Goal: Task Accomplishment & Management: Manage account settings

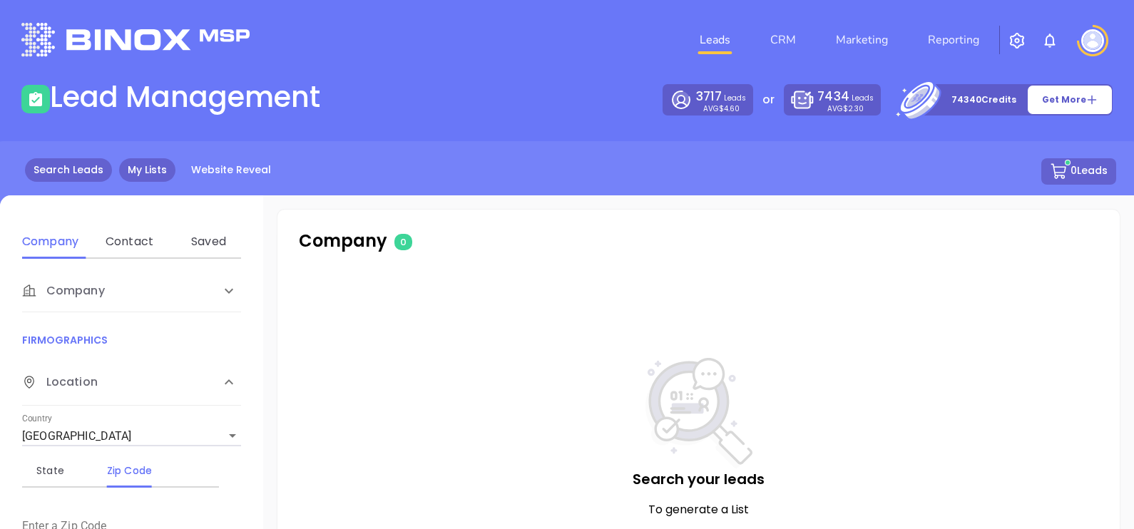
click at [139, 164] on link "My Lists" at bounding box center [147, 170] width 56 height 24
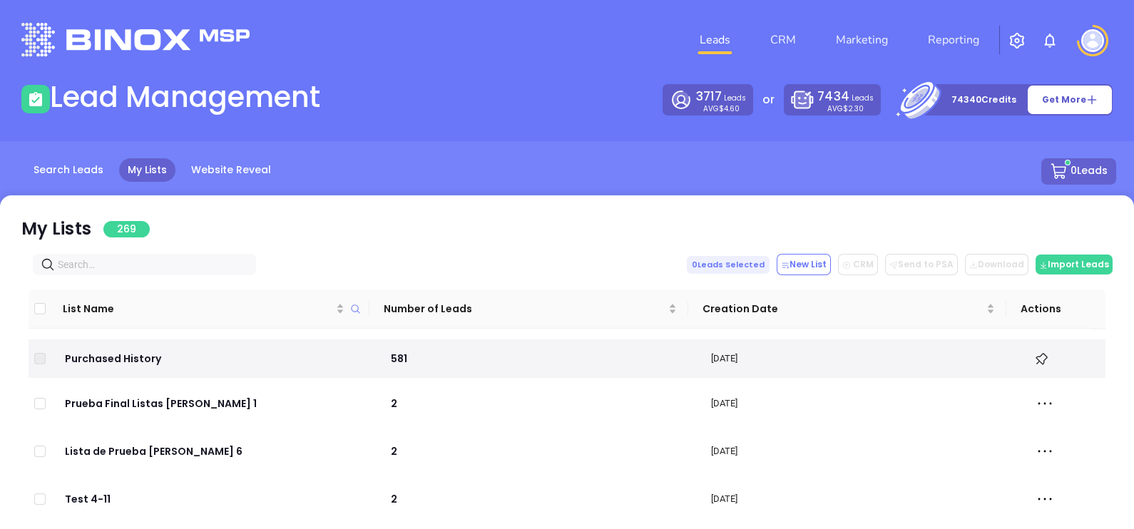
click at [177, 262] on input "text" at bounding box center [147, 265] width 179 height 16
paste input "[DOMAIN_NAME]"
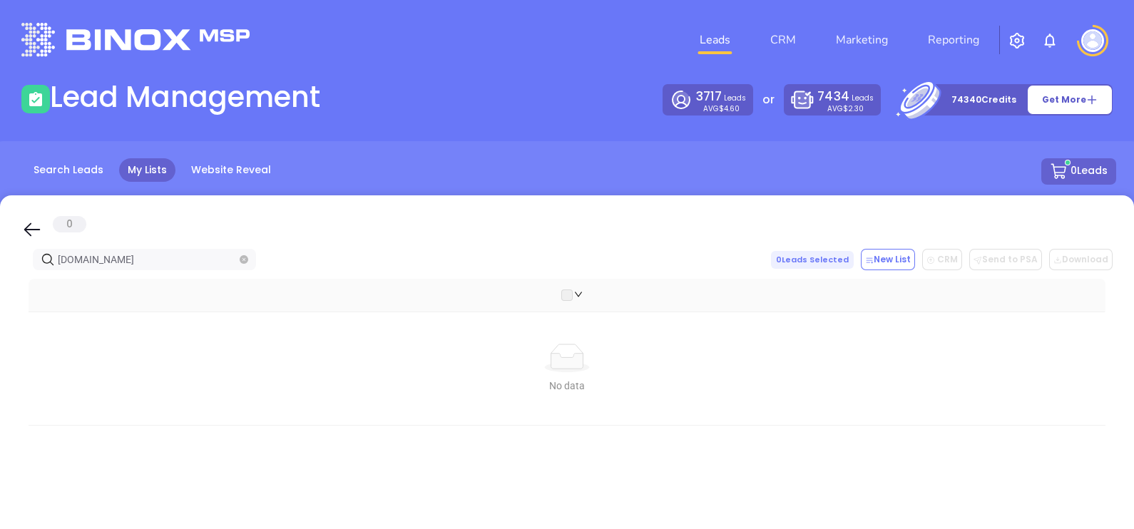
click at [242, 253] on span at bounding box center [244, 260] width 9 height 16
paste input "[DOMAIN_NAME]"
type input "blackmoninsurance.netcorkreninsurance.com"
click at [245, 253] on span at bounding box center [244, 260] width 9 height 16
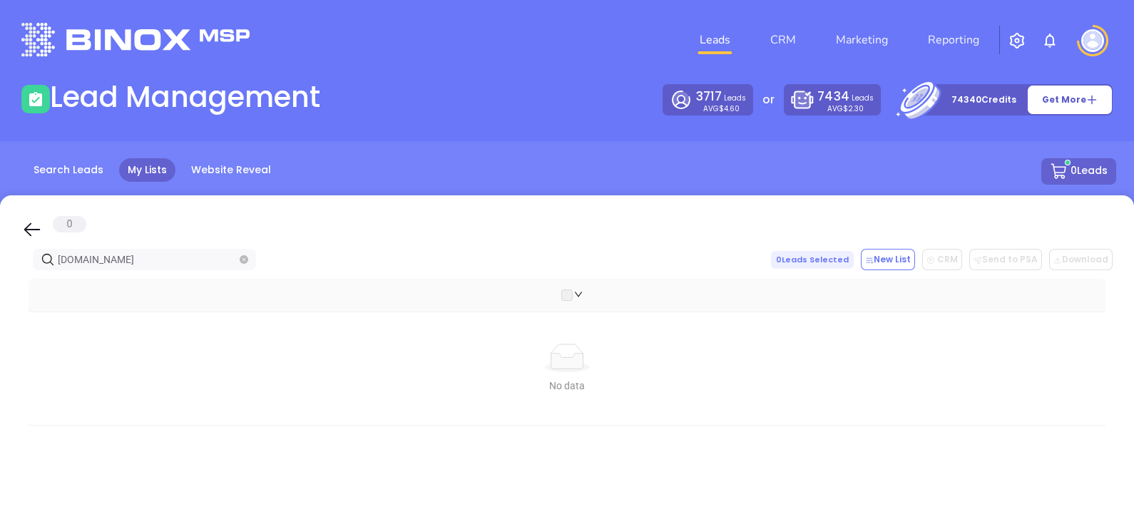
click at [246, 258] on icon "close-circle" at bounding box center [244, 259] width 9 height 9
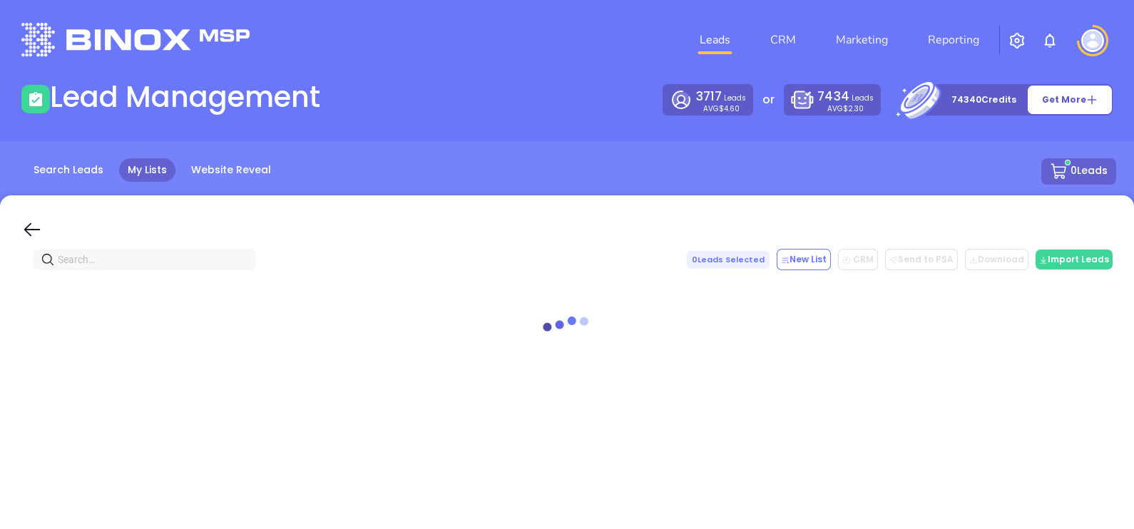
paste input "[DOMAIN_NAME]"
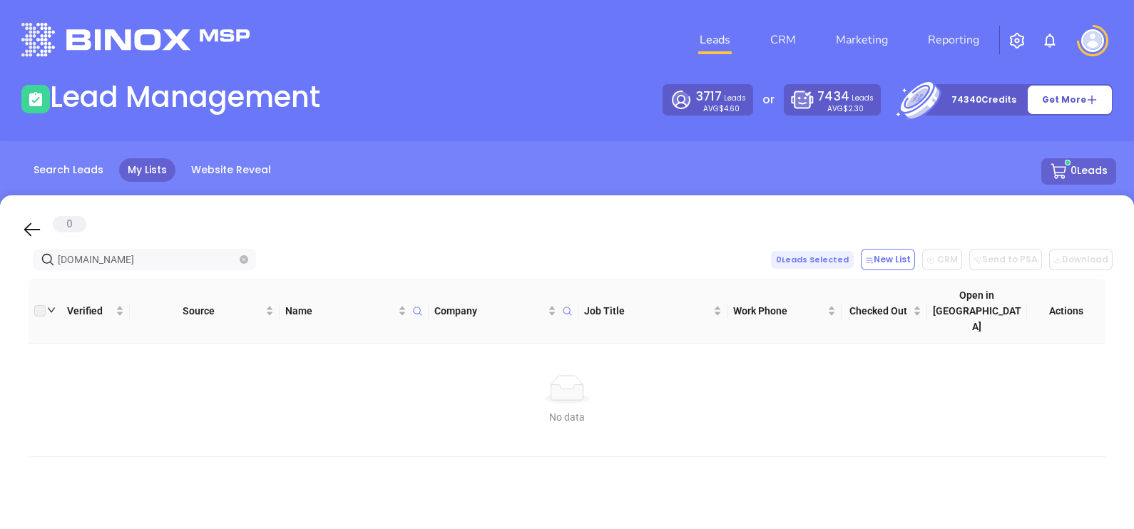
type input "[DOMAIN_NAME]"
click at [242, 257] on icon "close-circle" at bounding box center [244, 259] width 9 height 9
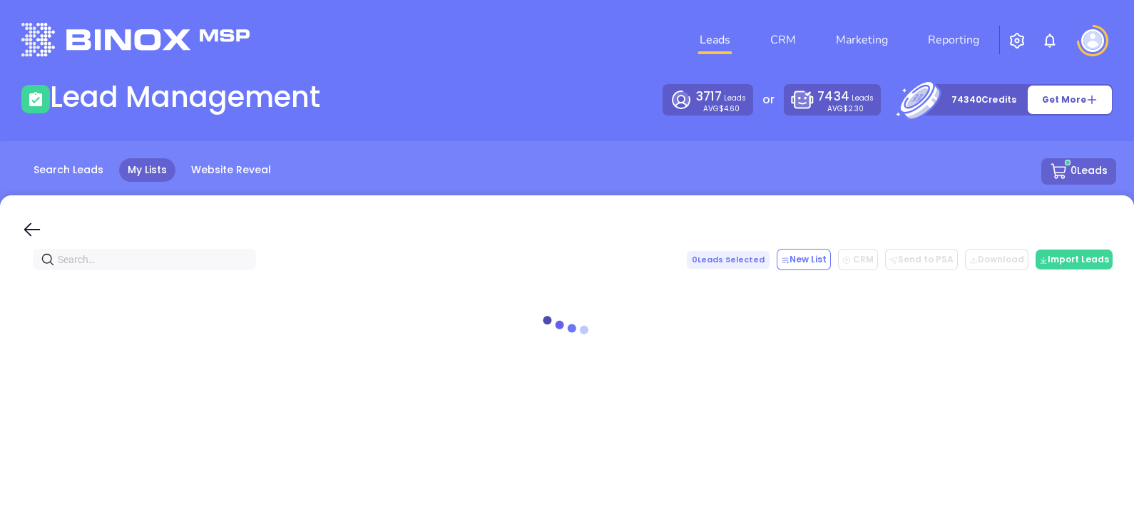
paste input "[PERSON_NAME][DOMAIN_NAME]"
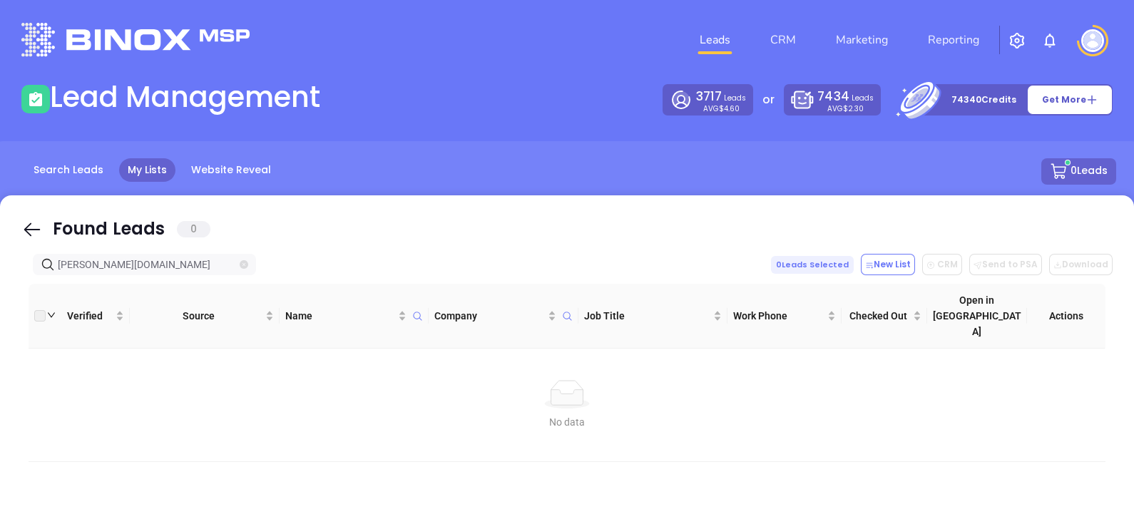
type input "[PERSON_NAME][DOMAIN_NAME]"
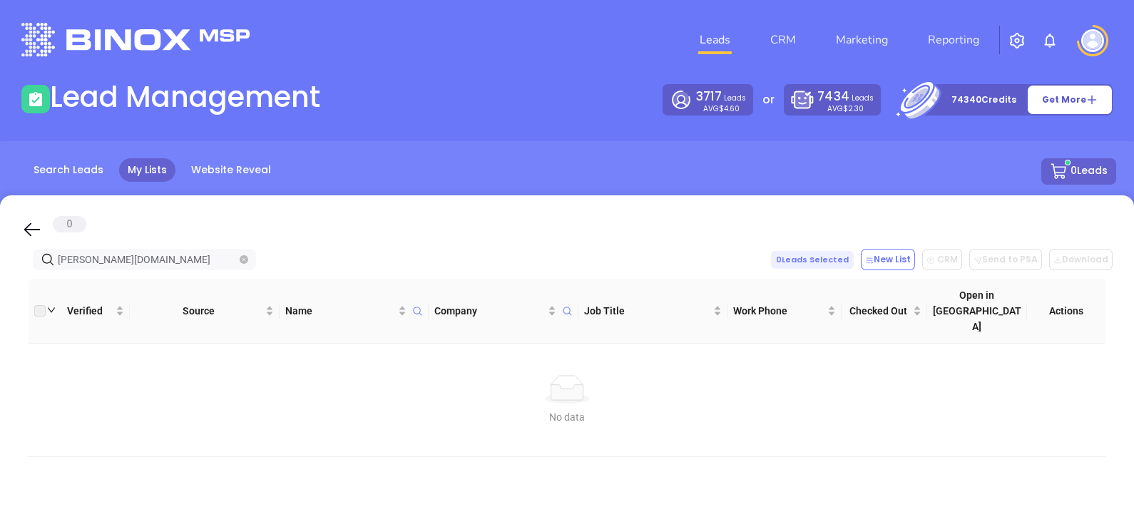
click at [242, 254] on span at bounding box center [244, 260] width 9 height 16
click at [244, 261] on icon "close-circle" at bounding box center [244, 259] width 9 height 9
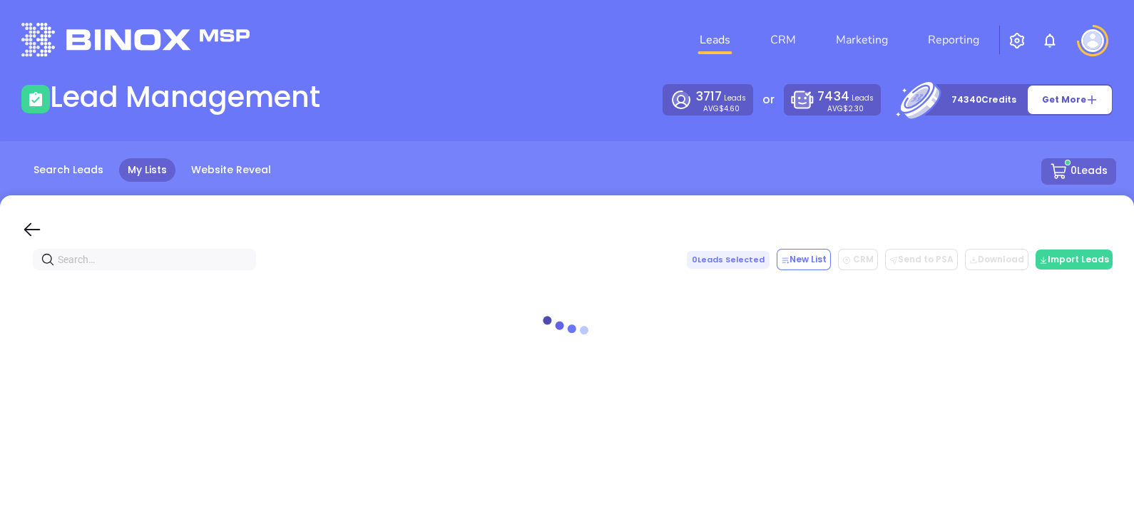
paste input "[DOMAIN_NAME]"
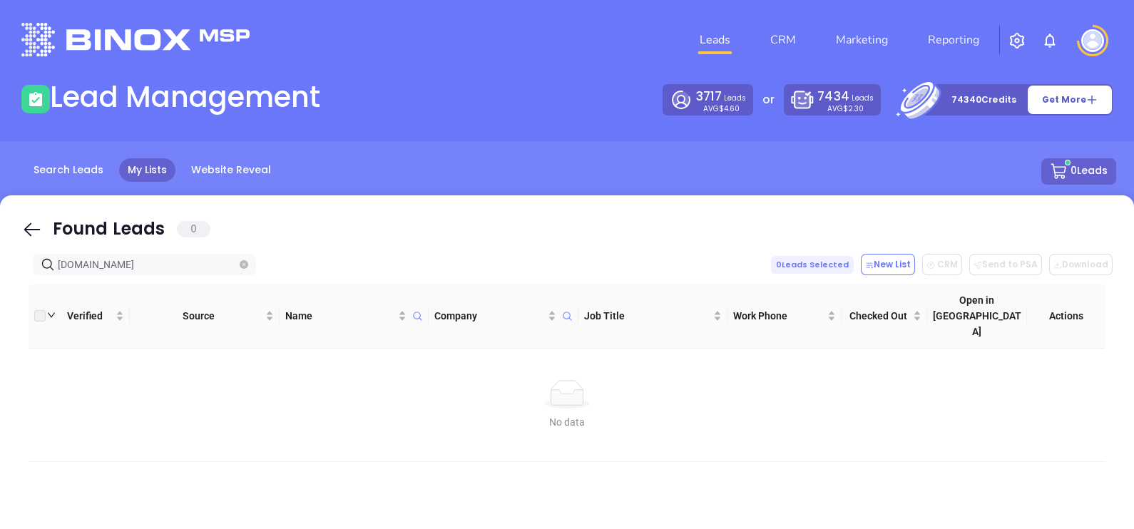
type input "[DOMAIN_NAME]"
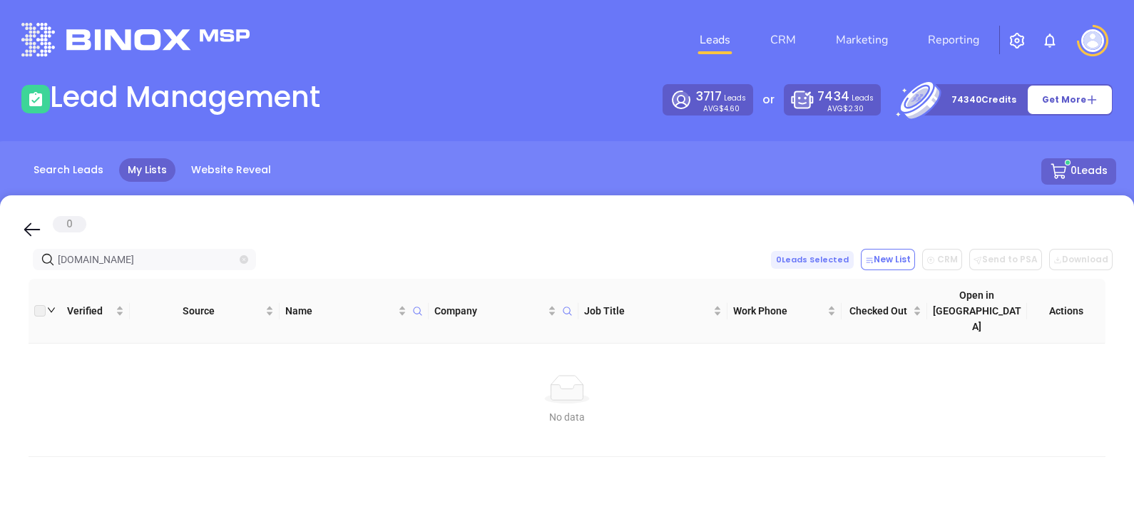
click at [243, 257] on icon "close-circle" at bounding box center [244, 259] width 9 height 9
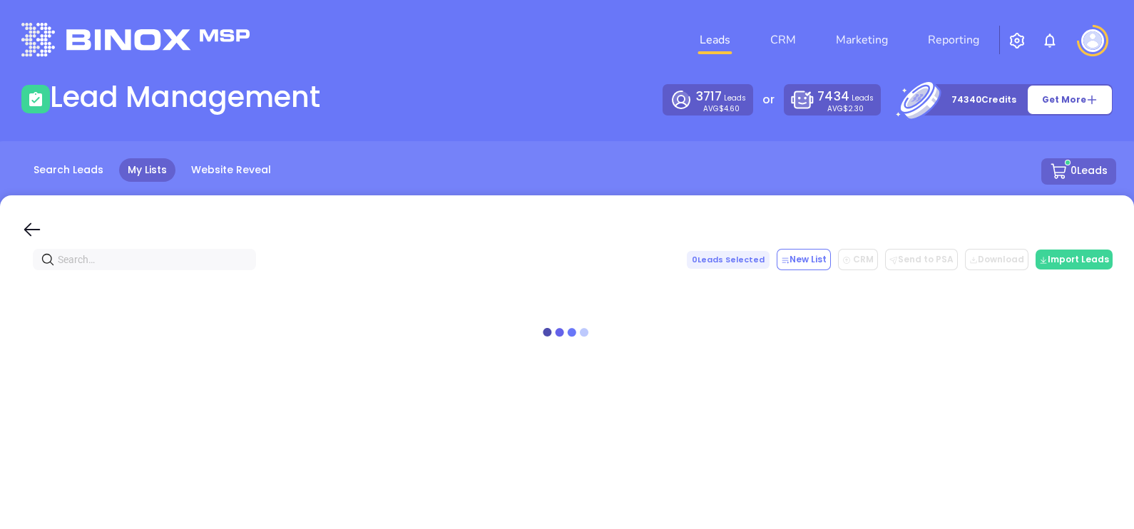
paste input "https://www.wigginsinsuranceagency.com/"
type input "https://www.wigginsinsuranceagency.com/"
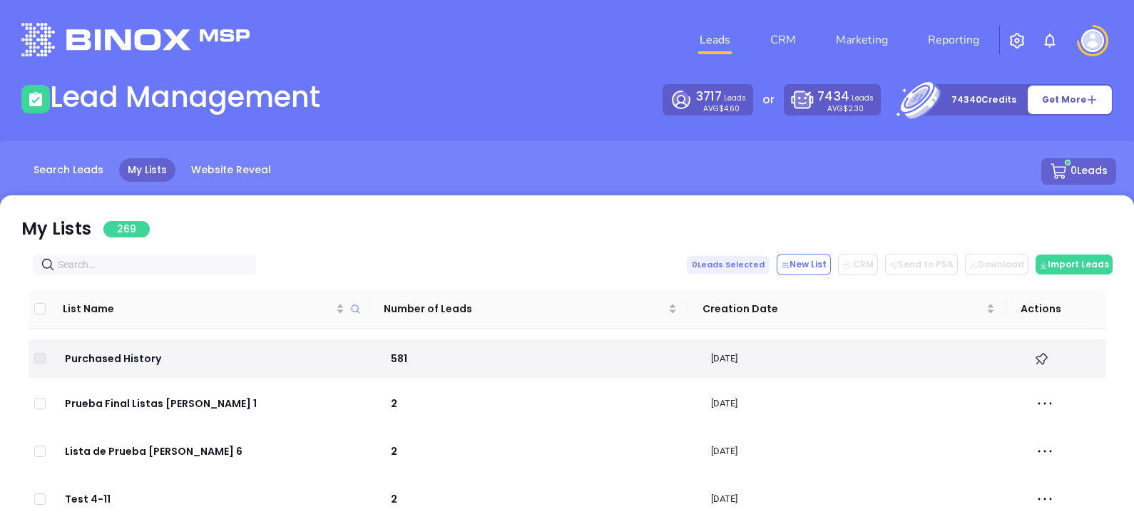
paste input "insuranceseekers.com"
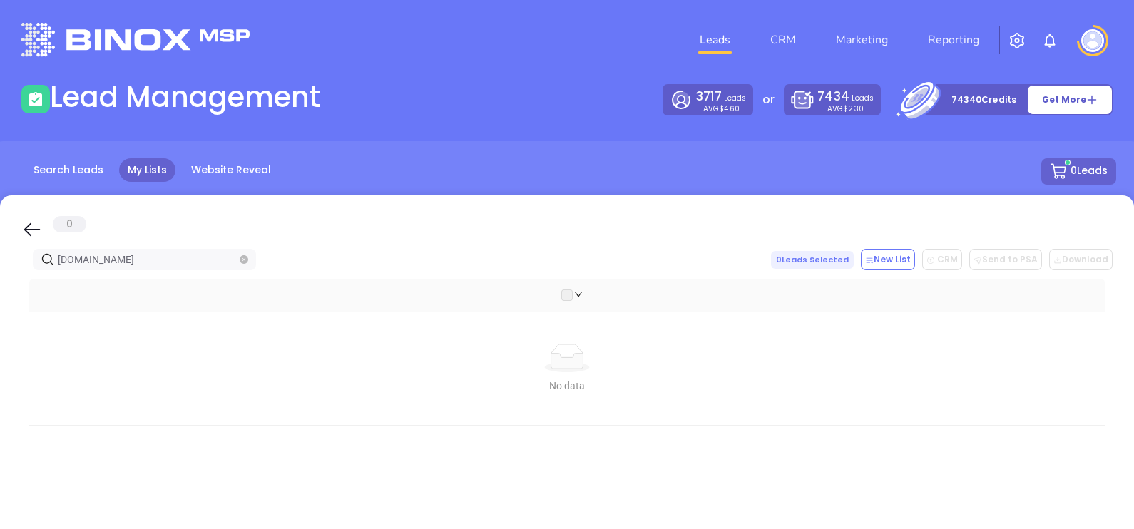
type input "insuranceseekers.com"
click at [238, 255] on span "insuranceseekers.com" at bounding box center [144, 259] width 223 height 21
click at [243, 257] on icon "close-circle" at bounding box center [244, 259] width 9 height 9
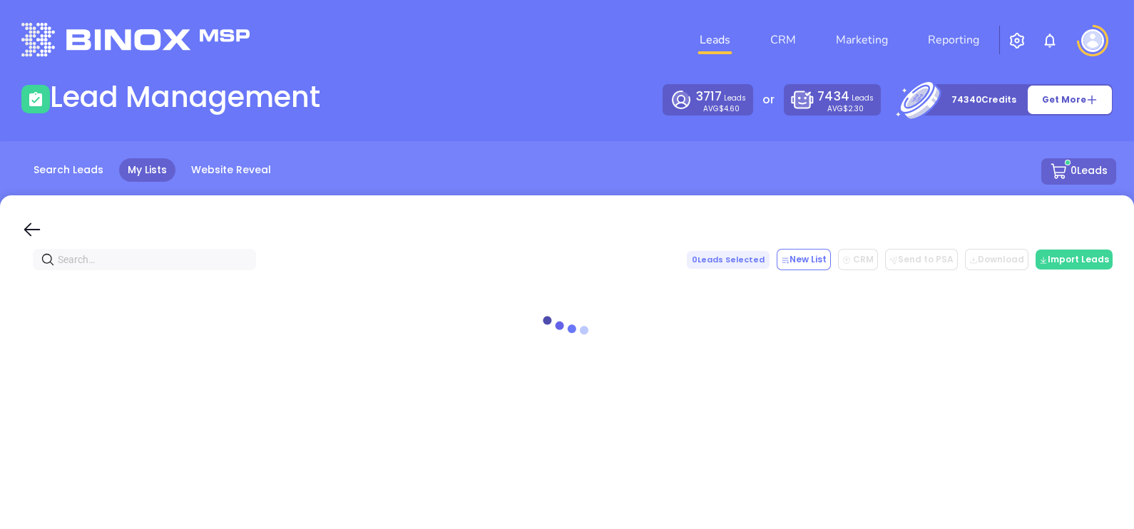
paste input "https://linkedin.com/company/truitt-insurance-bonding"
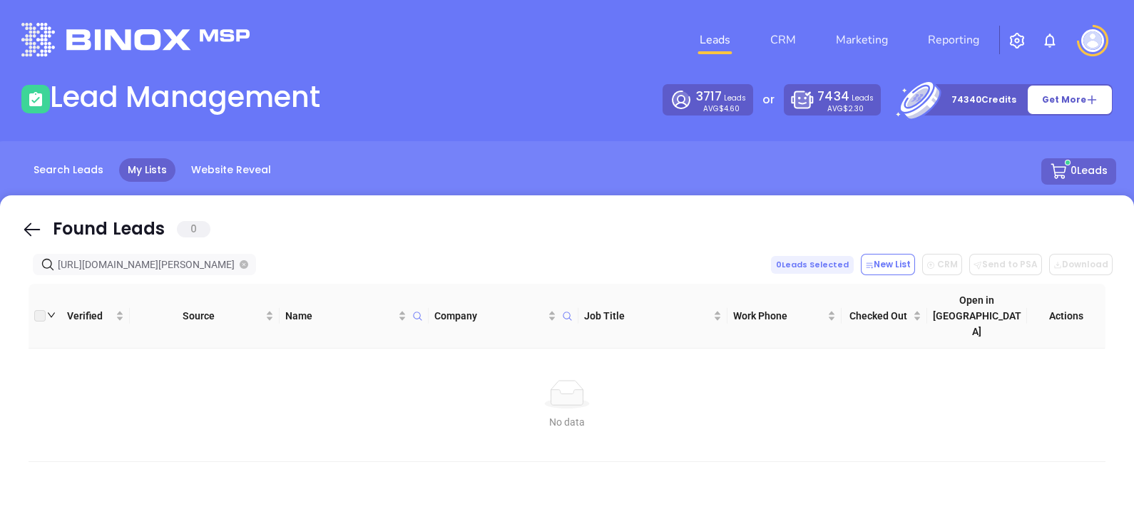
type input "https://linkedin.com/company/truitt-insurance-bonding"
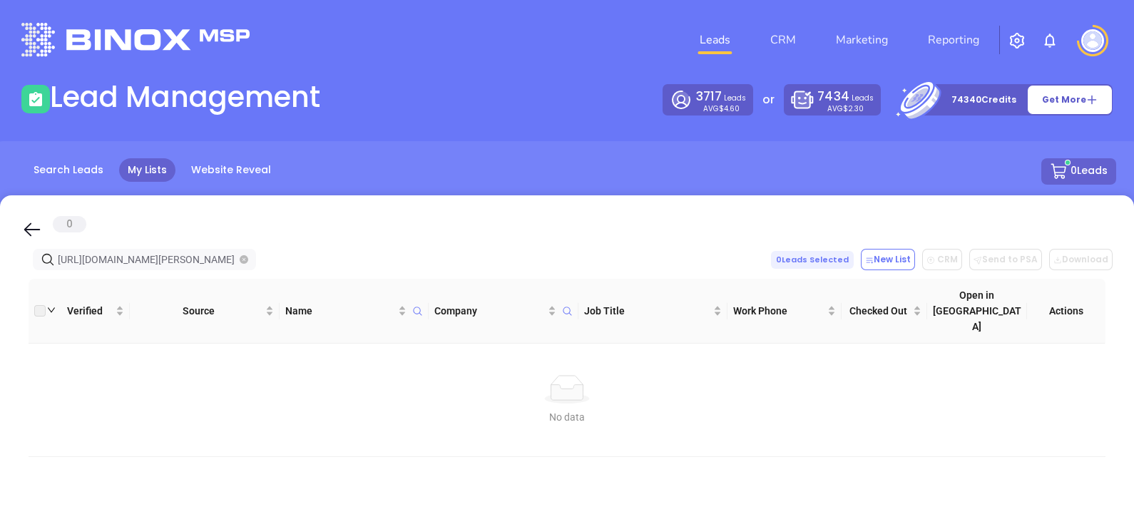
scroll to position [0, 0]
click at [238, 258] on span "https://linkedin.com/company/truitt-insurance-bonding" at bounding box center [144, 259] width 223 height 21
click at [240, 258] on icon "close-circle" at bounding box center [244, 259] width 9 height 9
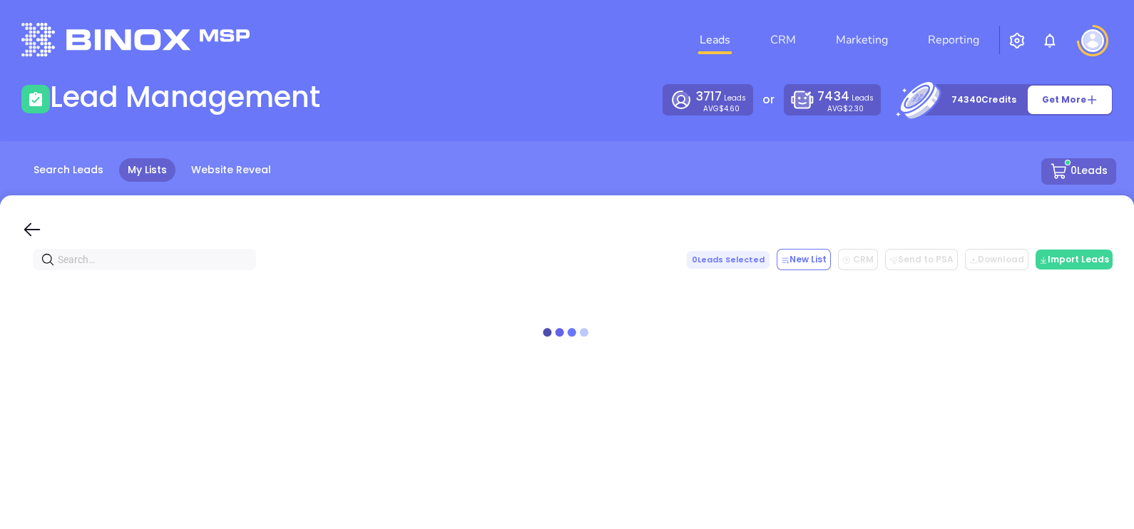
scroll to position [0, 0]
paste input "truittinsurance.com"
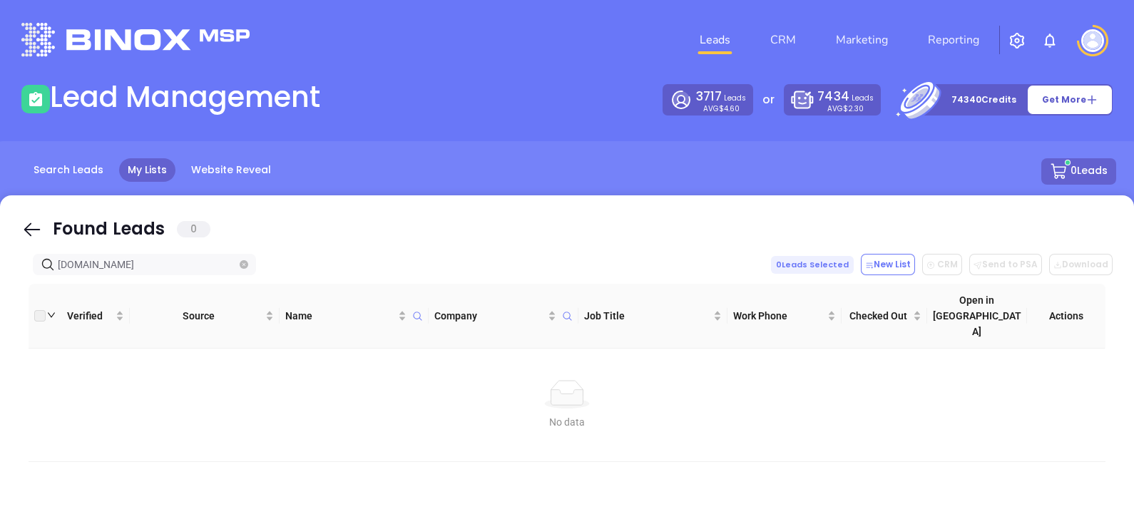
type input "truittinsurance.com"
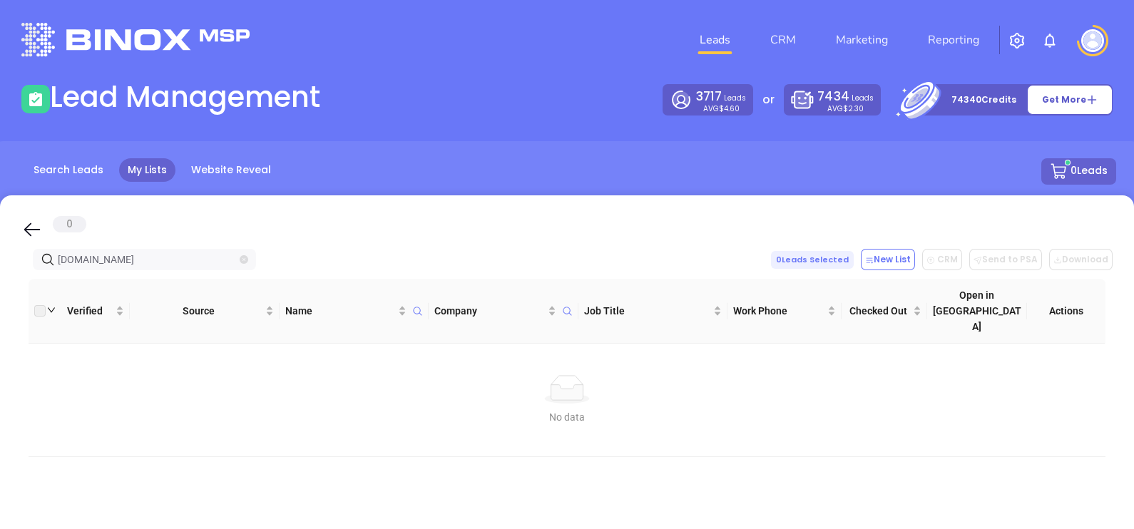
click at [244, 260] on icon "close-circle" at bounding box center [244, 259] width 9 height 9
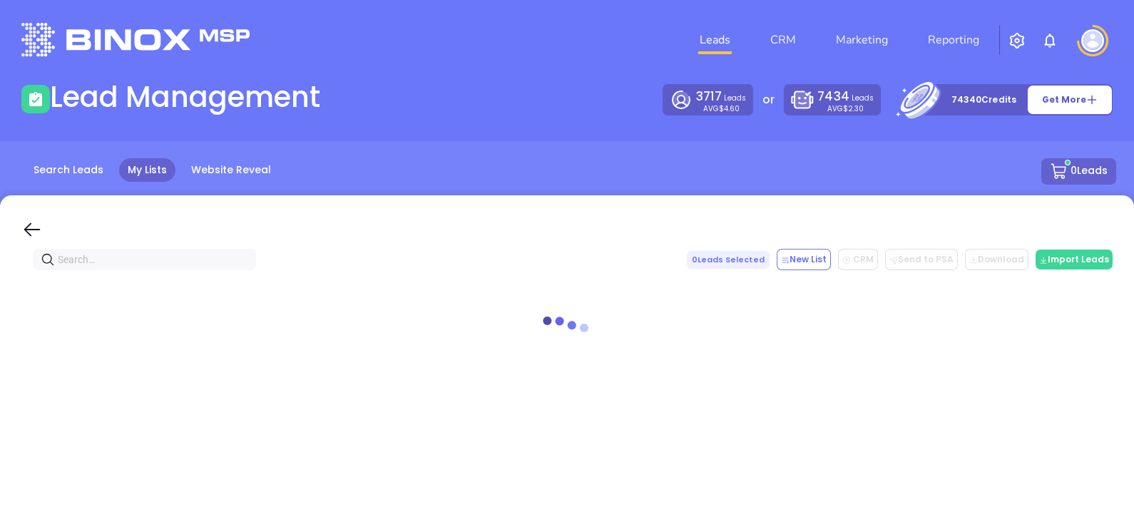
paste input "palomarins.com"
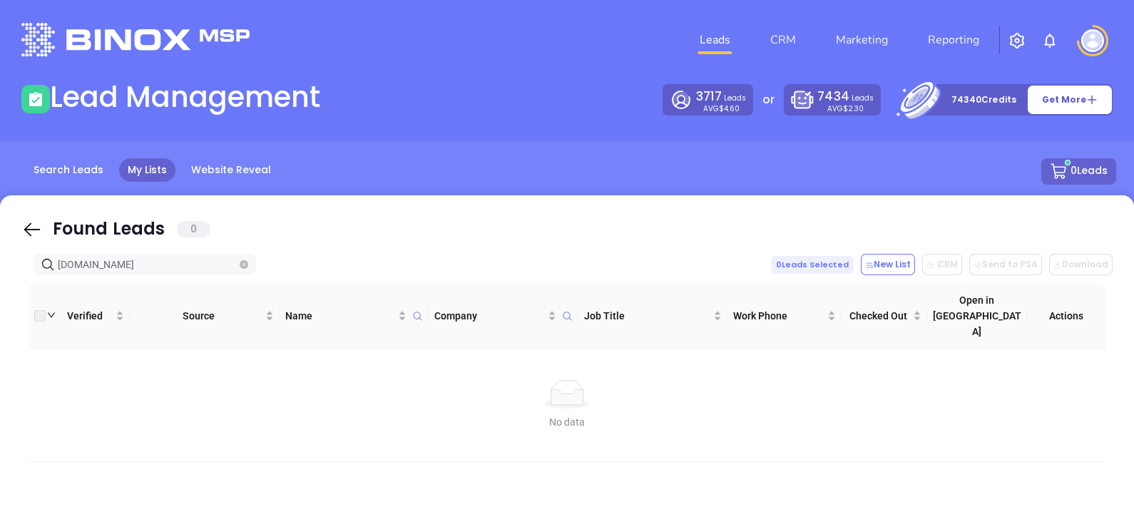
type input "palomarins.com"
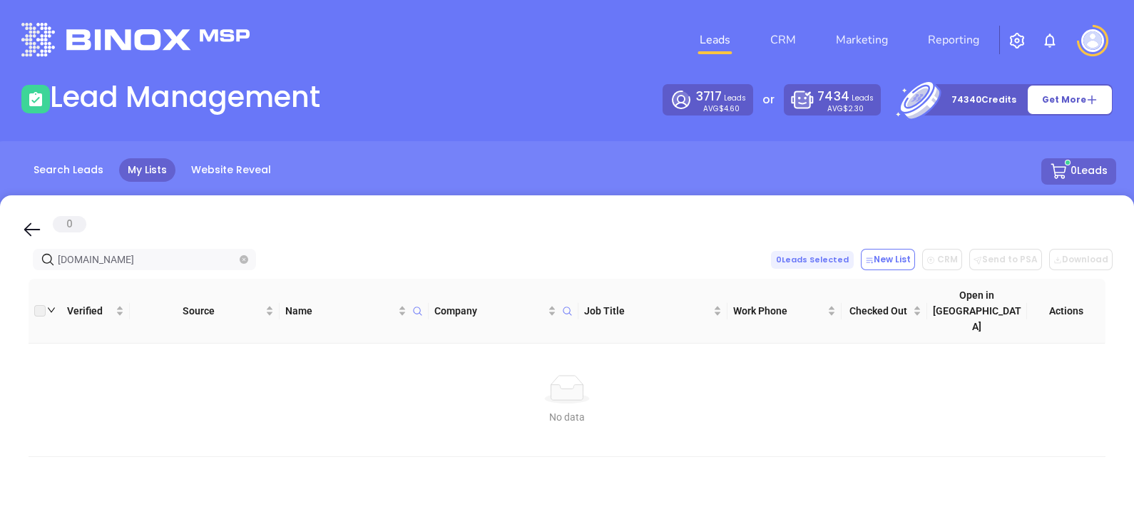
click at [245, 264] on span at bounding box center [244, 260] width 9 height 16
click at [240, 253] on span at bounding box center [244, 260] width 9 height 16
click at [245, 260] on icon "close-circle" at bounding box center [244, 259] width 9 height 9
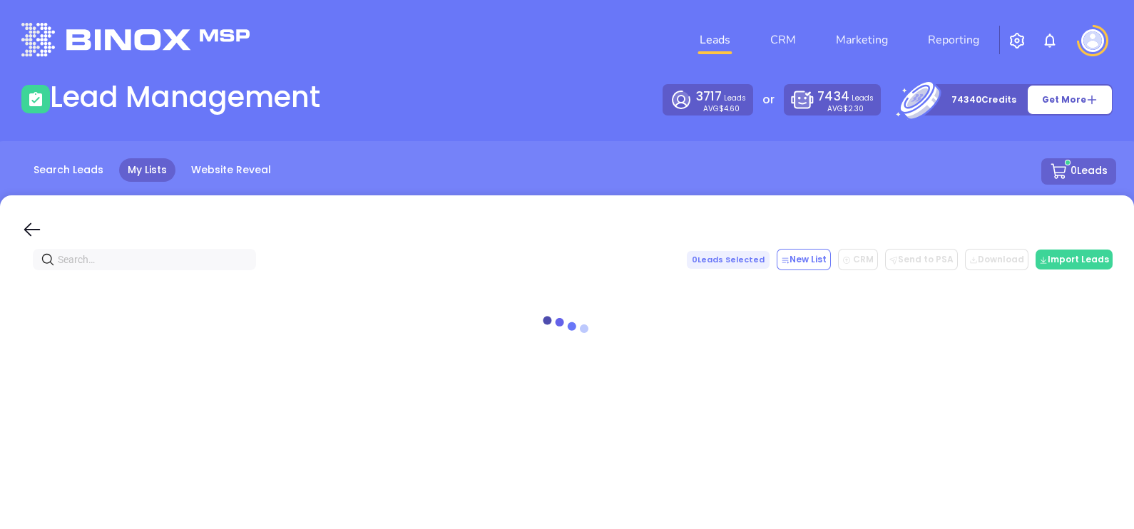
paste input "hayesrasburyagency.com"
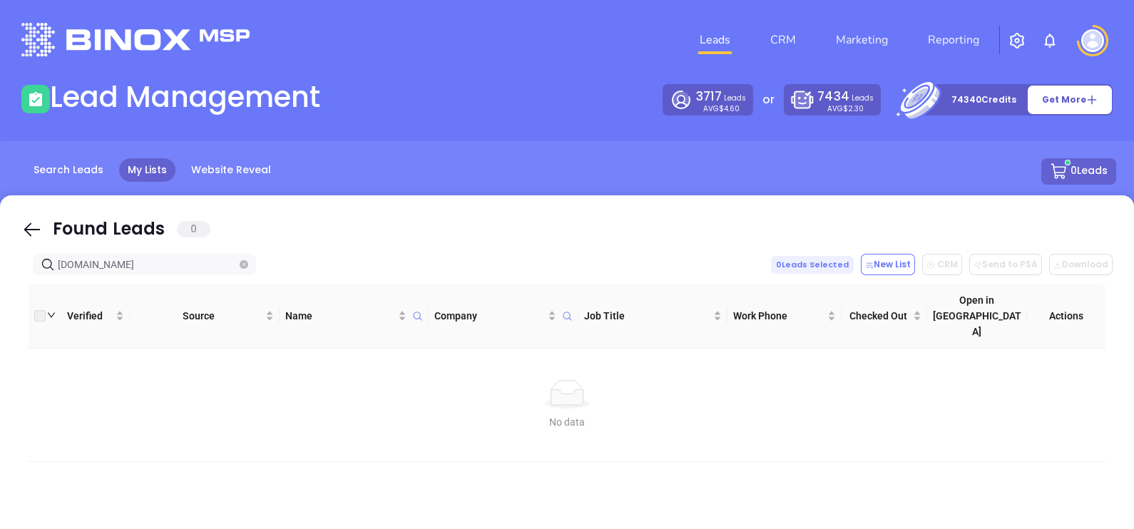
type input "hayesrasburyagency.com"
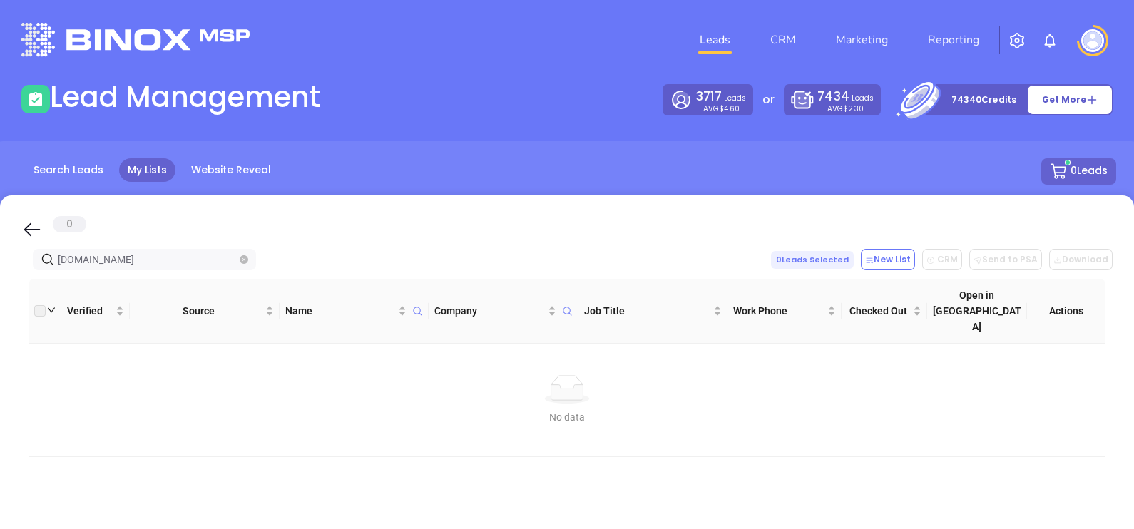
click at [248, 264] on span "hayesrasburyagency.com" at bounding box center [144, 259] width 223 height 21
click at [245, 260] on icon "close-circle" at bounding box center [244, 259] width 9 height 9
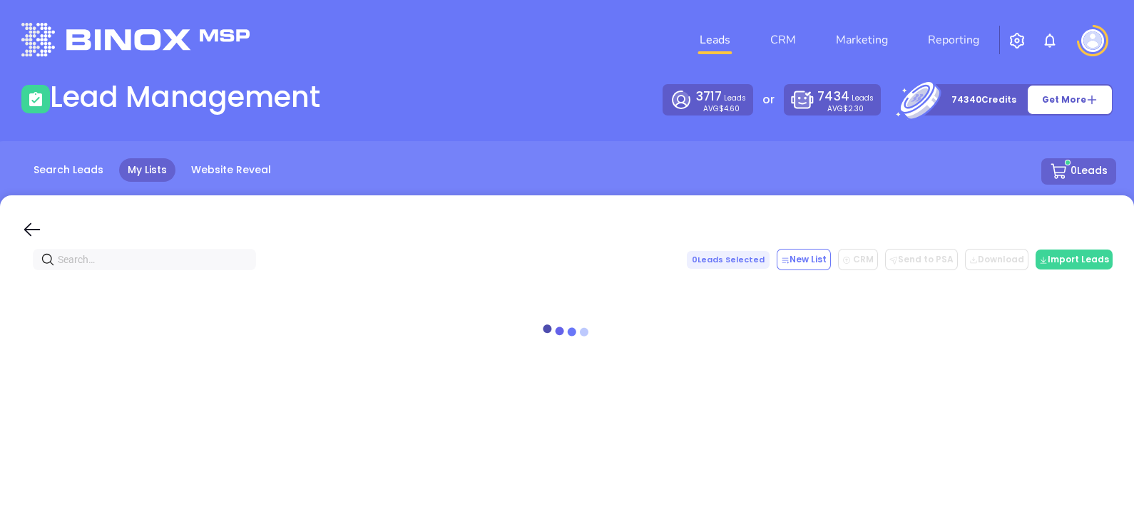
paste input "astoriarms.com"
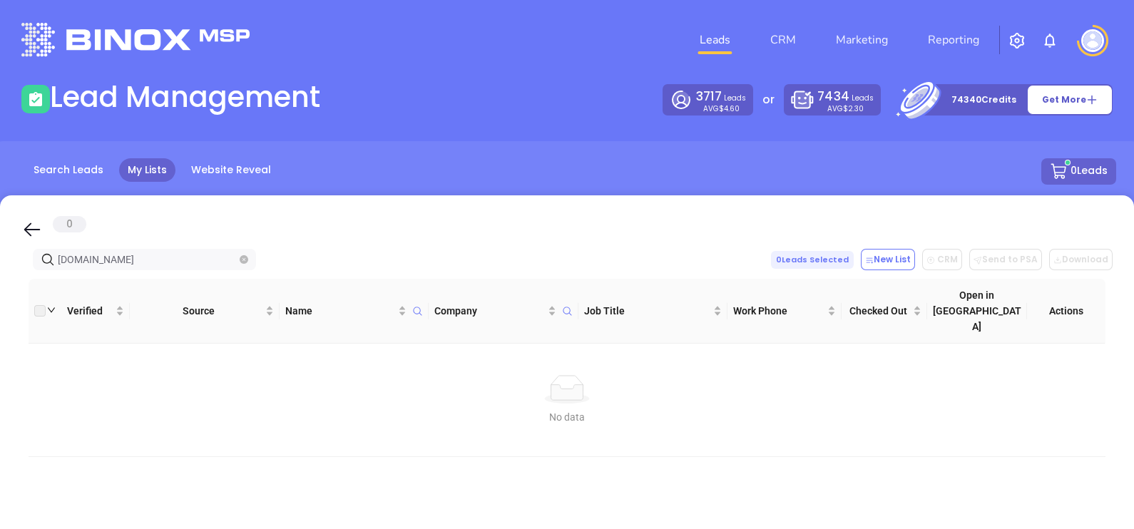
type input "astoriarms.com"
click at [246, 260] on icon "close-circle" at bounding box center [244, 259] width 9 height 9
paste input "kampakisins.com"
type input "kampakisins.com"
click at [246, 260] on icon "close-circle" at bounding box center [244, 259] width 9 height 9
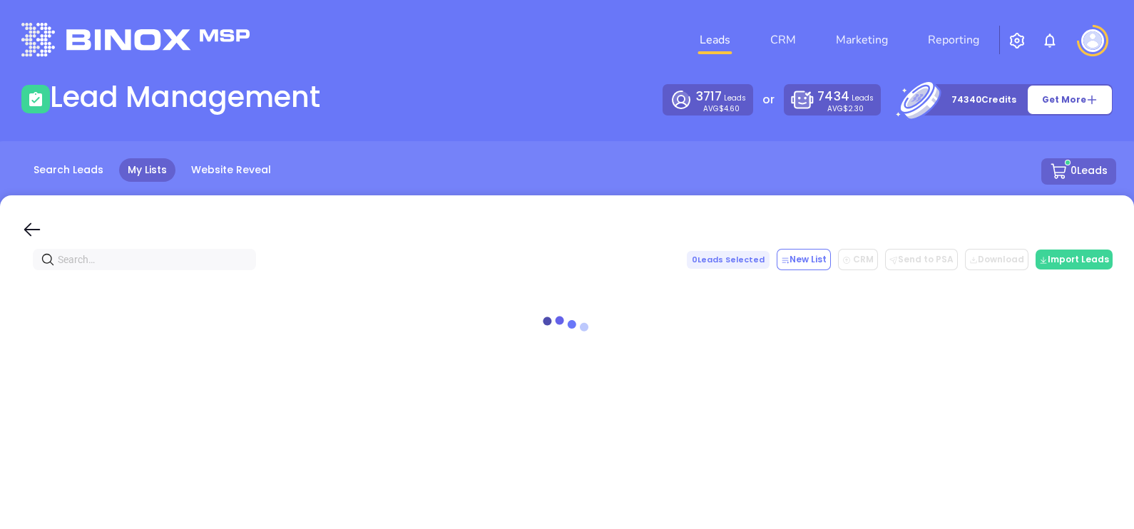
paste input "kampakisins.com"
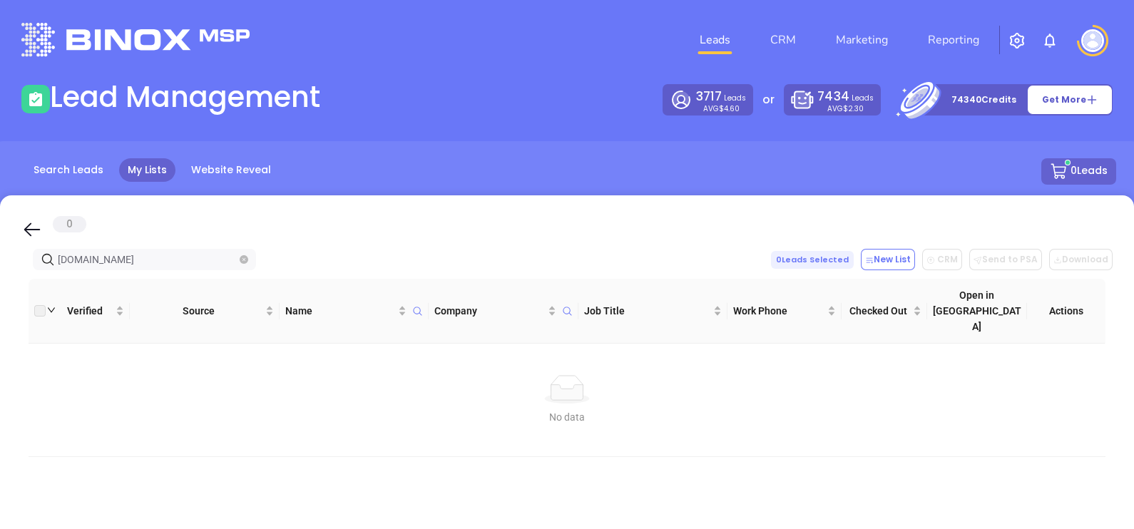
type input "kampakisins.com"
click at [245, 260] on icon "close-circle" at bounding box center [244, 259] width 9 height 9
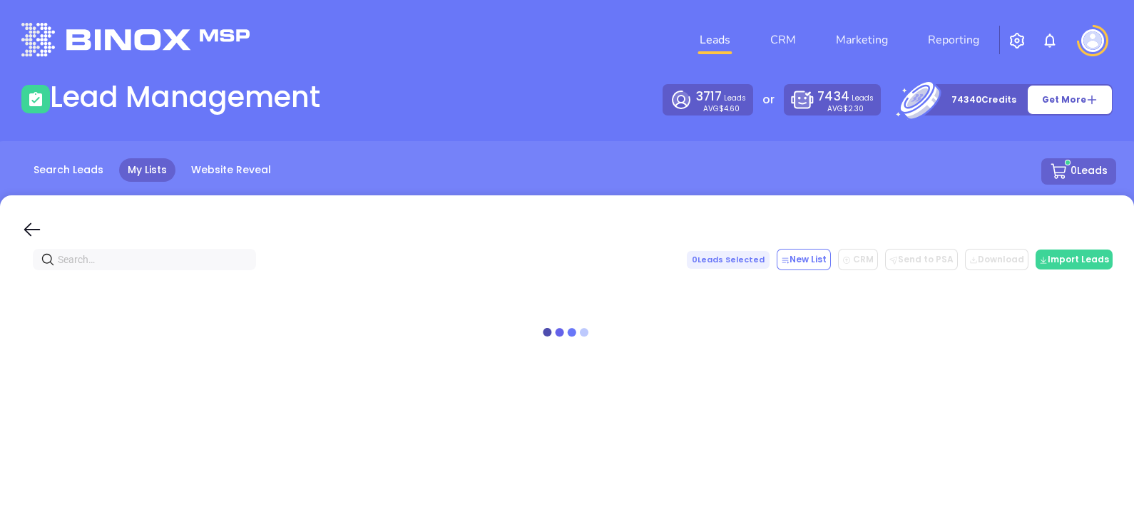
paste input "peakinsurance.com"
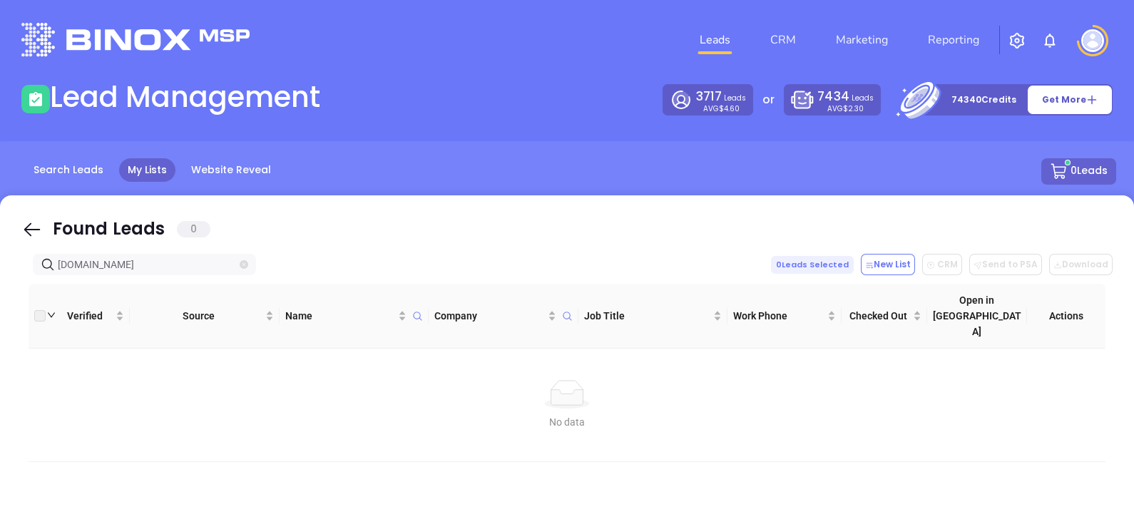
type input "peakinsurance.com"
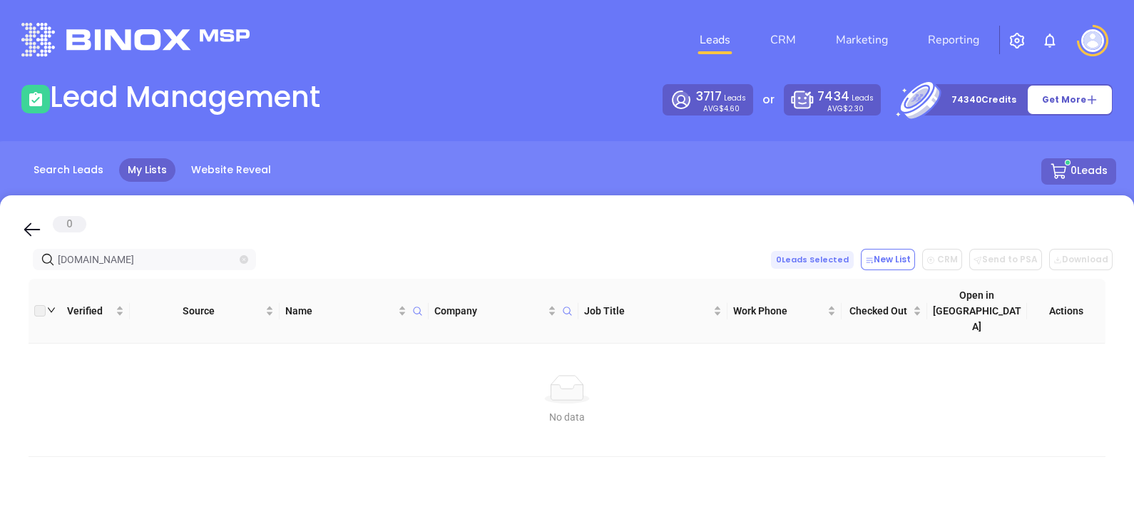
click at [243, 255] on icon "close-circle" at bounding box center [244, 259] width 9 height 9
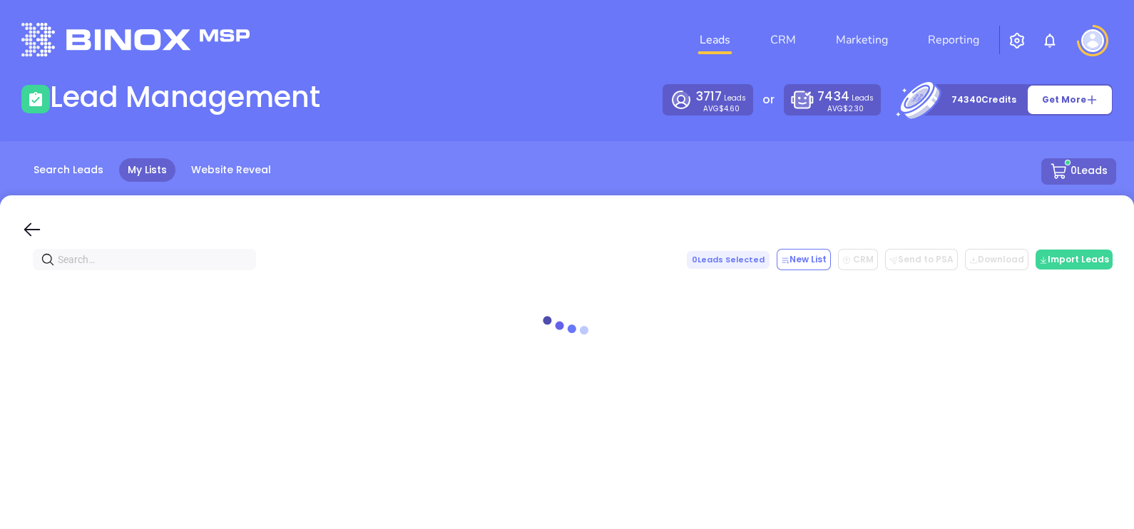
paste input "insurancesolutionsgroup.com"
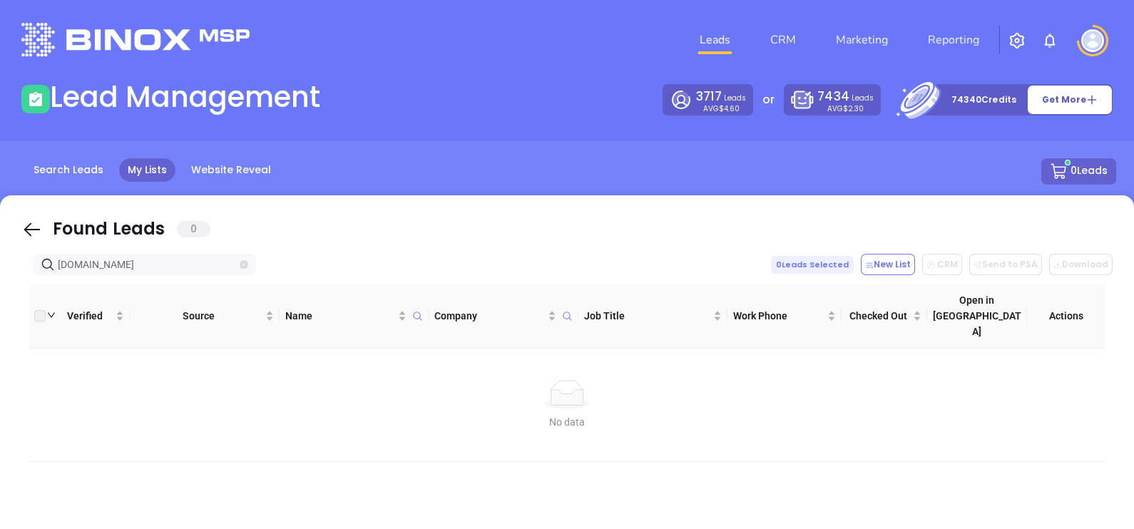
type input "insurancesolutionsgroup.com"
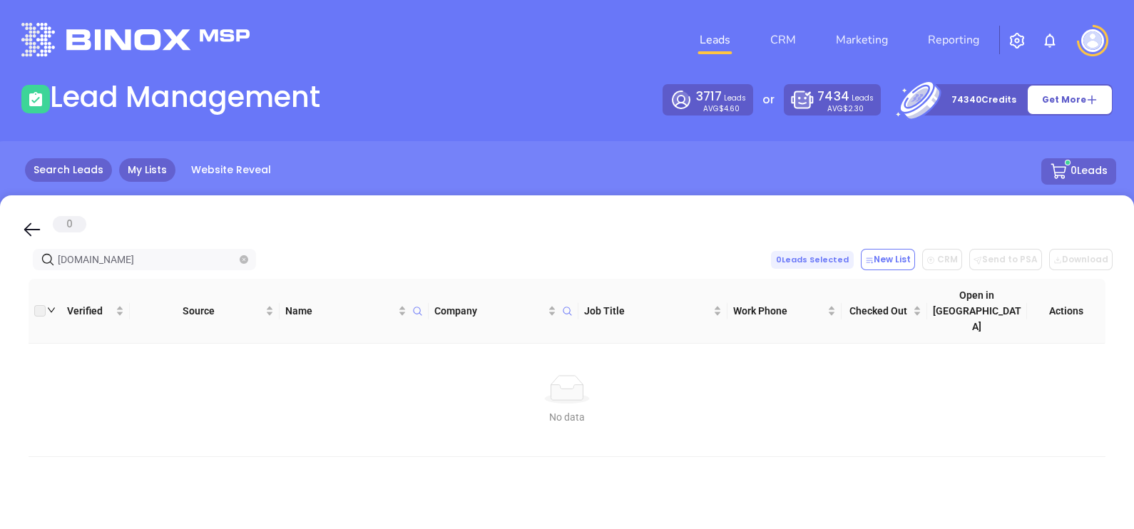
click at [68, 168] on link "Search Leads" at bounding box center [68, 170] width 87 height 24
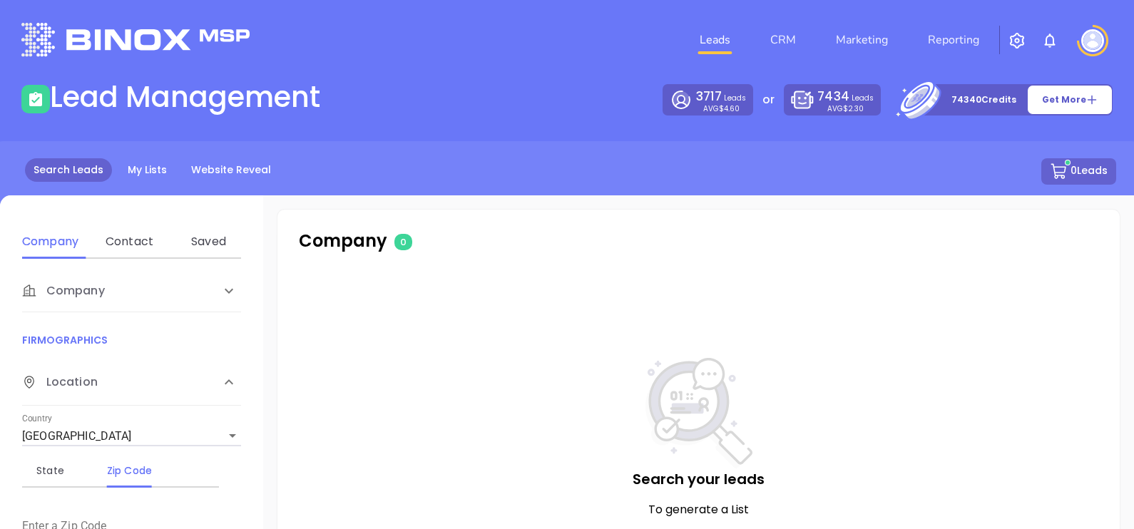
click at [136, 232] on div "Contact" at bounding box center [129, 242] width 56 height 34
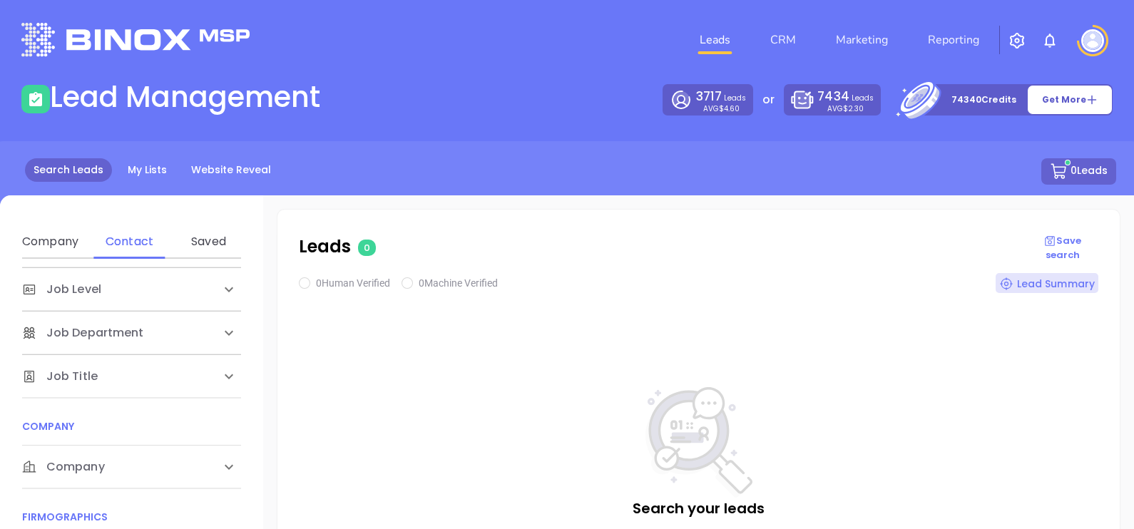
scroll to position [178, 0]
click at [101, 365] on span "Company" at bounding box center [63, 377] width 83 height 17
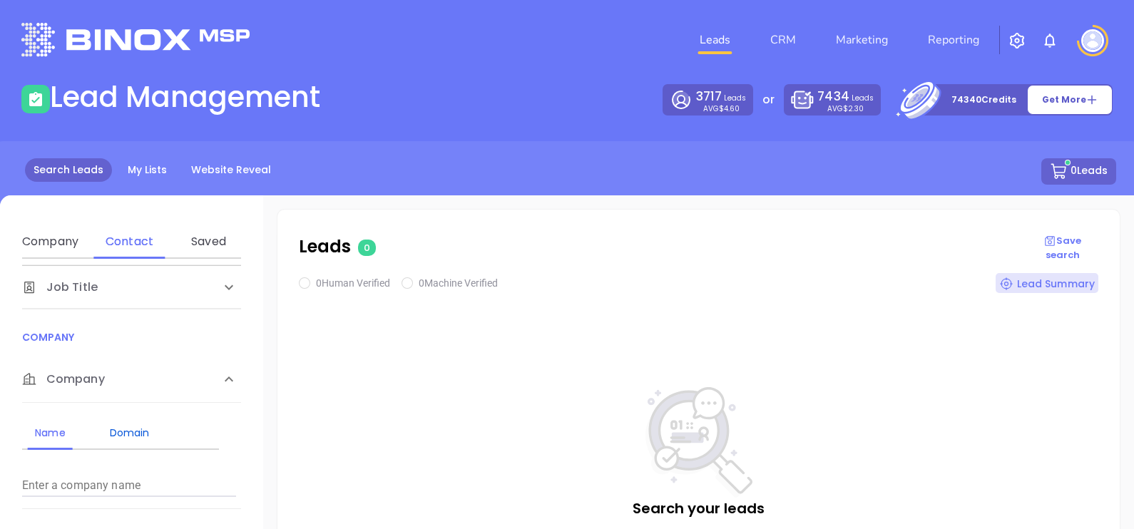
click at [146, 365] on div "Domain" at bounding box center [129, 432] width 56 height 17
click at [115, 365] on div "Enter a company domain" at bounding box center [129, 480] width 214 height 34
click at [103, 365] on input "Enter a company name" at bounding box center [129, 485] width 214 height 23
paste input "isgi.biz"
type input "isgi.biz"
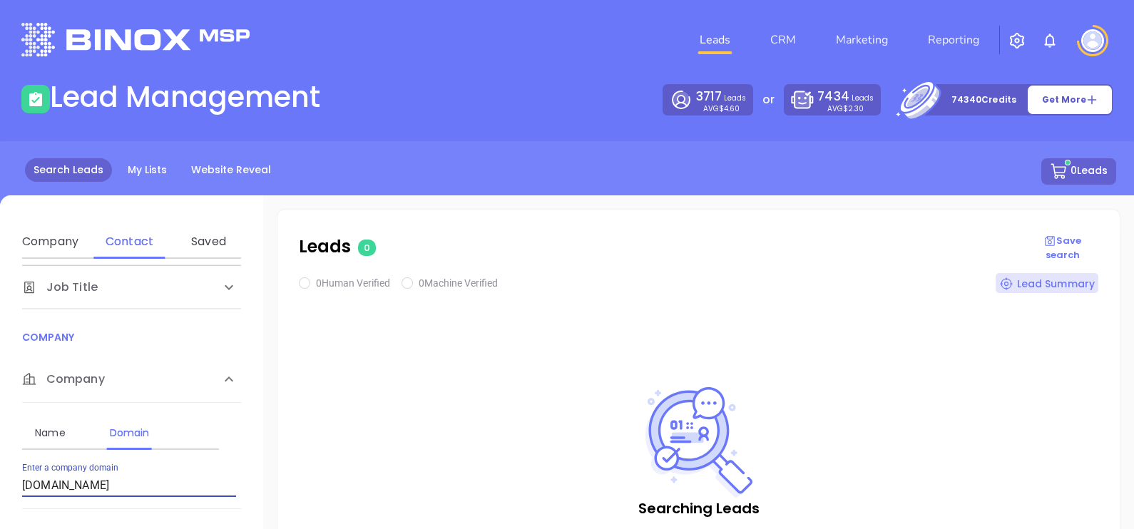
checkbox input "true"
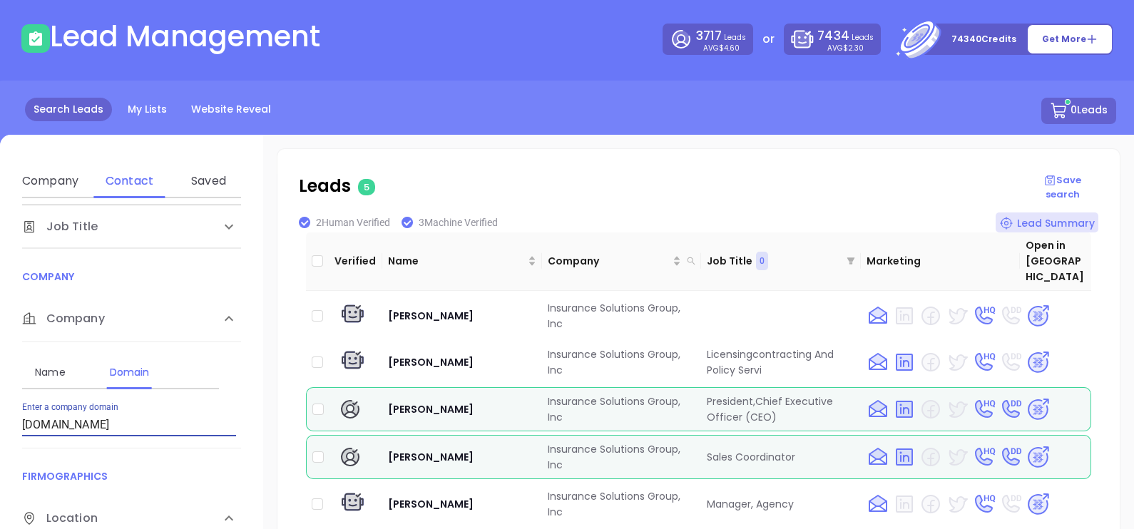
scroll to position [88, 0]
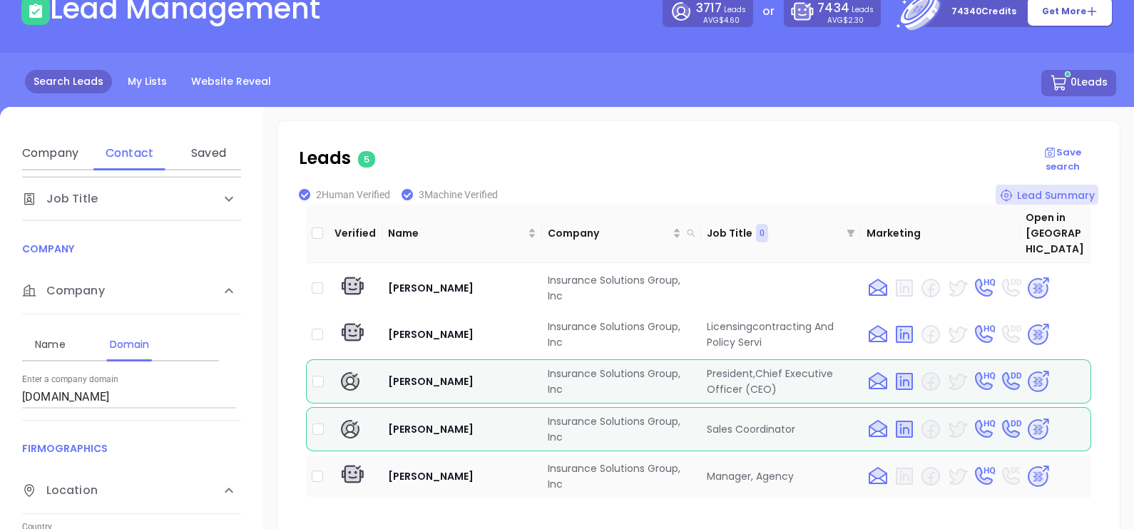
click at [824, 365] on img at bounding box center [1038, 476] width 25 height 25
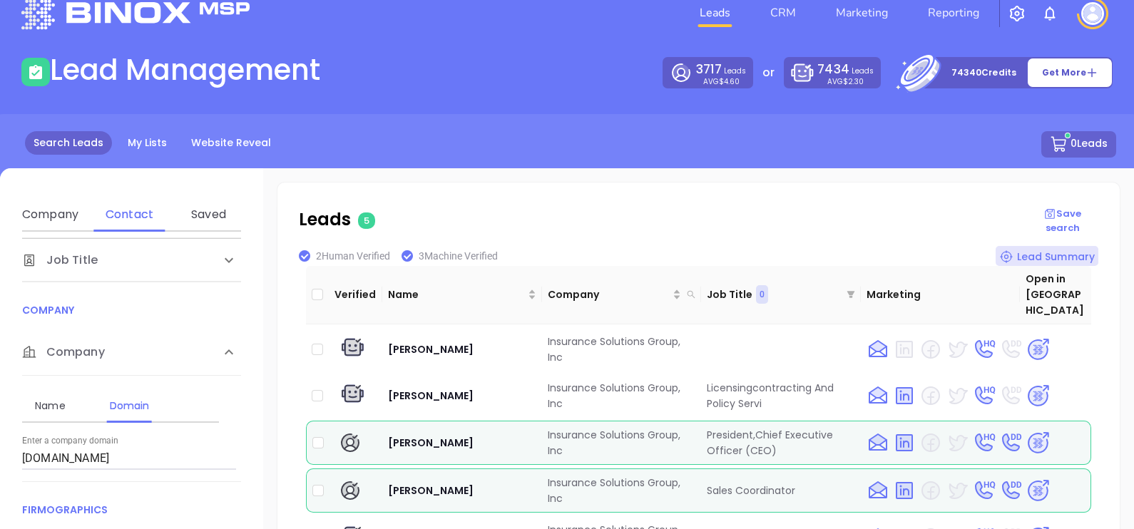
scroll to position [0, 0]
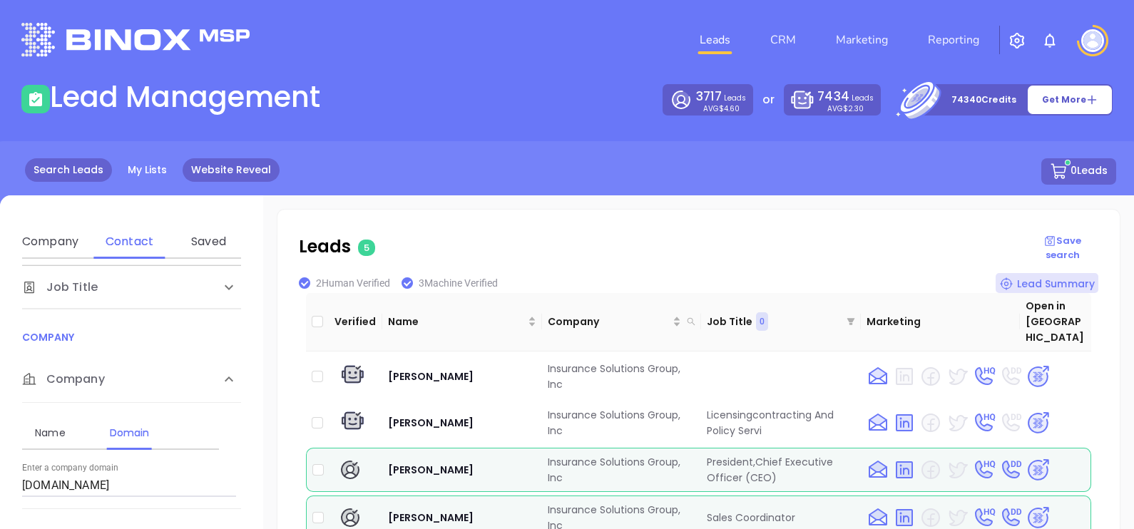
click at [183, 168] on link "Website Reveal" at bounding box center [231, 170] width 97 height 24
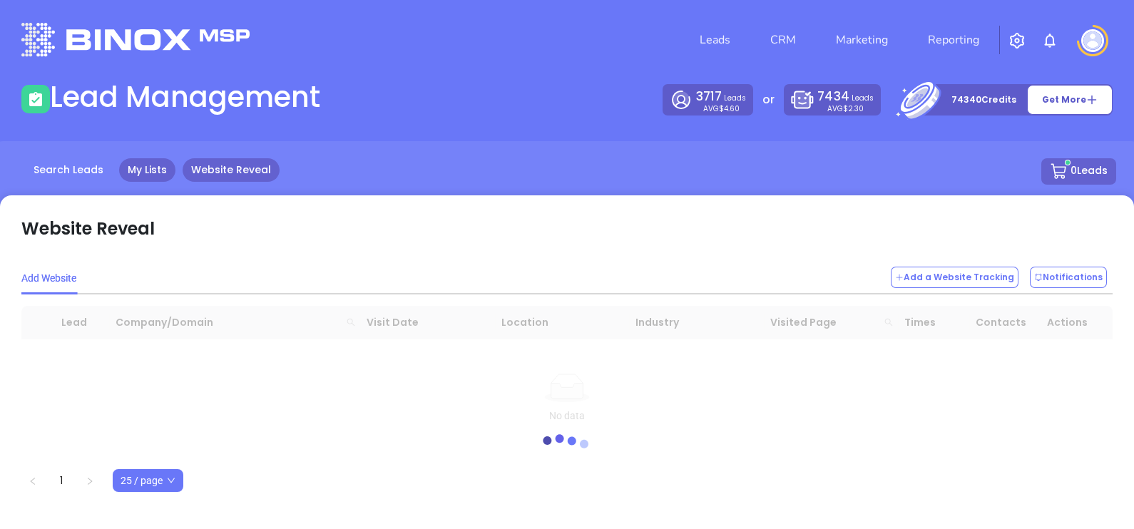
click at [163, 166] on link "My Lists" at bounding box center [147, 170] width 56 height 24
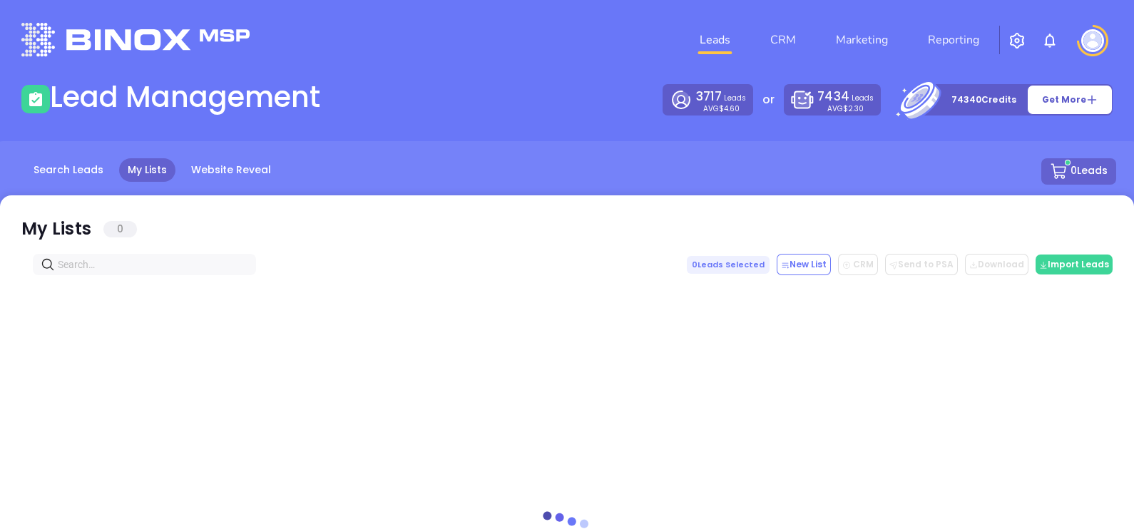
click at [153, 257] on input "text" at bounding box center [147, 265] width 179 height 16
paste input "Seguro Insurance"
type input "Seguro Insurance"
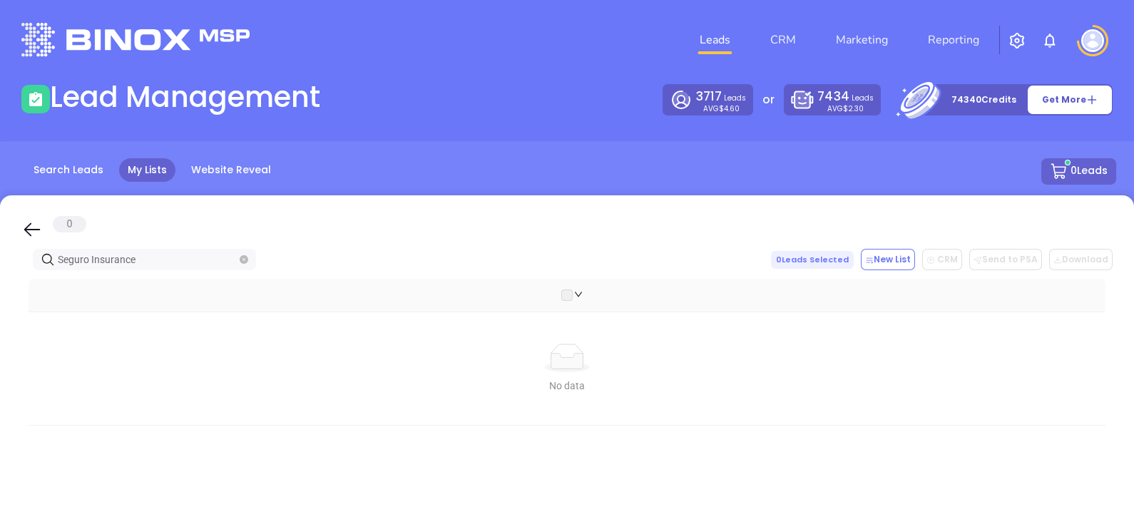
click at [241, 256] on icon "close-circle" at bounding box center [244, 259] width 9 height 9
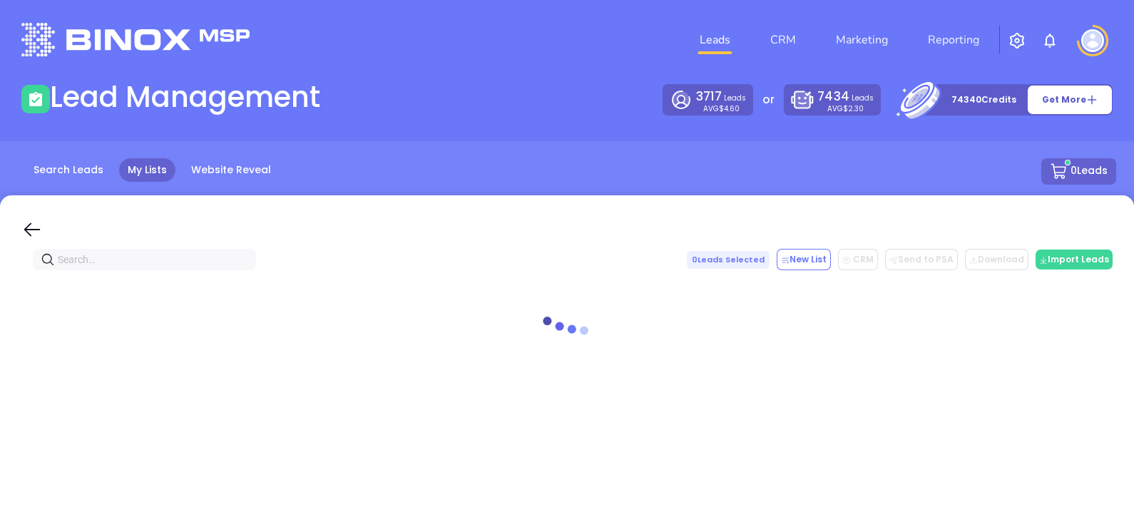
paste input "providence-ins.com"
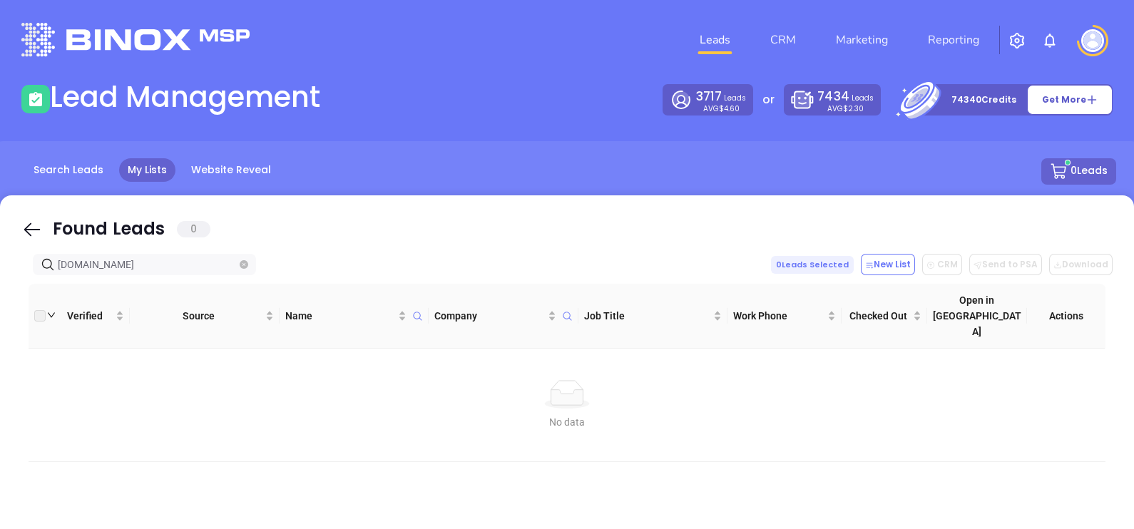
type input "providence-ins.com"
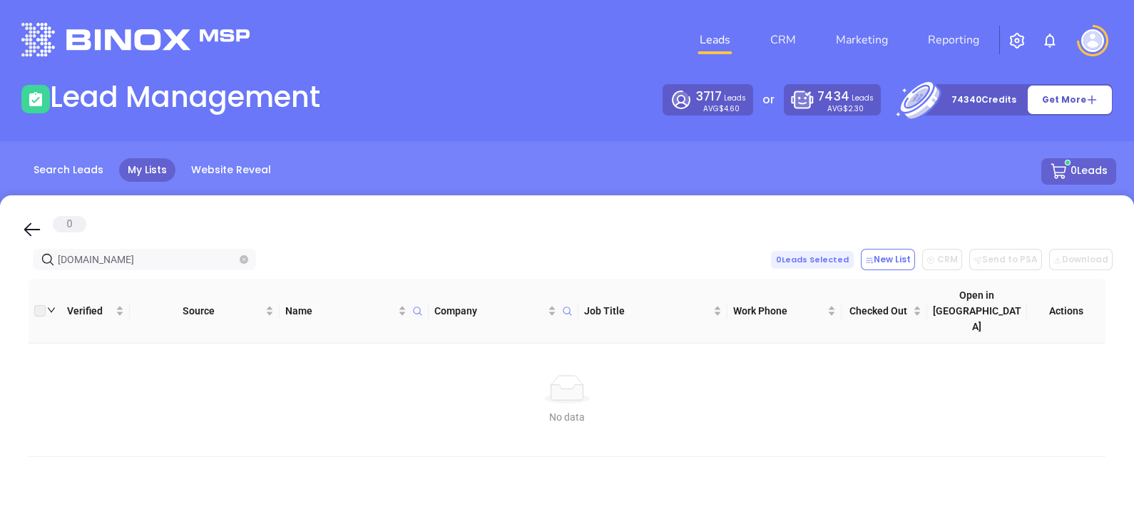
click at [243, 255] on icon "close-circle" at bounding box center [244, 259] width 9 height 9
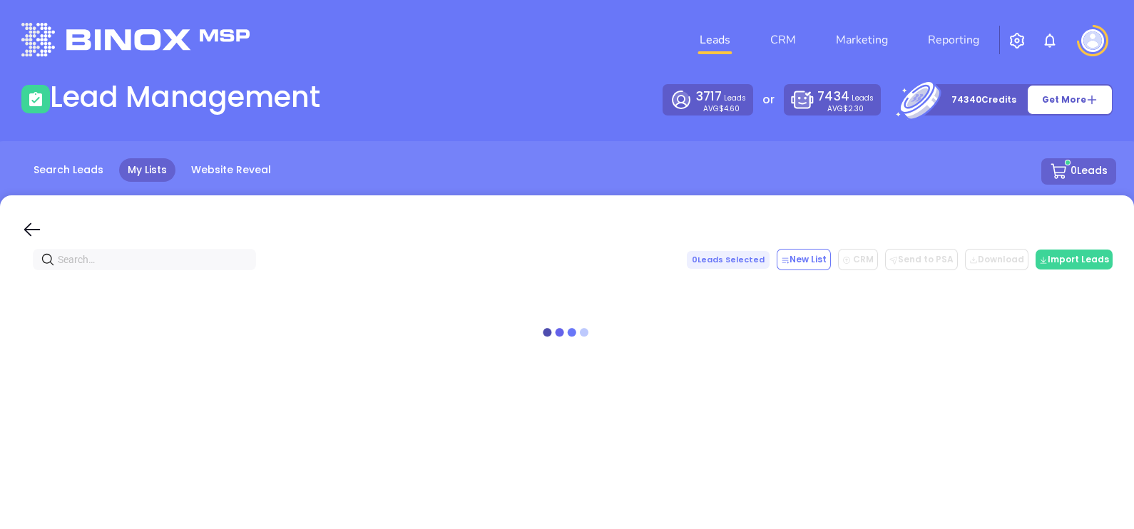
paste input "fairwayrisk.com"
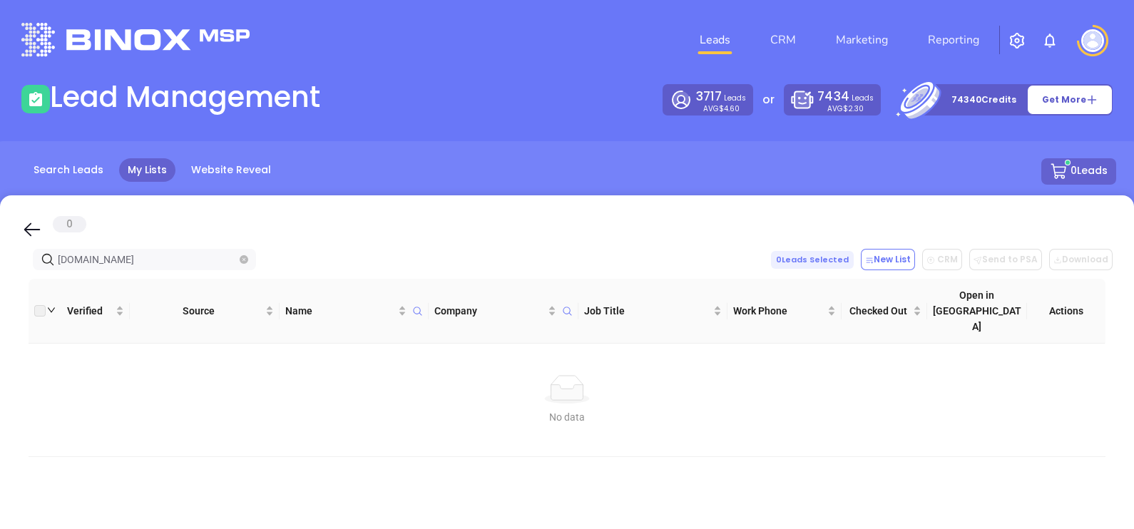
type input "fairwayrisk.com"
click at [246, 258] on icon "close-circle" at bounding box center [244, 259] width 9 height 9
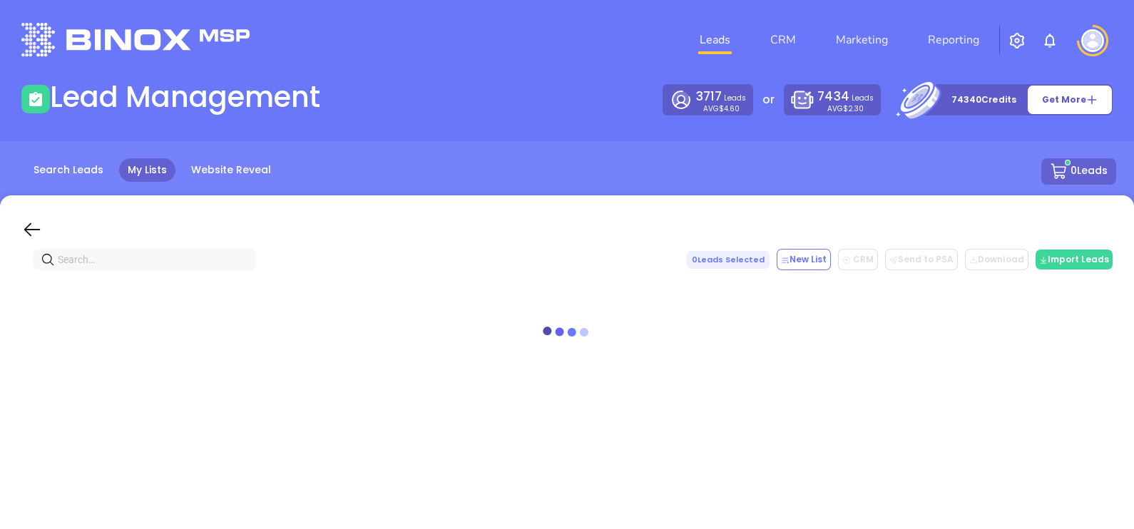
paste input "DensonandFuller.com"
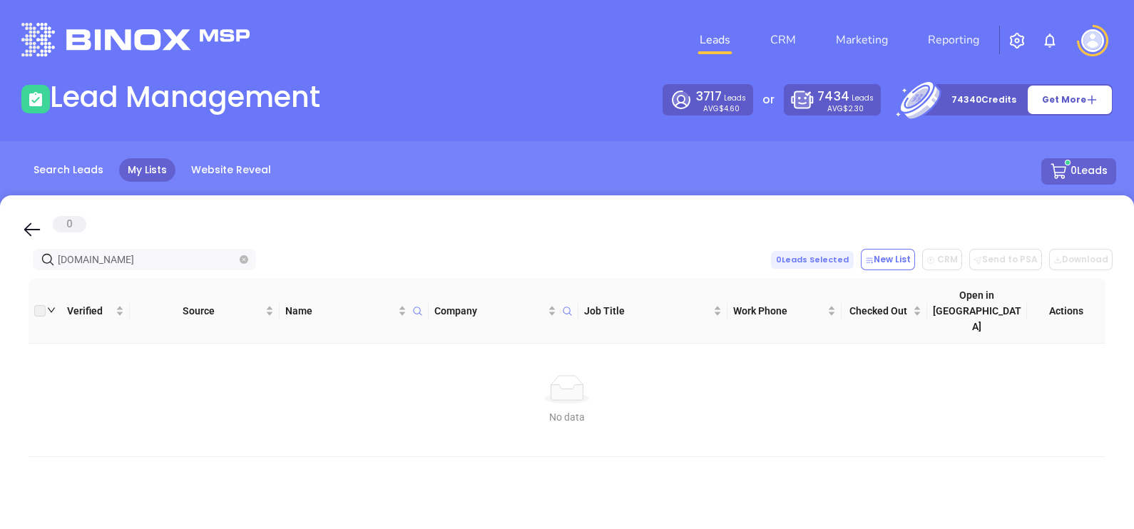
type input "DensonandFuller.com"
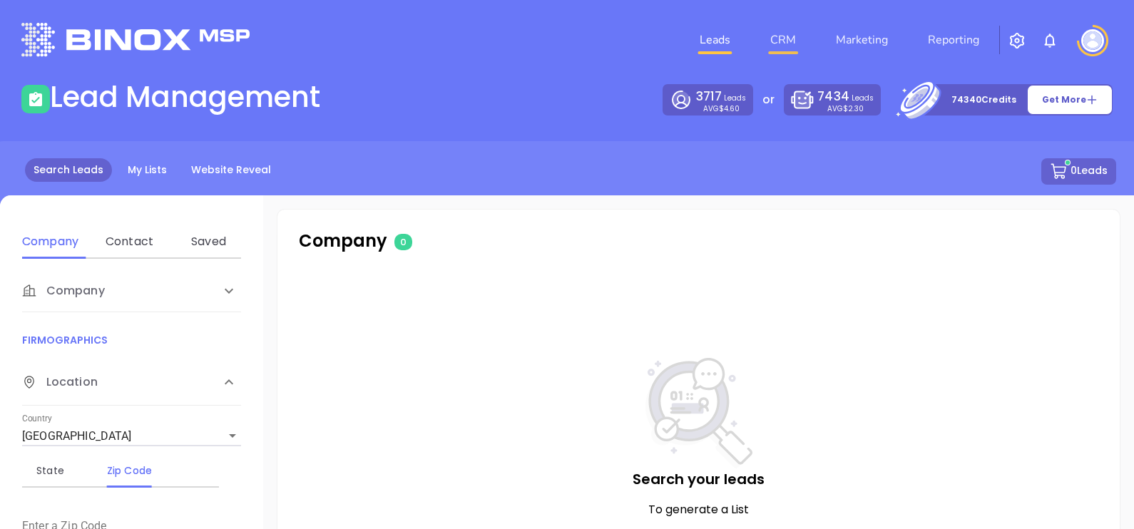
click at [794, 36] on link "CRM" at bounding box center [783, 40] width 37 height 29
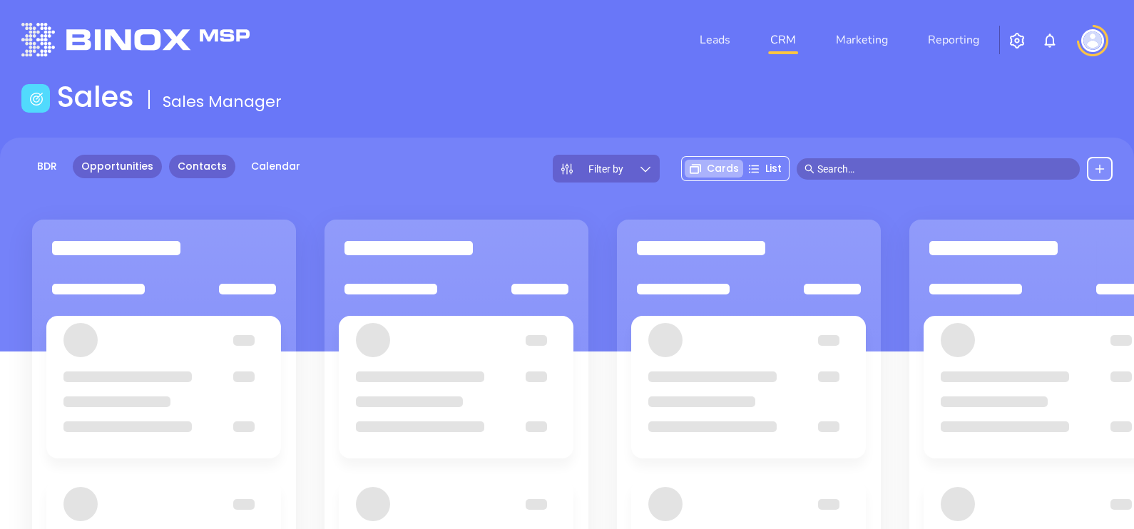
click at [204, 159] on link "Contacts" at bounding box center [202, 167] width 66 height 24
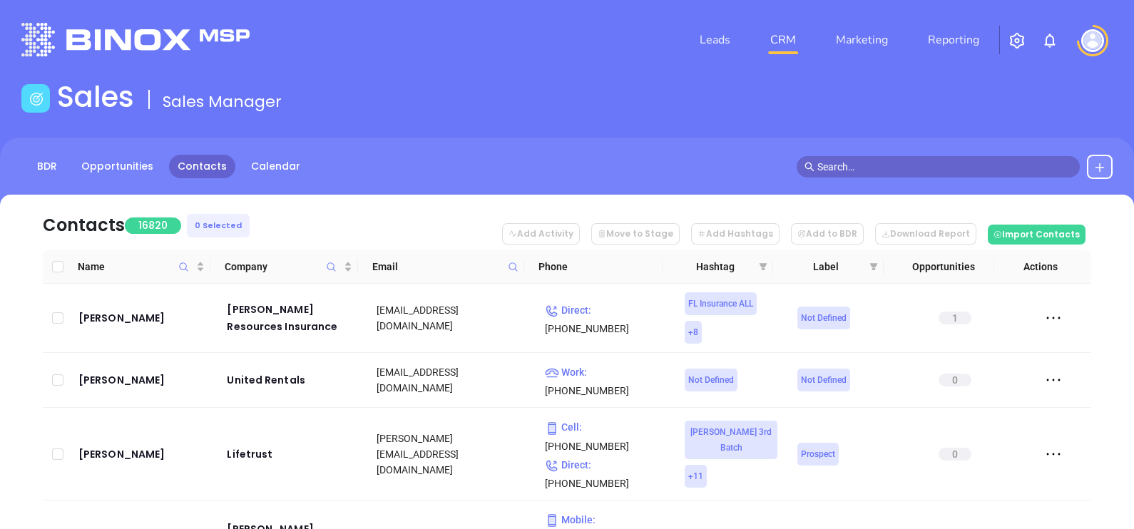
click at [513, 272] on span at bounding box center [513, 266] width 16 height 21
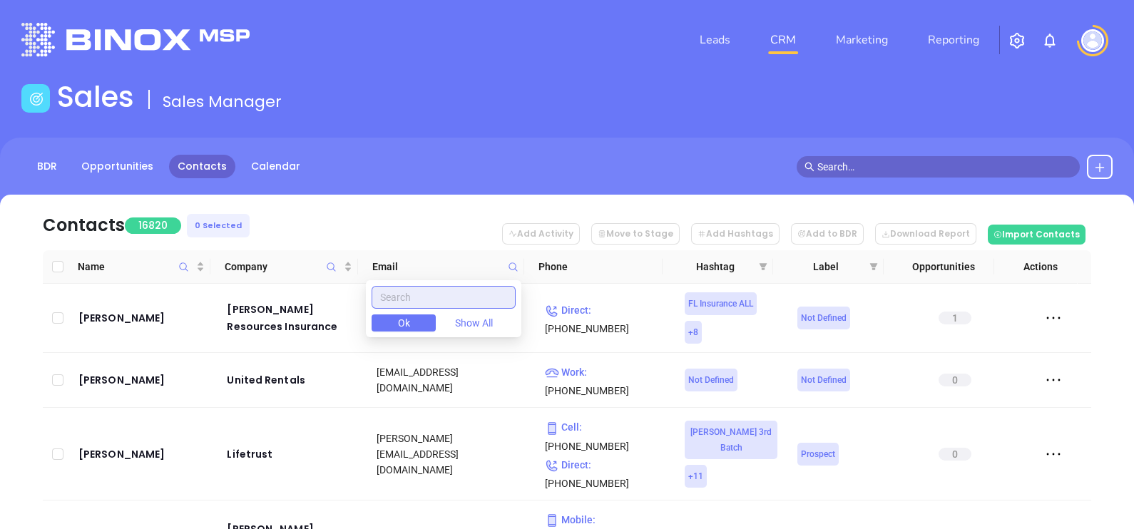
paste input "blackmoninsurance.net"
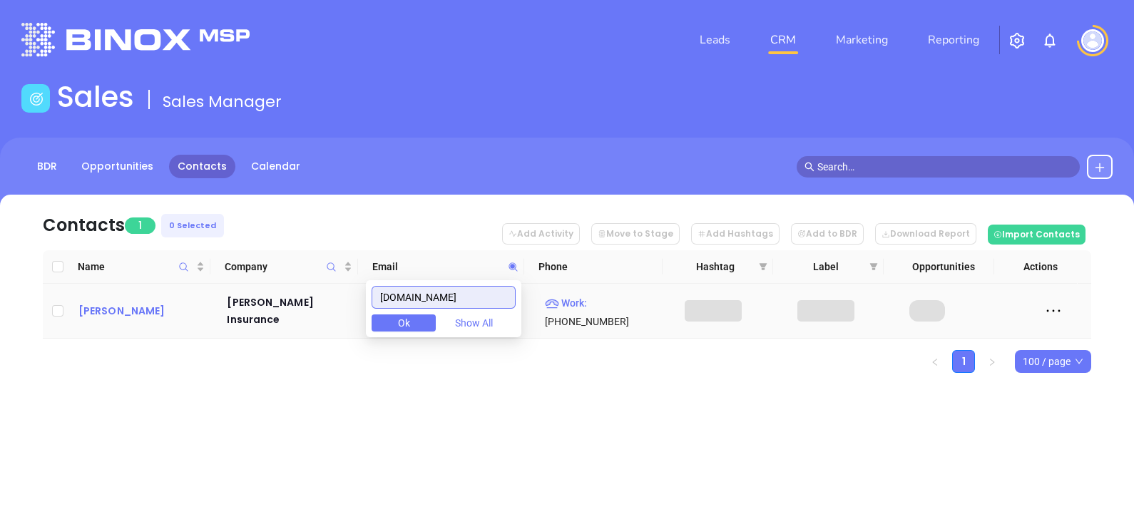
type input "blackmoninsurance.net"
click at [108, 306] on div "Jack Blackmon" at bounding box center [142, 310] width 129 height 17
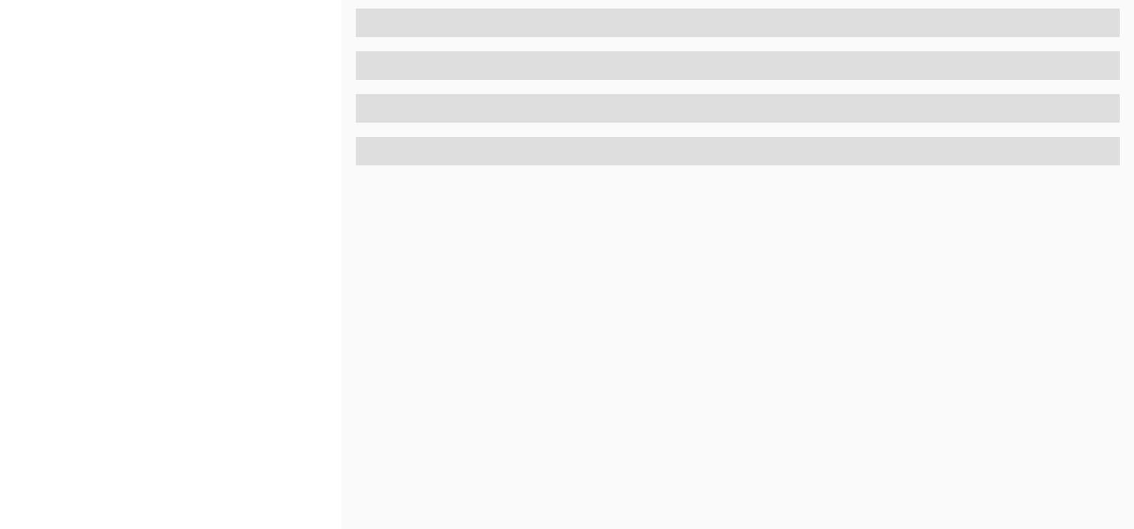
scroll to position [663, 0]
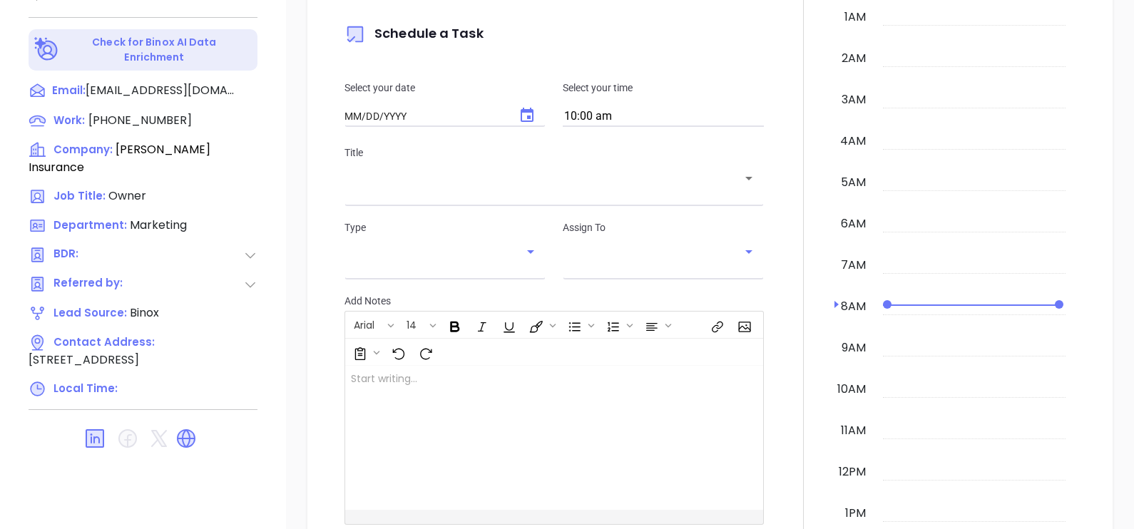
type input "[DATE]"
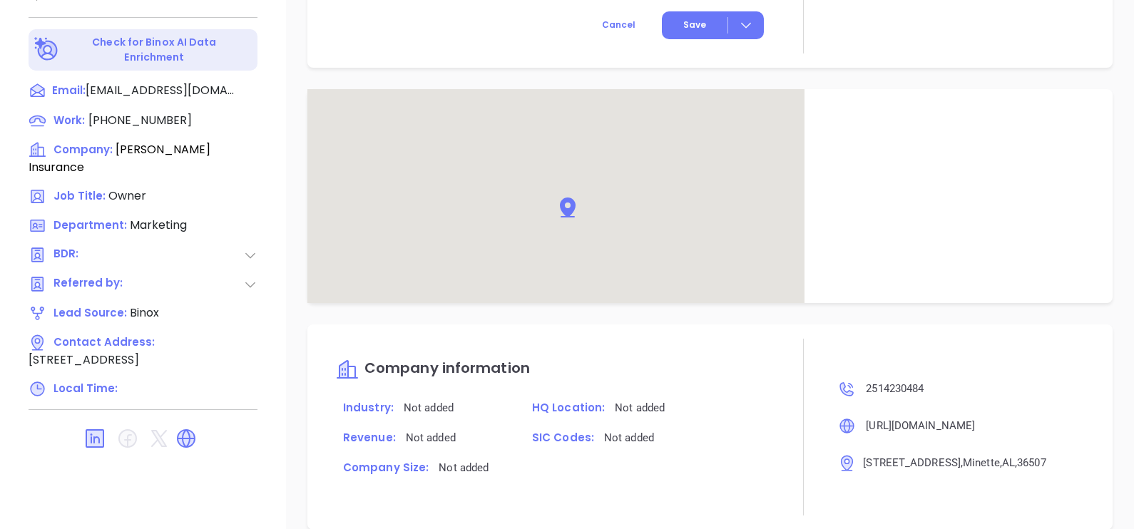
scroll to position [752, 0]
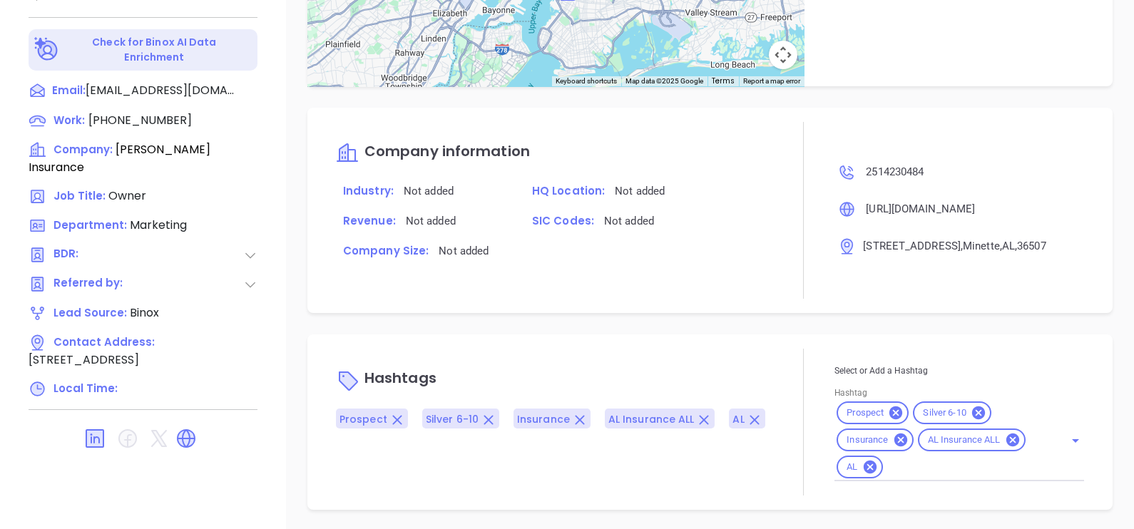
type input "[PERSON_NAME]"
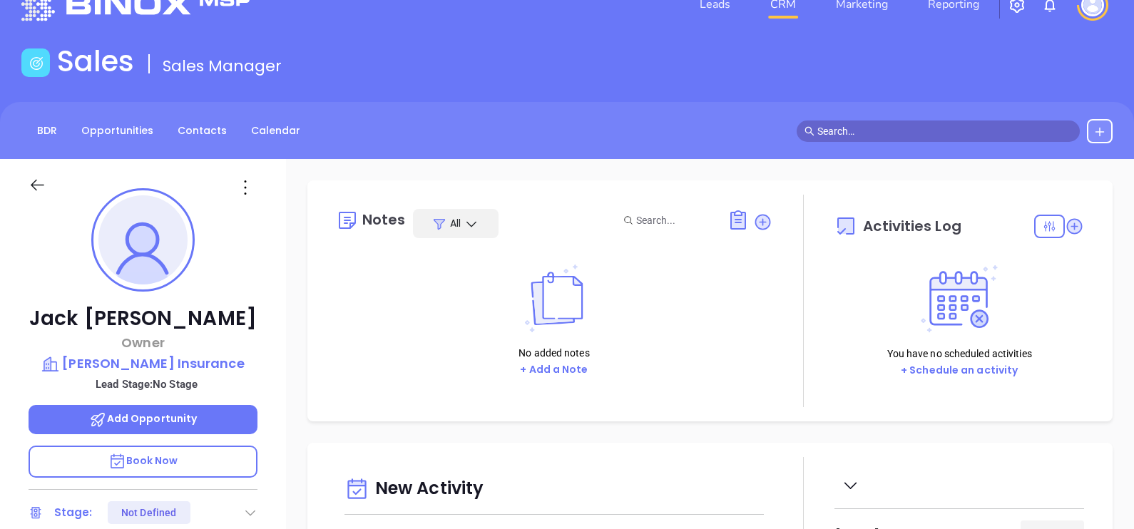
scroll to position [0, 0]
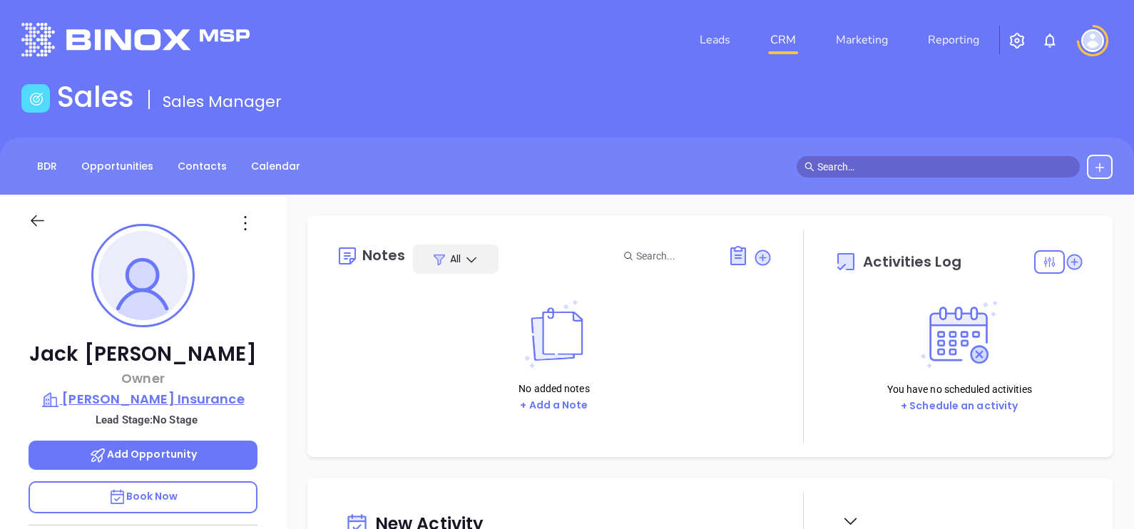
click at [200, 392] on p "Blackmon Insurance" at bounding box center [143, 399] width 229 height 20
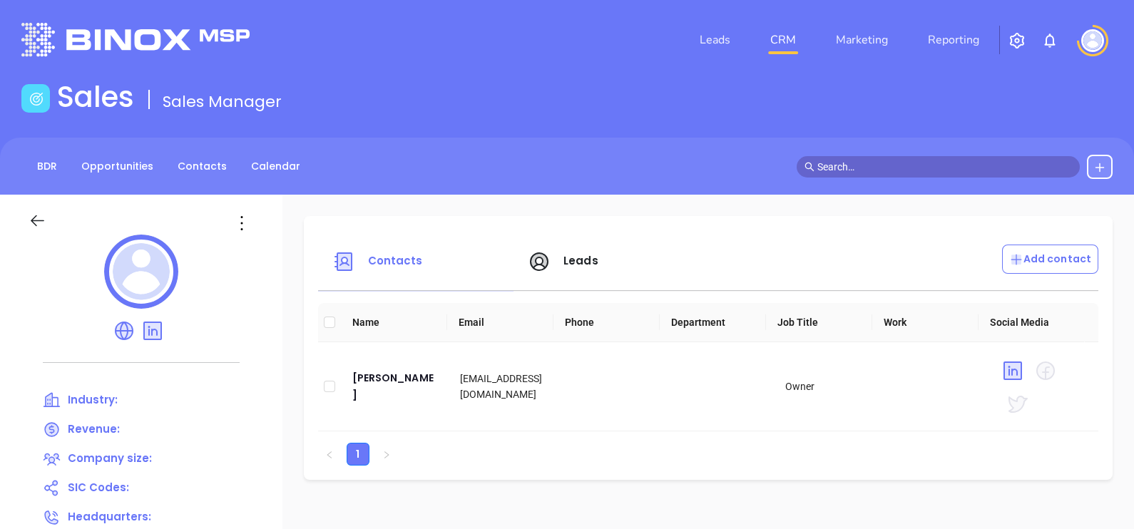
scroll to position [88, 0]
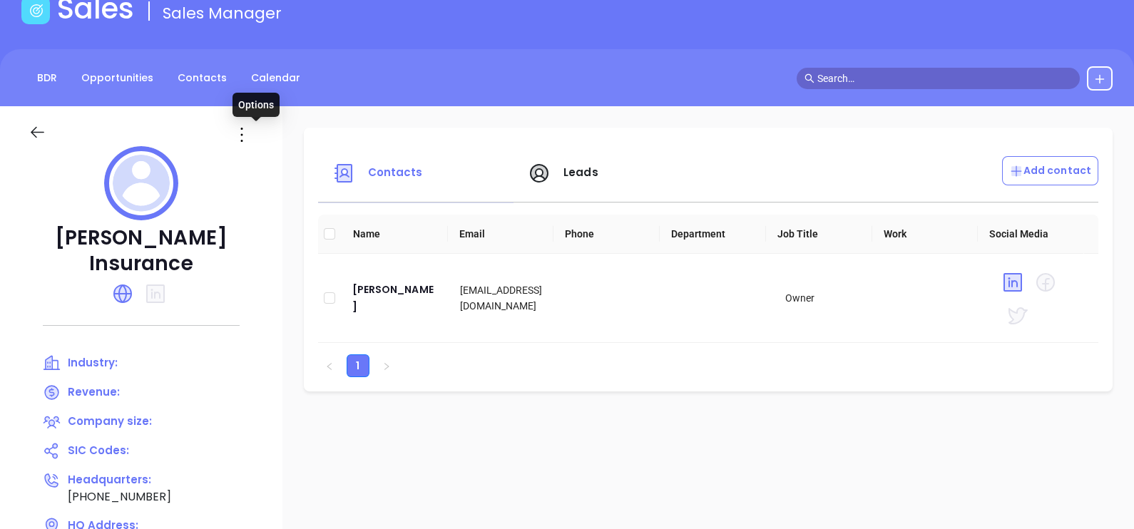
click at [253, 134] on icon at bounding box center [241, 134] width 23 height 23
click at [307, 168] on div "Edit" at bounding box center [320, 163] width 129 height 16
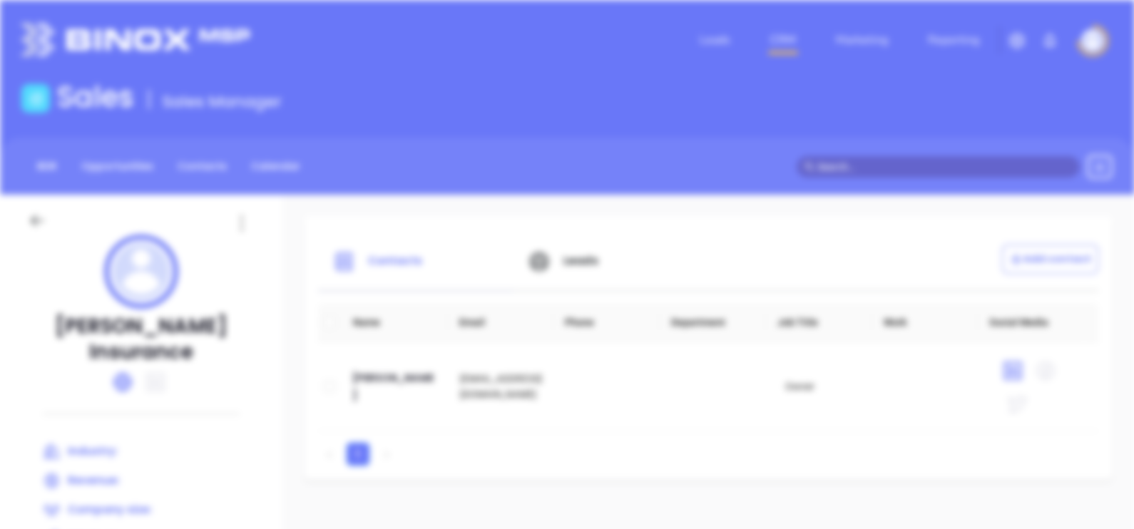
scroll to position [0, 0]
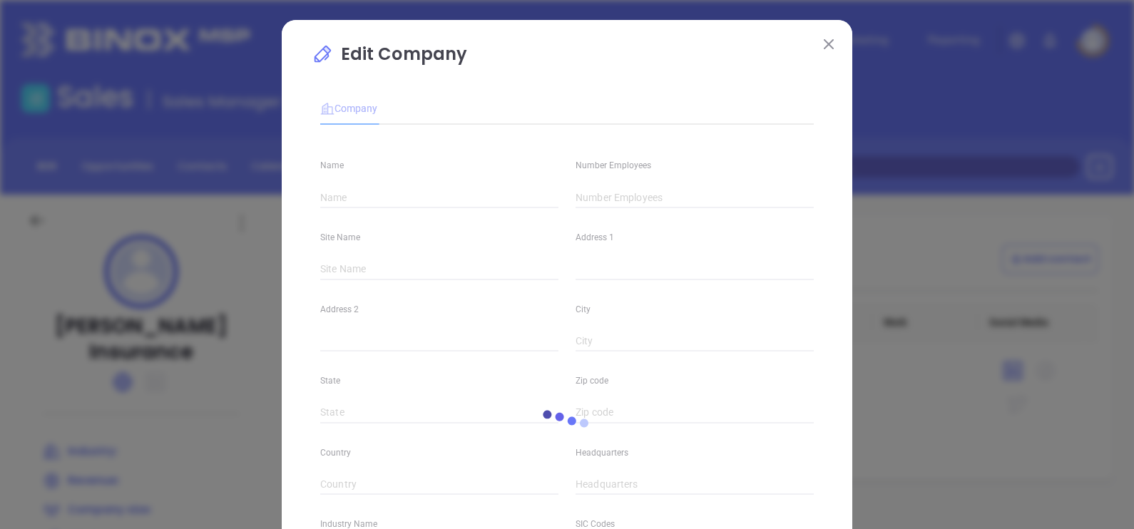
type input "Blackmon Insurance"
type input "(251) 423-0484"
type input "https://www.blackmoninsurance.net/"
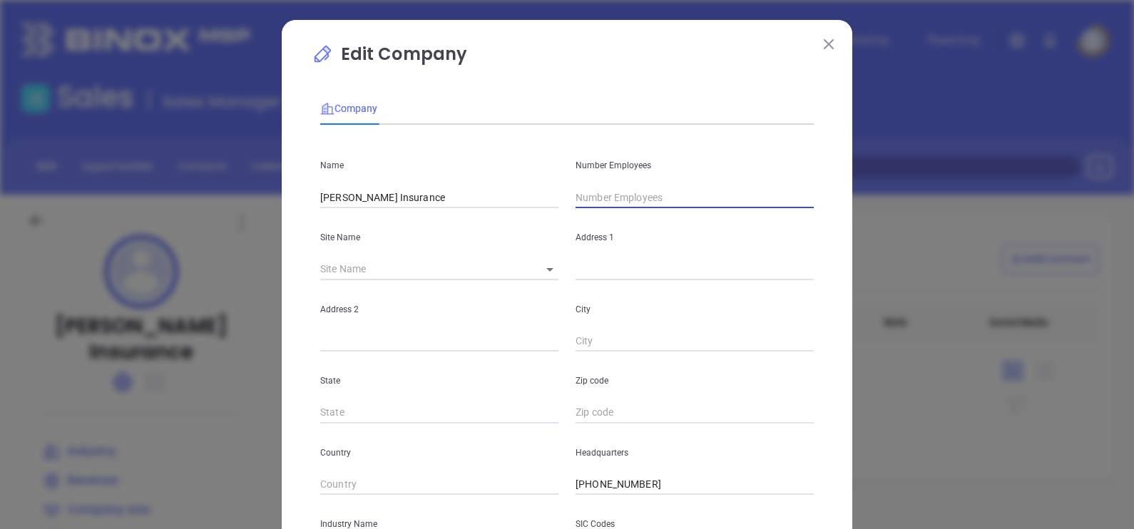
click at [588, 203] on input "text" at bounding box center [695, 197] width 238 height 21
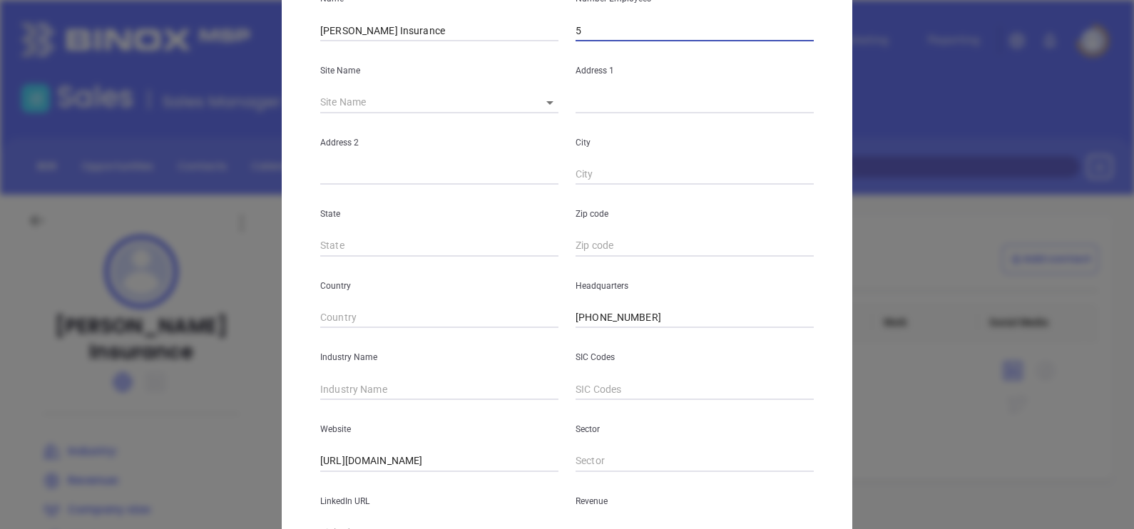
scroll to position [178, 0]
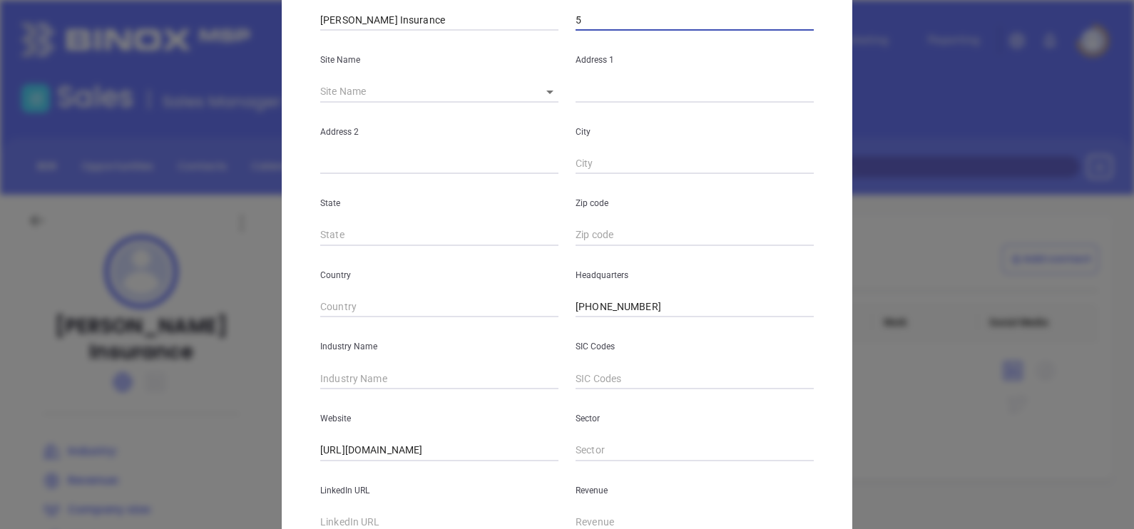
type input "5"
click at [364, 369] on input "text" at bounding box center [439, 378] width 238 height 21
click at [416, 384] on input "text" at bounding box center [439, 378] width 238 height 21
type input "Insurance"
drag, startPoint x: 699, startPoint y: 190, endPoint x: 674, endPoint y: 215, distance: 35.3
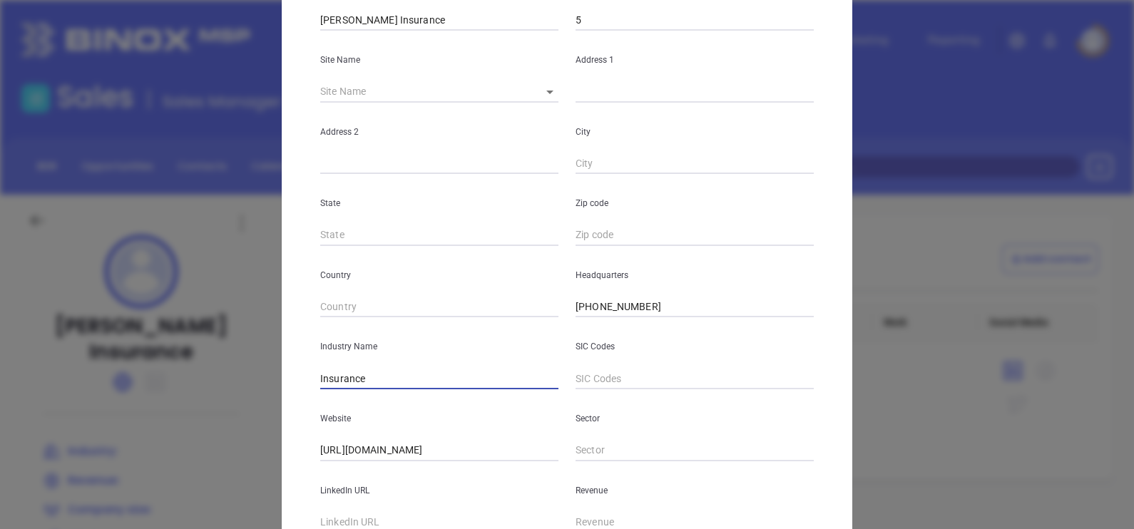
click at [690, 205] on div "Zip code" at bounding box center [694, 210] width 255 height 72
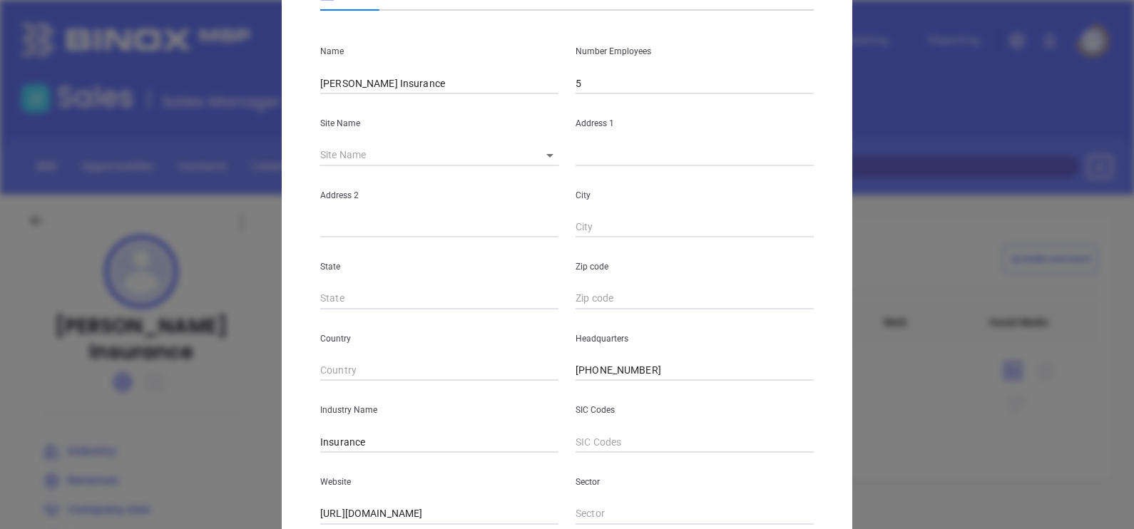
scroll to position [88, 0]
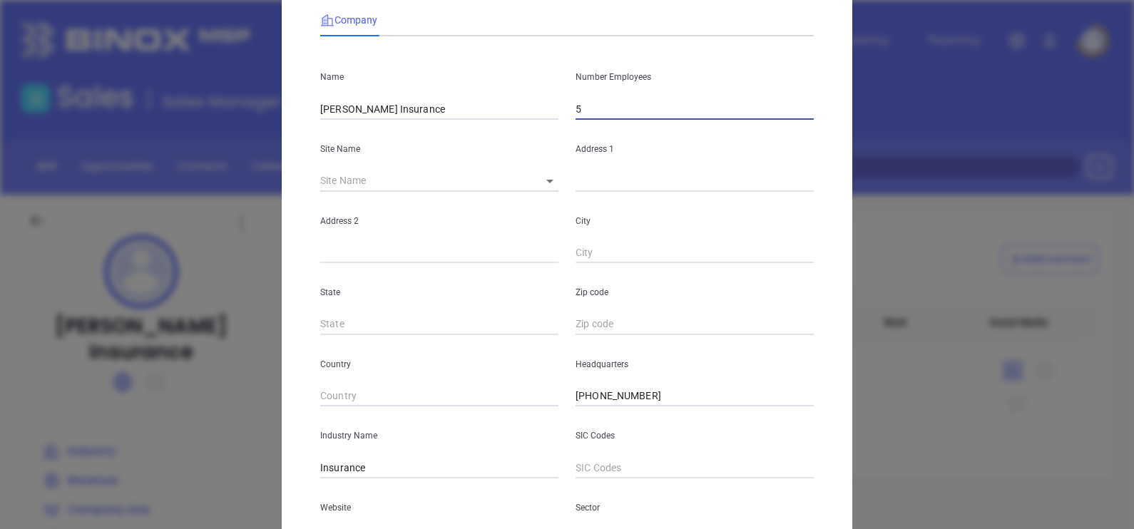
click at [633, 123] on div "Name Blackmon Insurance Number Employees 5 Site Name ​ Address 1 Address 2 City…" at bounding box center [567, 335] width 494 height 574
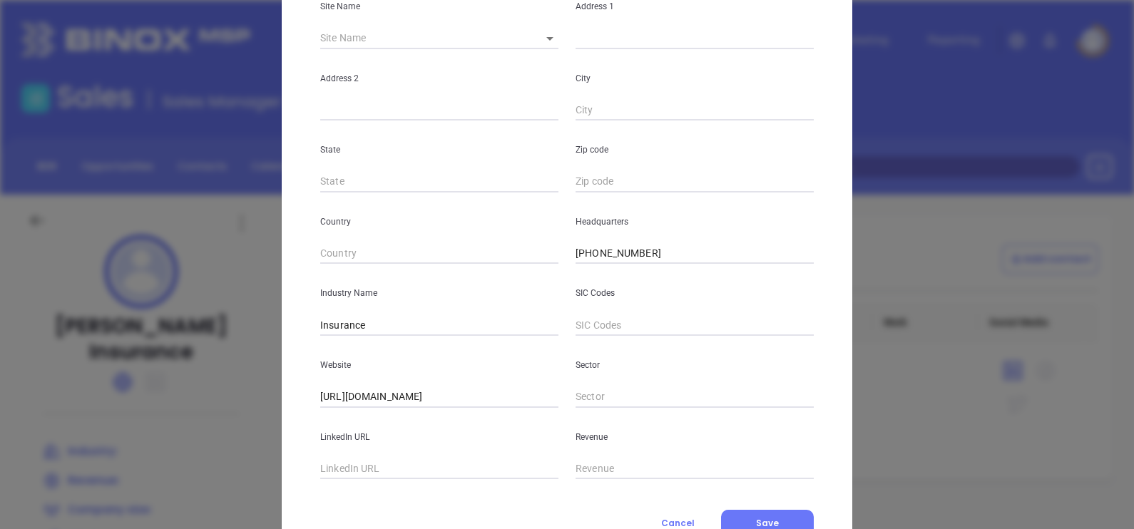
scroll to position [288, 0]
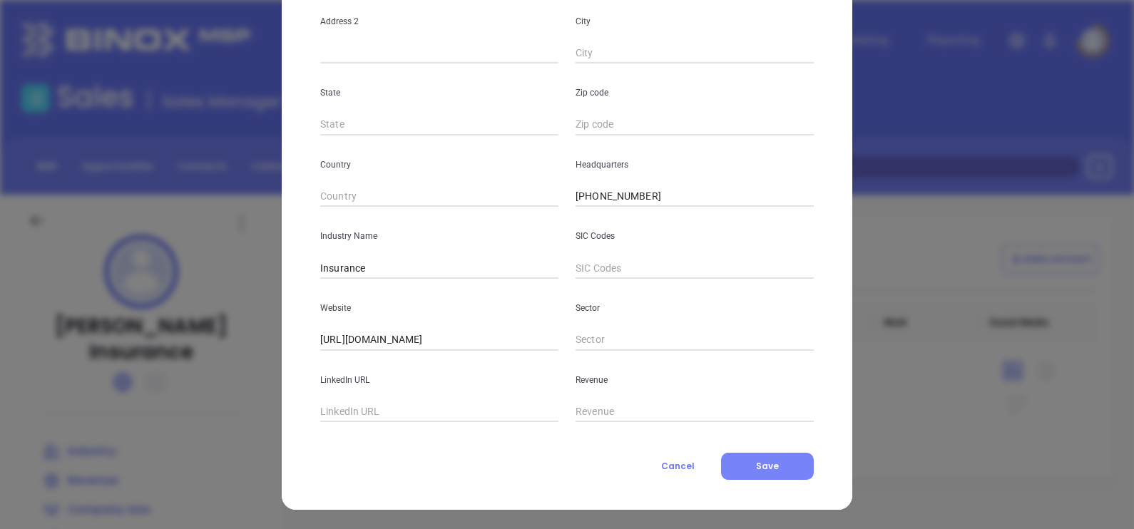
type input "6"
click at [785, 467] on button "Save" at bounding box center [767, 466] width 93 height 27
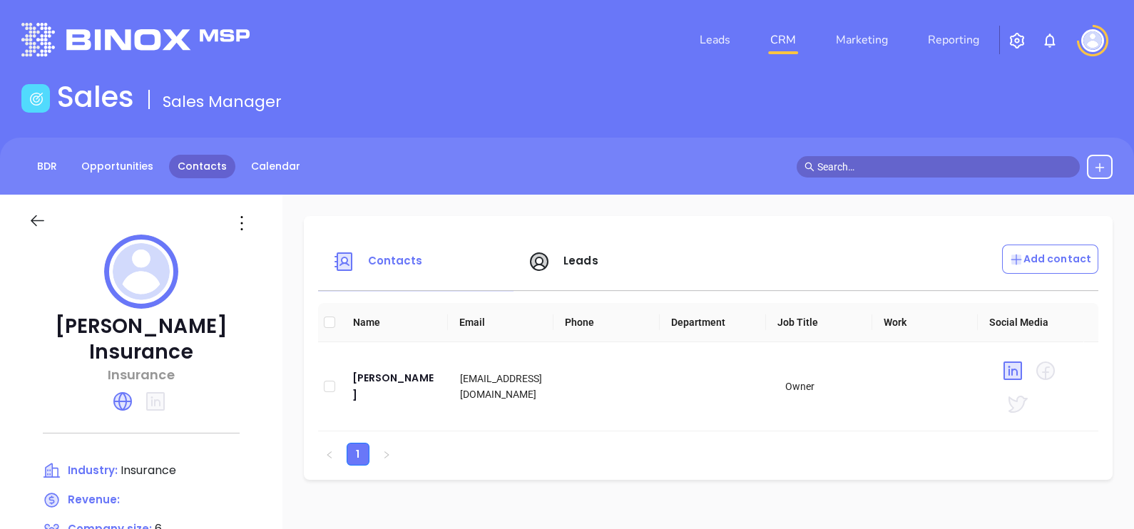
click at [210, 166] on link "Contacts" at bounding box center [202, 167] width 66 height 24
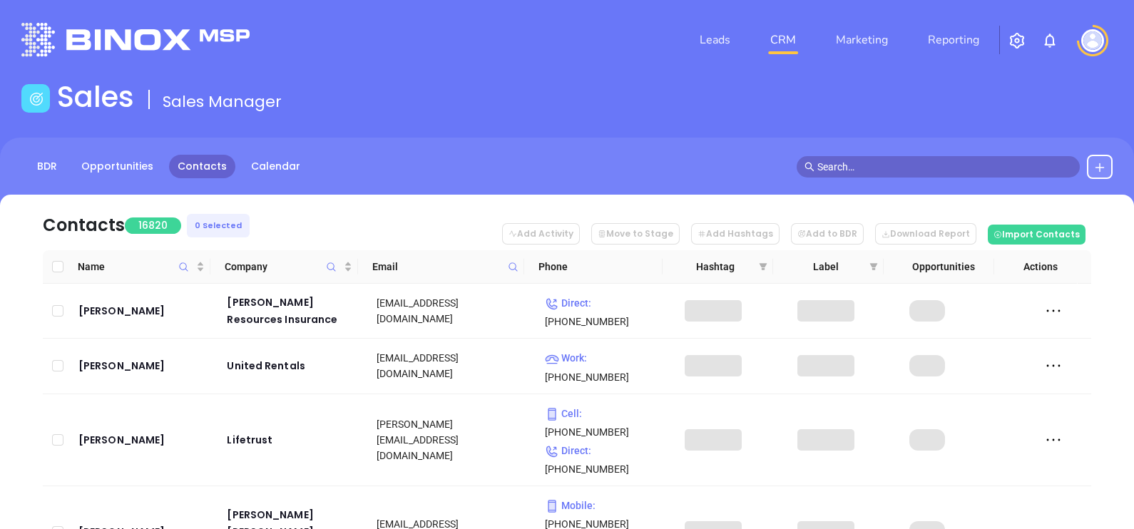
click at [512, 271] on icon at bounding box center [513, 267] width 11 height 11
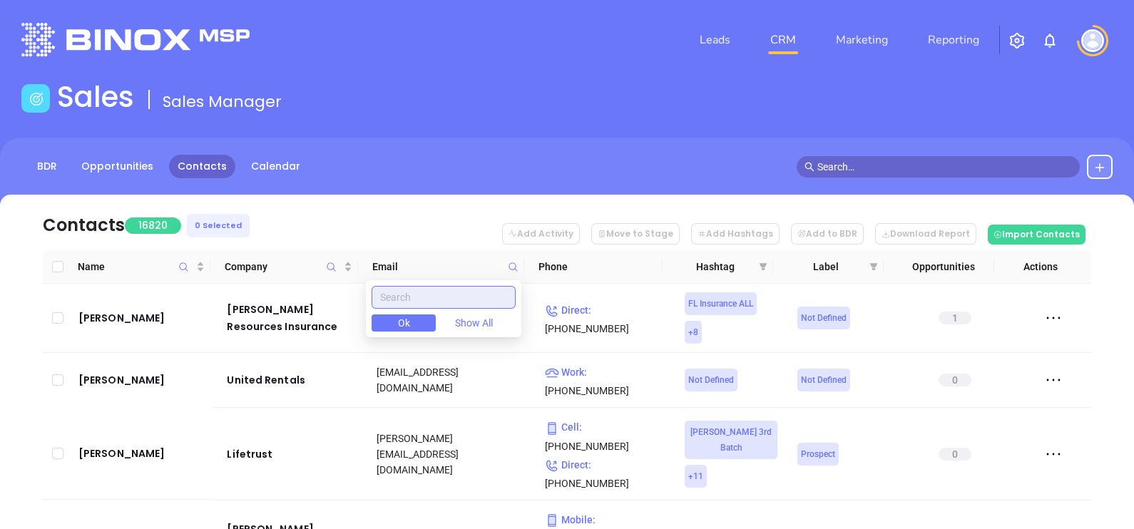
paste input "corkreninsurance.com"
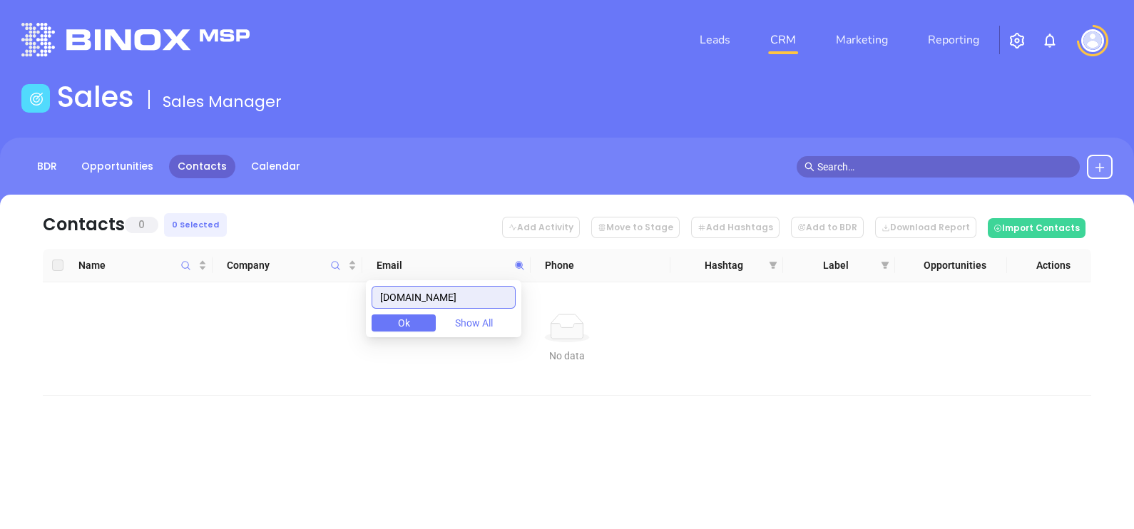
drag, startPoint x: 508, startPoint y: 295, endPoint x: 324, endPoint y: 303, distance: 184.2
click at [324, 303] on body "Leads CRM Marketing Reporting Financial Leads Leads Sales Sales Manager BDR Opp…" at bounding box center [567, 264] width 1134 height 529
type input "corkreninsurance.com"
paste input "holt-insurance.com"
type input "holt-insurance.com"
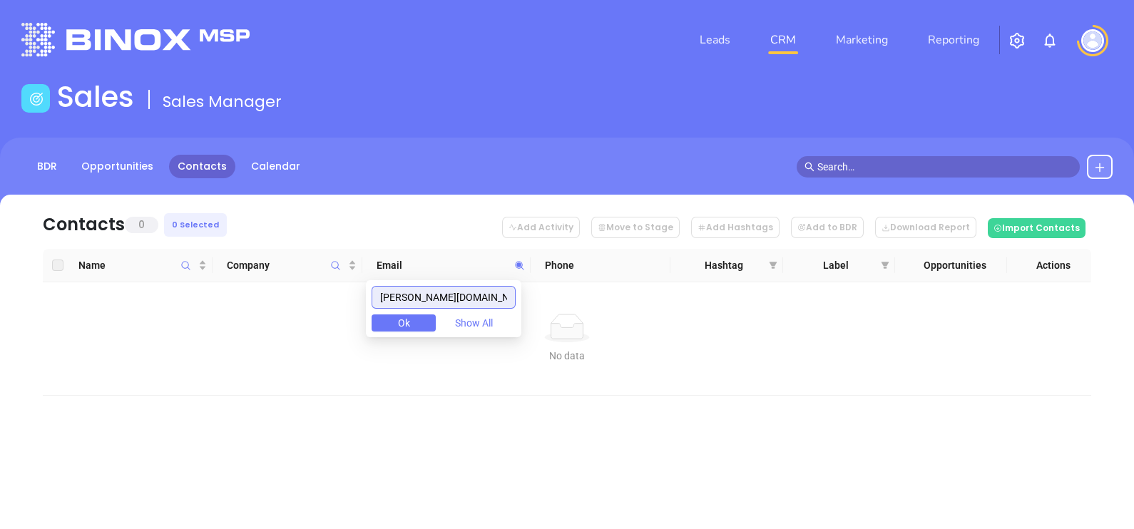
drag, startPoint x: 474, startPoint y: 297, endPoint x: 354, endPoint y: 291, distance: 120.0
click at [354, 291] on body "Leads CRM Marketing Reporting Financial Leads Leads Sales Sales Manager BDR Opp…" at bounding box center [567, 264] width 1134 height 529
paste input "getwiggins.com"
type input "getwiggins.com"
drag, startPoint x: 474, startPoint y: 297, endPoint x: 373, endPoint y: 291, distance: 101.4
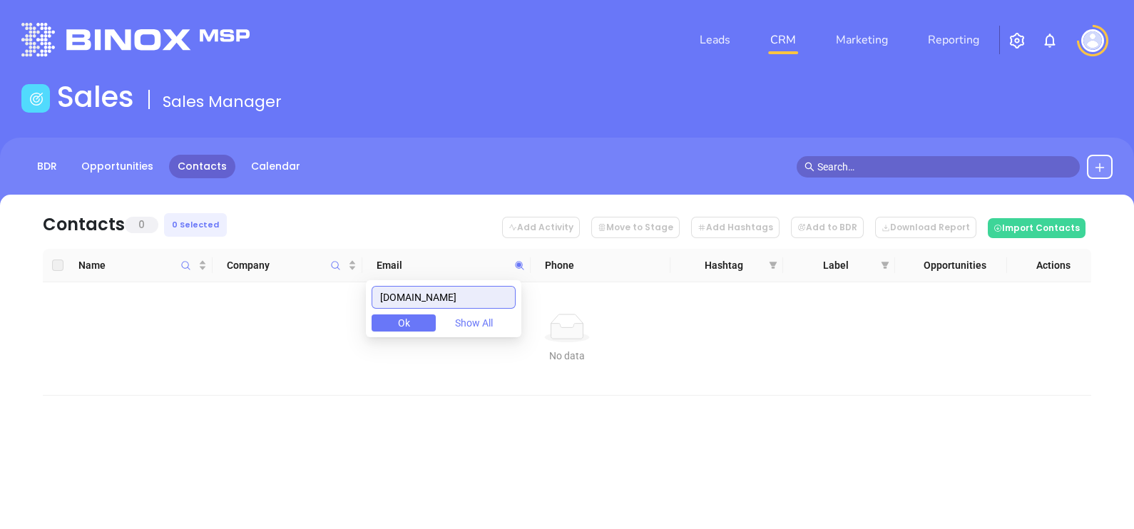
click at [375, 291] on div "getwiggins.com Ok Show All" at bounding box center [443, 308] width 155 height 57
paste input "insuranceseekers.com"
type input "insuranceseekers.com"
drag, startPoint x: 507, startPoint y: 295, endPoint x: 297, endPoint y: 328, distance: 213.0
click at [297, 328] on body "Leads CRM Marketing Reporting Financial Leads Leads Sales Sales Manager BDR Opp…" at bounding box center [567, 264] width 1134 height 529
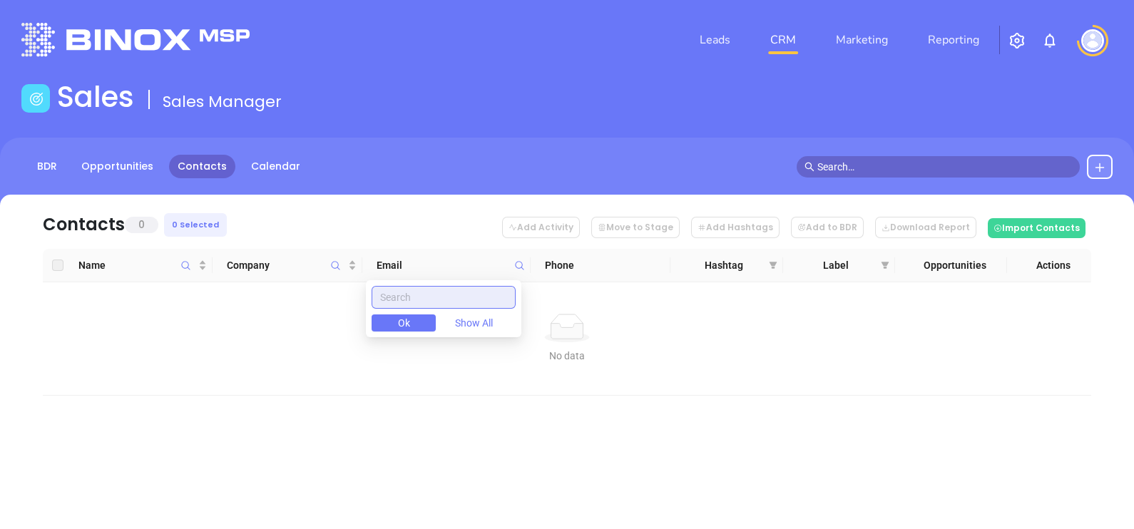
paste input "truittinsurance.com"
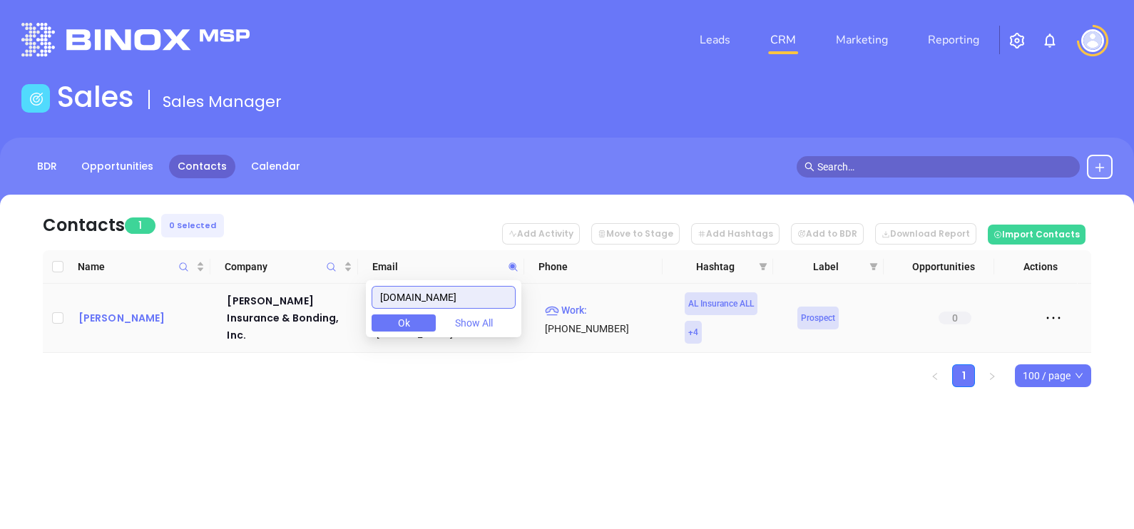
type input "truittinsurance.com"
click at [107, 310] on div "Tony Truitt" at bounding box center [142, 318] width 129 height 17
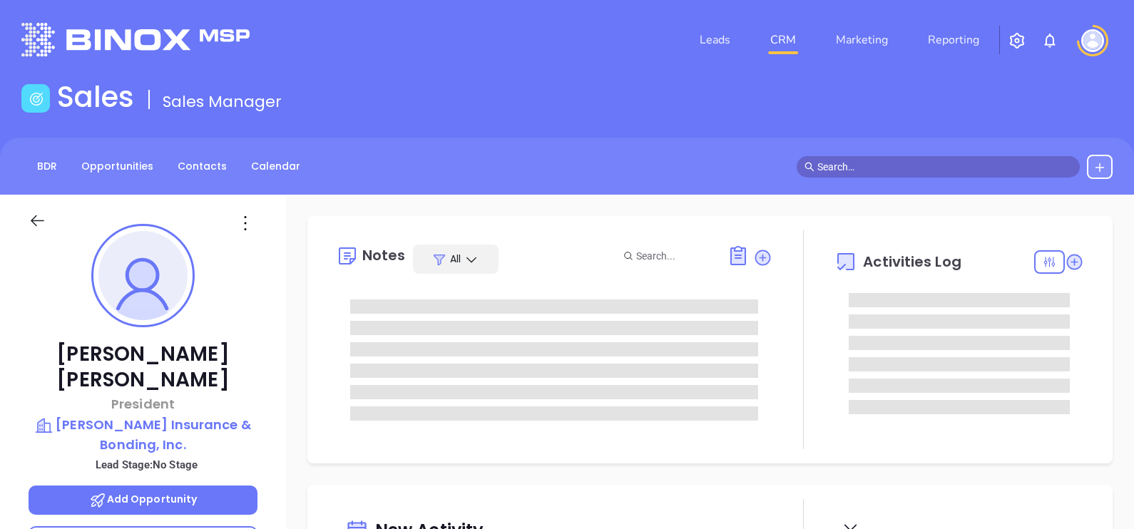
scroll to position [267, 0]
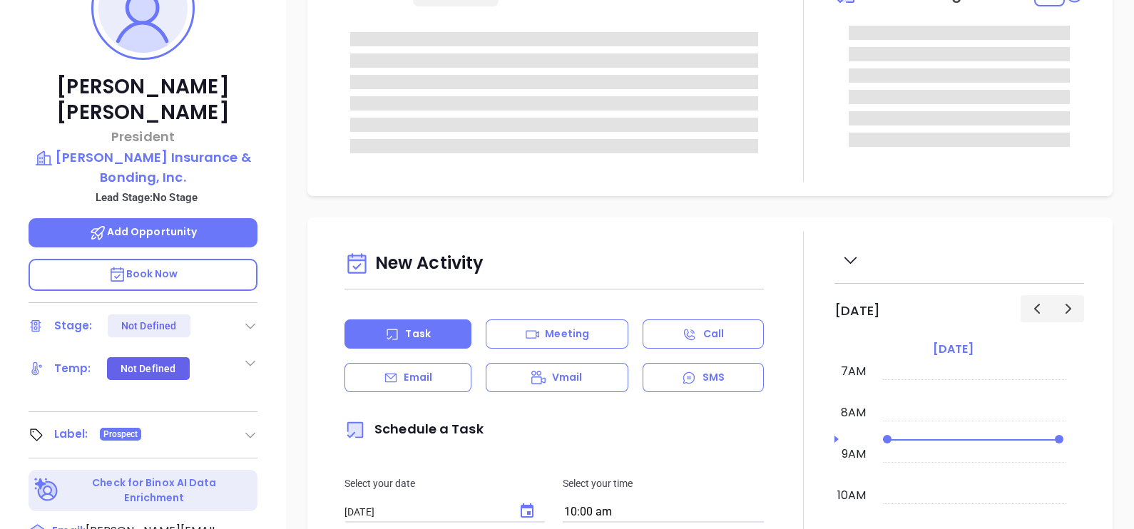
type input "[PERSON_NAME]"
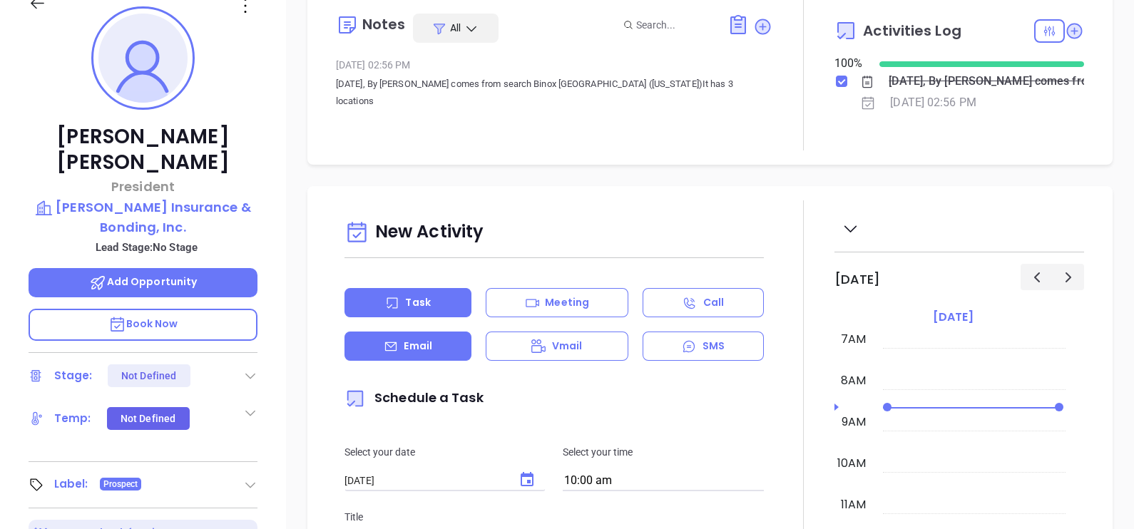
scroll to position [0, 0]
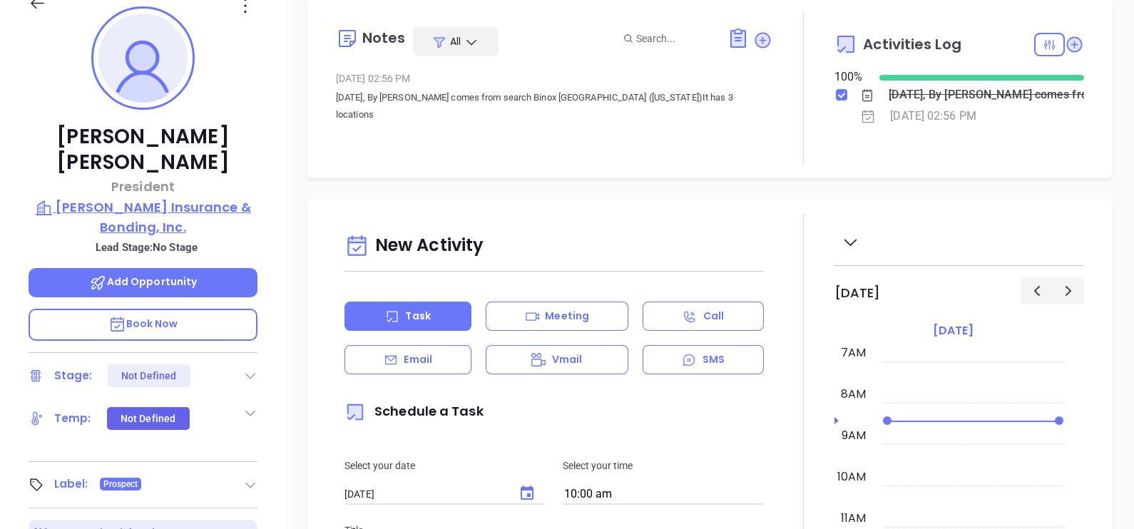
click at [163, 198] on p "Truitt Insurance & Bonding, Inc." at bounding box center [143, 217] width 229 height 39
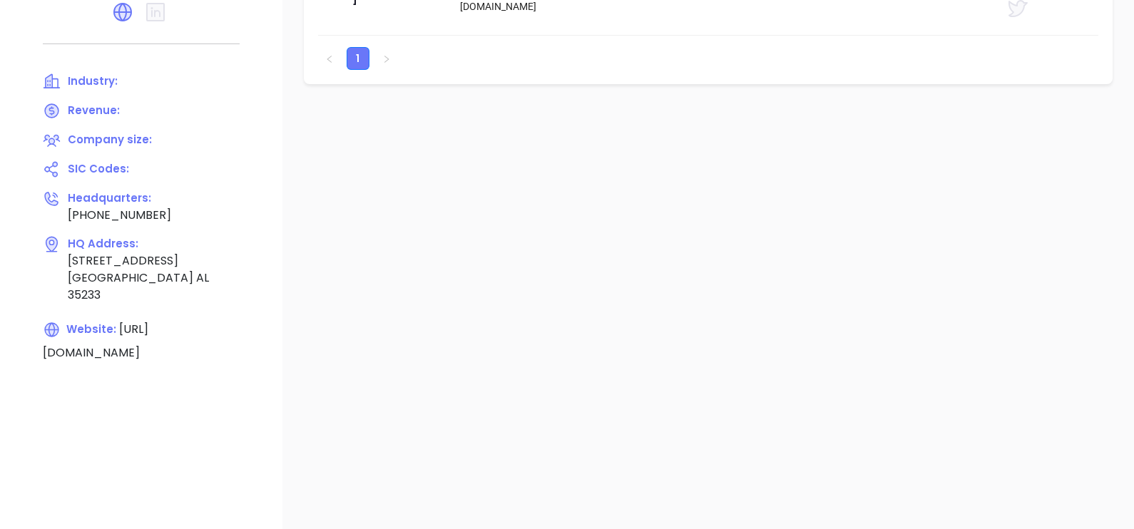
scroll to position [39, 0]
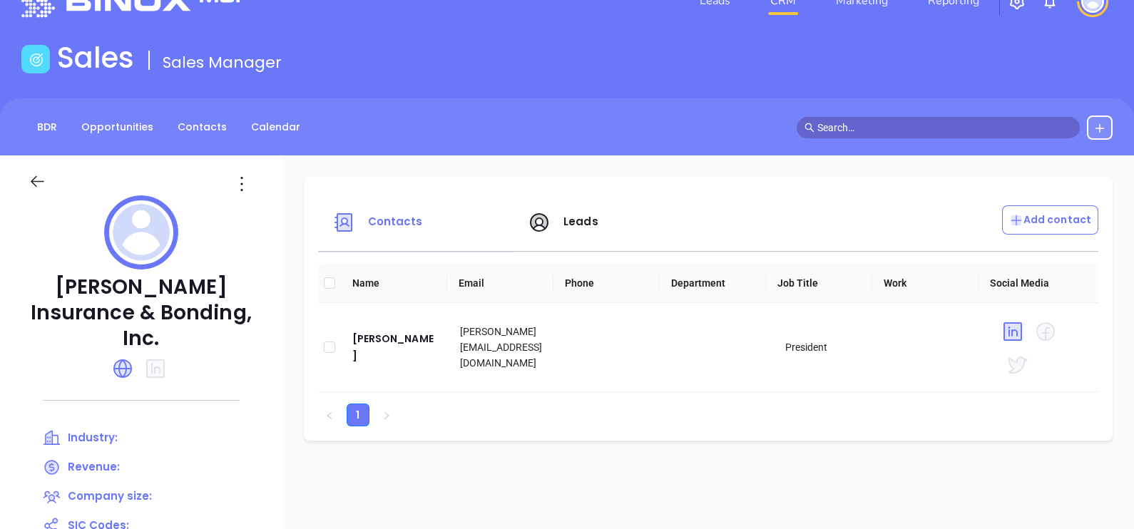
click at [228, 163] on div at bounding box center [141, 175] width 242 height 40
click at [239, 173] on div at bounding box center [141, 175] width 242 height 40
click at [242, 180] on icon at bounding box center [241, 184] width 23 height 23
click at [276, 218] on div "Edit" at bounding box center [306, 212] width 129 height 16
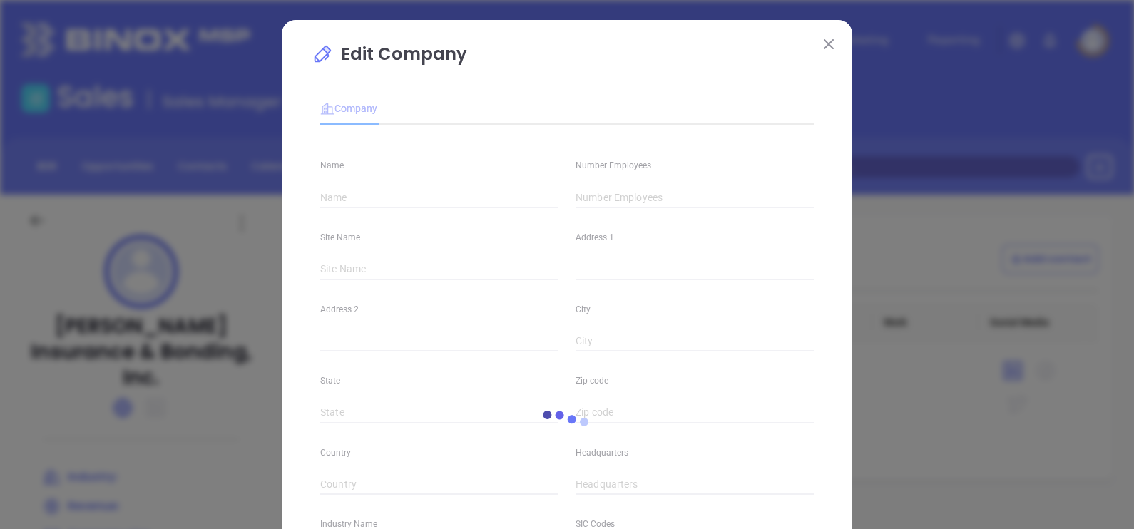
type input "Truitt Insurance & Bonding, Inc."
type input "(205) 254-3005"
type input "https://www.truittinsurance.com/"
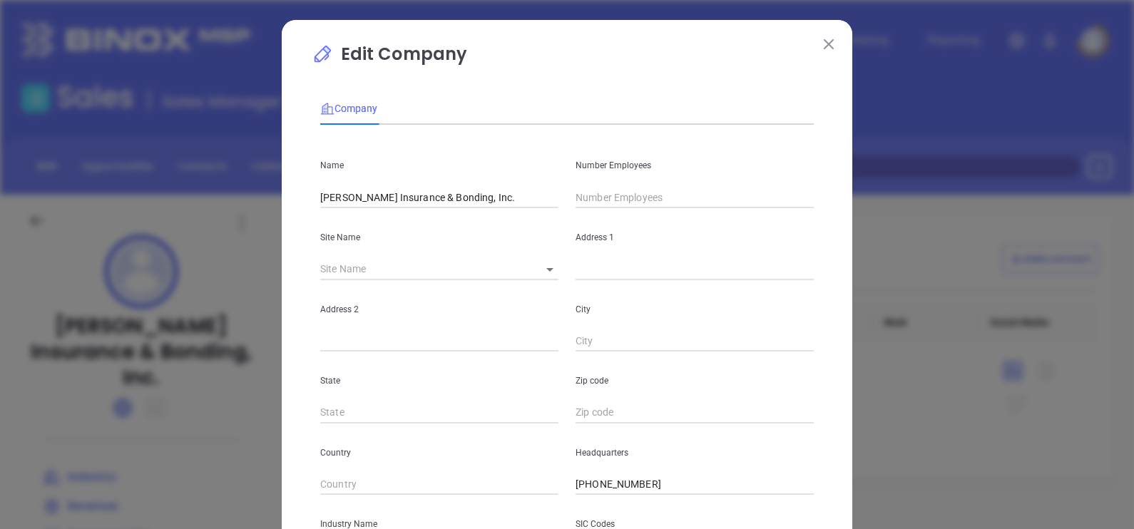
click at [567, 195] on div "Number Employees" at bounding box center [694, 172] width 255 height 72
click at [576, 195] on input "text" at bounding box center [695, 197] width 238 height 21
click at [526, 210] on div "Name Truitt Insurance & Bonding, Inc. Number Employees Site Name ​ Address 1 Ad…" at bounding box center [567, 423] width 494 height 574
click at [529, 210] on div "Site Name ​" at bounding box center [439, 244] width 255 height 72
click at [593, 196] on input "text" at bounding box center [695, 197] width 238 height 21
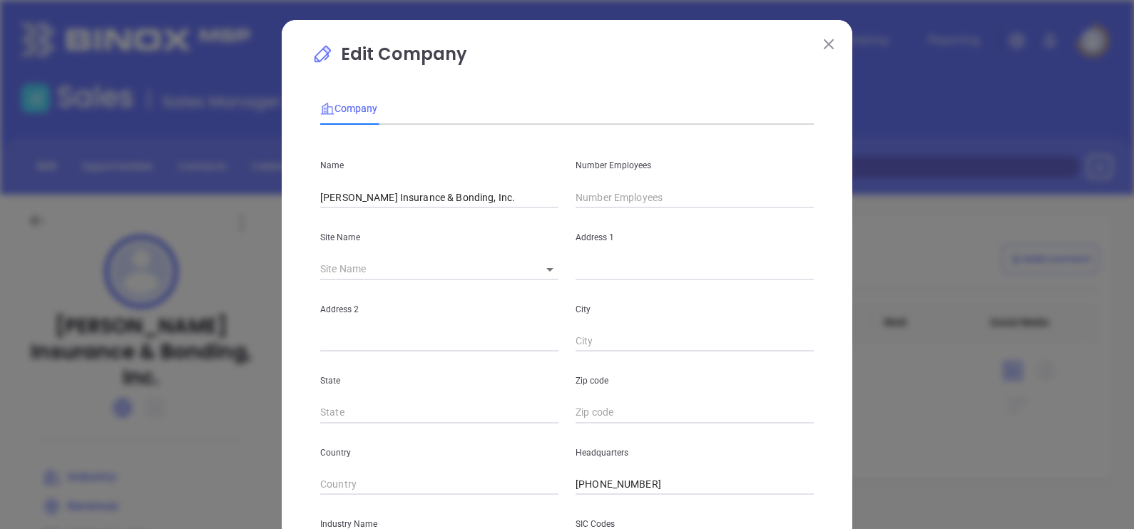
click at [588, 199] on input "text" at bounding box center [695, 197] width 238 height 21
click at [581, 200] on input "text" at bounding box center [695, 197] width 238 height 21
click at [812, 40] on div "Edit Company Company Name Truitt Insurance & Bonding, Inc. Number Employees Sit…" at bounding box center [567, 409] width 571 height 778
click at [824, 42] on img at bounding box center [829, 44] width 10 height 10
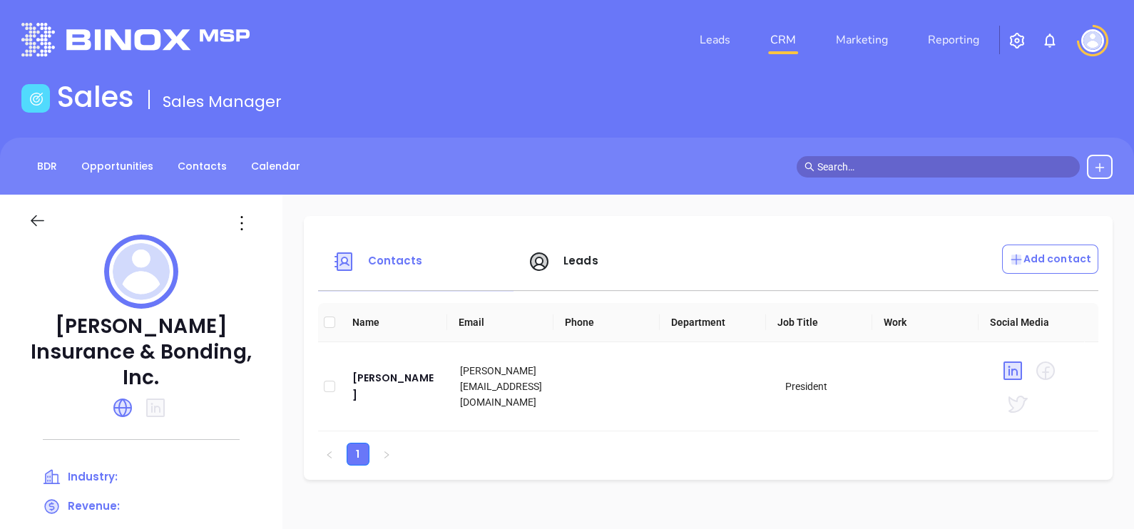
click at [252, 227] on icon at bounding box center [241, 223] width 23 height 23
click at [276, 267] on div "Truitt Insurance & Bonding, Inc. Industry: Revenue: Company size: SIC Codes: He…" at bounding box center [141, 498] width 282 height 606
drag, startPoint x: 279, startPoint y: 255, endPoint x: 269, endPoint y: 240, distance: 17.4
click at [279, 253] on div "Truitt Insurance & Bonding, Inc. Industry: Revenue: Company size: SIC Codes: He…" at bounding box center [141, 498] width 282 height 606
click at [241, 216] on icon at bounding box center [241, 223] width 2 height 14
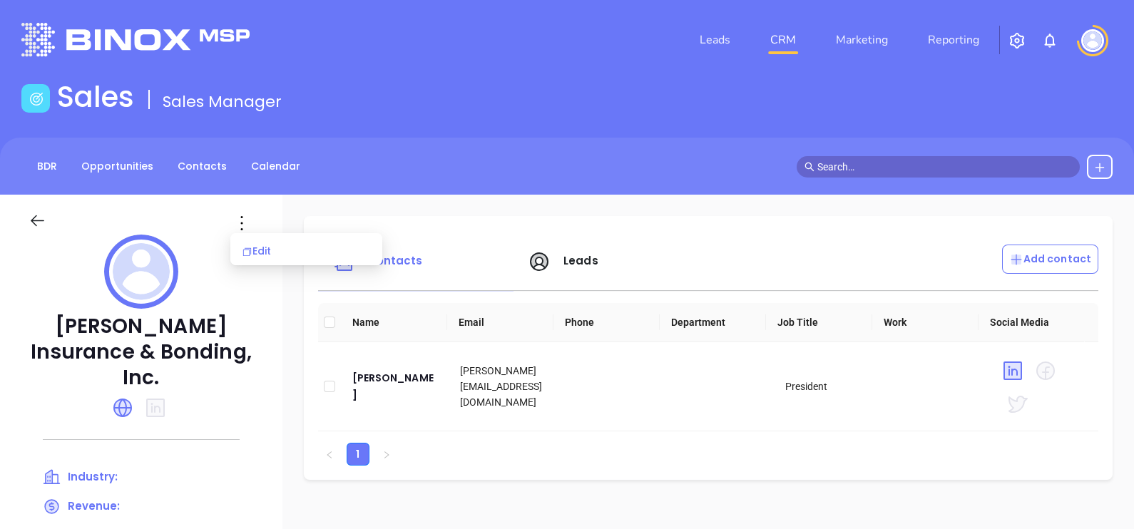
click at [252, 243] on div "Edit" at bounding box center [306, 251] width 129 height 16
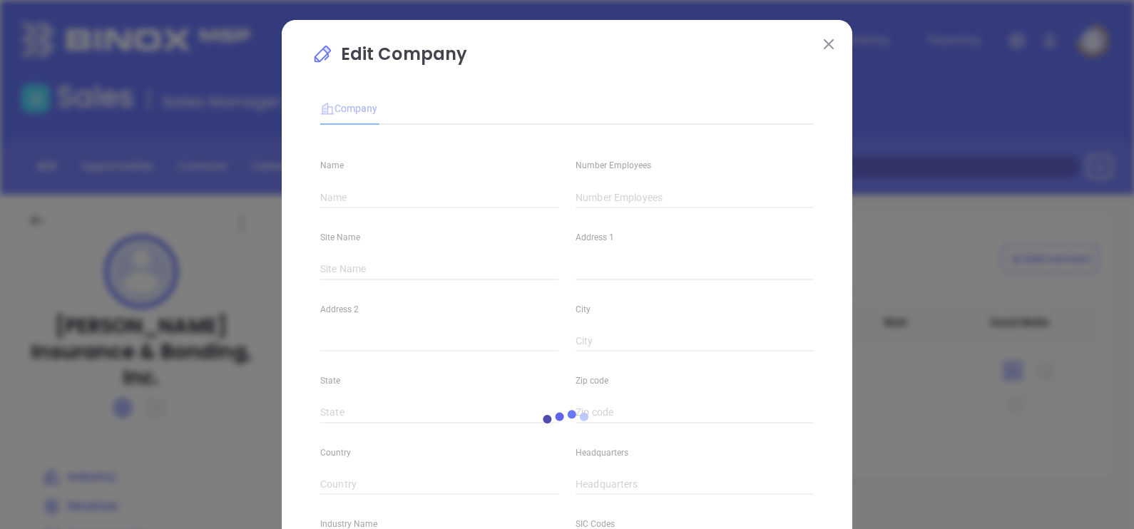
type input "Truitt Insurance & Bonding, Inc."
type input "(205) 254-3005"
type input "https://www.truittinsurance.com/"
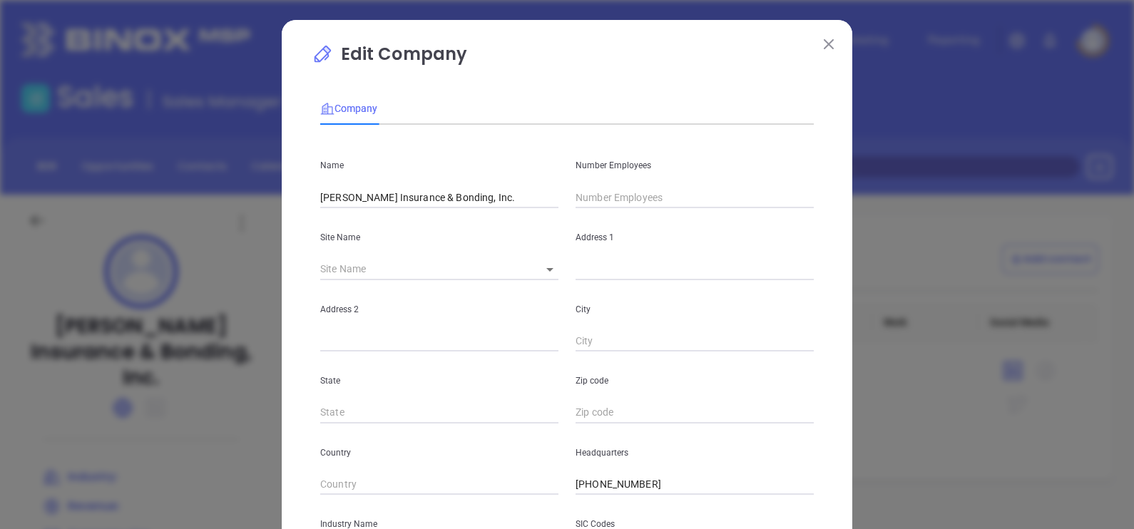
click at [608, 200] on input "text" at bounding box center [695, 197] width 238 height 21
type input "4"
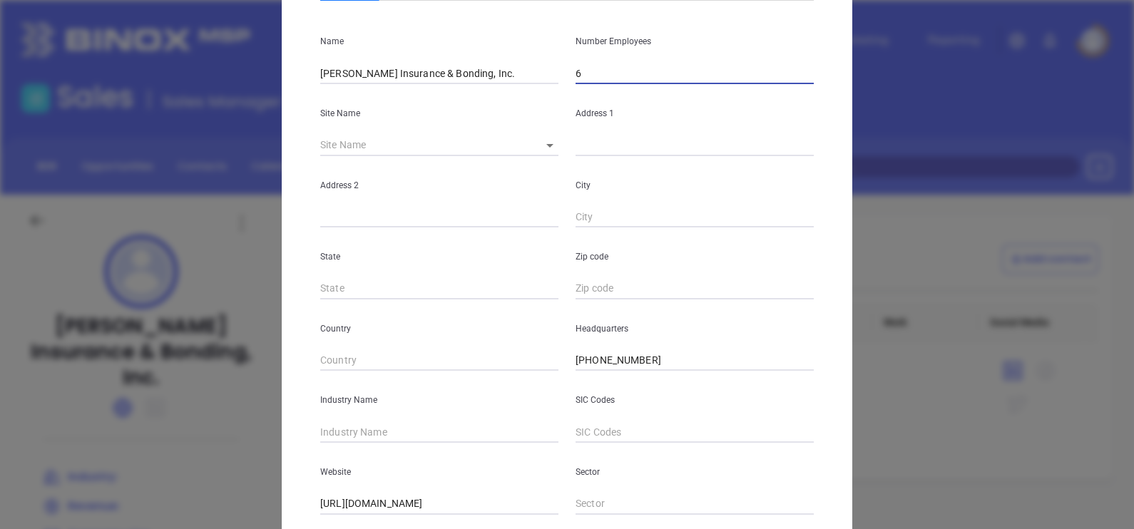
scroll to position [178, 0]
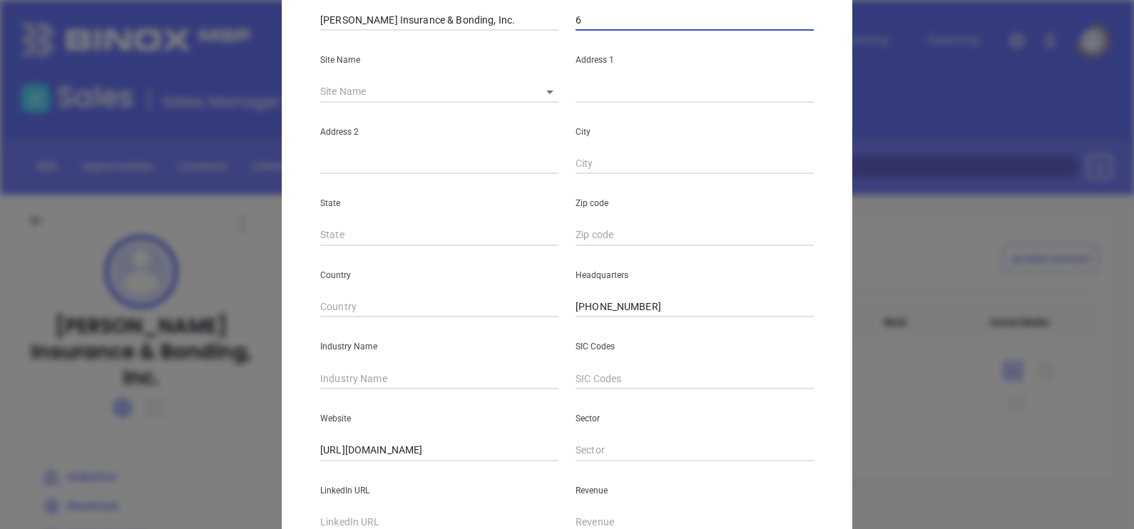
type input "6"
click at [362, 371] on input "text" at bounding box center [439, 378] width 238 height 21
type input "Insurance"
click at [554, 464] on div "LinkedIn URL" at bounding box center [439, 497] width 255 height 72
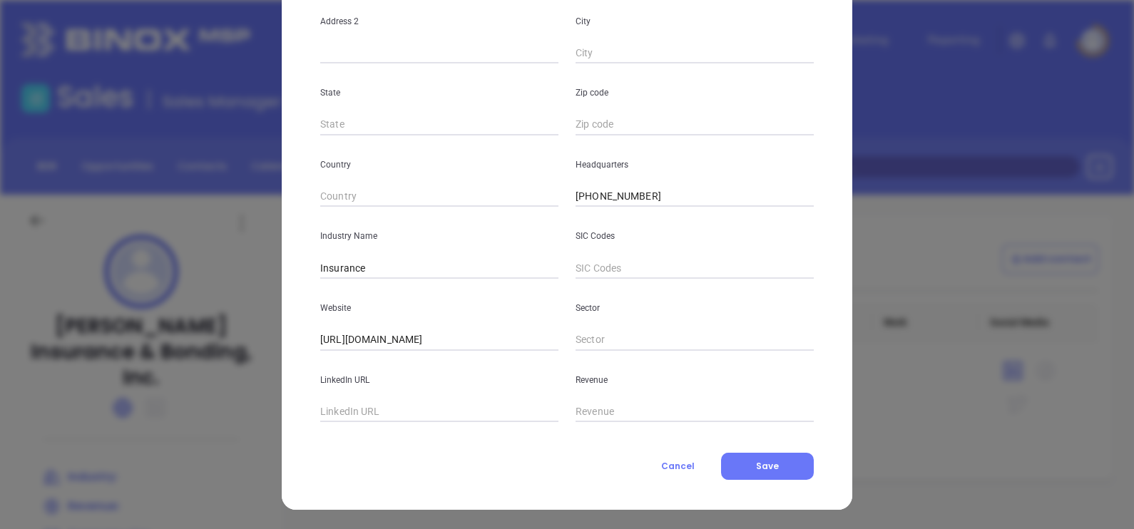
scroll to position [288, 0]
click at [757, 467] on span "Save" at bounding box center [767, 466] width 23 height 12
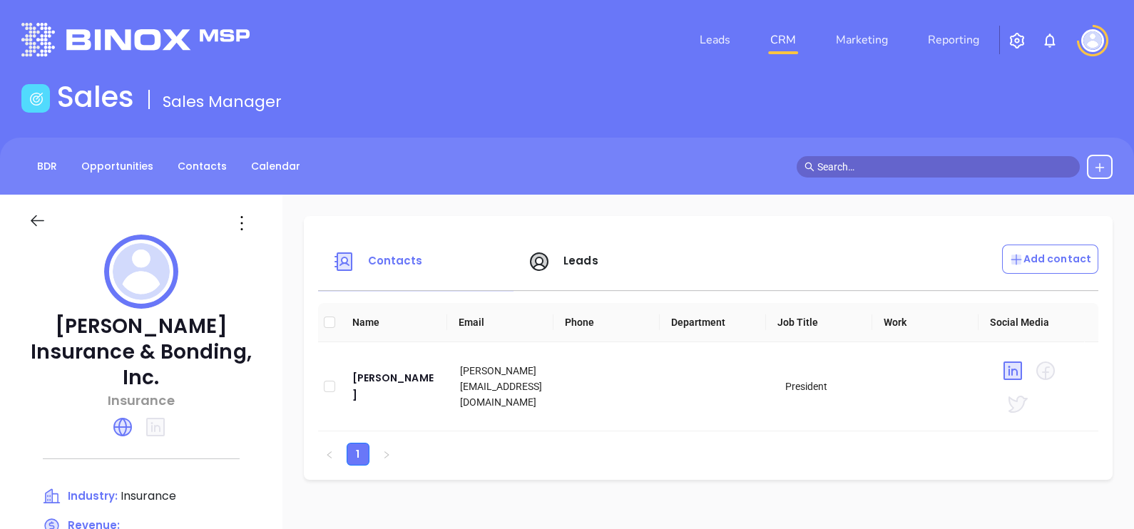
click at [209, 184] on div "BDR Opportunities Contacts Calendar" at bounding box center [567, 166] width 1134 height 57
click at [206, 172] on link "Contacts" at bounding box center [202, 167] width 66 height 24
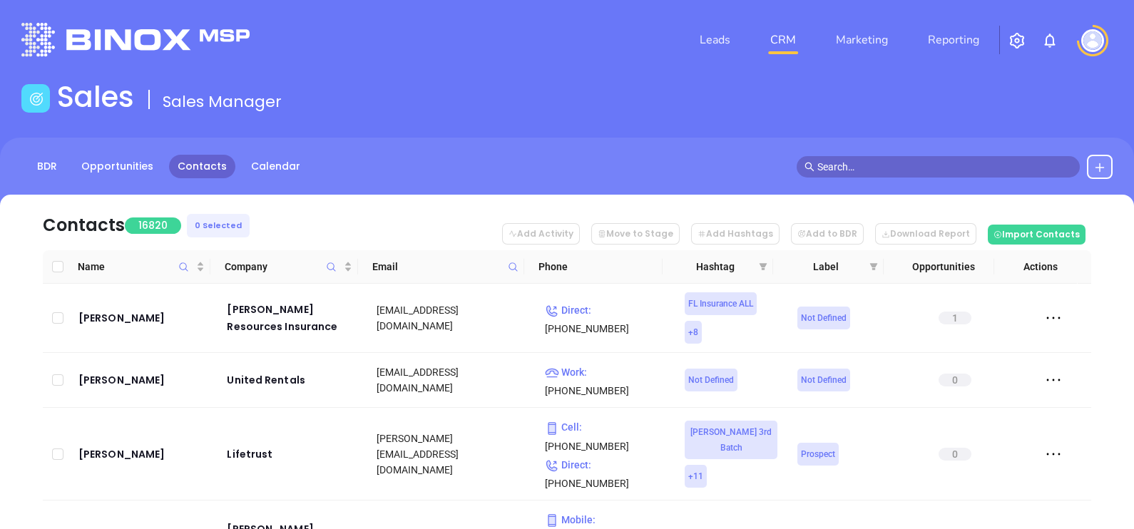
click at [513, 273] on span at bounding box center [513, 266] width 16 height 21
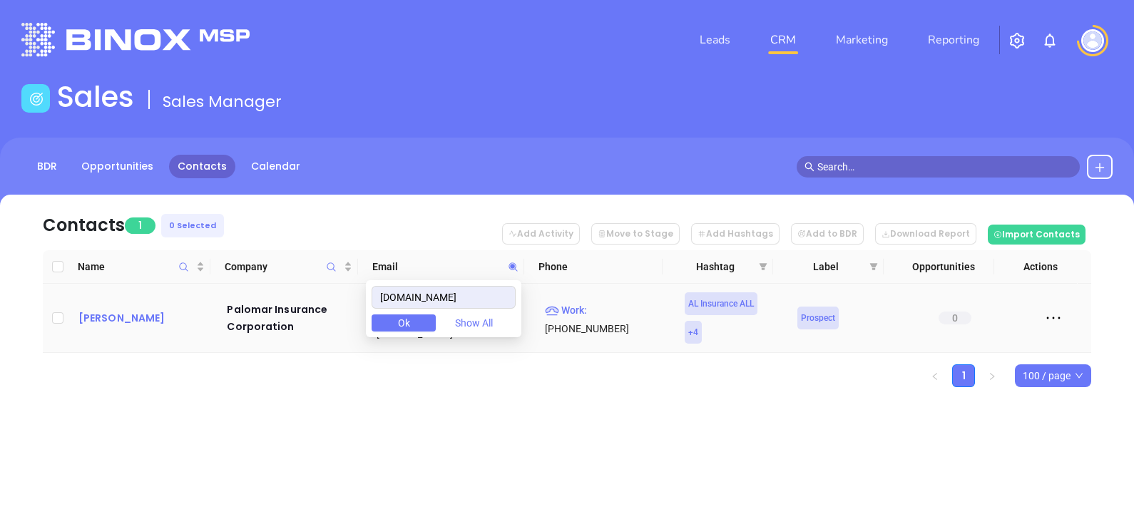
type input "palomarins.com"
click at [125, 322] on div "Justin Smitherman" at bounding box center [142, 318] width 129 height 17
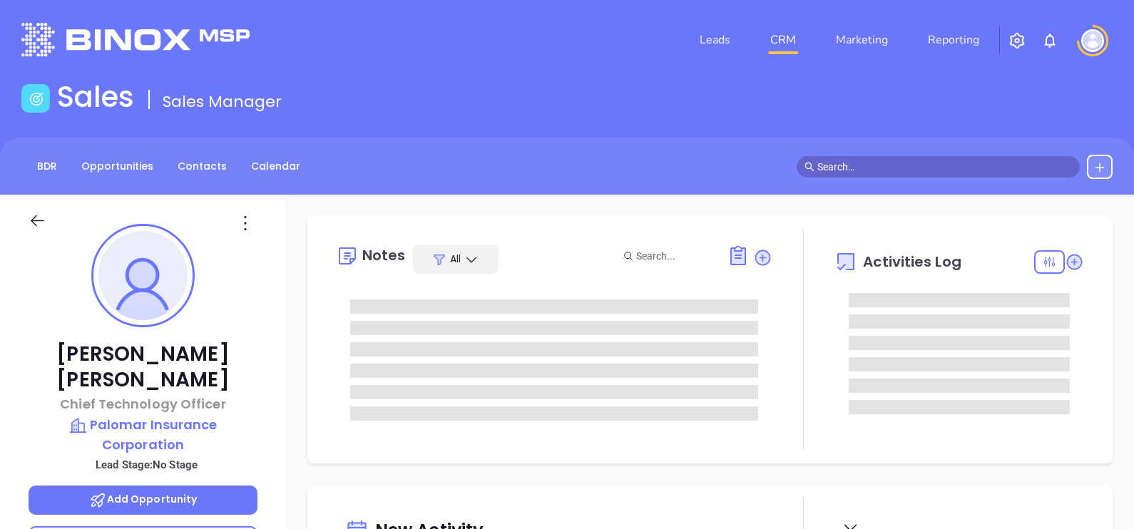
type input "[DATE]"
type input "[PERSON_NAME]"
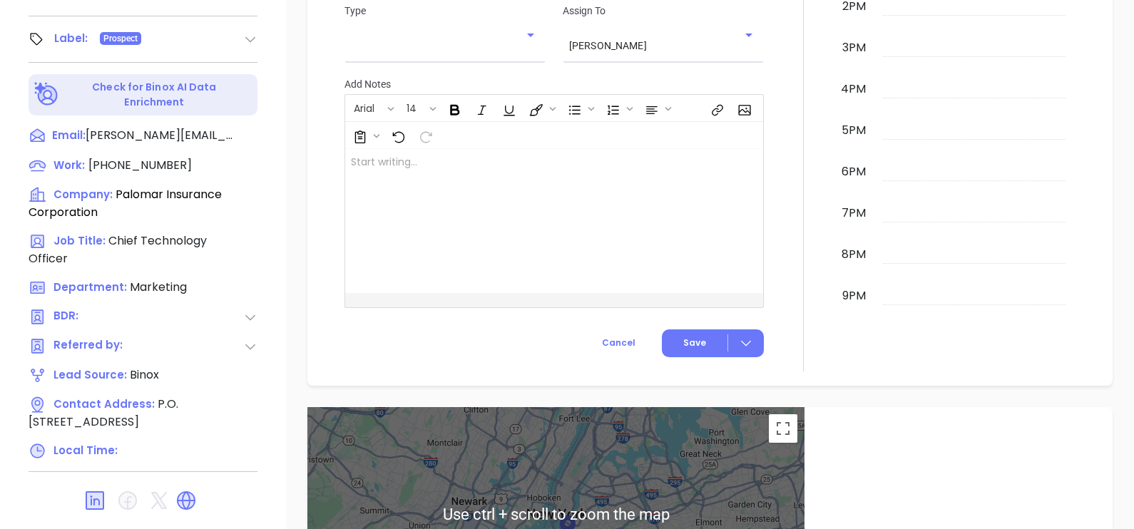
scroll to position [218, 0]
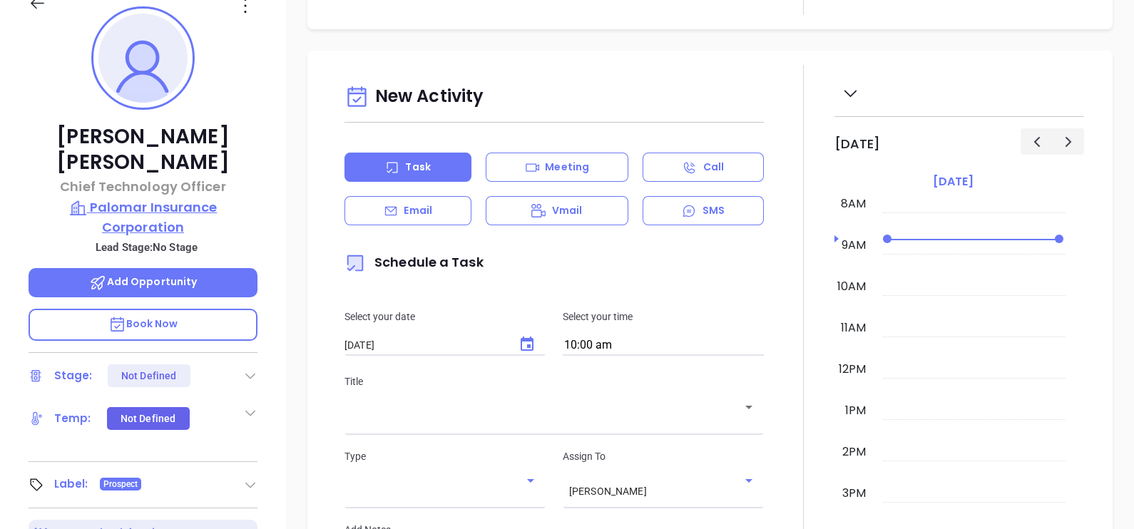
click at [140, 198] on p "Palomar Insurance Corporation" at bounding box center [143, 217] width 229 height 39
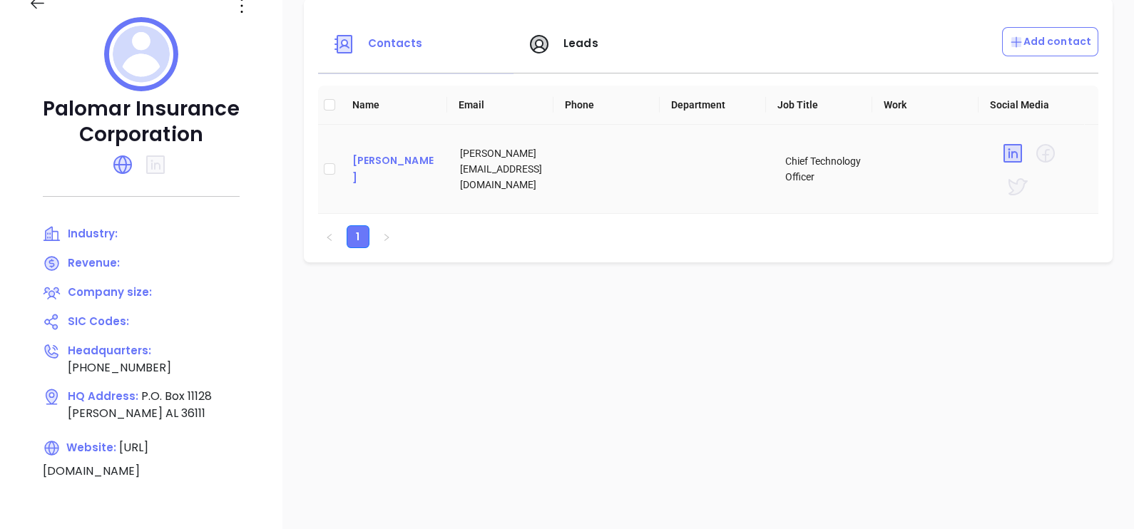
click at [386, 172] on div "Justin Smitherman" at bounding box center [395, 169] width 86 height 34
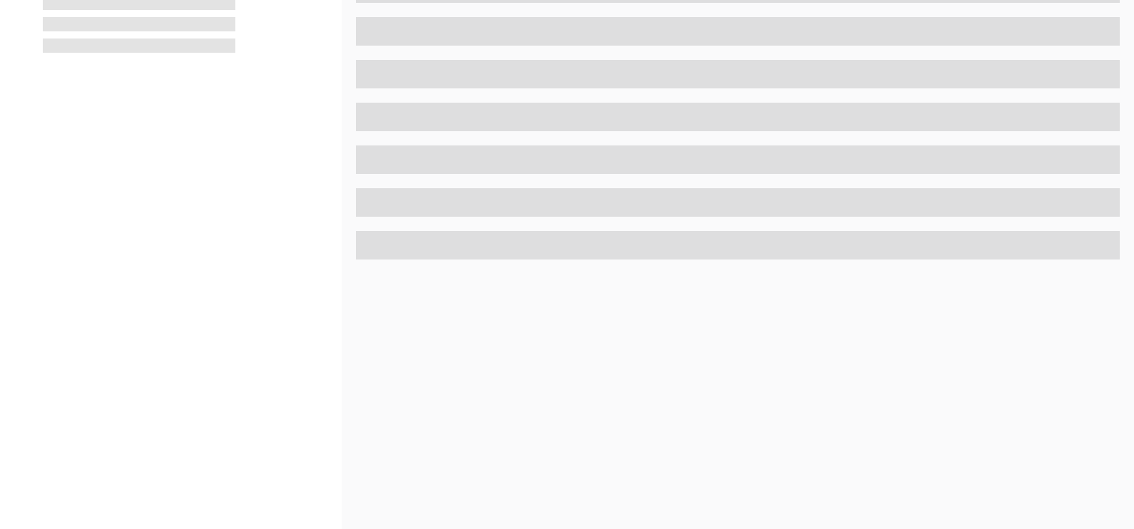
scroll to position [663, 0]
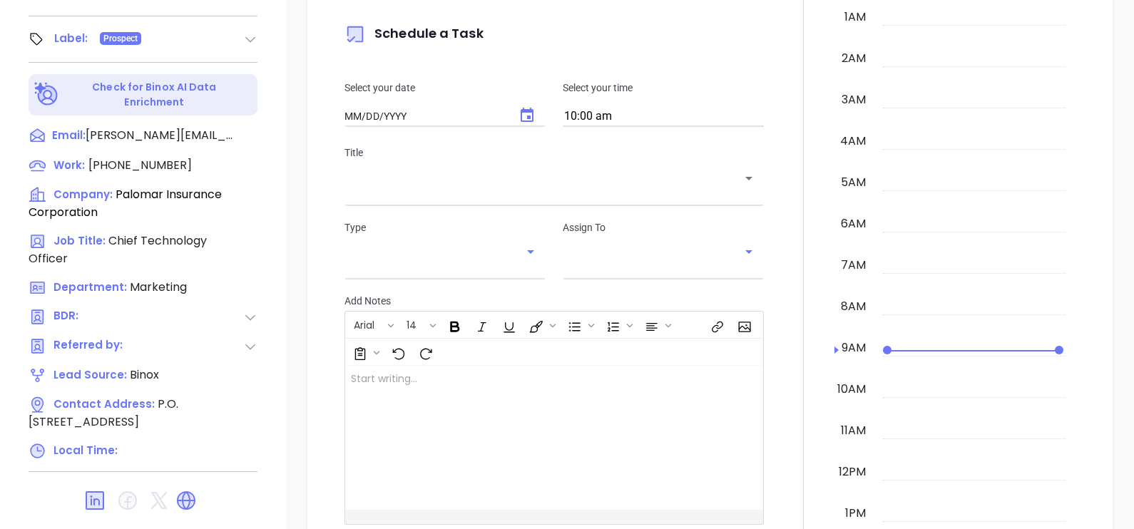
type input "[DATE]"
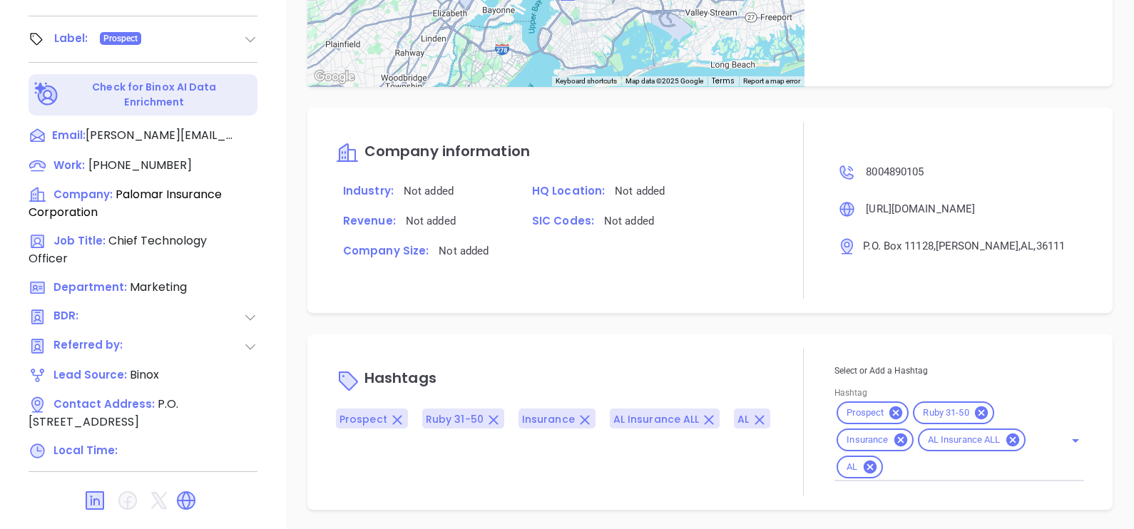
type input "[PERSON_NAME]"
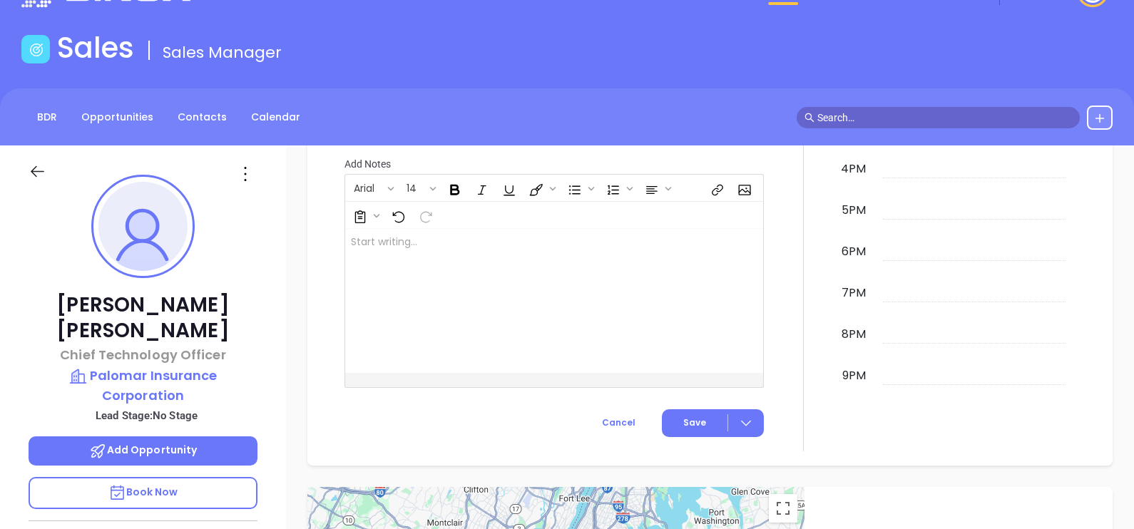
scroll to position [0, 0]
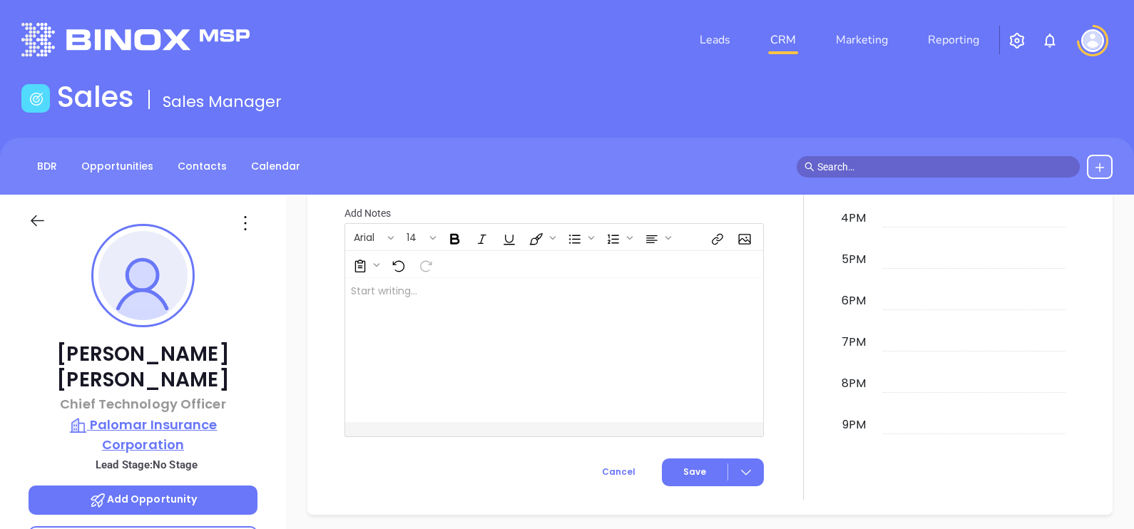
click at [132, 415] on p "Palomar Insurance Corporation" at bounding box center [143, 434] width 229 height 39
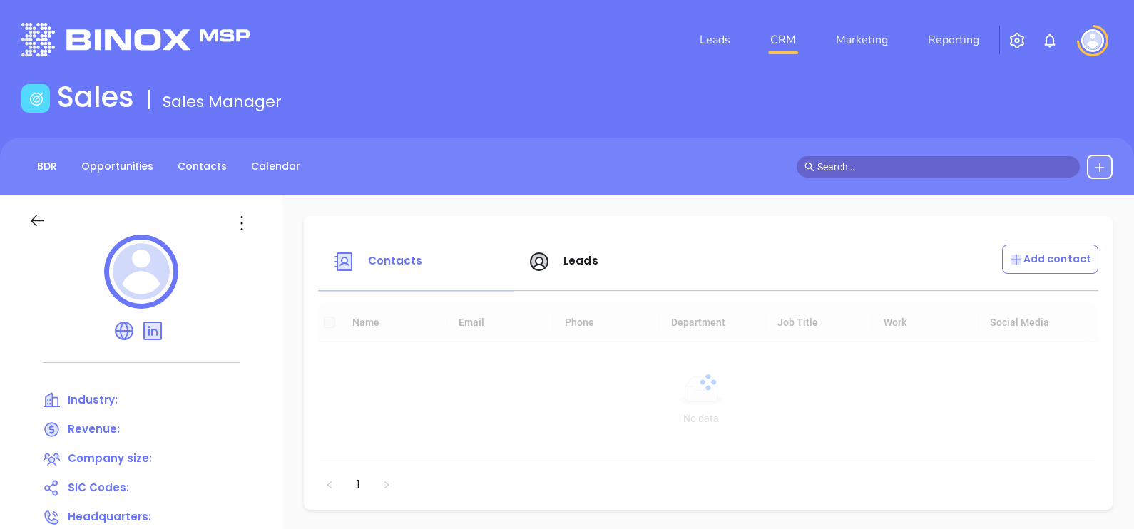
click at [246, 227] on icon at bounding box center [241, 223] width 23 height 23
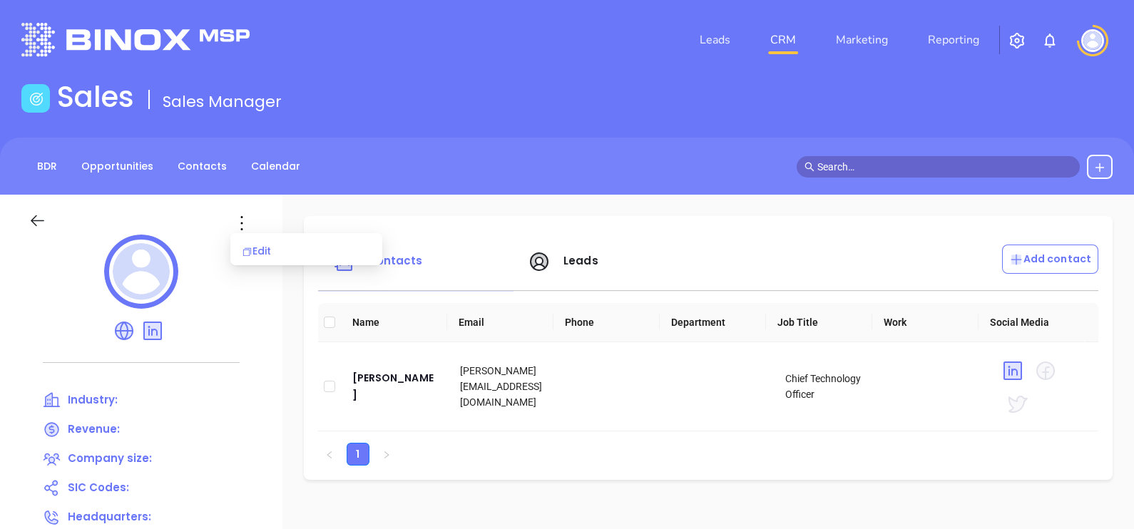
click at [266, 248] on div "Edit" at bounding box center [306, 251] width 129 height 16
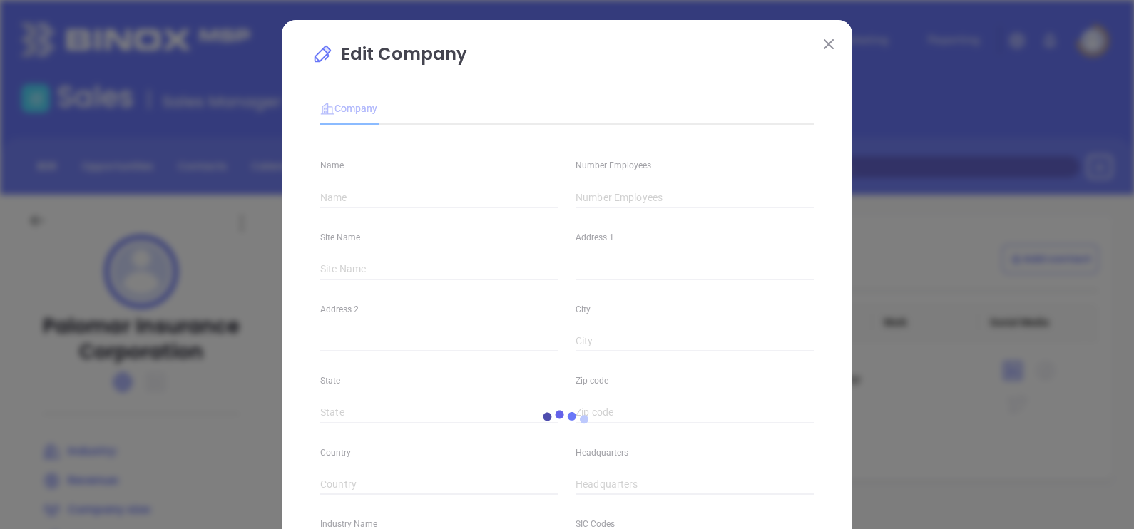
type input "Palomar Insurance Corporation"
type input "(800) 489-0105"
type input "https://www.palomarins.com/"
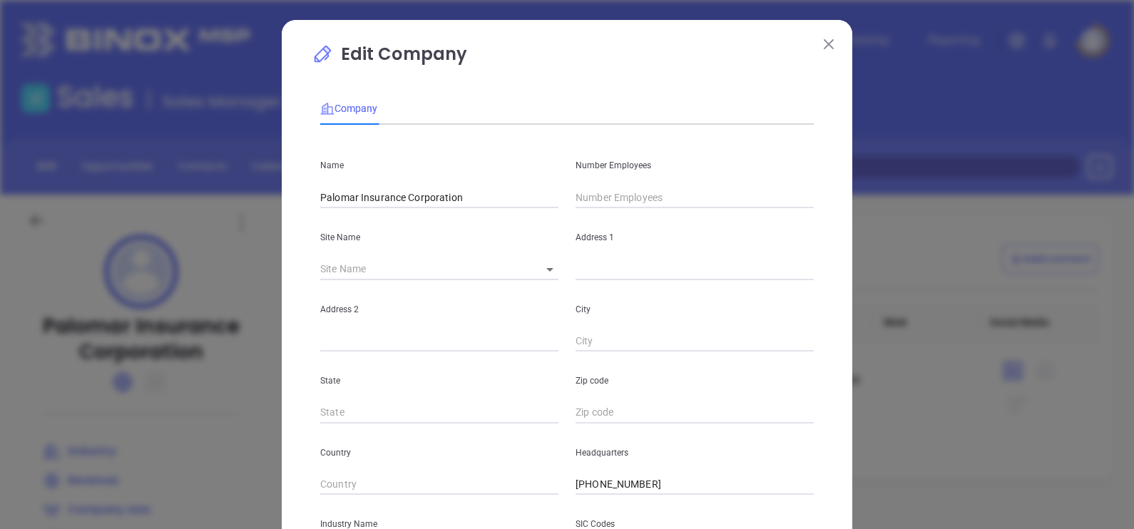
click at [612, 207] on input "text" at bounding box center [695, 197] width 238 height 21
type input "1"
type input "0"
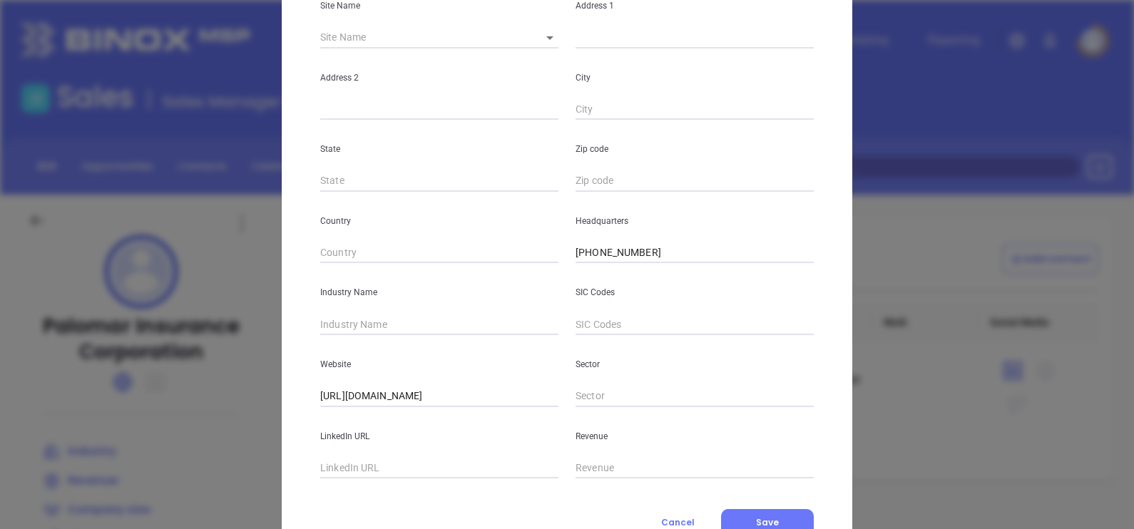
scroll to position [267, 0]
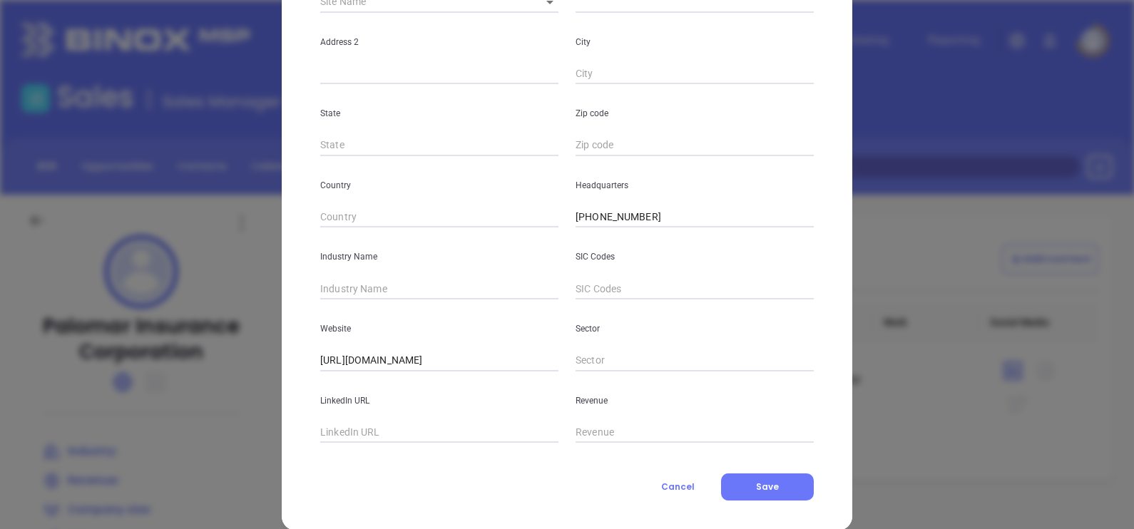
type input "100"
click at [396, 289] on input "text" at bounding box center [439, 288] width 238 height 21
type input "Insurance"
click at [765, 494] on button "Save" at bounding box center [767, 487] width 93 height 27
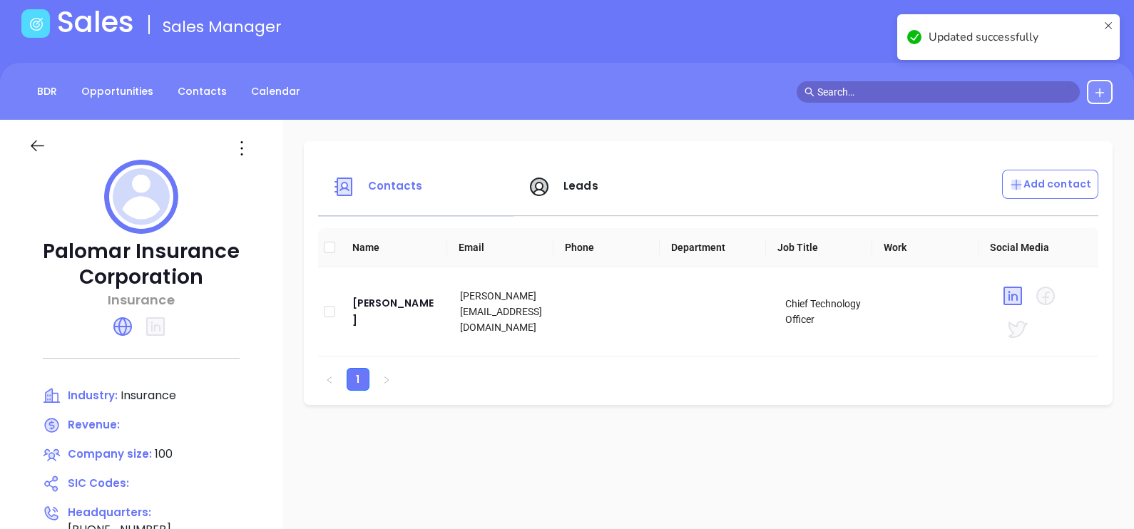
scroll to position [178, 0]
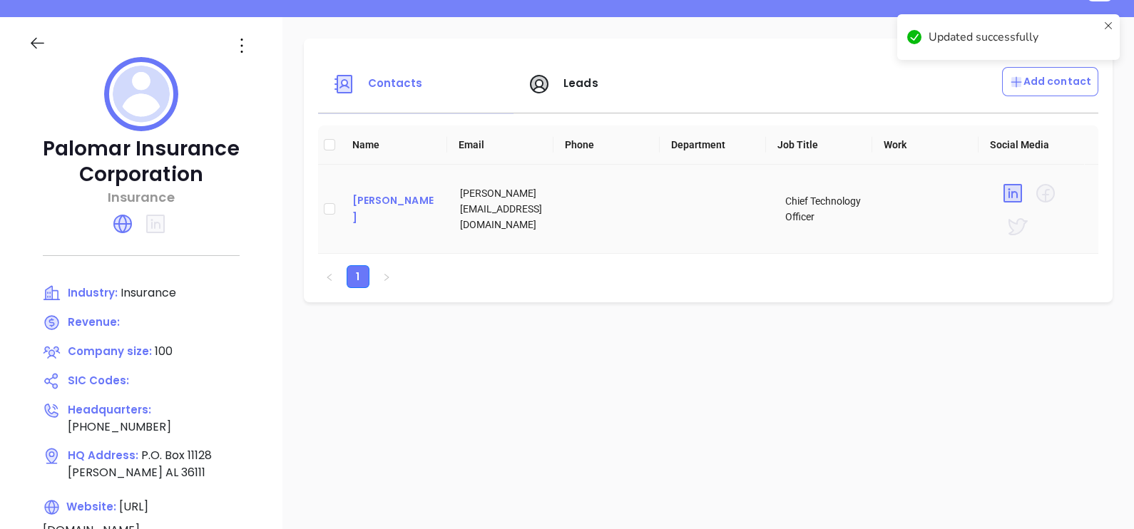
click at [369, 223] on div "Justin Smitherman" at bounding box center [395, 209] width 86 height 34
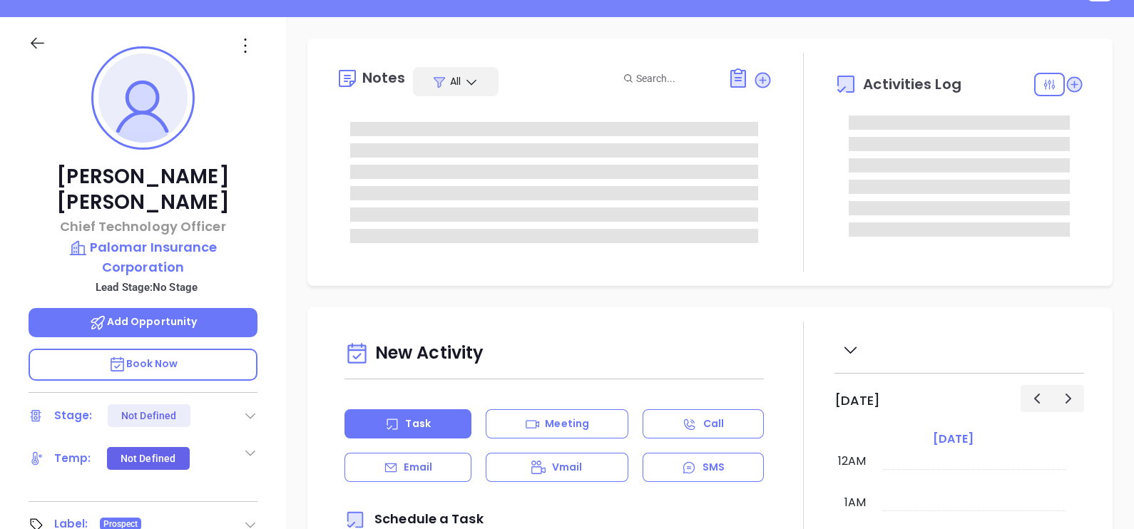
type input "[DATE]"
click at [246, 43] on icon at bounding box center [245, 45] width 23 height 23
type input "[PERSON_NAME]"
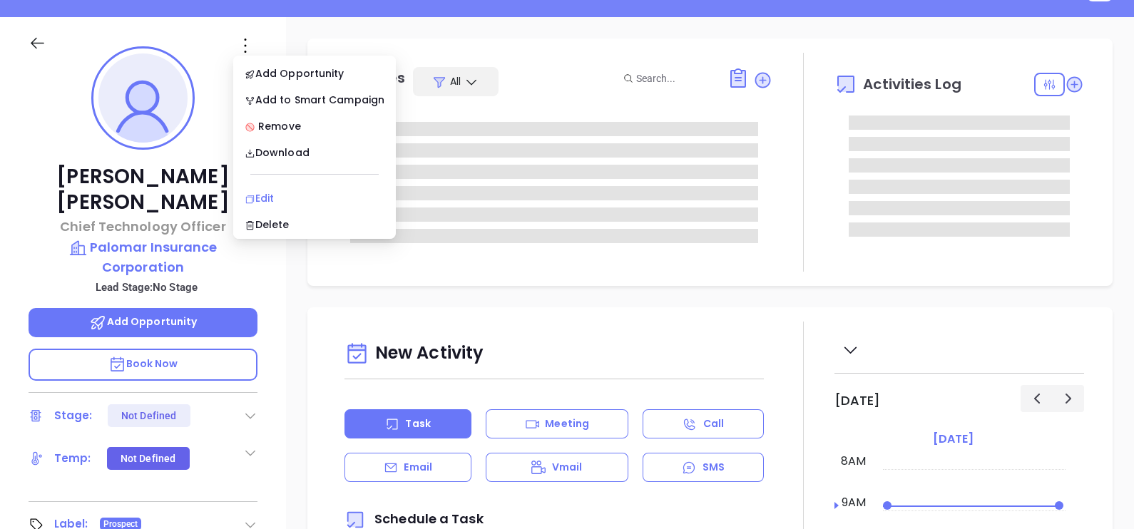
click at [287, 190] on div "Edit" at bounding box center [315, 198] width 140 height 16
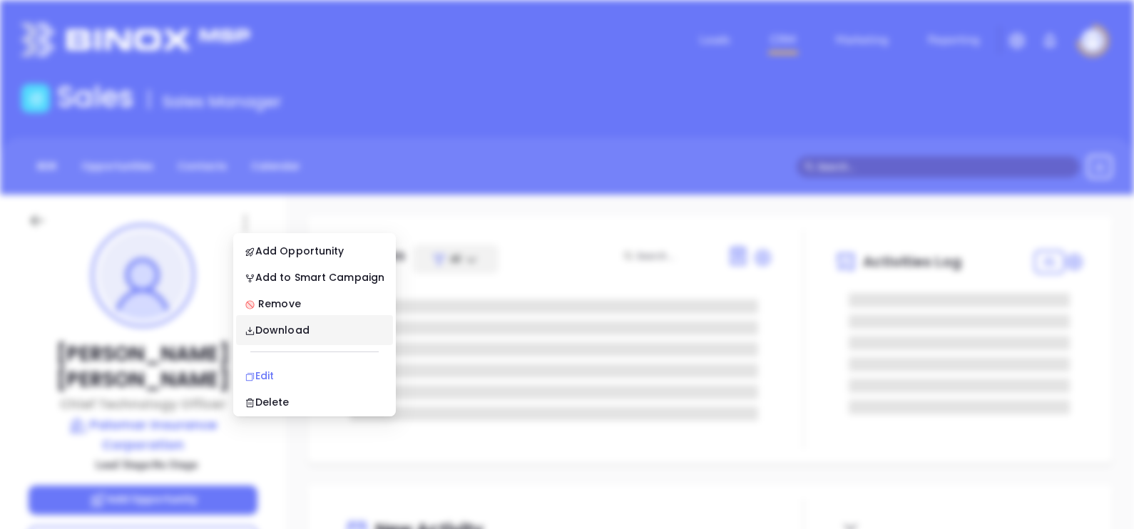
scroll to position [0, 0]
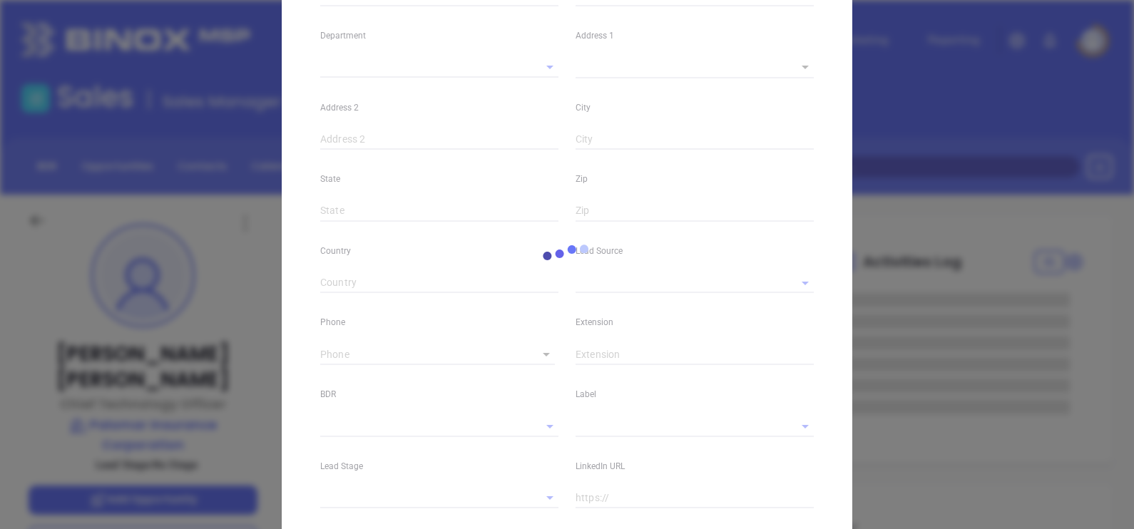
type input "Justin"
type input "Smitherman"
type input "justins@palomarins.com"
type input "Chief Technology Officer"
type input "1"
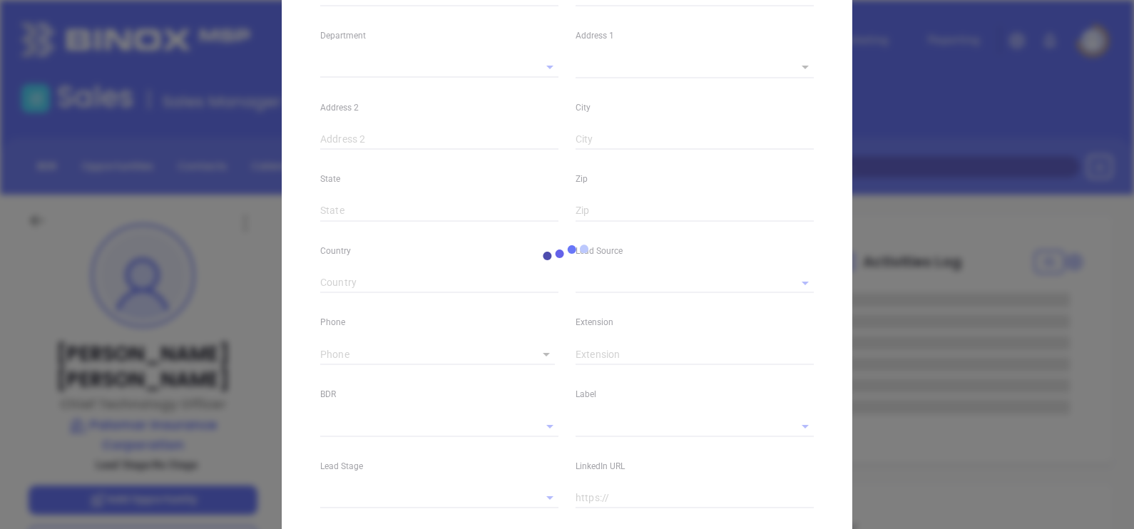
type input "www.linkedin.com/in/justin-smitherman-51ba8085"
type input "Marketing"
type input "Binox"
type input "undefined undefined"
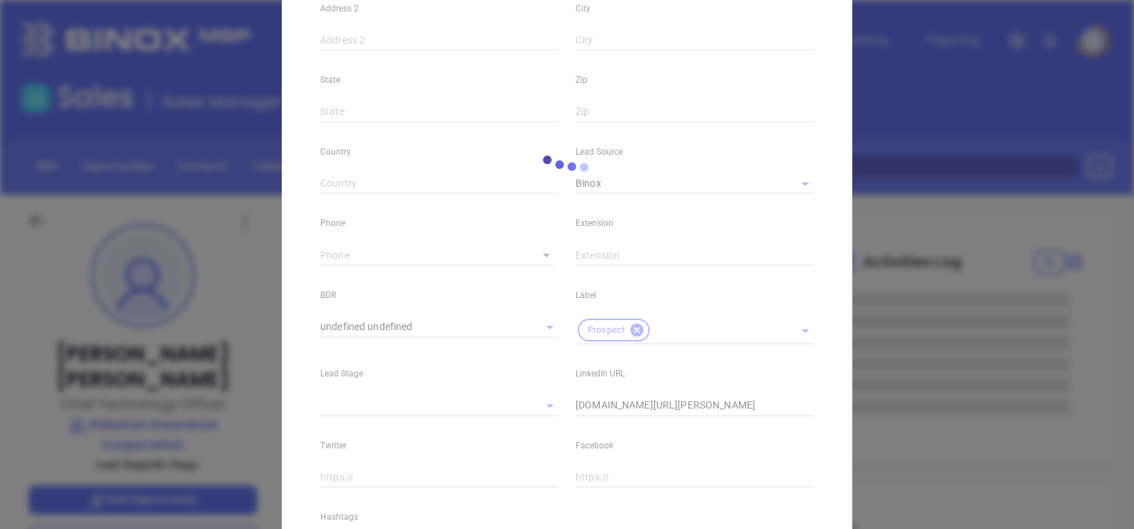
scroll to position [449, 0]
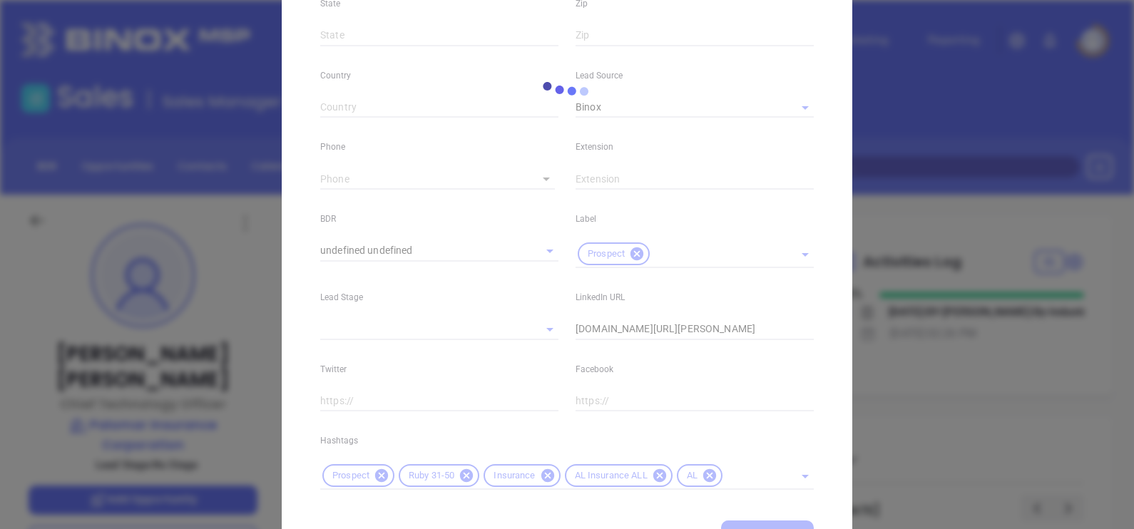
type input "(800) 489-0105"
type input "1"
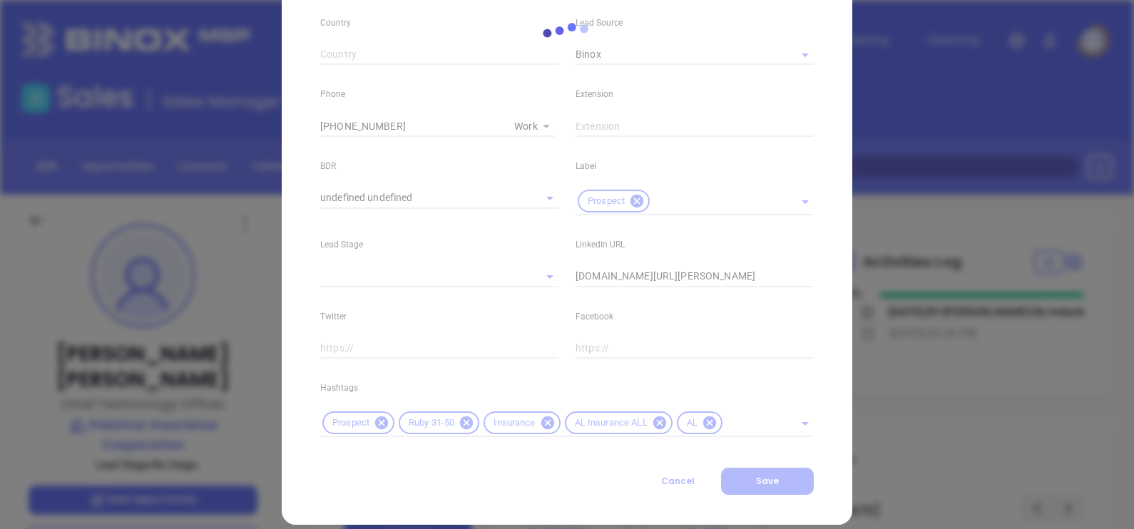
scroll to position [517, 0]
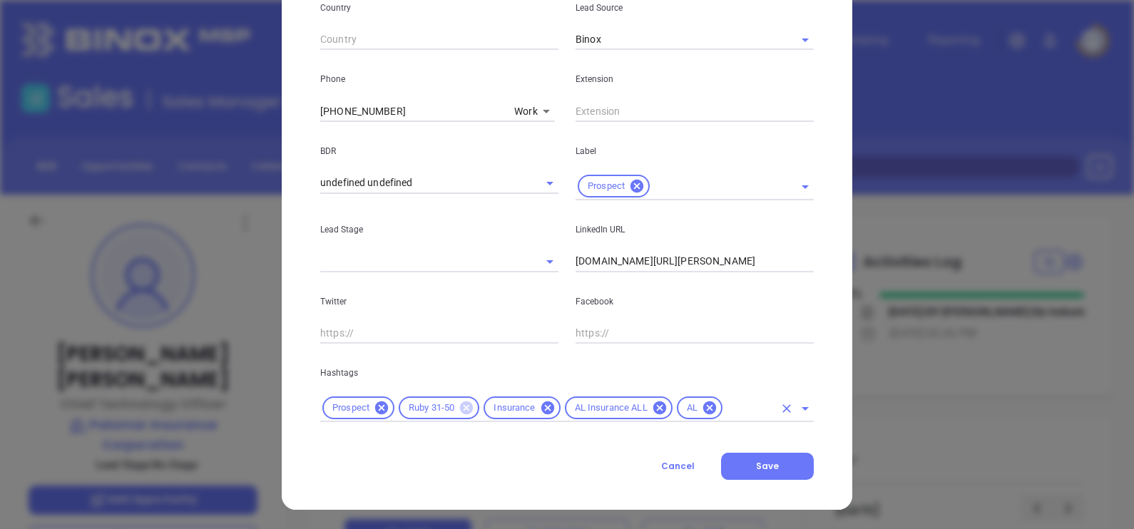
click at [464, 404] on icon at bounding box center [466, 408] width 13 height 13
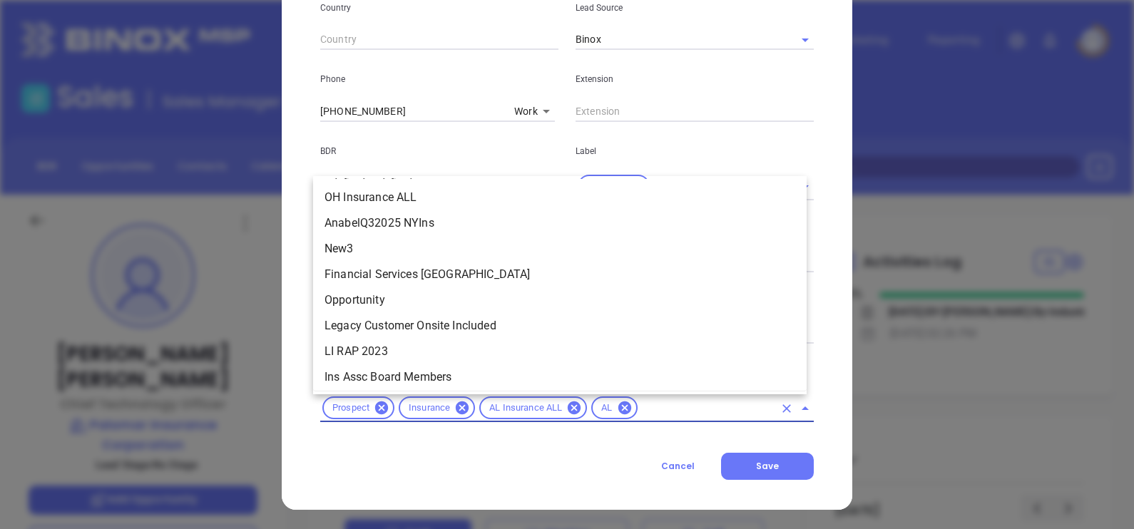
click at [643, 402] on input "text" at bounding box center [707, 408] width 134 height 18
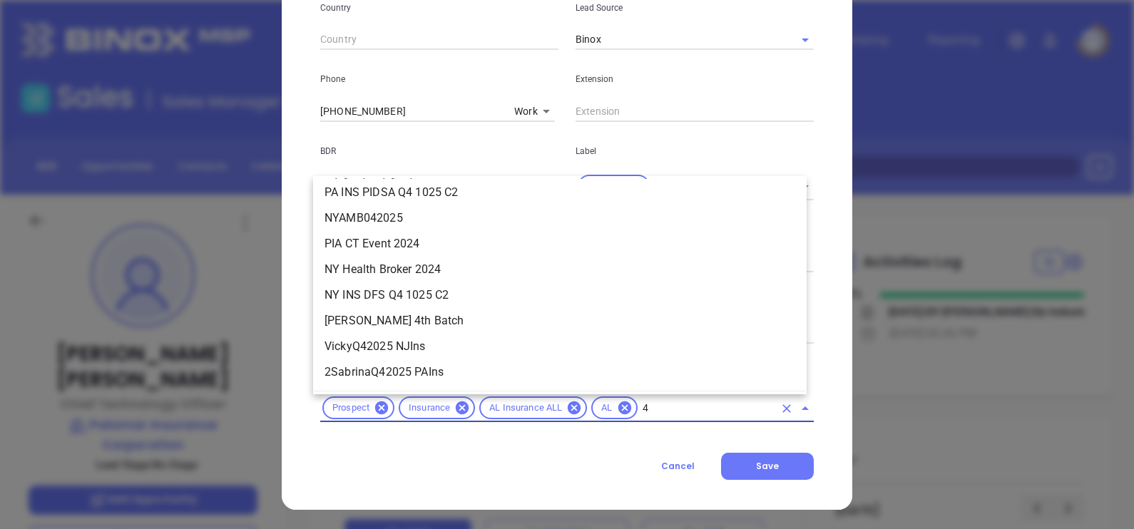
scroll to position [0, 0]
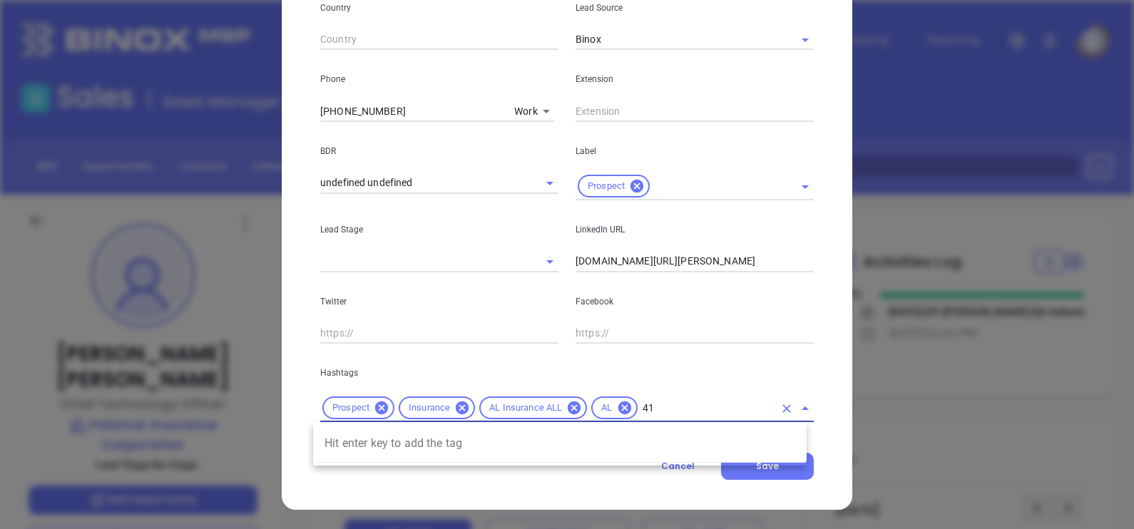
type input "4"
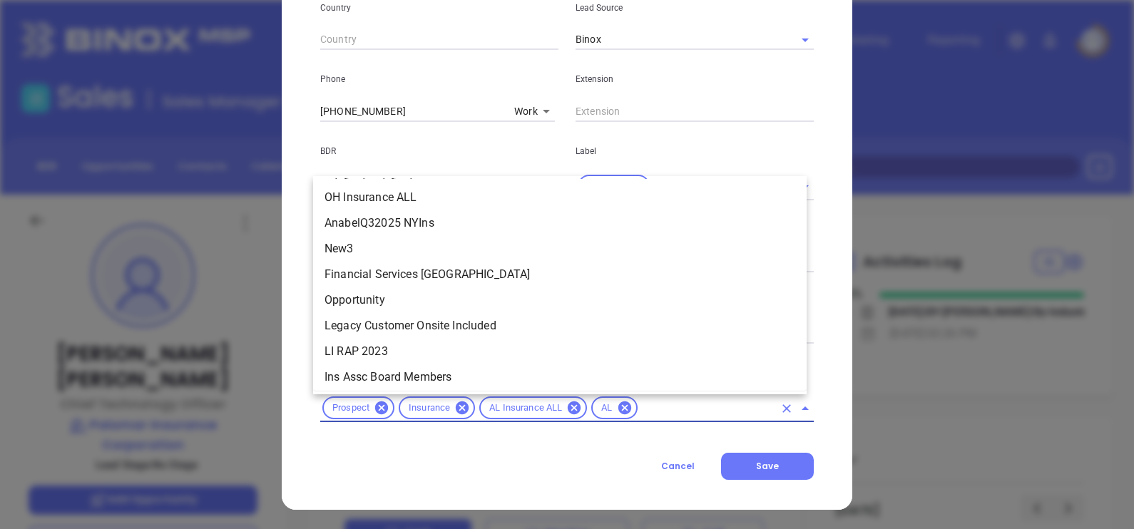
scroll to position [2054, 0]
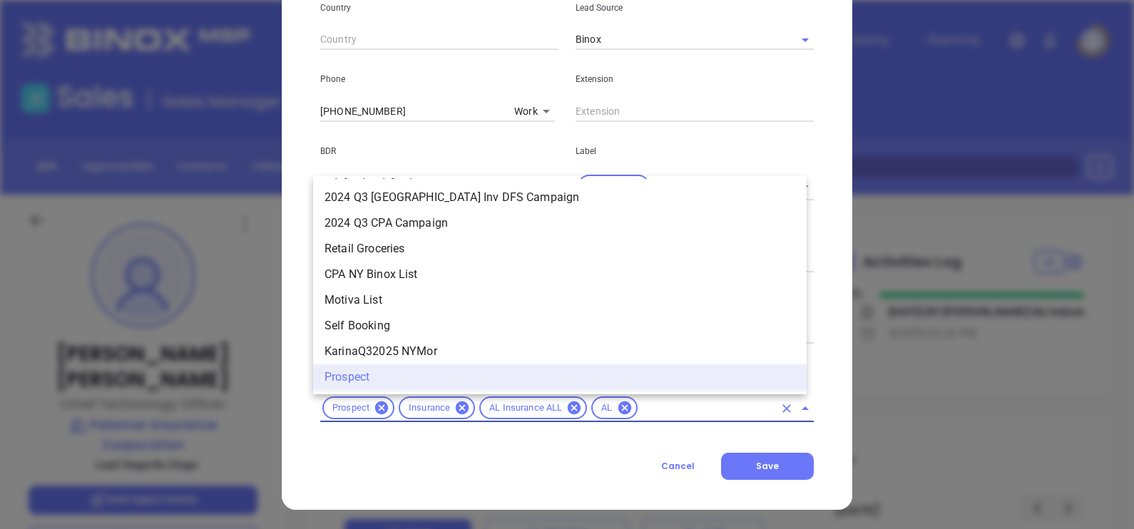
type input "6"
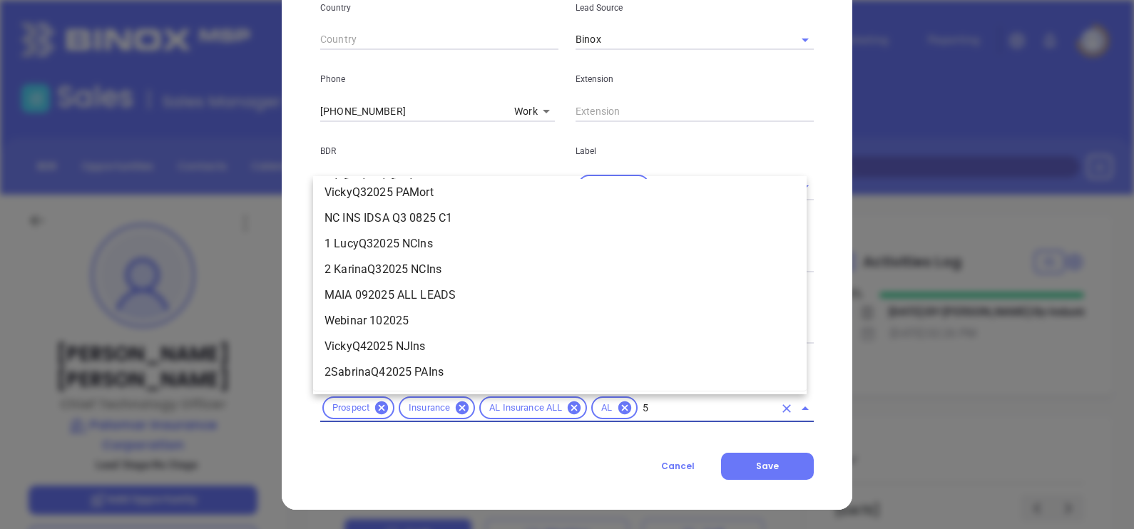
scroll to position [0, 0]
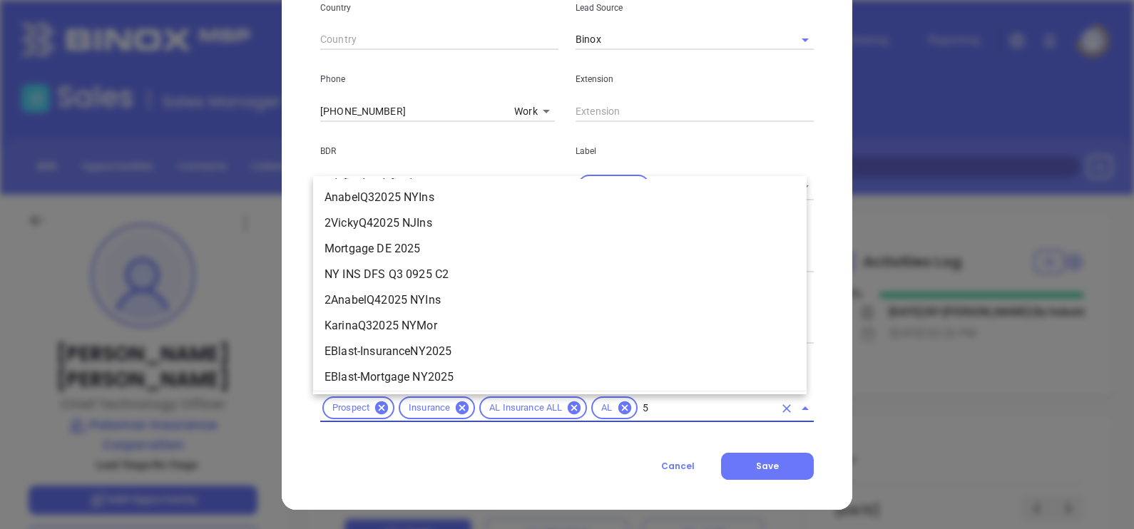
type input "51"
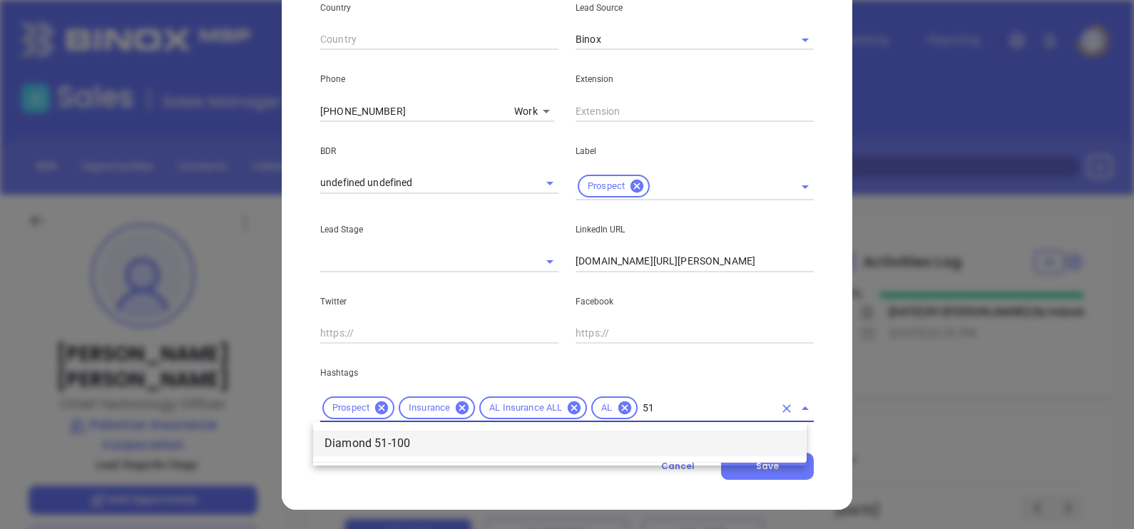
click at [667, 453] on li "Diamond 51-100" at bounding box center [560, 444] width 494 height 26
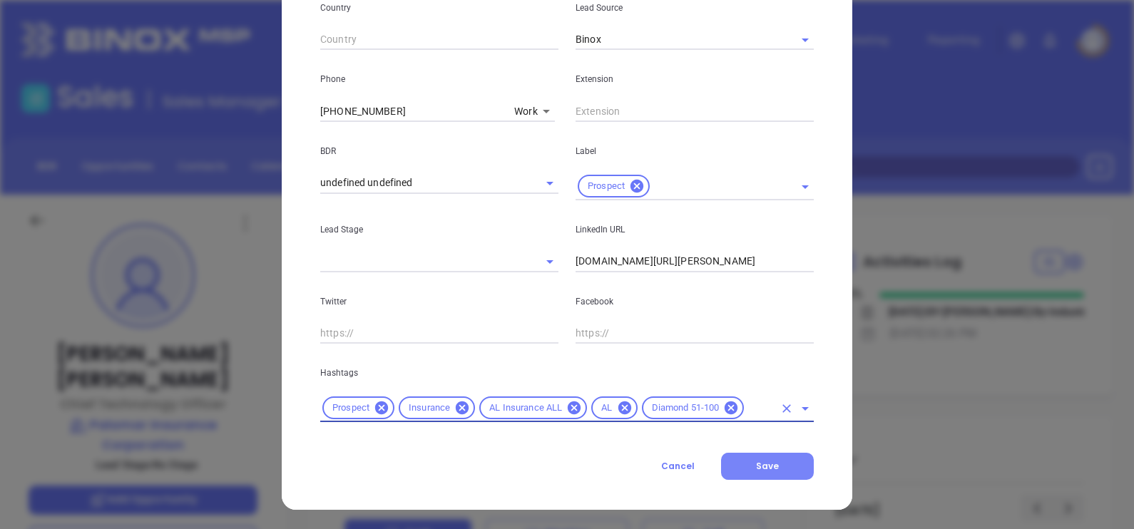
click at [747, 474] on button "Save" at bounding box center [767, 466] width 93 height 27
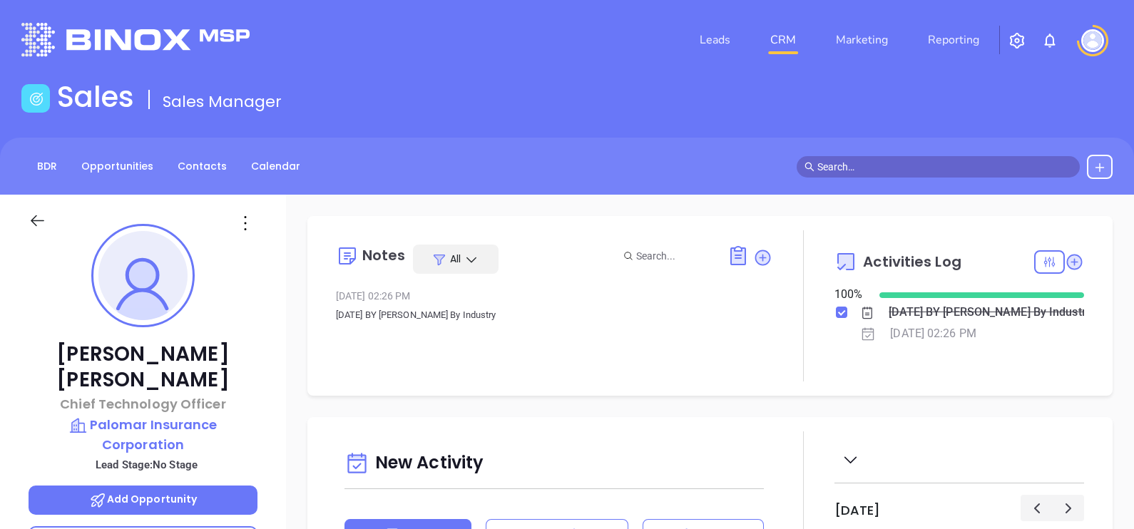
click at [206, 179] on div "BDR Opportunities Contacts Calendar" at bounding box center [567, 166] width 1134 height 57
click at [201, 158] on link "Contacts" at bounding box center [202, 167] width 66 height 24
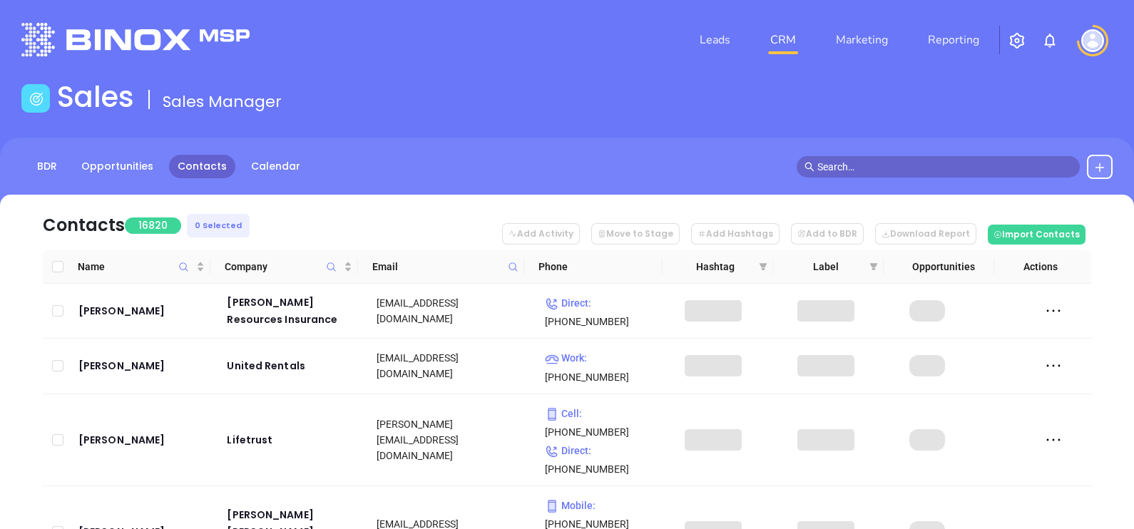
click at [506, 265] on span at bounding box center [513, 266] width 16 height 21
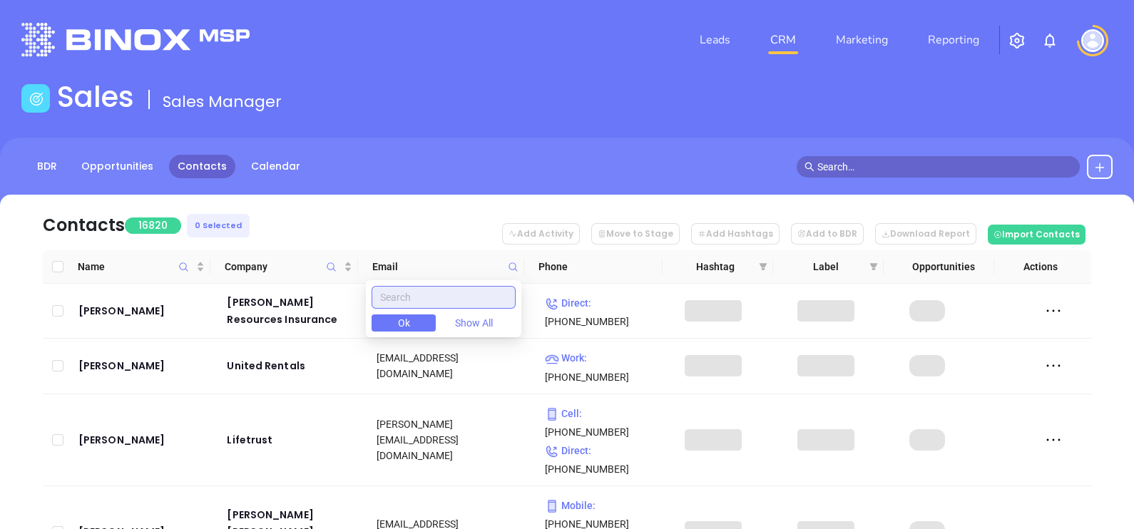
paste input "hayesrasburyagency.com"
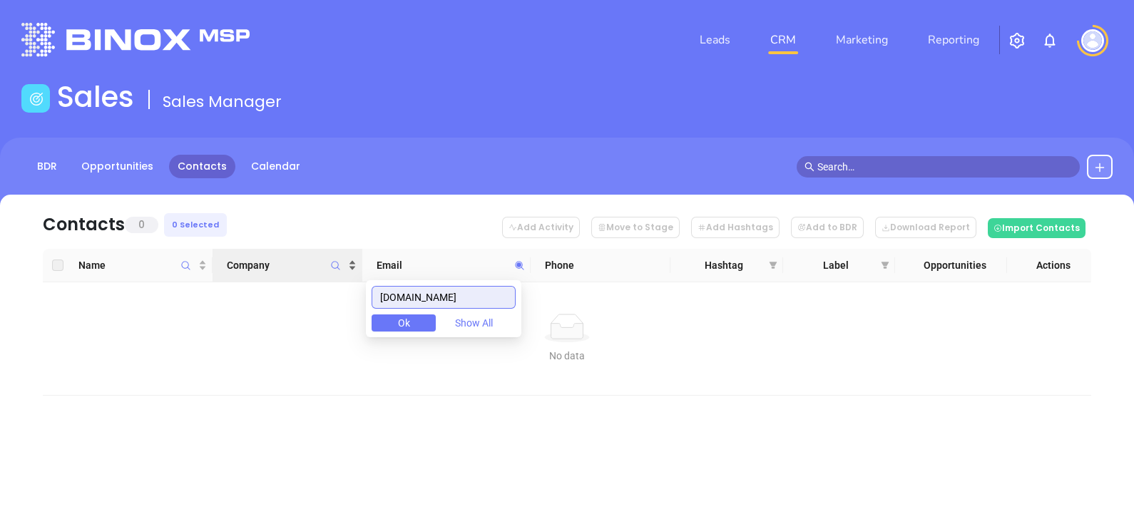
drag, startPoint x: 510, startPoint y: 293, endPoint x: 314, endPoint y: 270, distance: 197.5
click at [314, 270] on body "Leads CRM Marketing Reporting Financial Leads Leads Sales Sales Manager BDR Opp…" at bounding box center [567, 264] width 1134 height 529
type input "hayesrasburyagency.com"
paste input "yourbestagents.com"
type input "yourbestagents.com"
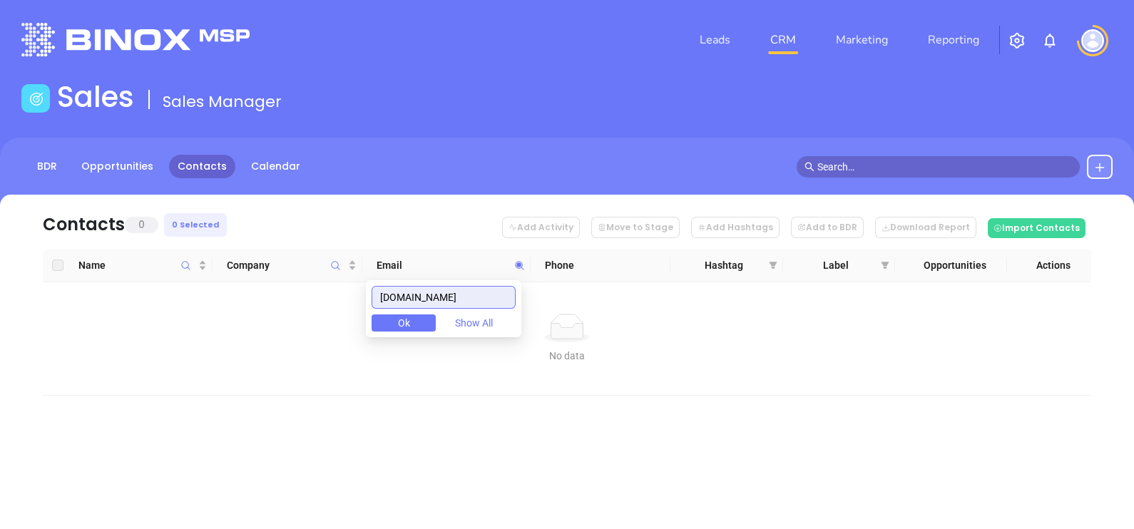
drag, startPoint x: 489, startPoint y: 296, endPoint x: 353, endPoint y: 322, distance: 138.1
click at [349, 328] on body "Leads CRM Marketing Reporting Financial Leads Leads Sales Sales Manager BDR Opp…" at bounding box center [567, 264] width 1134 height 529
click at [335, 267] on icon "Company" at bounding box center [335, 265] width 11 height 11
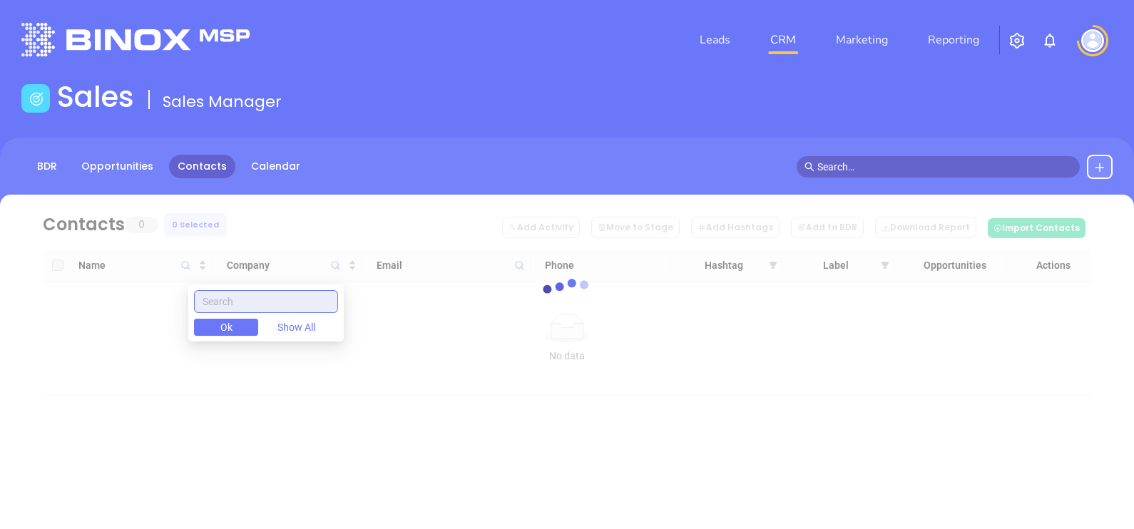
paste input "Hayes Rasbury Agency"
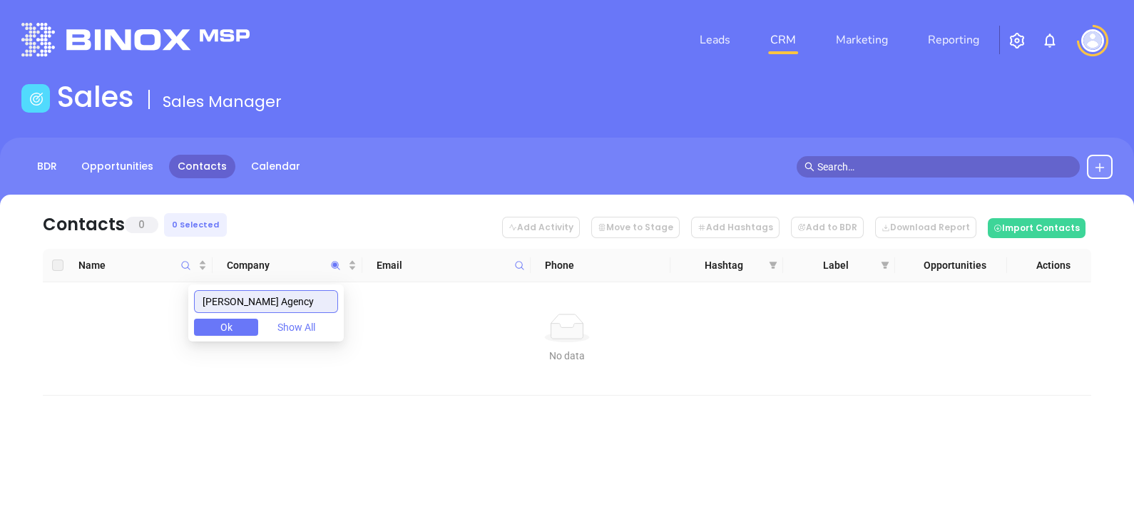
type input "Hayes Rasbury Agency"
click at [1106, 171] on button at bounding box center [1100, 167] width 26 height 24
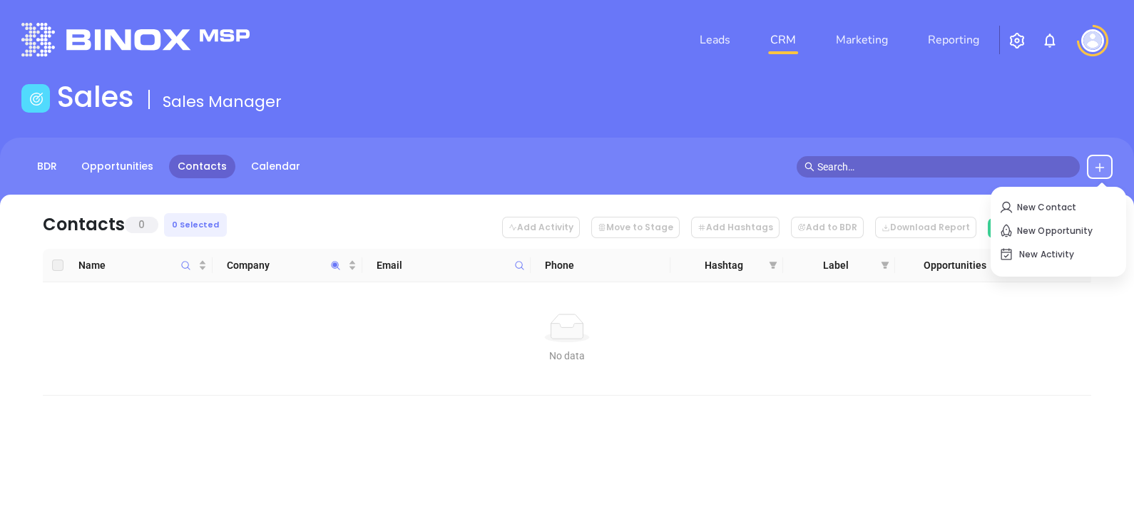
click at [1004, 188] on div at bounding box center [1059, 189] width 136 height 4
click at [1016, 200] on p "New Contact" at bounding box center [1058, 207] width 118 height 23
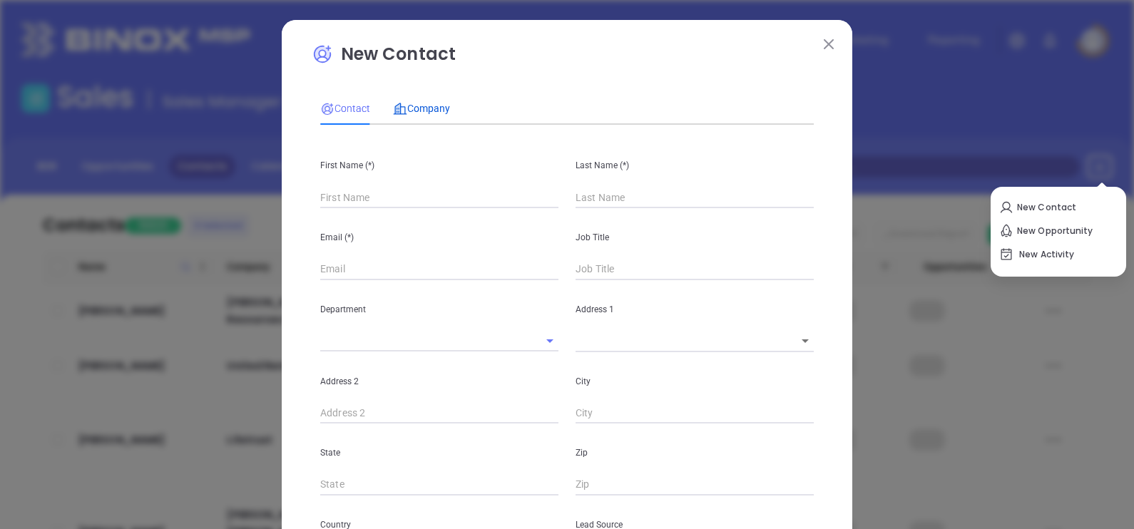
click at [429, 114] on span "Company" at bounding box center [421, 108] width 57 height 11
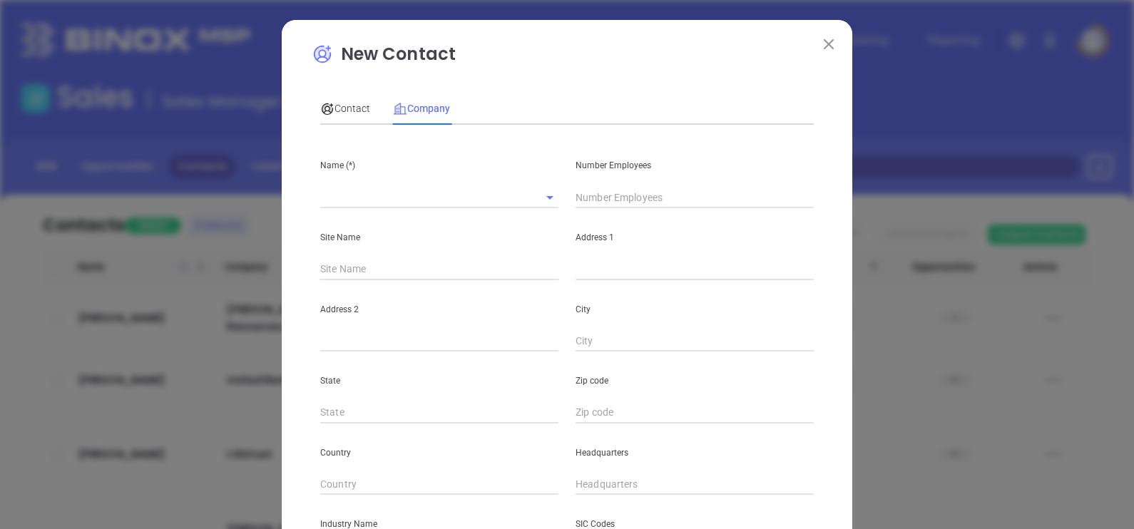
click at [382, 203] on input "text" at bounding box center [419, 197] width 198 height 21
paste input "Hayes Rasbury Agency, Inc"
type input "Hayes Rasbury Agency, Inc"
click at [602, 196] on input "text" at bounding box center [695, 197] width 238 height 21
type input "16"
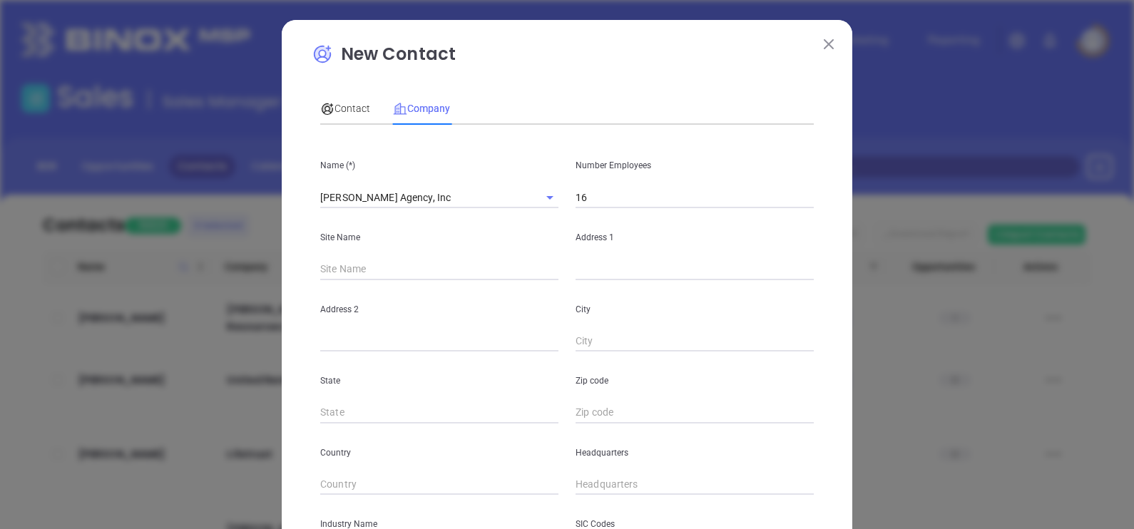
click at [588, 260] on div "Address 1" at bounding box center [694, 244] width 255 height 72
click at [596, 270] on input "text" at bounding box center [695, 269] width 238 height 21
paste input "221 Lapala Drive Birmingham, AL 35214"
drag, startPoint x: 726, startPoint y: 272, endPoint x: 752, endPoint y: 272, distance: 26.4
click at [752, 272] on input "221 Lapala Drive Birmingham, AL 35214" at bounding box center [695, 269] width 238 height 21
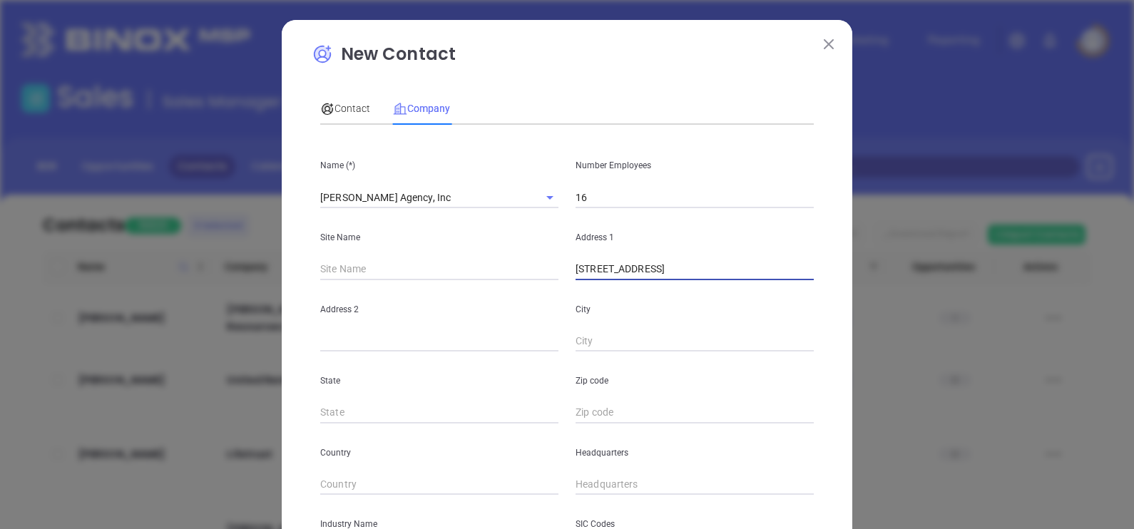
type input "221 Lapala Drive Birmingham, AL 35214"
click at [612, 412] on input "text" at bounding box center [695, 412] width 238 height 21
paste input "35214"
type input "35214"
click at [464, 418] on input "text" at bounding box center [439, 412] width 238 height 21
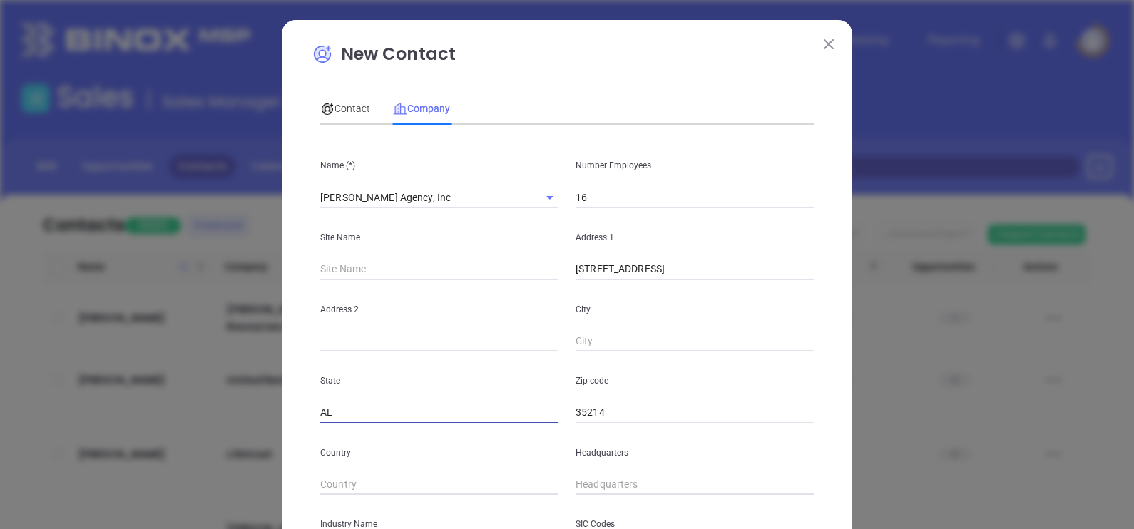
type input "AL"
drag, startPoint x: 652, startPoint y: 277, endPoint x: 703, endPoint y: 282, distance: 51.6
click at [703, 282] on div "Name (*) Hayes Rasbury Agency, Inc Number Employees 16 Site Name Address 1 221 …" at bounding box center [567, 423] width 494 height 574
click at [606, 352] on input "text" at bounding box center [695, 341] width 238 height 21
paste input "[GEOGRAPHIC_DATA]"
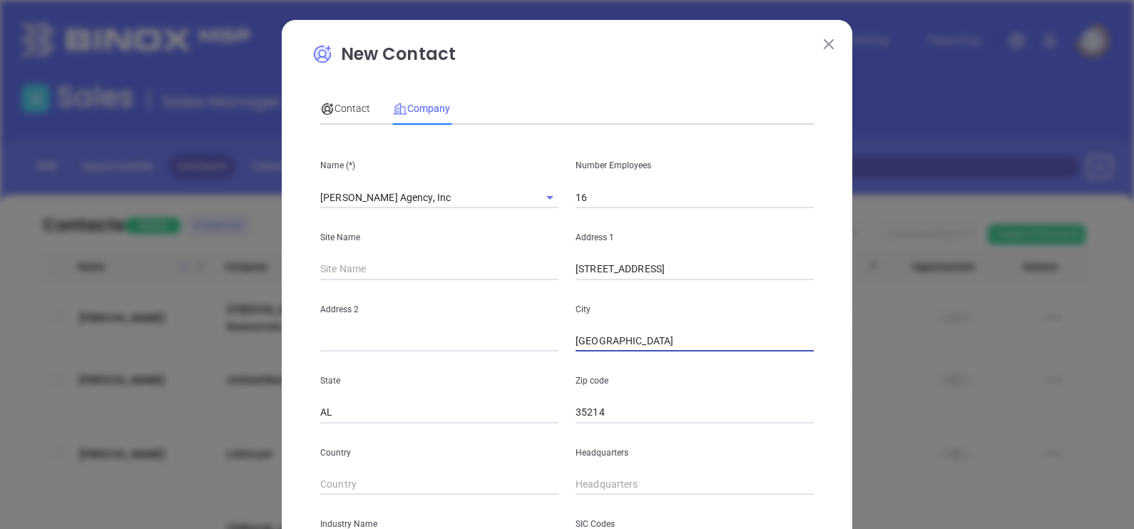
type input "[GEOGRAPHIC_DATA]"
drag, startPoint x: 645, startPoint y: 266, endPoint x: 806, endPoint y: 255, distance: 160.8
click at [806, 255] on div "Address 1 221 Lapala Drive Birmingham, AL 35214" at bounding box center [694, 244] width 255 height 72
type input "221 Lapala Drive"
type input "( ) -"
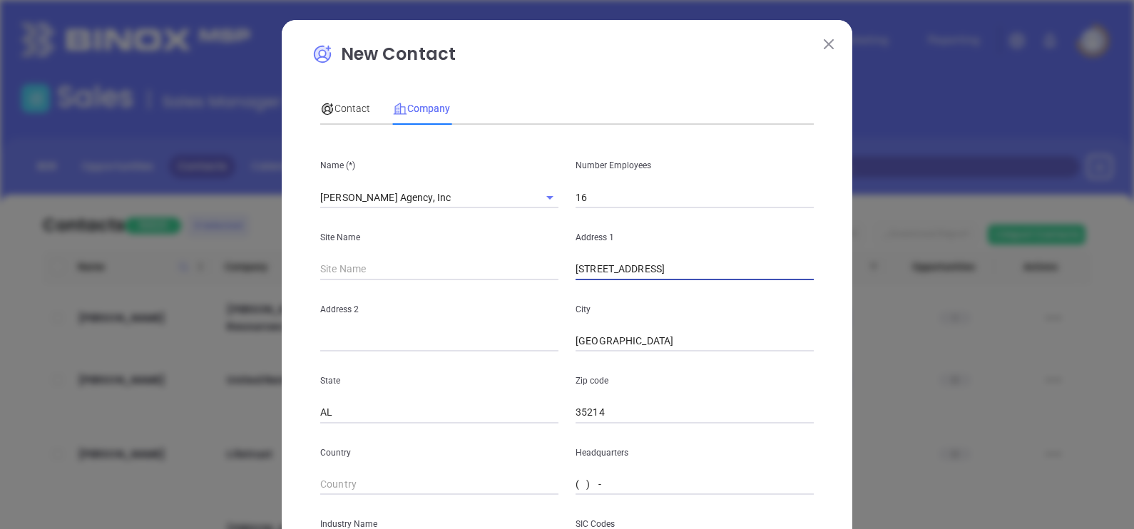
click at [603, 479] on input "( ) -" at bounding box center [695, 484] width 238 height 21
paste input "205) 856-0606"
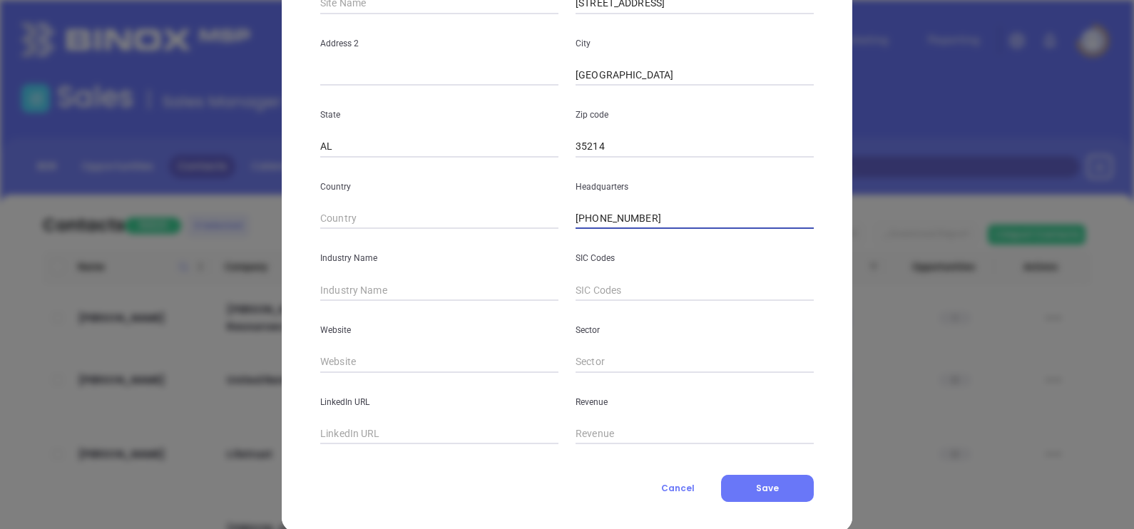
scroll to position [267, 0]
type input "(205) 856-0606"
click at [384, 297] on input "text" at bounding box center [439, 288] width 238 height 21
type input "Insurance"
click at [400, 367] on input "text" at bounding box center [439, 360] width 238 height 21
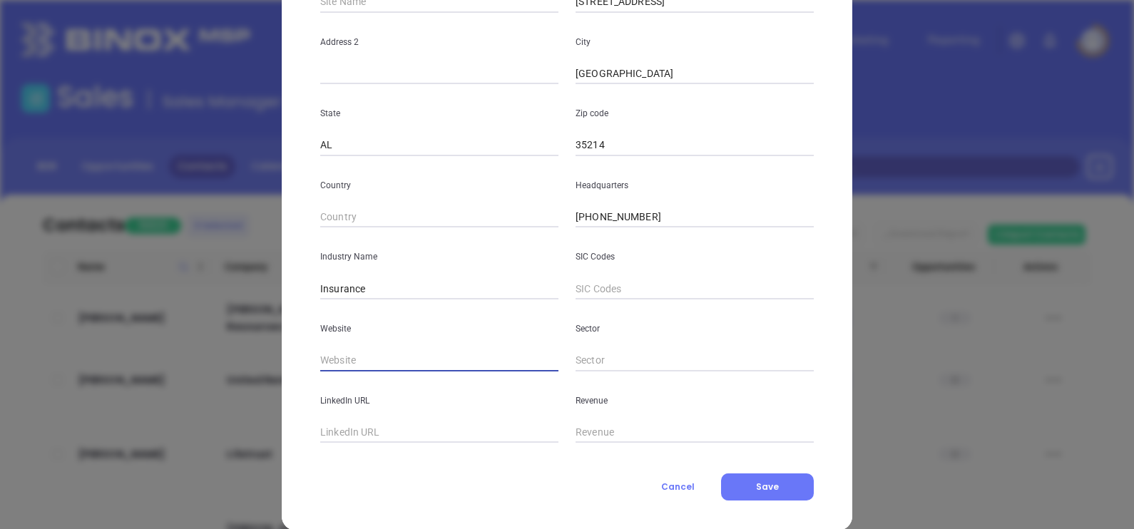
paste input "https://www.yourbestagents.com/"
type input "https://www.yourbestagents.com/"
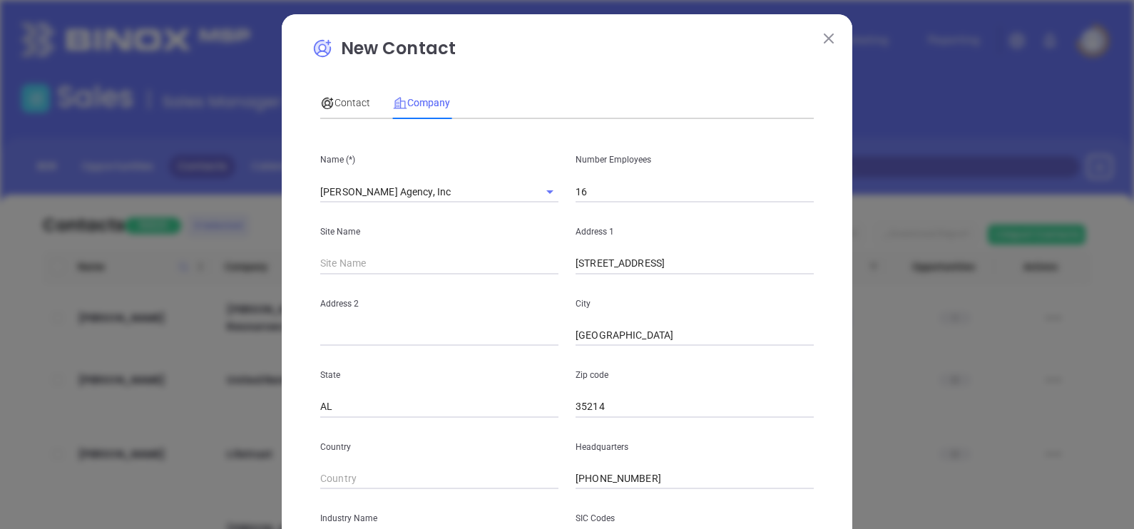
scroll to position [0, 0]
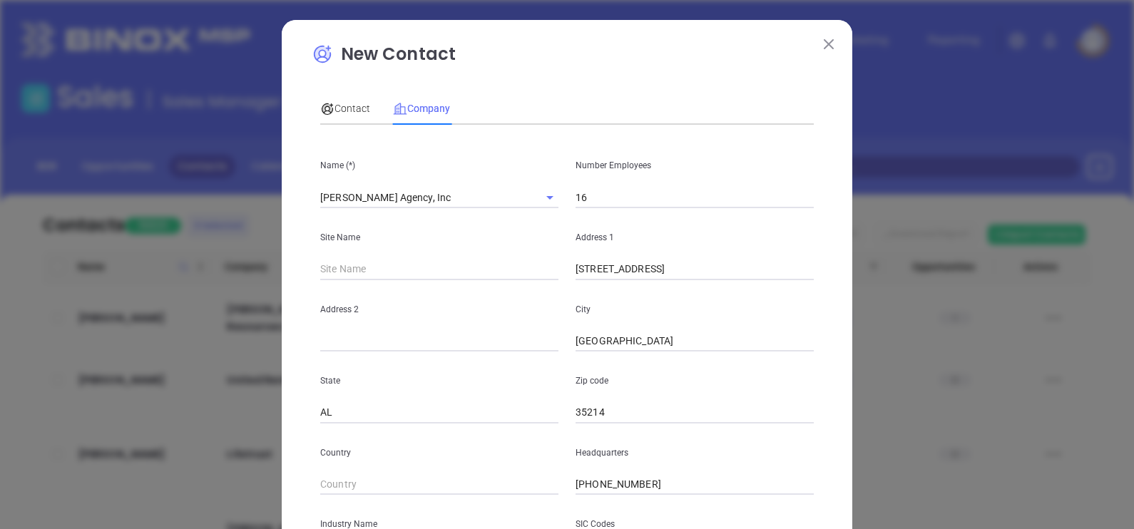
click at [364, 121] on div "Contact Company" at bounding box center [385, 108] width 130 height 33
click at [346, 104] on span "Contact" at bounding box center [345, 108] width 50 height 11
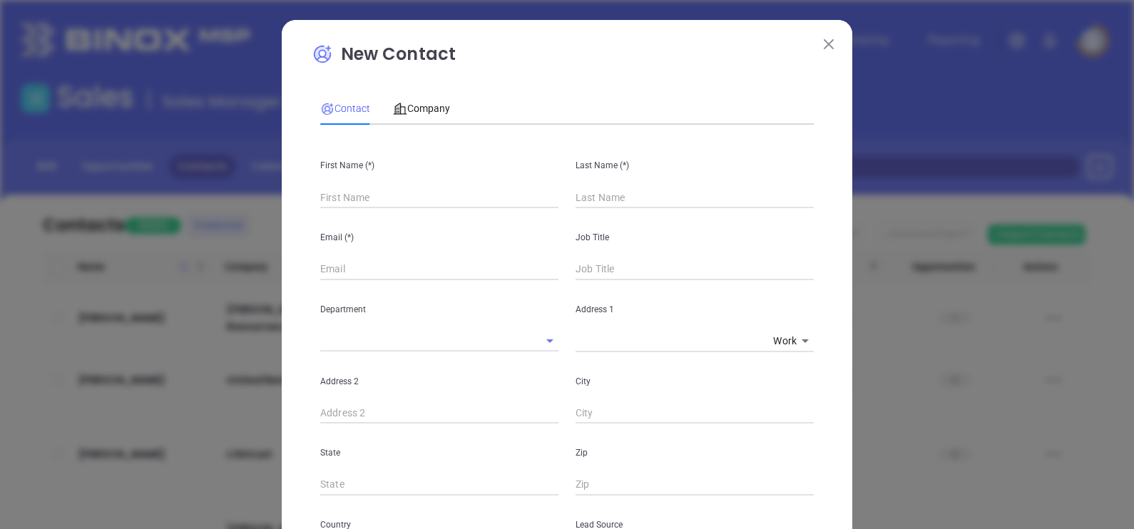
click at [371, 207] on input "text" at bounding box center [439, 197] width 238 height 21
paste input "Nathan Nixon"
drag, startPoint x: 351, startPoint y: 197, endPoint x: 399, endPoint y: 200, distance: 47.9
click at [399, 200] on input "Nathan Nixon" at bounding box center [439, 197] width 238 height 21
type input "Nathan"
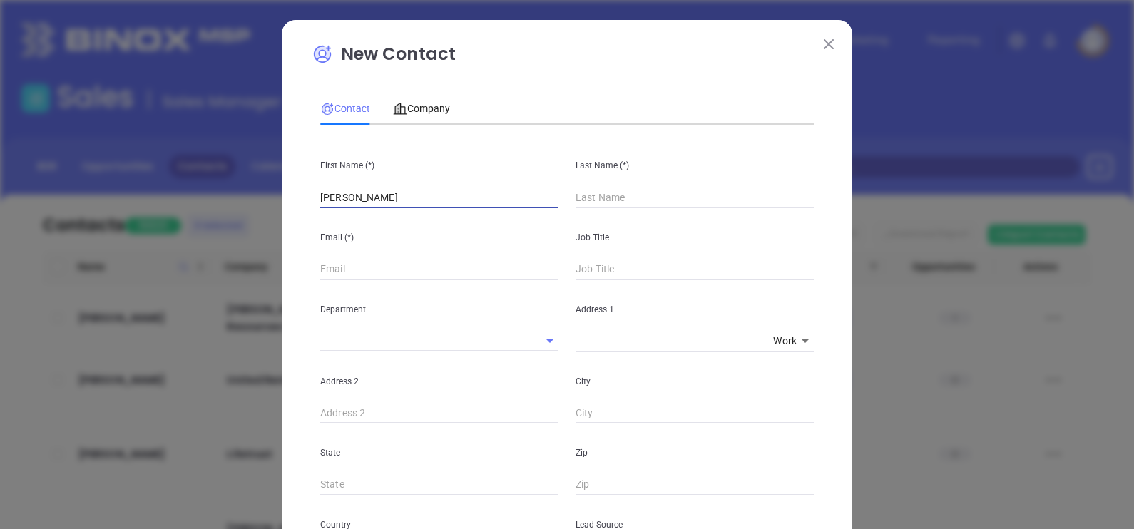
click at [599, 199] on input "text" at bounding box center [695, 197] width 238 height 21
paste input "Nixon"
type input "Nixon"
click at [588, 267] on input "text" at bounding box center [695, 269] width 238 height 21
type input "Owner"
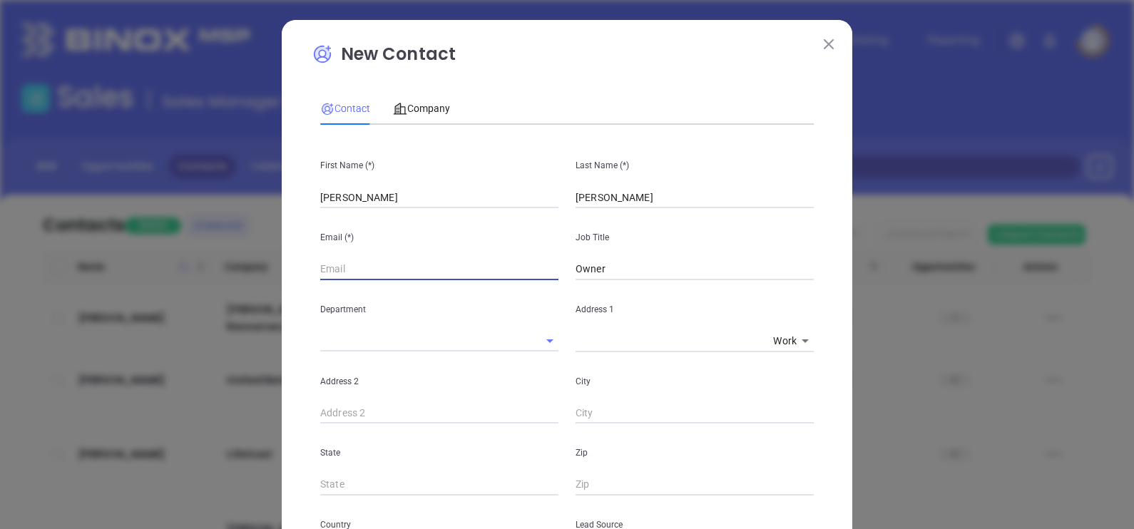
click at [424, 268] on input "text" at bounding box center [439, 269] width 238 height 21
paste input "request@hayesrasburyagency.com"
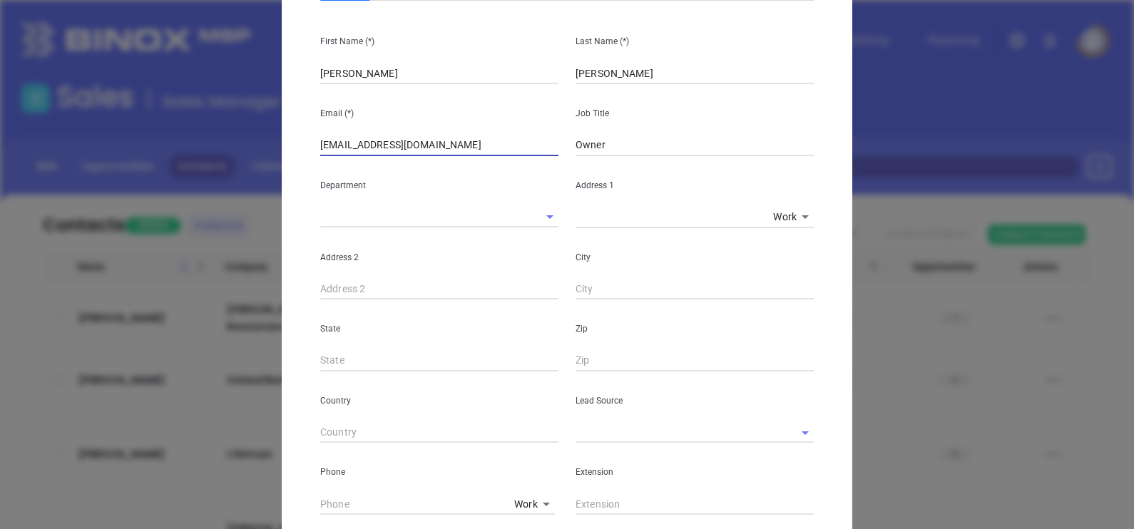
scroll to position [178, 0]
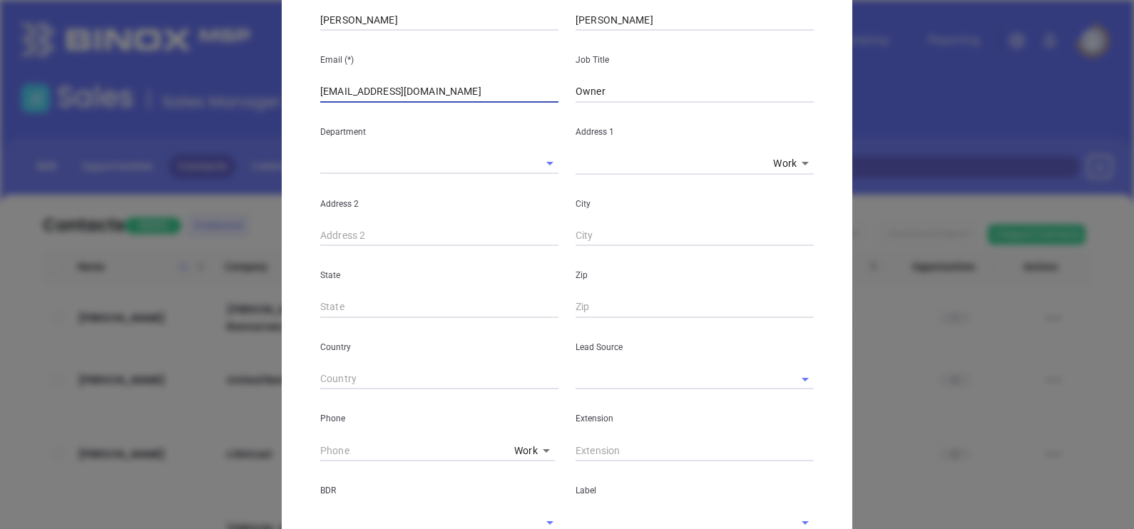
type input "request@hayesrasburyagency.com"
click at [595, 372] on input "text" at bounding box center [675, 379] width 198 height 21
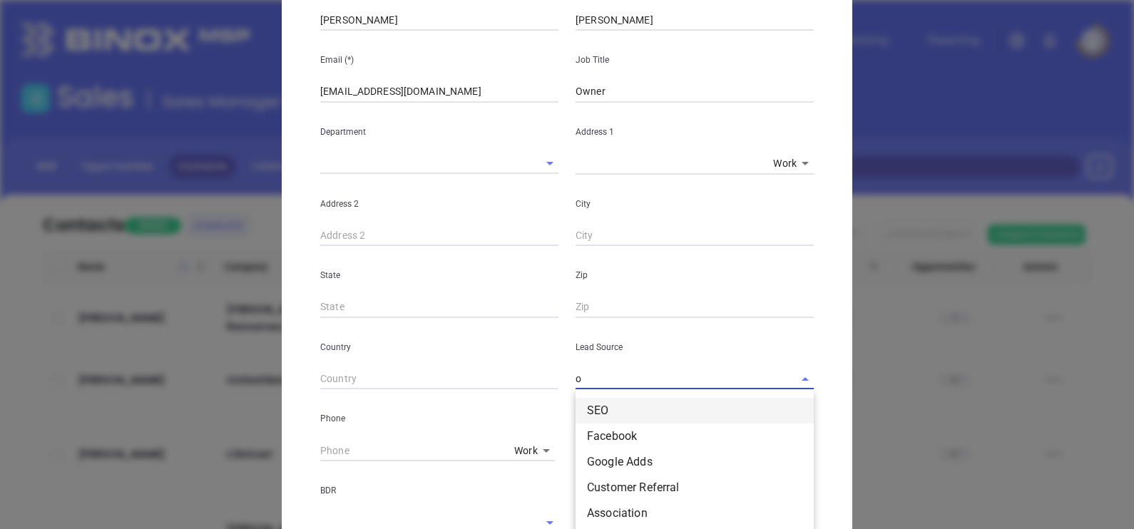
scroll to position [133, 0]
click at [603, 406] on li "Other" at bounding box center [695, 407] width 238 height 26
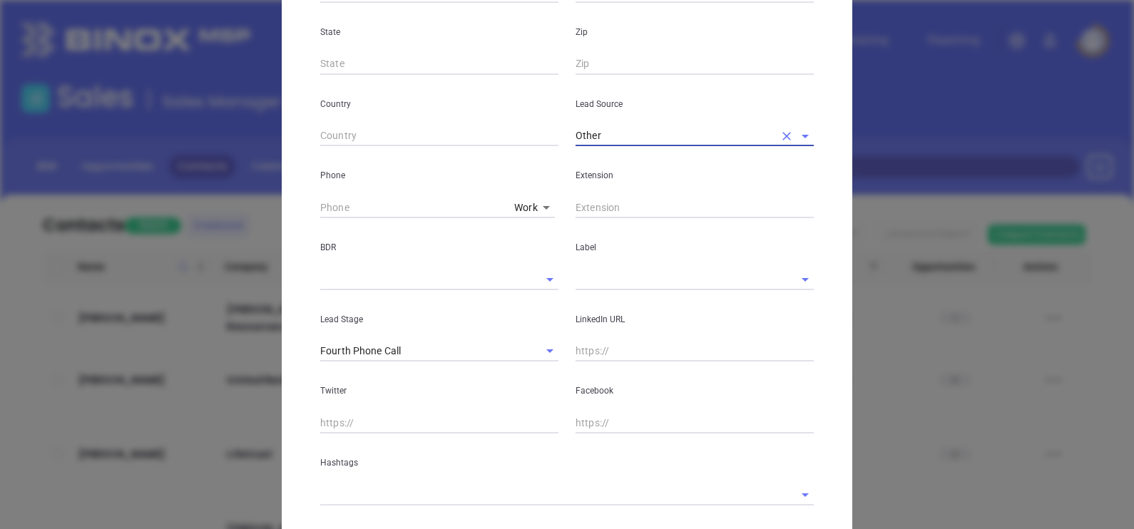
scroll to position [446, 0]
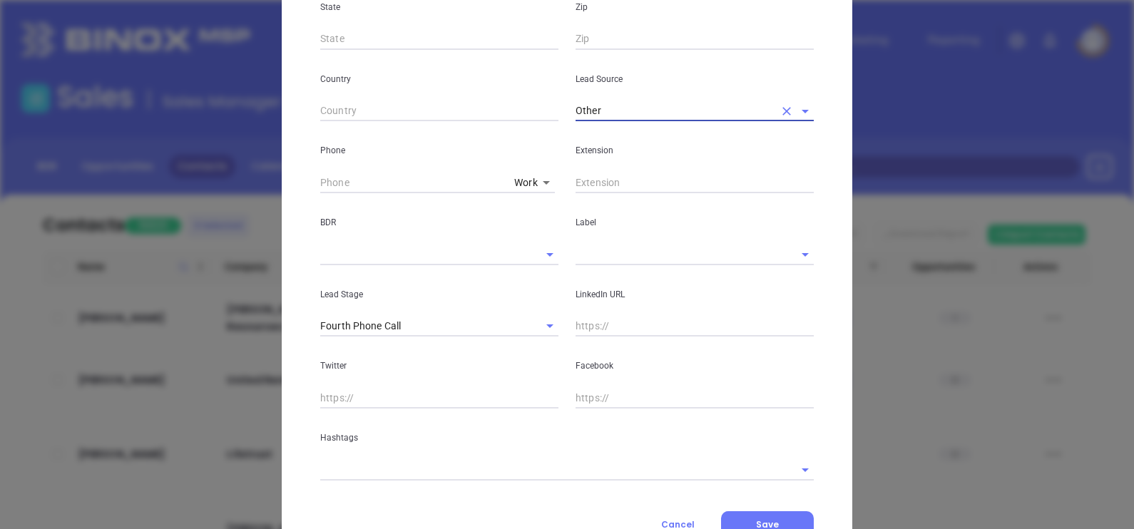
type input "Other"
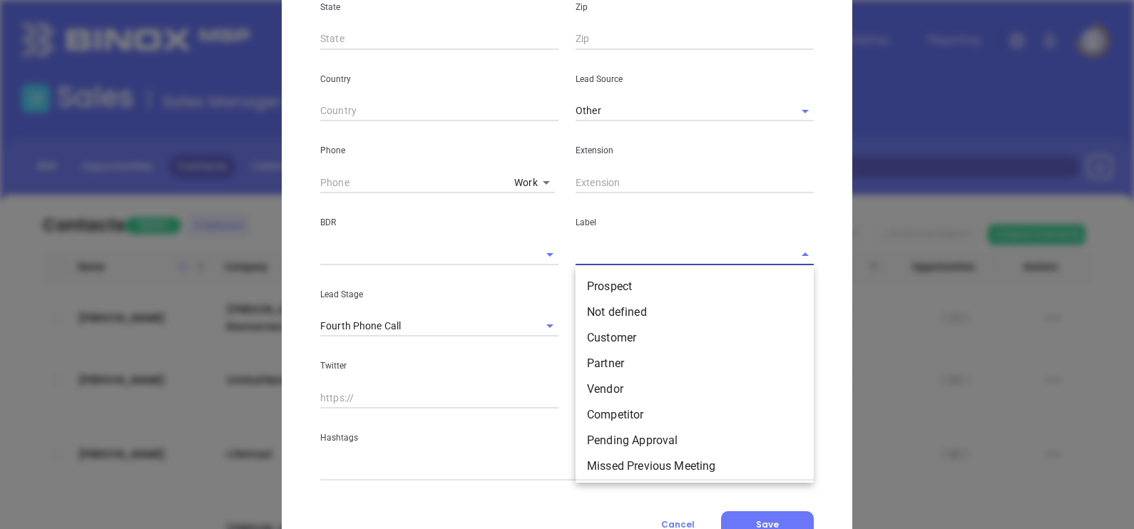
click at [601, 255] on input "text" at bounding box center [675, 254] width 198 height 21
click at [603, 279] on li "Prospect" at bounding box center [695, 287] width 238 height 26
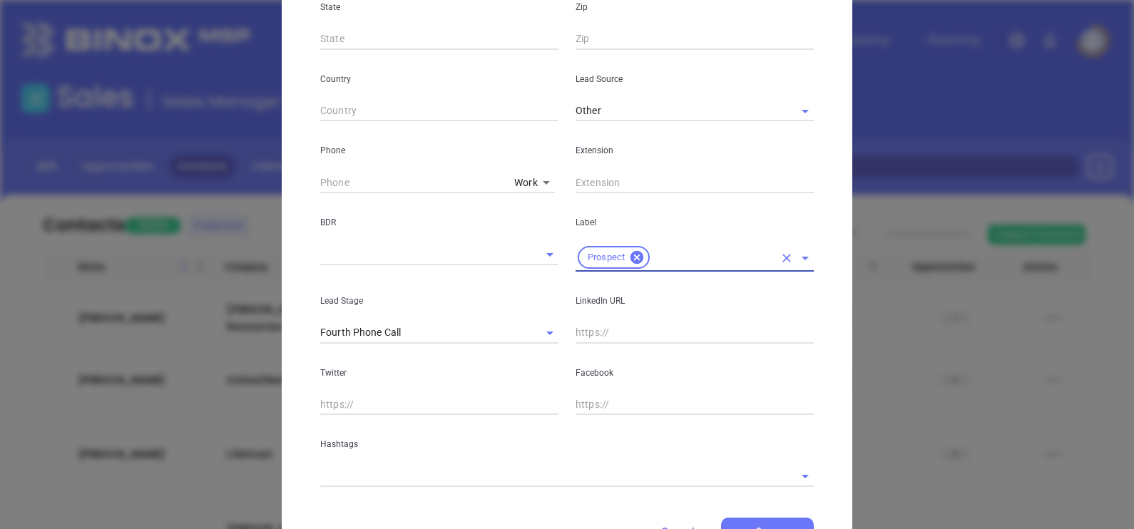
click at [518, 193] on body "Leads CRM Marketing Reporting Financial Leads Leads Sales Sales Manager BDR Opp…" at bounding box center [567, 264] width 1134 height 529
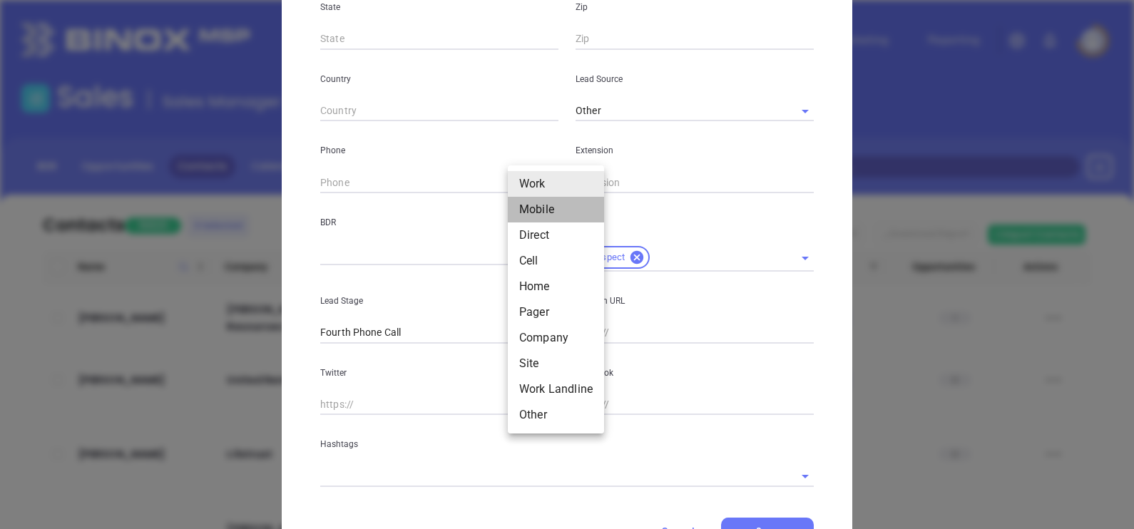
click at [523, 207] on li "Mobile" at bounding box center [556, 210] width 96 height 26
type input "2"
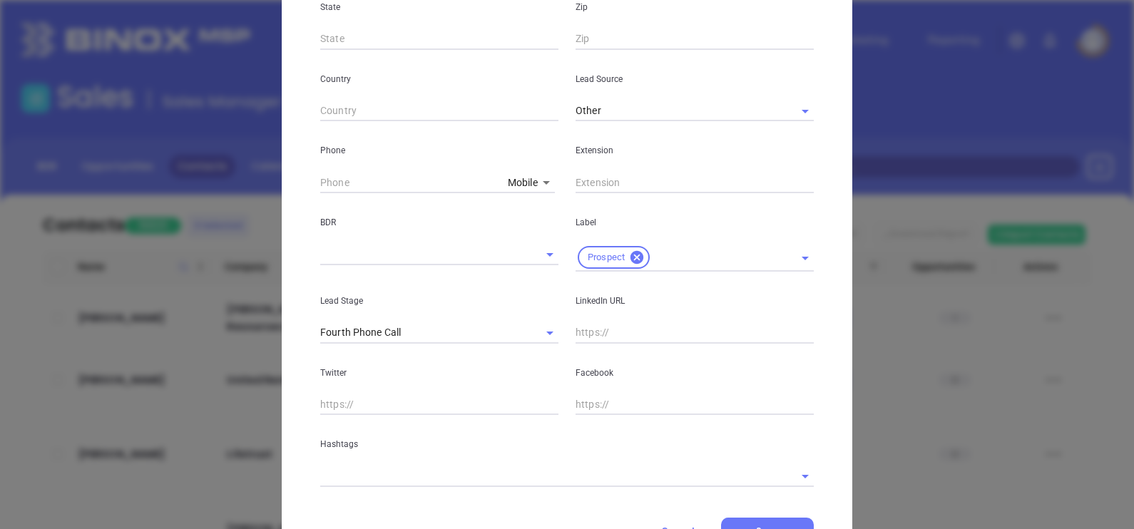
click at [423, 173] on input "text" at bounding box center [411, 182] width 182 height 21
type input "( ) -"
paste input "205) 798-4238"
type input "(205) 798-4238"
click at [605, 341] on input "text" at bounding box center [695, 332] width 238 height 21
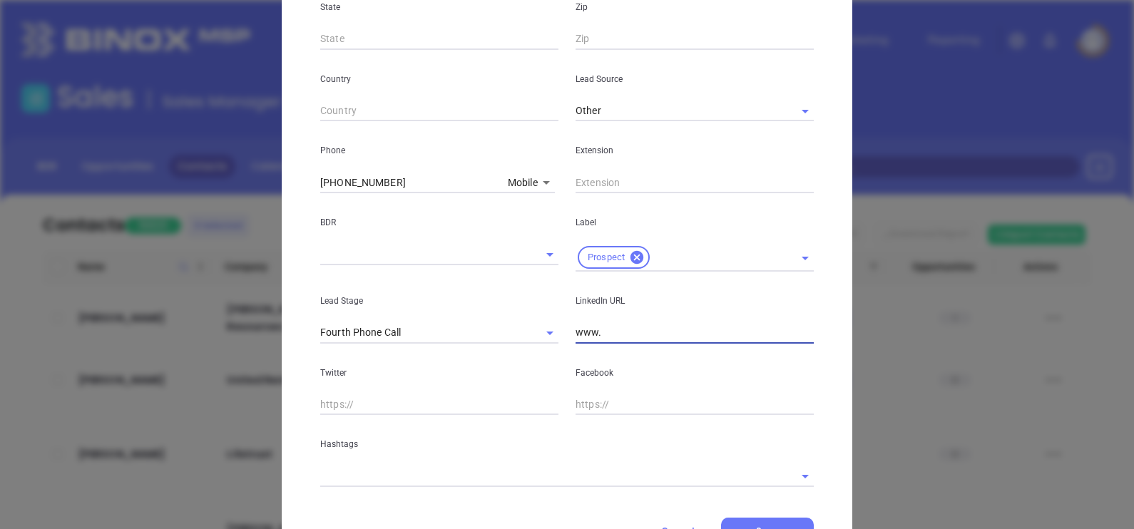
paste input "linkedin.com/in/nathan-nixon-lutcf-46a22170"
type input "www.linkedin.com/in/nathan-nixon-lutcf-46a22170"
click at [469, 449] on p "Hashtags" at bounding box center [567, 444] width 494 height 16
click at [453, 466] on body "Leads CRM Marketing Reporting Financial Leads Leads Sales Sales Manager BDR Opp…" at bounding box center [567, 264] width 1134 height 529
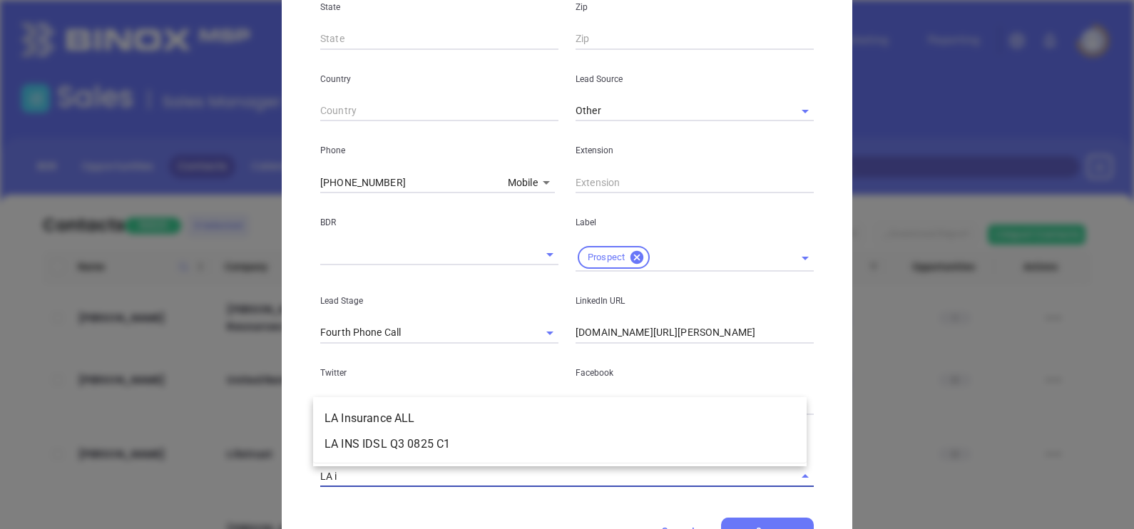
type input "LA in"
click at [426, 412] on li "LA Insurance ALL" at bounding box center [560, 419] width 494 height 26
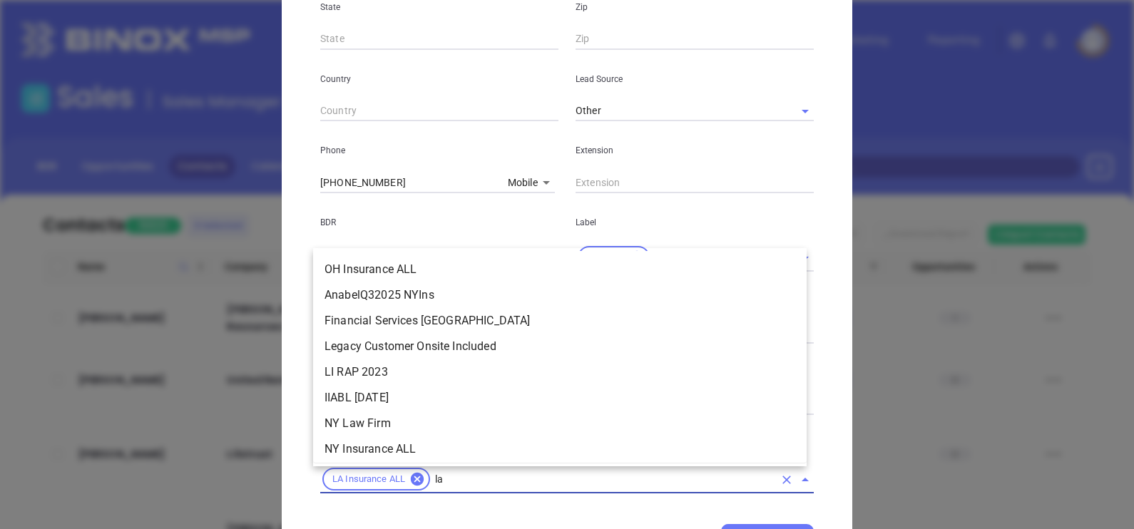
scroll to position [60, 0]
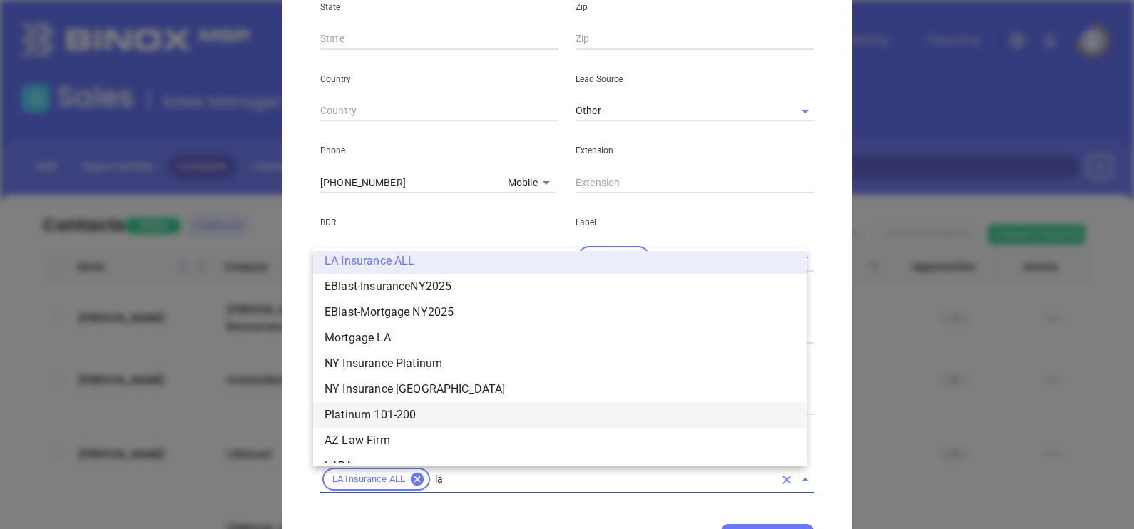
type input "l"
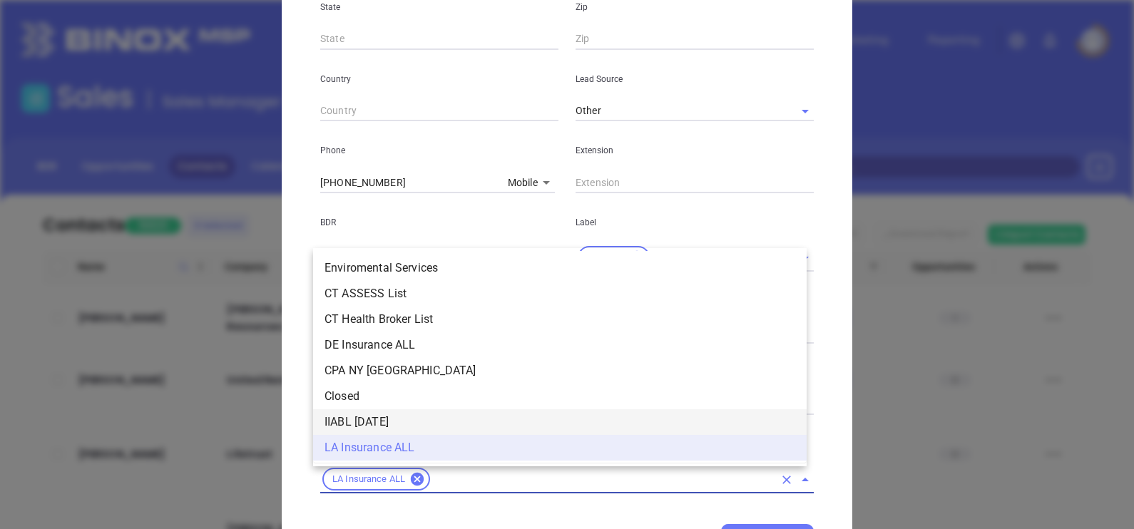
scroll to position [1156, 0]
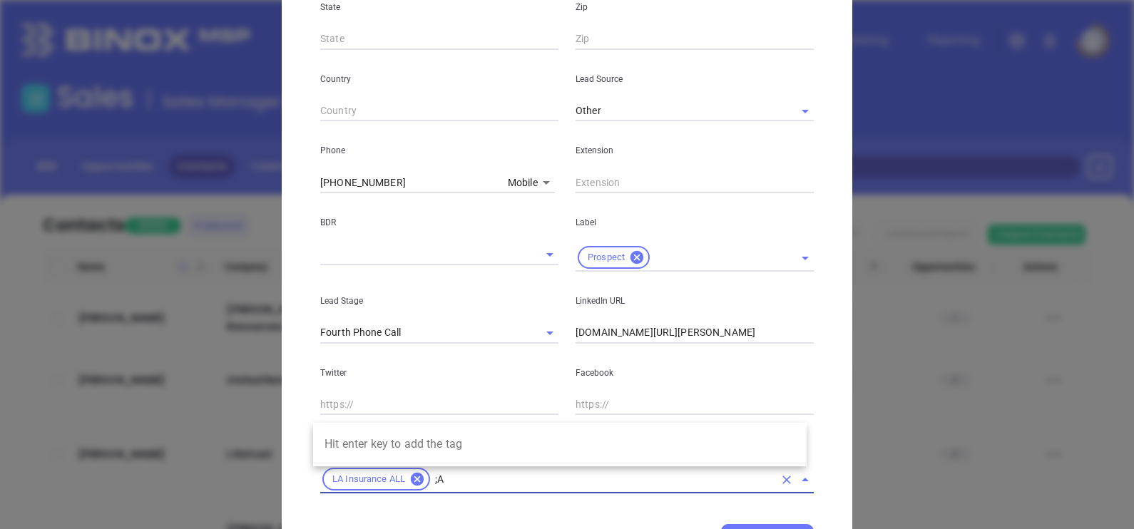
type input ";"
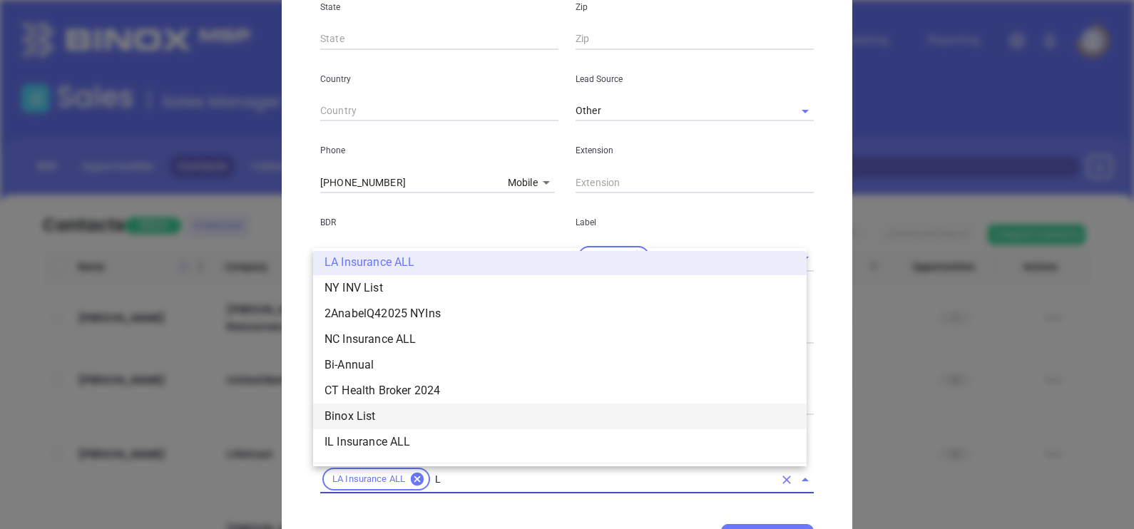
type input "LA"
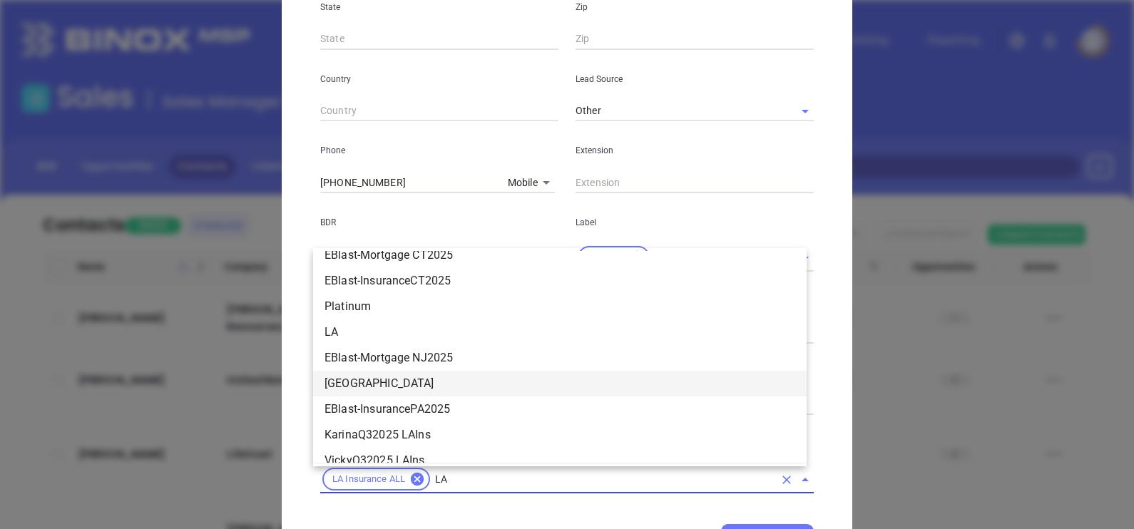
scroll to position [417, 0]
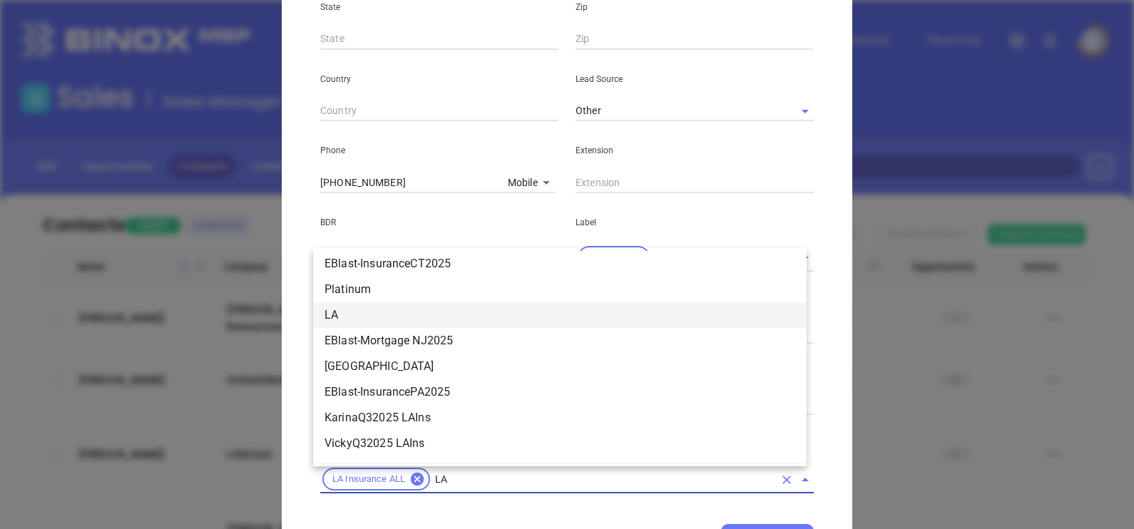
click at [377, 317] on li "LA" at bounding box center [560, 315] width 494 height 26
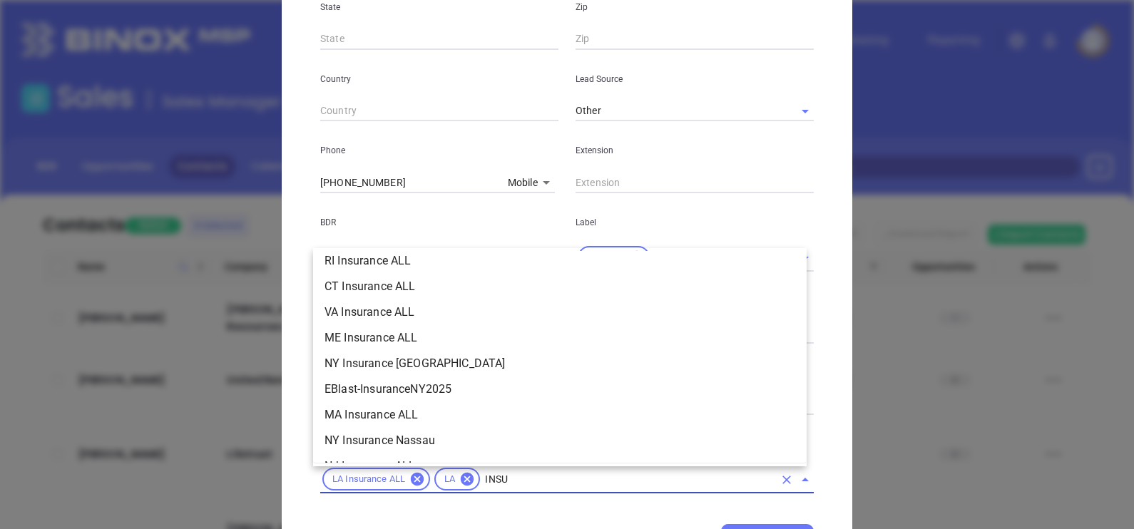
scroll to position [111, 0]
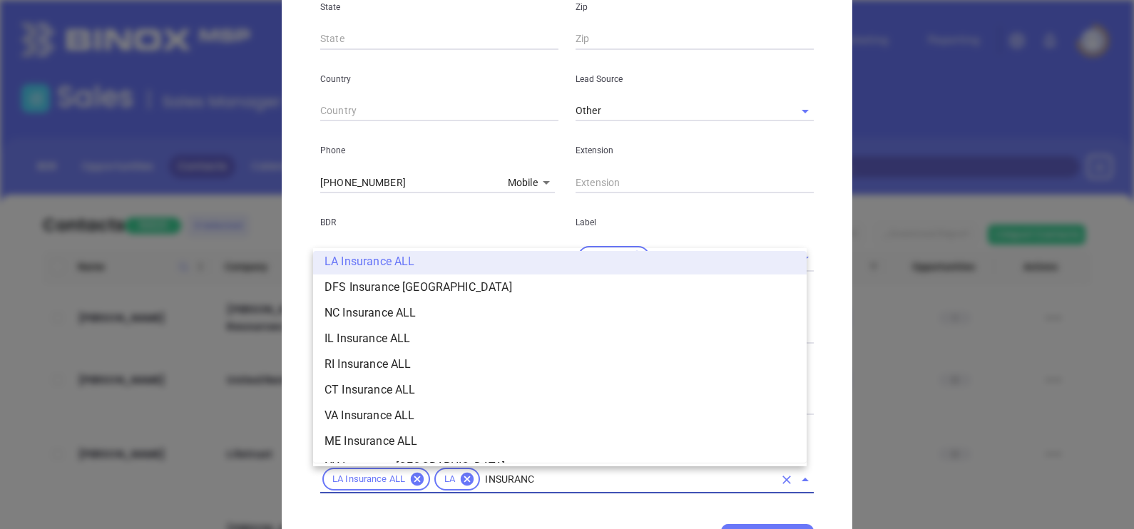
type input "INSURANCE"
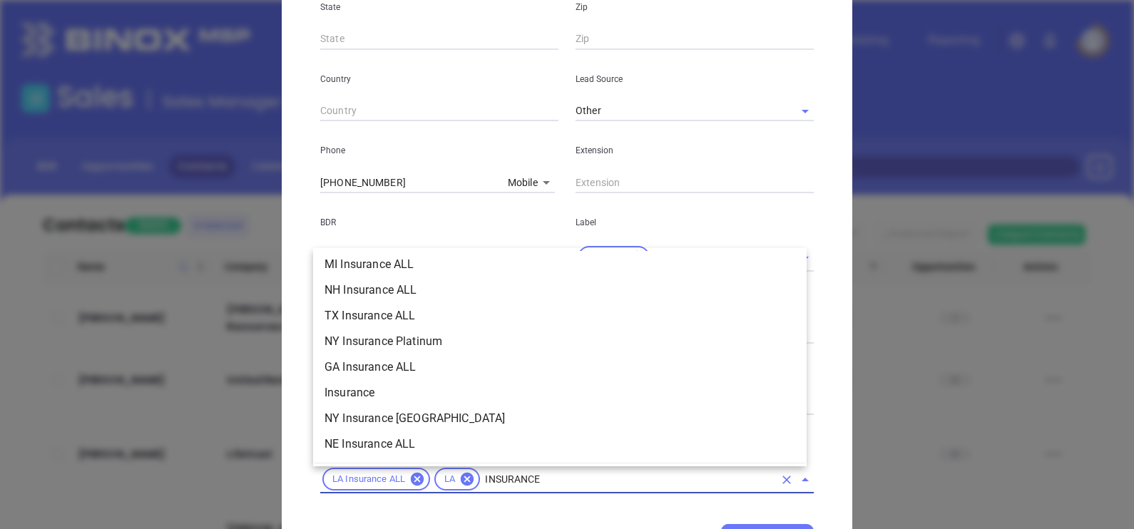
scroll to position [556, 0]
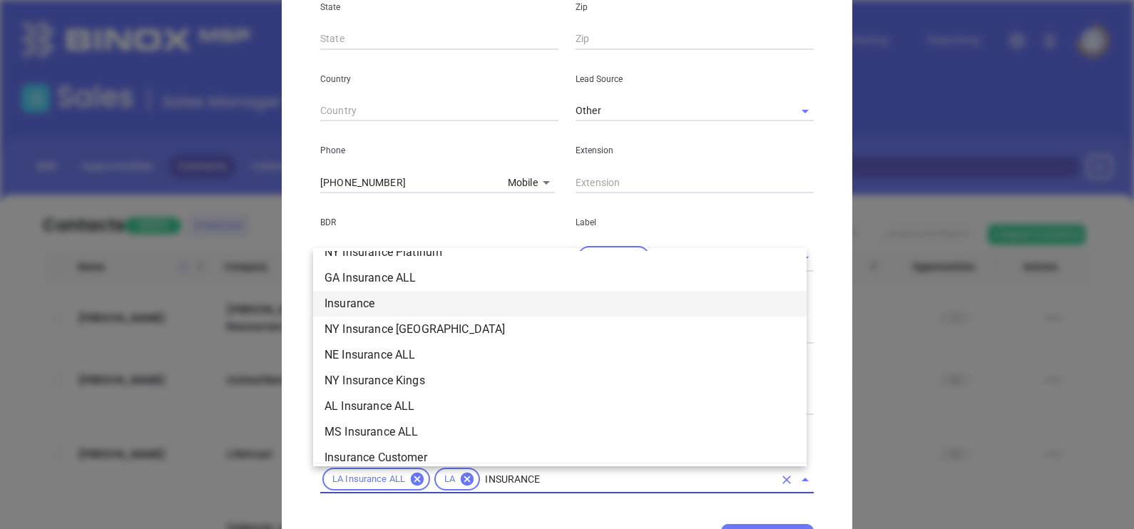
click at [364, 307] on li "Insurance" at bounding box center [560, 304] width 494 height 26
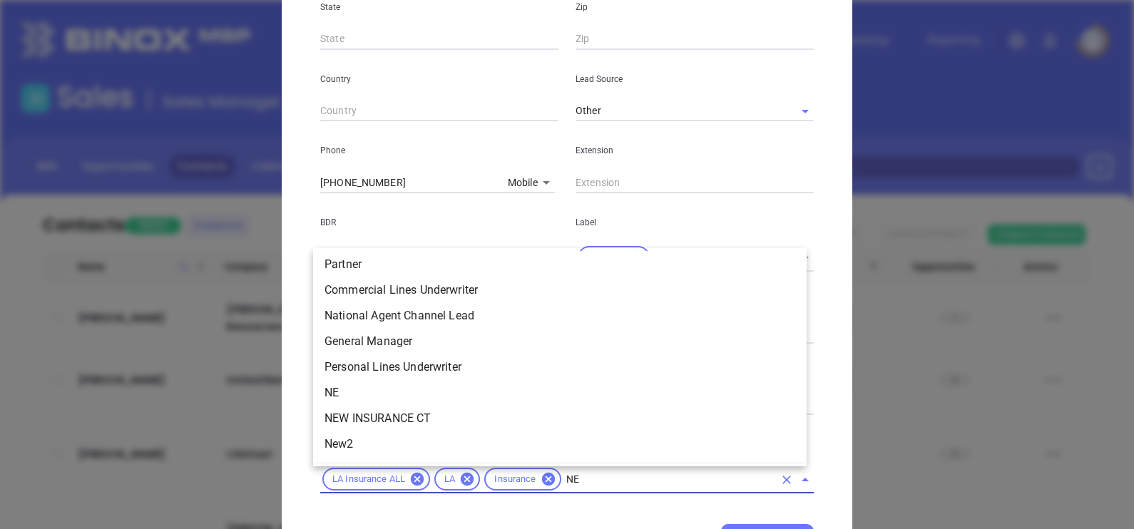
scroll to position [0, 0]
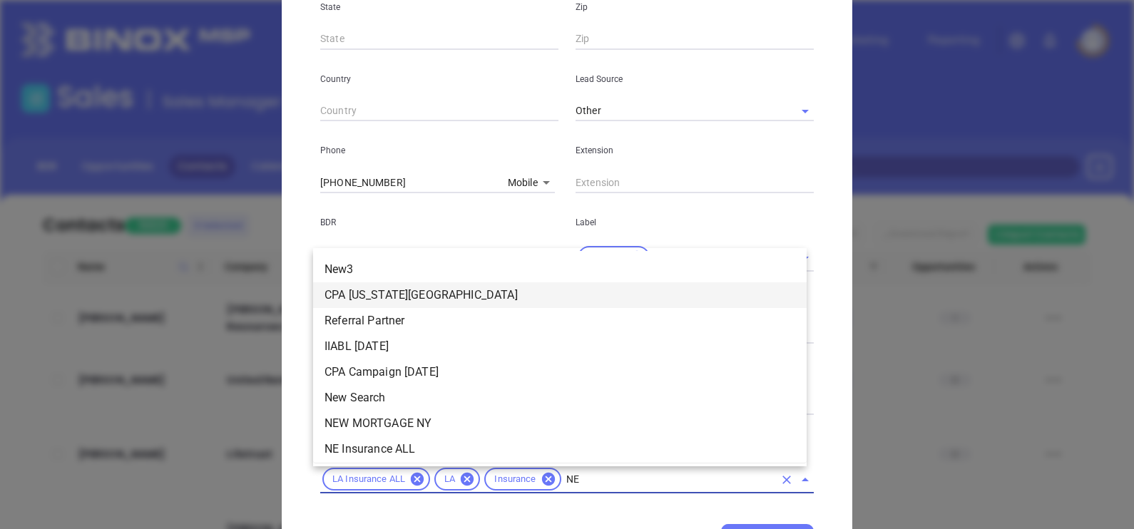
type input "NEW"
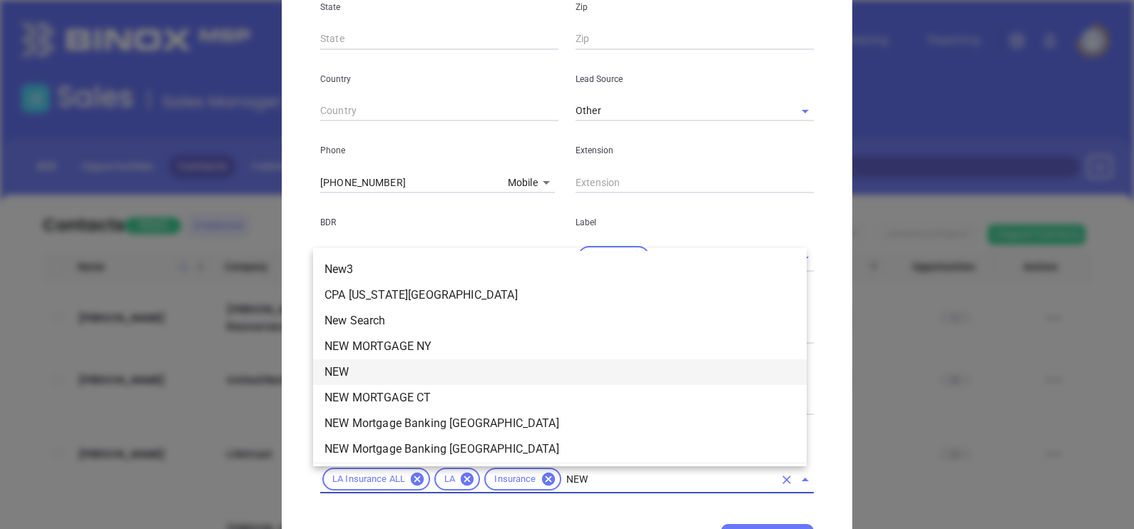
click at [369, 373] on li "NEW" at bounding box center [560, 372] width 494 height 26
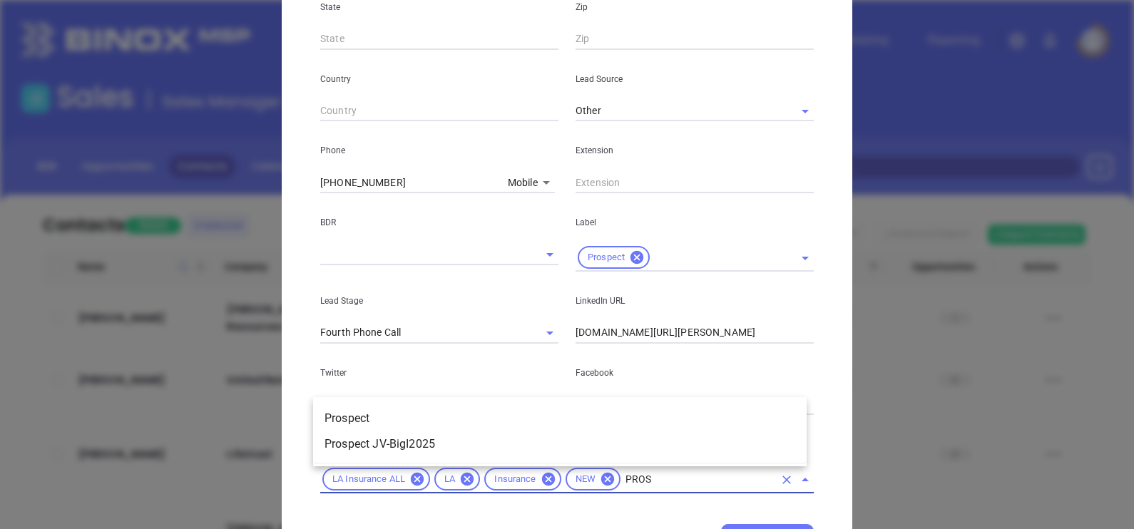
type input "PROSP"
click at [380, 424] on li "Prospect" at bounding box center [560, 419] width 494 height 26
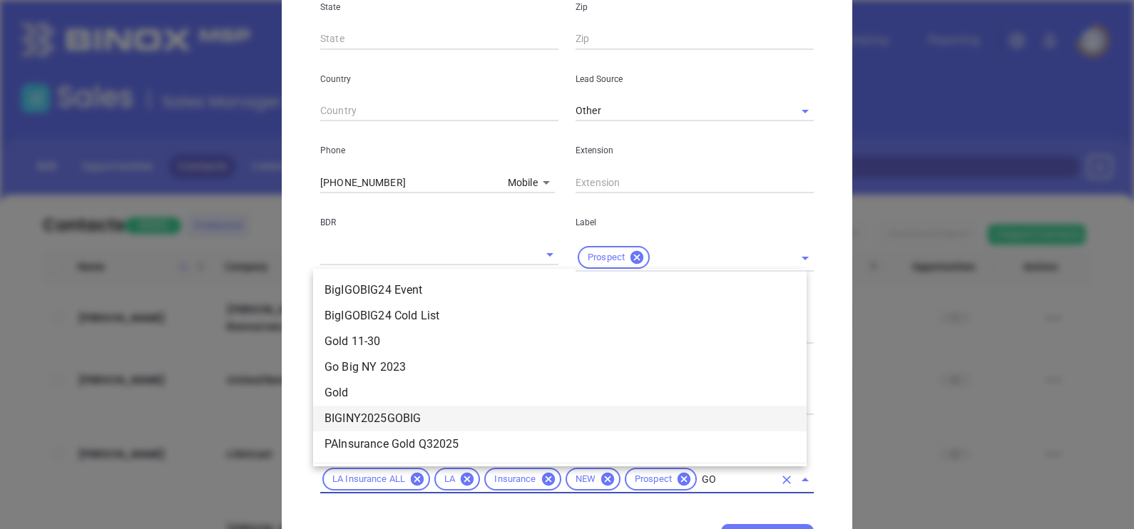
type input "GOL"
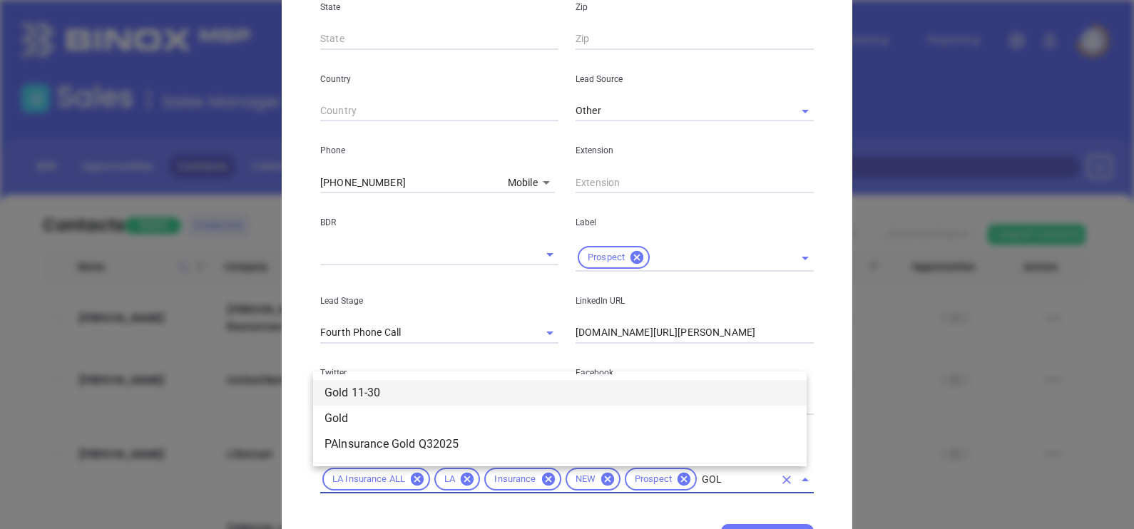
click at [399, 390] on li "Gold 11-30" at bounding box center [560, 393] width 494 height 26
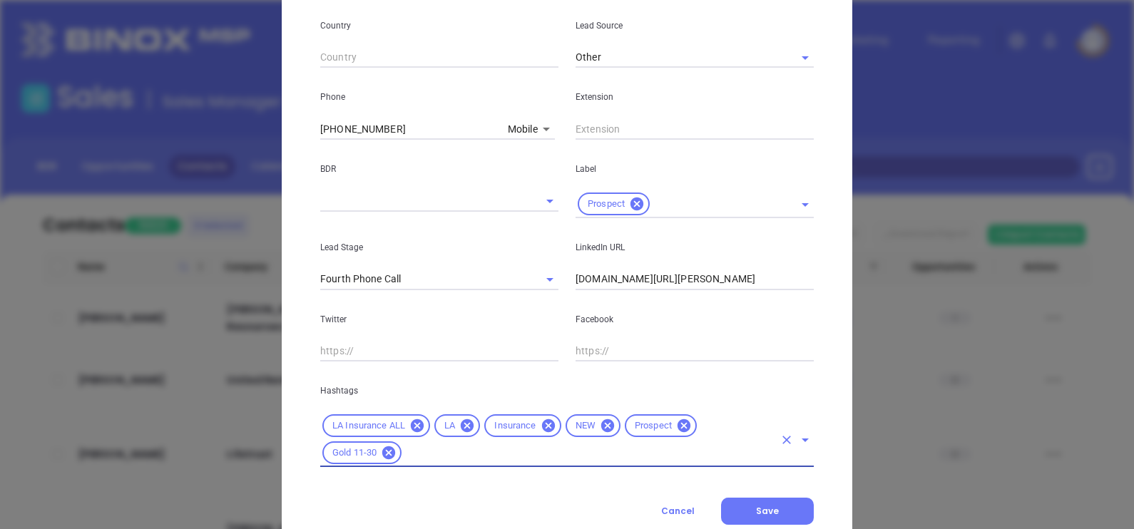
scroll to position [545, 0]
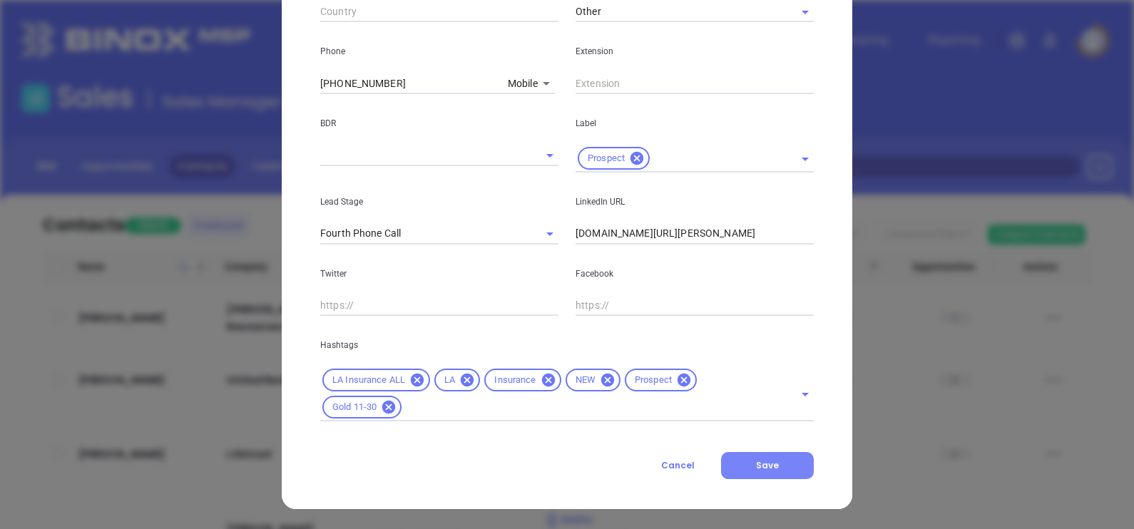
click at [730, 460] on button "Save" at bounding box center [767, 465] width 93 height 27
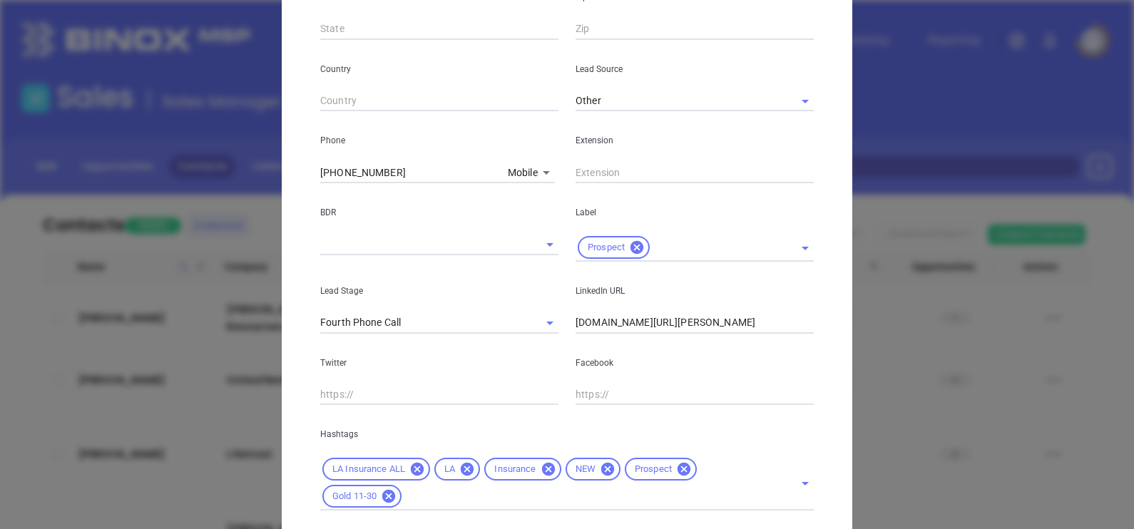
scroll to position [277, 0]
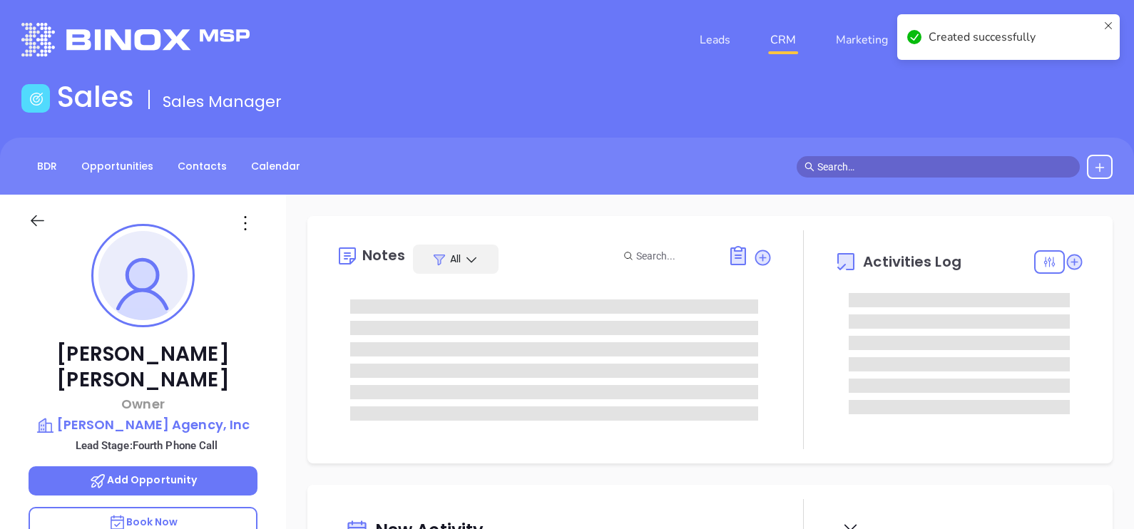
type input "[DATE]"
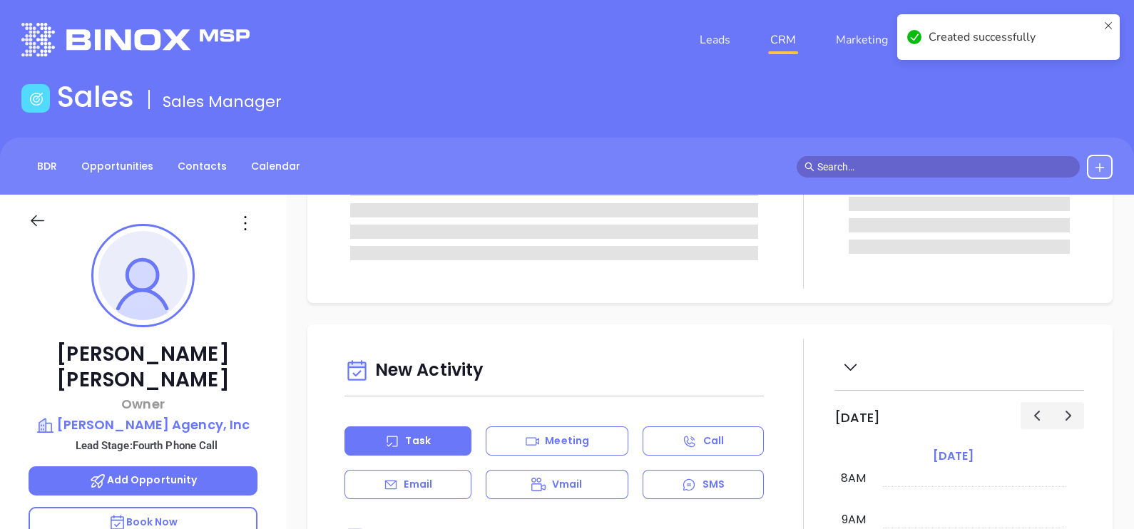
scroll to position [178, 0]
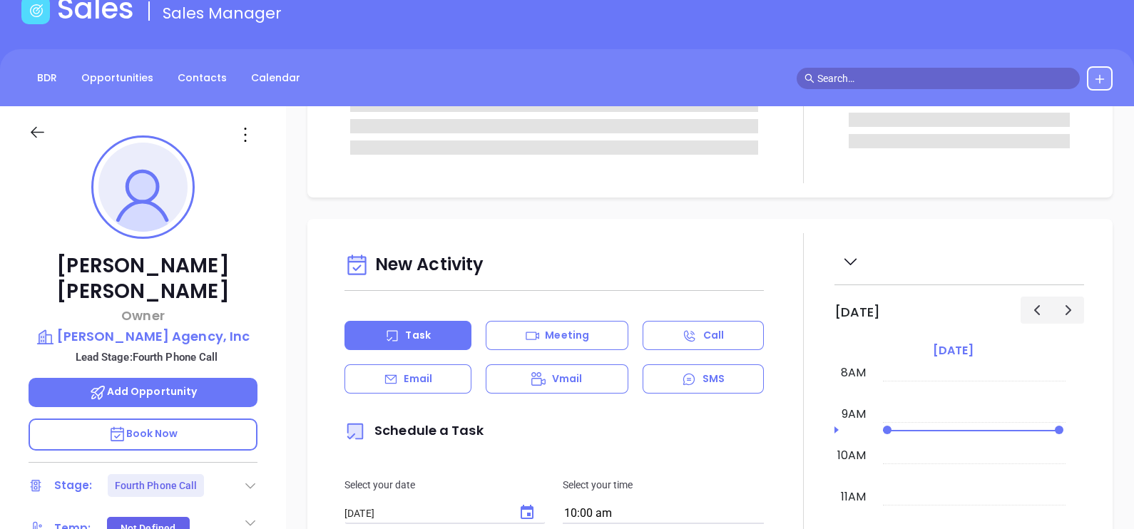
type input "[PERSON_NAME]"
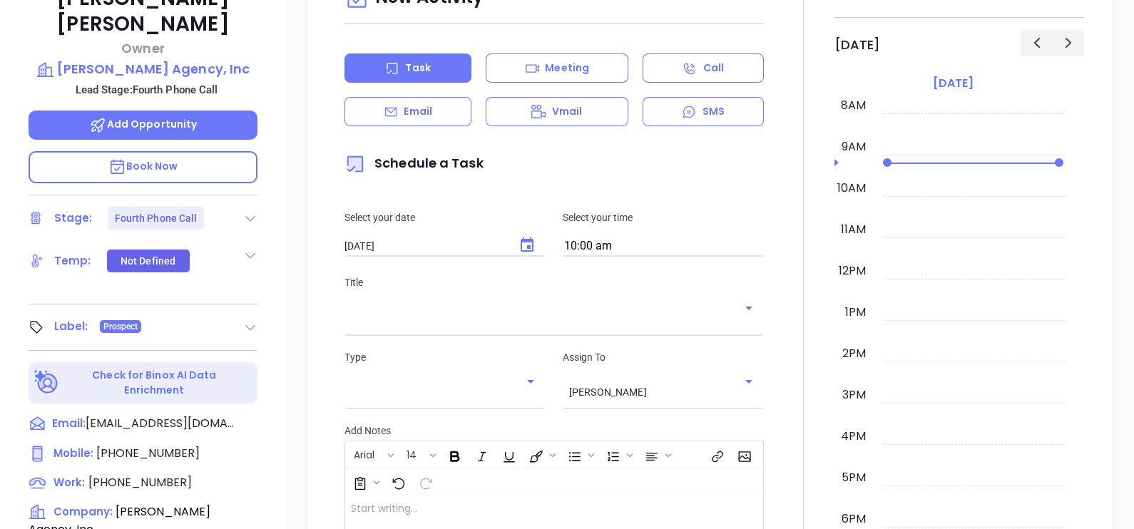
click at [253, 211] on icon at bounding box center [250, 218] width 14 height 14
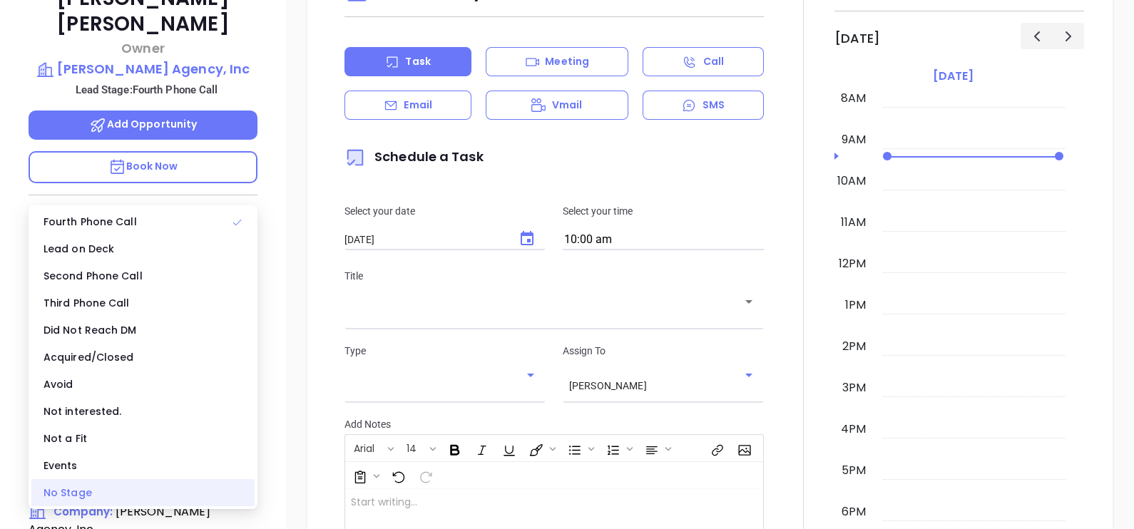
click at [136, 491] on div "No Stage" at bounding box center [142, 492] width 223 height 27
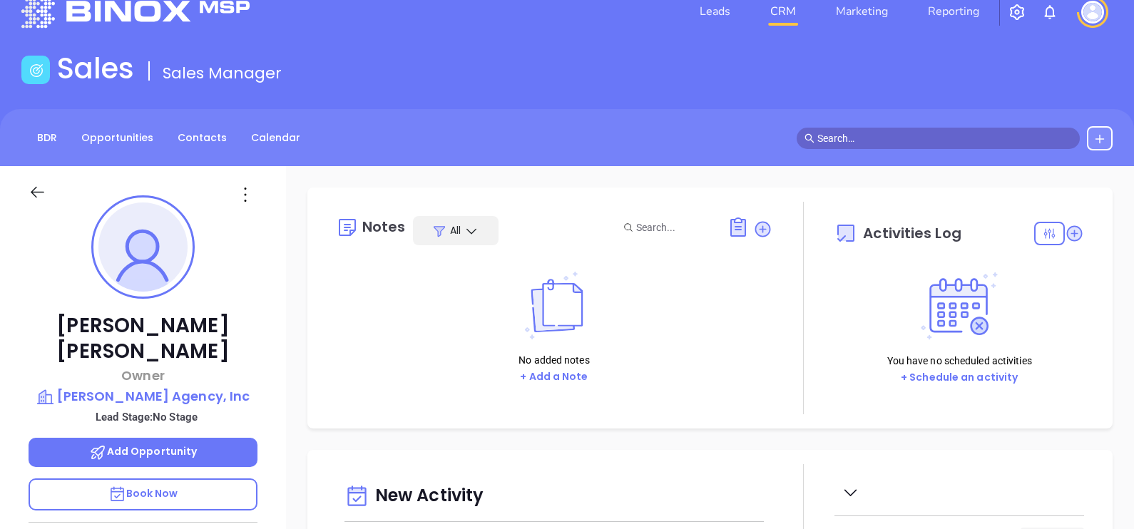
scroll to position [0, 0]
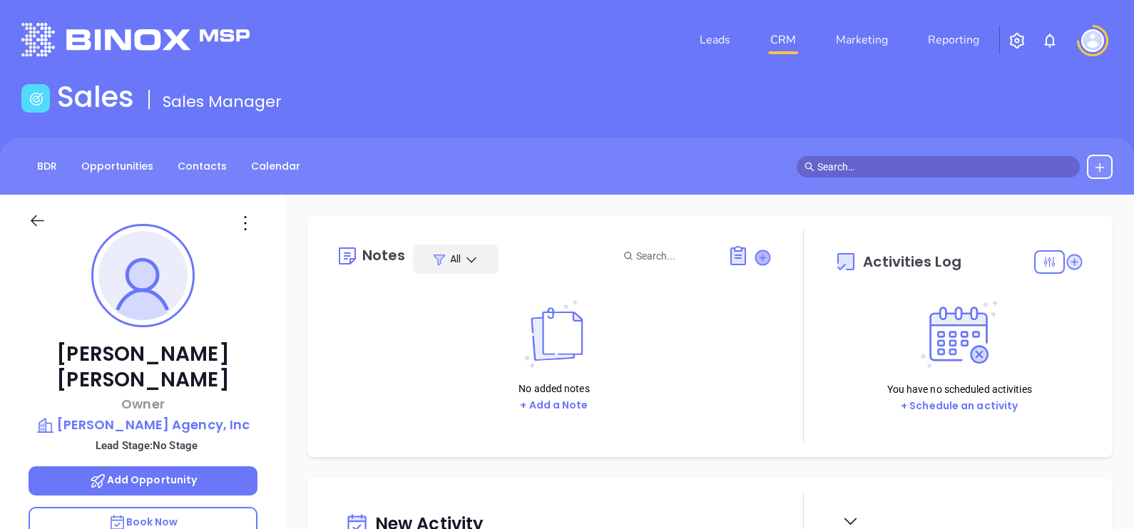
click at [755, 253] on icon at bounding box center [762, 257] width 14 height 14
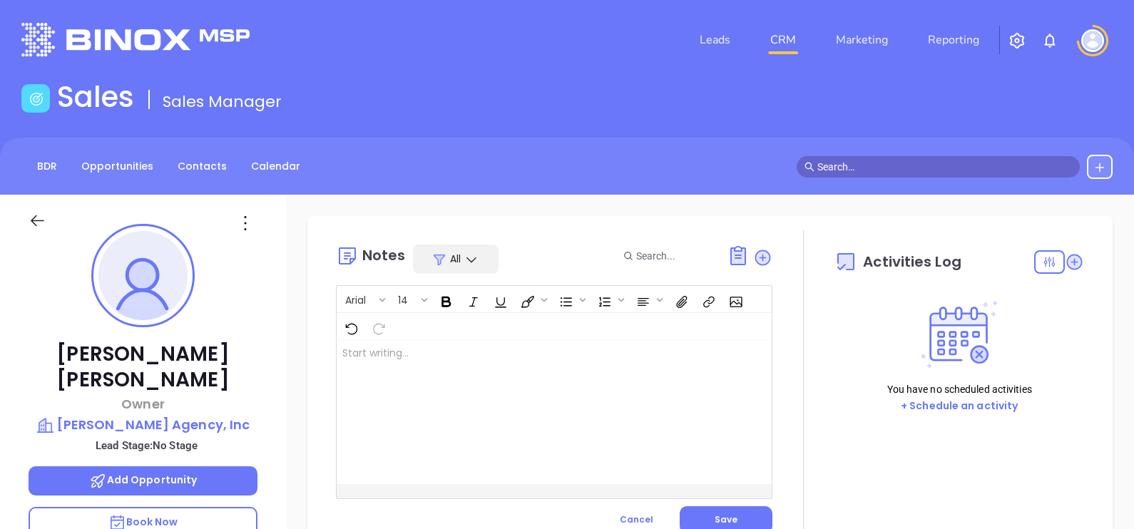
click at [506, 383] on div at bounding box center [539, 412] width 404 height 144
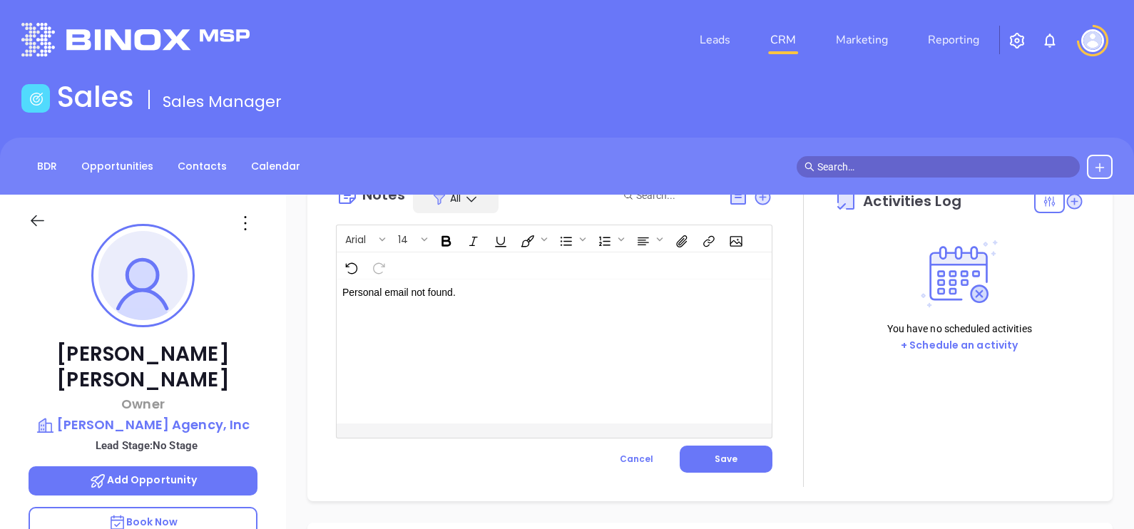
scroll to position [88, 0]
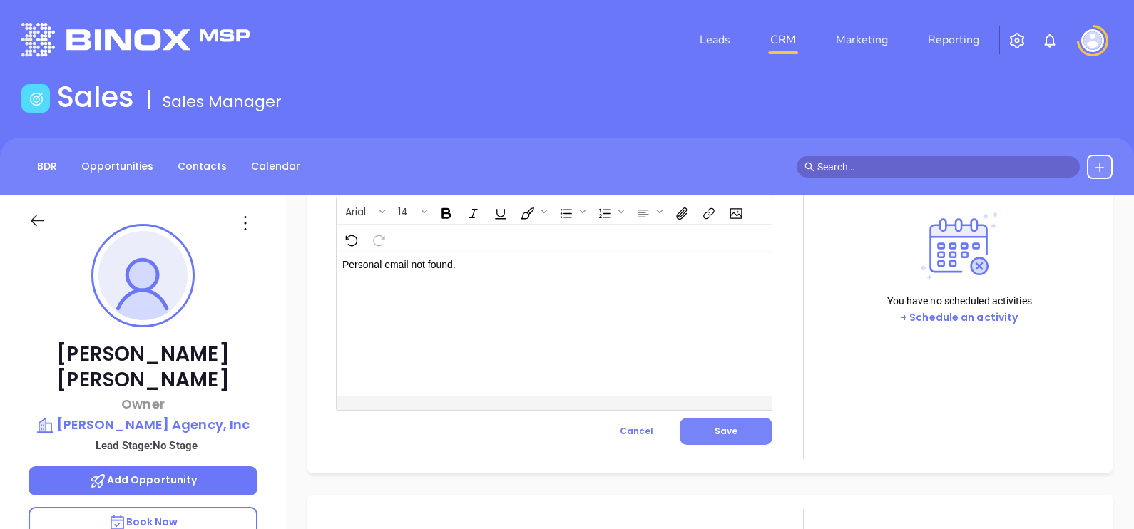
click at [689, 435] on button "Save" at bounding box center [726, 431] width 93 height 27
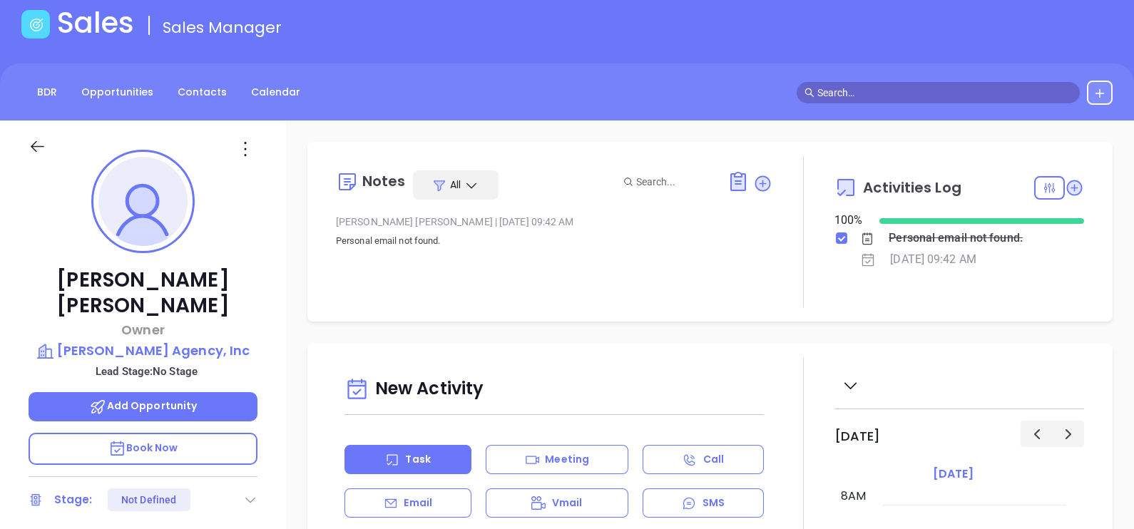
scroll to position [0, 0]
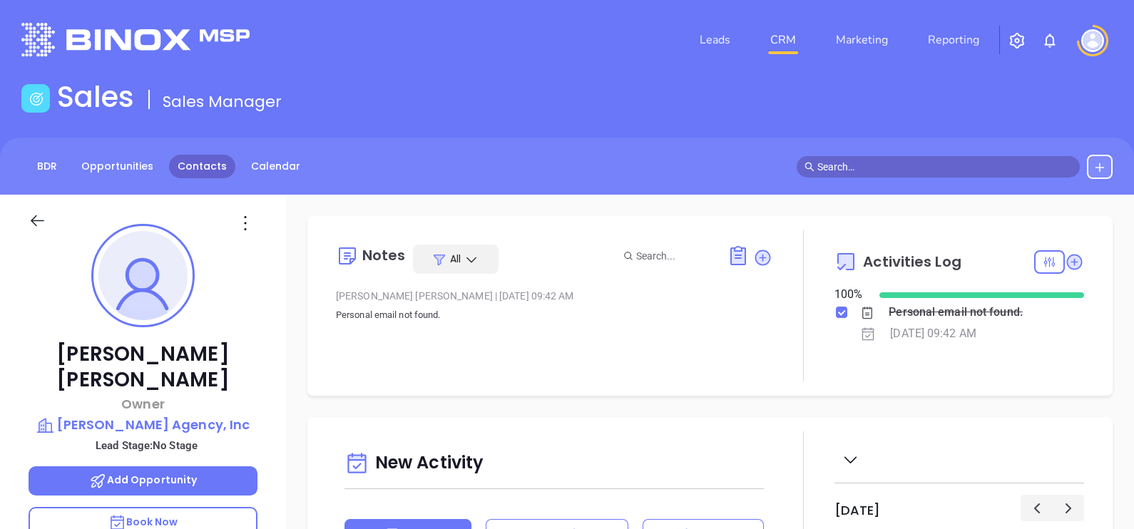
click at [215, 173] on link "Contacts" at bounding box center [202, 167] width 66 height 24
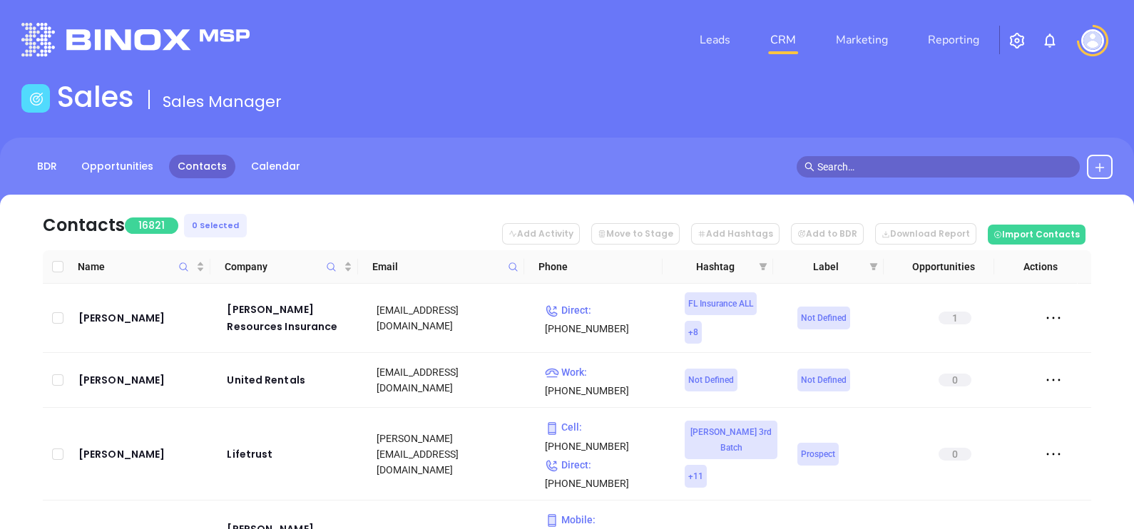
click at [516, 262] on icon at bounding box center [513, 267] width 11 height 11
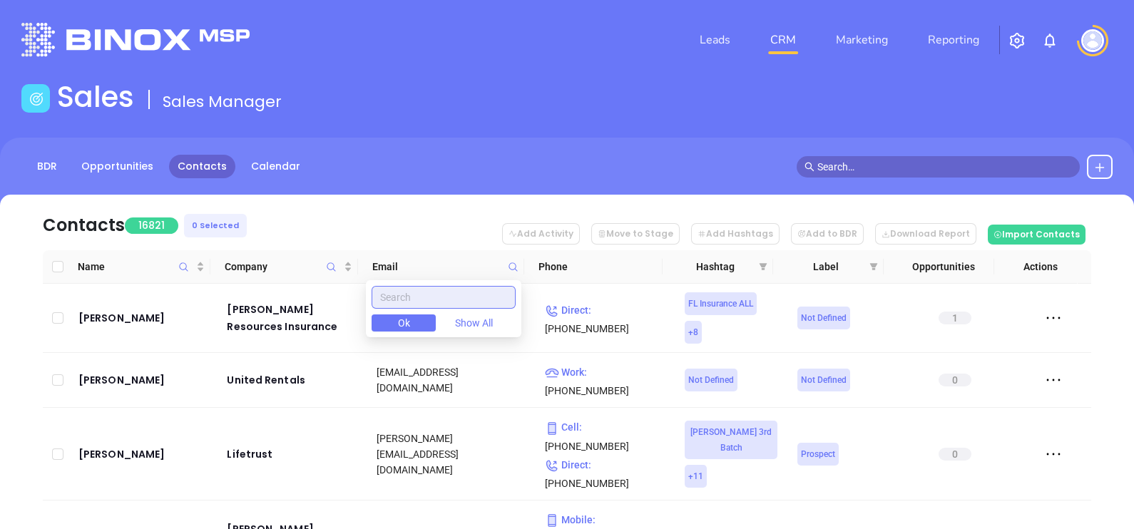
paste input "astoriarms.com"
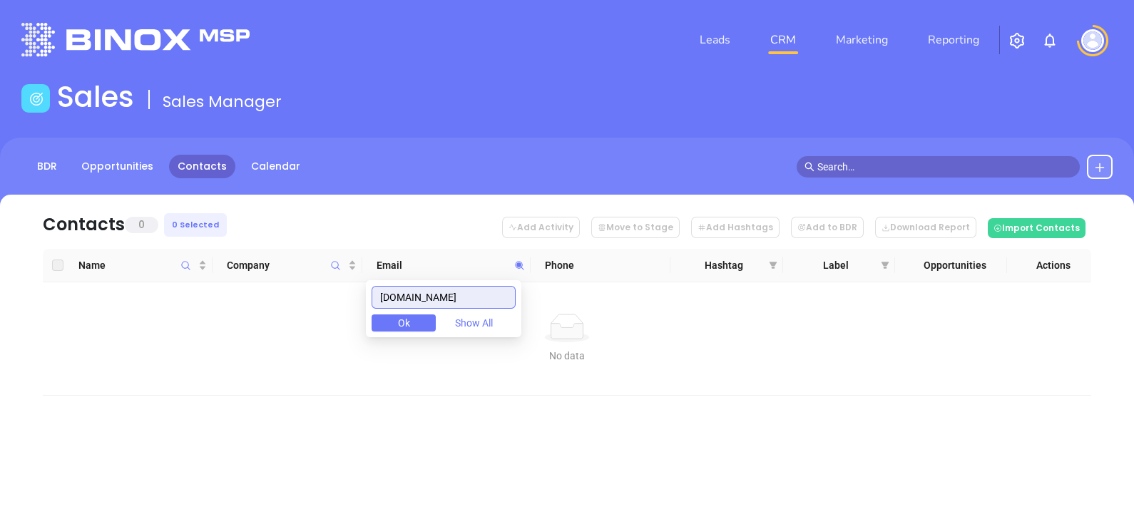
type input "astoriarms.com"
click at [476, 315] on button "Show All" at bounding box center [473, 323] width 64 height 17
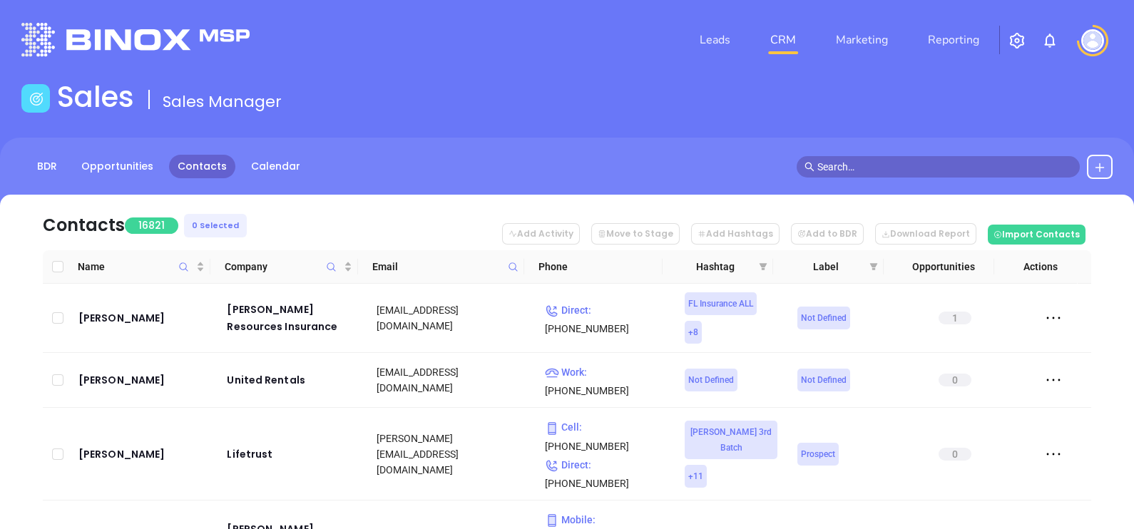
click at [510, 264] on icon at bounding box center [513, 267] width 11 height 11
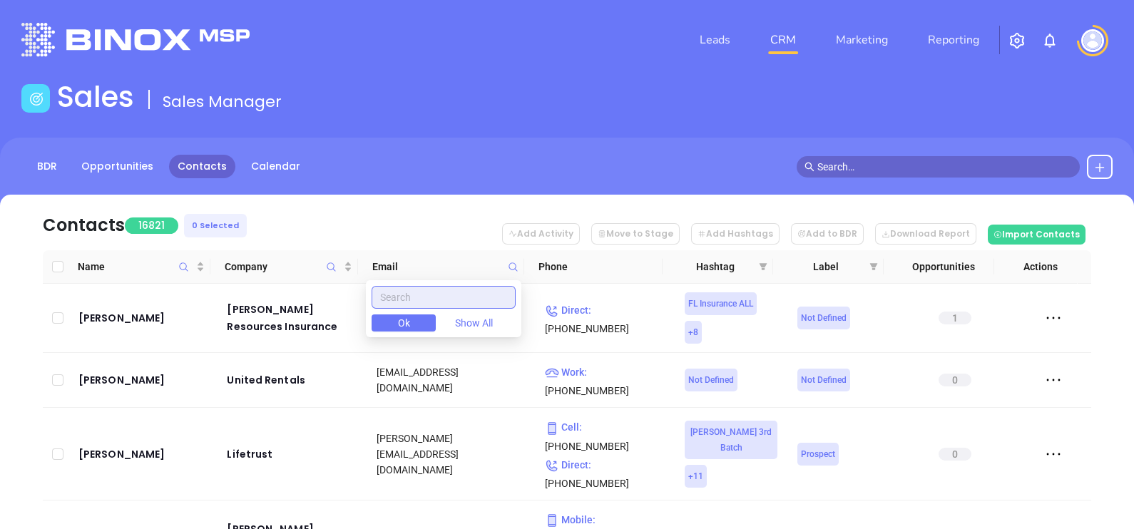
paste input "kampakisins.com"
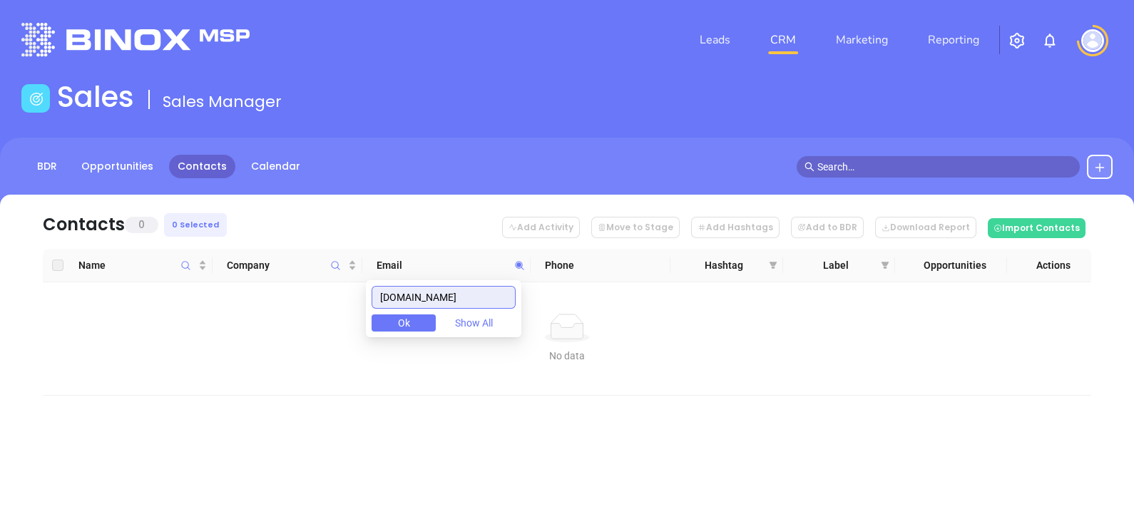
type input "kampakisins.com"
click at [1107, 156] on button at bounding box center [1100, 167] width 26 height 24
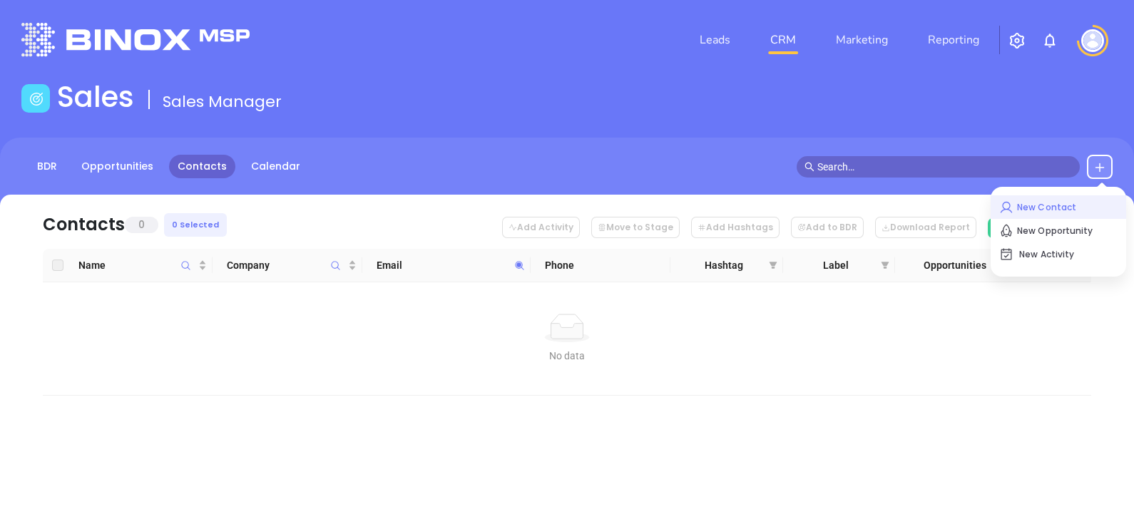
click at [1057, 198] on p "New Contact" at bounding box center [1058, 207] width 118 height 23
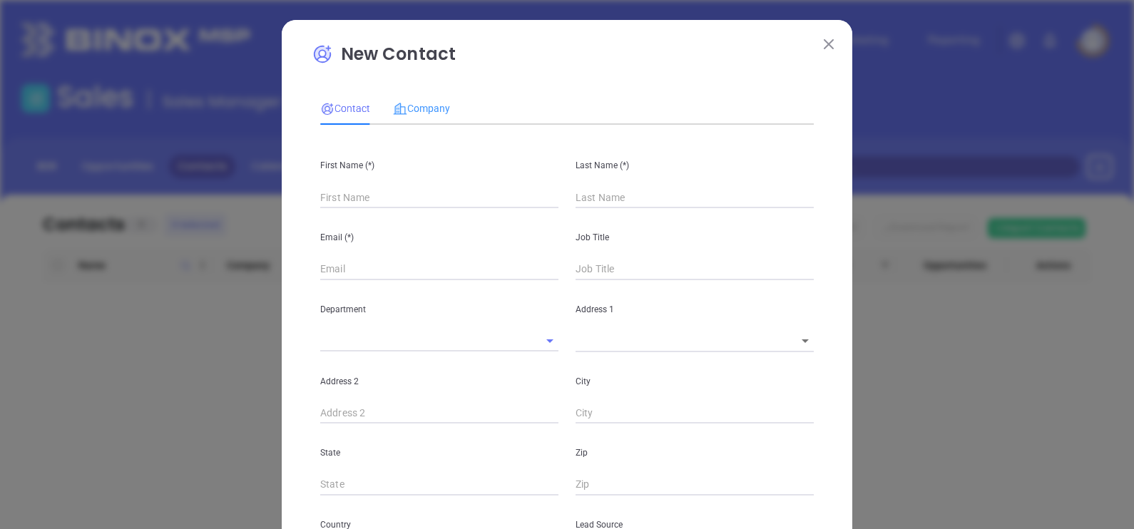
click at [435, 121] on div "Company" at bounding box center [421, 108] width 57 height 33
click at [402, 200] on input "text" at bounding box center [419, 197] width 198 height 21
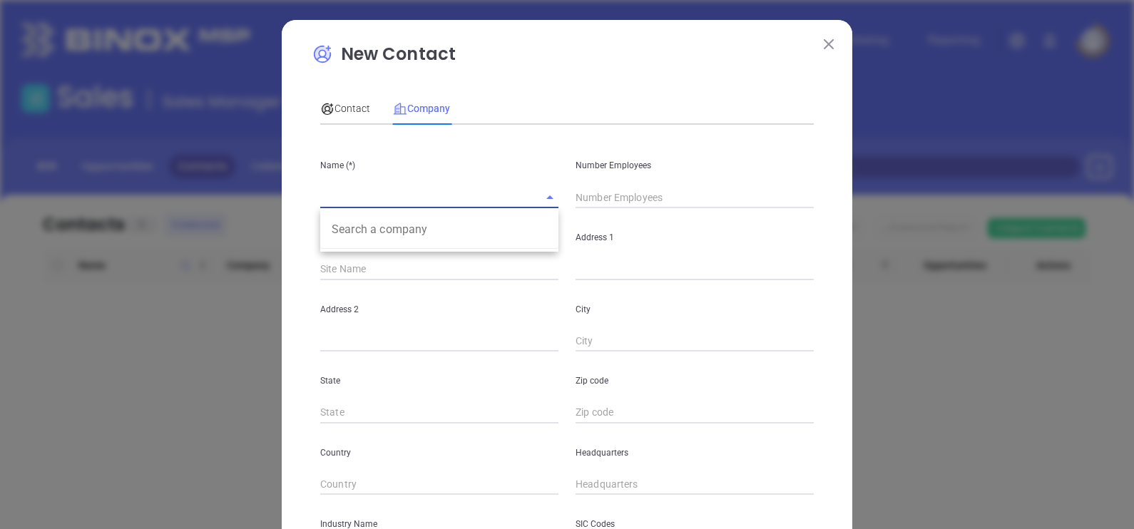
paste input "Kampakis Insurance Services"
type input "Kampakis Insurance Services"
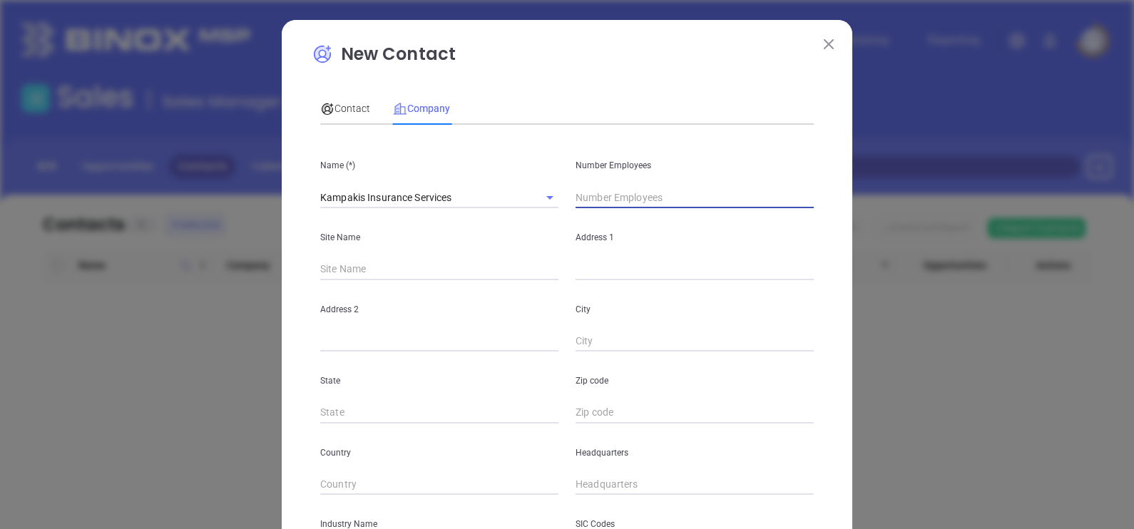
click at [605, 193] on input "text" at bounding box center [695, 197] width 238 height 21
type input "7"
click at [598, 258] on div "Address 1" at bounding box center [694, 244] width 255 height 72
click at [593, 265] on input "text" at bounding box center [695, 269] width 238 height 21
paste input "100 Century Park South Suite 200, Birmingham, AL 35226"
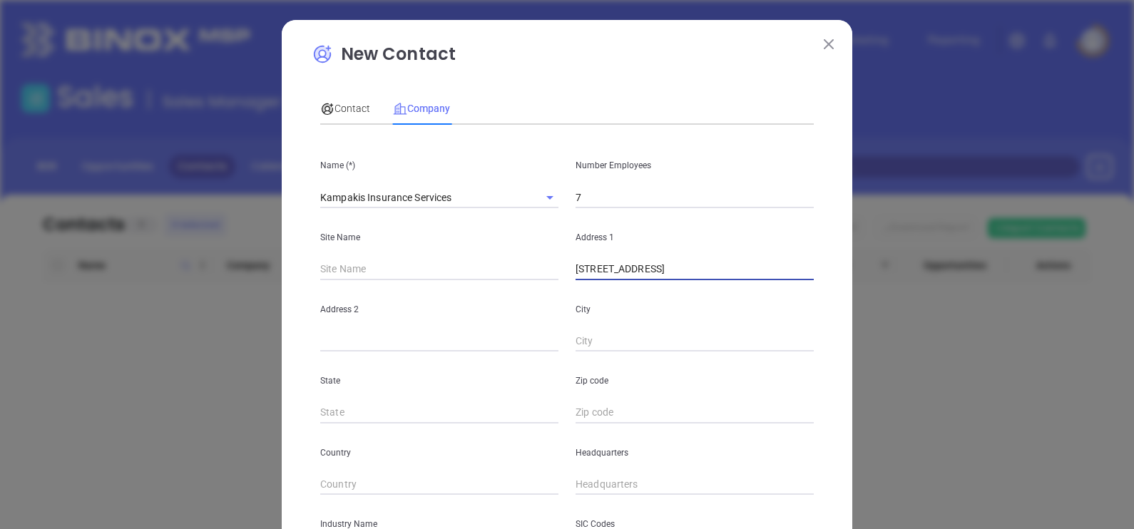
scroll to position [0, 21]
drag, startPoint x: 781, startPoint y: 273, endPoint x: 756, endPoint y: 273, distance: 25.0
click at [802, 288] on div "Name (*) Kampakis Insurance Services Number Employees 7 Site Name Address 1 100…" at bounding box center [567, 423] width 494 height 574
drag, startPoint x: 777, startPoint y: 272, endPoint x: 822, endPoint y: 273, distance: 44.2
click at [822, 273] on div "New Contact Contact Company First Name (*) Last Name (*) Email (*) Job Title De…" at bounding box center [567, 409] width 571 height 778
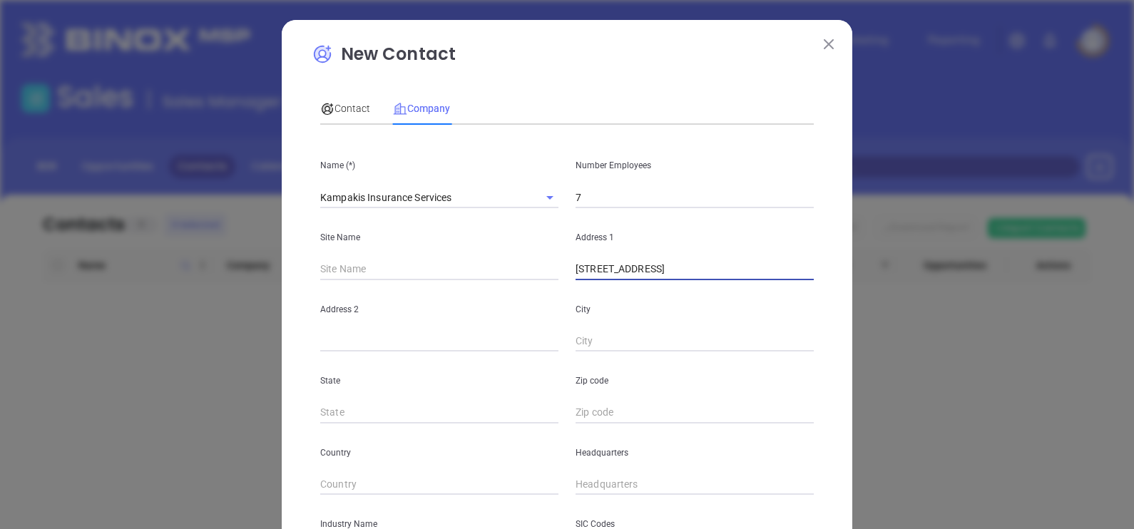
type input "100 Century Park South Suite 200, Birmingham, AL 35226"
click at [601, 407] on input "text" at bounding box center [695, 412] width 238 height 21
paste input "35226"
type input "35226"
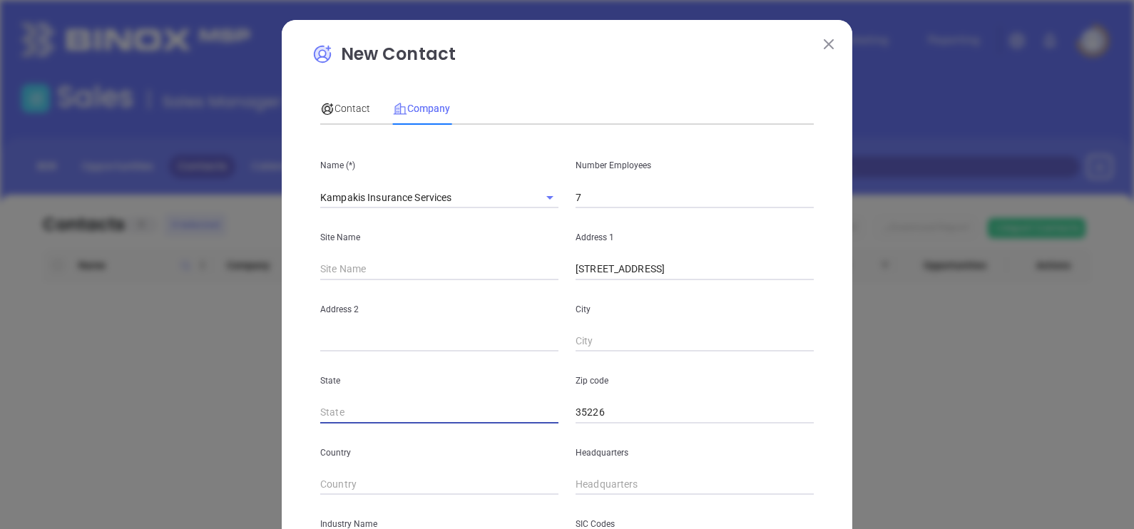
click at [379, 419] on input "text" at bounding box center [439, 412] width 238 height 21
type input "AL"
drag, startPoint x: 725, startPoint y: 272, endPoint x: 780, endPoint y: 280, distance: 56.2
click at [780, 280] on div "Name (*) Kampakis Insurance Services Number Employees 7 Site Name Address 1 100…" at bounding box center [567, 423] width 494 height 574
click at [640, 349] on input "text" at bounding box center [695, 341] width 238 height 21
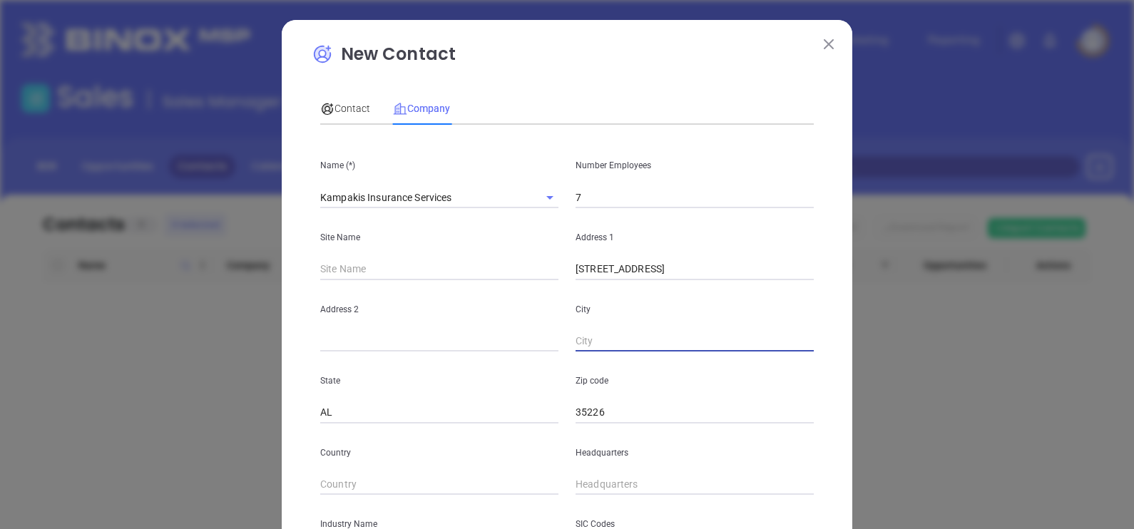
paste input "[GEOGRAPHIC_DATA]"
type input "[GEOGRAPHIC_DATA]"
drag, startPoint x: 678, startPoint y: 272, endPoint x: 719, endPoint y: 289, distance: 44.1
click at [719, 289] on div "Name (*) Kampakis Insurance Services Number Employees 7 Site Name Address 1 100…" at bounding box center [567, 423] width 494 height 574
click at [444, 337] on input "text" at bounding box center [439, 341] width 238 height 21
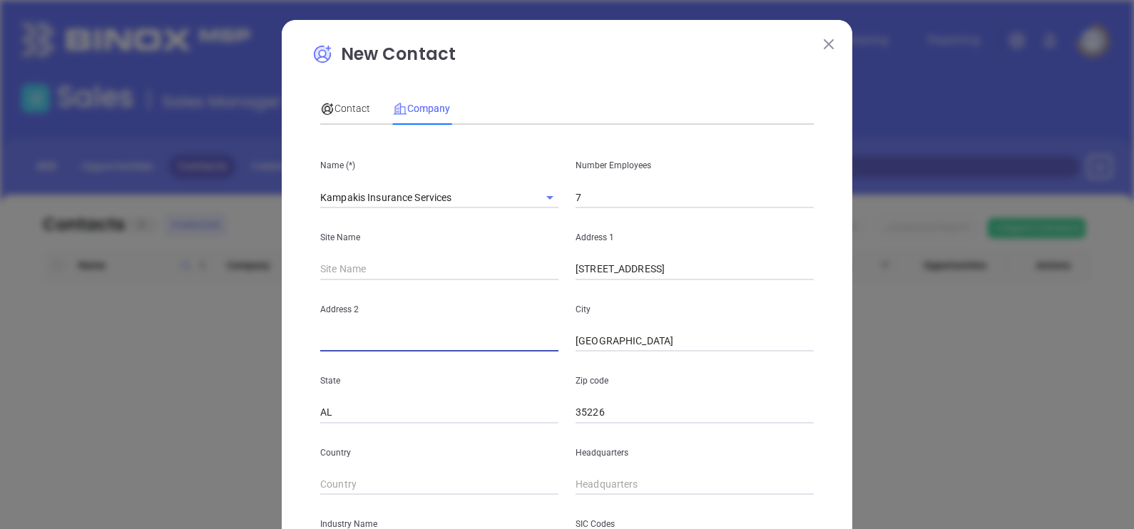
paste input "Suite 200"
type input "Suite 200"
drag, startPoint x: 680, startPoint y: 270, endPoint x: 924, endPoint y: 329, distance: 251.7
click at [923, 328] on div "New Contact Contact Company First Name (*) Last Name (*) Email (*) Job Title De…" at bounding box center [567, 264] width 1134 height 529
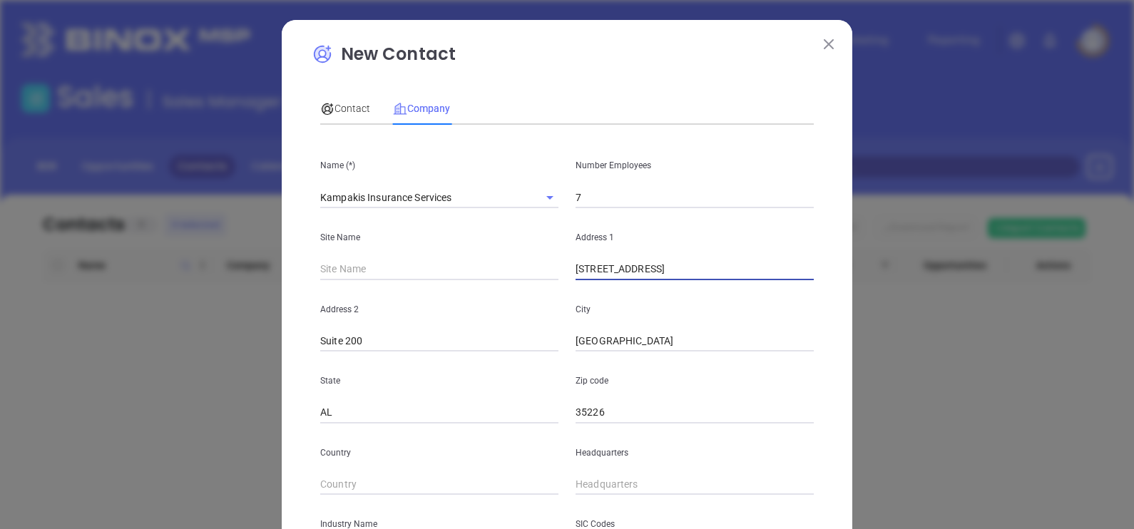
scroll to position [0, 0]
type input "100 Century Park South"
type input "( ) -"
click at [610, 476] on input "( ) -" at bounding box center [695, 484] width 238 height 21
paste input "205) 847-5355"
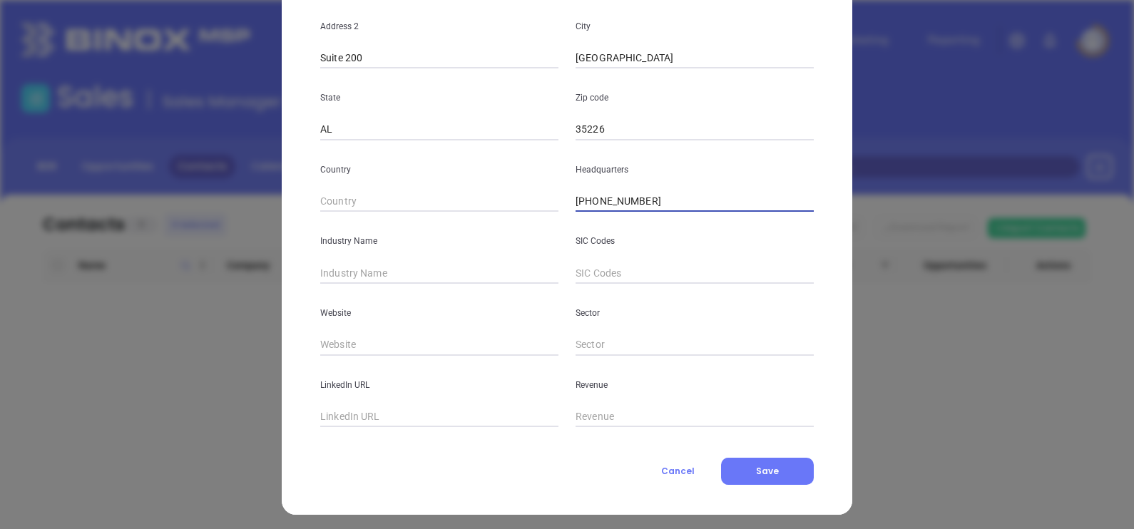
scroll to position [288, 0]
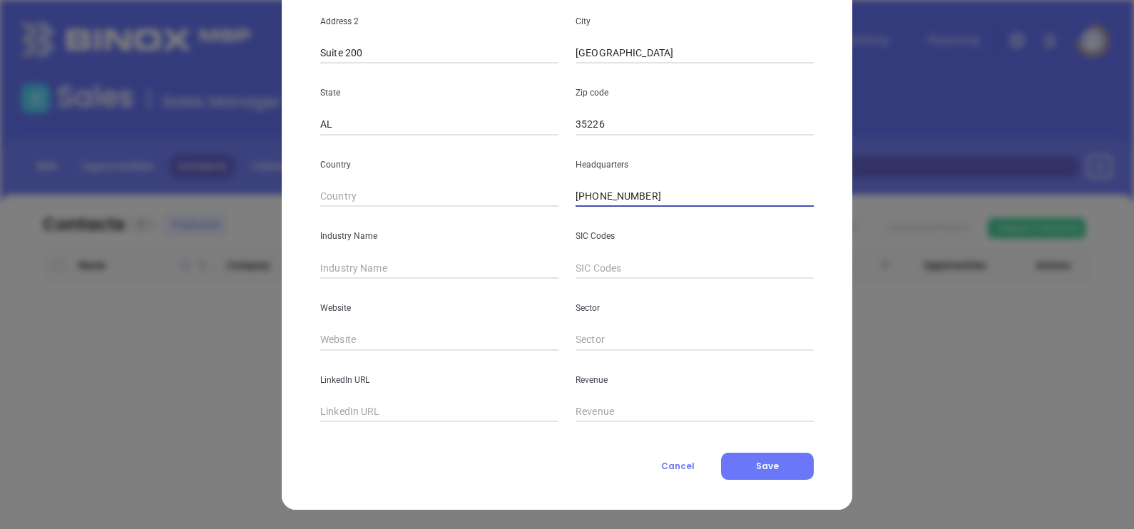
type input "(205) 847-5355"
click at [407, 245] on div "Industry Name" at bounding box center [439, 243] width 255 height 72
click at [407, 265] on input "text" at bounding box center [439, 267] width 238 height 21
type input "Insurance"
click at [320, 344] on input "text" at bounding box center [439, 339] width 238 height 21
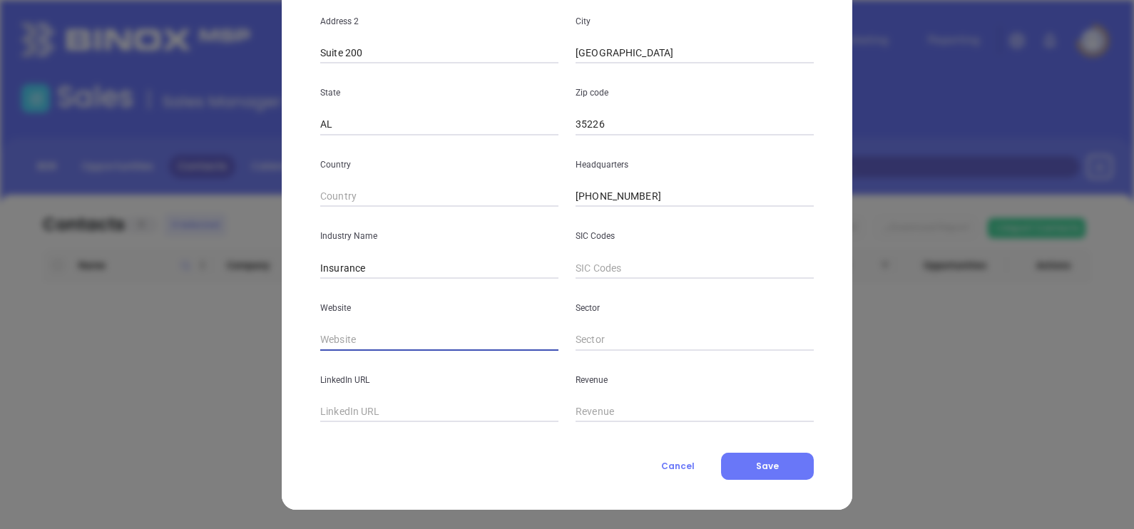
paste input "https://www.kampakisins.com/"
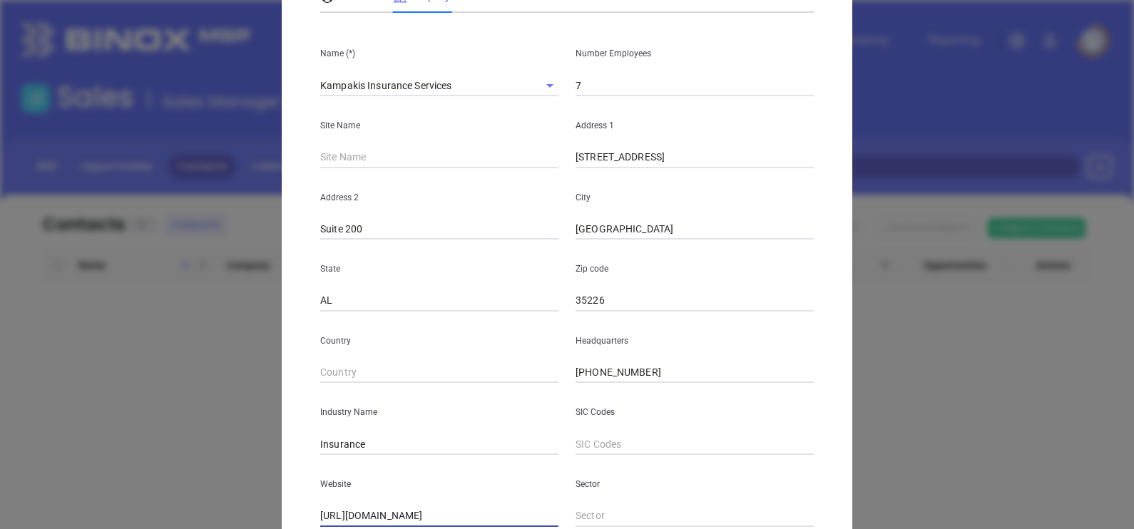
scroll to position [111, 0]
type input "https://www.kampakisins.com/"
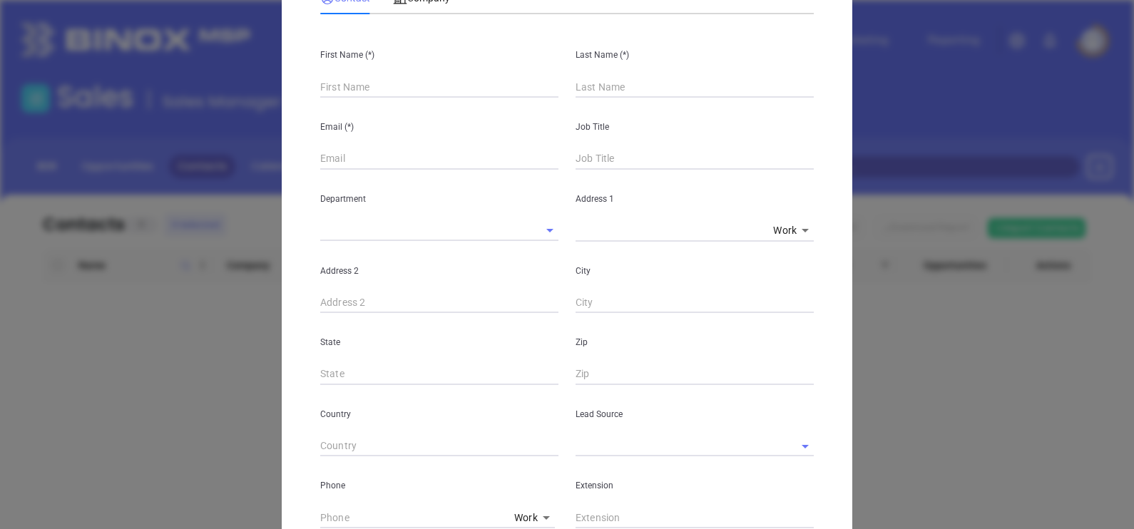
drag, startPoint x: 359, startPoint y: 73, endPoint x: 404, endPoint y: 39, distance: 56.1
click at [358, 73] on div "First Name (*)" at bounding box center [439, 62] width 255 height 72
click at [348, 78] on input "text" at bounding box center [439, 86] width 238 height 21
click at [340, 82] on input "text" at bounding box center [439, 86] width 238 height 21
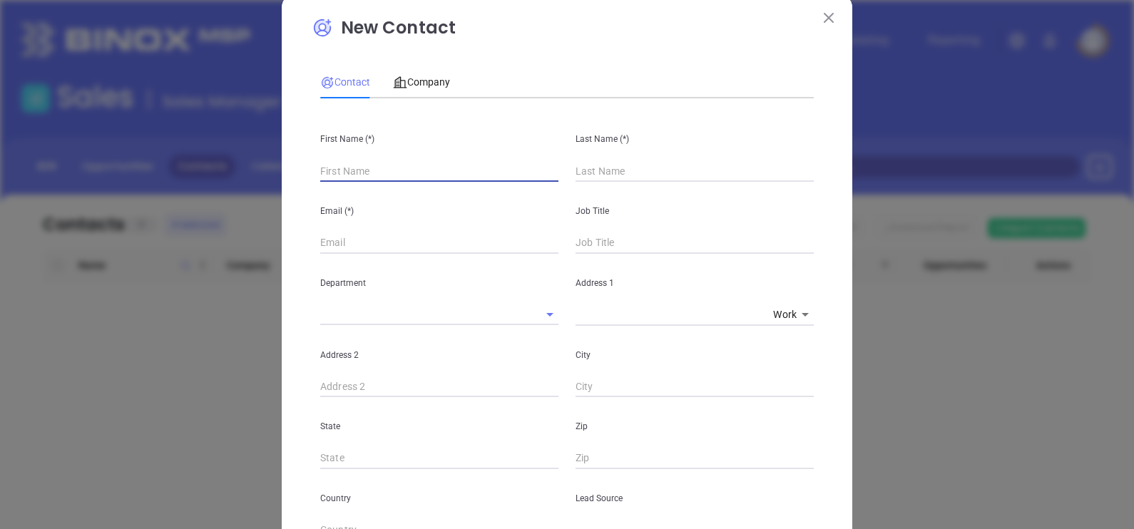
scroll to position [0, 0]
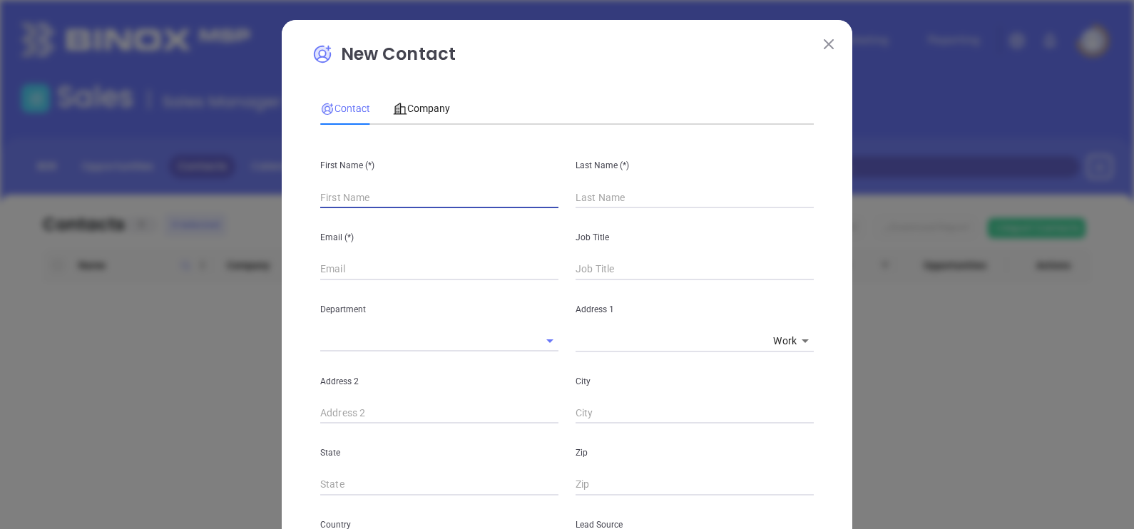
paste input "Sergie Kampakis"
drag, startPoint x: 346, startPoint y: 193, endPoint x: 423, endPoint y: 206, distance: 78.2
click at [423, 206] on input "Sergie Kampakis" at bounding box center [439, 197] width 238 height 21
type input "Sergie Kampakis"
click at [604, 194] on input "text" at bounding box center [695, 197] width 238 height 21
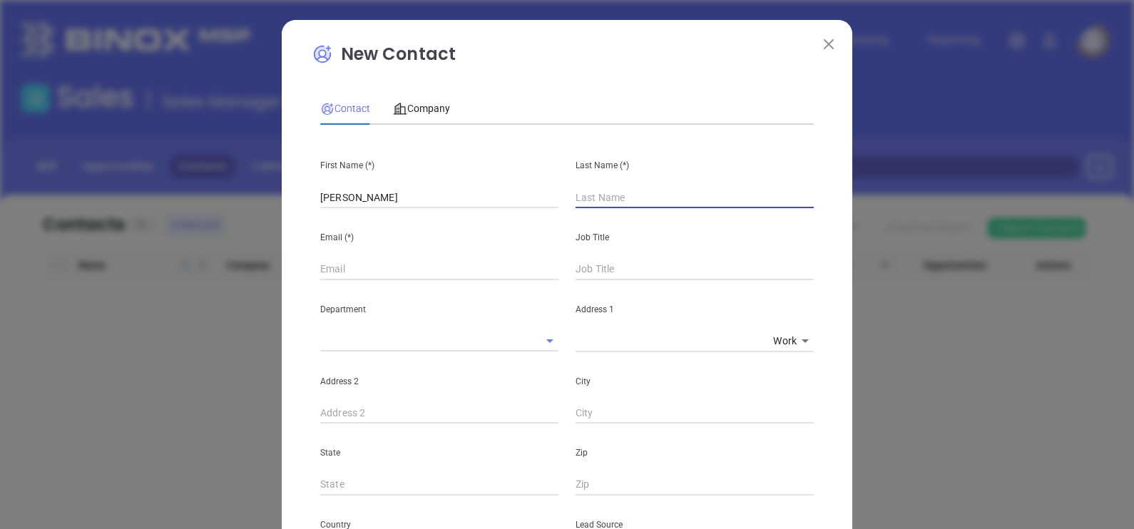
paste input "Kampakis"
type input "Kampakis"
drag, startPoint x: 397, startPoint y: 203, endPoint x: 348, endPoint y: 221, distance: 51.9
click at [348, 221] on div "First Name (*) Sergie Kampakis Last Name (*) Kampakis Email (*) Job Title Depar…" at bounding box center [567, 530] width 494 height 789
type input "Sergie"
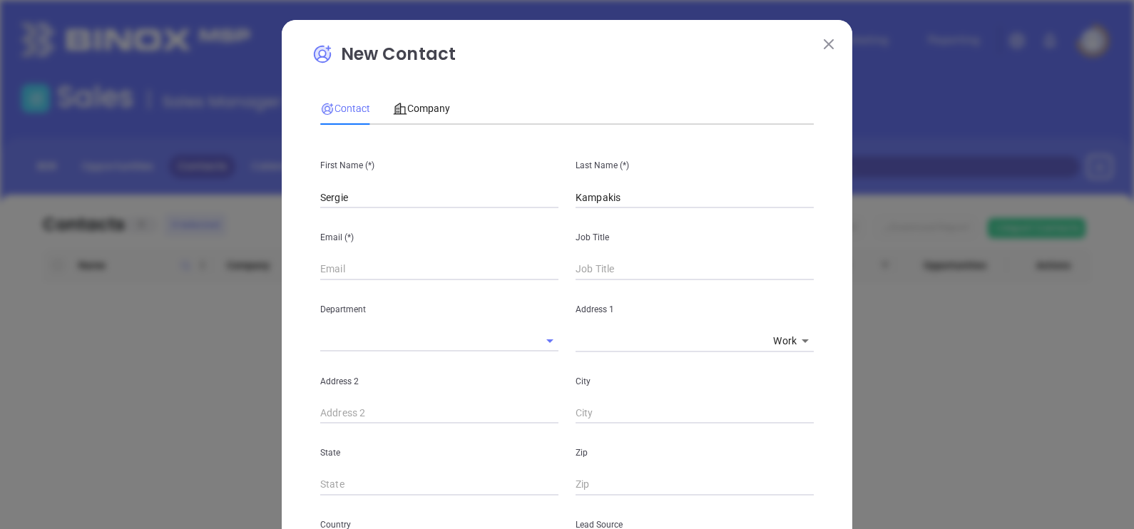
click at [576, 255] on div "Job Title" at bounding box center [694, 244] width 255 height 72
click at [581, 264] on input "text" at bounding box center [695, 269] width 238 height 21
type input "Owner"
drag, startPoint x: 460, startPoint y: 263, endPoint x: 429, endPoint y: 255, distance: 32.5
click at [456, 266] on input "text" at bounding box center [439, 269] width 238 height 21
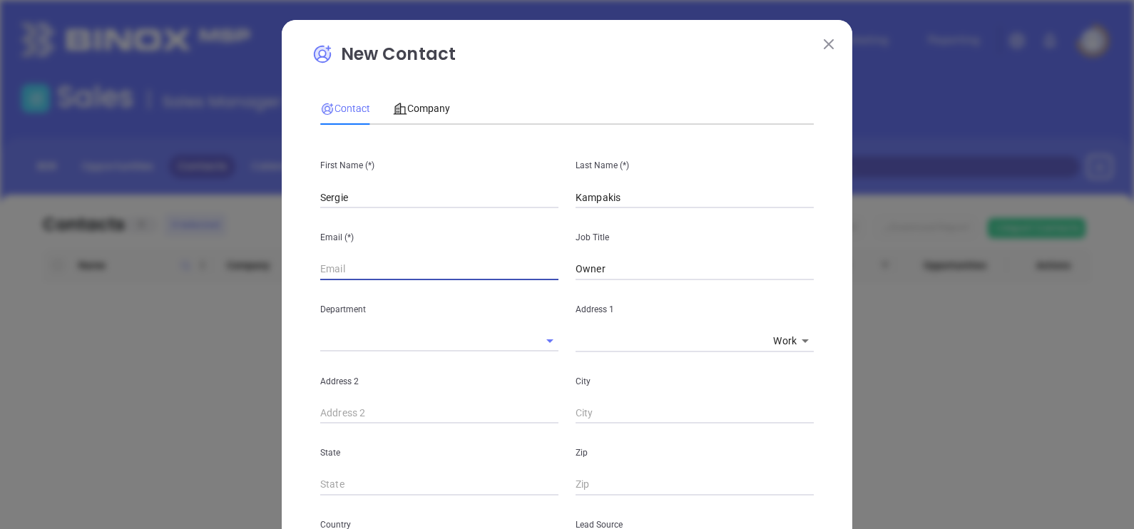
paste input "sergie@kampakisins.com"
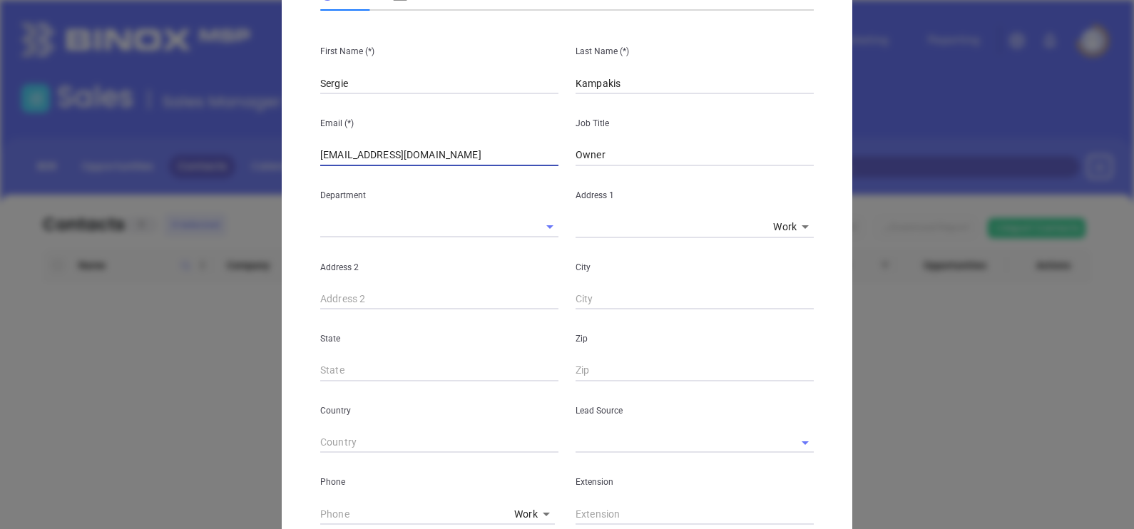
scroll to position [178, 0]
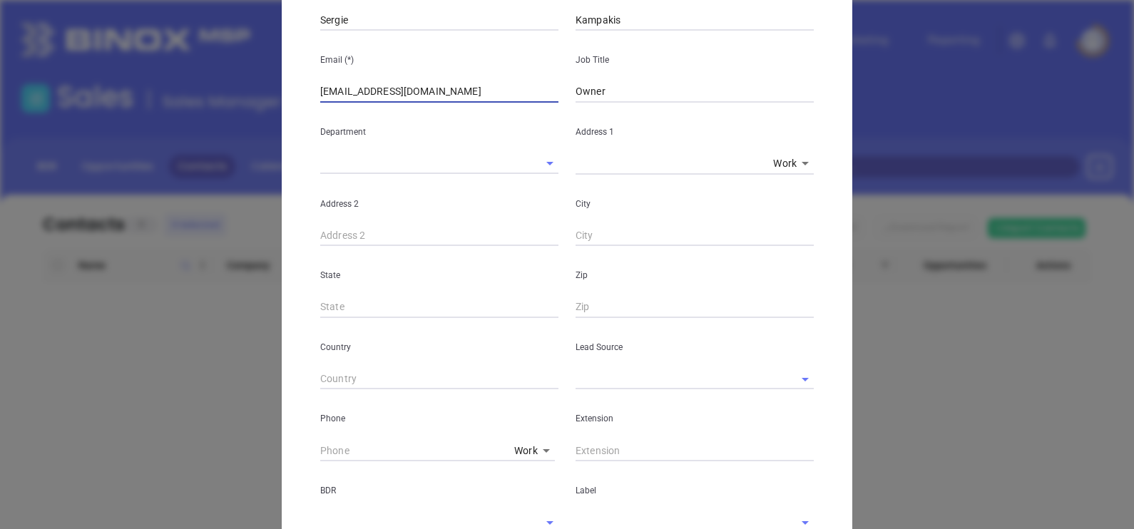
type input "sergie@kampakisins.com"
click at [598, 374] on input "text" at bounding box center [675, 379] width 198 height 21
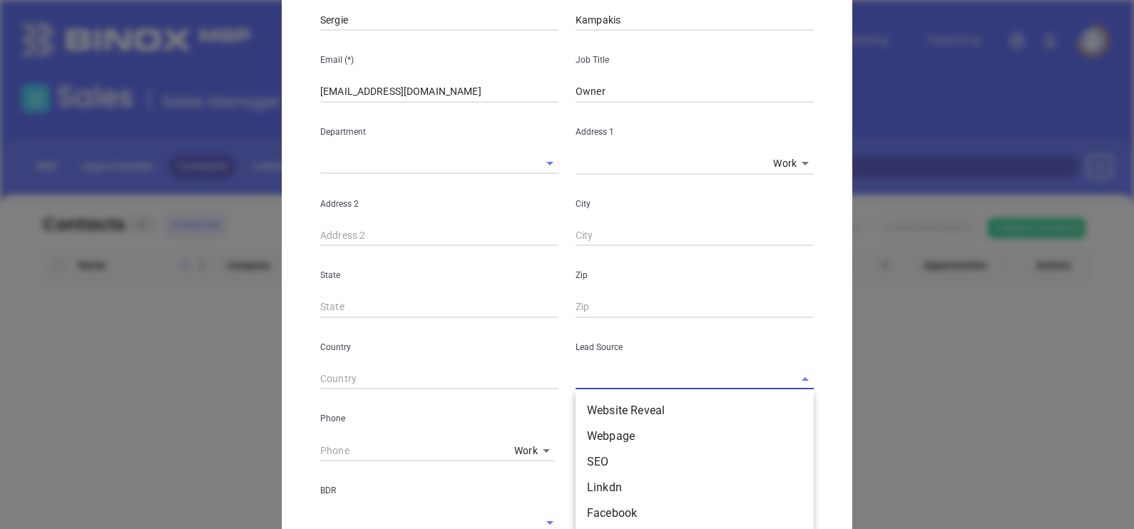
click at [593, 378] on input "text" at bounding box center [675, 379] width 198 height 21
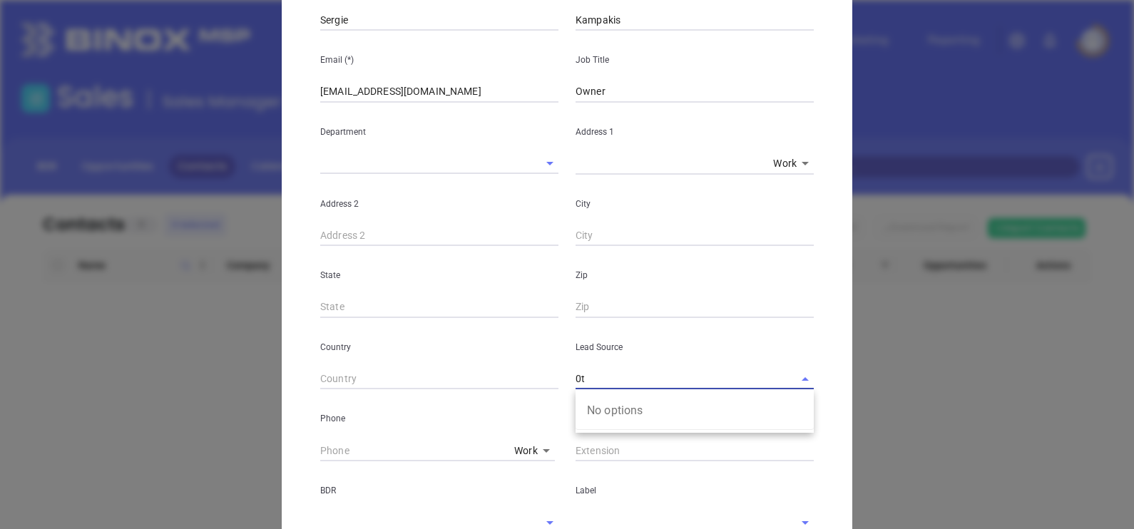
type input "0"
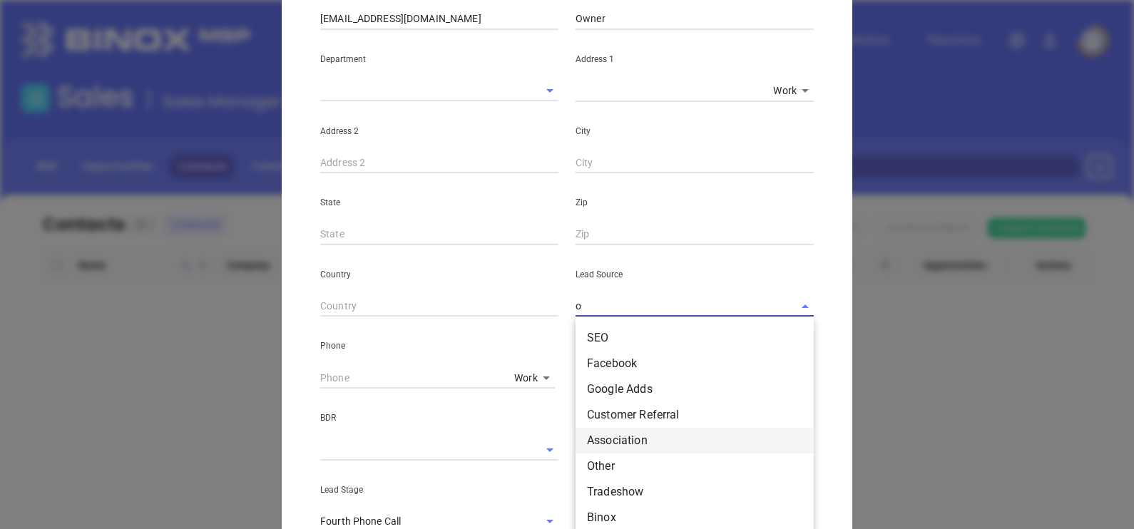
scroll to position [267, 0]
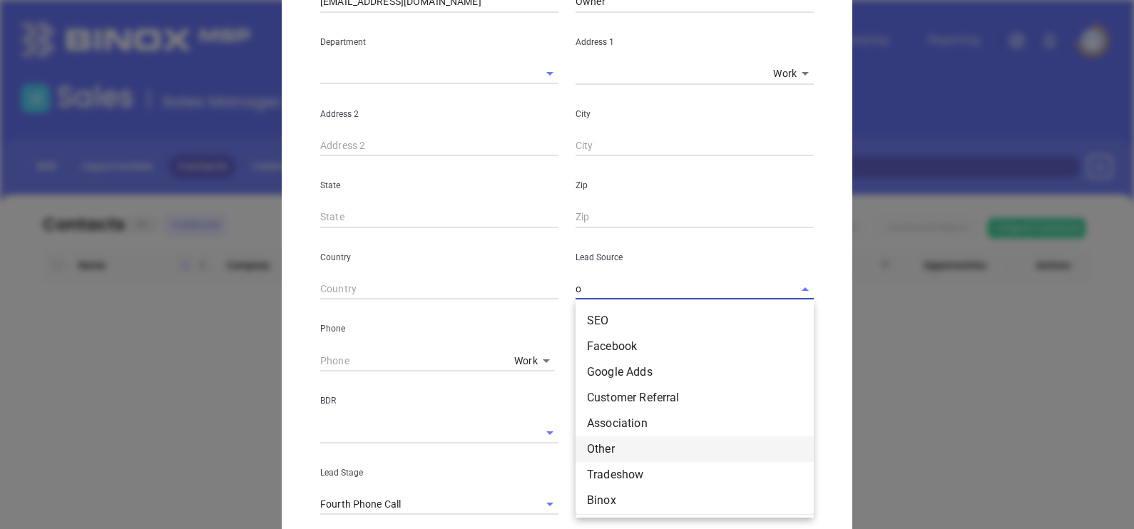
click at [615, 449] on li "Other" at bounding box center [695, 449] width 238 height 26
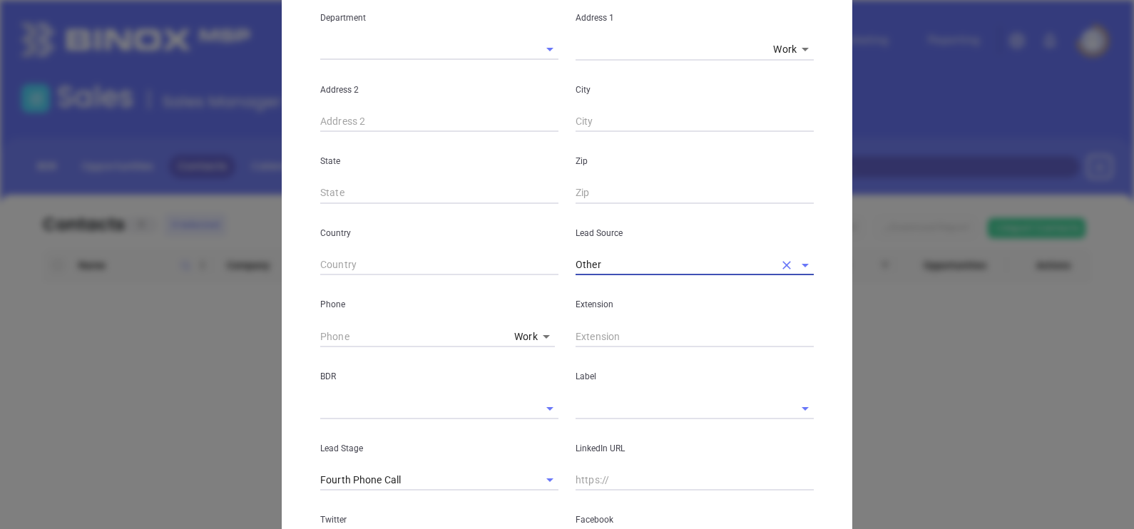
scroll to position [356, 0]
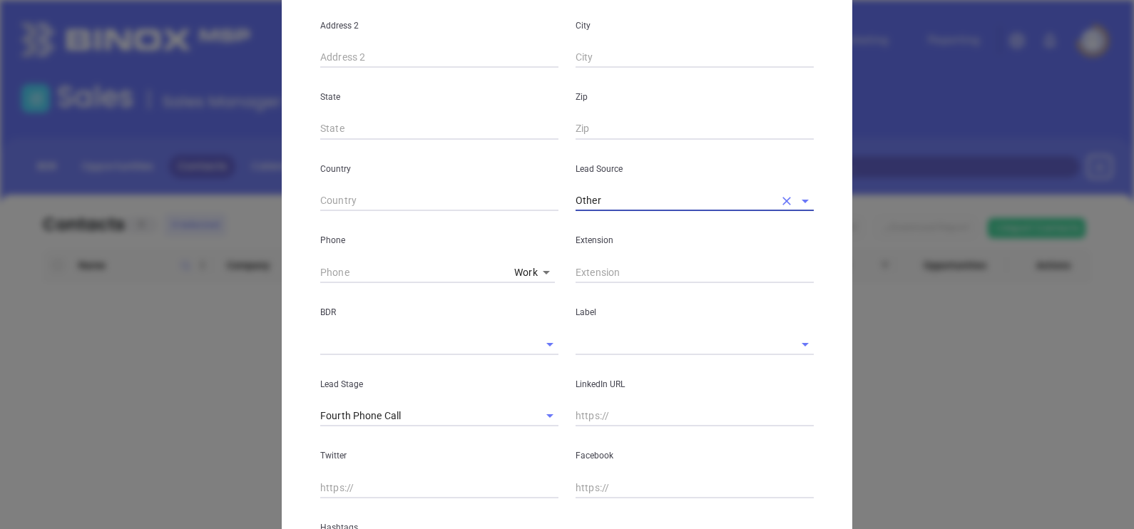
type input "Other"
click at [594, 353] on input "text" at bounding box center [675, 344] width 198 height 21
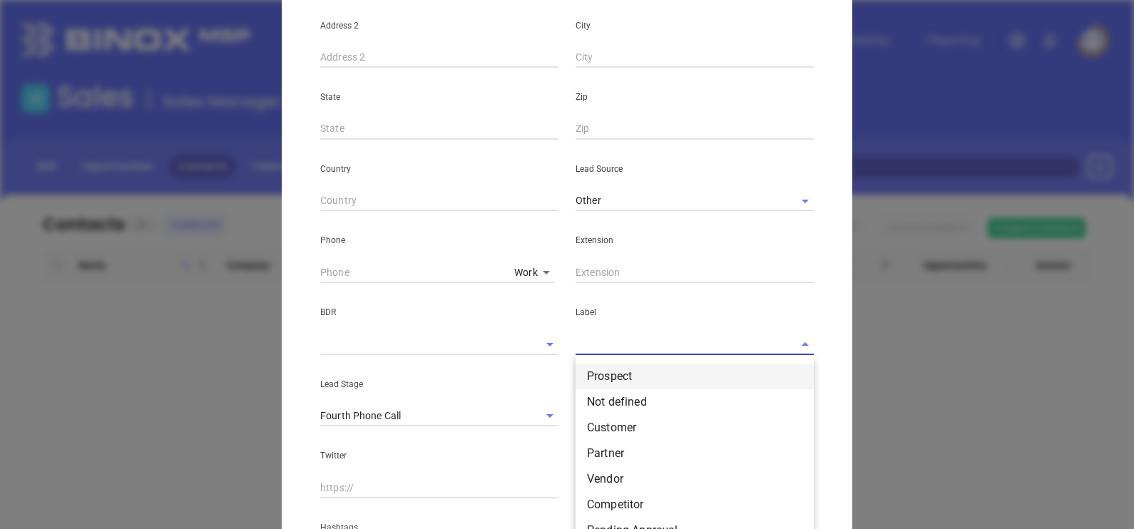
click at [597, 364] on li "Prospect" at bounding box center [695, 377] width 238 height 26
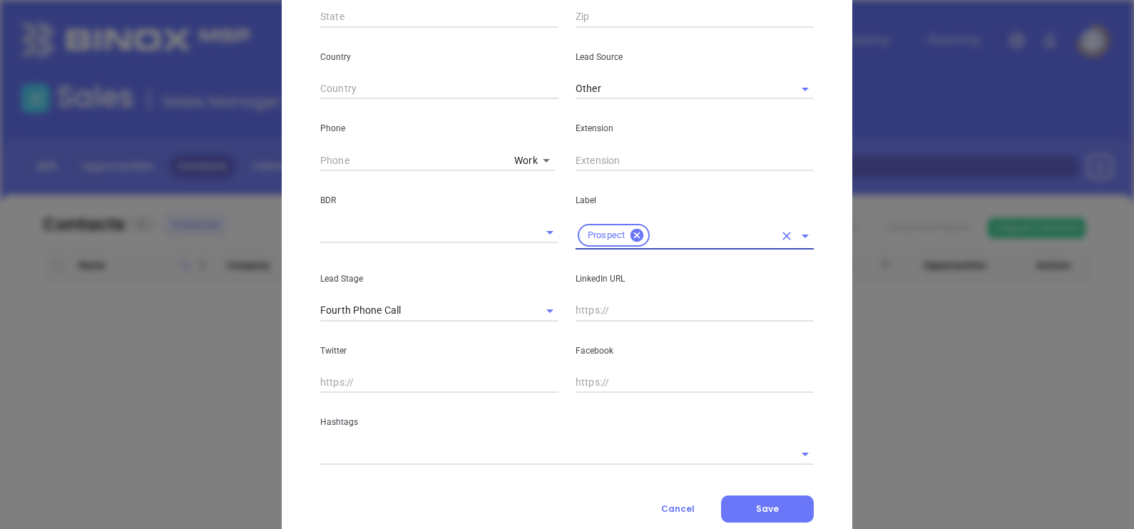
scroll to position [511, 0]
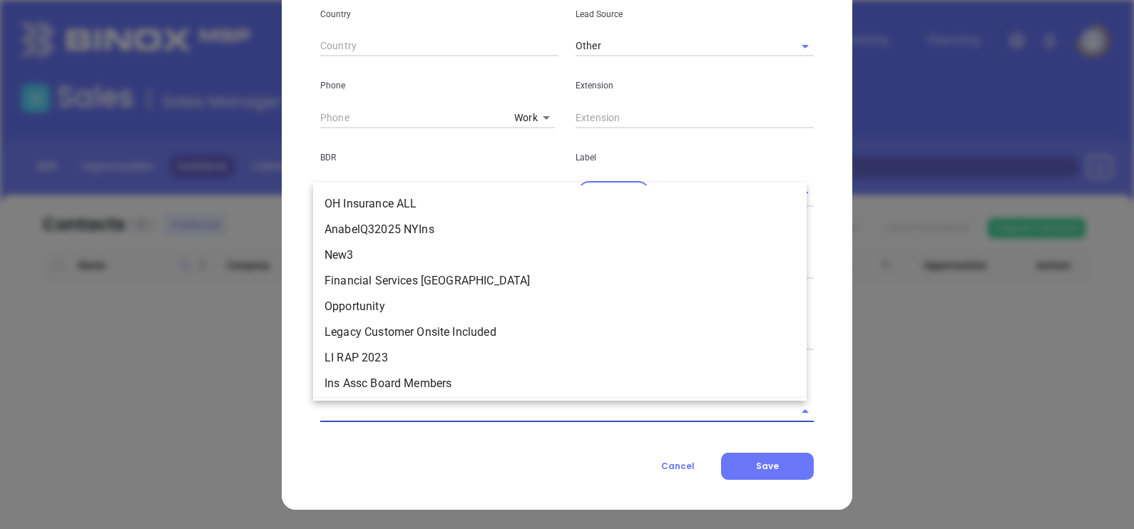
click at [367, 413] on input "text" at bounding box center [547, 411] width 454 height 21
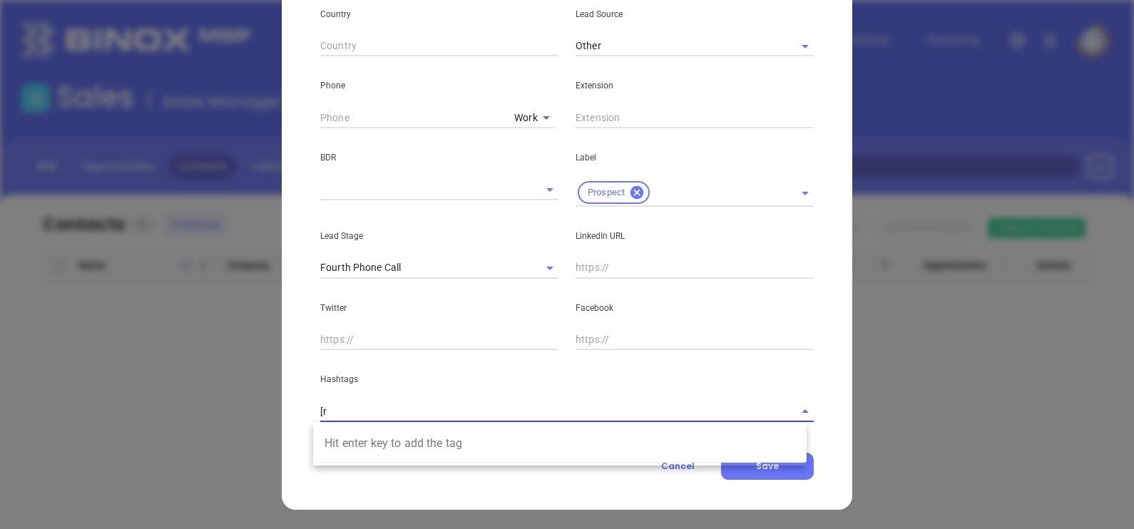
type input "["
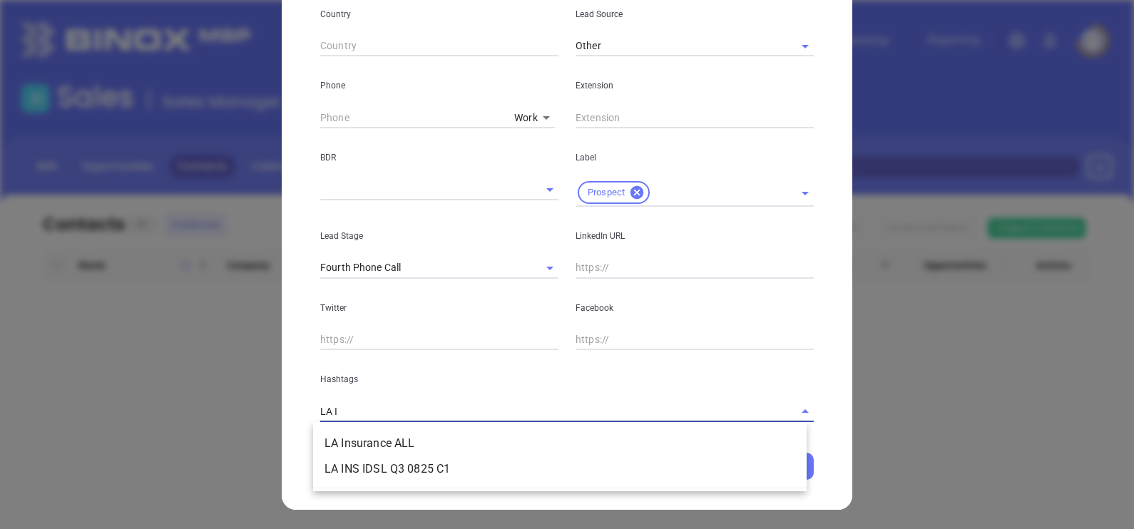
type input "LA IN"
click at [374, 439] on li "LA Insurance ALL" at bounding box center [560, 444] width 494 height 26
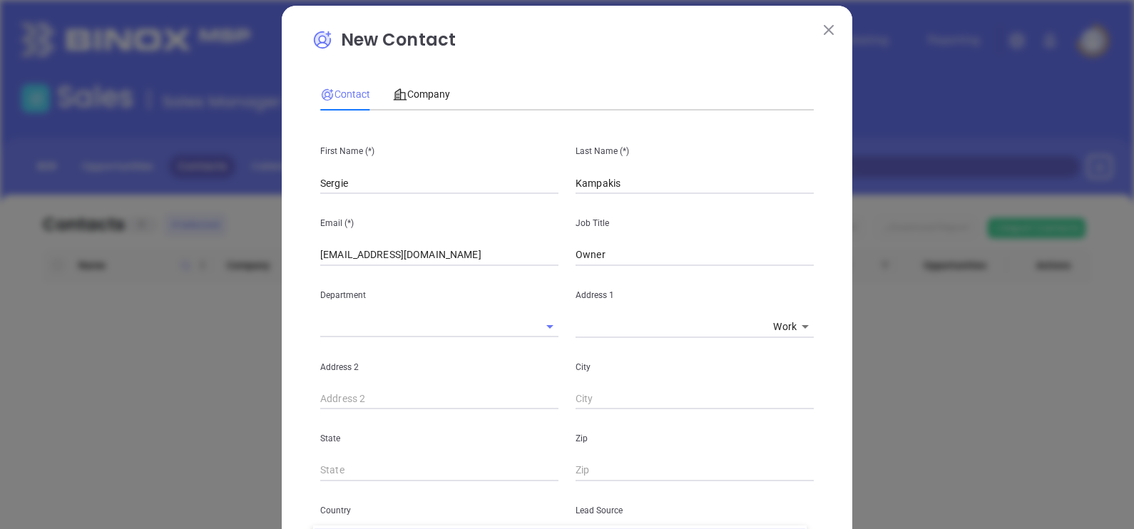
scroll to position [0, 0]
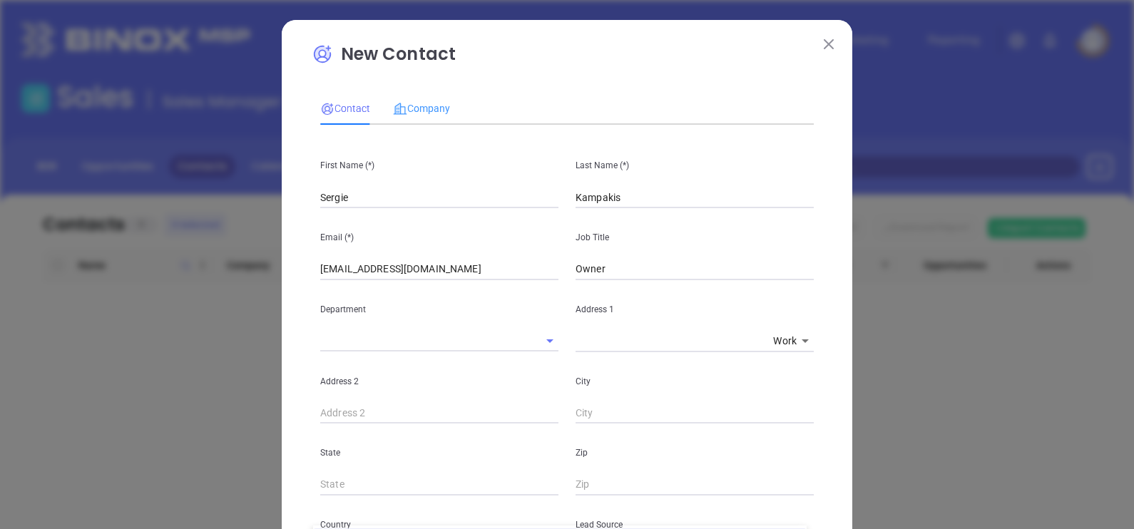
type input "LA"
click at [433, 117] on div "Company" at bounding box center [421, 108] width 57 height 33
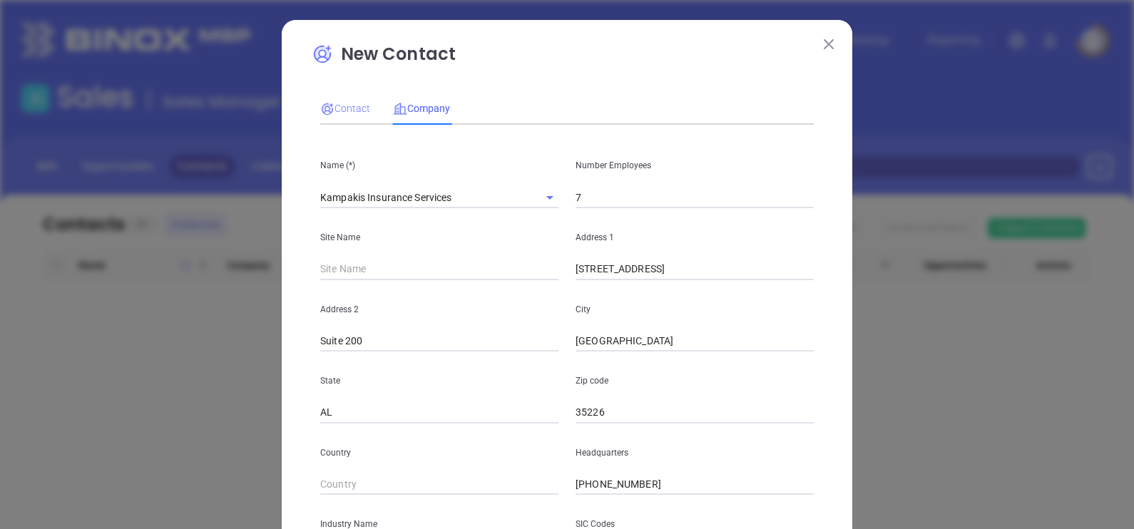
click at [347, 119] on div "Contact" at bounding box center [345, 108] width 50 height 33
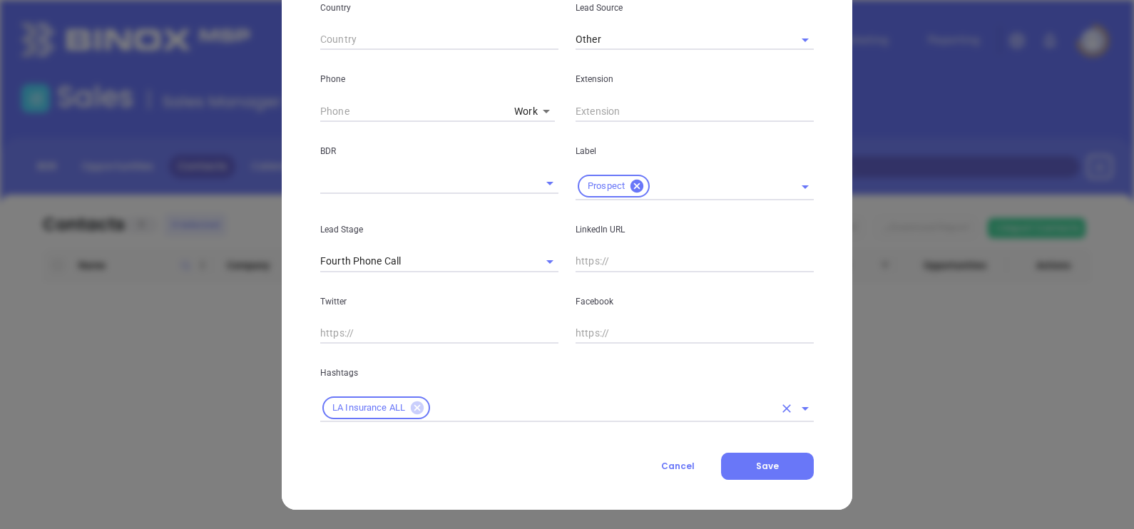
click at [414, 408] on icon at bounding box center [417, 408] width 13 height 13
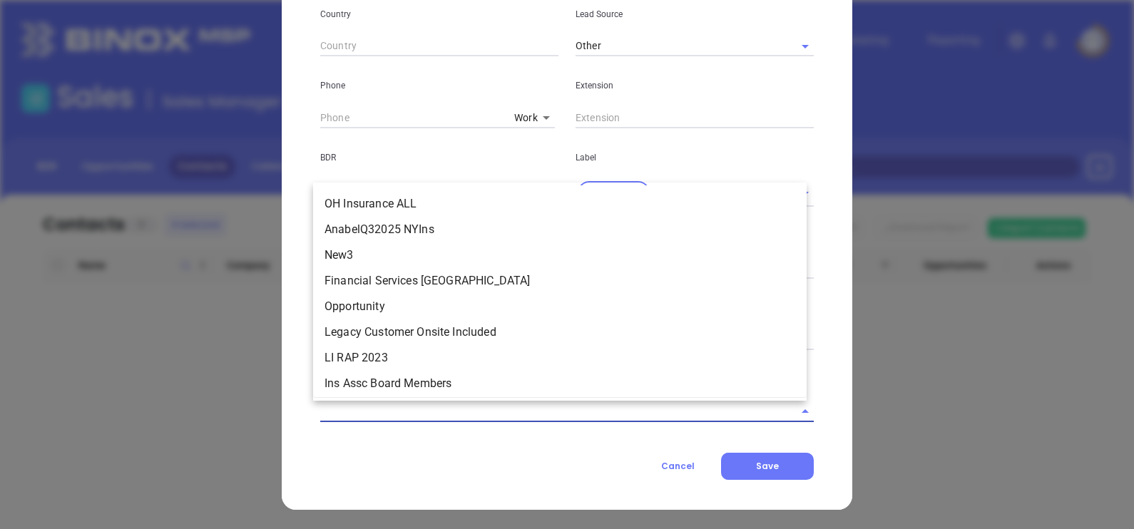
click at [414, 407] on input "text" at bounding box center [547, 411] width 454 height 21
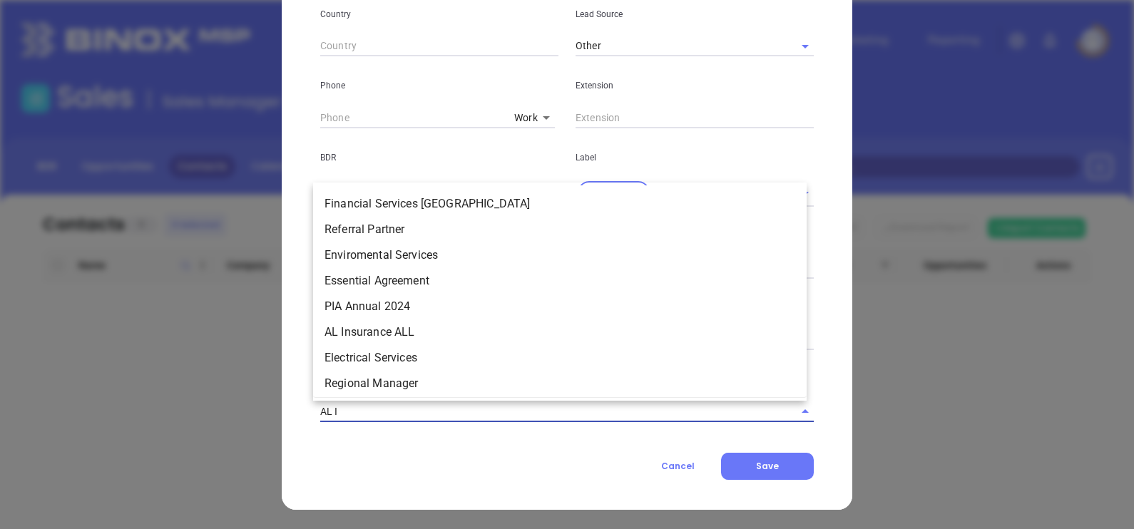
type input "AL IN"
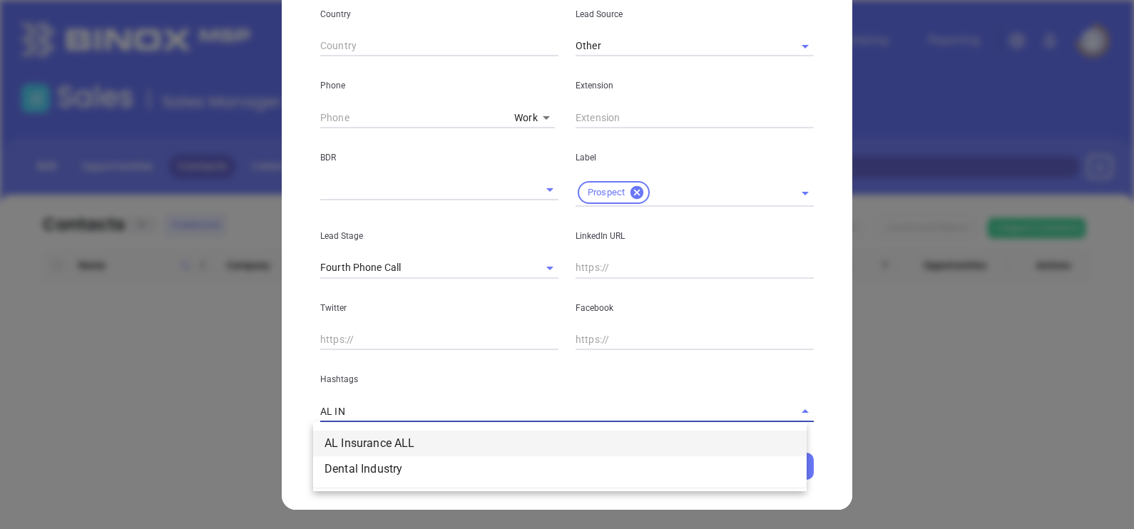
click at [424, 434] on li "AL Insurance ALL" at bounding box center [560, 444] width 494 height 26
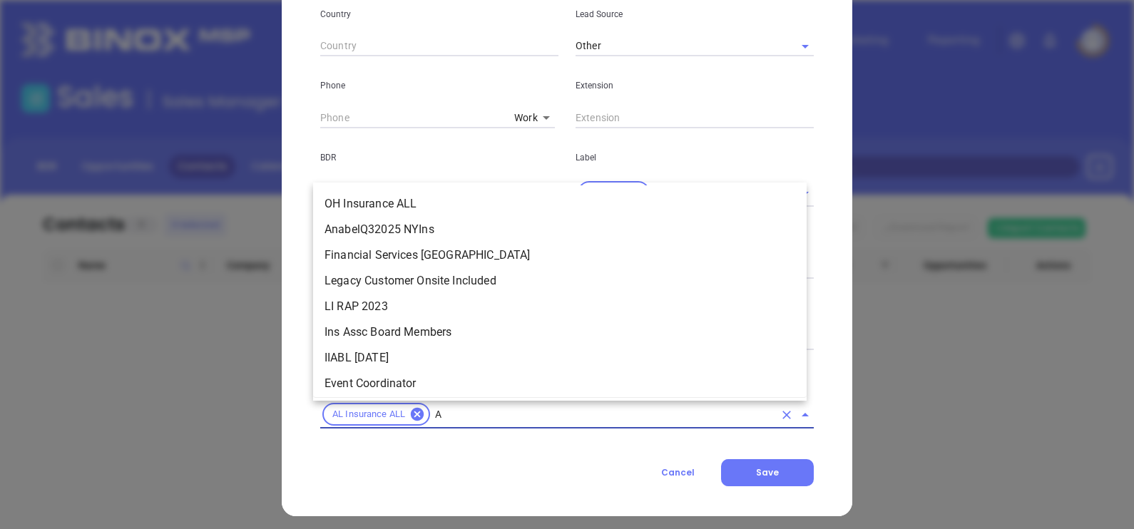
scroll to position [3543, 0]
type input "AL"
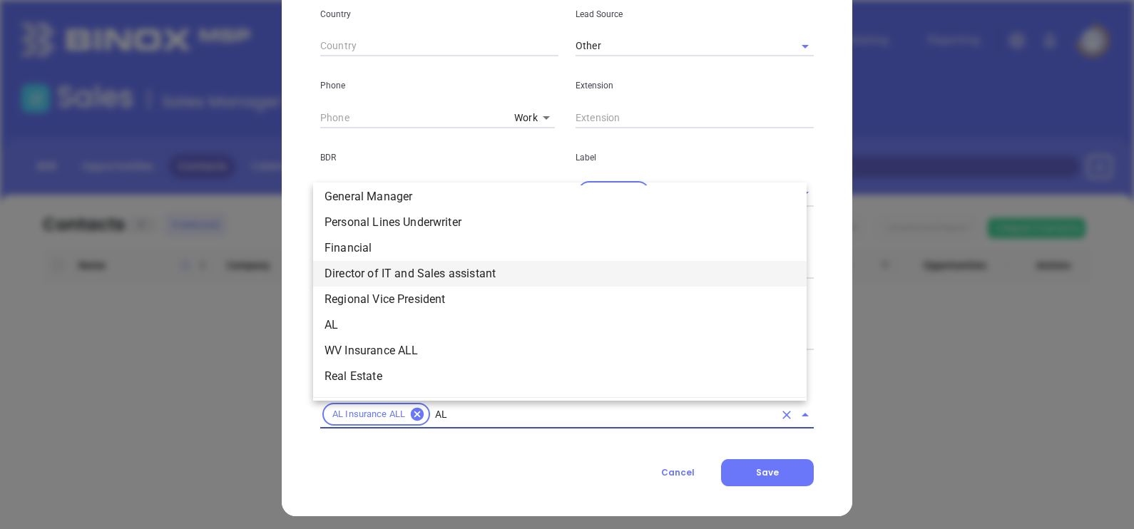
scroll to position [1212, 0]
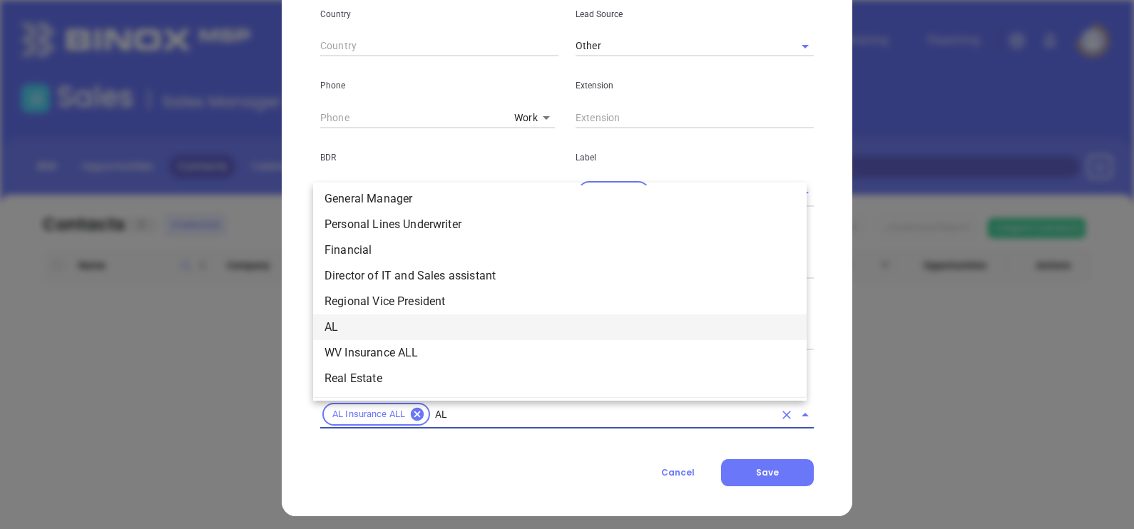
click at [332, 322] on li "AL" at bounding box center [560, 328] width 494 height 26
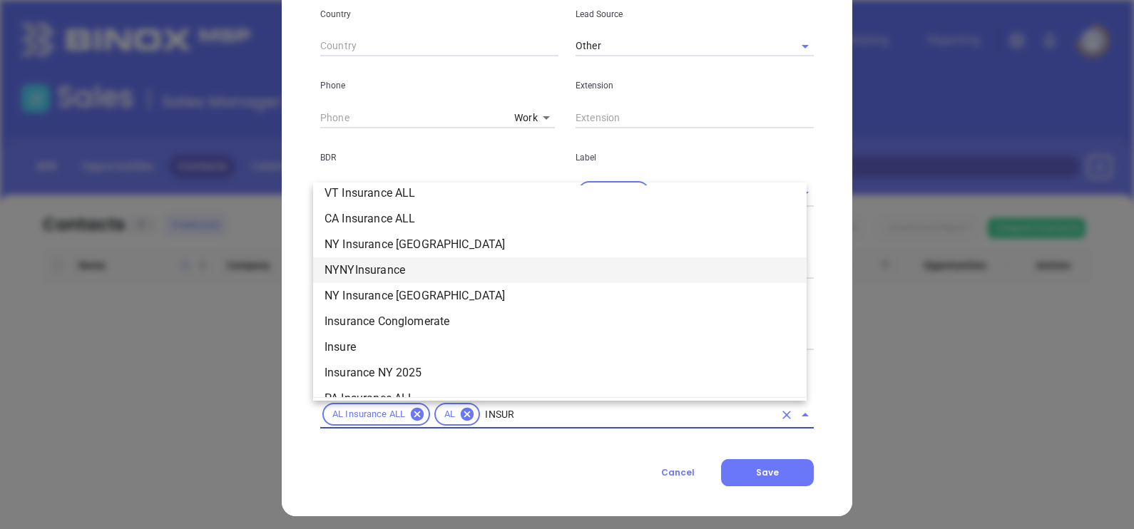
scroll to position [701, 0]
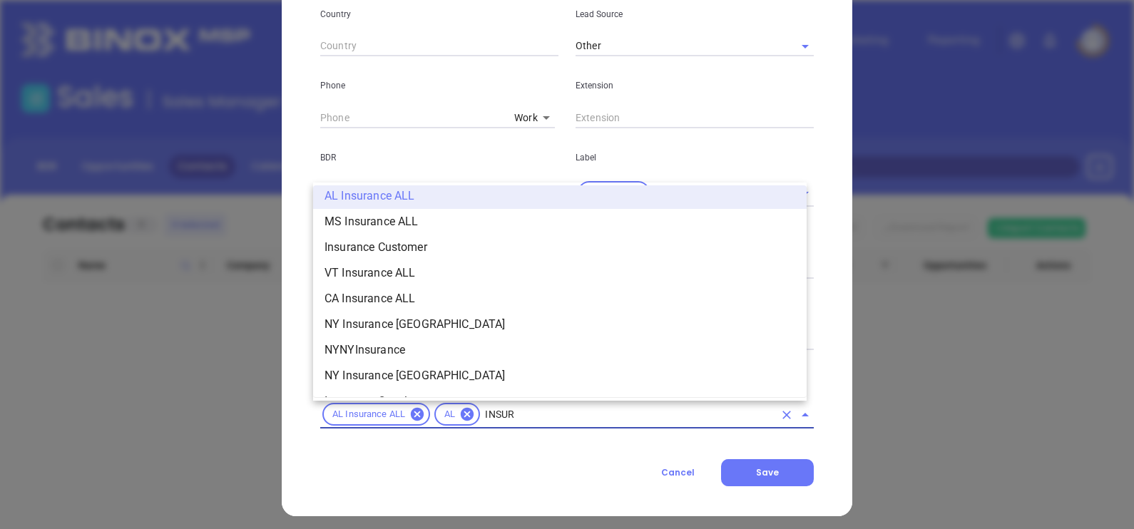
type input "INSURA"
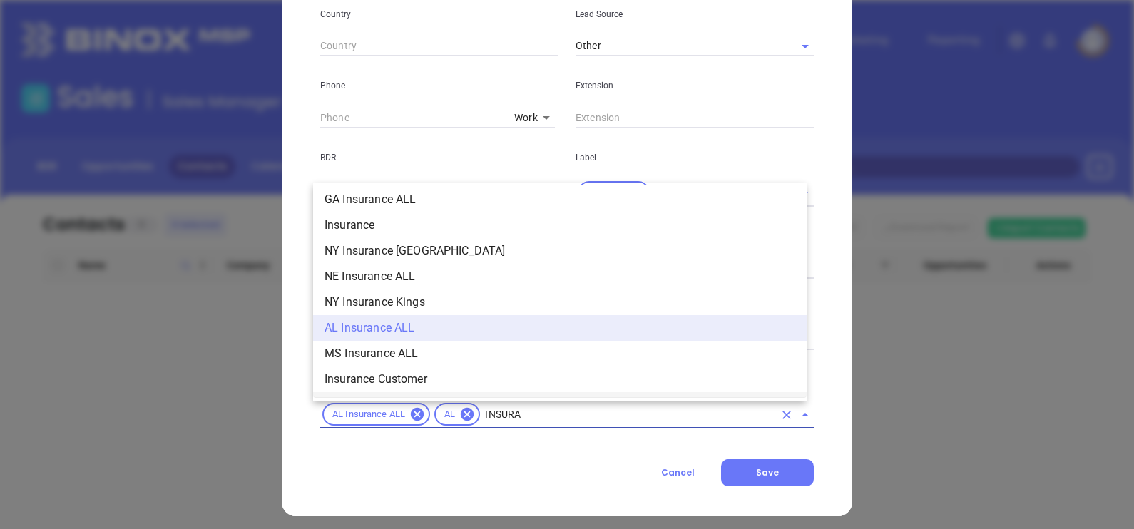
scroll to position [488, 0]
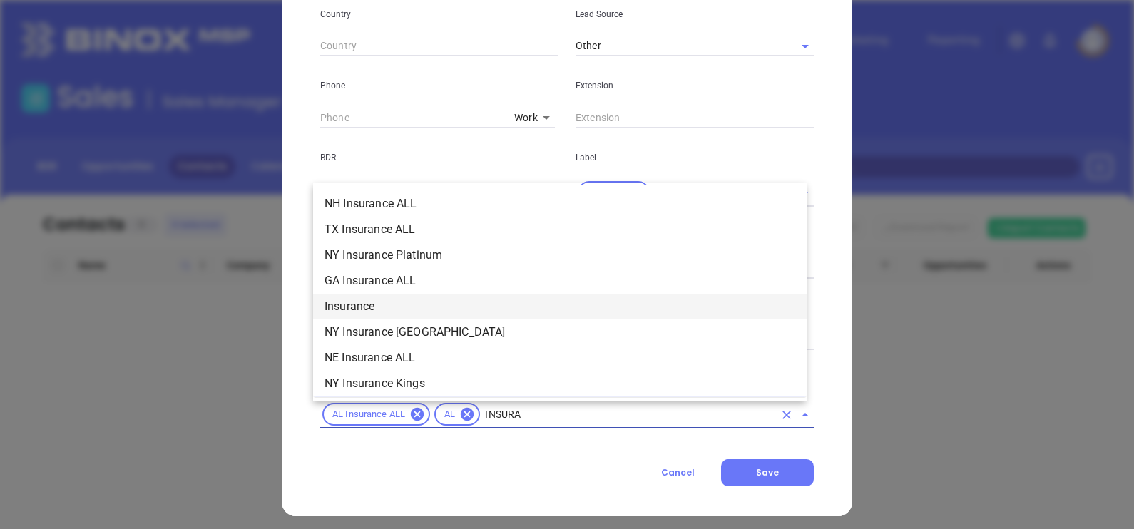
click at [374, 305] on li "Insurance" at bounding box center [560, 307] width 494 height 26
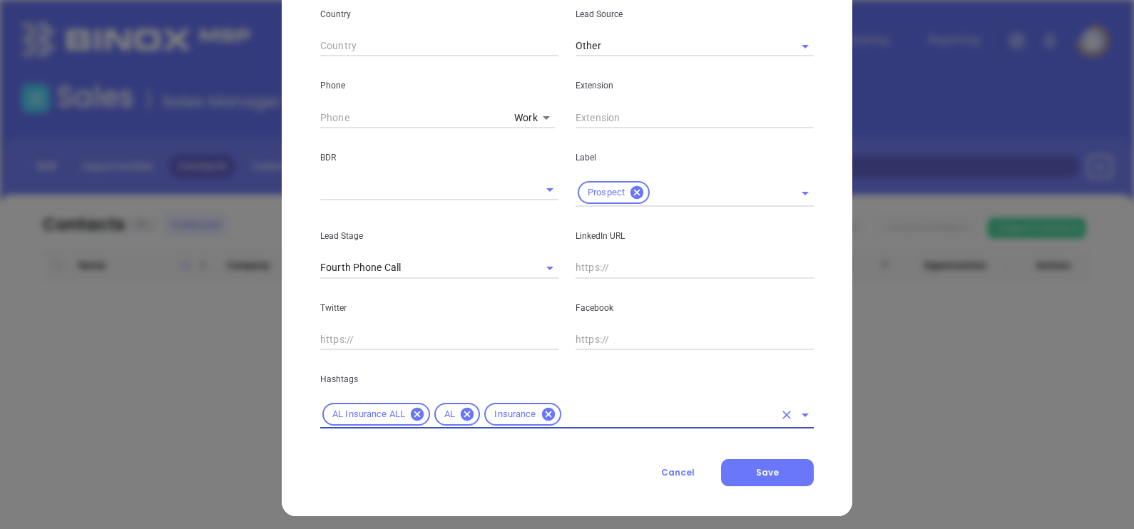
type input "M"
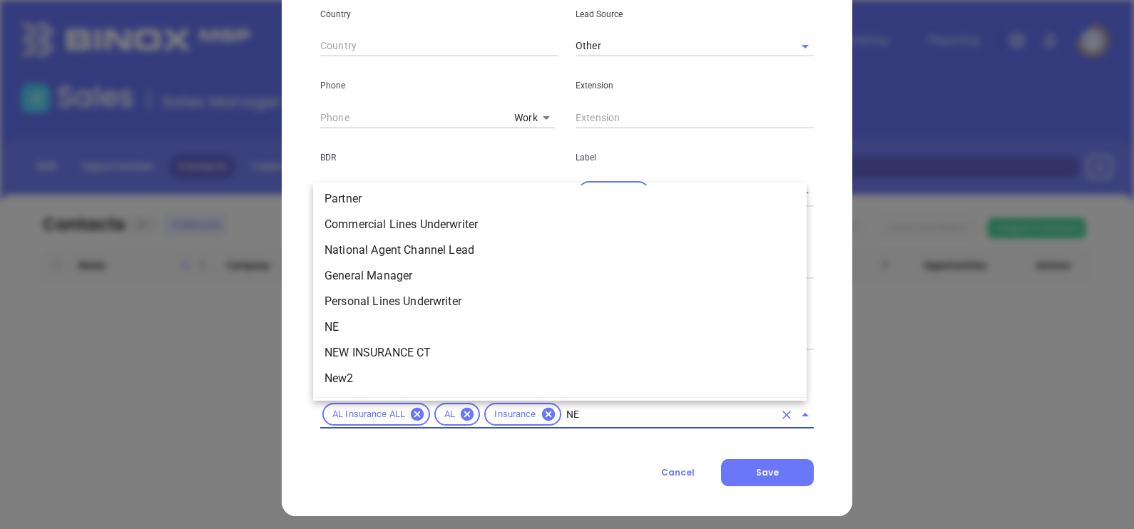
scroll to position [0, 0]
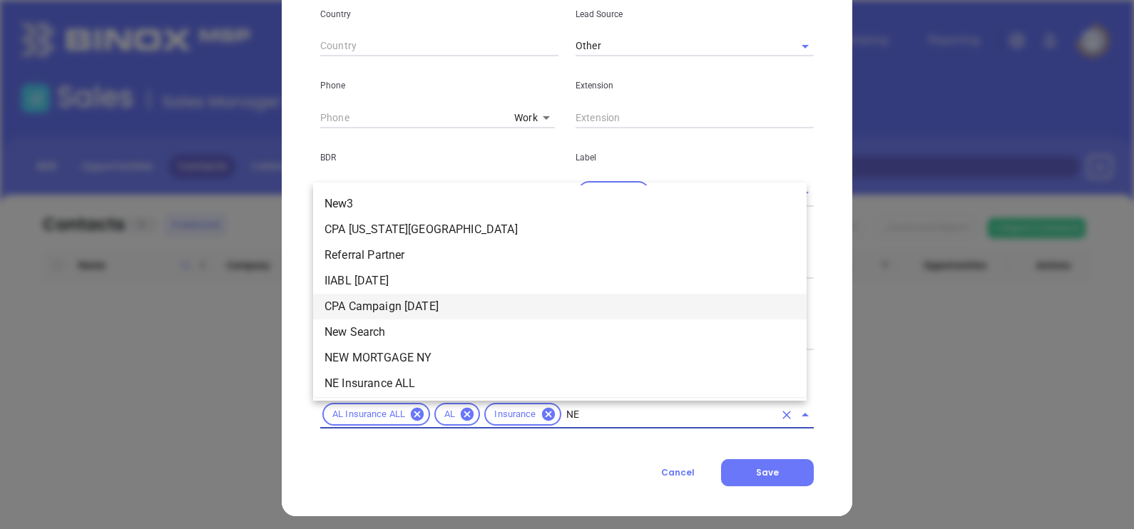
type input "NEW"
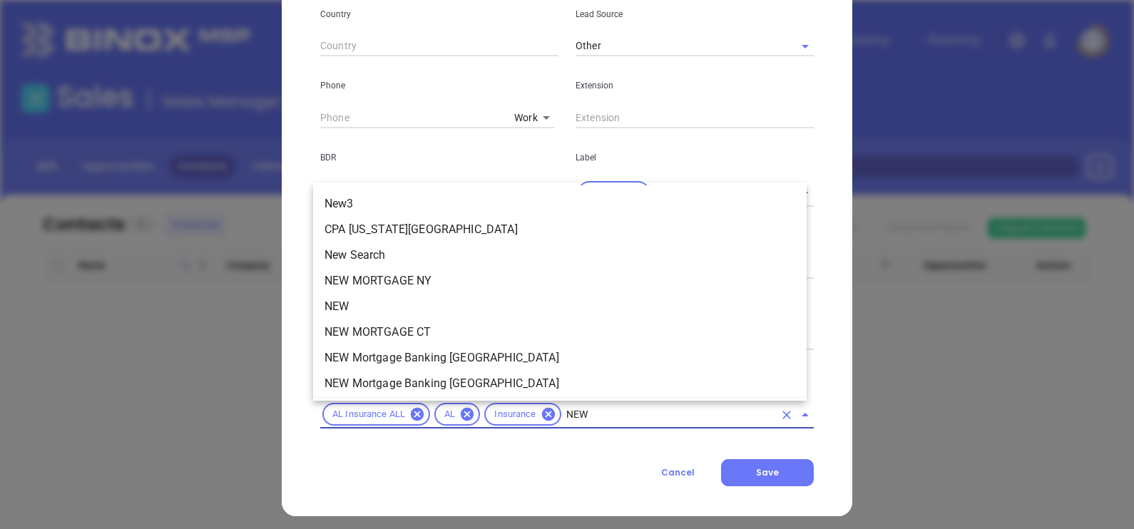
click at [374, 303] on li "NEW" at bounding box center [560, 307] width 494 height 26
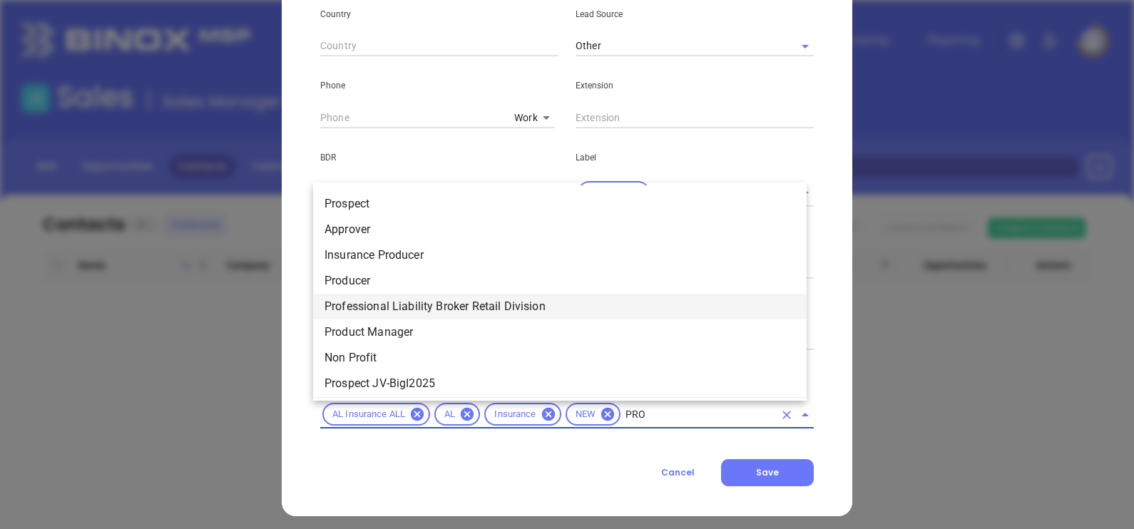
type input "PROS"
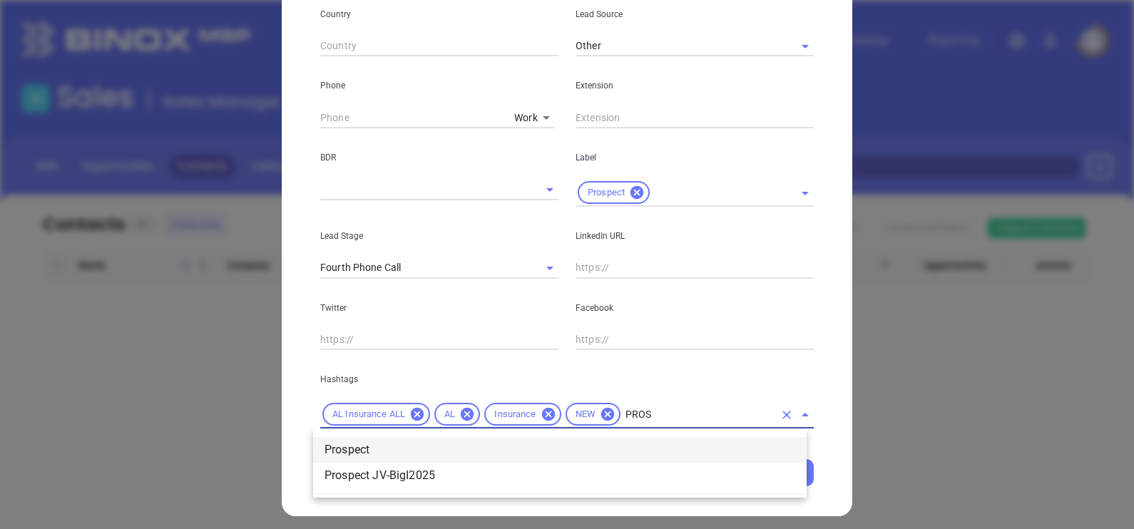
click at [374, 439] on li "Prospect" at bounding box center [560, 450] width 494 height 26
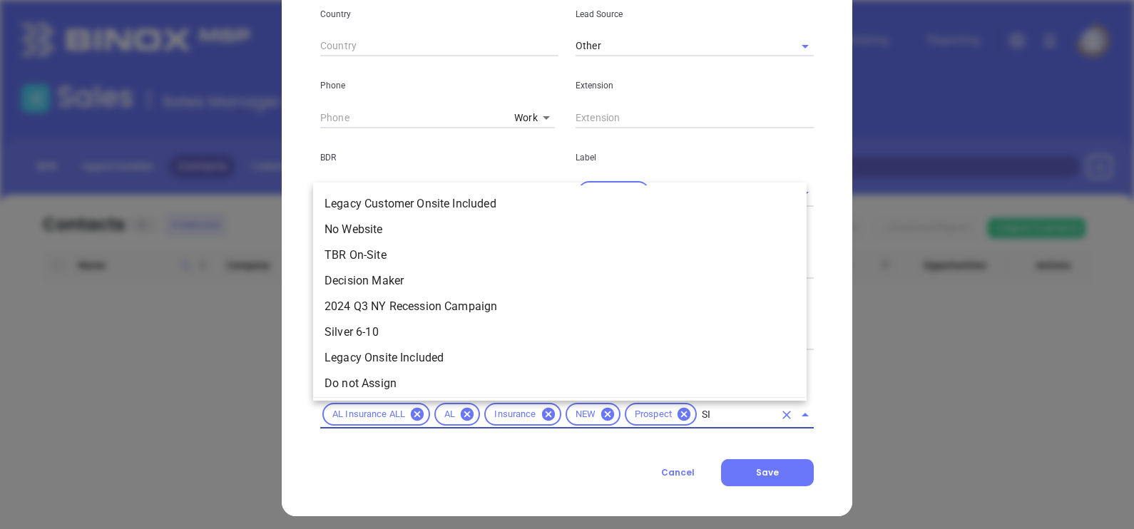
type input "SIL"
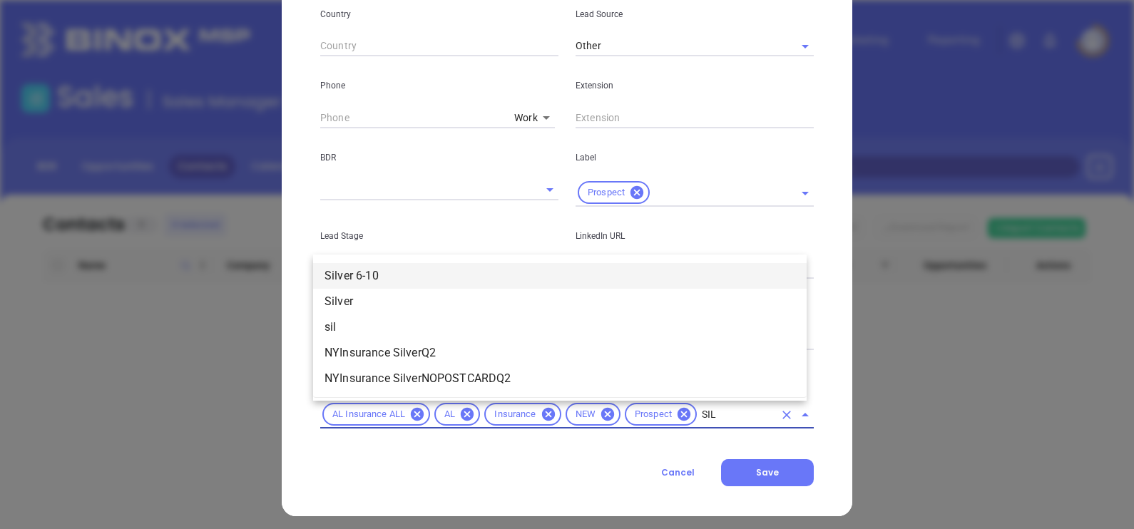
click at [409, 282] on li "Silver 6-10" at bounding box center [560, 276] width 494 height 26
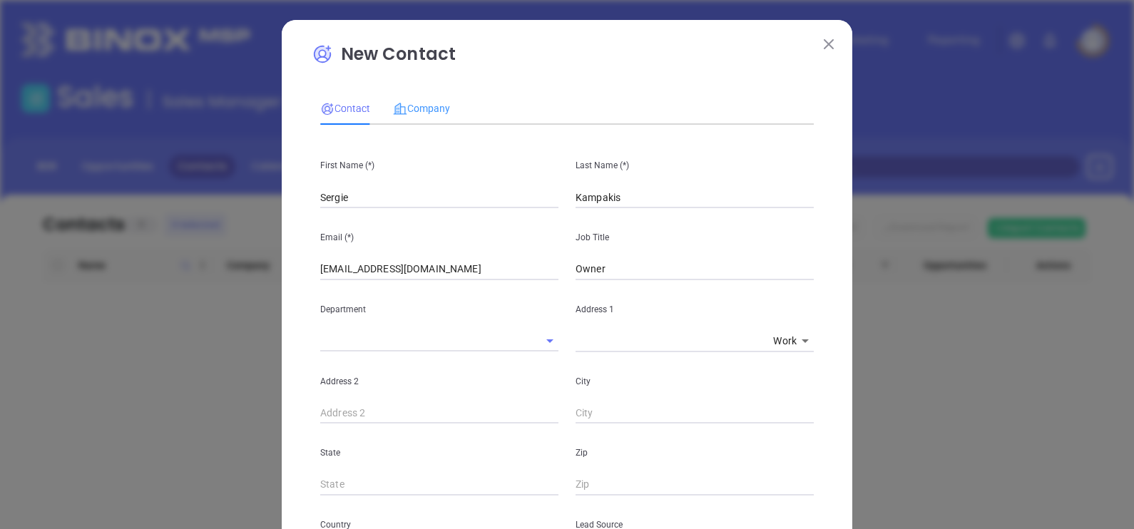
click at [417, 96] on div "Company" at bounding box center [421, 108] width 57 height 33
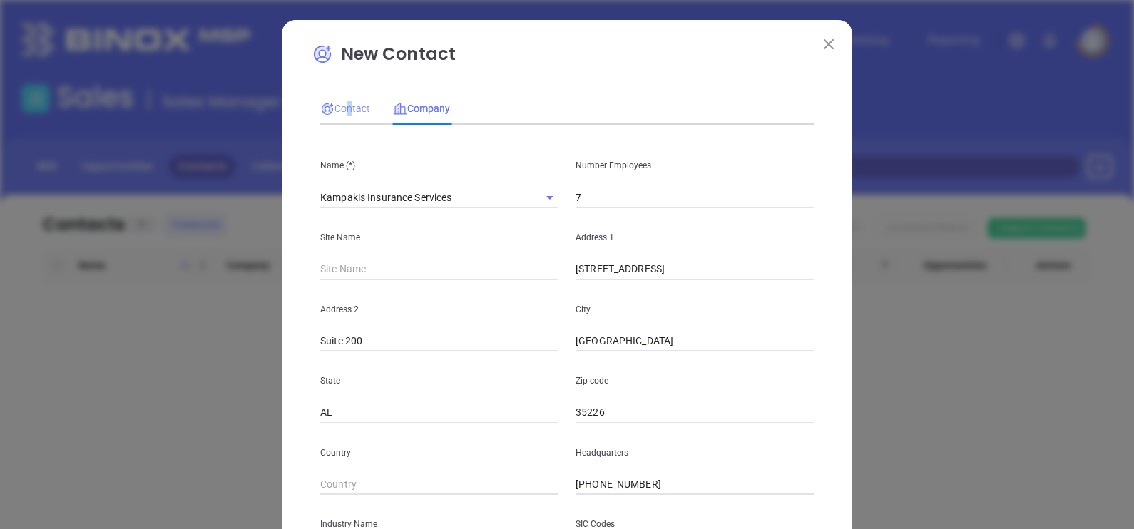
click at [339, 101] on div "Contact" at bounding box center [345, 108] width 50 height 33
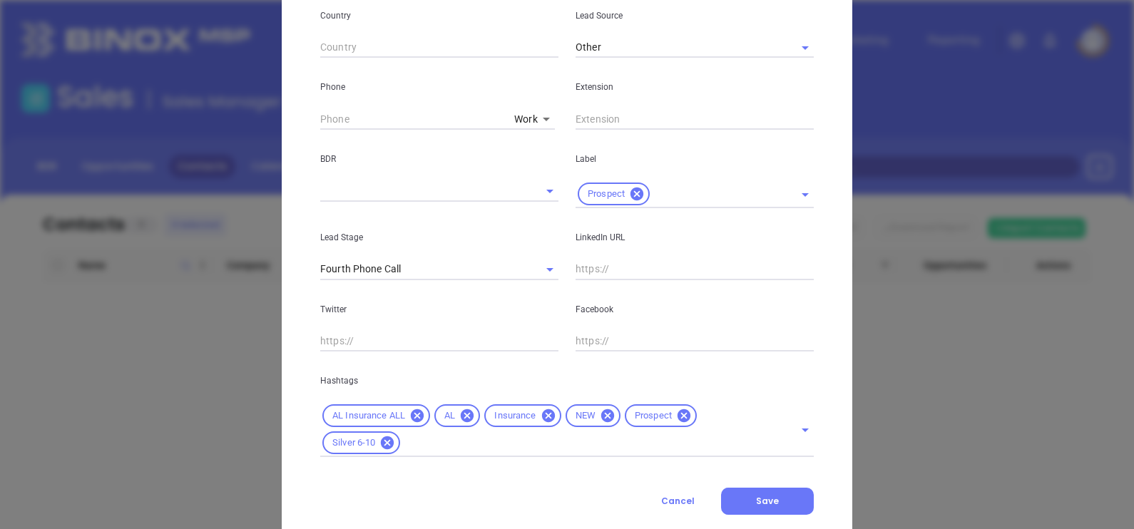
scroll to position [545, 0]
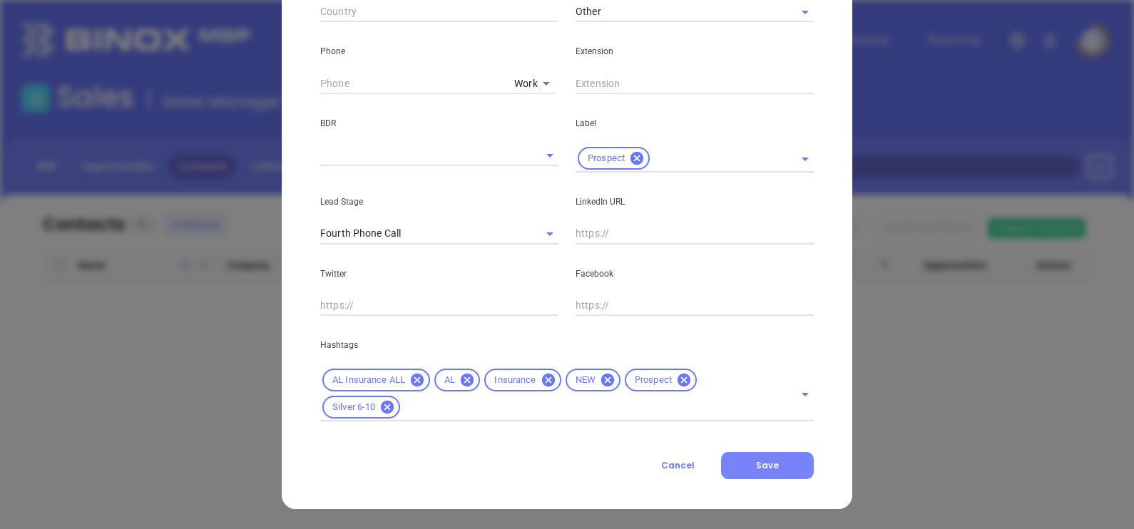
click at [742, 469] on button "Save" at bounding box center [767, 465] width 93 height 27
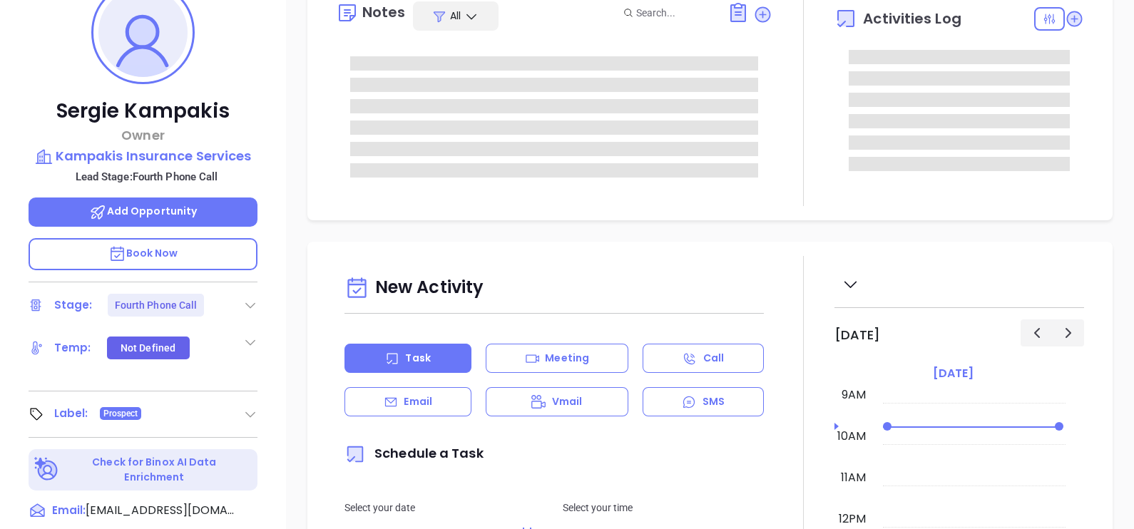
scroll to position [356, 0]
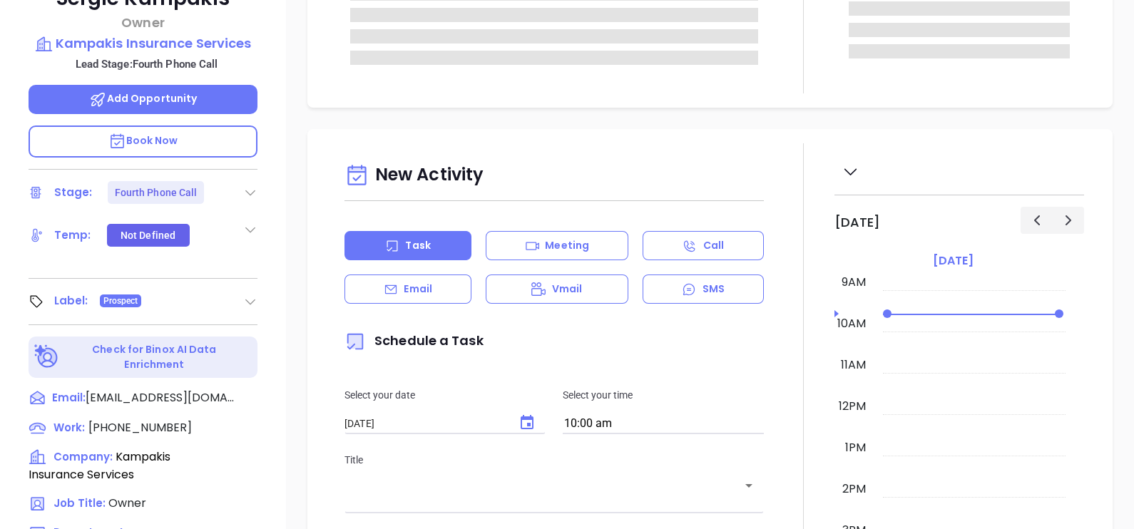
click at [243, 189] on icon at bounding box center [250, 192] width 14 height 14
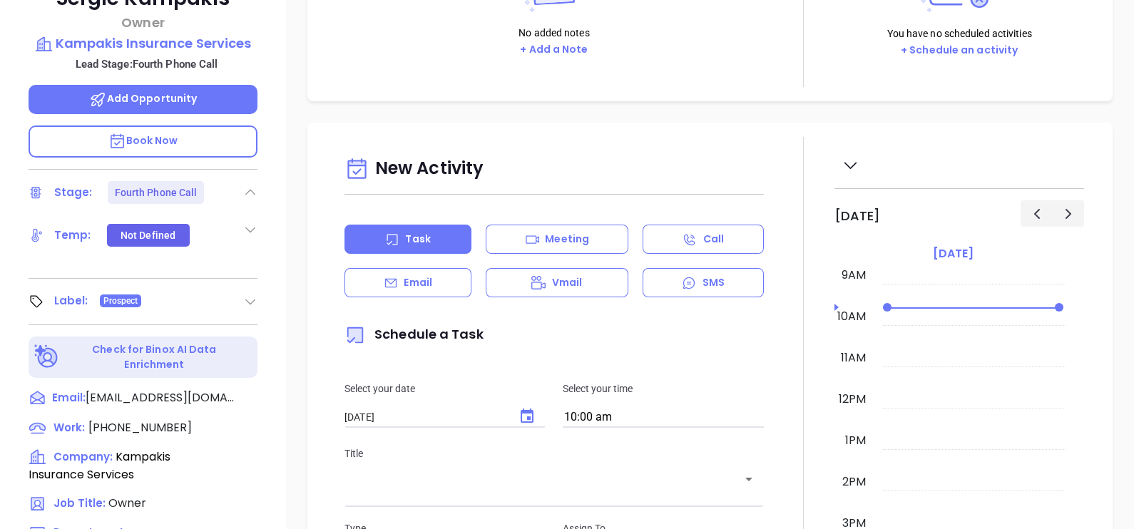
type input "[PERSON_NAME]"
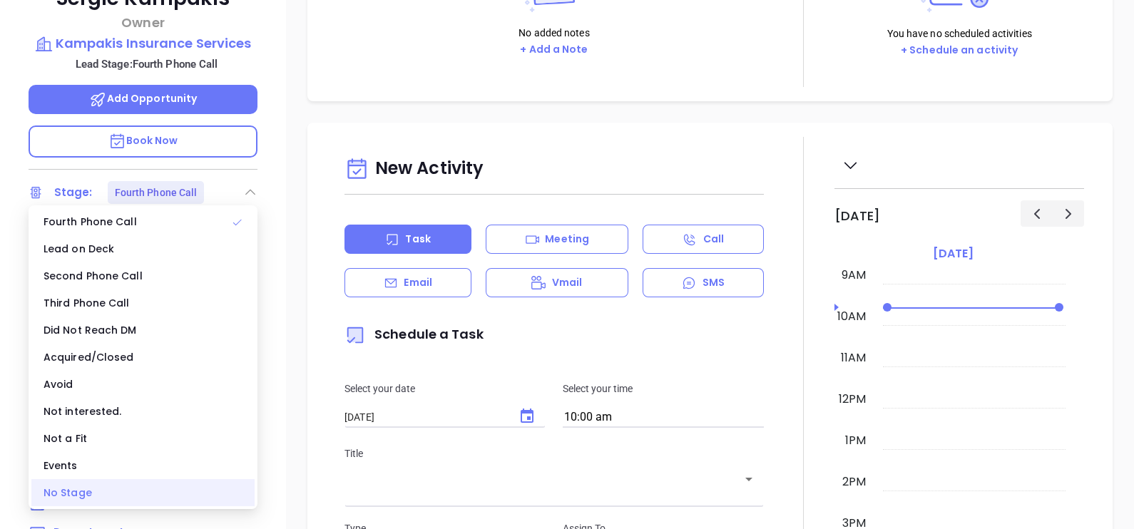
click at [92, 490] on div "No Stage" at bounding box center [142, 492] width 223 height 27
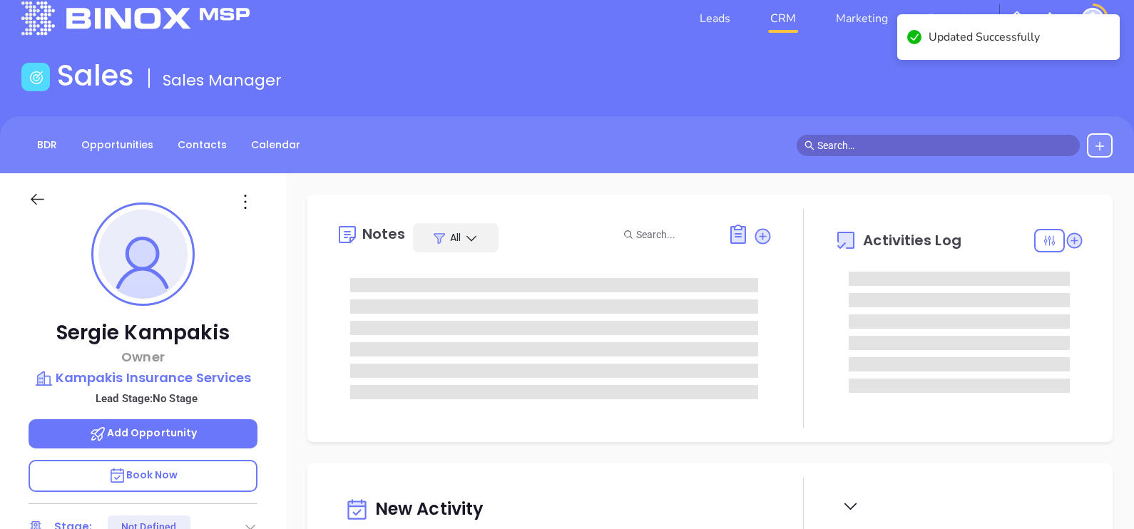
scroll to position [0, 0]
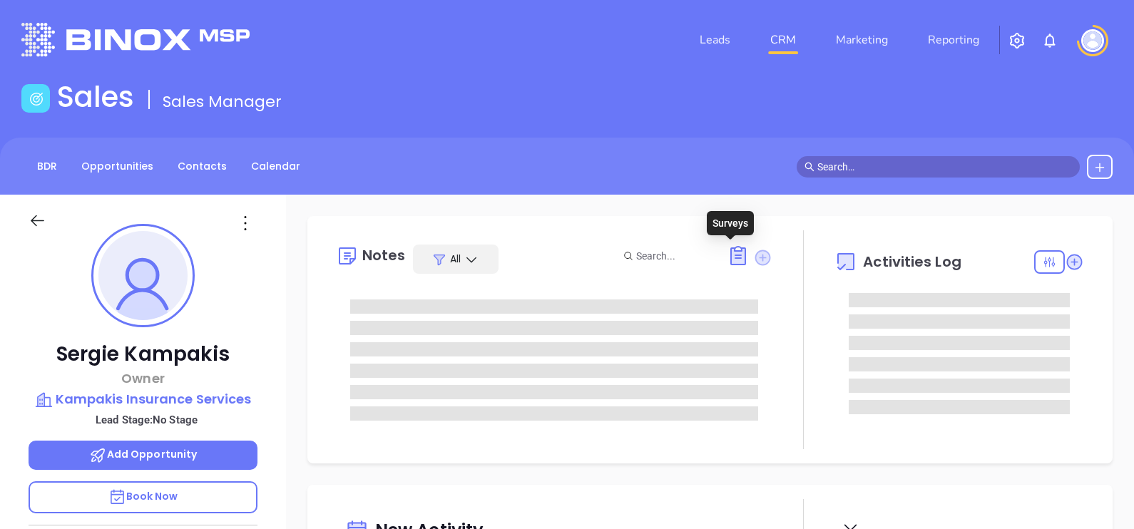
click at [755, 255] on icon at bounding box center [763, 258] width 16 height 16
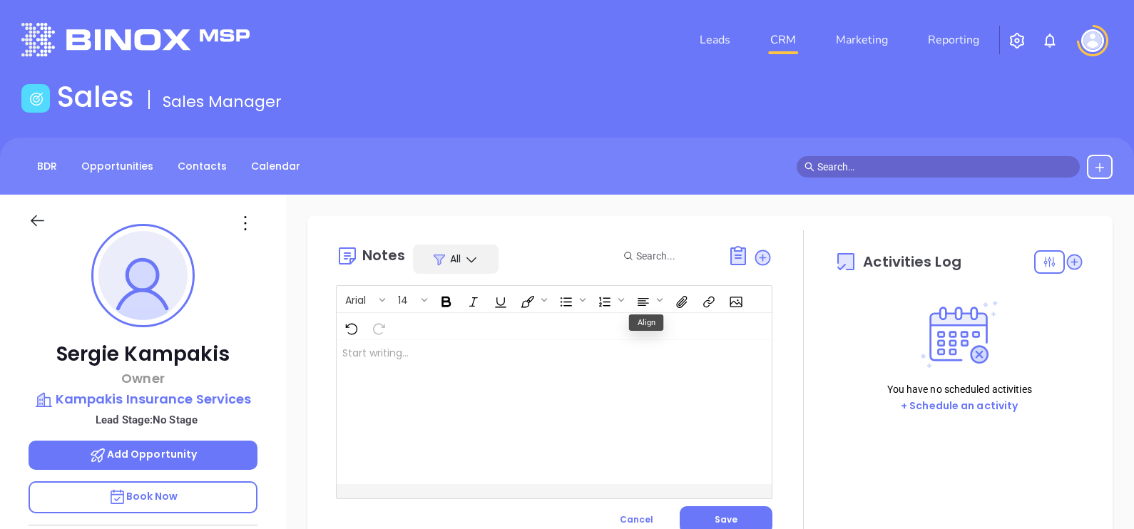
click at [520, 377] on div at bounding box center [539, 412] width 404 height 144
click at [348, 353] on p "Linkedin profile not found" at bounding box center [538, 353] width 393 height 15
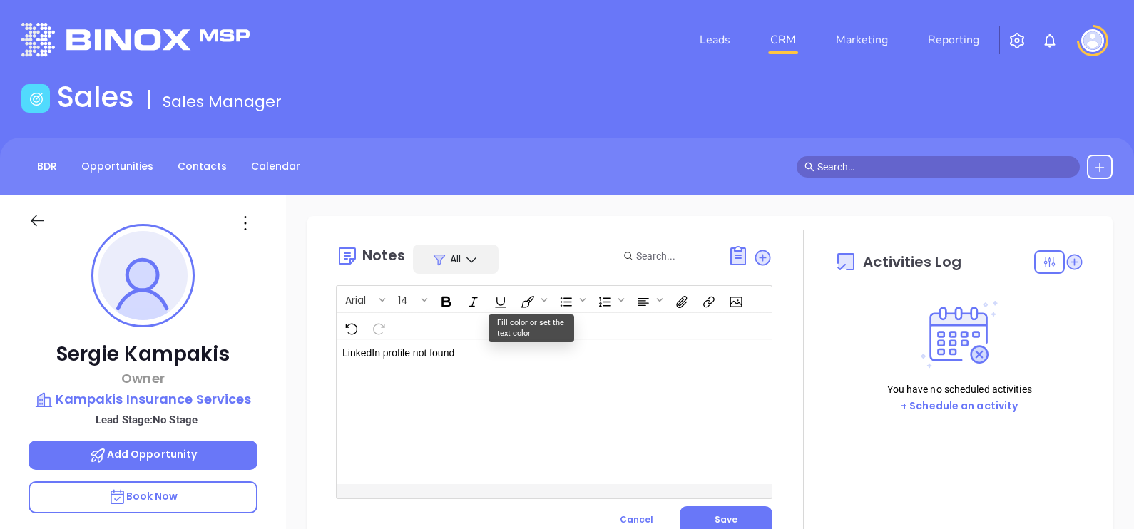
click at [532, 353] on p "LinkedIn profile not found" at bounding box center [538, 353] width 393 height 15
click at [694, 507] on button "Save" at bounding box center [726, 519] width 93 height 27
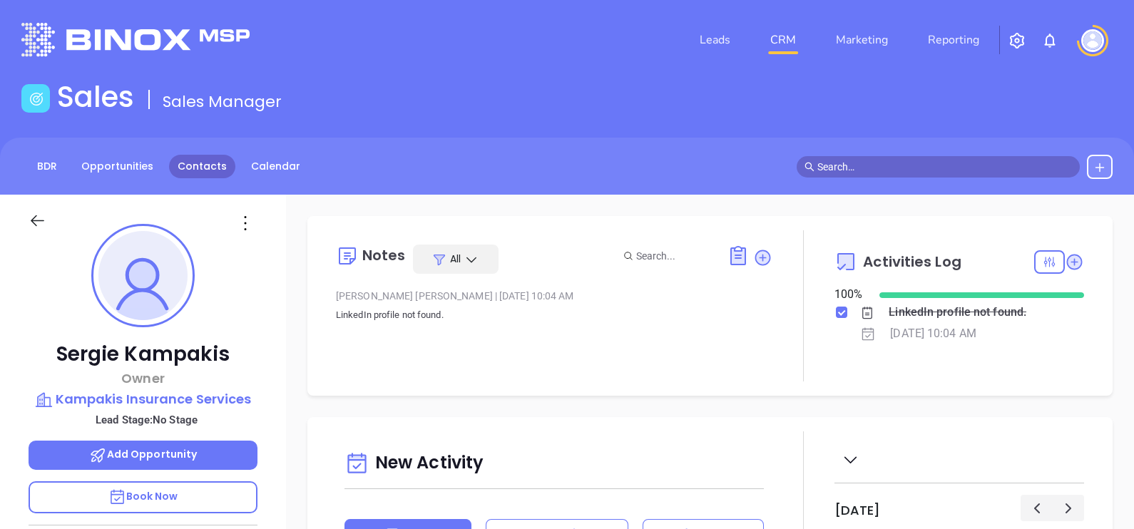
click at [204, 170] on link "Contacts" at bounding box center [202, 167] width 66 height 24
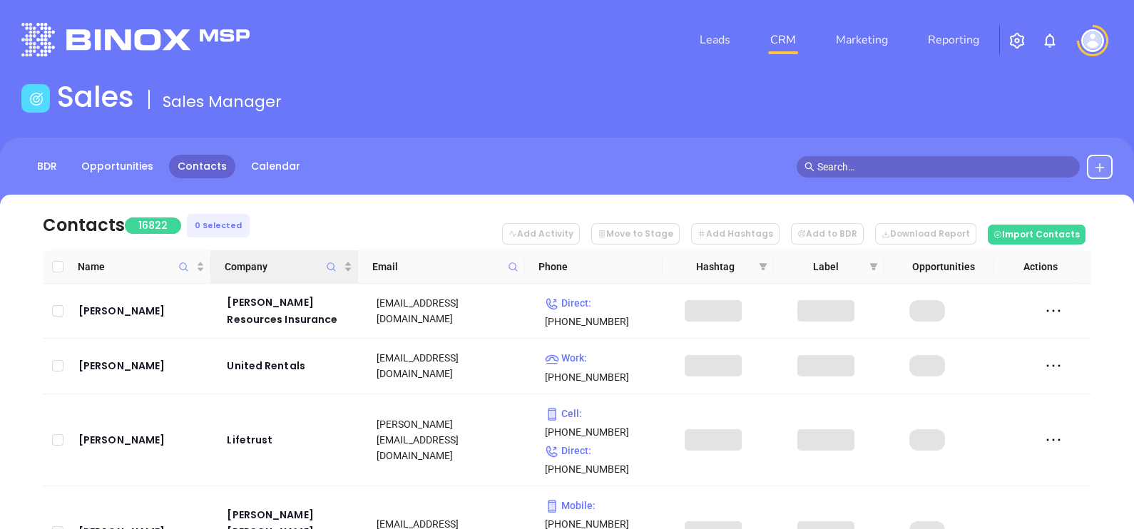
click at [331, 270] on icon "Company" at bounding box center [331, 267] width 11 height 11
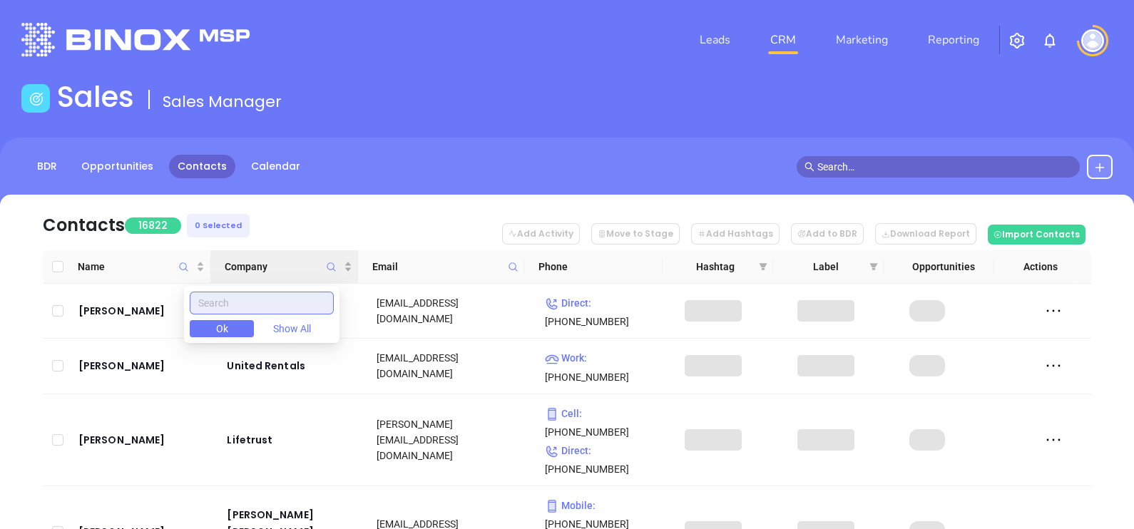
paste input "Hayes Rasbury Agency"
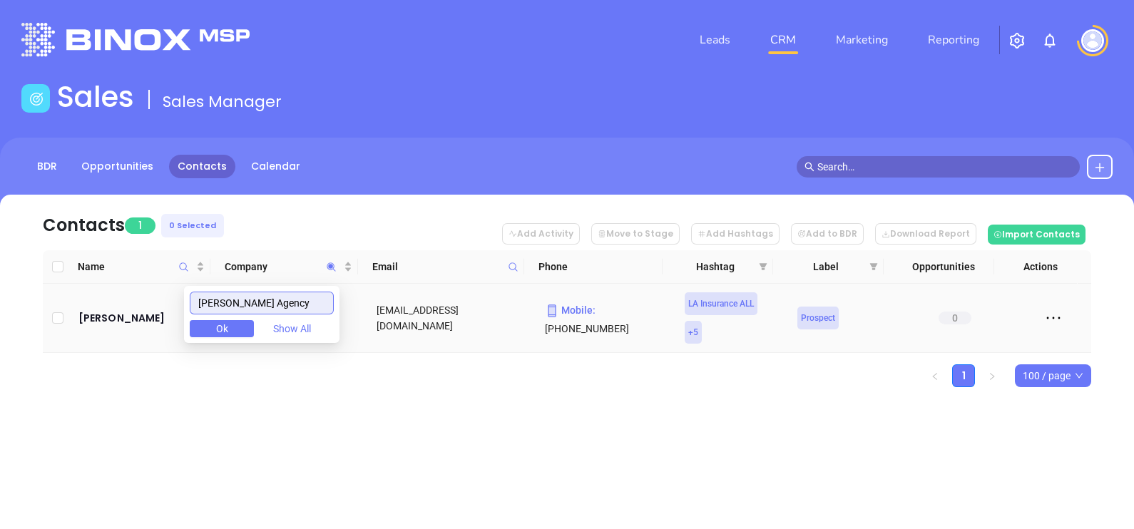
type input "Hayes Rasbury Agency"
click at [131, 300] on td "Nathan Nixon" at bounding box center [143, 318] width 140 height 69
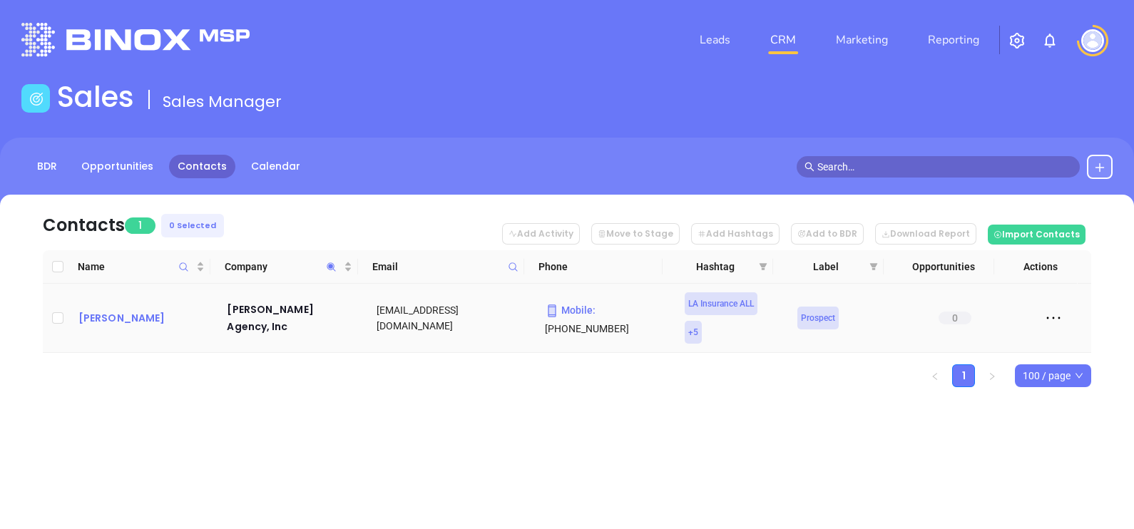
click at [122, 312] on div "Nathan Nixon" at bounding box center [142, 318] width 129 height 17
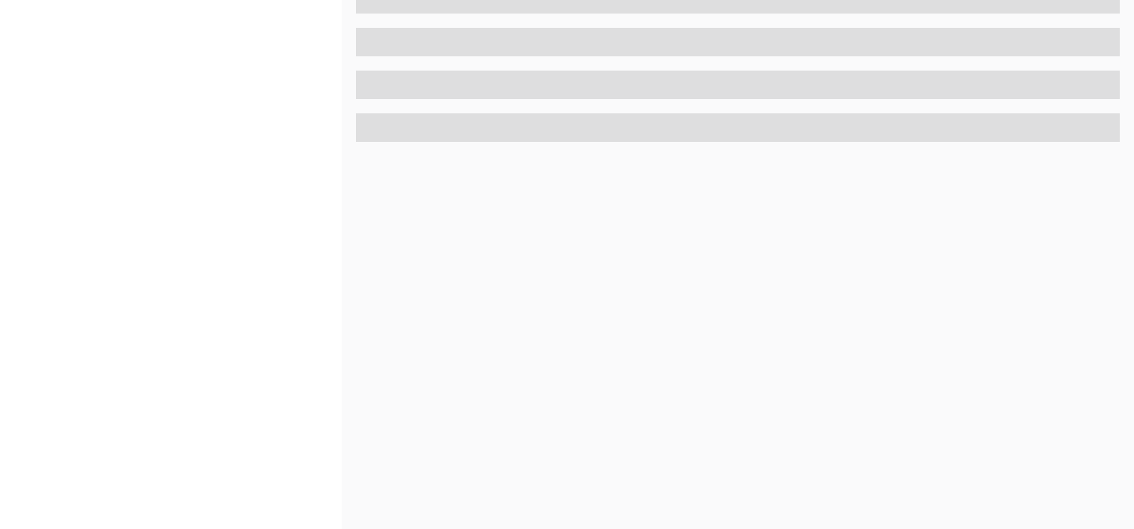
scroll to position [663, 0]
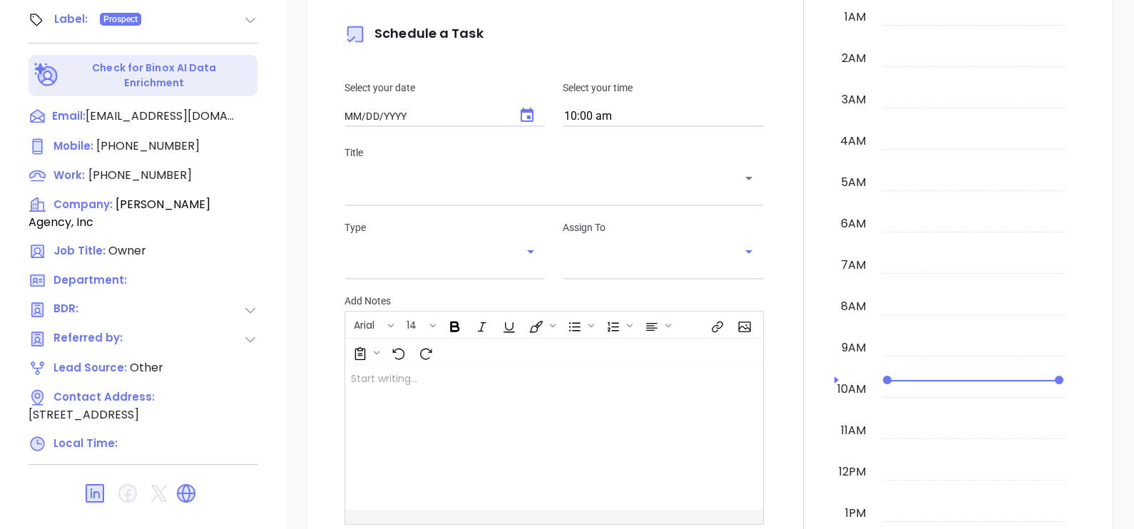
type input "[DATE]"
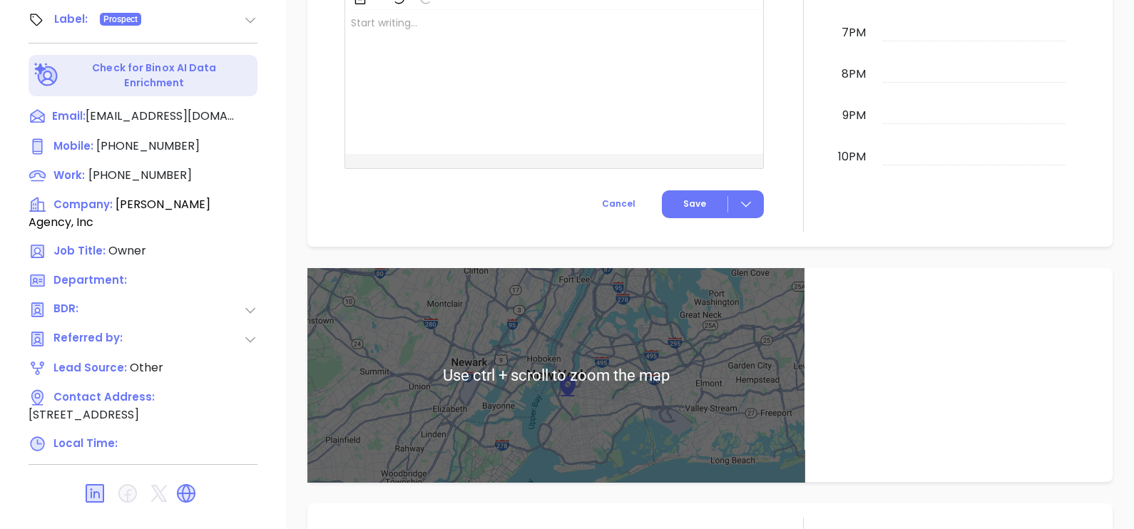
scroll to position [752, 0]
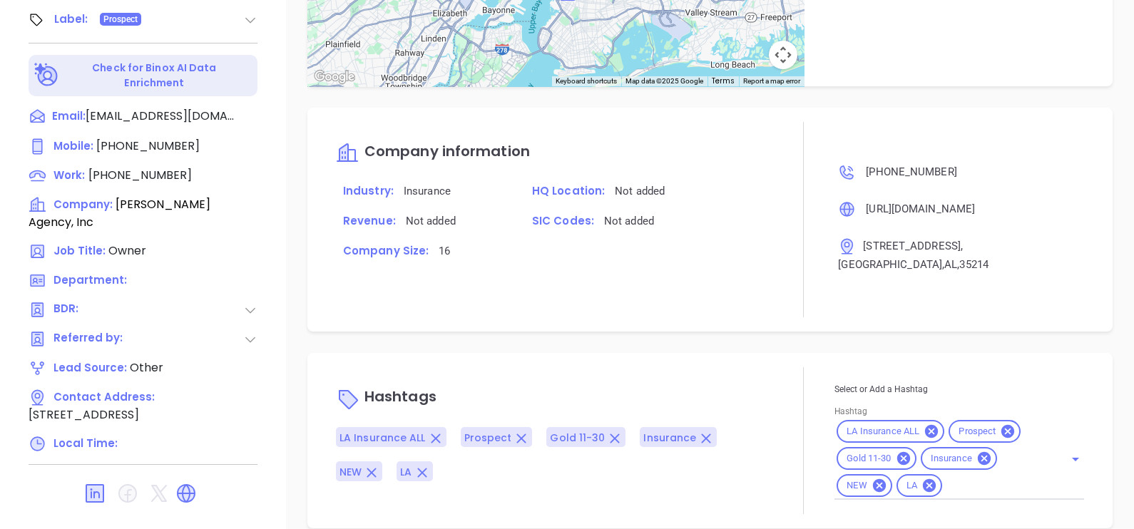
type input "[PERSON_NAME]"
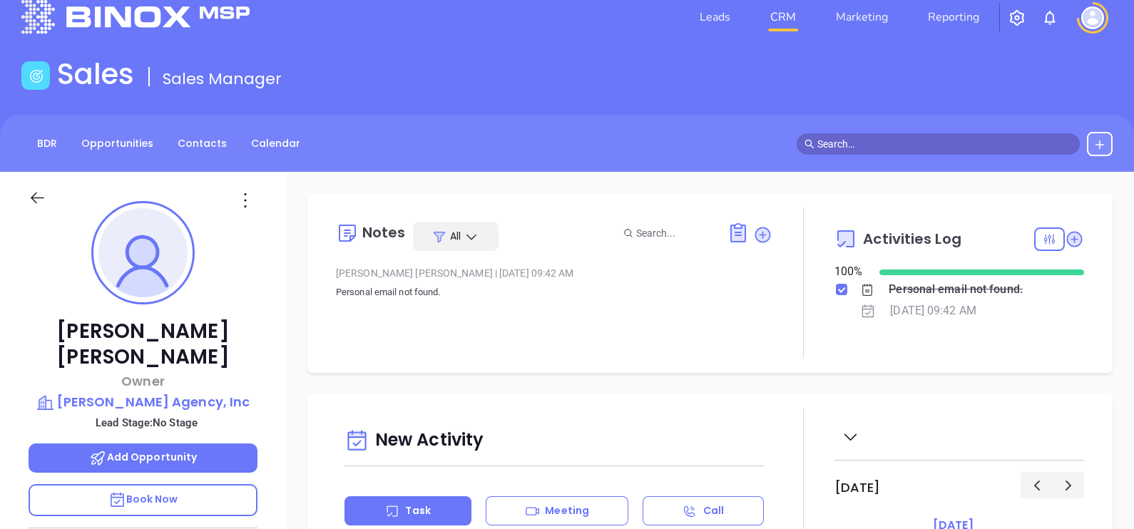
scroll to position [0, 0]
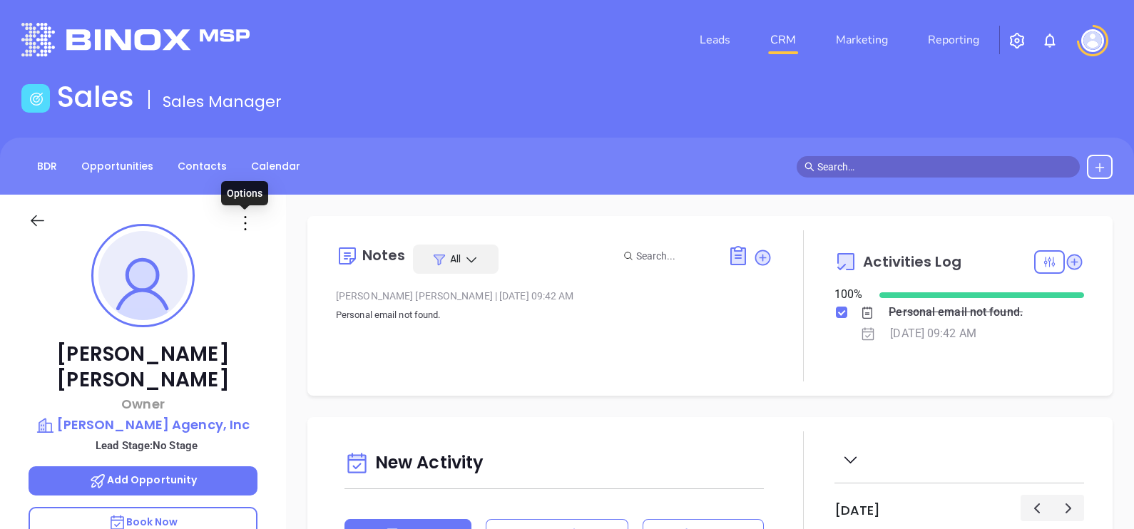
click at [244, 226] on icon at bounding box center [245, 223] width 23 height 23
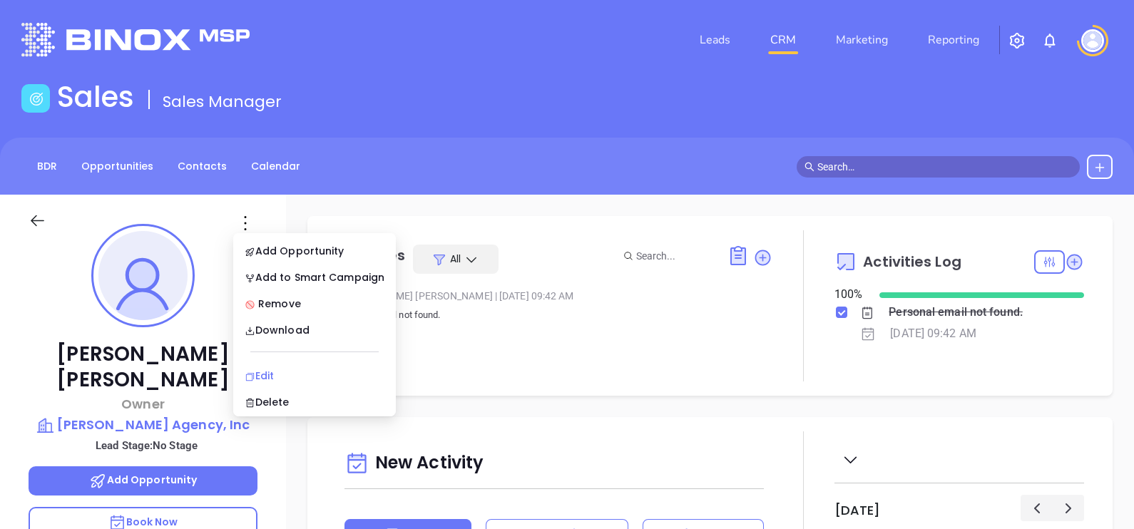
click at [275, 377] on div "Edit" at bounding box center [315, 376] width 140 height 16
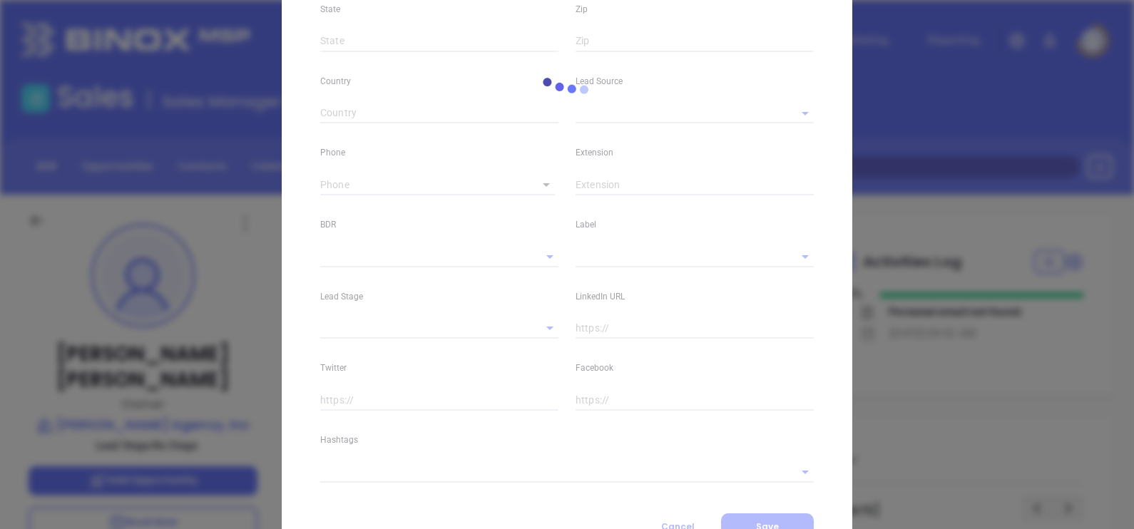
type input "Nathan"
type input "Nixon"
type input "request@hayesrasburyagency.com"
type input "Owner"
type textarea "221 Lapala Drive"
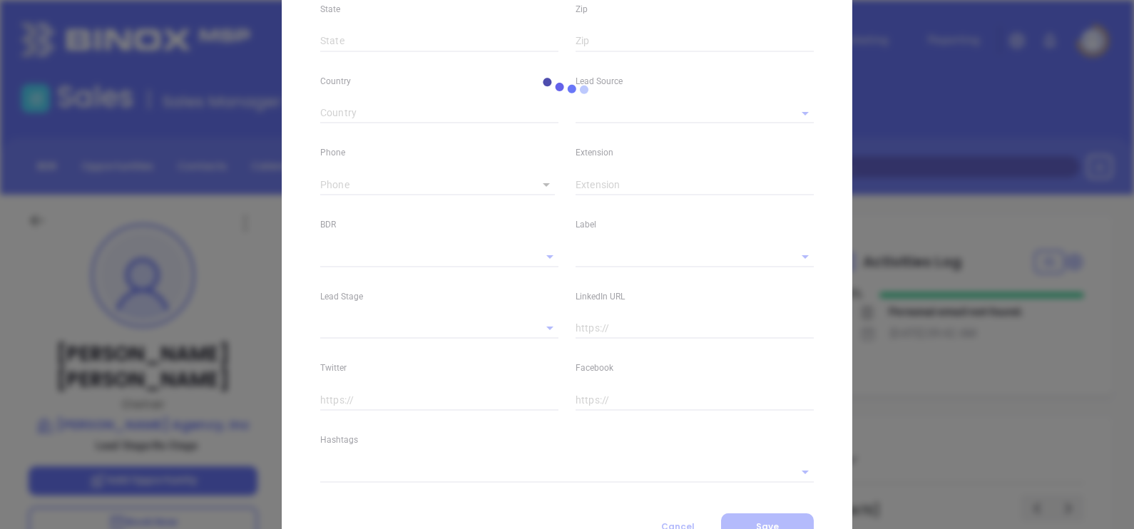
type input "1"
type input "[GEOGRAPHIC_DATA]"
type input "AL"
type input "35214"
type input "www.linkedin.com/in/nathan-nixon-lutcf-46a22170"
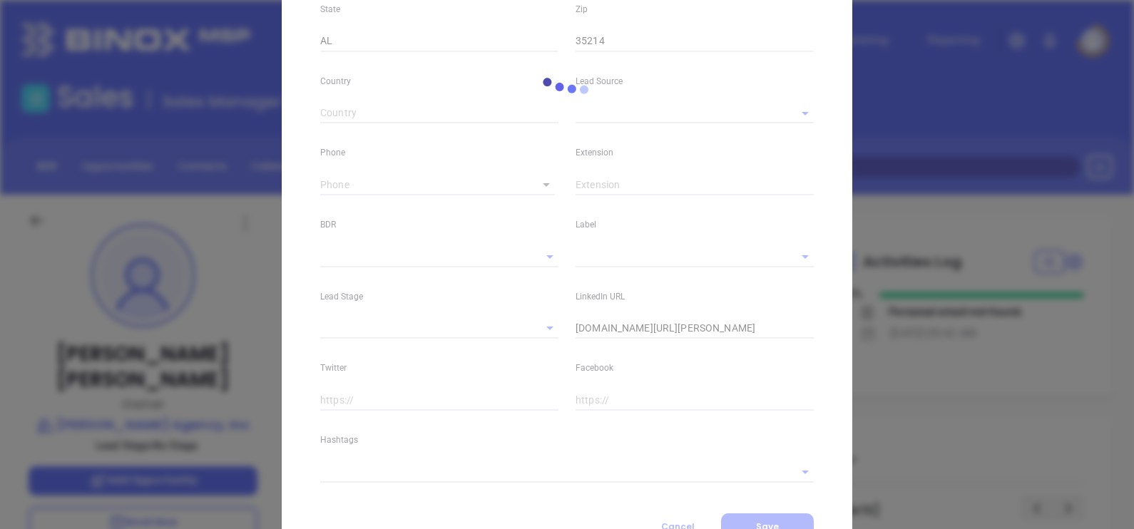
type input "Other"
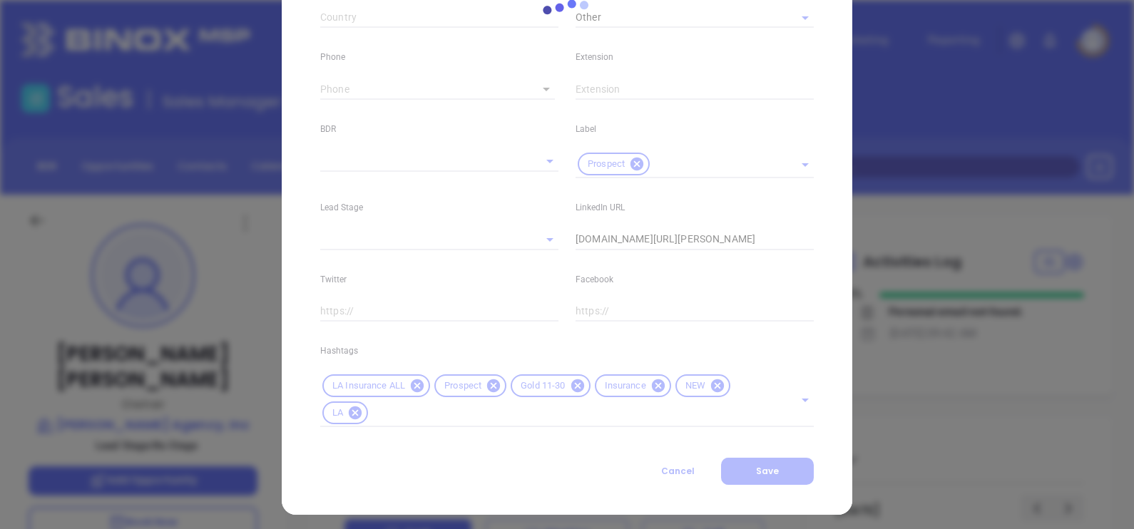
scroll to position [545, 0]
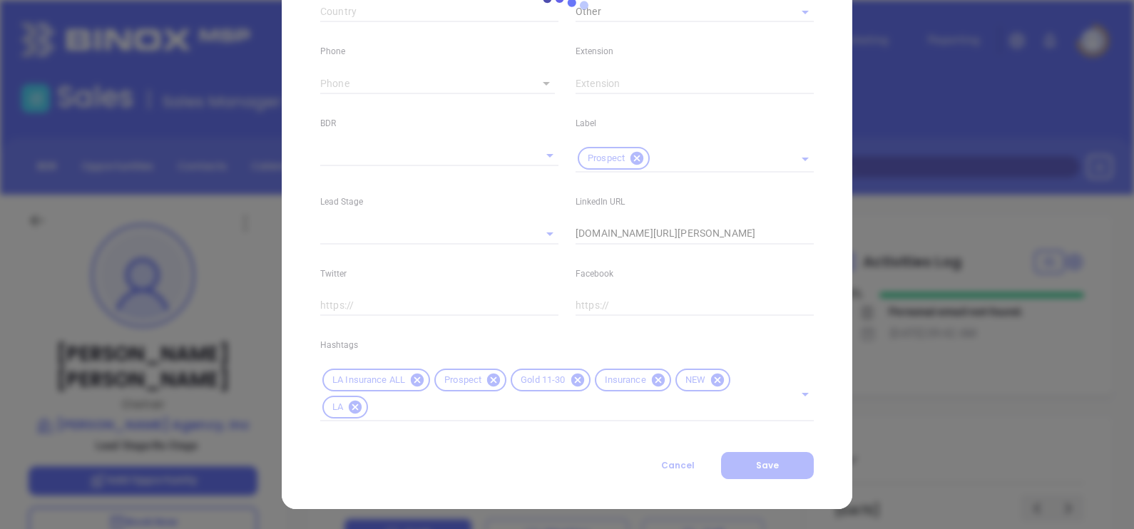
type input "(205) 856-0606"
type input "1"
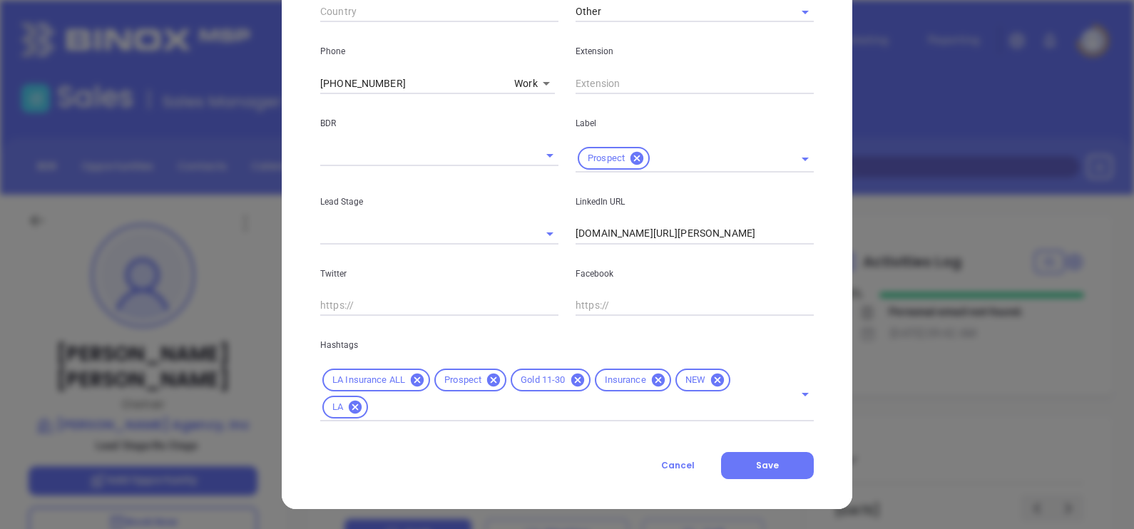
click at [411, 377] on icon at bounding box center [417, 380] width 13 height 13
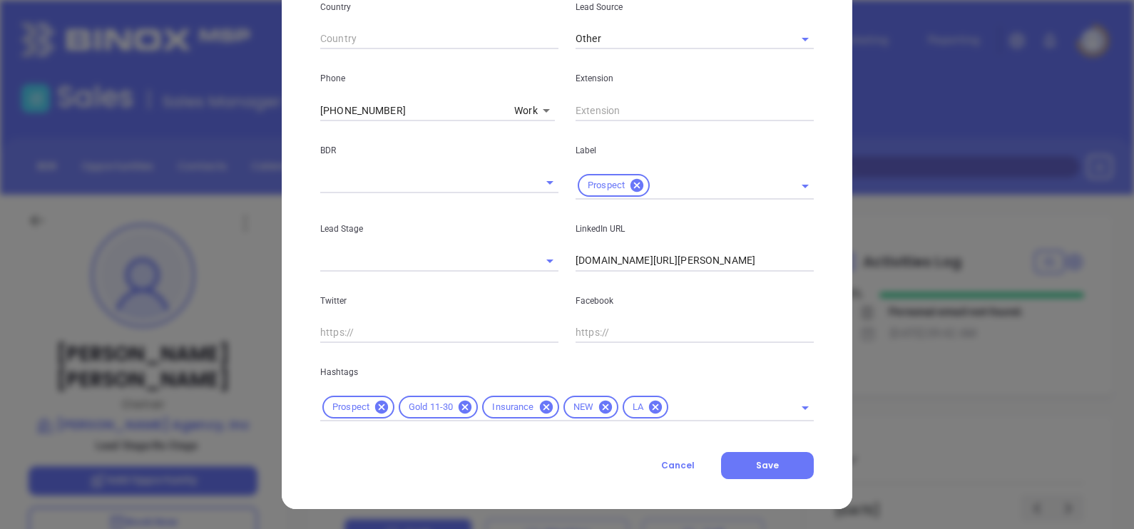
scroll to position [517, 0]
click at [657, 406] on div "LA" at bounding box center [646, 408] width 46 height 23
click at [649, 405] on icon at bounding box center [655, 408] width 13 height 13
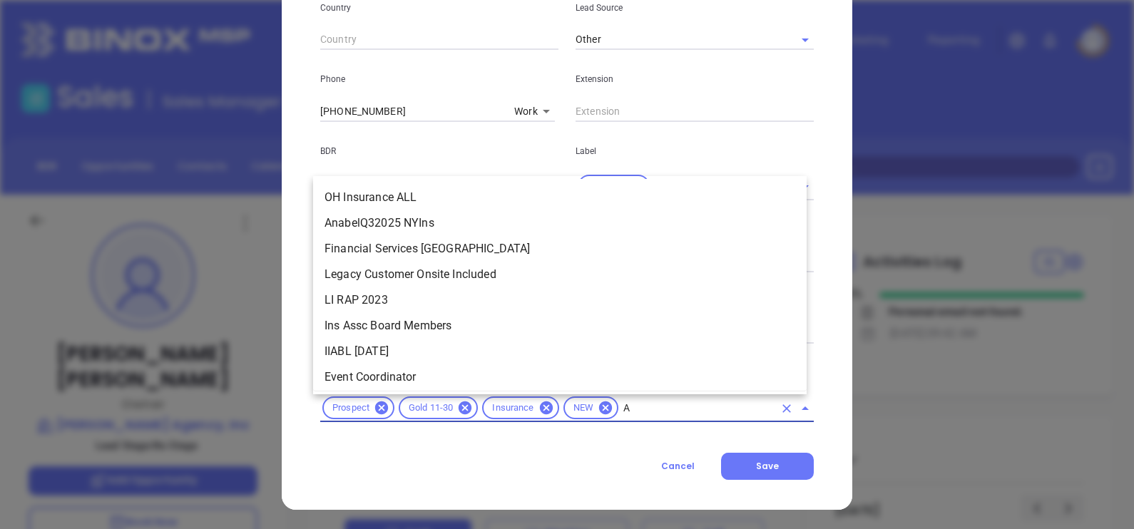
type input "AL"
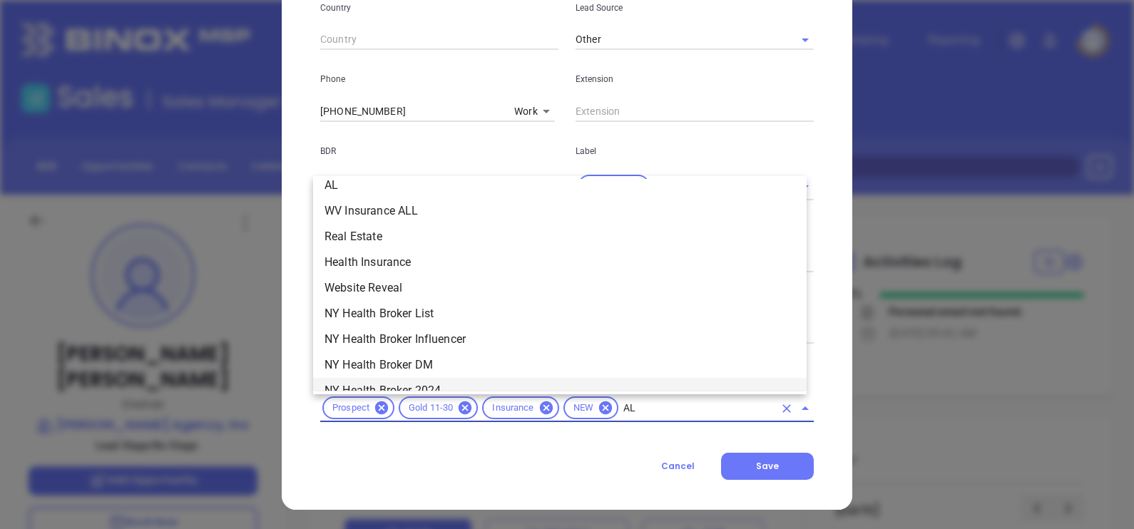
scroll to position [1247, 0]
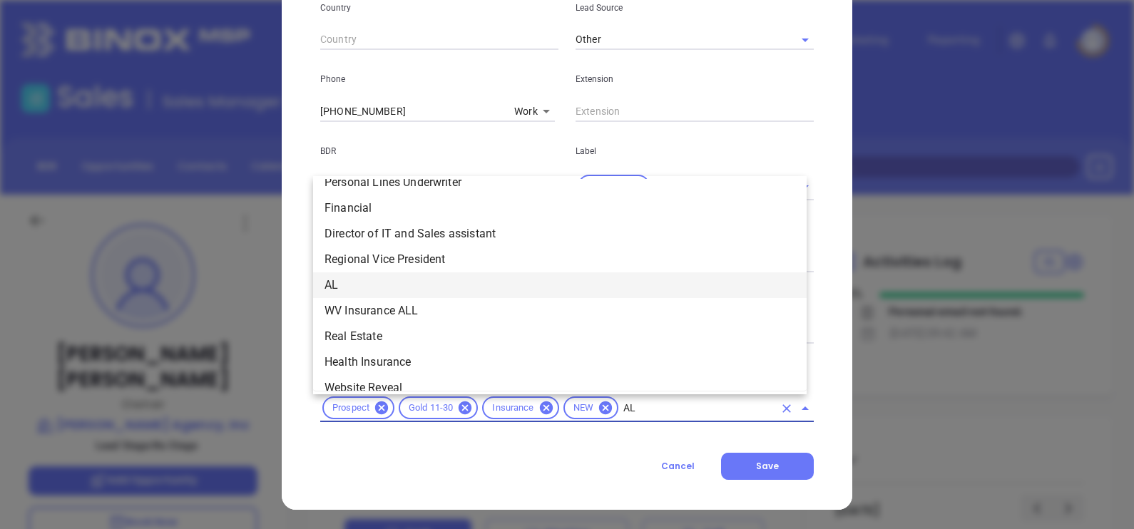
click at [357, 285] on li "AL" at bounding box center [560, 285] width 494 height 26
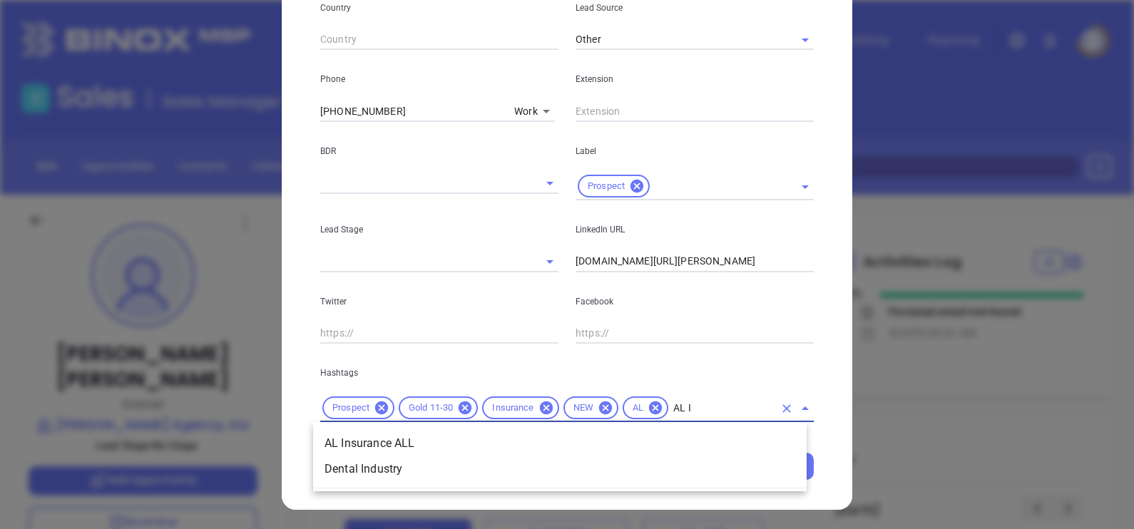
type input "AL IN"
click at [588, 441] on li "AL Insurance ALL" at bounding box center [560, 444] width 494 height 26
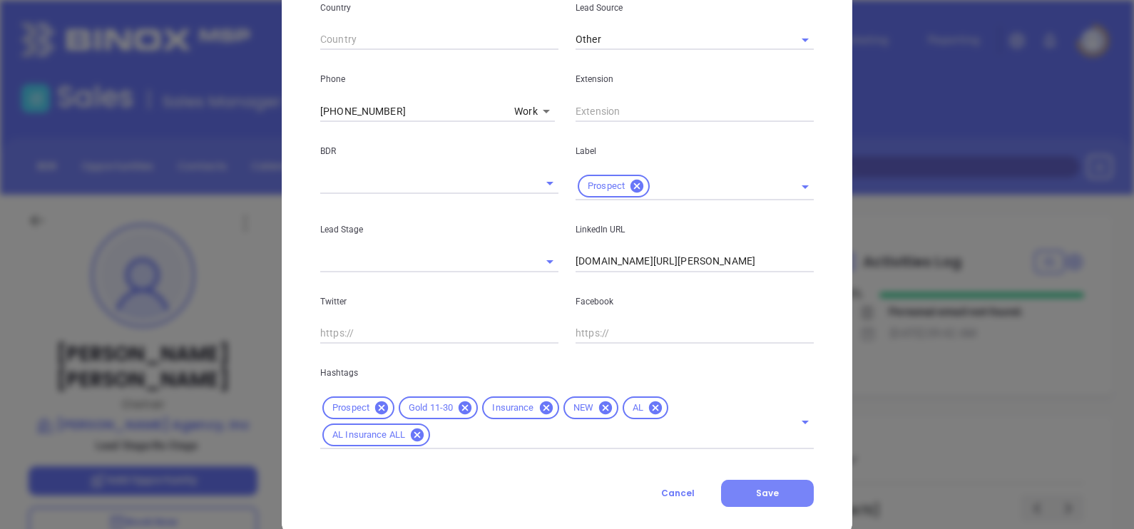
click at [763, 499] on button "Save" at bounding box center [767, 493] width 93 height 27
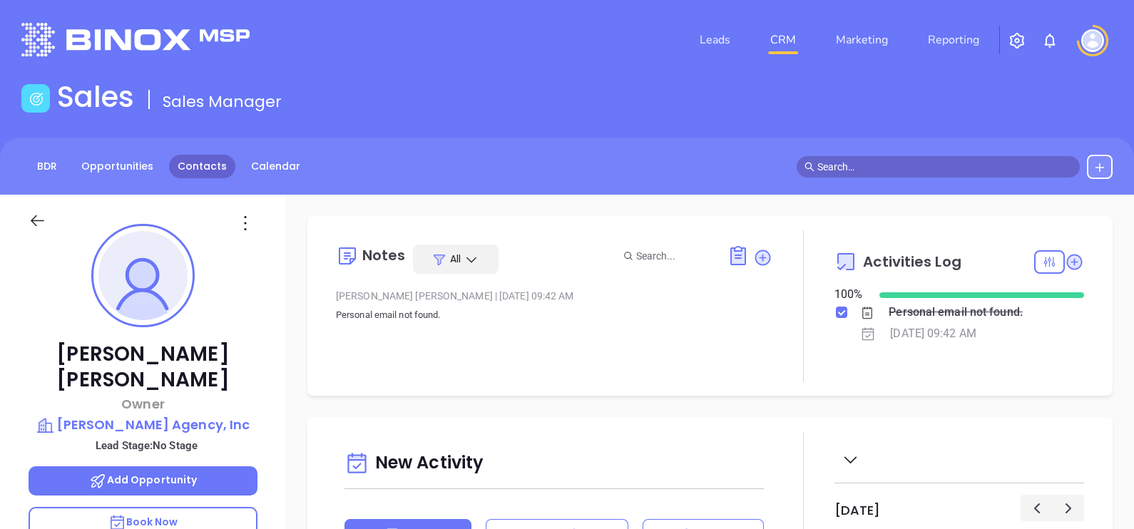
click at [218, 167] on link "Contacts" at bounding box center [202, 167] width 66 height 24
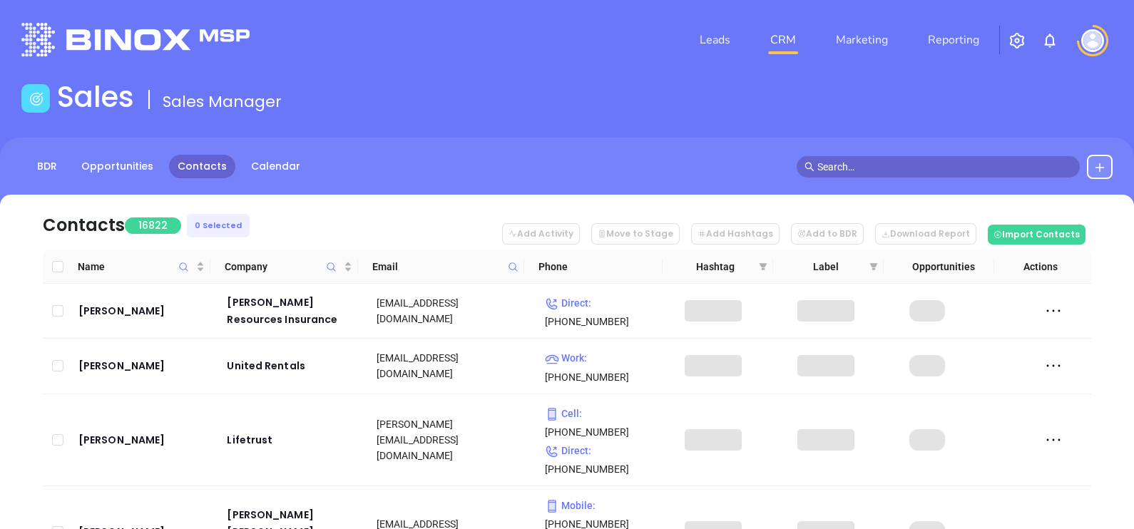
click at [519, 264] on span at bounding box center [513, 266] width 16 height 21
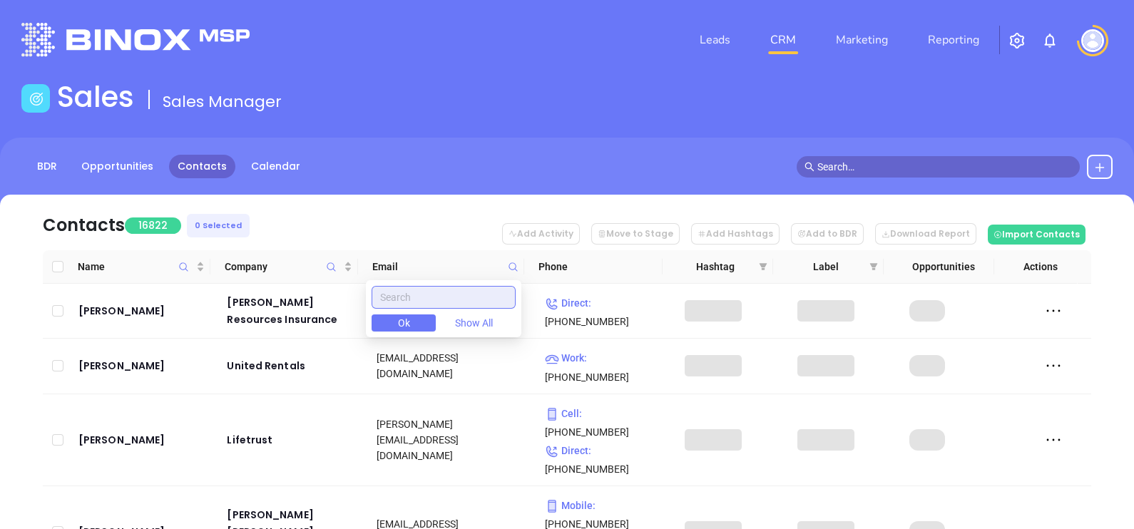
paste input "peakinsurance.com"
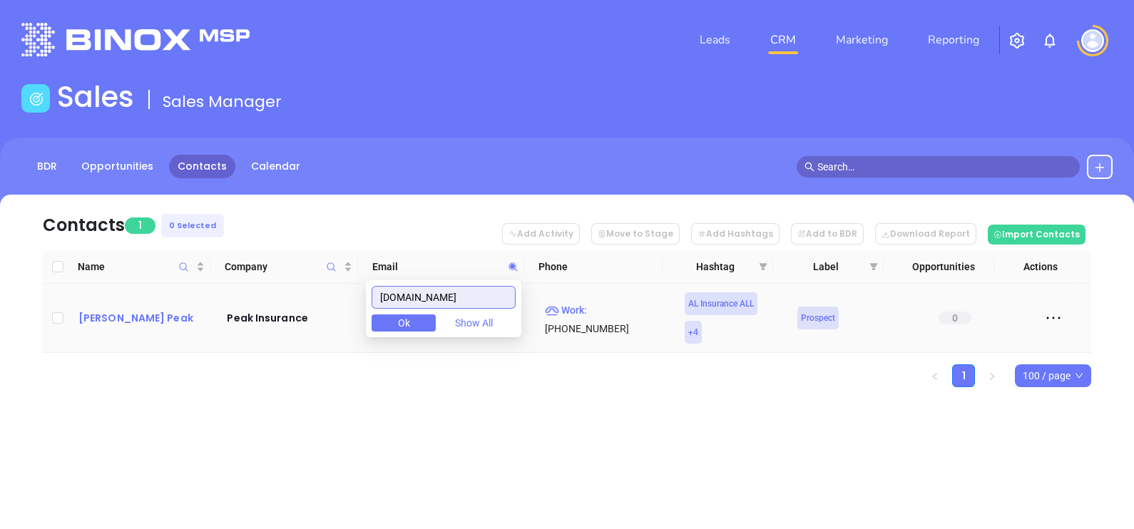
type input "peakinsurance.com"
click at [89, 314] on div "Jere Peak" at bounding box center [142, 318] width 129 height 17
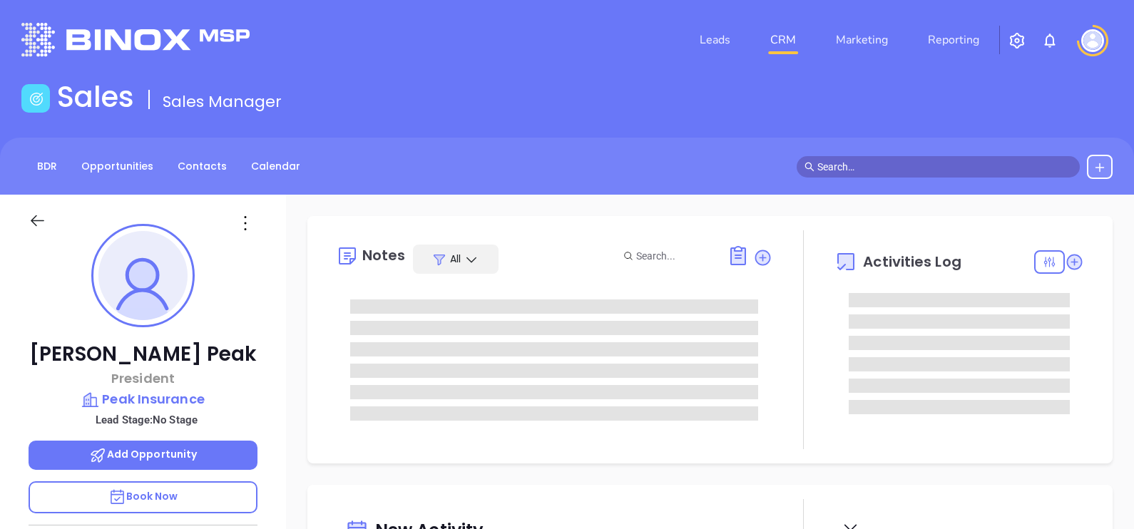
type input "[DATE]"
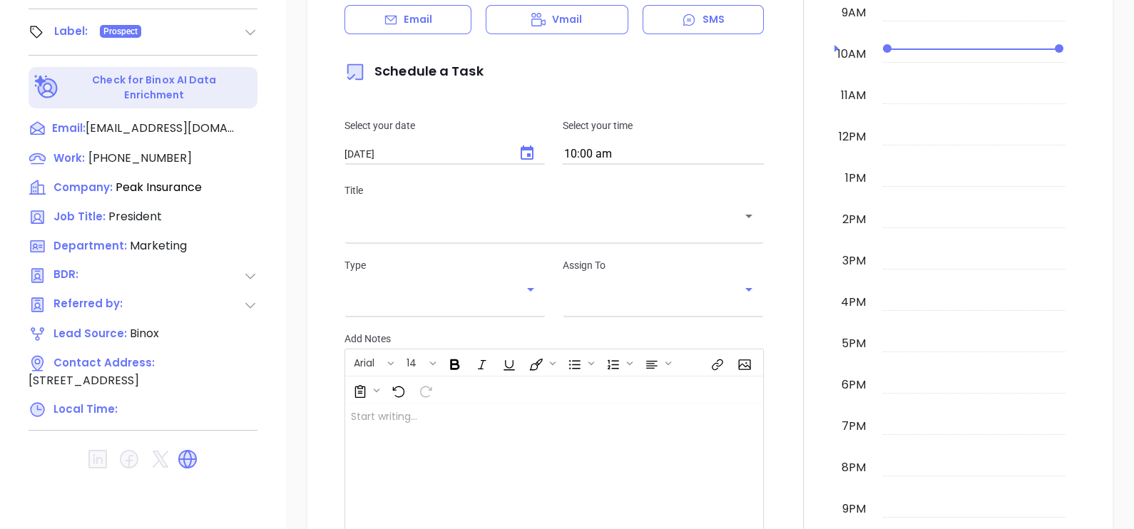
scroll to position [663, 0]
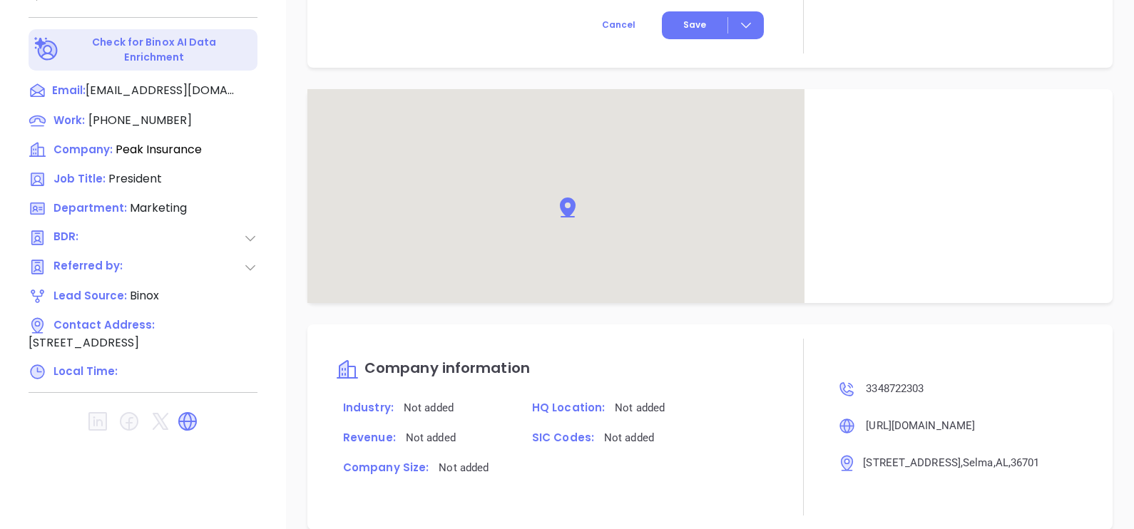
type input "[PERSON_NAME]"
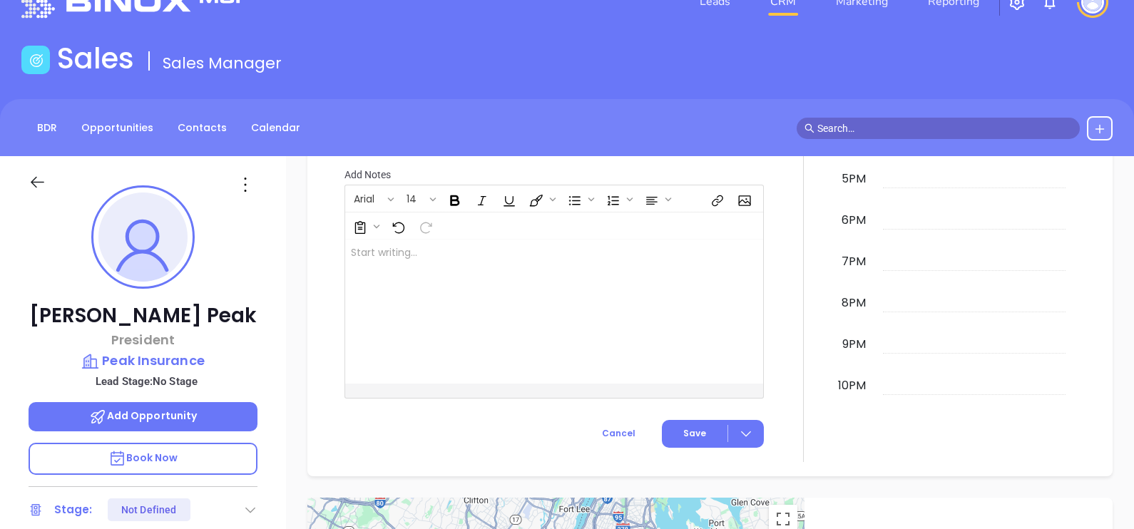
scroll to position [0, 0]
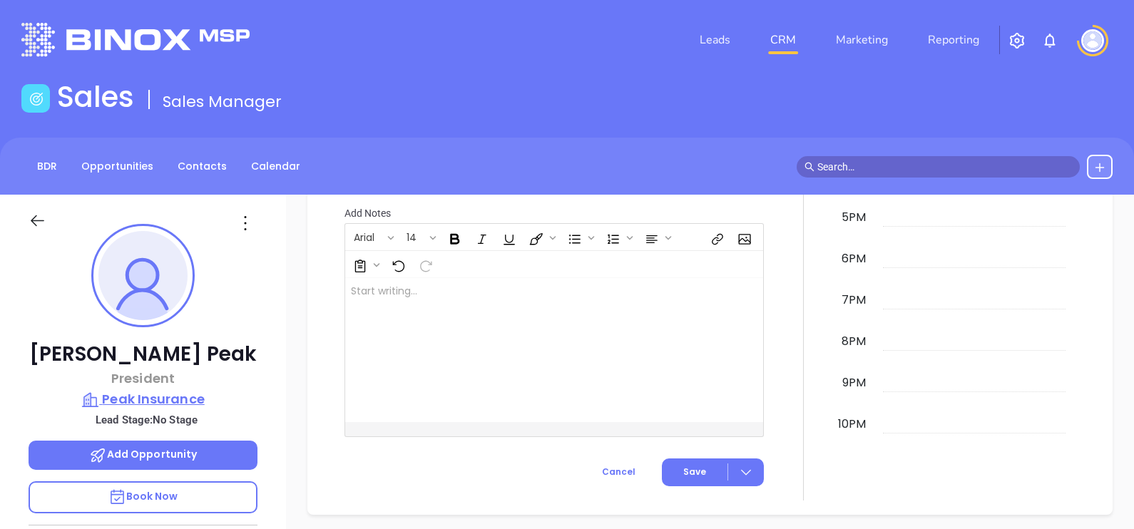
click at [182, 391] on p "Peak Insurance" at bounding box center [143, 399] width 229 height 20
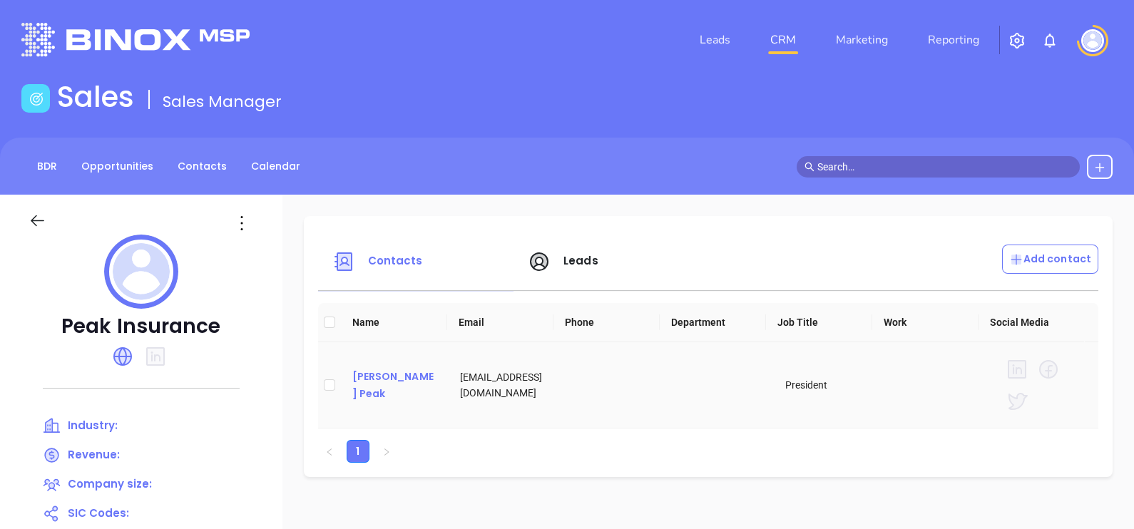
click at [383, 376] on div "Jere Peak" at bounding box center [395, 385] width 86 height 34
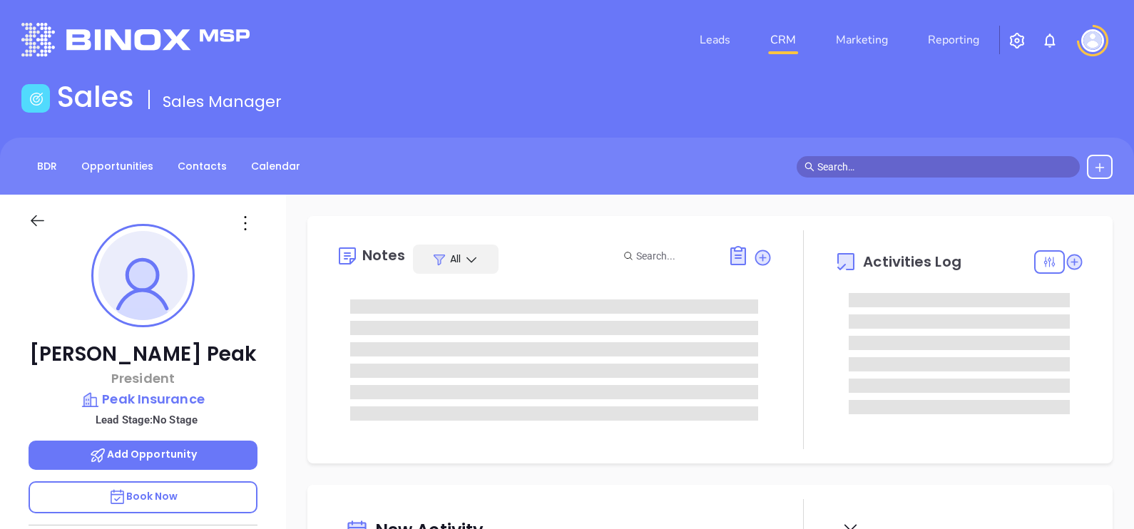
type input "[PERSON_NAME]"
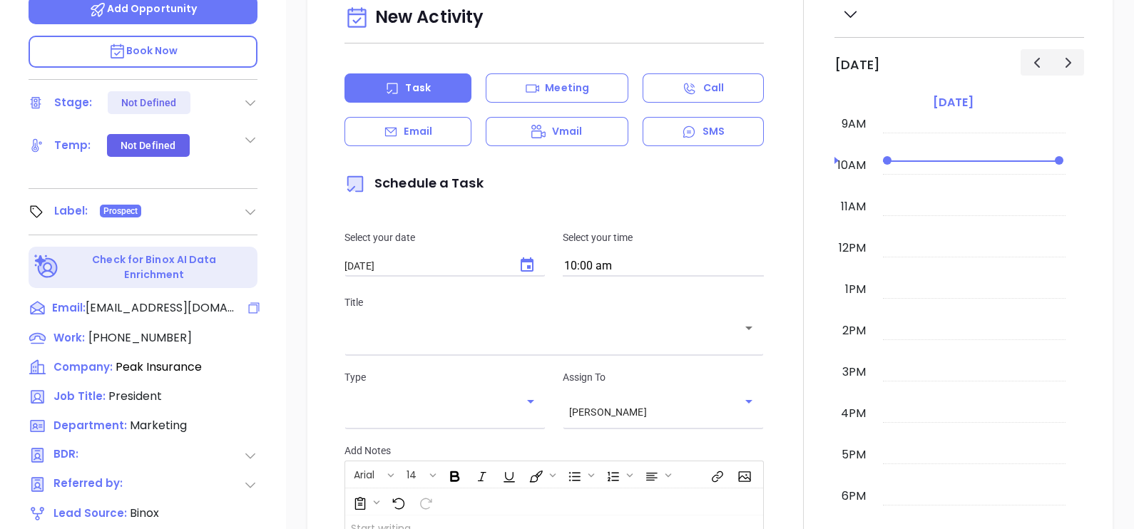
scroll to position [88, 0]
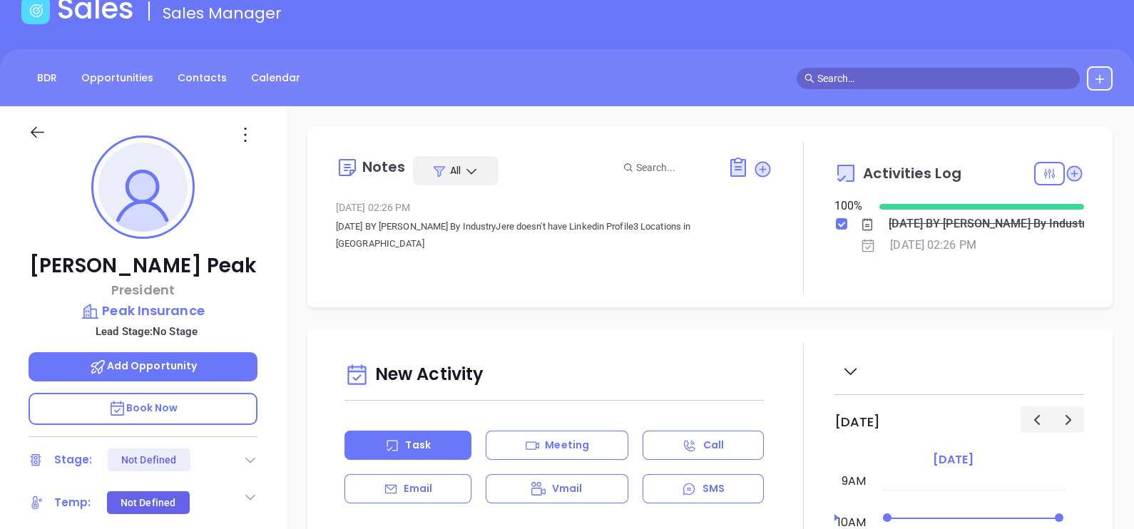
click at [242, 126] on icon at bounding box center [245, 134] width 23 height 23
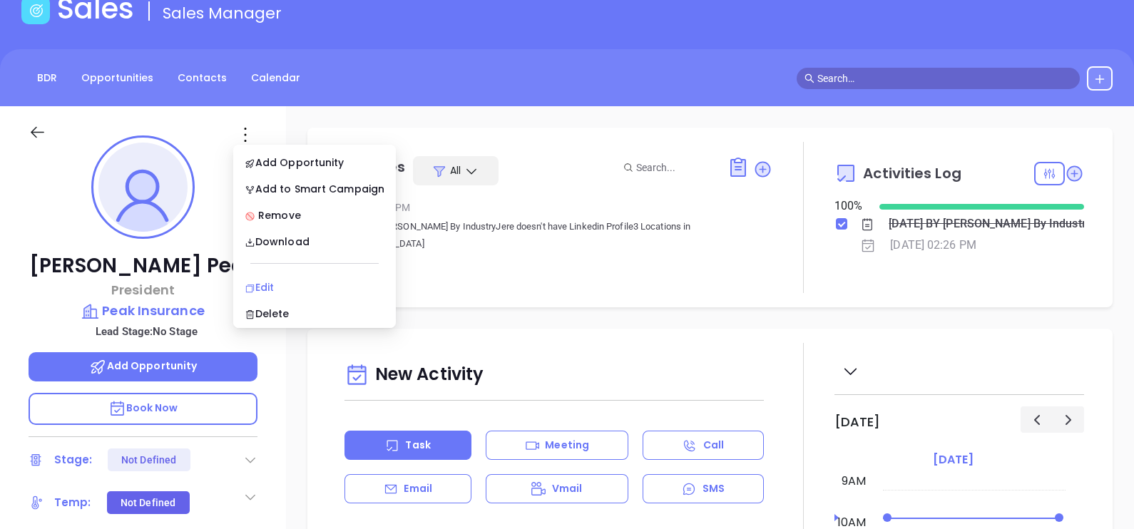
click at [287, 289] on div "Edit" at bounding box center [315, 288] width 140 height 16
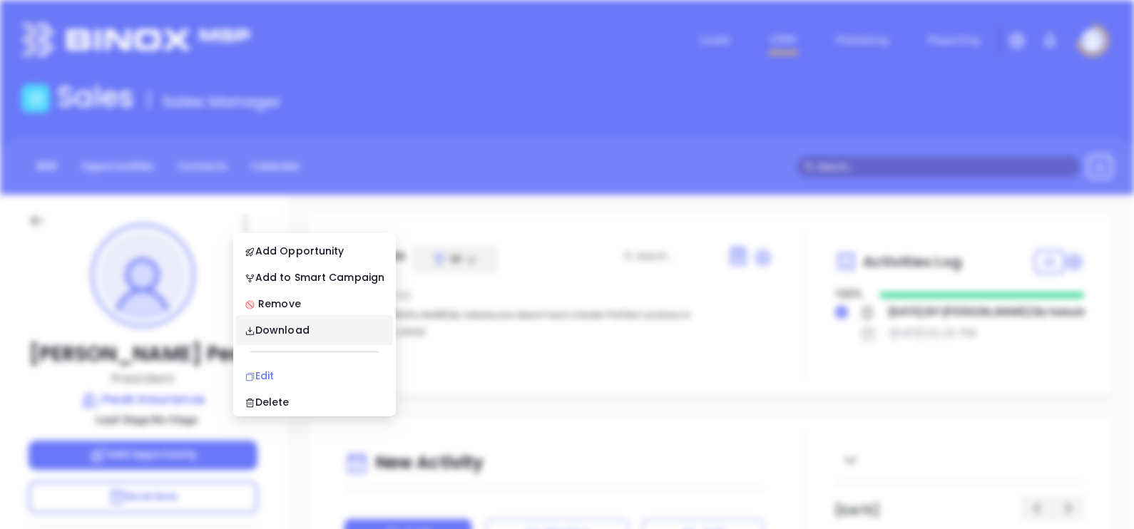
scroll to position [0, 0]
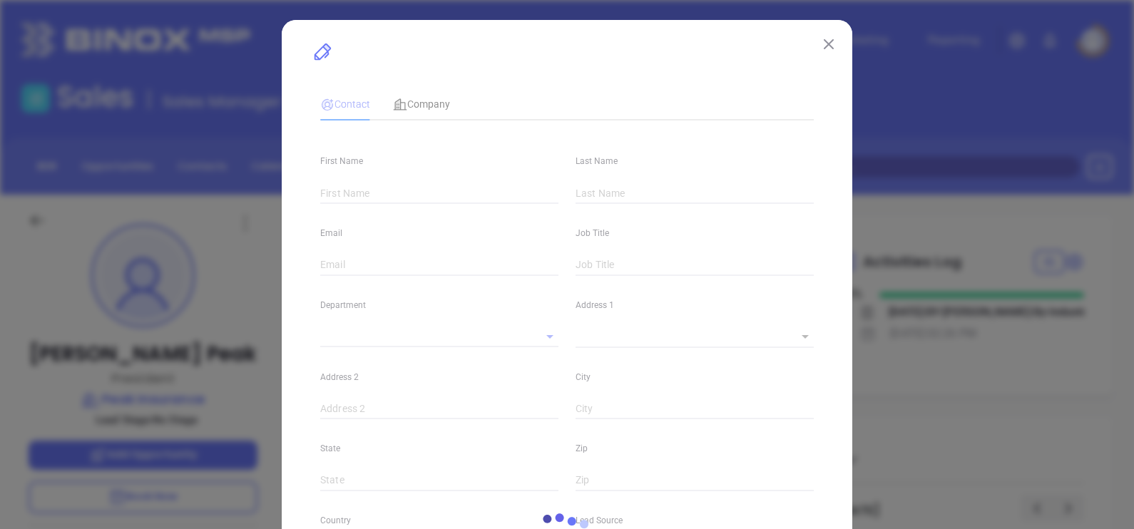
type input "Jere"
type input "Peak"
type input "jpeak@peakinsurance.com"
type input "President"
type input "1"
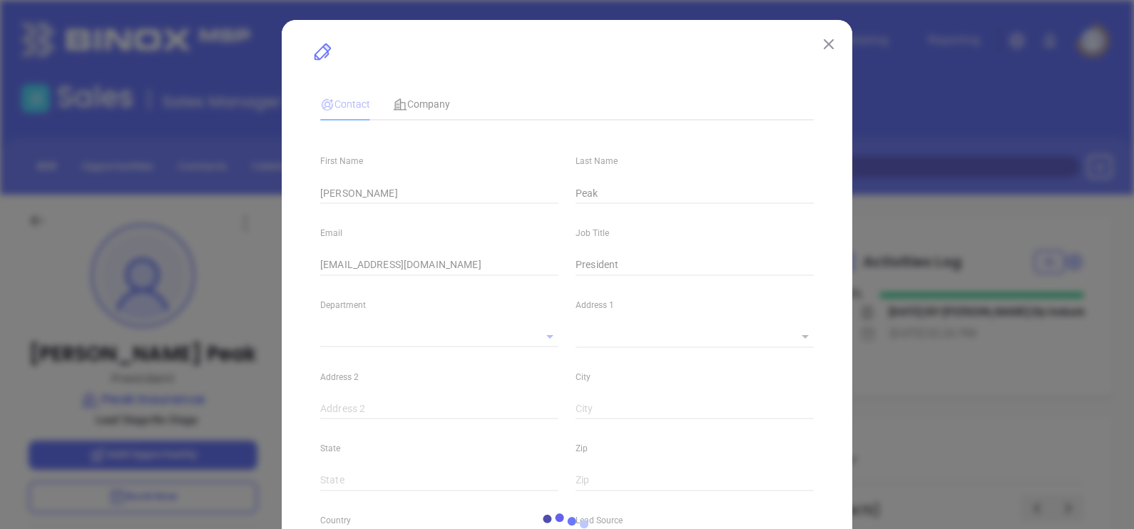
type input "Marketing"
type input "Binox"
type input "undefined undefined"
type input "(334) 872-2303"
type input "1"
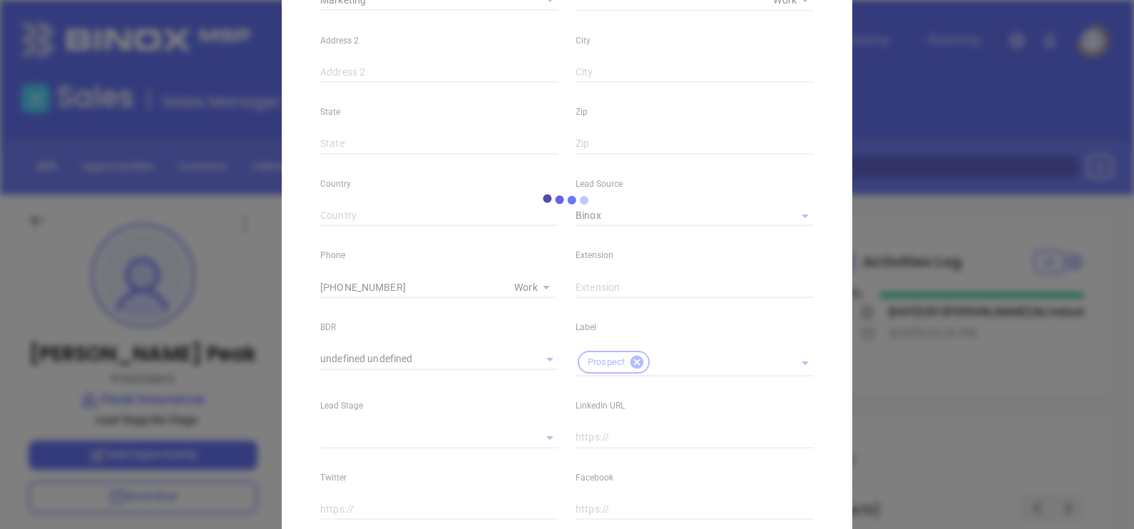
scroll to position [356, 0]
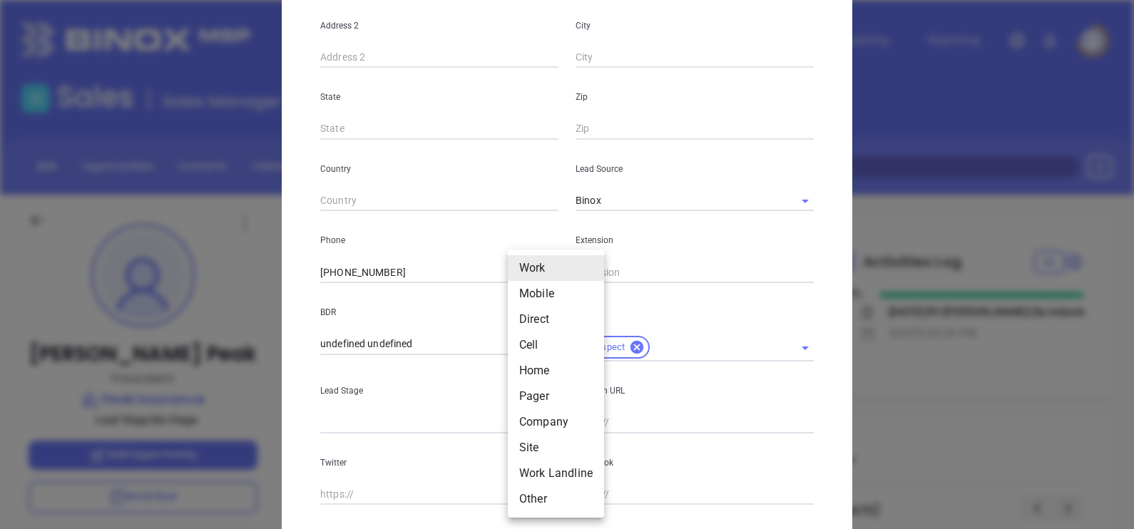
click at [521, 278] on body "Leads CRM Marketing Reporting Financial Leads Leads Sales Sales Manager BDR Opp…" at bounding box center [567, 264] width 1134 height 529
click at [542, 293] on li "Mobile" at bounding box center [556, 294] width 96 height 26
type input "2"
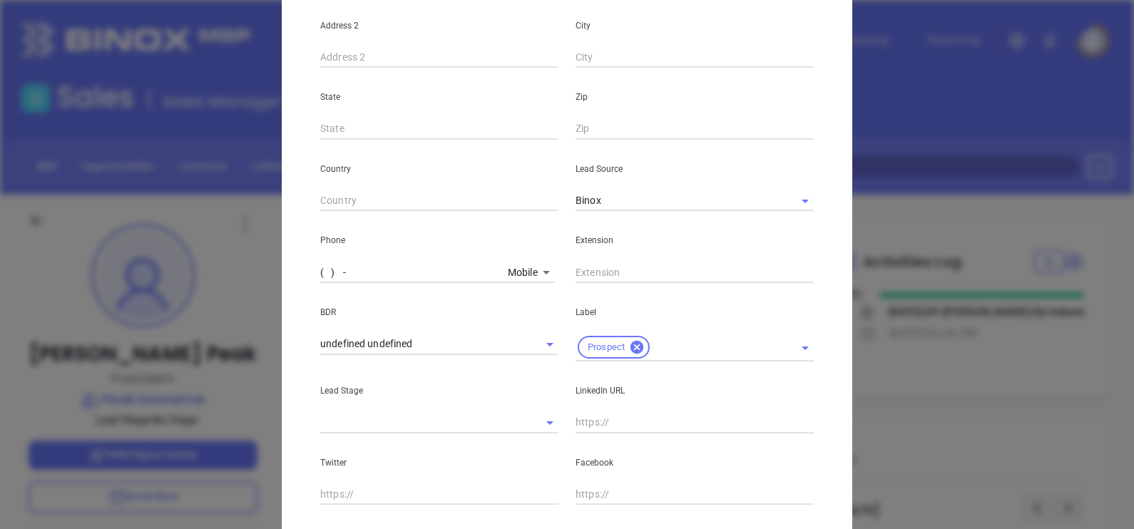
click at [426, 262] on input "( ) -" at bounding box center [411, 272] width 182 height 21
paste input "334) 407-7027"
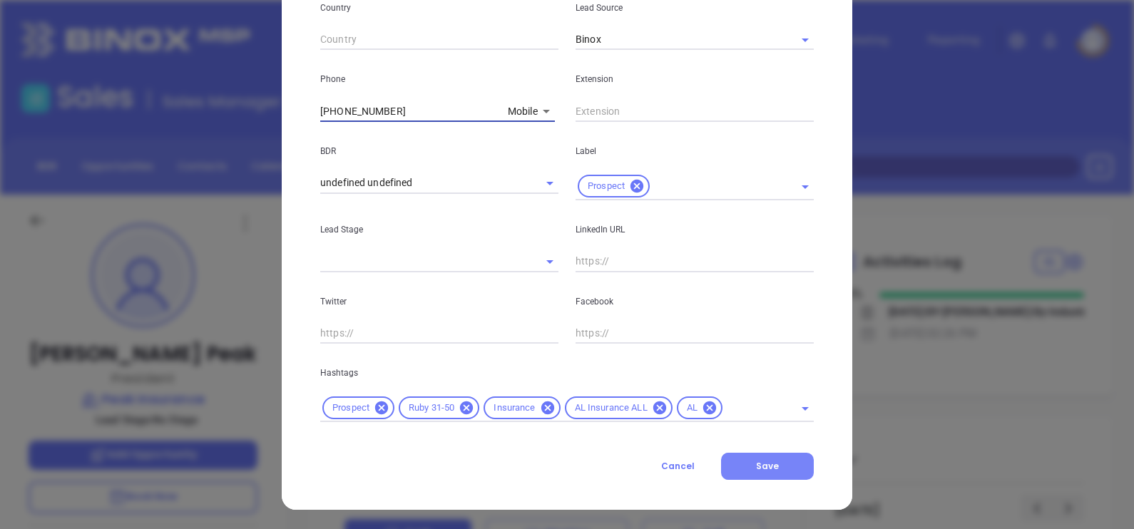
type input "(334) 407-7027"
click at [733, 453] on button "Save" at bounding box center [767, 466] width 93 height 27
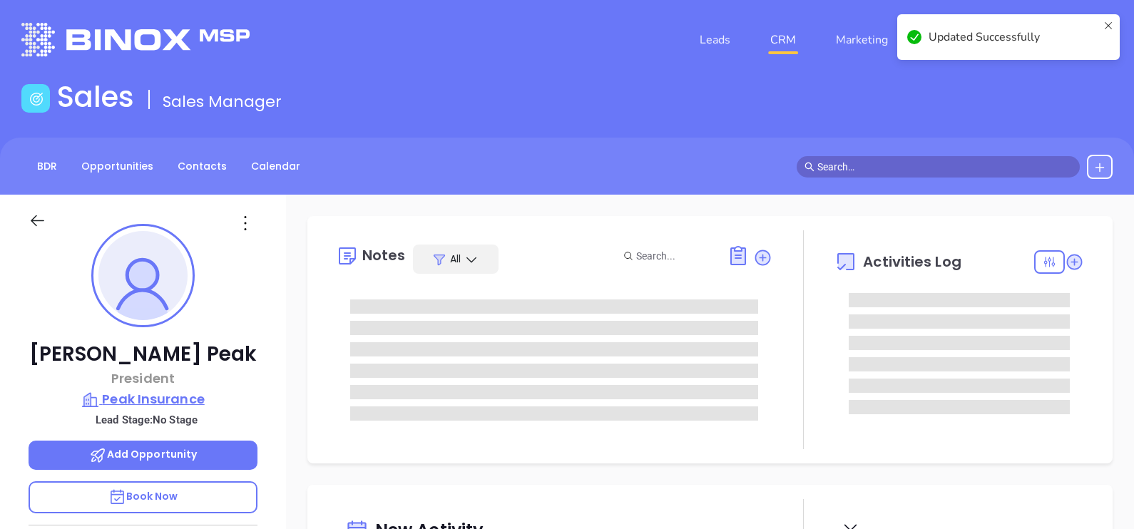
click at [168, 399] on p "Peak Insurance" at bounding box center [143, 399] width 229 height 20
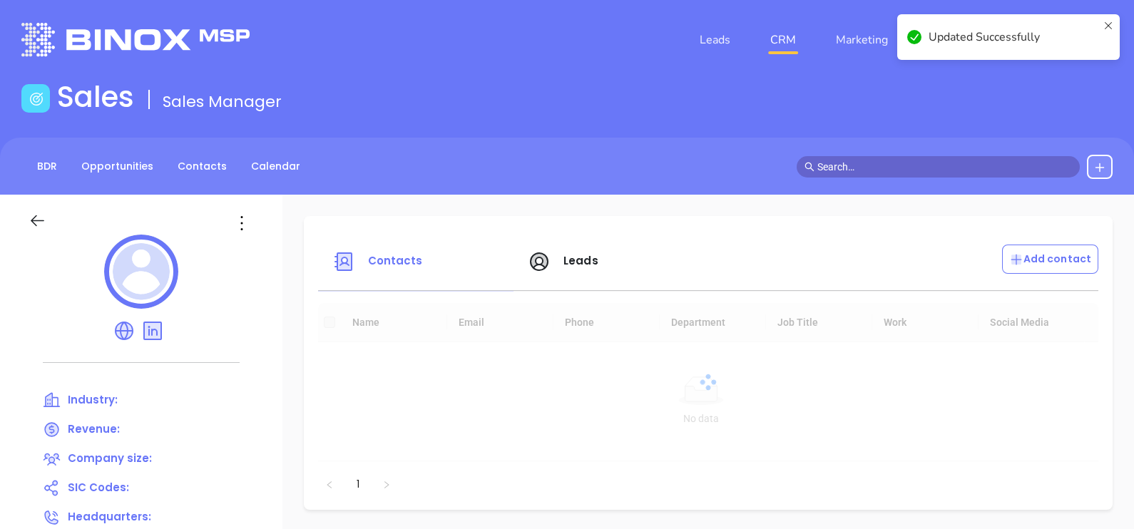
click at [243, 228] on icon at bounding box center [241, 223] width 23 height 23
click at [255, 252] on div "Edit" at bounding box center [306, 251] width 129 height 16
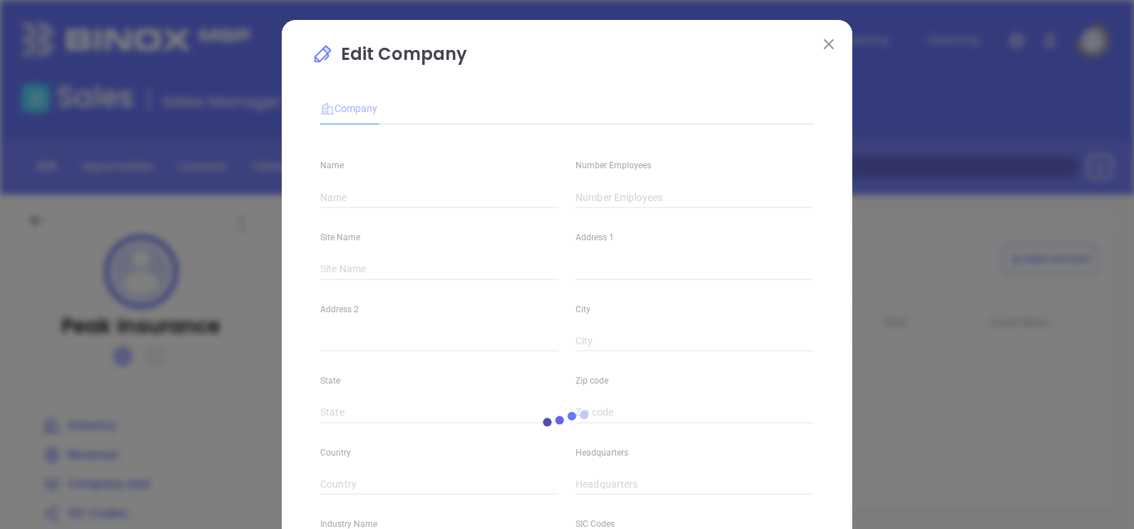
type input "Peak Insurance"
type input "(334) 872-2303"
type input "https://www.peakinsurance.com/"
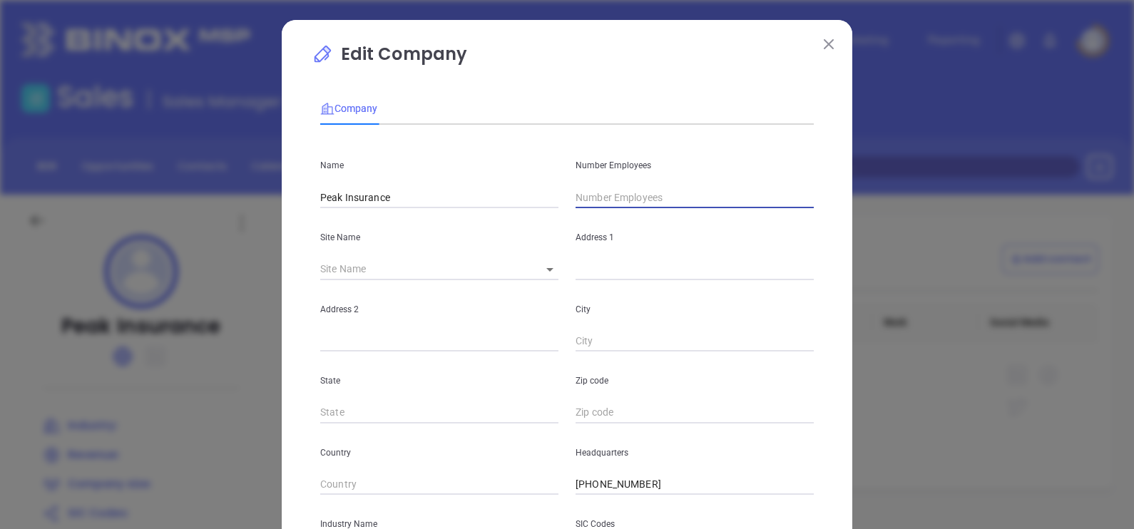
click at [628, 193] on input "text" at bounding box center [695, 197] width 238 height 21
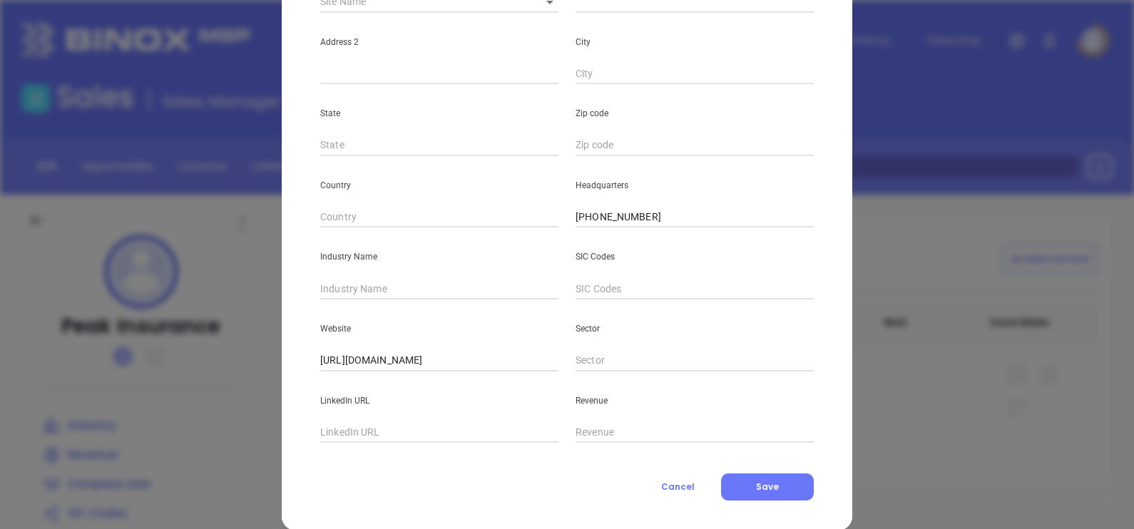
type input "7"
click at [355, 280] on input "text" at bounding box center [439, 288] width 238 height 21
type input "Insurance"
click at [378, 417] on div "LinkedIn URL" at bounding box center [439, 408] width 255 height 72
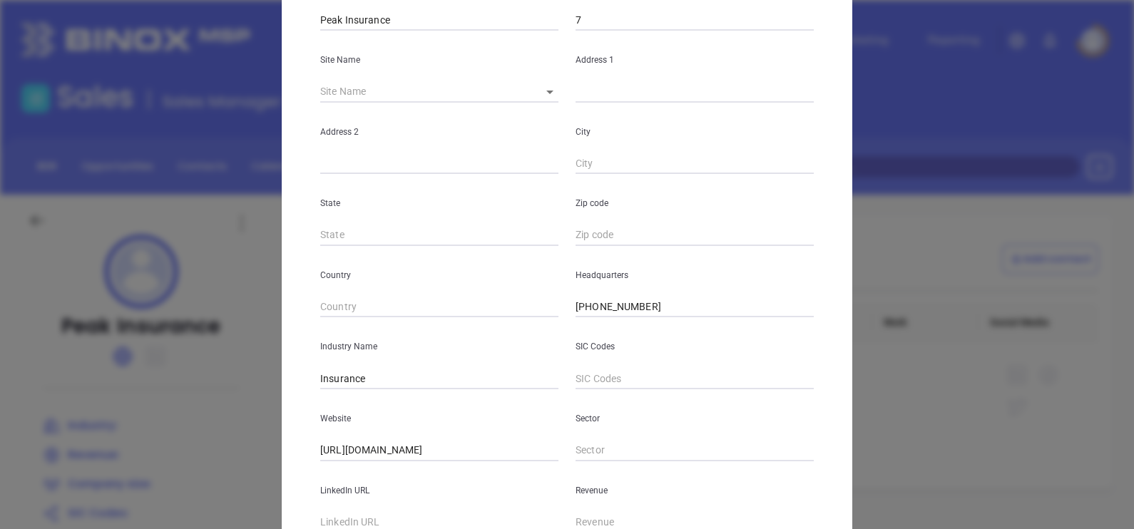
scroll to position [288, 0]
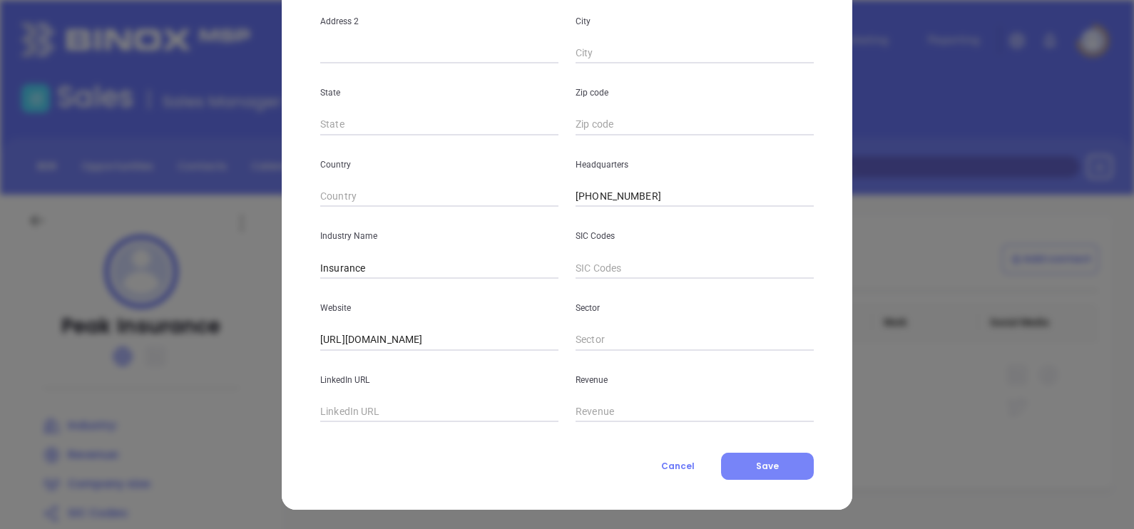
click at [743, 471] on button "Save" at bounding box center [767, 466] width 93 height 27
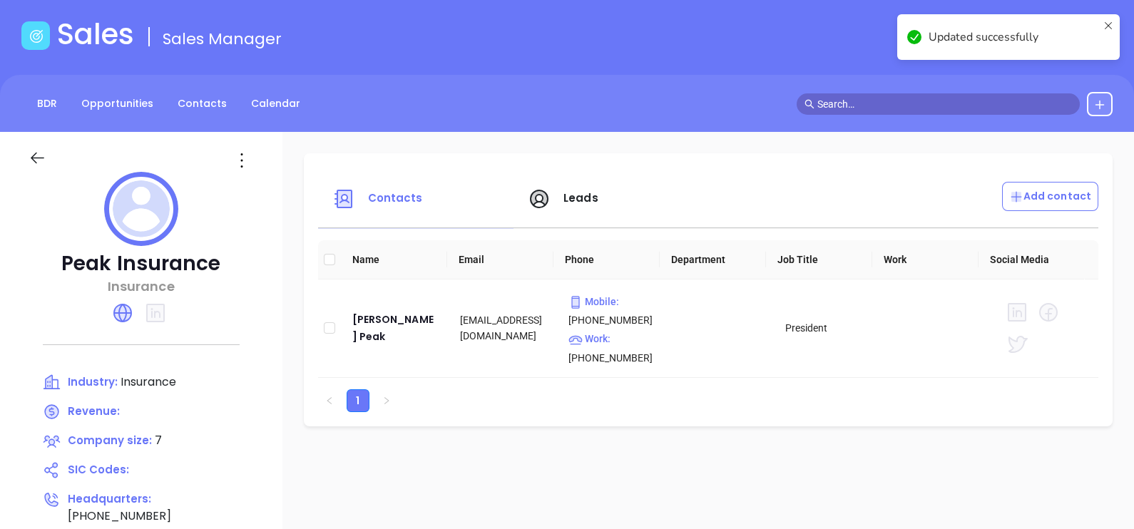
scroll to position [88, 0]
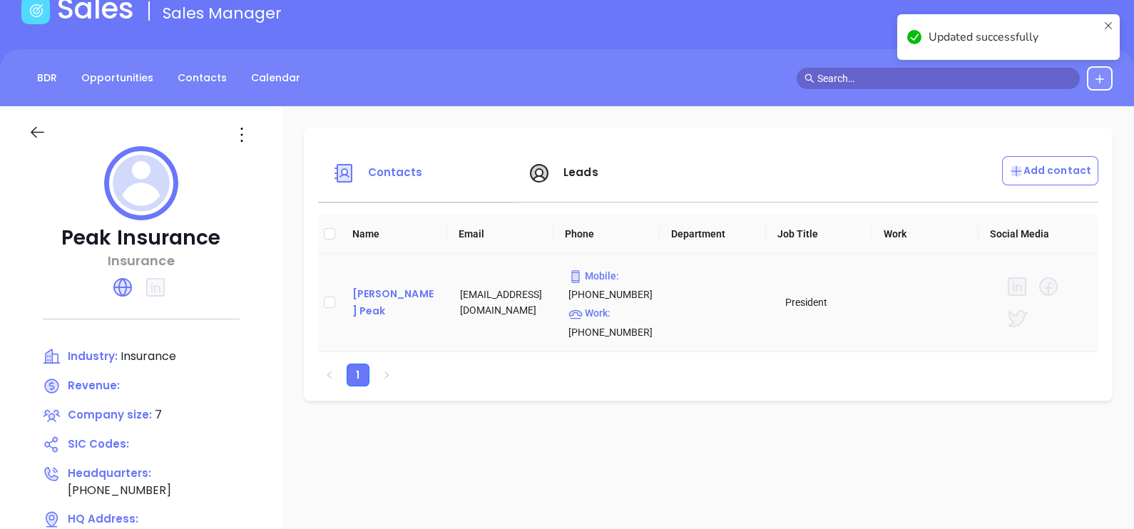
click at [374, 305] on div "Jere Peak" at bounding box center [395, 302] width 86 height 34
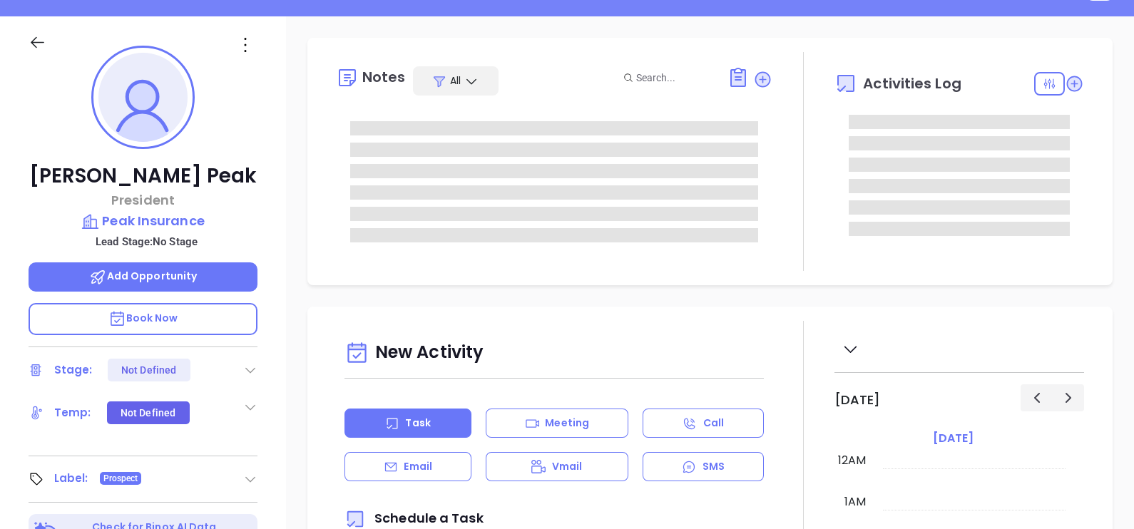
scroll to position [373, 0]
click at [242, 41] on icon at bounding box center [245, 45] width 23 height 23
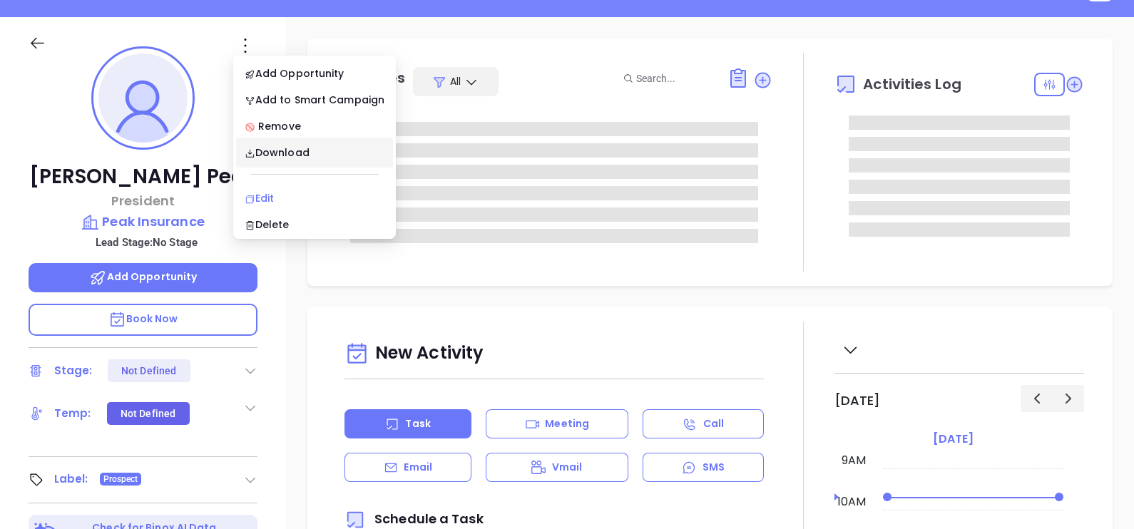
type input "[PERSON_NAME]"
click at [269, 196] on div "Edit" at bounding box center [315, 198] width 140 height 16
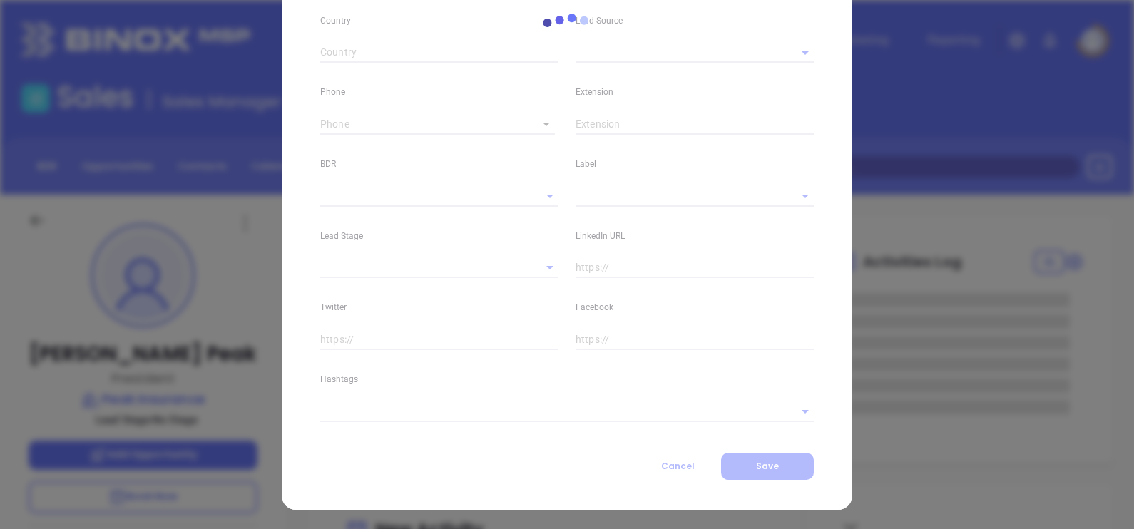
type input "Jere"
type input "Peak"
type input "jpeak@peakinsurance.com"
type input "President"
type input "1"
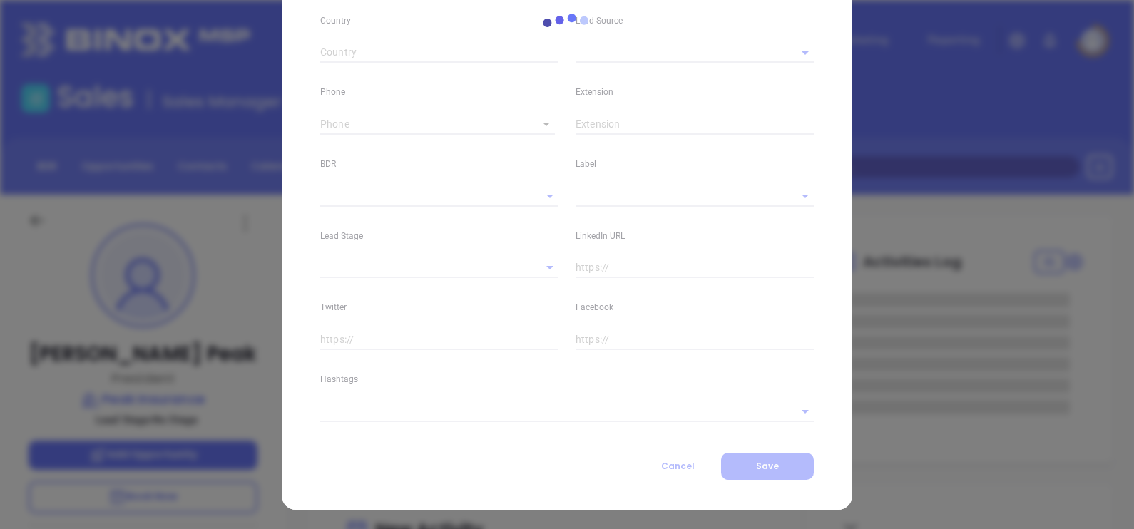
type input "Marketing"
type input "Binox"
type input "undefined undefined"
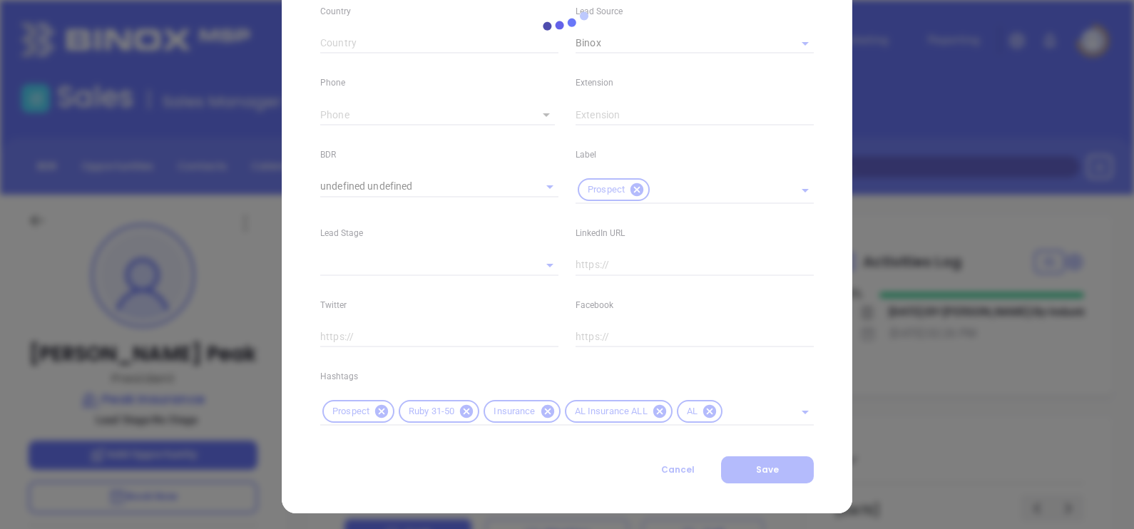
scroll to position [517, 0]
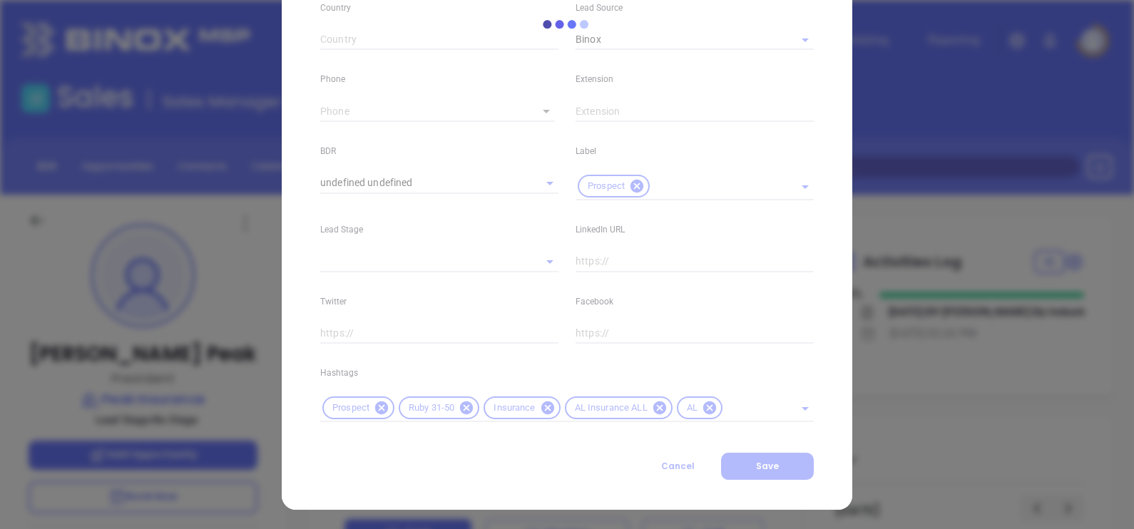
type input "(334) 872-2303"
type input "1"
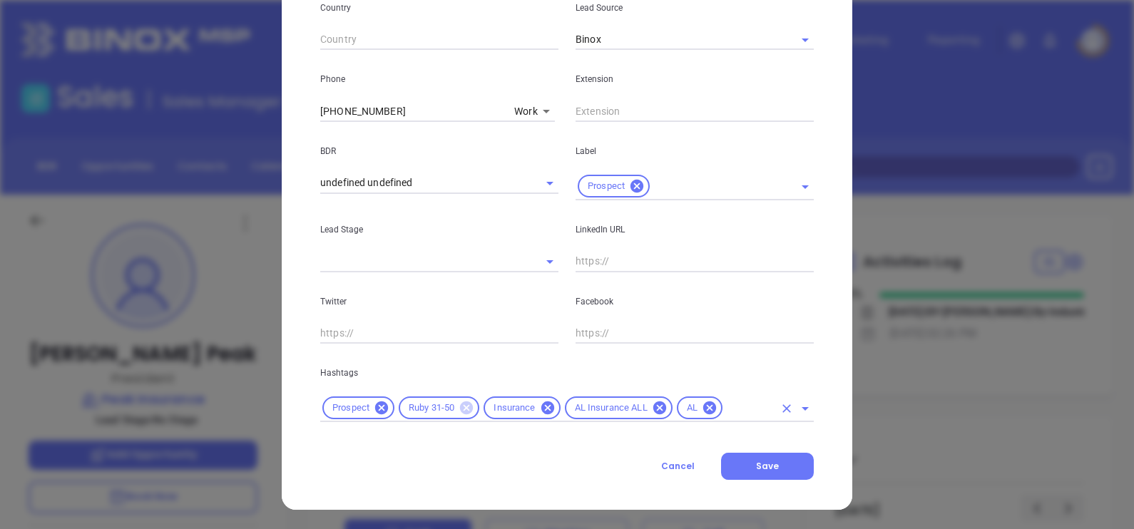
click at [464, 405] on icon at bounding box center [466, 408] width 13 height 13
click at [683, 397] on div "Prospect Insurance AL Insurance ALL AL" at bounding box center [567, 408] width 494 height 28
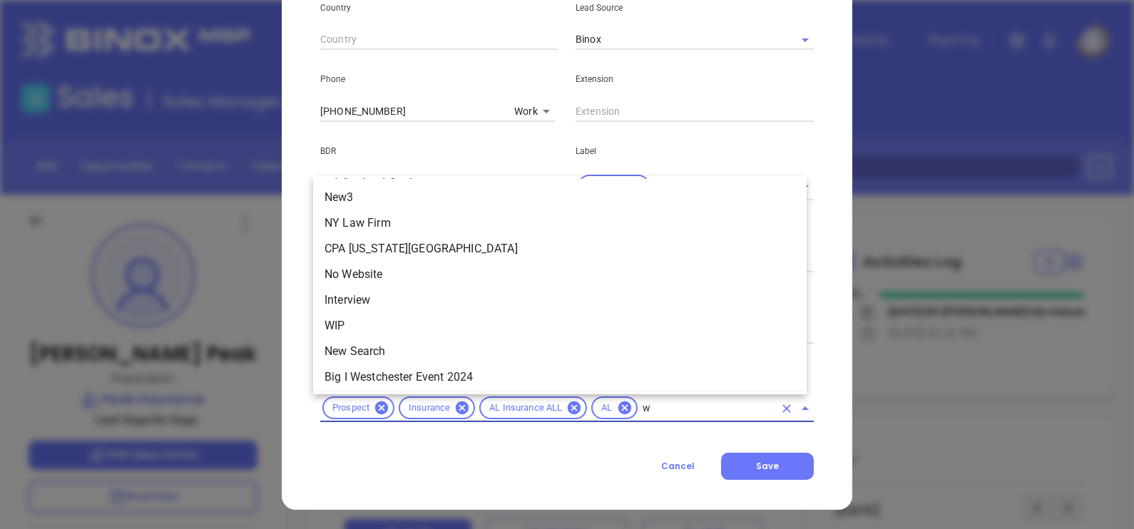
type input "w"
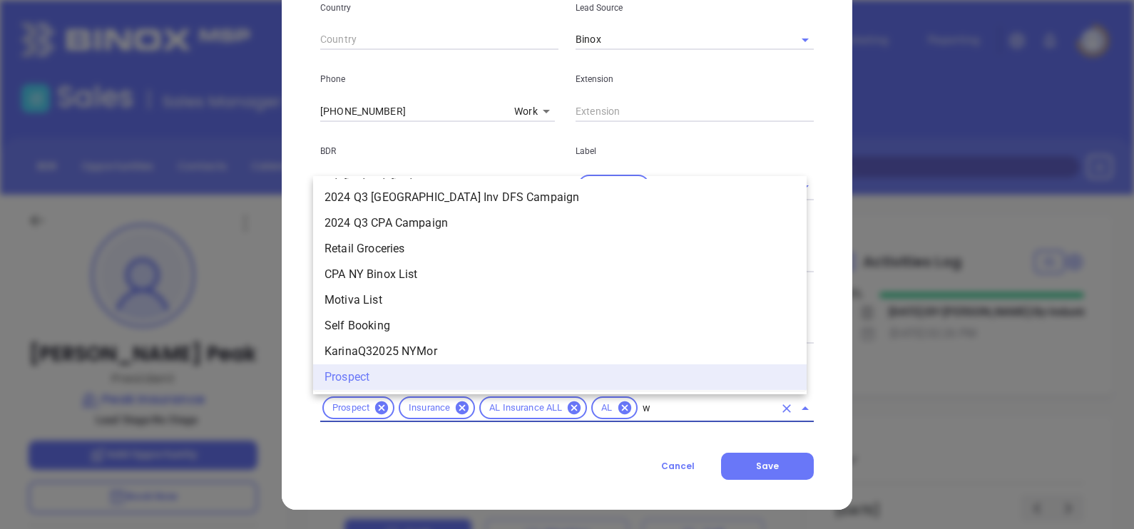
scroll to position [0, 0]
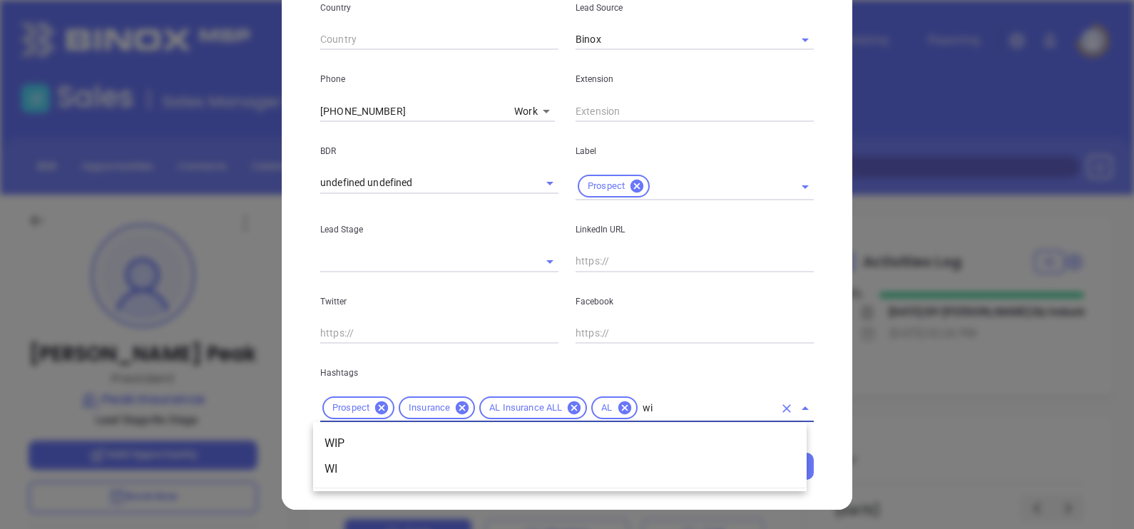
type input "w"
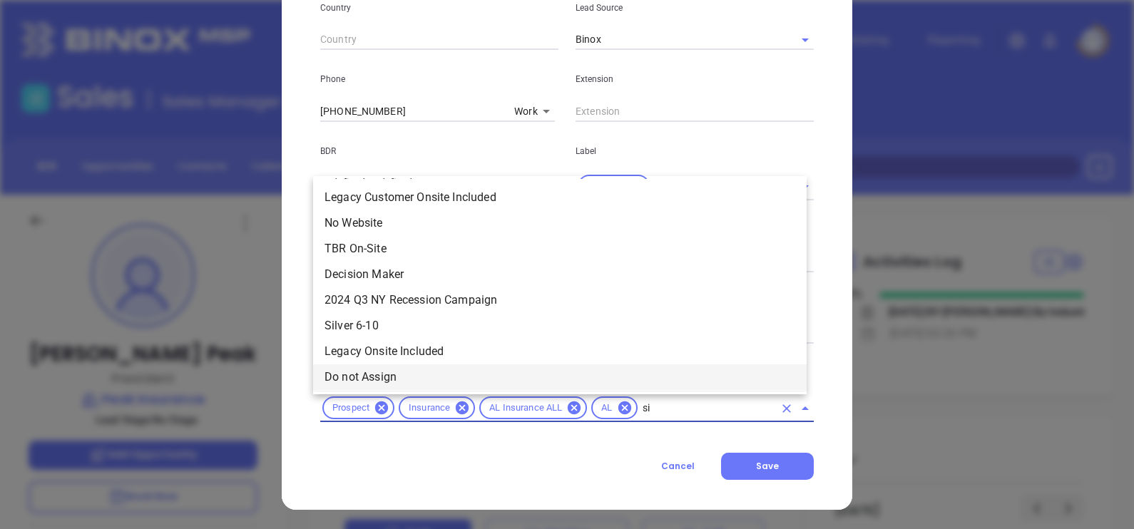
type input "sil"
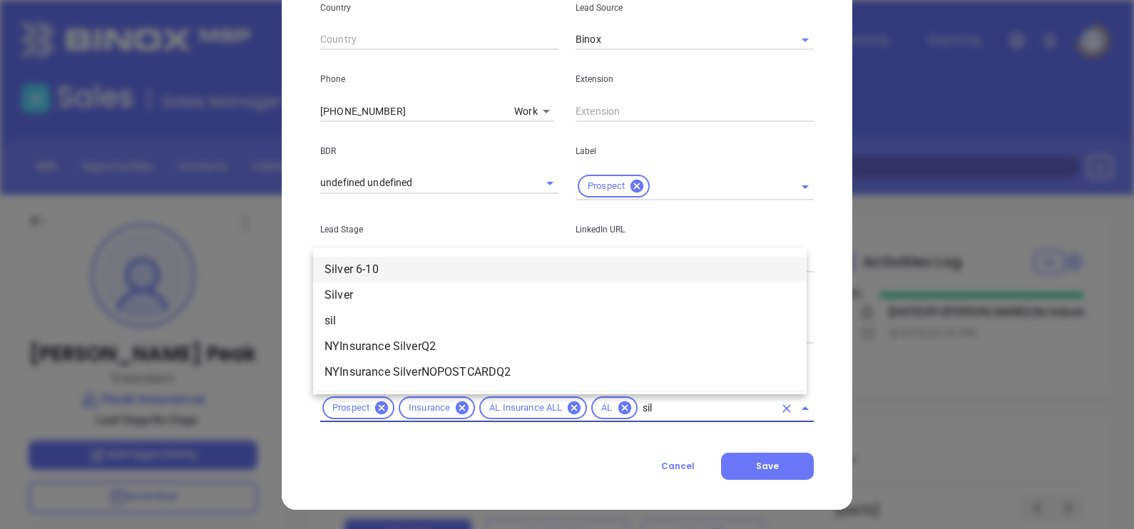
click at [524, 269] on li "Silver 6-10" at bounding box center [560, 270] width 494 height 26
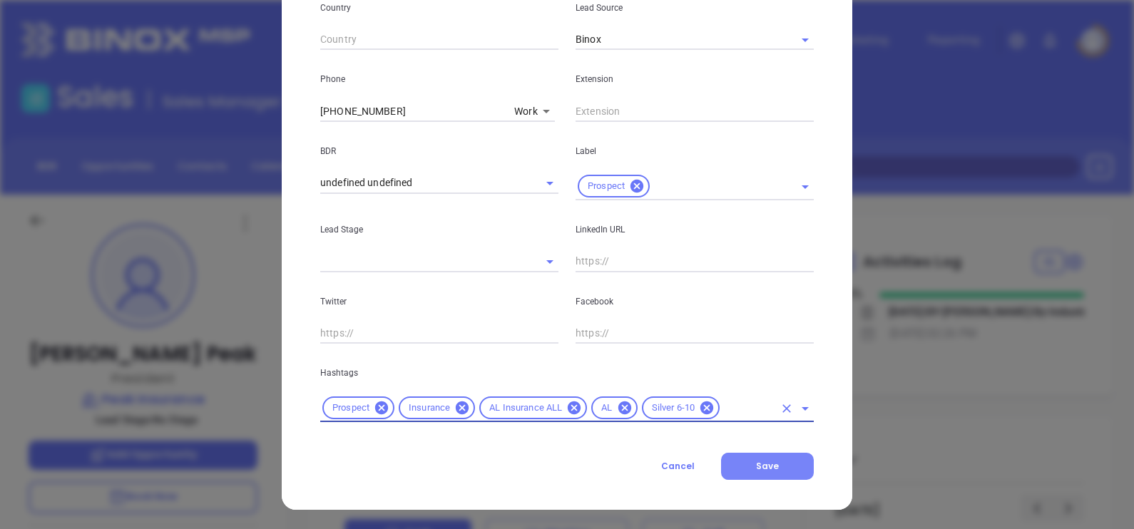
click at [775, 471] on button "Save" at bounding box center [767, 466] width 93 height 27
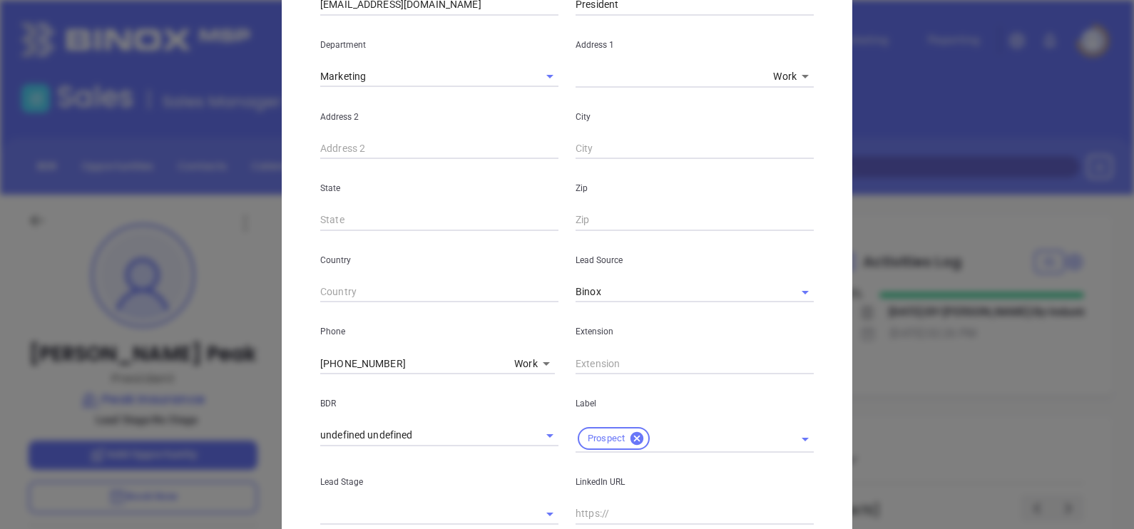
scroll to position [160, 0]
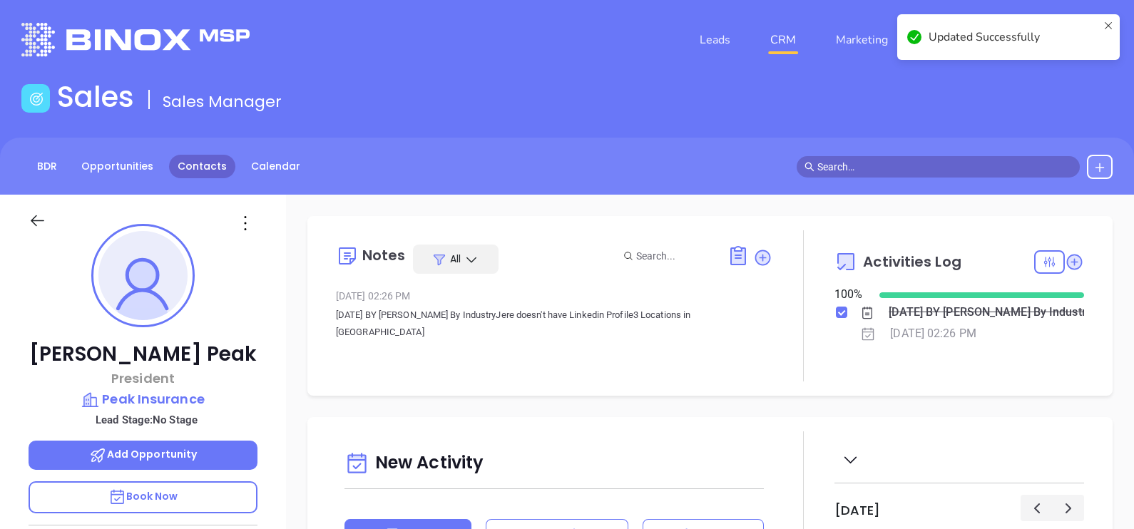
drag, startPoint x: 228, startPoint y: 163, endPoint x: 185, endPoint y: 172, distance: 43.6
click at [223, 165] on div "BDR Opportunities Contacts Calendar" at bounding box center [164, 167] width 287 height 24
click at [185, 172] on link "Contacts" at bounding box center [202, 167] width 66 height 24
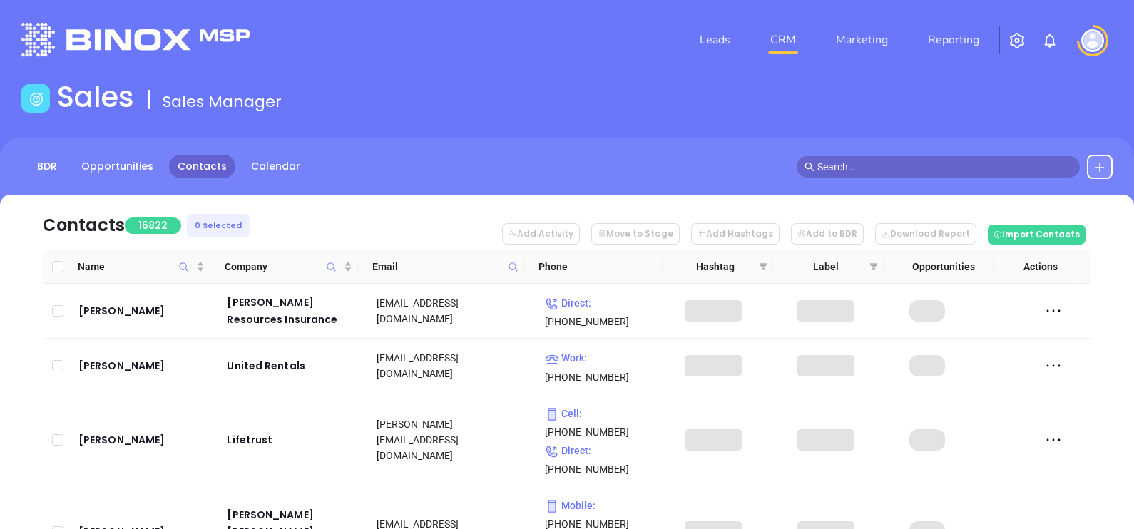
click at [516, 262] on icon at bounding box center [513, 267] width 11 height 11
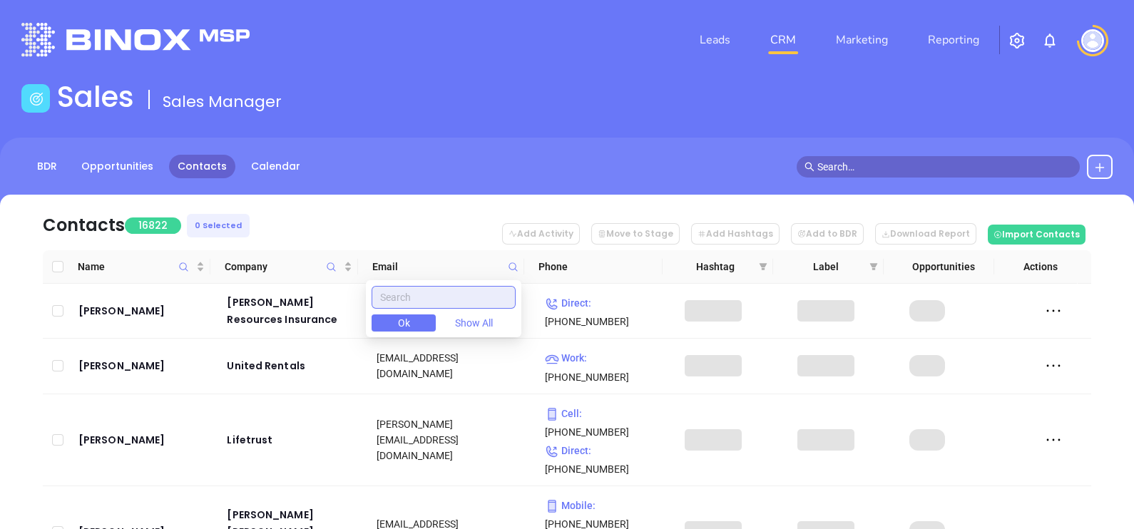
paste input "insurancesolutionsgroup.com"
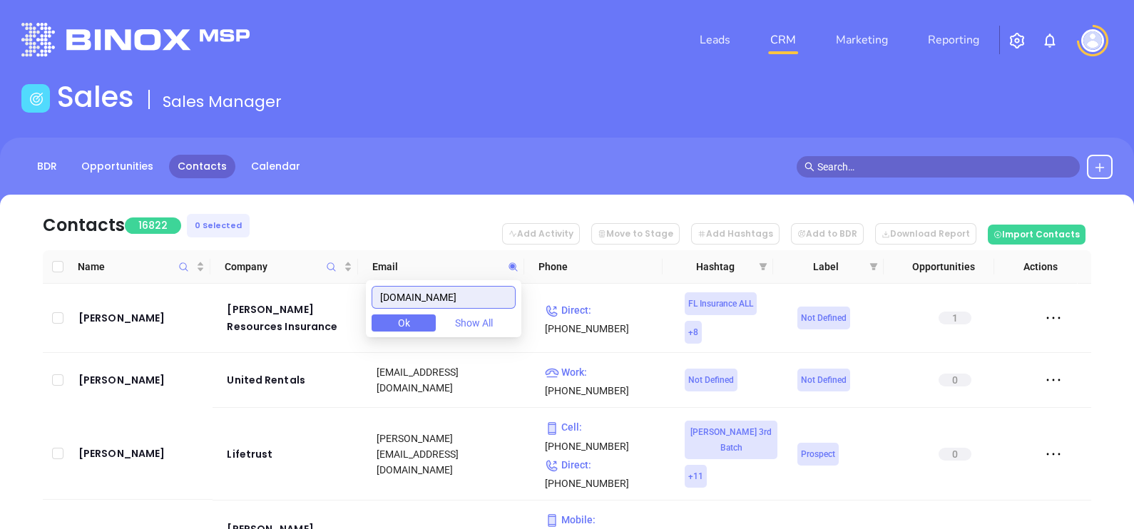
scroll to position [0, 12]
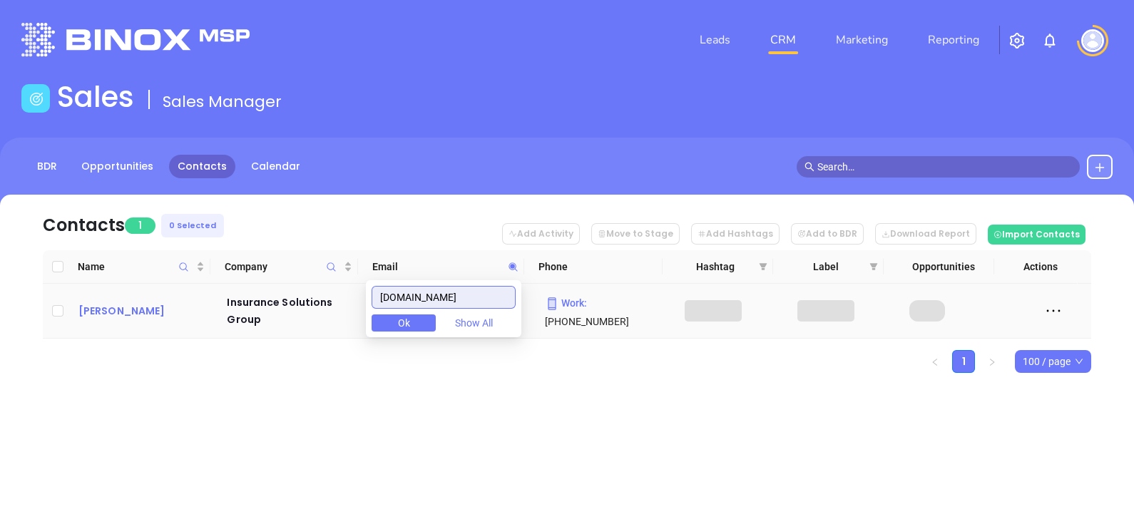
type input "insurancesolutionsgroup.com"
click at [128, 303] on div "Greg Wilkes" at bounding box center [142, 310] width 129 height 17
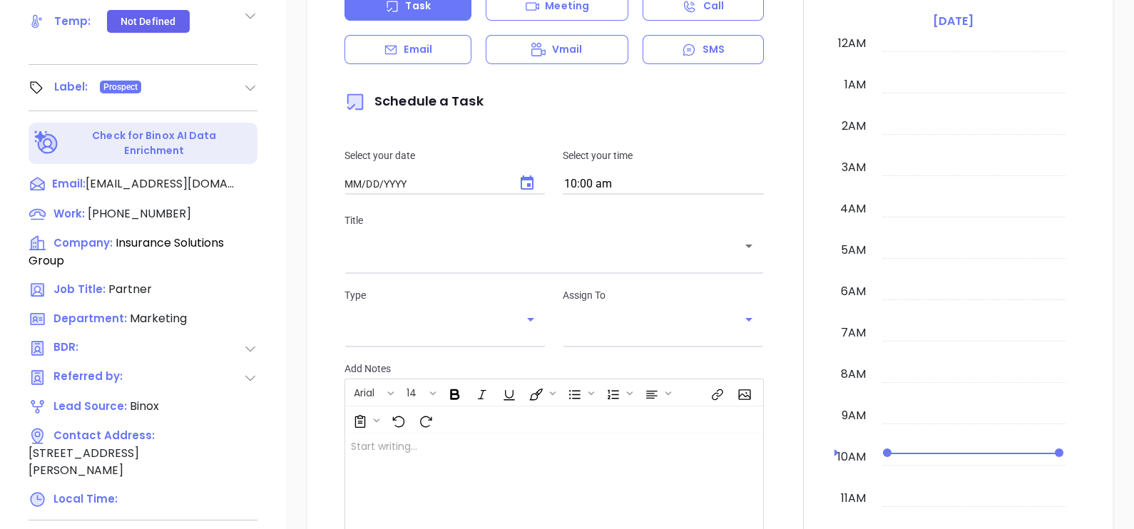
type input "[DATE]"
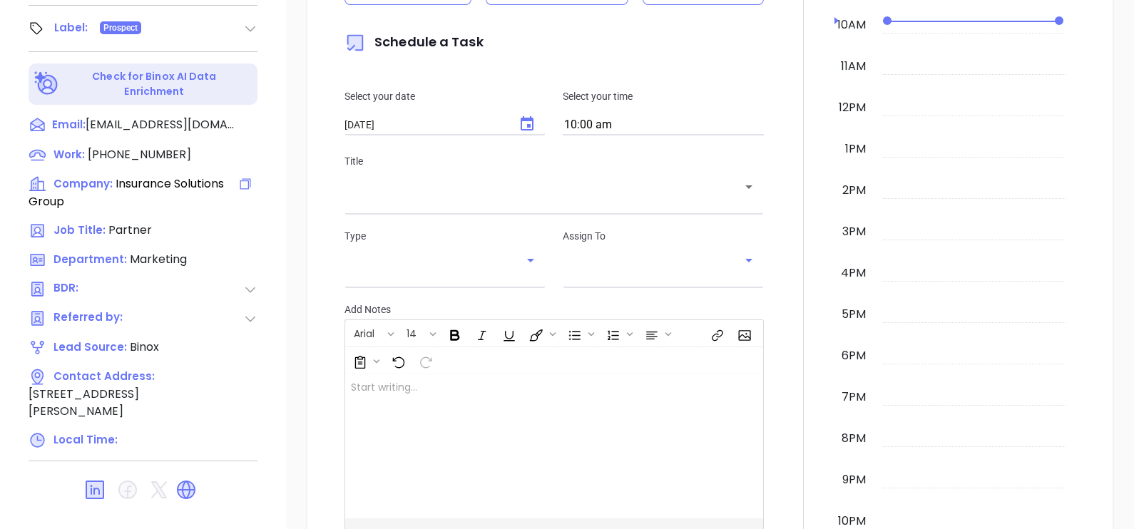
scroll to position [663, 0]
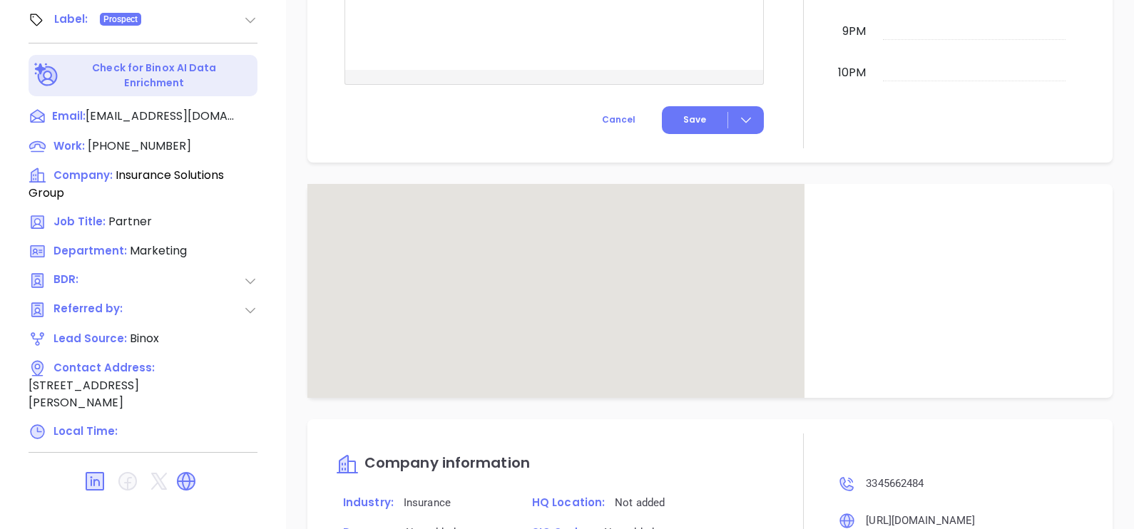
type input "[PERSON_NAME]"
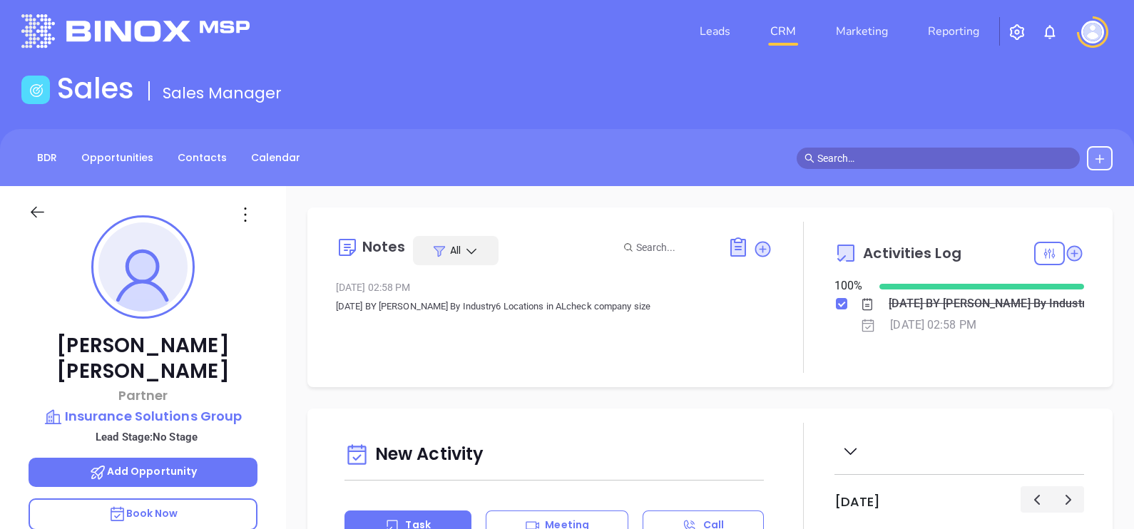
scroll to position [0, 0]
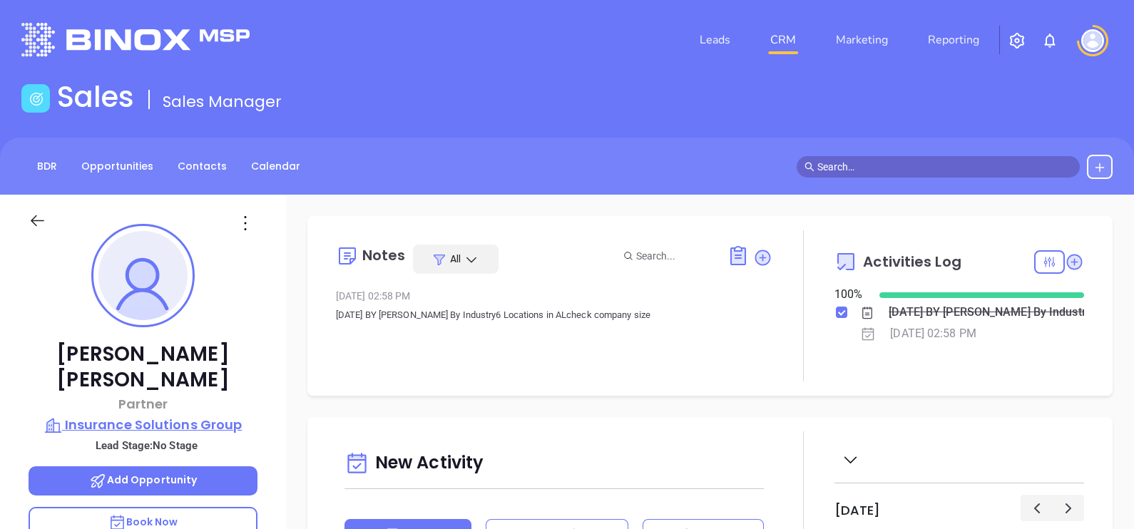
click at [180, 415] on p "Insurance Solutions Group" at bounding box center [143, 425] width 229 height 20
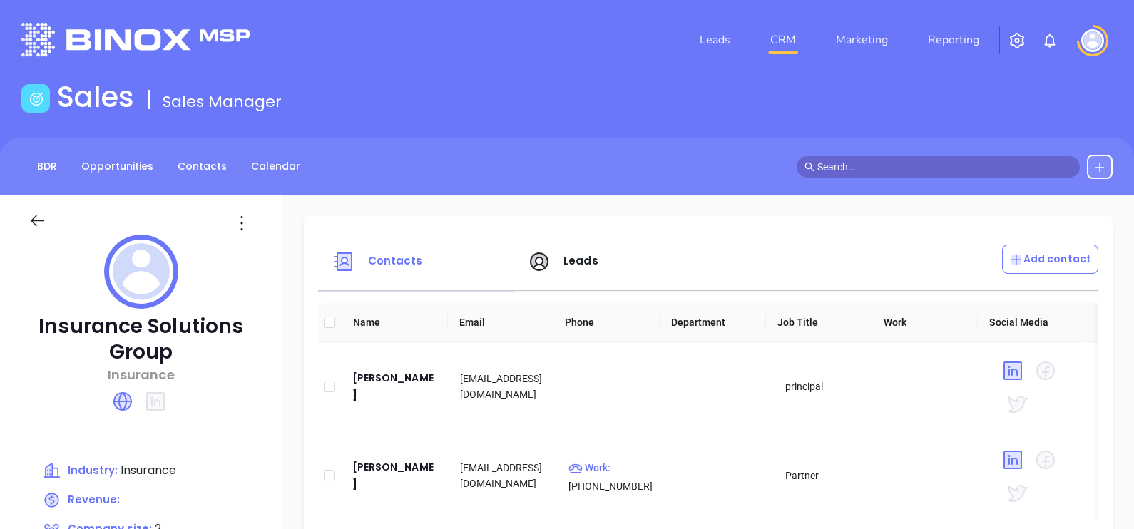
click at [262, 234] on div at bounding box center [242, 223] width 41 height 23
click at [253, 225] on icon at bounding box center [241, 223] width 23 height 23
click at [296, 246] on div "Edit" at bounding box center [349, 251] width 129 height 16
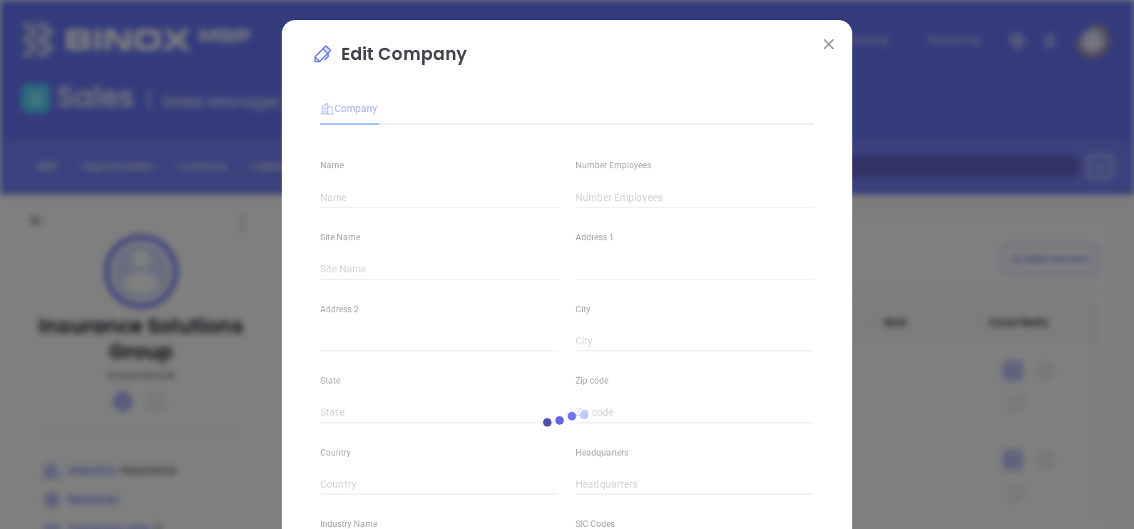
type input "Insurance Solutions Group"
type input "2"
type input "(334) 566-2484"
type input "Insurance"
type input "https://www.insurancesolutionsgroup.com/"
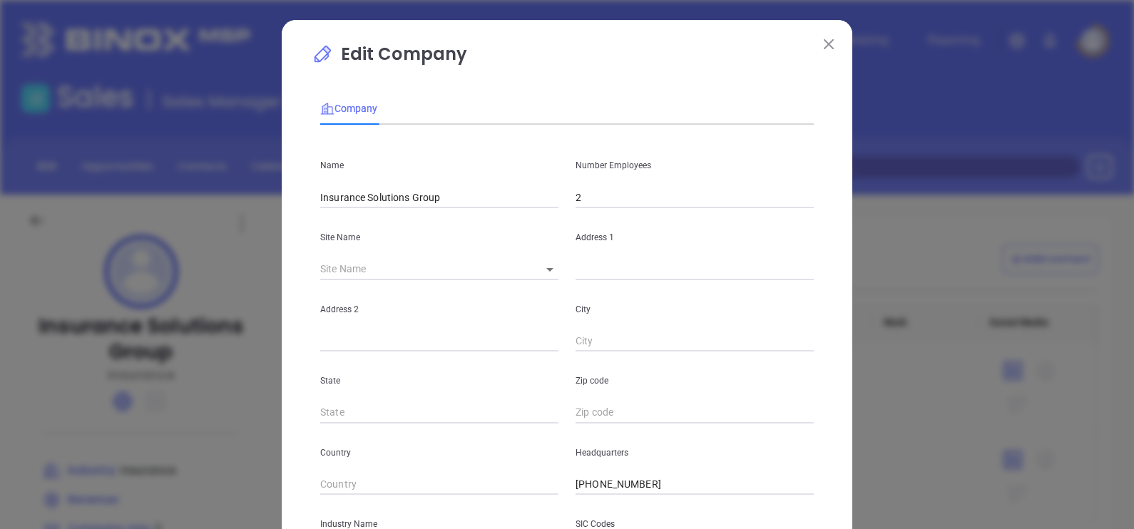
click at [627, 203] on input "2" at bounding box center [695, 197] width 238 height 21
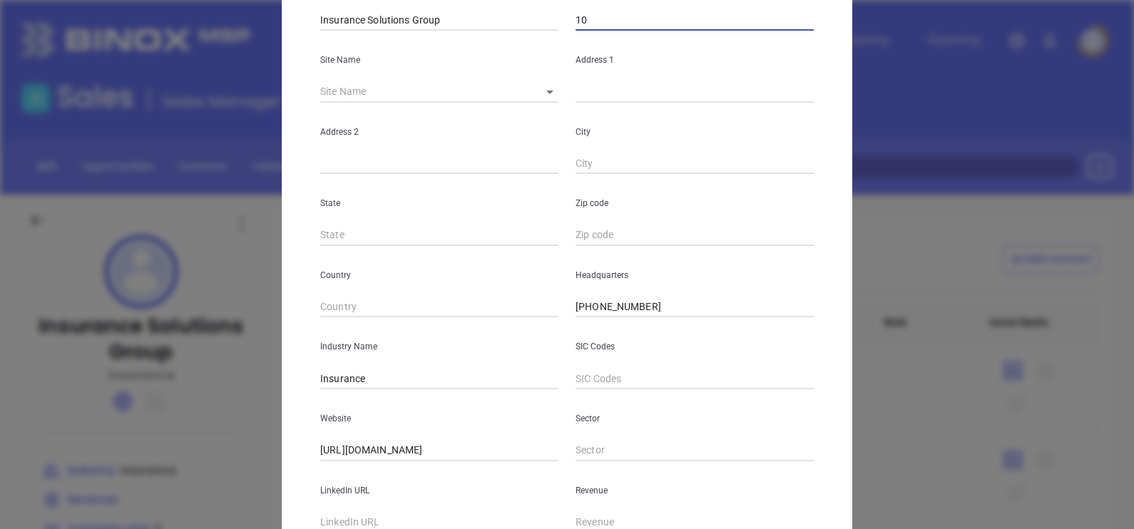
scroll to position [288, 0]
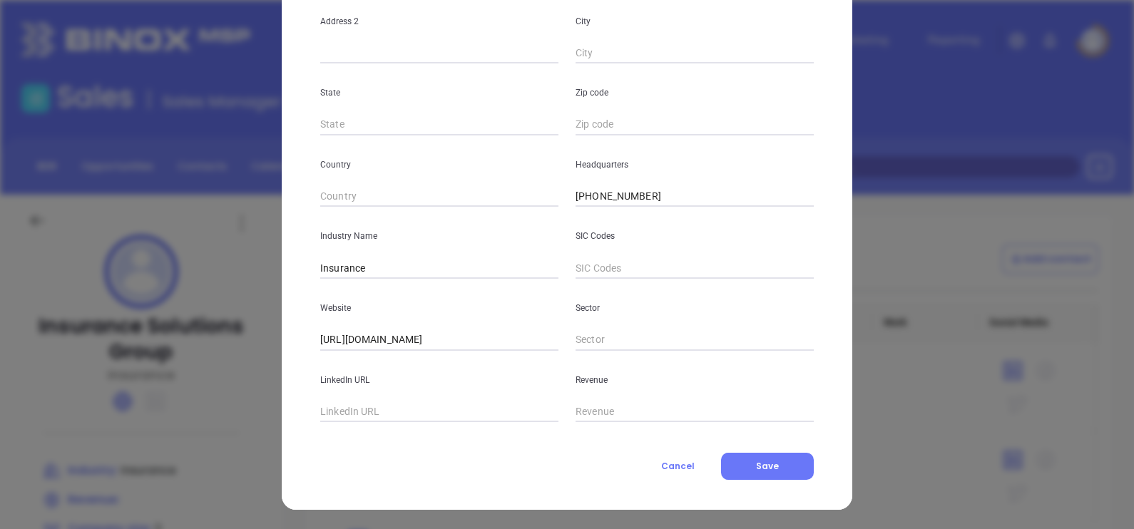
type input "10"
click at [791, 481] on div "Edit Company Company Name Insurance Solutions Group Number Employees 10 Site Na…" at bounding box center [567, 121] width 571 height 778
click at [786, 466] on button "Save" at bounding box center [767, 466] width 93 height 27
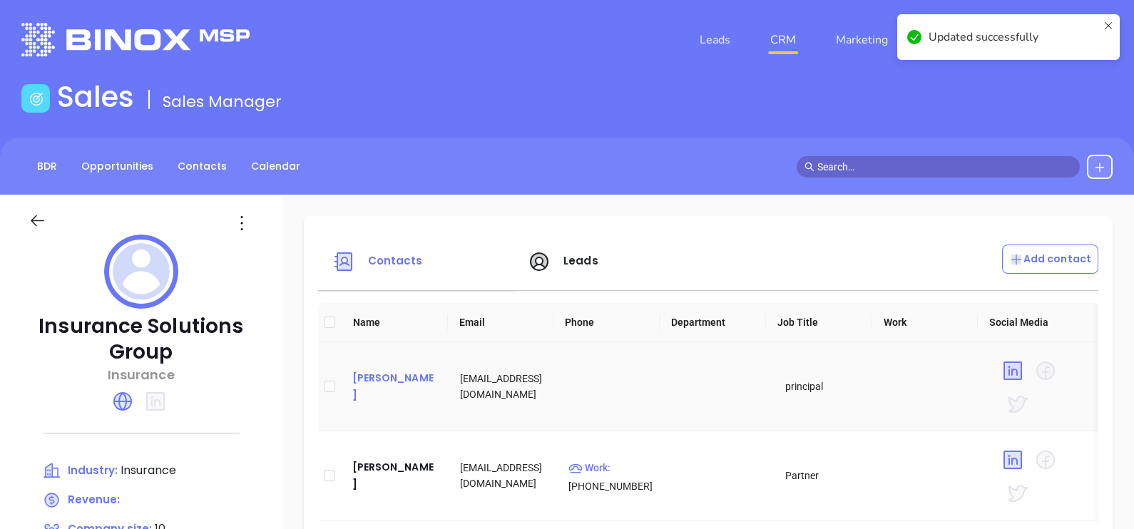
click at [417, 377] on div "Clifton B Young" at bounding box center [395, 386] width 86 height 34
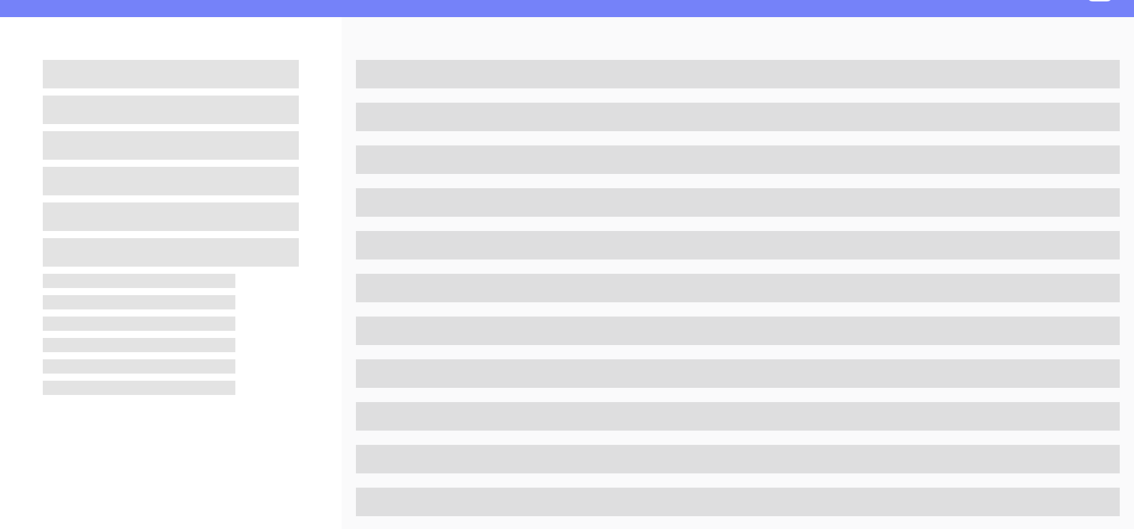
scroll to position [446, 0]
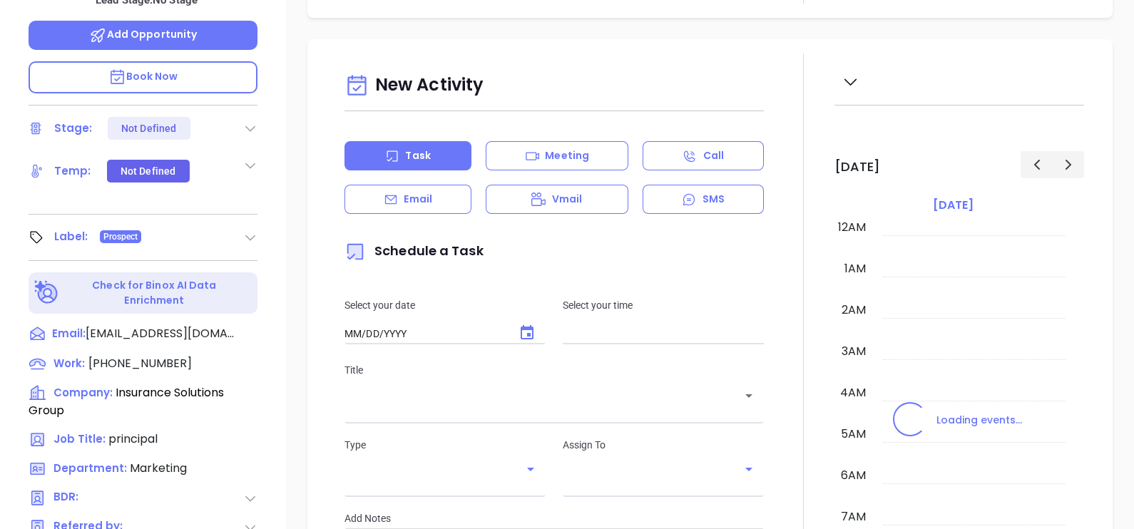
type input "10:00 am"
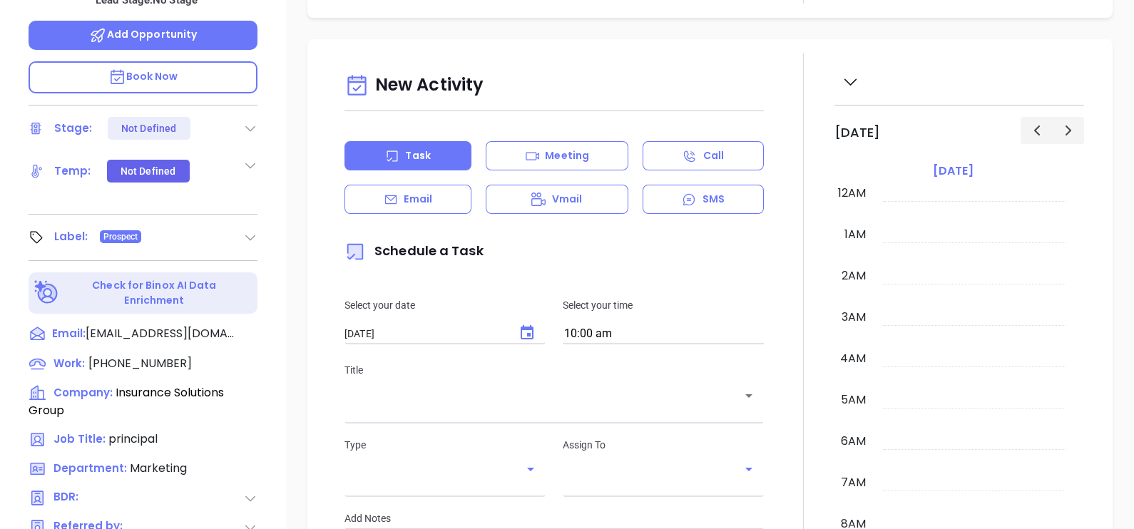
type input "[DATE]"
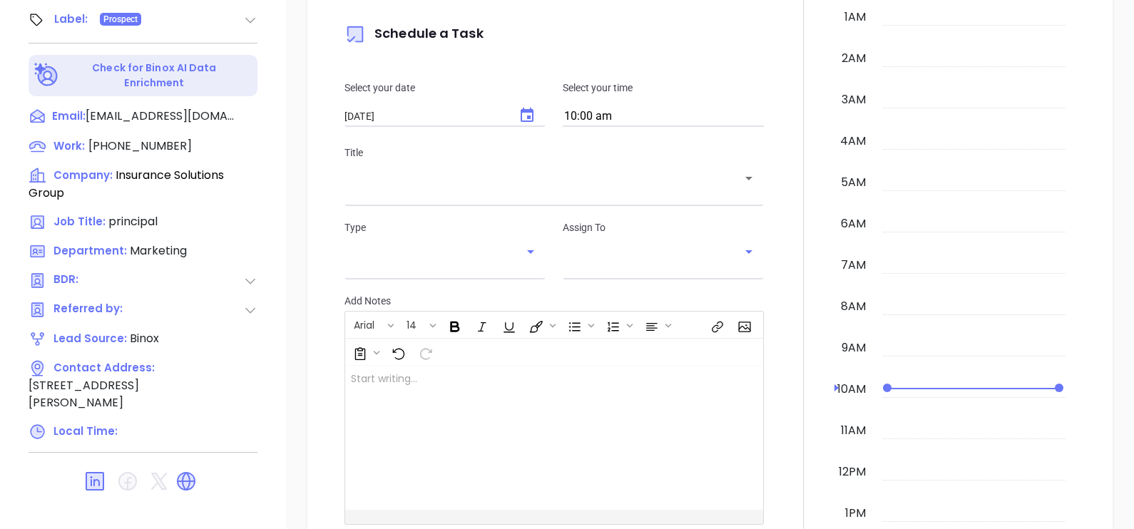
scroll to position [373, 0]
type input "[PERSON_NAME]"
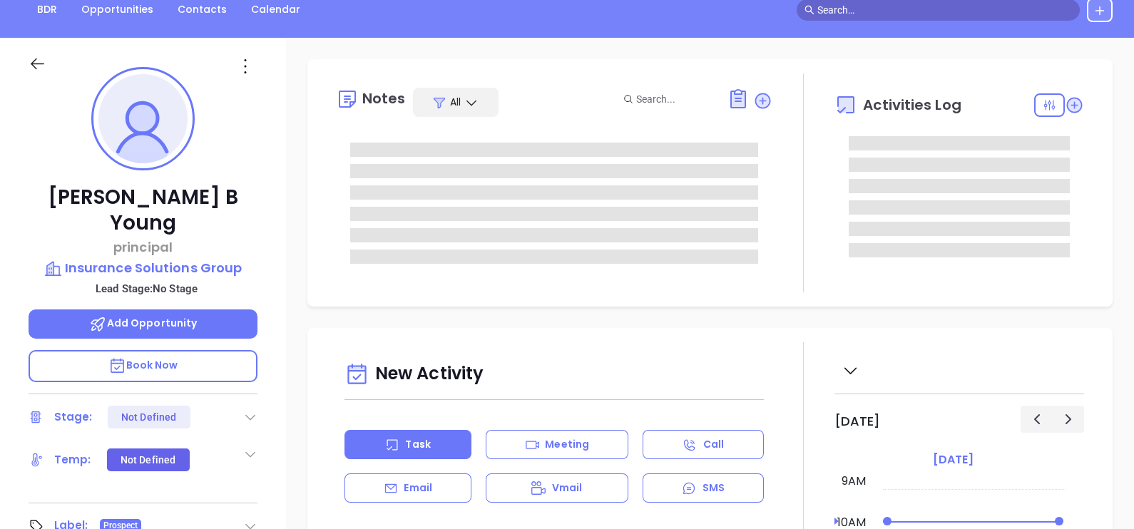
scroll to position [39, 0]
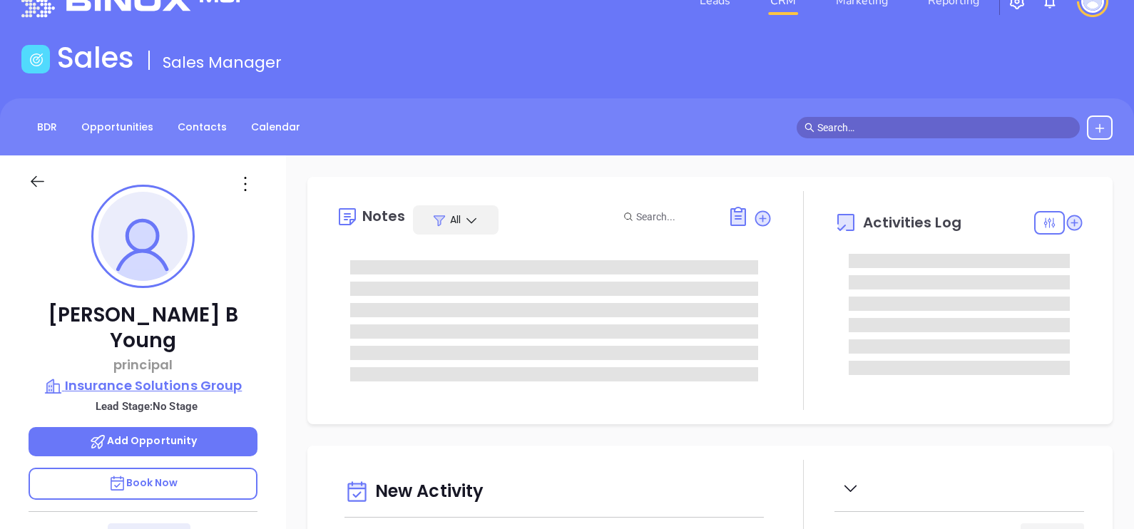
click at [162, 376] on p "Insurance Solutions Group" at bounding box center [143, 386] width 229 height 20
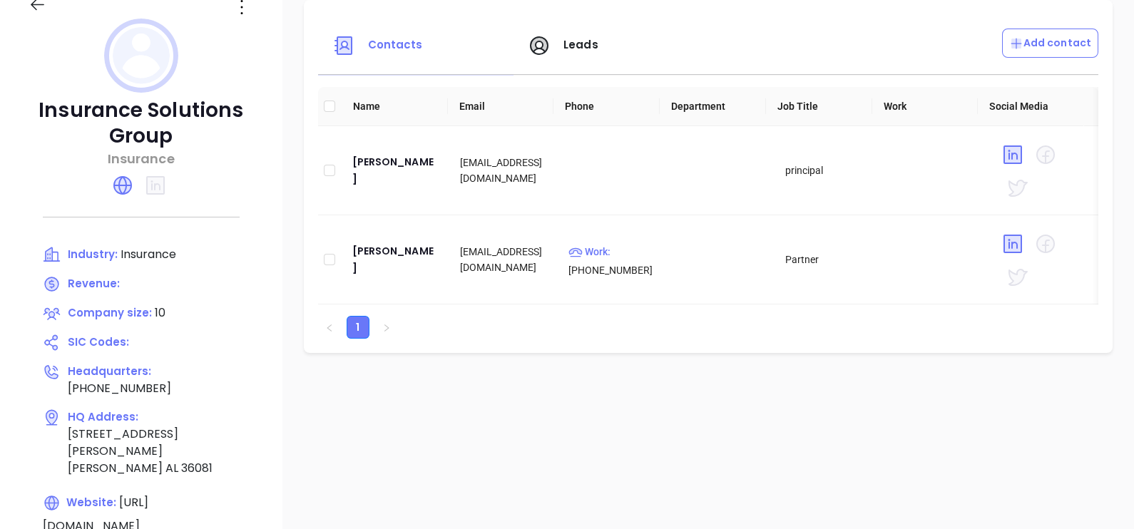
scroll to position [218, 0]
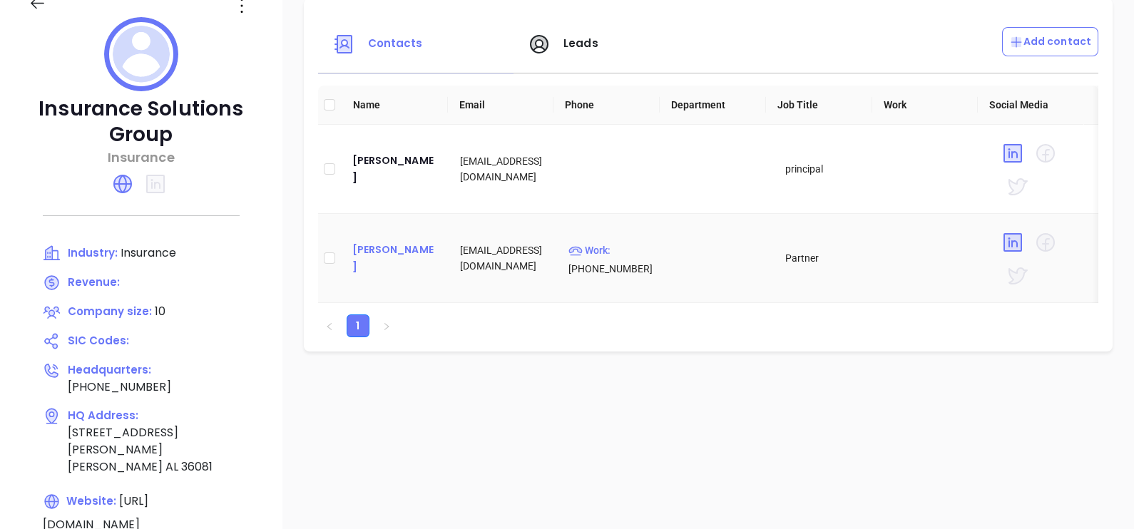
click at [418, 263] on div "Greg Wilkes" at bounding box center [395, 258] width 86 height 34
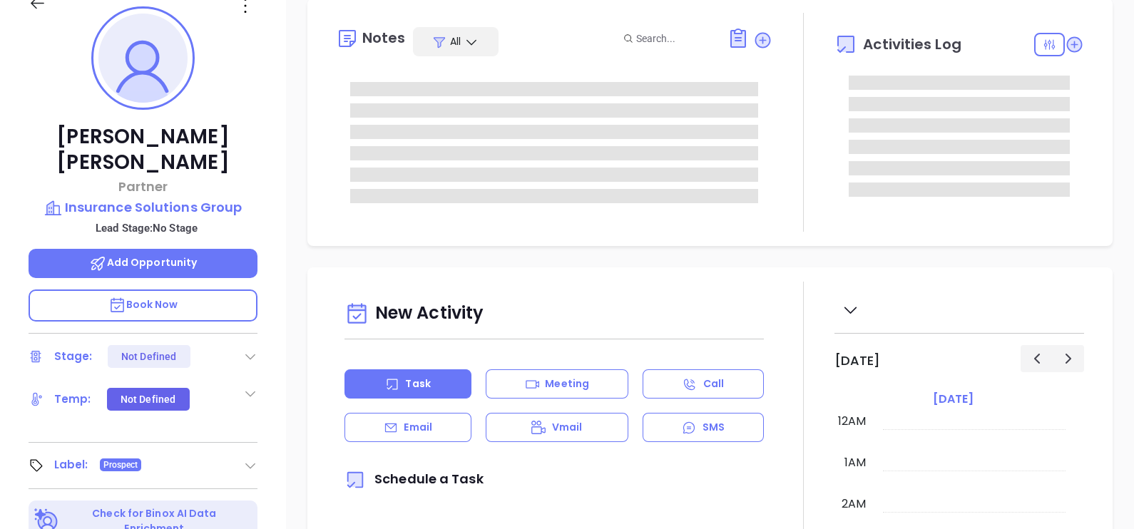
type input "[DATE]"
click at [244, 4] on icon at bounding box center [245, 6] width 2 height 14
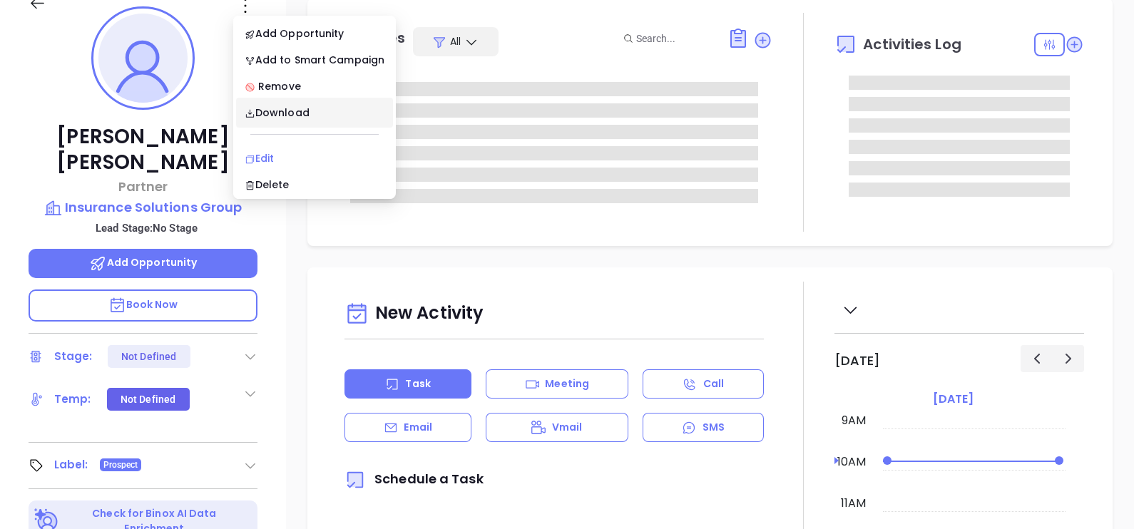
type input "[PERSON_NAME]"
click at [265, 155] on div "Edit" at bounding box center [315, 158] width 140 height 16
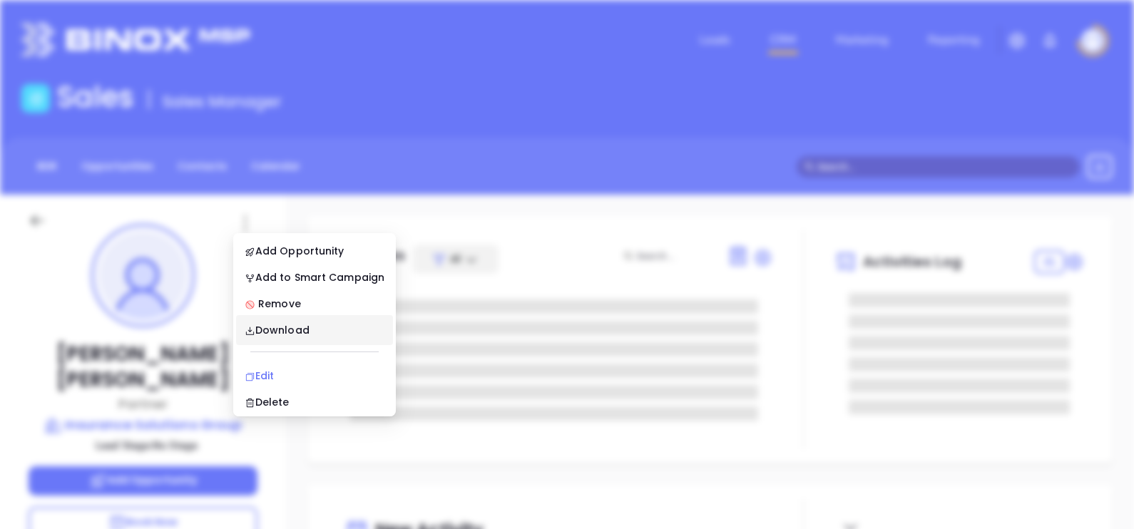
scroll to position [0, 0]
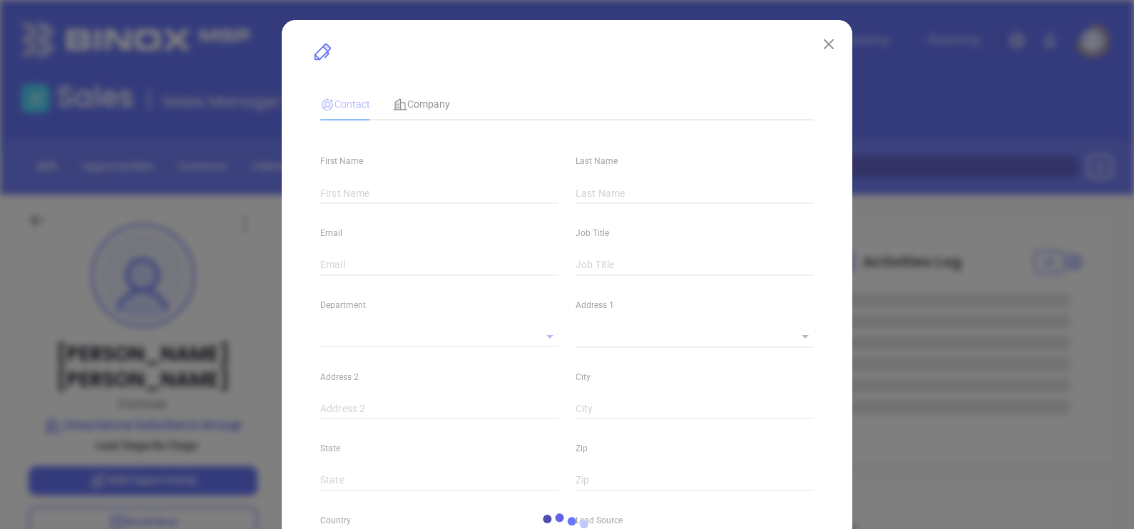
type input "Greg"
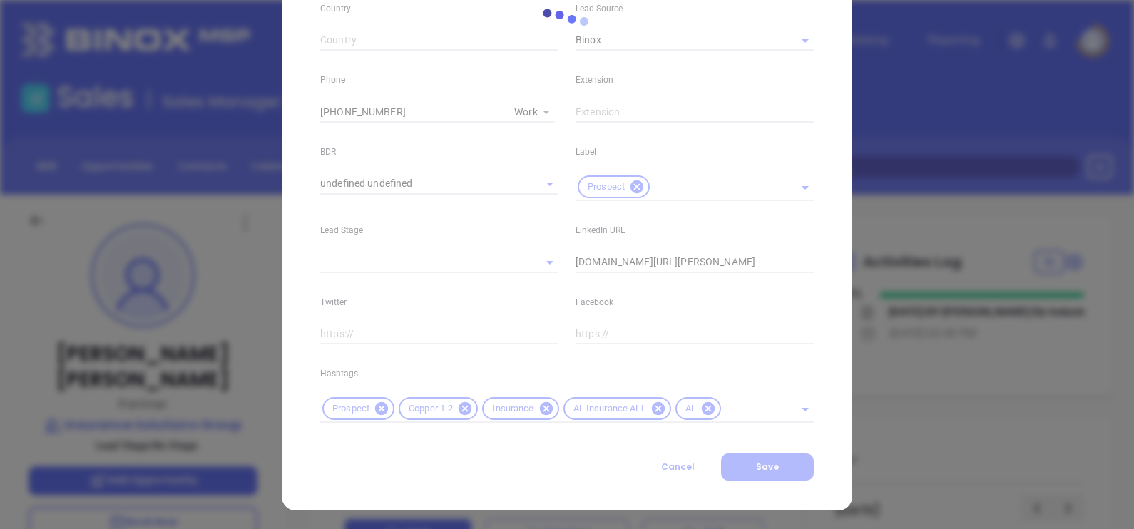
scroll to position [517, 0]
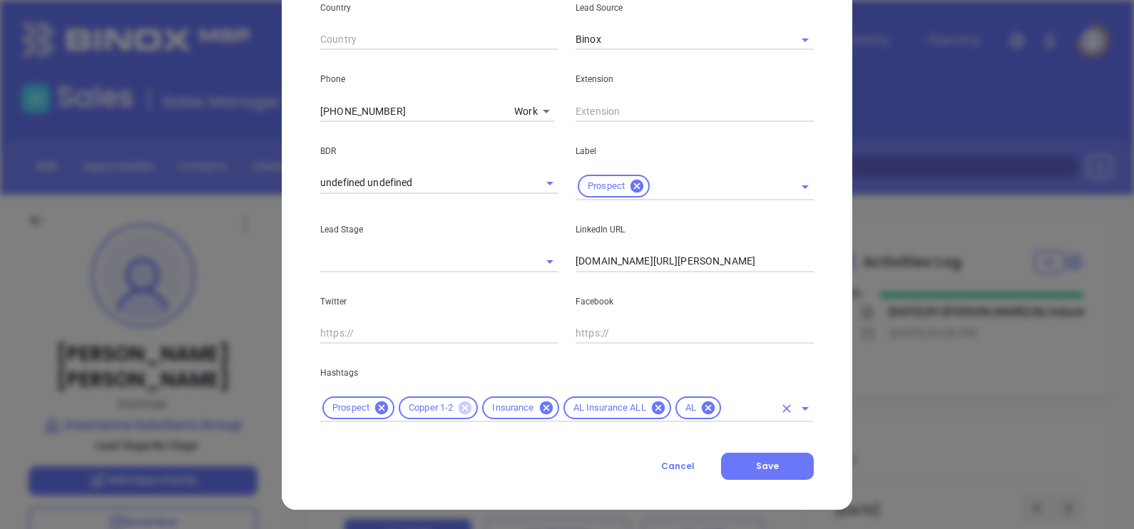
click at [459, 407] on icon at bounding box center [465, 408] width 13 height 13
click at [663, 410] on input "text" at bounding box center [707, 408] width 134 height 18
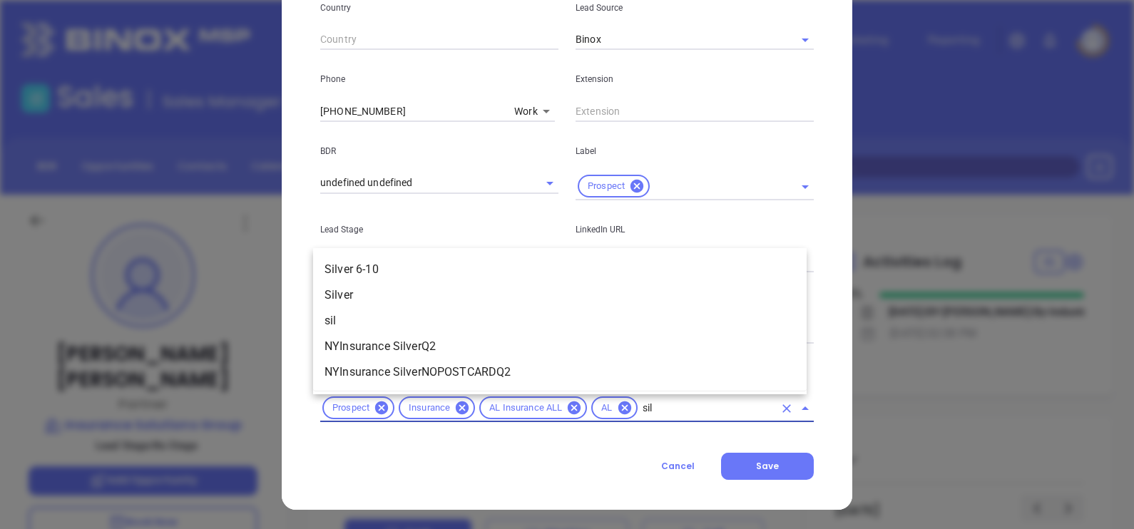
scroll to position [0, 0]
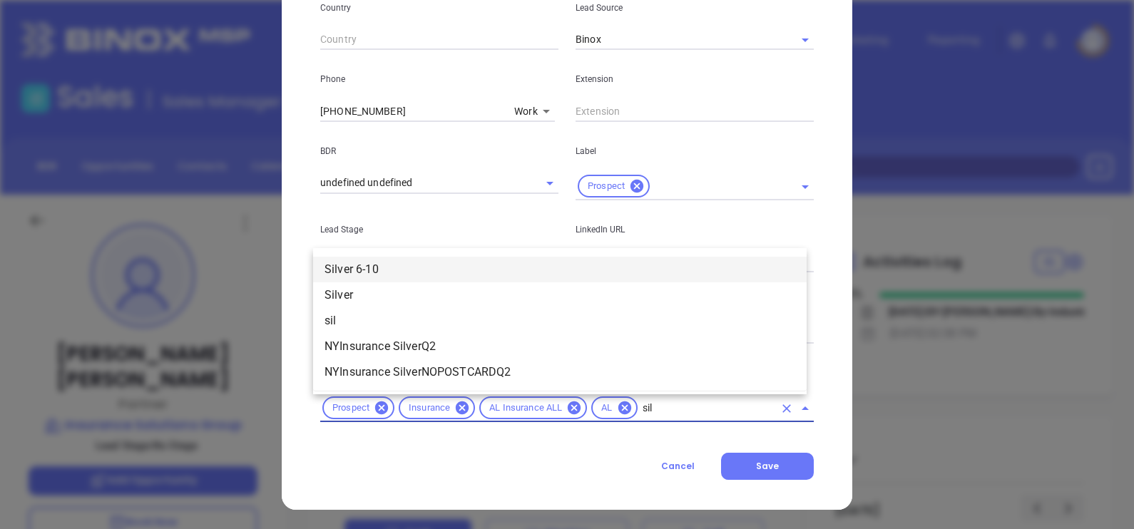
click at [496, 271] on li "Silver 6-10" at bounding box center [560, 270] width 494 height 26
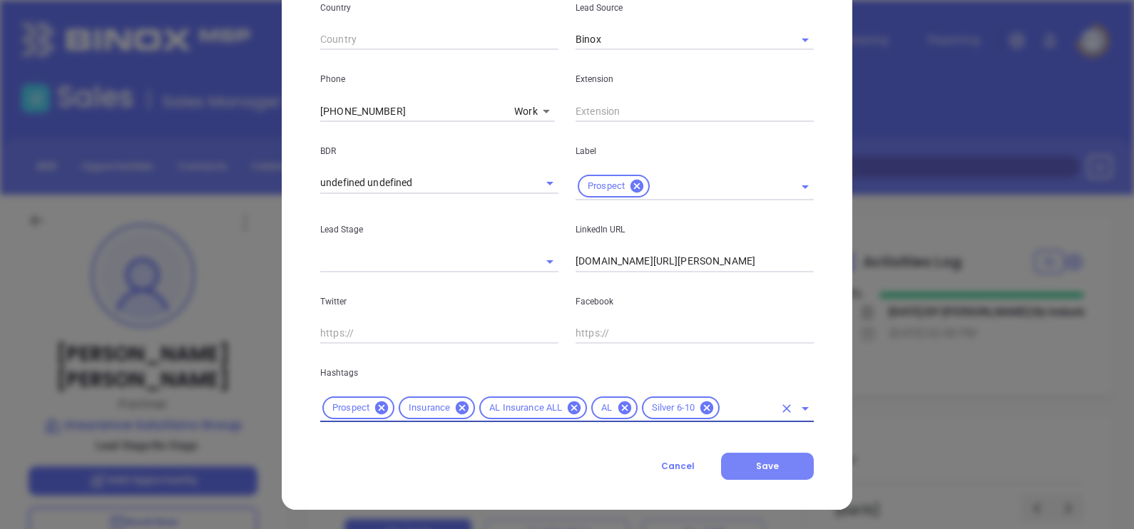
click at [770, 478] on button "Save" at bounding box center [767, 466] width 93 height 27
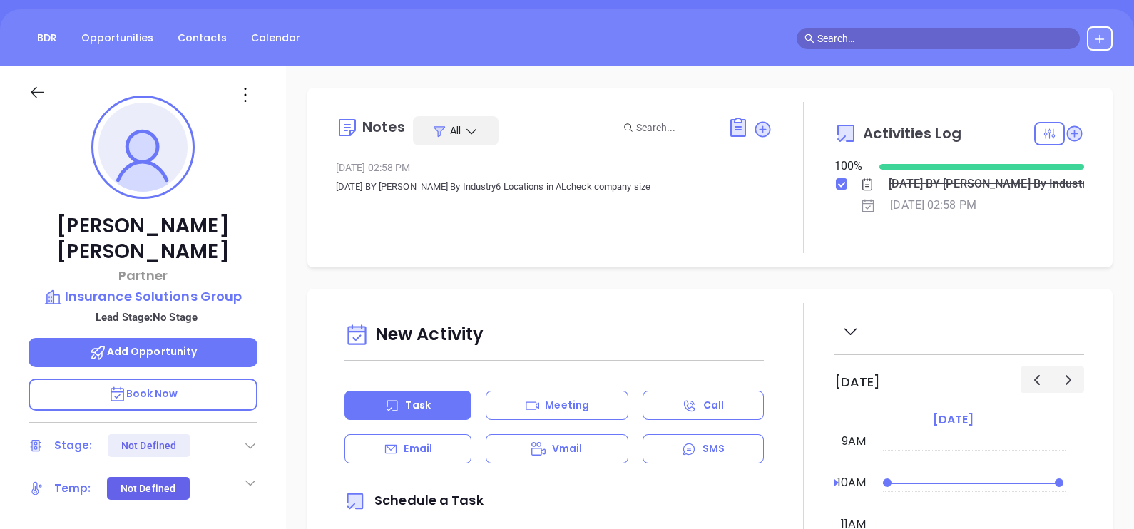
click at [163, 287] on p "Insurance Solutions Group" at bounding box center [143, 297] width 229 height 20
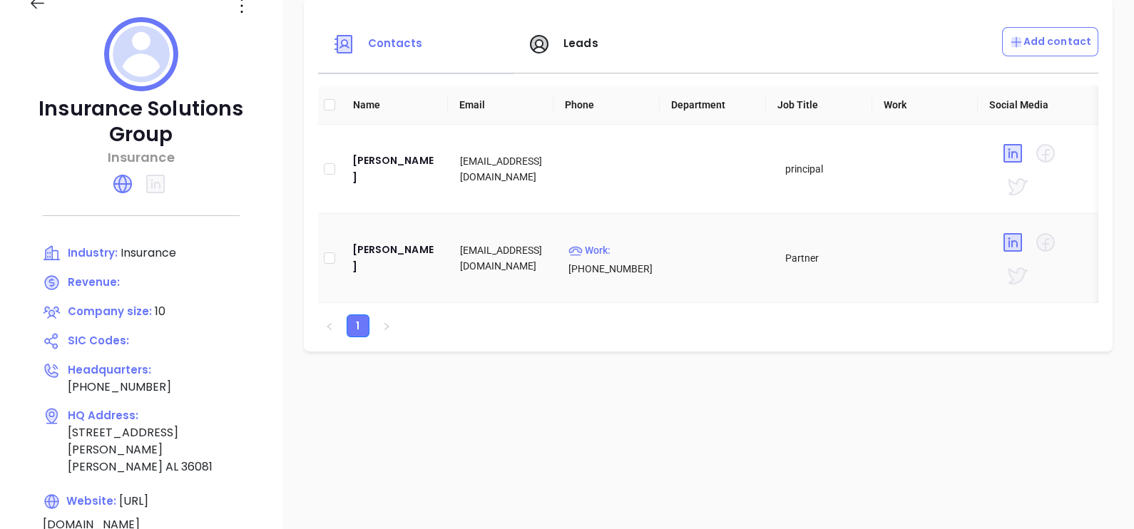
scroll to position [39, 0]
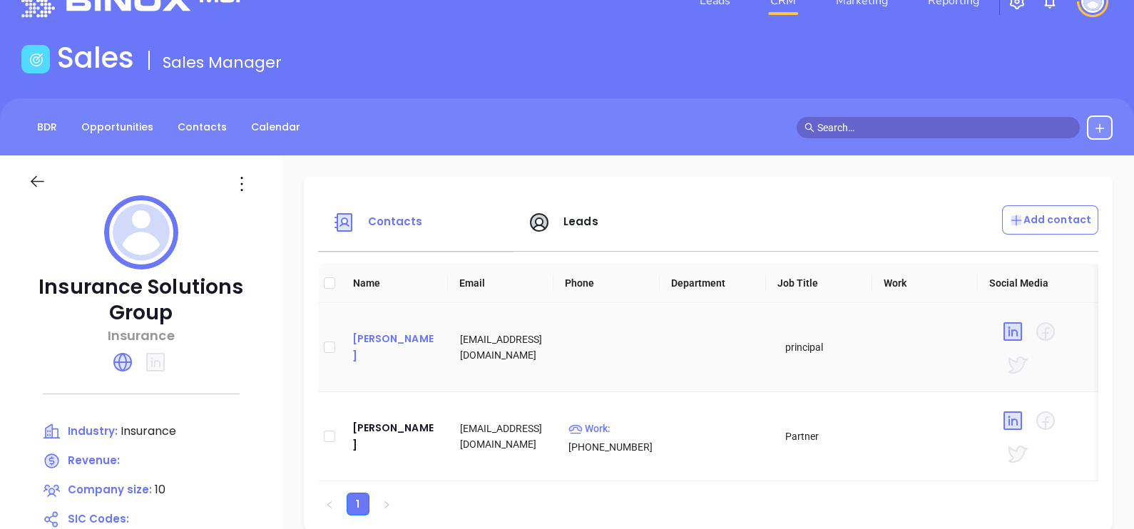
click at [412, 332] on div "Clifton B Young" at bounding box center [395, 347] width 86 height 34
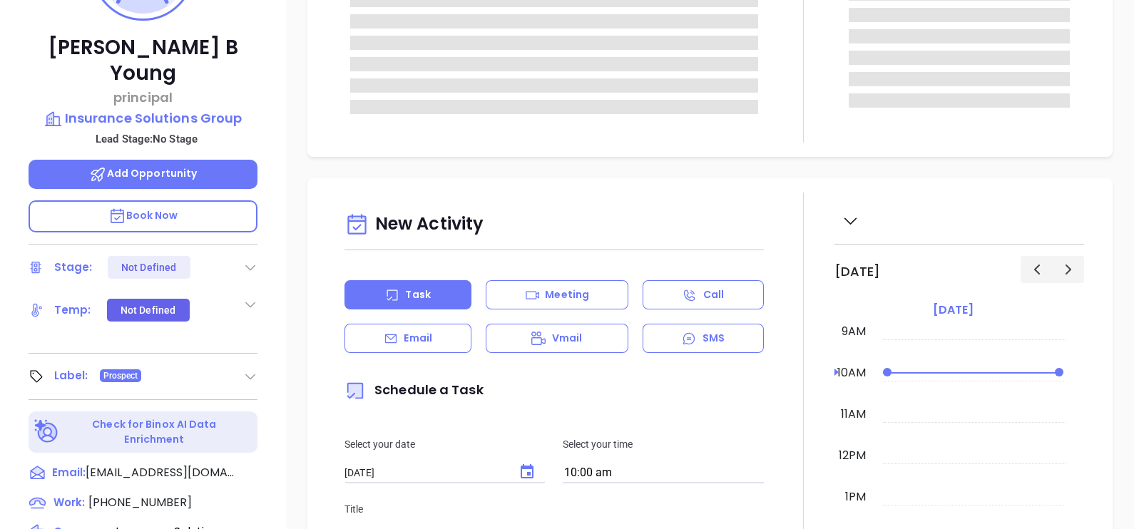
scroll to position [485, 0]
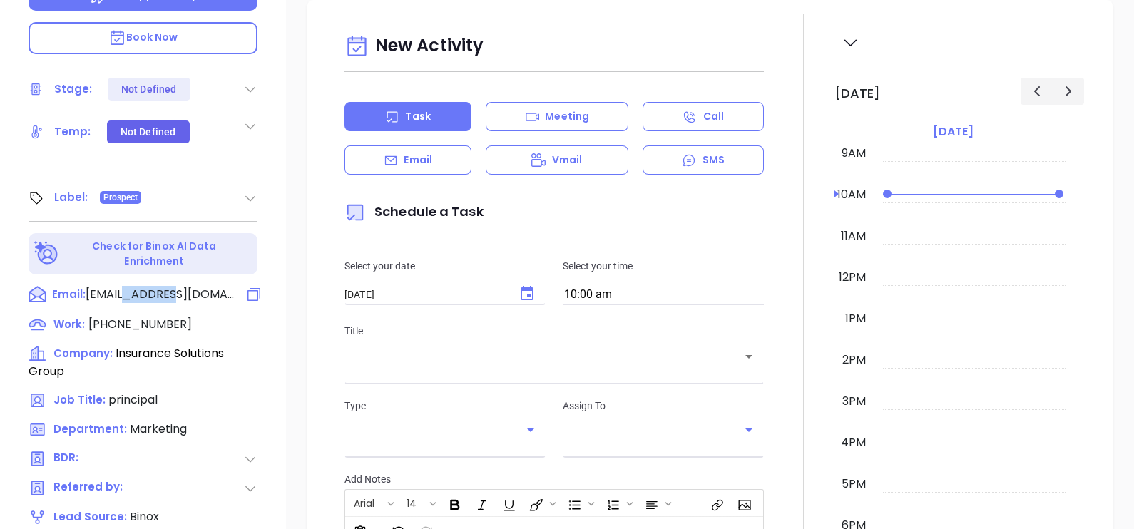
drag, startPoint x: 170, startPoint y: 253, endPoint x: 215, endPoint y: 260, distance: 46.1
click at [215, 286] on div "Email: cliff@isgi.biz" at bounding box center [143, 295] width 229 height 19
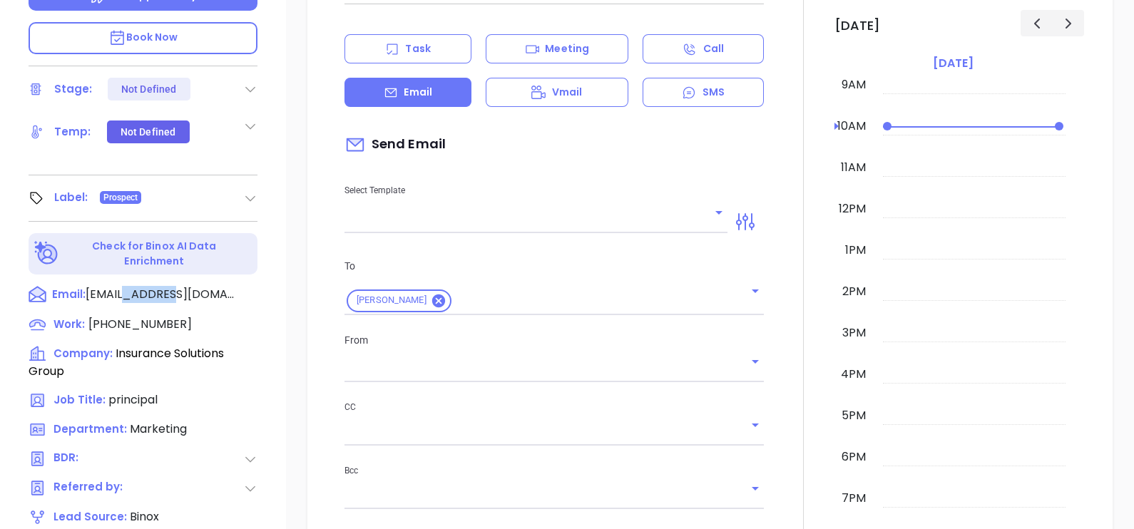
scroll to position [222, 0]
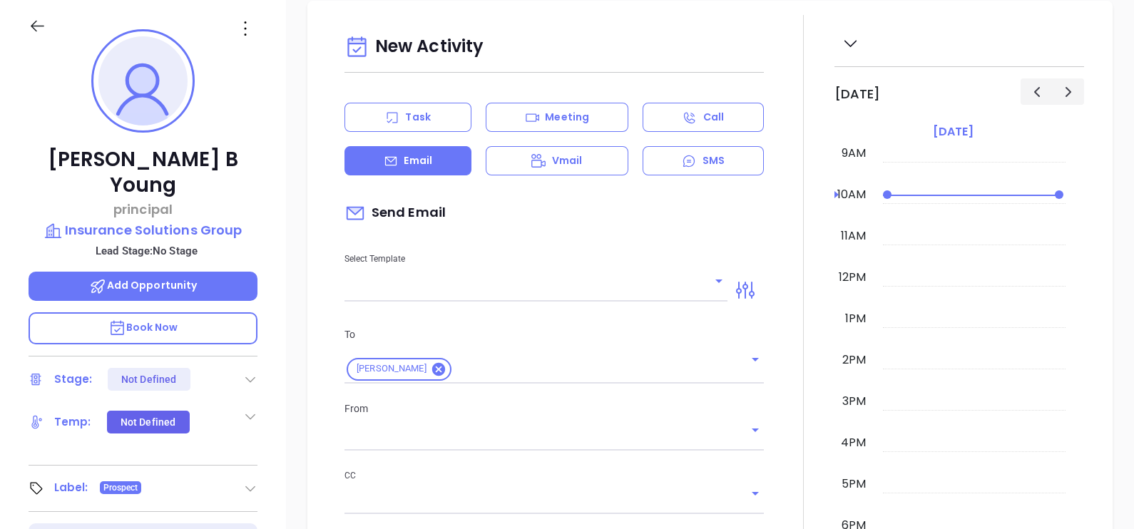
click at [214, 258] on div "Clifton B Young principal Insurance Solutions Group Lead Stage: No Stage Add Op…" at bounding box center [143, 331] width 286 height 662
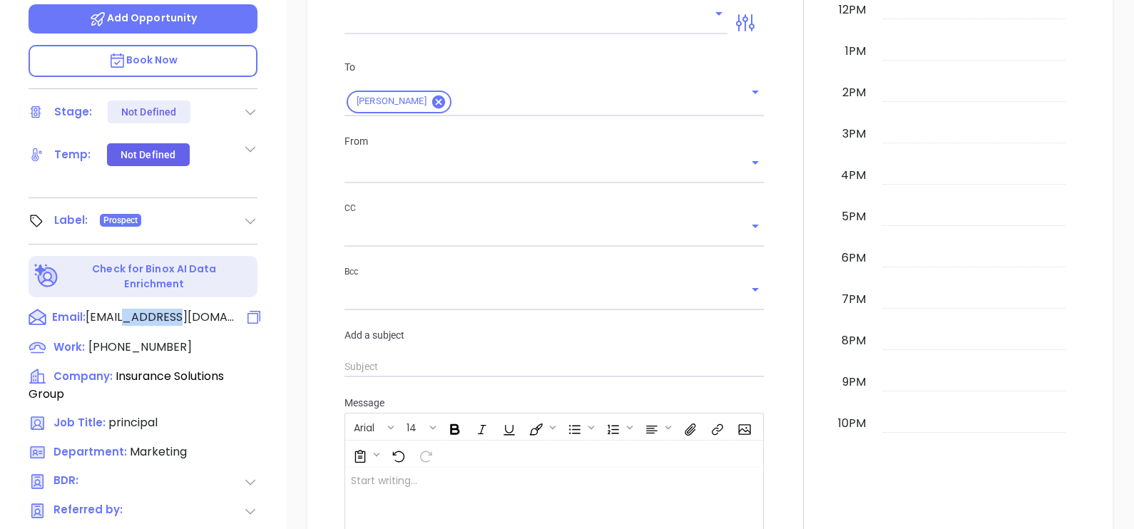
drag, startPoint x: 170, startPoint y: 280, endPoint x: 216, endPoint y: 290, distance: 46.6
click at [216, 309] on div "Email: cliff@isgi.biz" at bounding box center [143, 318] width 229 height 19
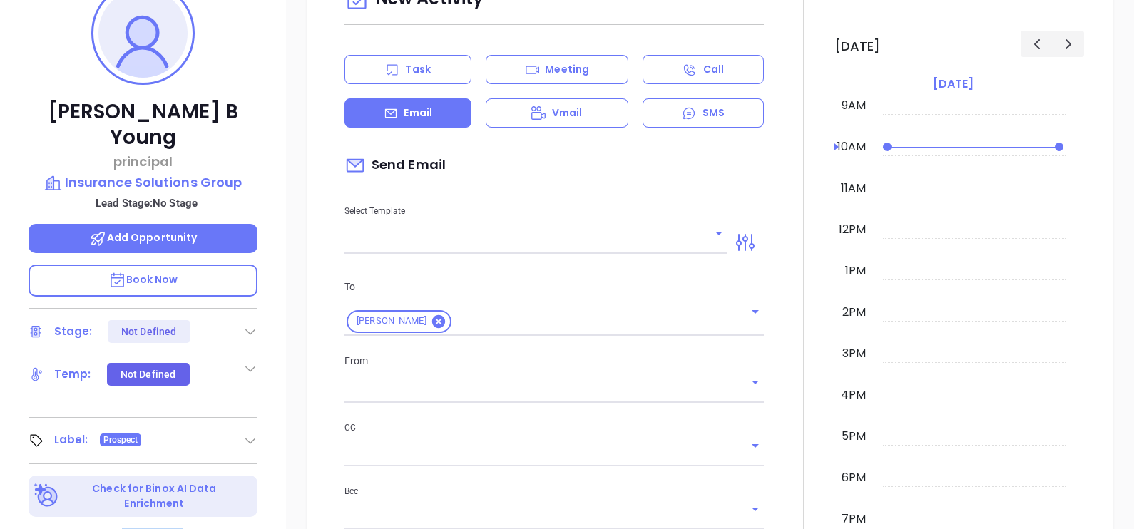
scroll to position [195, 0]
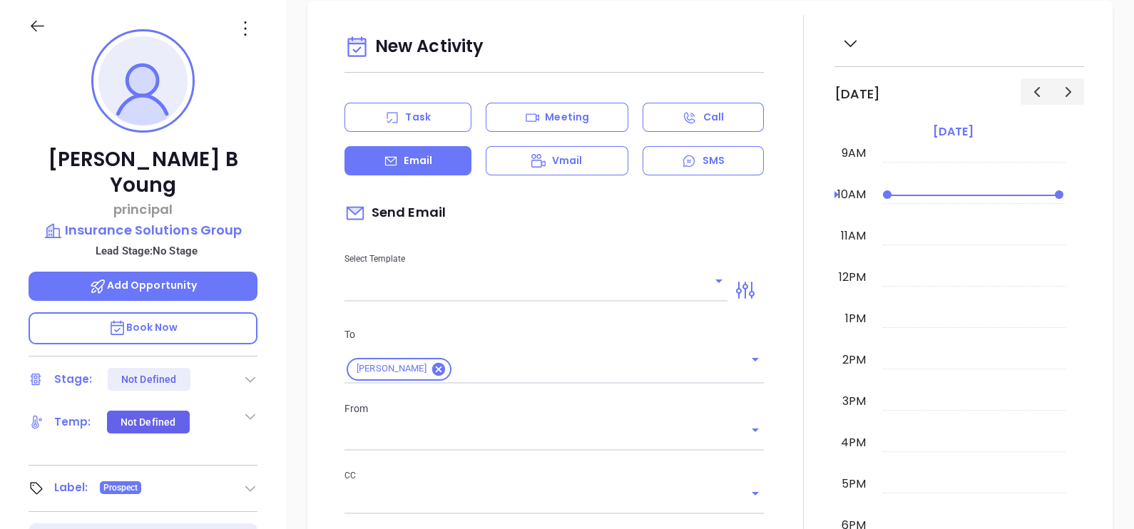
copy span "isgi.biz"
click at [212, 220] on p "Insurance Solutions Group" at bounding box center [143, 230] width 229 height 20
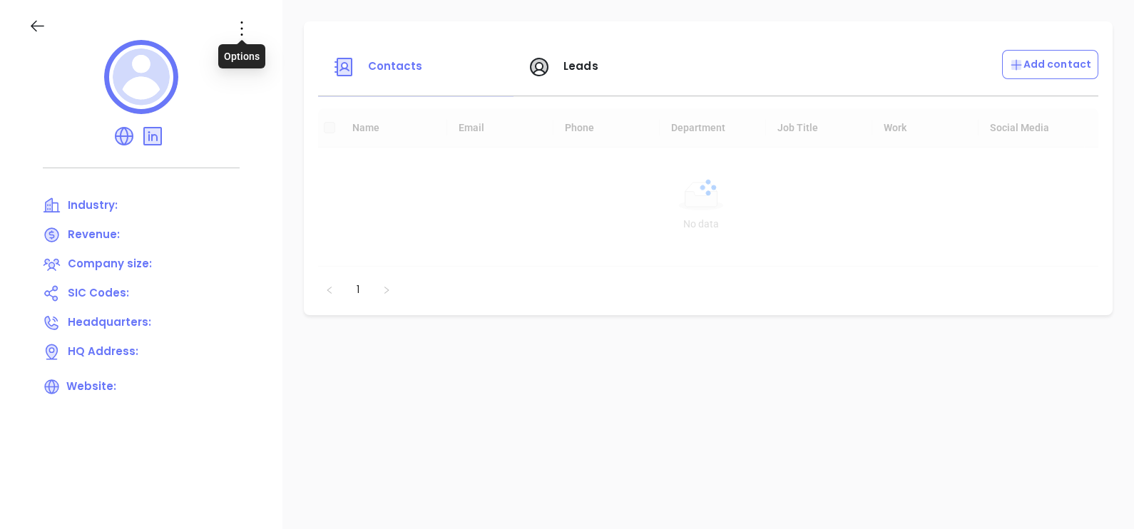
click at [240, 25] on icon at bounding box center [241, 28] width 23 height 23
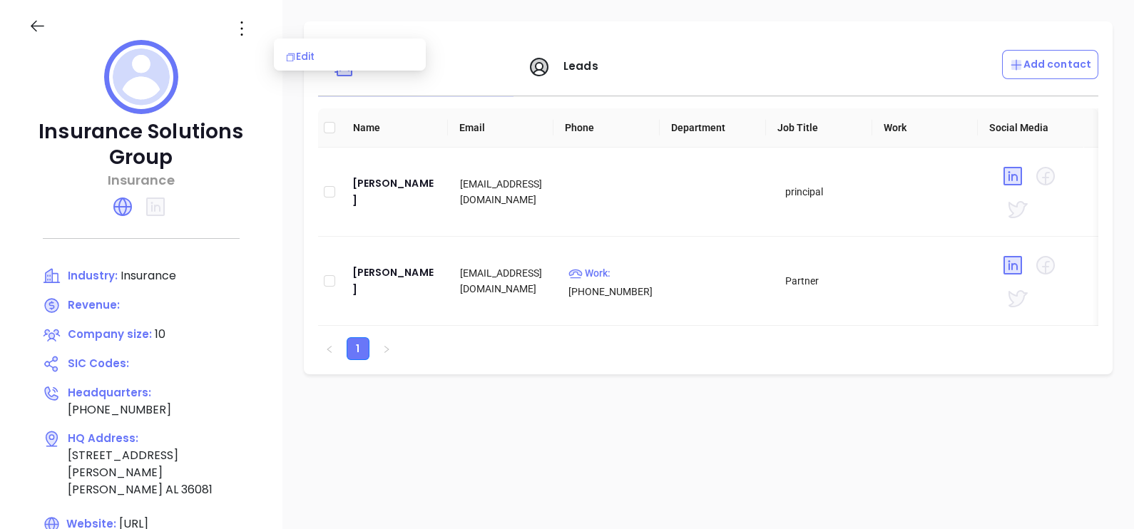
click at [309, 61] on div "Edit" at bounding box center [349, 56] width 129 height 16
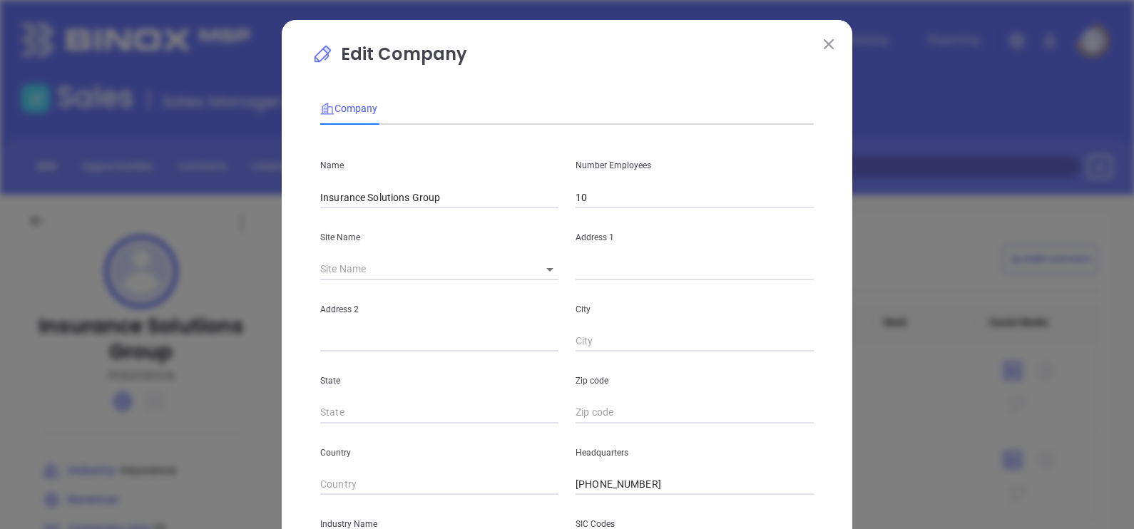
click at [449, 182] on div "Name Insurance Solutions Group" at bounding box center [439, 172] width 255 height 72
click at [456, 194] on input "Insurance Solutions Group" at bounding box center [439, 197] width 238 height 21
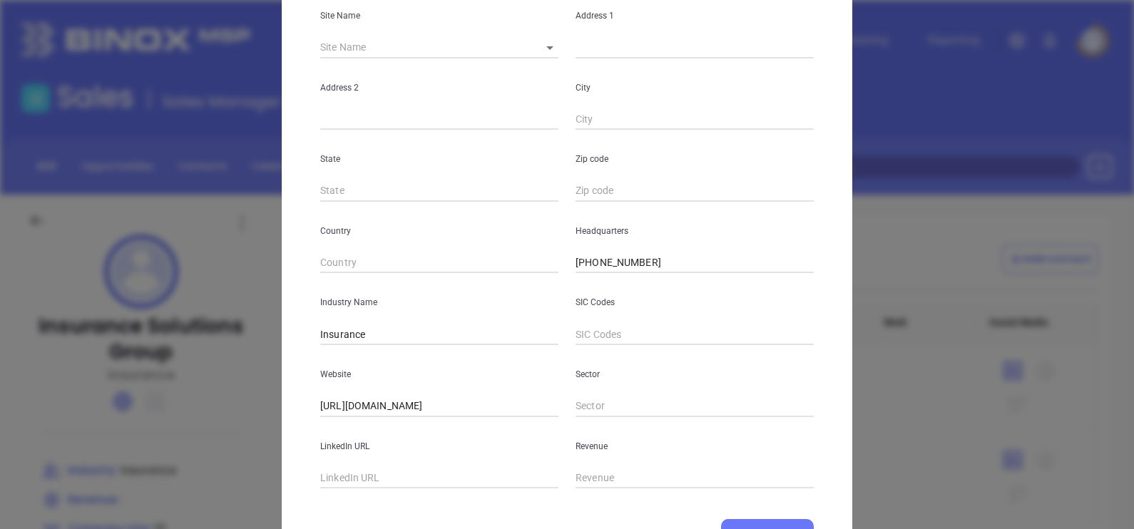
scroll to position [288, 0]
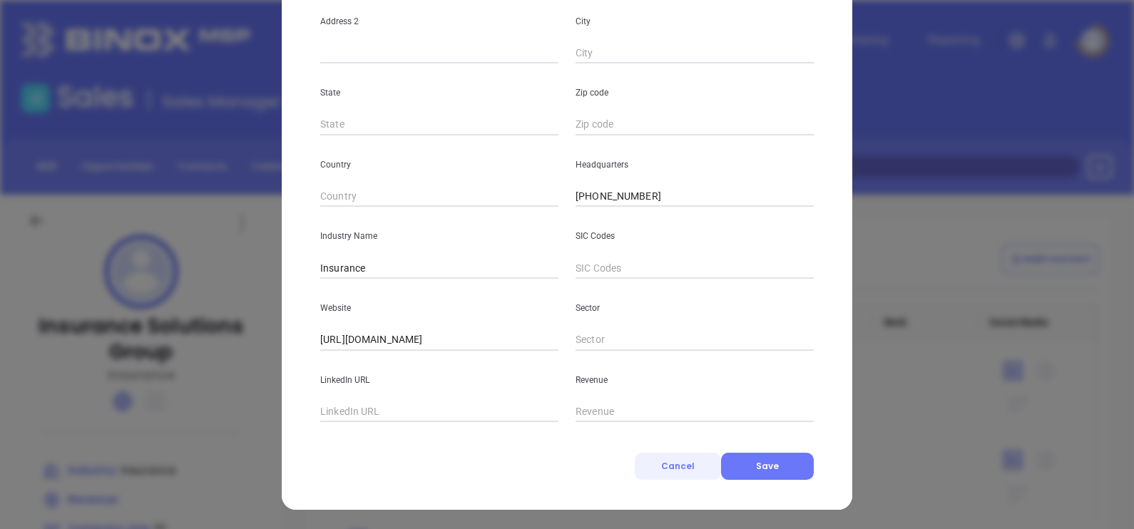
click at [715, 464] on button "Cancel" at bounding box center [678, 466] width 86 height 27
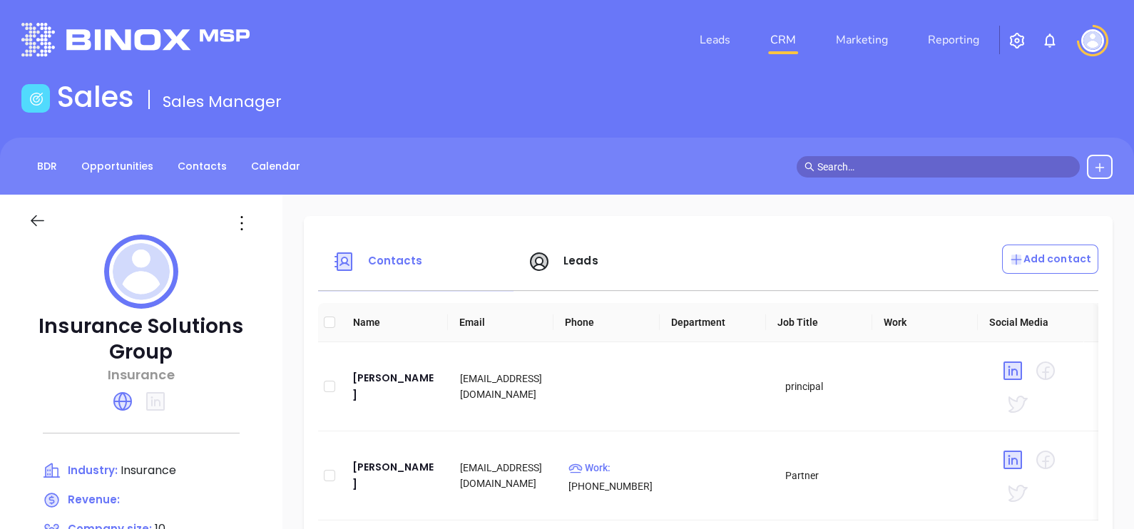
click at [253, 232] on icon at bounding box center [241, 223] width 23 height 23
click at [297, 248] on div "Edit" at bounding box center [349, 251] width 129 height 16
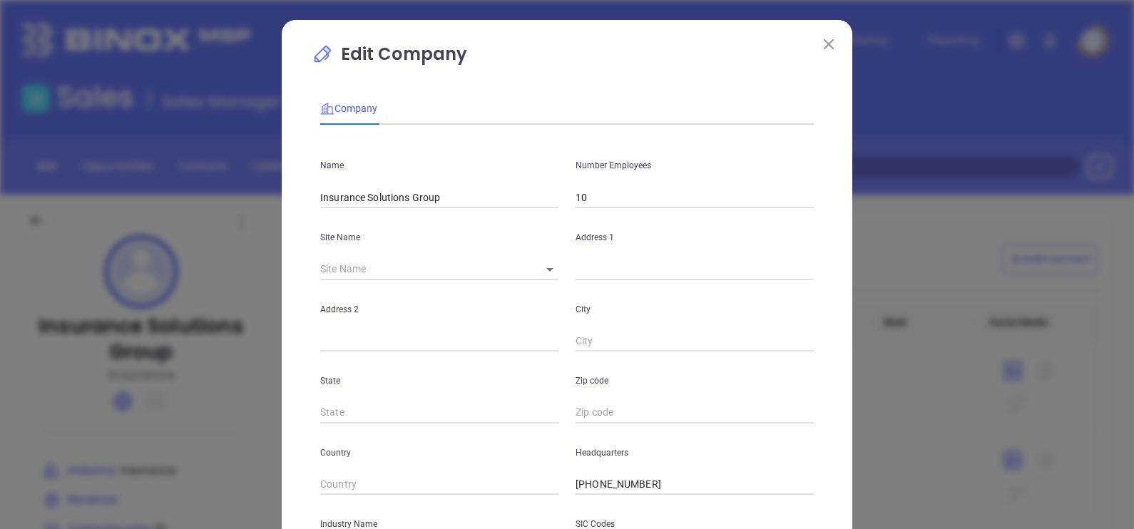
click at [453, 198] on input "Insurance Solutions Group" at bounding box center [439, 197] width 238 height 21
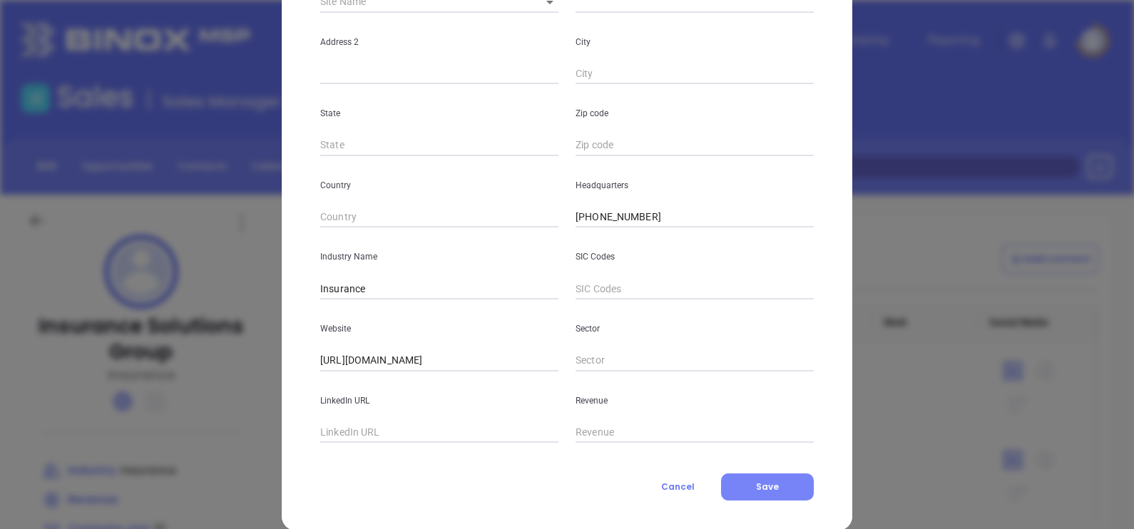
click at [753, 493] on button "Save" at bounding box center [767, 487] width 93 height 27
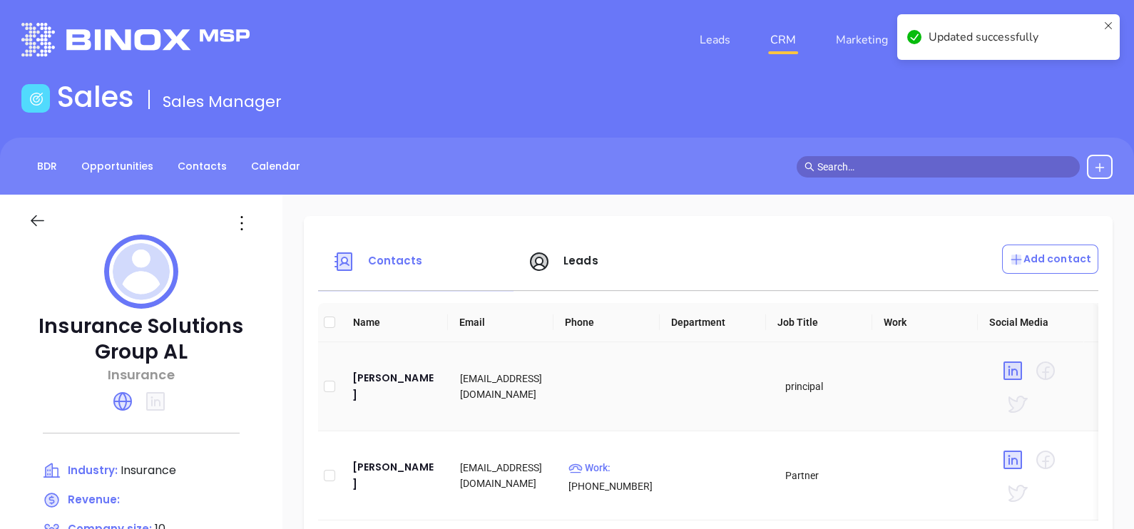
click at [441, 367] on td "Clifton B Young" at bounding box center [395, 386] width 108 height 89
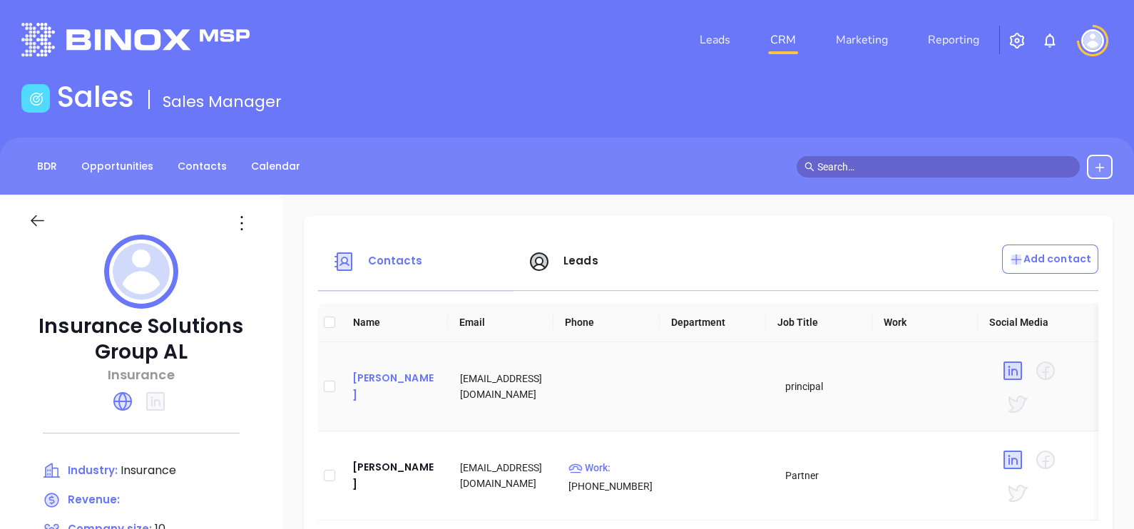
click at [431, 392] on div "Clifton B Young" at bounding box center [395, 386] width 86 height 34
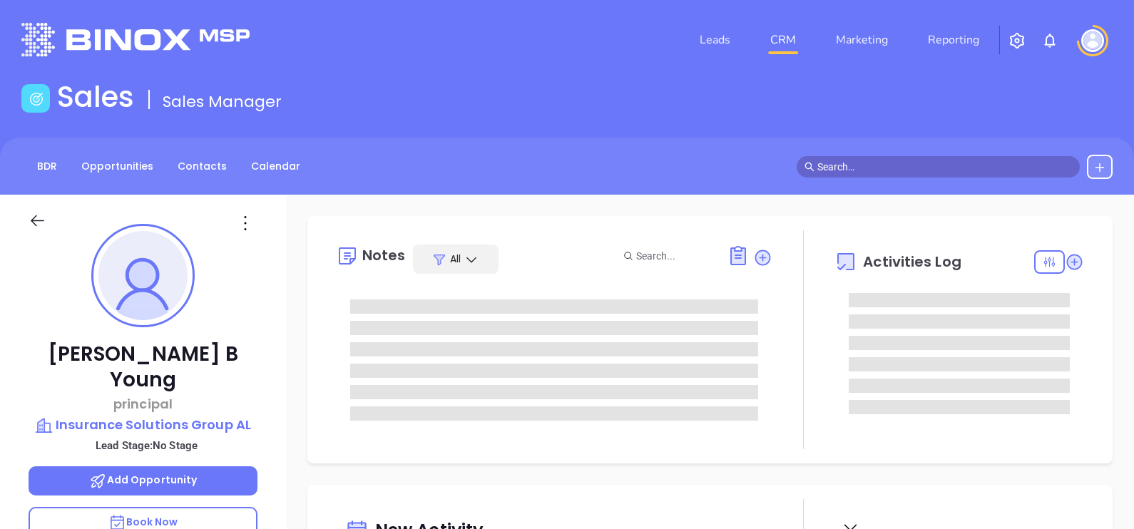
scroll to position [373, 0]
click at [245, 219] on icon at bounding box center [245, 223] width 23 height 23
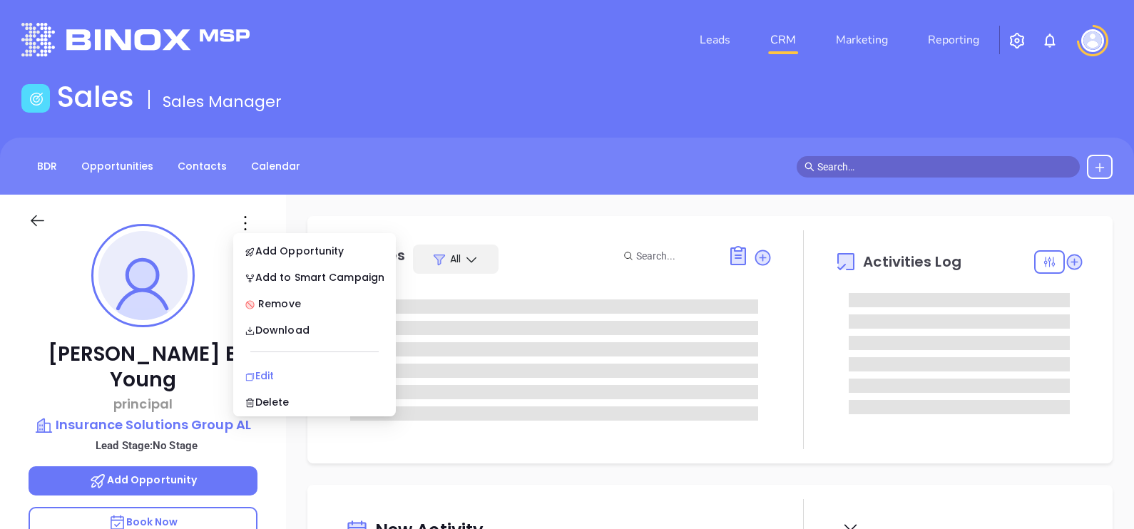
click at [265, 371] on div "Edit" at bounding box center [315, 376] width 140 height 16
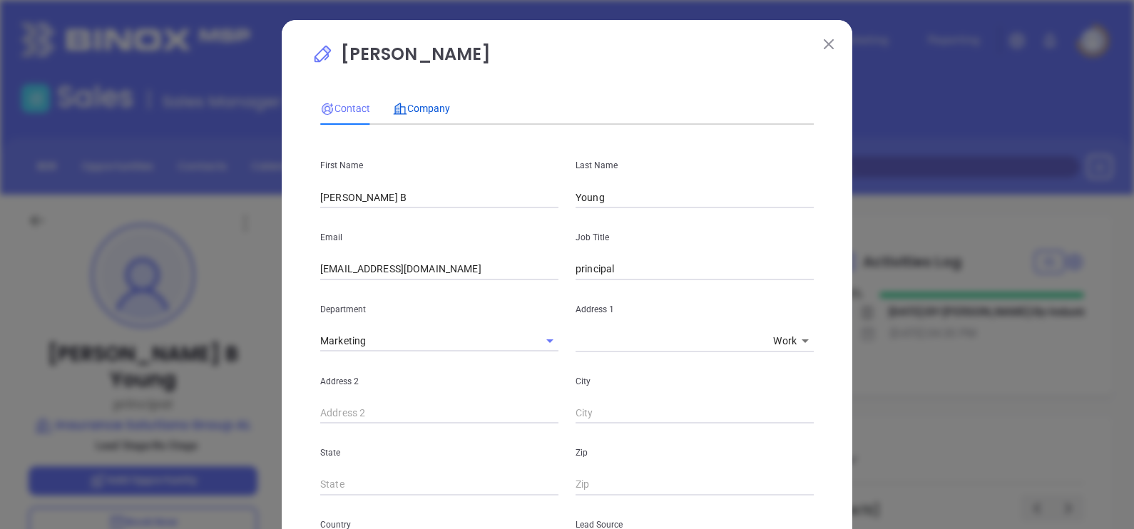
click at [419, 114] on div "Company" at bounding box center [421, 109] width 57 height 16
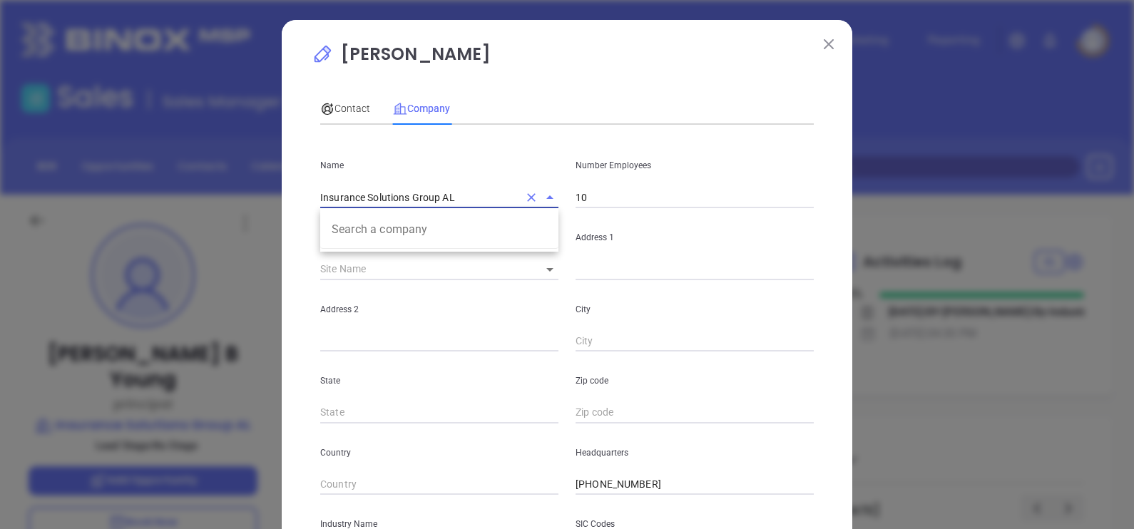
drag, startPoint x: 457, startPoint y: 202, endPoint x: 221, endPoint y: 181, distance: 237.0
click at [223, 181] on div "Clifton B Young Contact Company First Name Clifton B Last Name Young Email clif…" at bounding box center [567, 264] width 1134 height 529
paste input "Insurance Solutions Group, Inc"
click at [377, 231] on li "Insurance Solutions Group, Inc" at bounding box center [439, 230] width 238 height 26
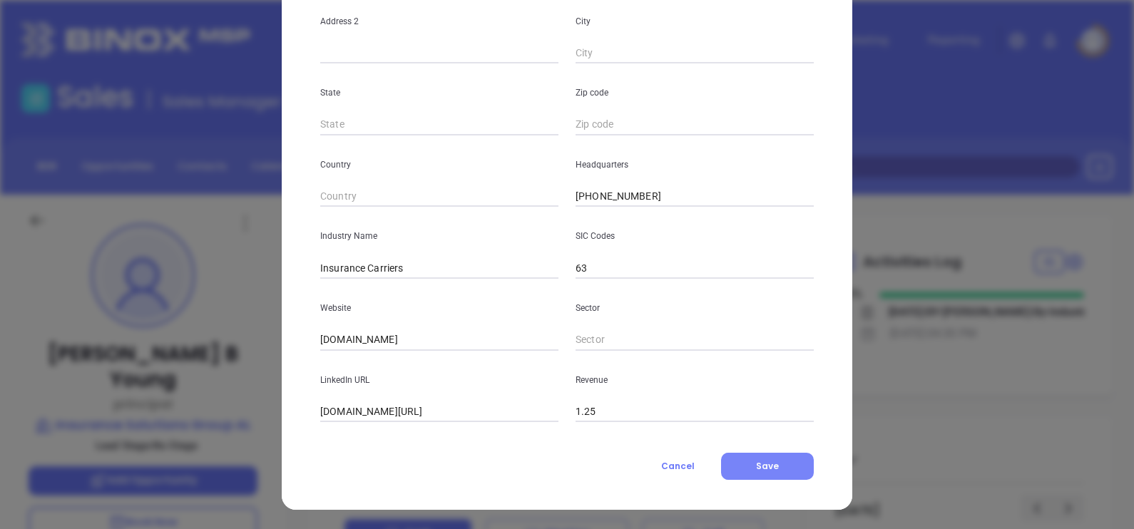
click at [778, 471] on button "Save" at bounding box center [767, 466] width 93 height 27
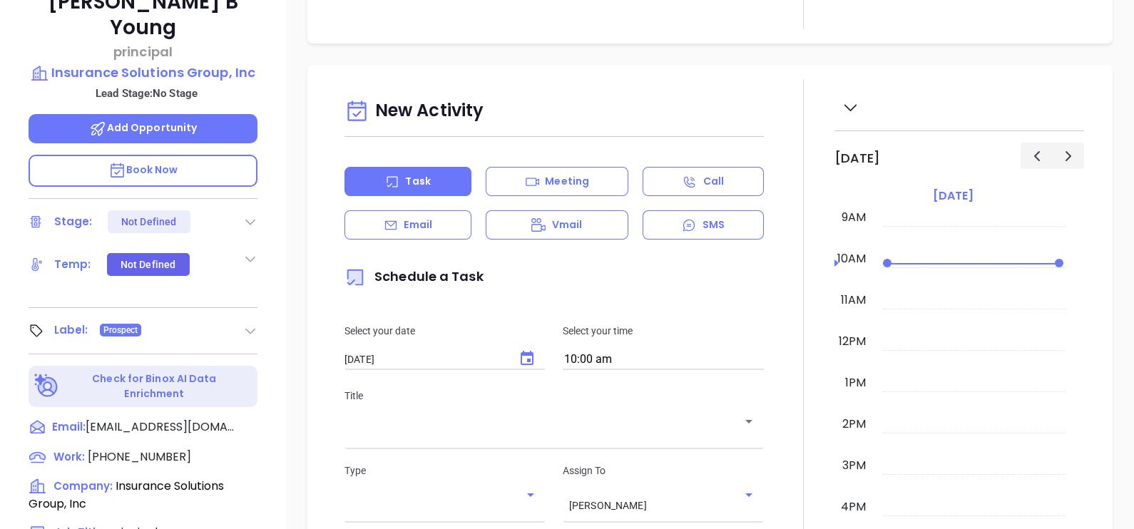
scroll to position [356, 0]
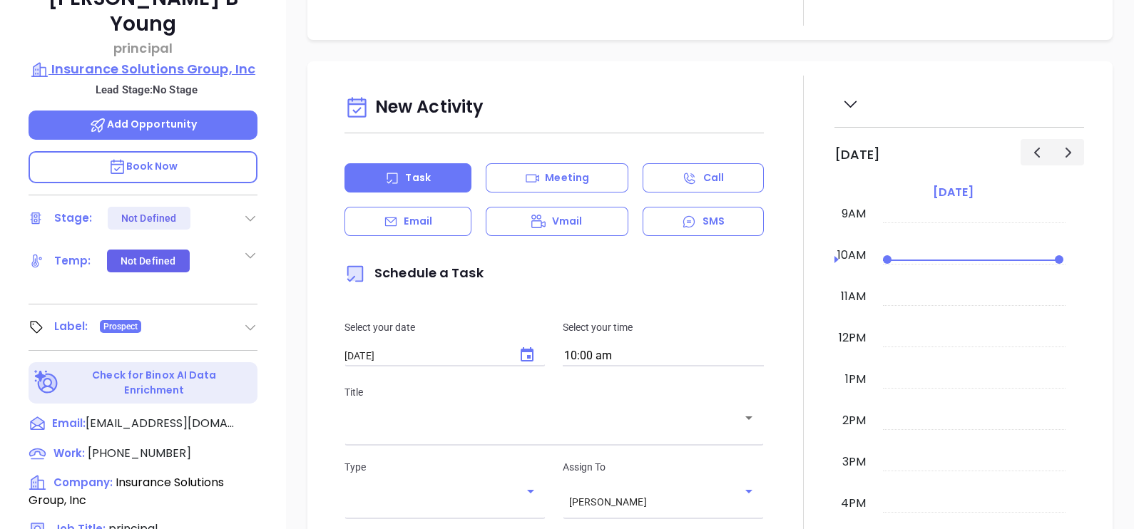
click at [203, 59] on p "Insurance Solutions Group, Inc" at bounding box center [143, 69] width 229 height 20
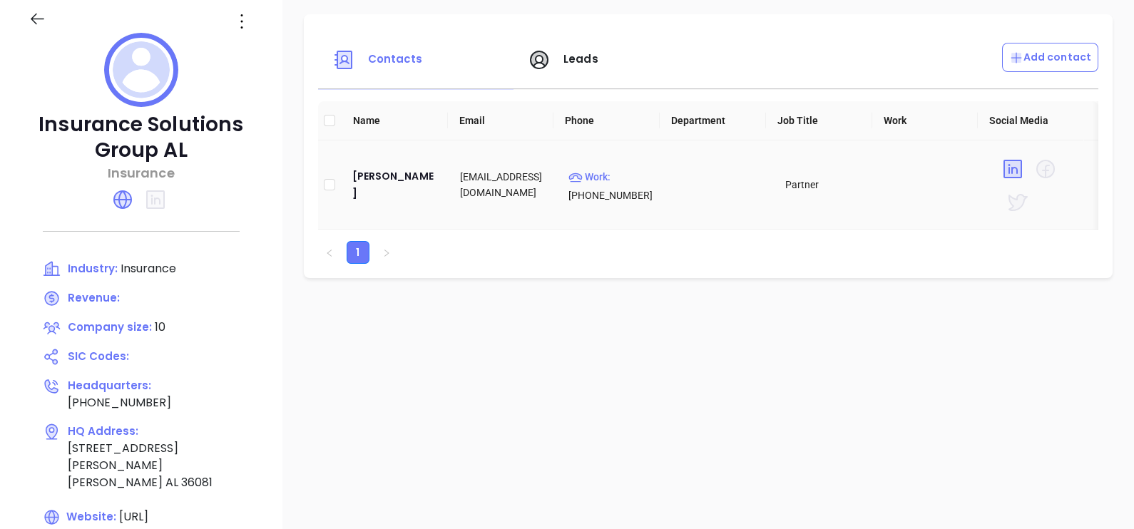
scroll to position [178, 0]
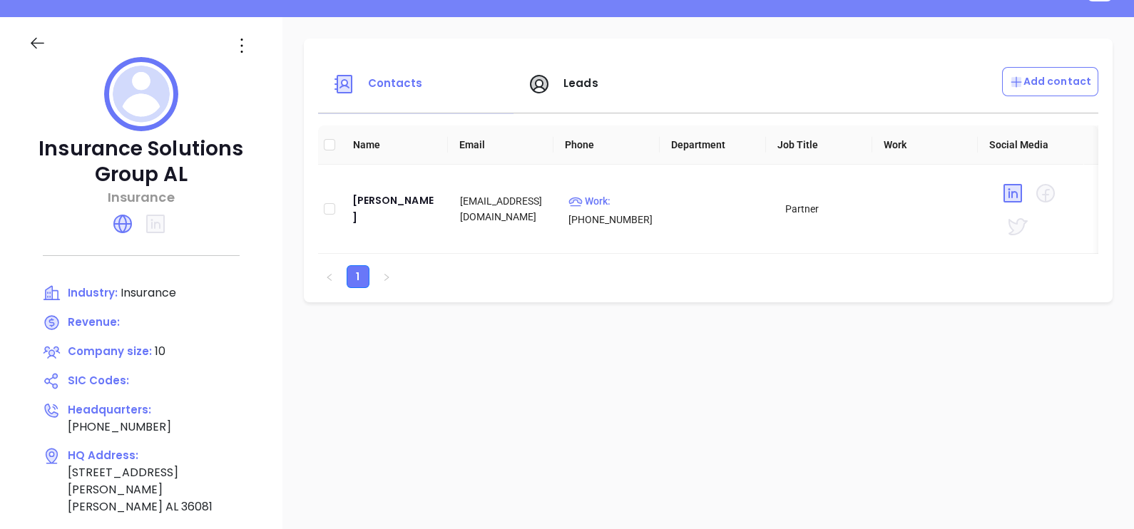
click at [262, 28] on div at bounding box center [141, 37] width 242 height 40
click at [253, 50] on icon at bounding box center [241, 45] width 23 height 23
click at [302, 68] on div "Edit" at bounding box center [349, 74] width 129 height 16
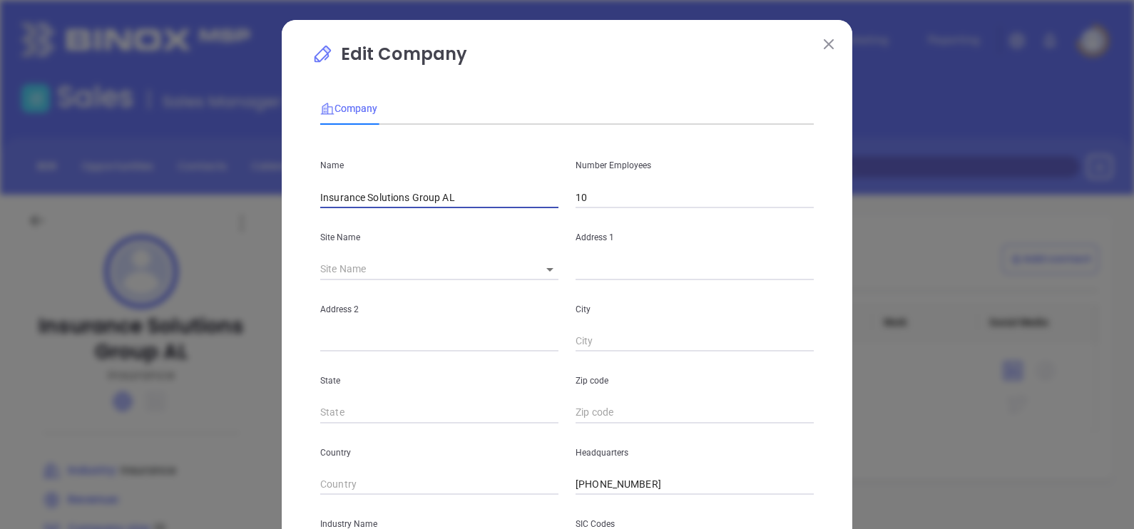
click at [470, 200] on input "Insurance Solutions Group AL" at bounding box center [439, 197] width 238 height 21
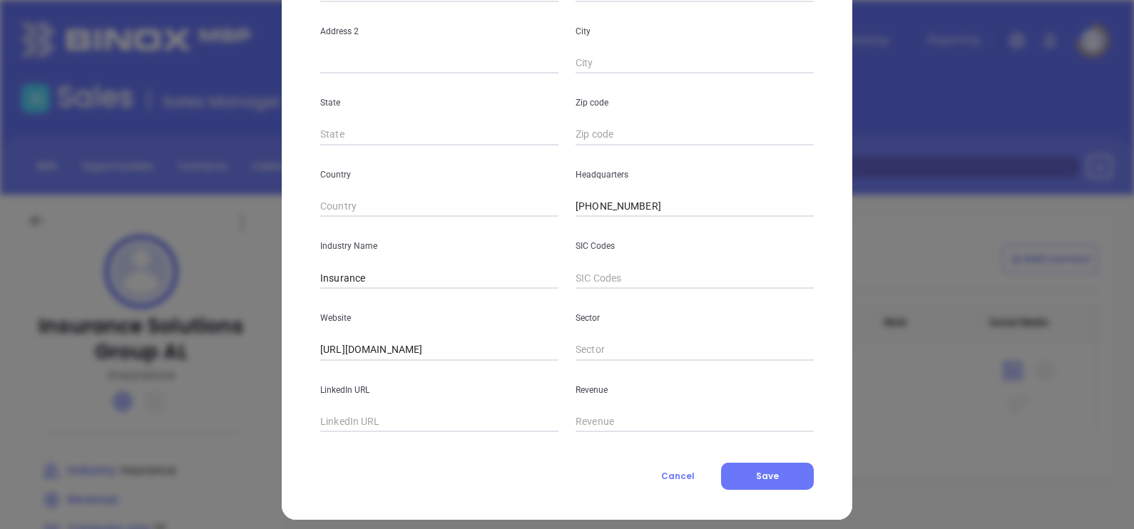
scroll to position [288, 0]
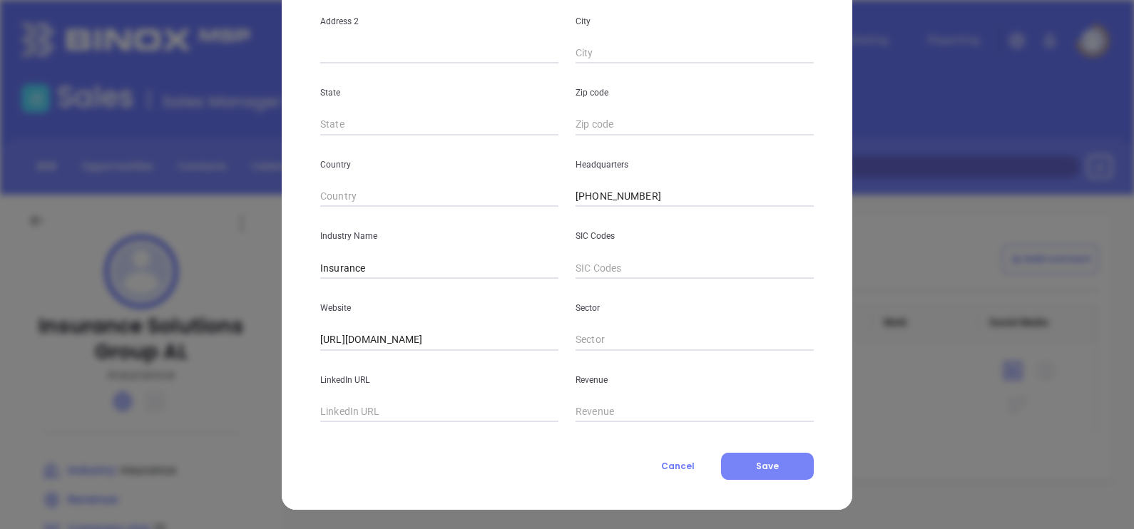
click at [761, 466] on span "Save" at bounding box center [767, 466] width 23 height 12
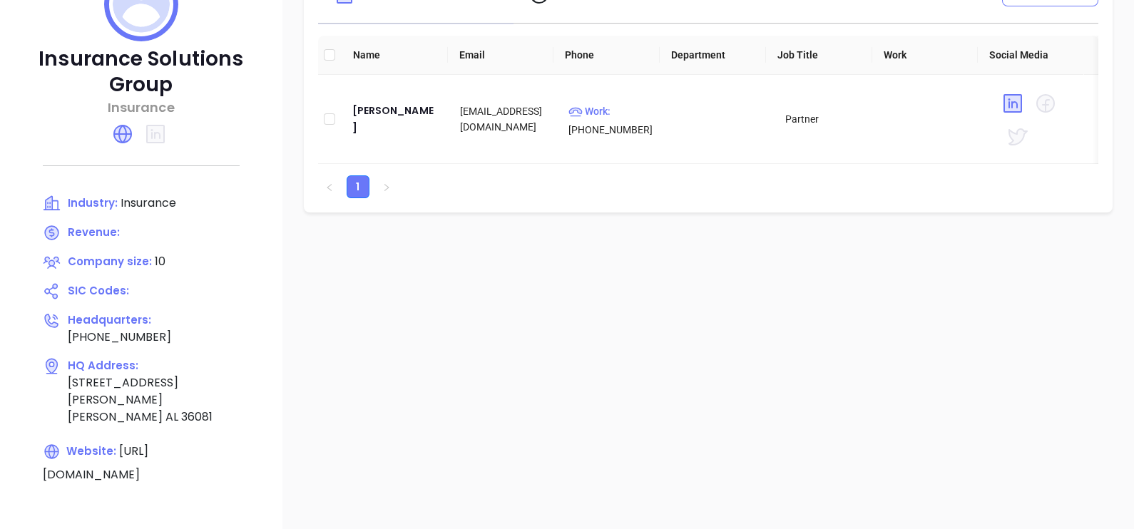
scroll to position [0, 0]
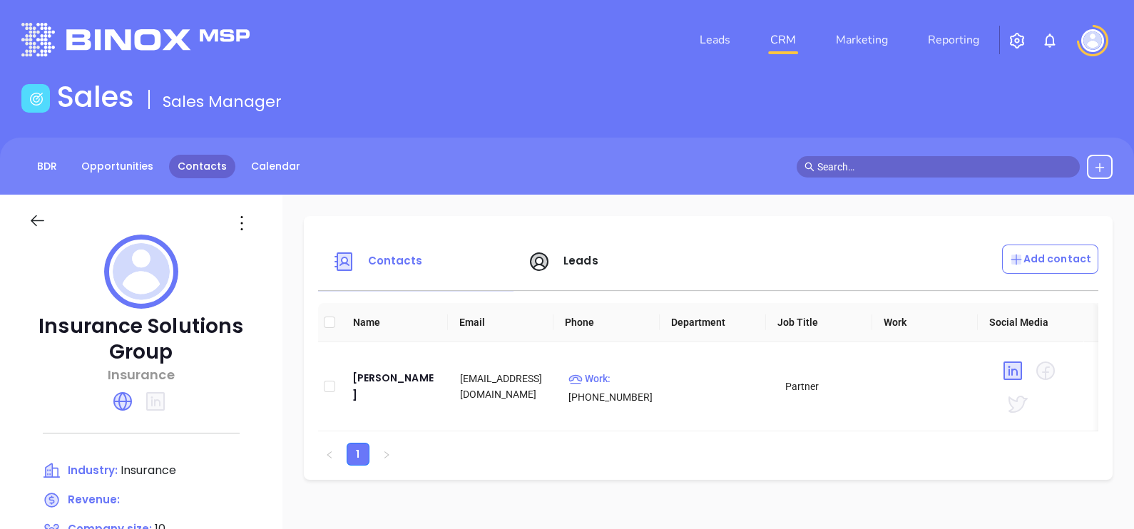
click at [188, 160] on link "Contacts" at bounding box center [202, 167] width 66 height 24
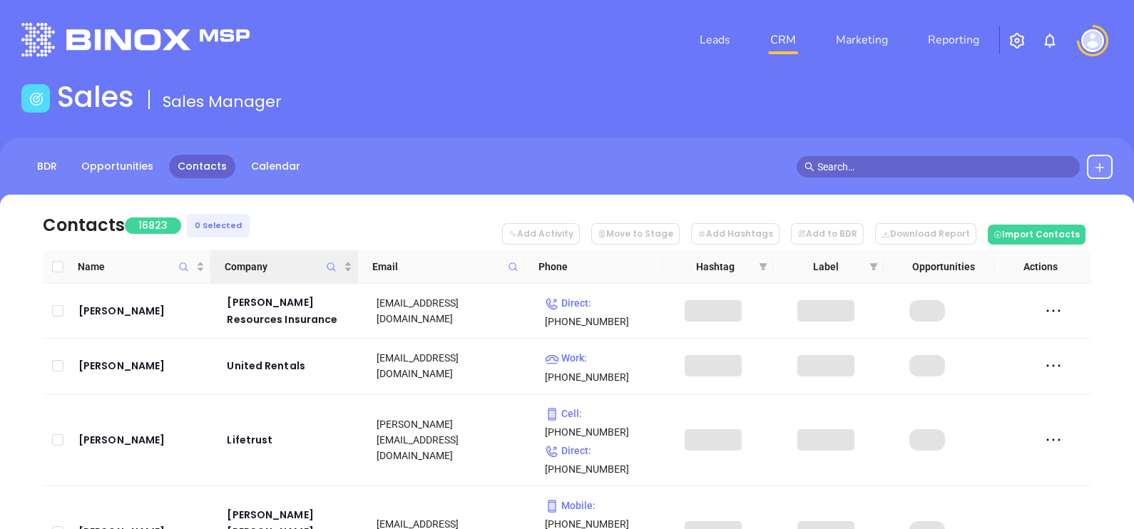
click at [331, 266] on icon "Company" at bounding box center [331, 267] width 11 height 11
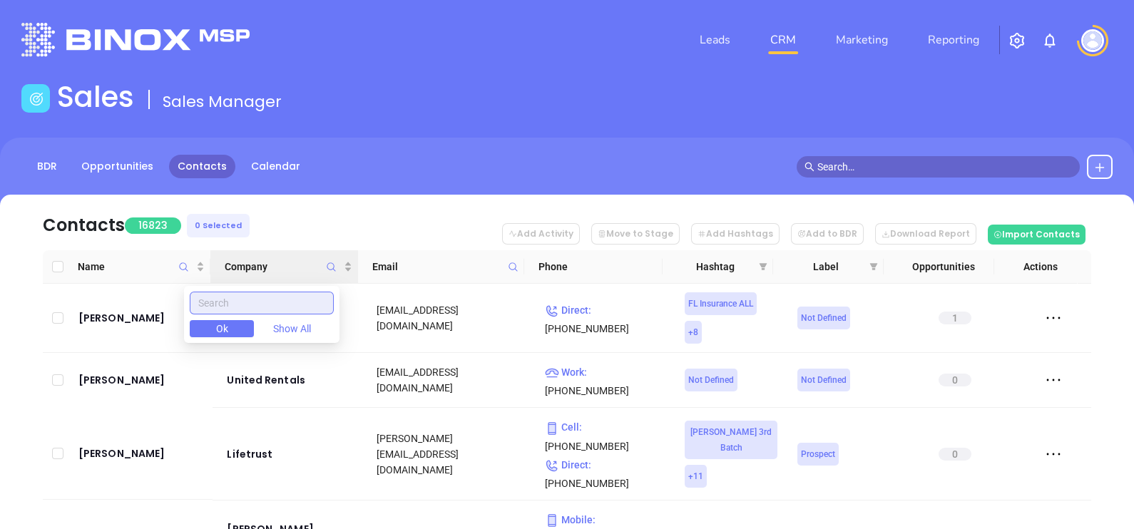
paste input "Seguro Insurance"
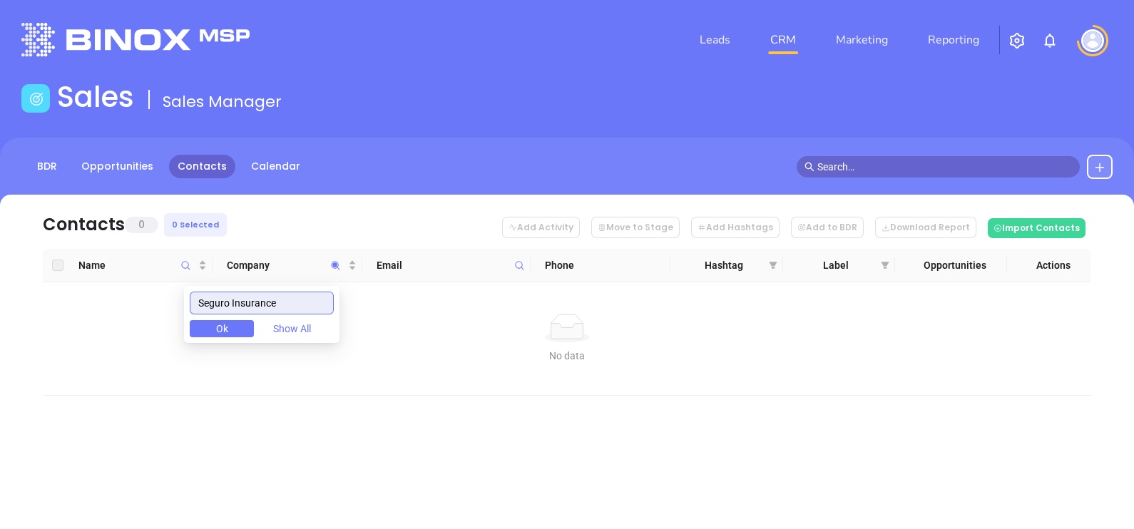
drag, startPoint x: 319, startPoint y: 307, endPoint x: 66, endPoint y: 284, distance: 254.3
click at [66, 284] on body "Leads CRM Marketing Reporting Financial Leads Leads Sales Sales Manager BDR Opp…" at bounding box center [567, 264] width 1134 height 529
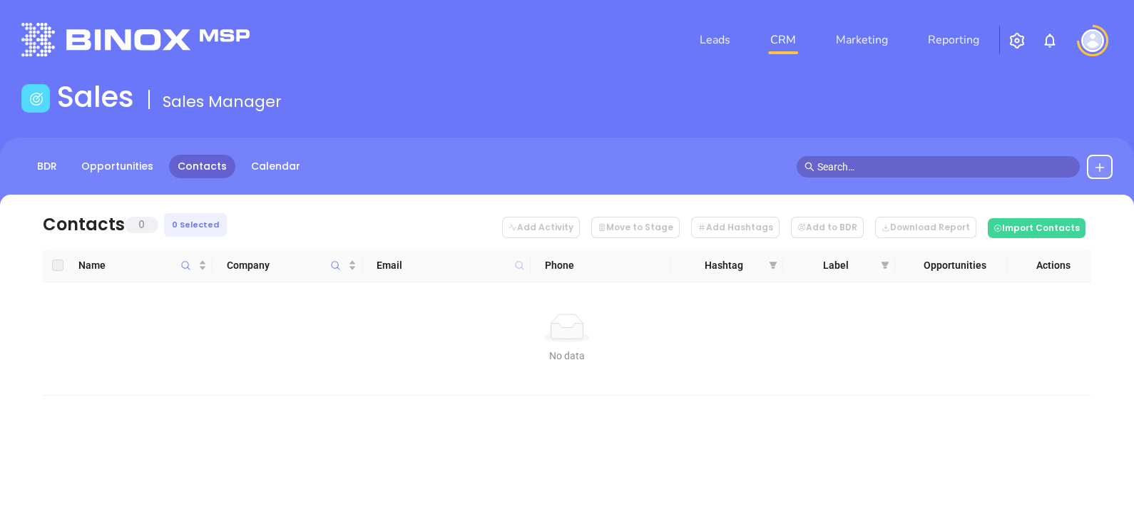
click at [521, 267] on icon at bounding box center [519, 265] width 9 height 9
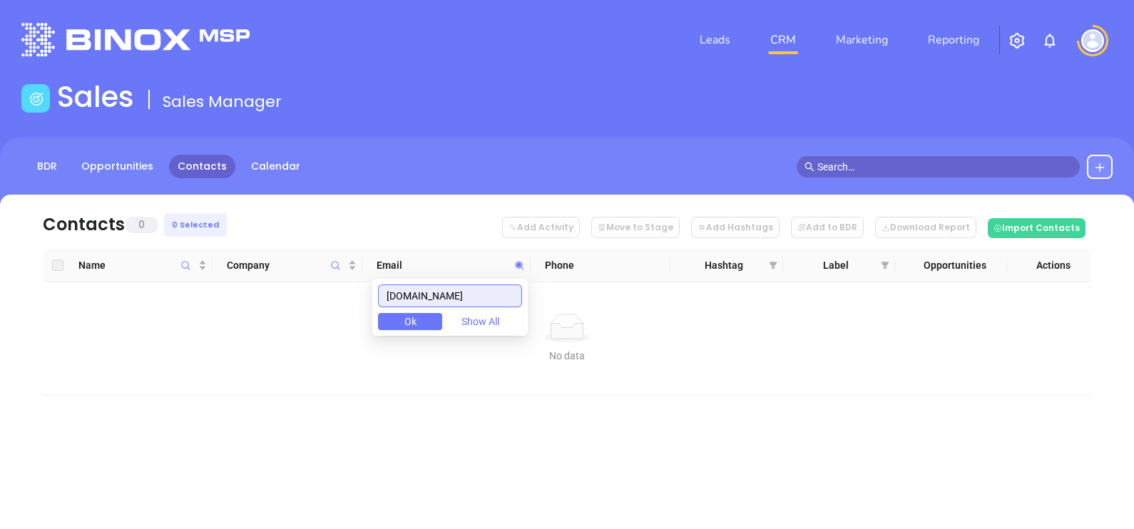
drag, startPoint x: 442, startPoint y: 300, endPoint x: 348, endPoint y: 304, distance: 94.2
click at [348, 303] on body "Leads CRM Marketing Reporting Financial Leads Leads Sales Sales Manager BDR Opp…" at bounding box center [567, 264] width 1134 height 529
paste input "providence-ins.com"
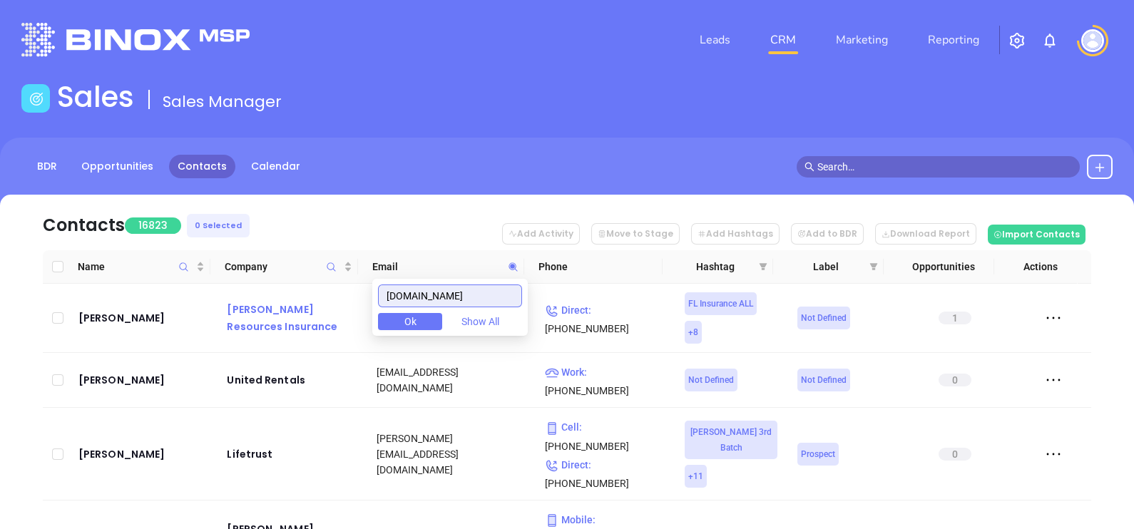
drag, startPoint x: 492, startPoint y: 287, endPoint x: 315, endPoint y: 300, distance: 178.1
click at [317, 300] on body "Leads CRM Marketing Reporting Financial Leads Leads Sales Sales Manager BDR Opp…" at bounding box center [567, 264] width 1134 height 529
paste input "providence-ins.com"
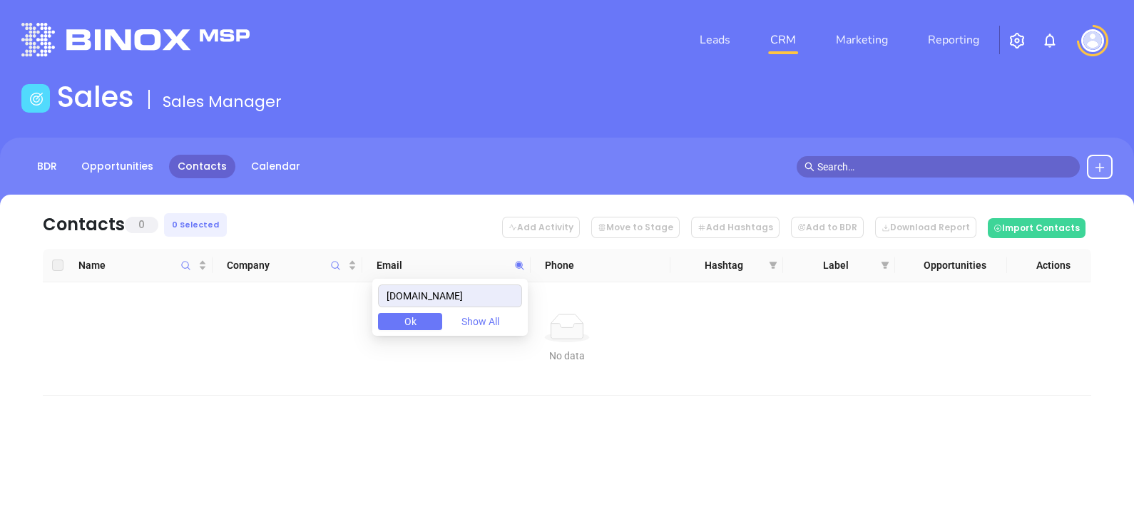
click at [1100, 174] on button at bounding box center [1100, 167] width 26 height 24
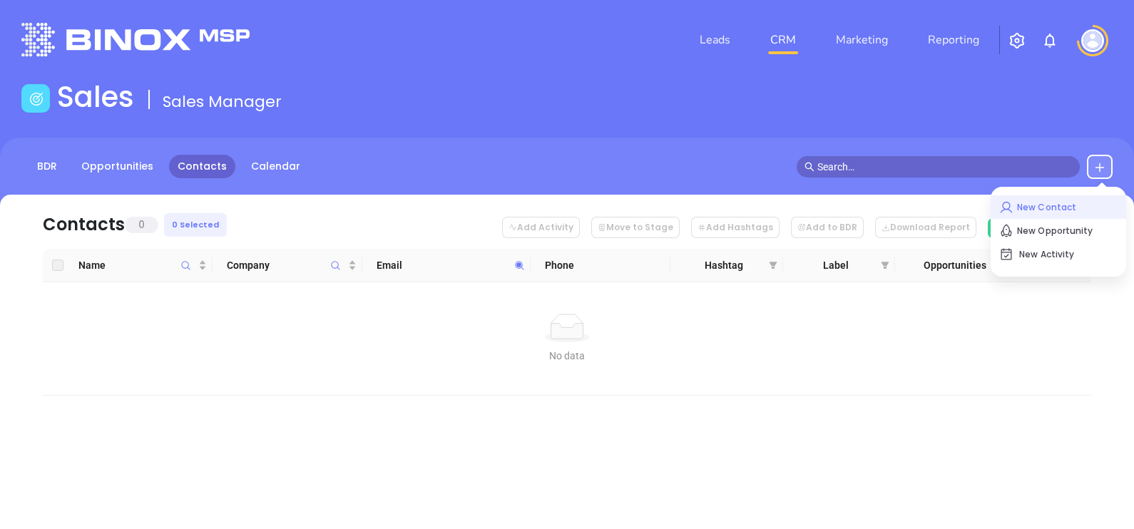
click at [1029, 205] on p "New Contact" at bounding box center [1058, 207] width 118 height 23
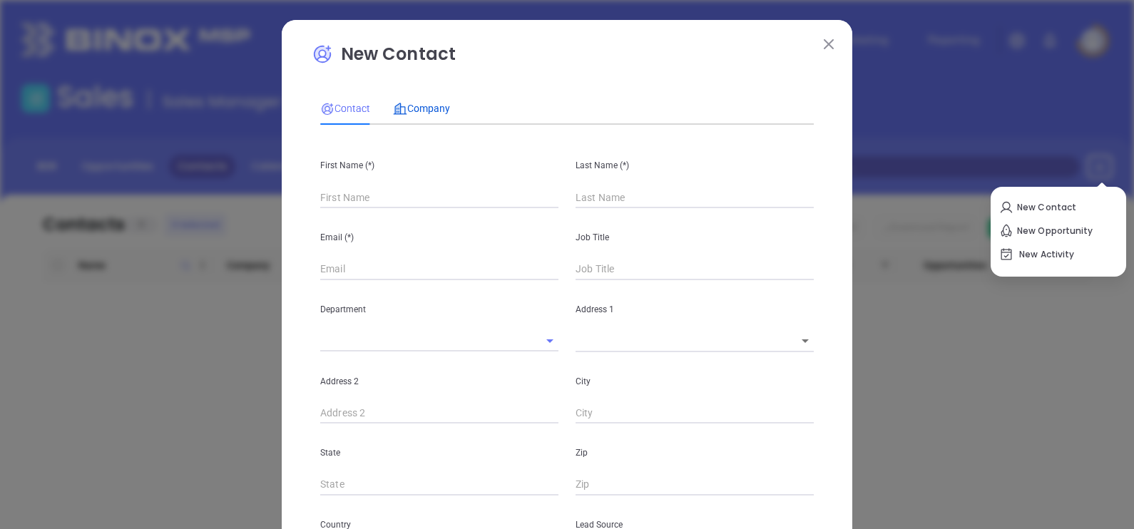
click at [417, 103] on span "Company" at bounding box center [421, 108] width 57 height 11
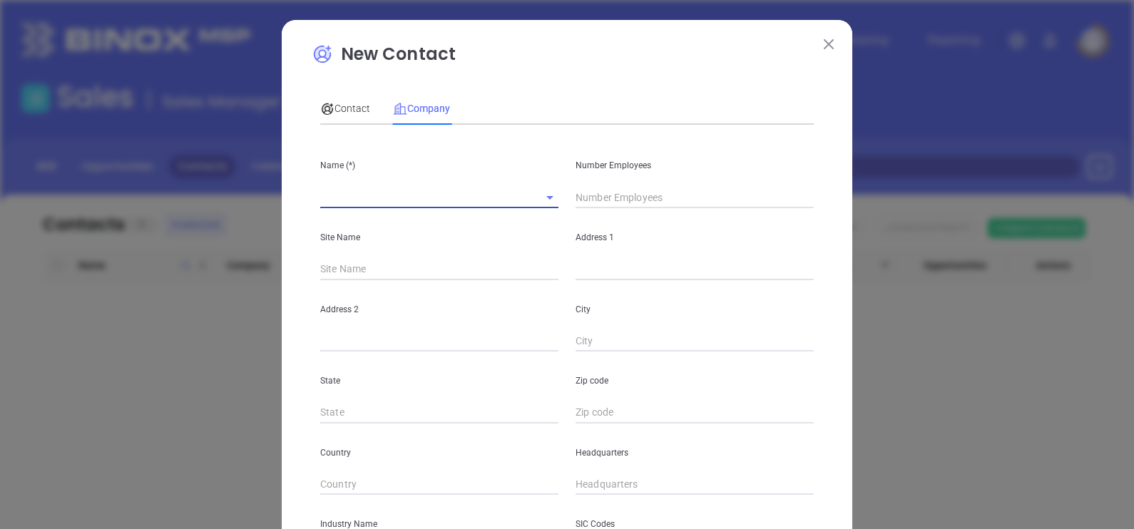
click at [395, 198] on input "text" at bounding box center [419, 197] width 198 height 21
paste input "providence-ins.com"
paste input "Providence Insurance Partners, Inc"
click at [596, 196] on input "text" at bounding box center [695, 197] width 238 height 21
click at [576, 271] on input "text" at bounding box center [695, 269] width 238 height 21
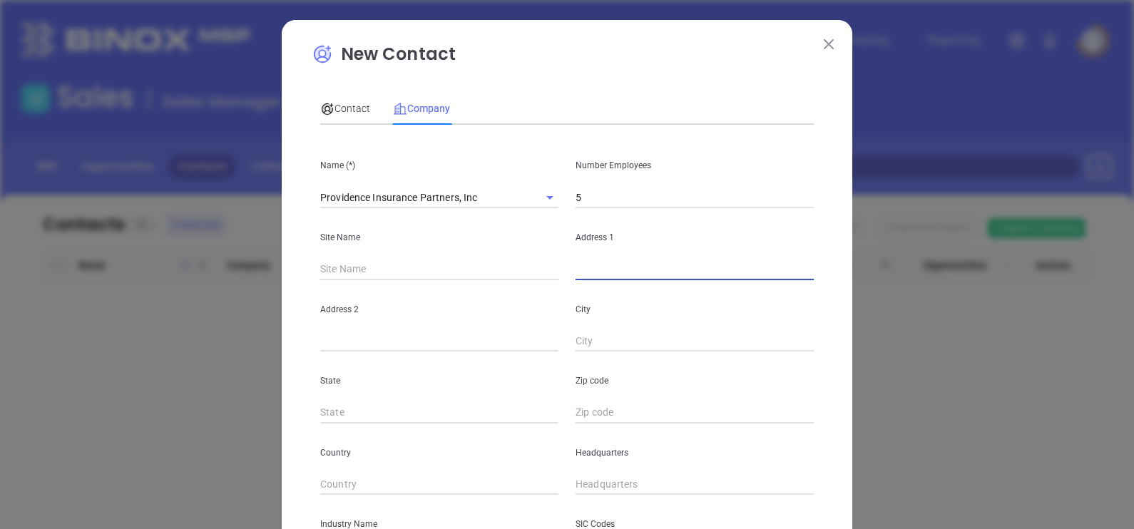
paste input "813 Shades Creek Parkway, Suite 210 Birmingham, AL 35209"
drag, startPoint x: 780, startPoint y: 270, endPoint x: 810, endPoint y: 271, distance: 30.7
click at [810, 271] on div "Address 1 813 Shades Creek Parkway, Suite 210 Birmingham, AL 35209" at bounding box center [694, 244] width 255 height 72
click at [591, 407] on input "text" at bounding box center [695, 412] width 238 height 21
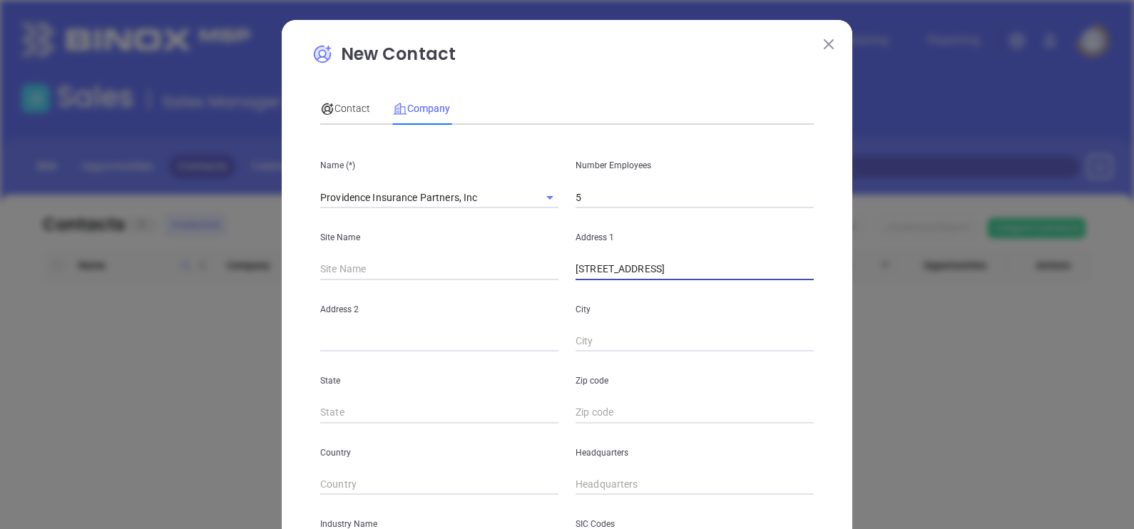
scroll to position [0, 0]
paste input "35209"
click at [422, 418] on input "text" at bounding box center [439, 412] width 238 height 21
drag, startPoint x: 740, startPoint y: 275, endPoint x: 793, endPoint y: 282, distance: 53.4
click at [793, 282] on div "Name (*) Providence Insurance Partners, Inc Number Employees 5 Site Name Addres…" at bounding box center [567, 423] width 494 height 574
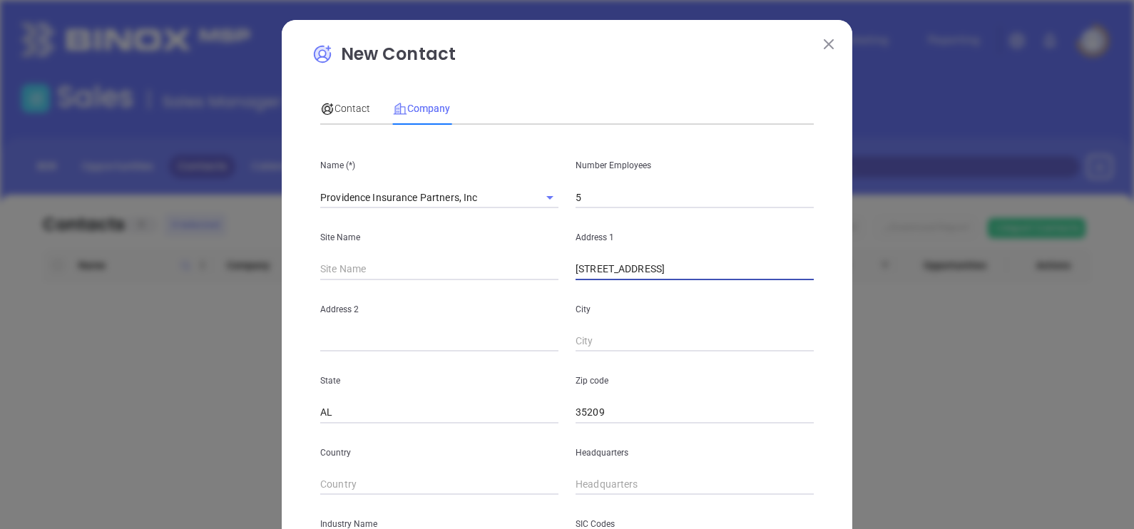
click at [607, 342] on input "text" at bounding box center [695, 341] width 238 height 21
paste input "[GEOGRAPHIC_DATA]"
drag, startPoint x: 697, startPoint y: 270, endPoint x: 738, endPoint y: 284, distance: 42.9
click at [738, 284] on div "Name (*) Providence Insurance Partners, Inc Number Employees 5 Site Name Addres…" at bounding box center [567, 423] width 494 height 574
click at [432, 356] on div "State AL" at bounding box center [439, 388] width 255 height 72
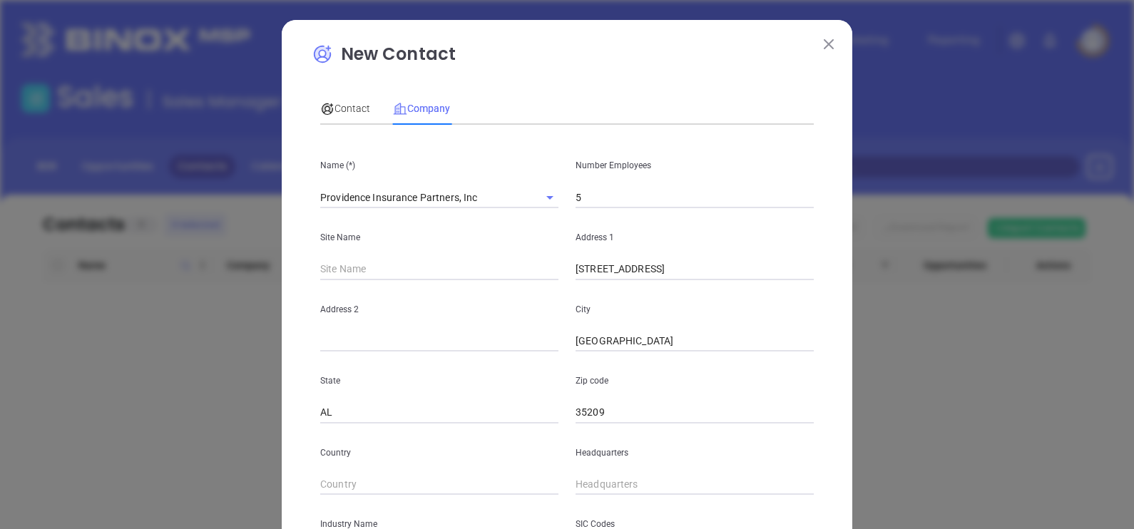
click at [427, 348] on input "text" at bounding box center [439, 341] width 238 height 21
paste input "Suite 210"
drag, startPoint x: 699, startPoint y: 271, endPoint x: 824, endPoint y: 288, distance: 126.0
click at [824, 288] on div "New Contact Contact Company First Name (*) Last Name (*) Email (*) Job Title De…" at bounding box center [567, 409] width 571 height 778
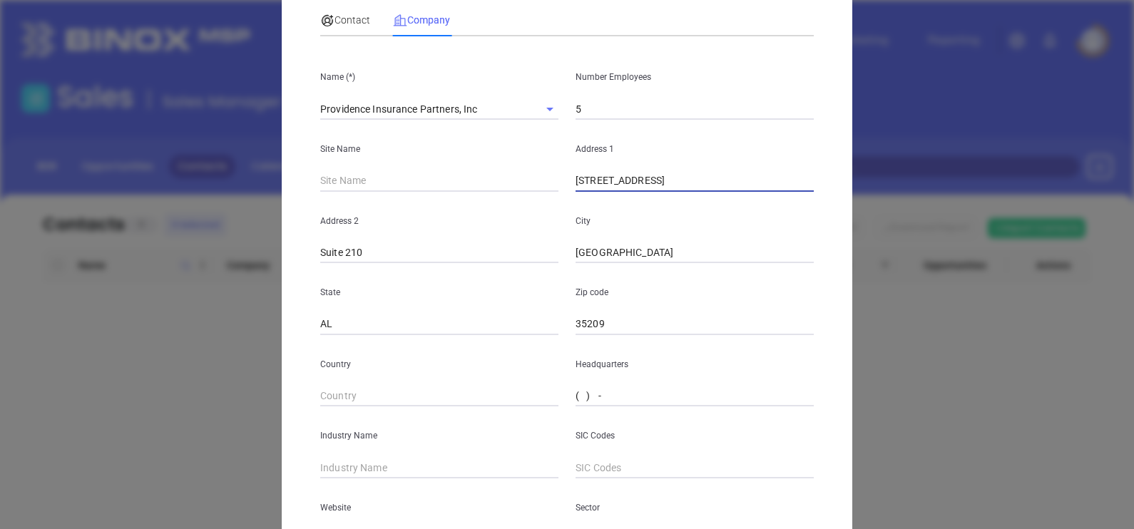
click at [617, 392] on input "( ) -" at bounding box center [695, 396] width 238 height 21
paste input "205) 974-2273"
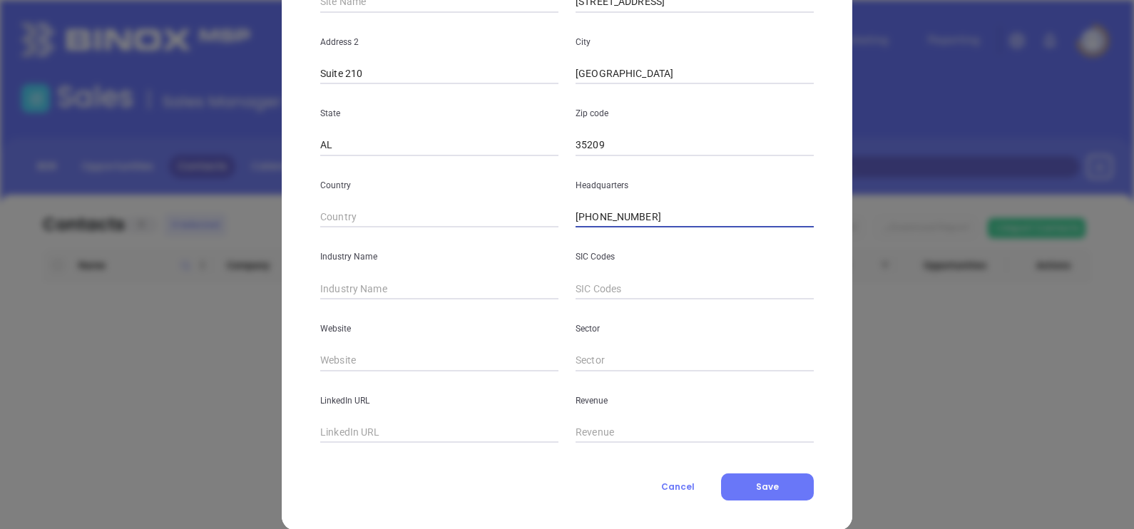
click at [443, 284] on input "text" at bounding box center [439, 288] width 238 height 21
click at [384, 347] on div "Website" at bounding box center [439, 336] width 255 height 72
click at [371, 363] on input "text" at bounding box center [439, 360] width 238 height 21
paste input "https://providence-ins.com/"
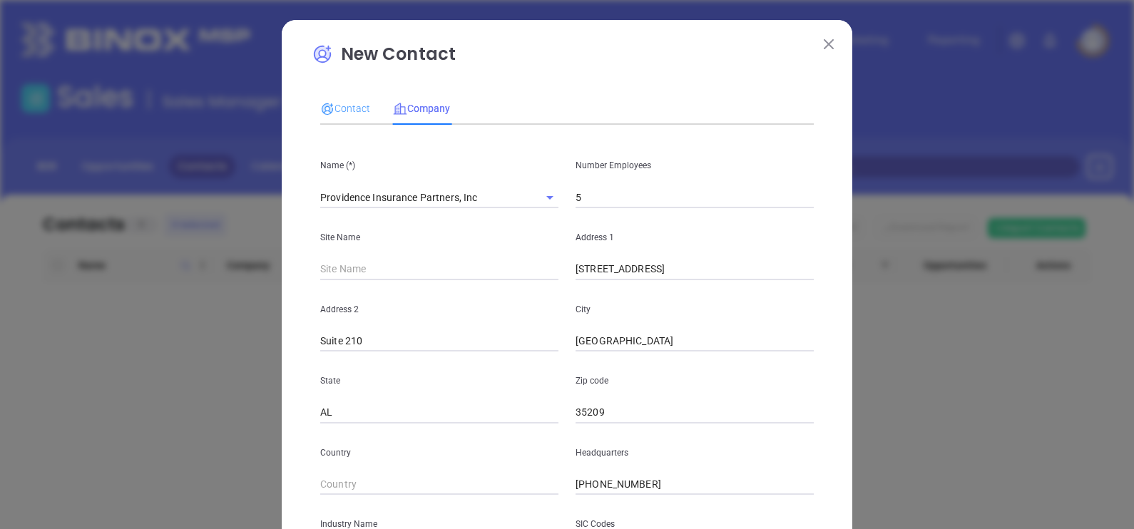
click at [342, 120] on div "Contact" at bounding box center [345, 108] width 50 height 33
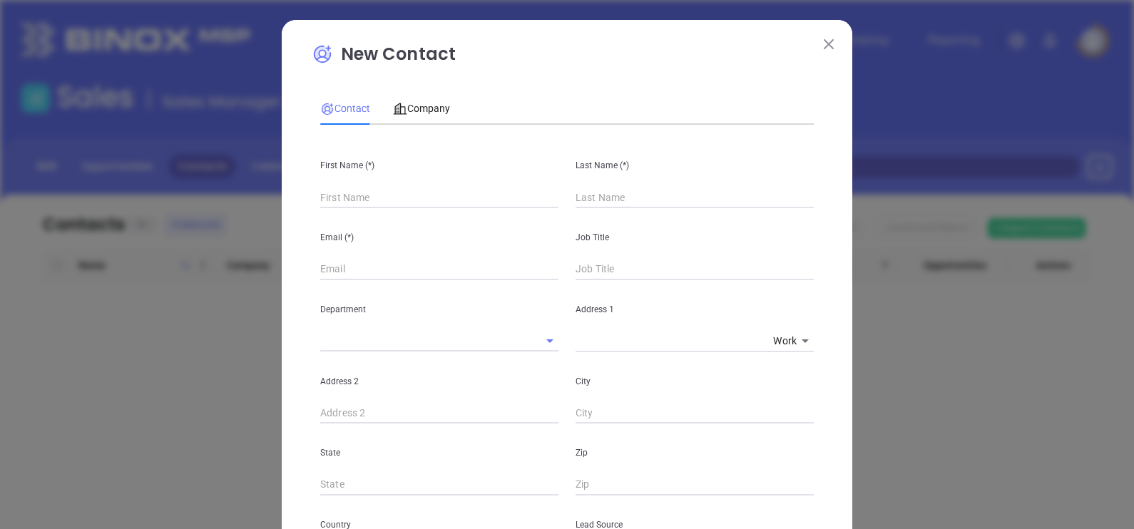
click at [367, 207] on input "text" at bounding box center [439, 197] width 238 height 21
paste input "Brandon Baird"
drag, startPoint x: 355, startPoint y: 203, endPoint x: 446, endPoint y: 218, distance: 91.8
click at [441, 218] on div "First Name (*) Brandon Baird Last Name (*) Email (*) Job Title Department Addre…" at bounding box center [567, 530] width 494 height 789
click at [588, 185] on div "Last Name (*)" at bounding box center [694, 172] width 255 height 72
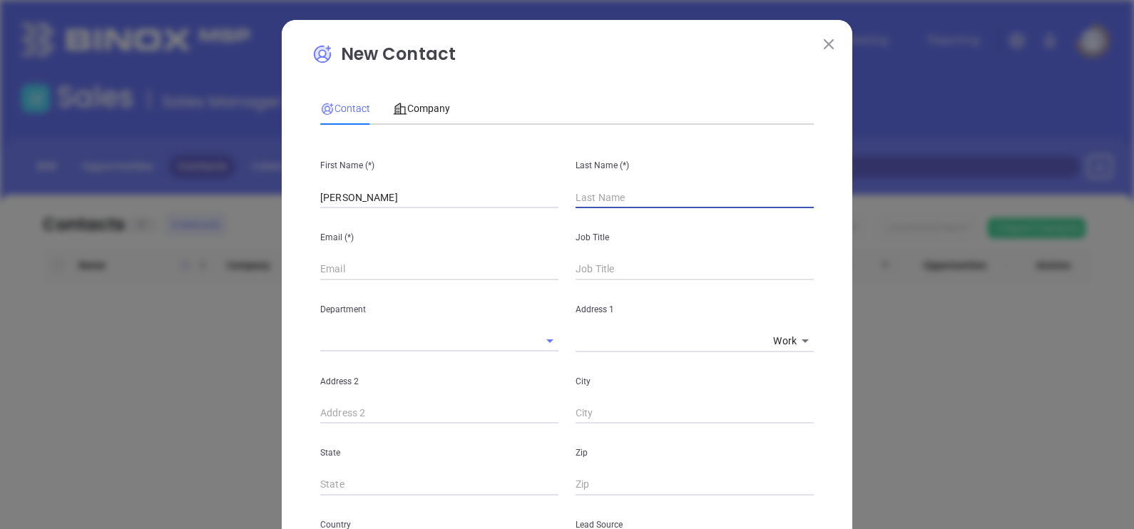
click at [587, 189] on input "text" at bounding box center [695, 197] width 238 height 21
paste input "Baird"
drag, startPoint x: 402, startPoint y: 198, endPoint x: 354, endPoint y: 217, distance: 51.9
click at [354, 217] on div "First Name (*) Brandon Baird Last Name (*) Baird Email (*) Job Title Department…" at bounding box center [567, 530] width 494 height 789
click at [331, 267] on input "text" at bounding box center [439, 269] width 238 height 21
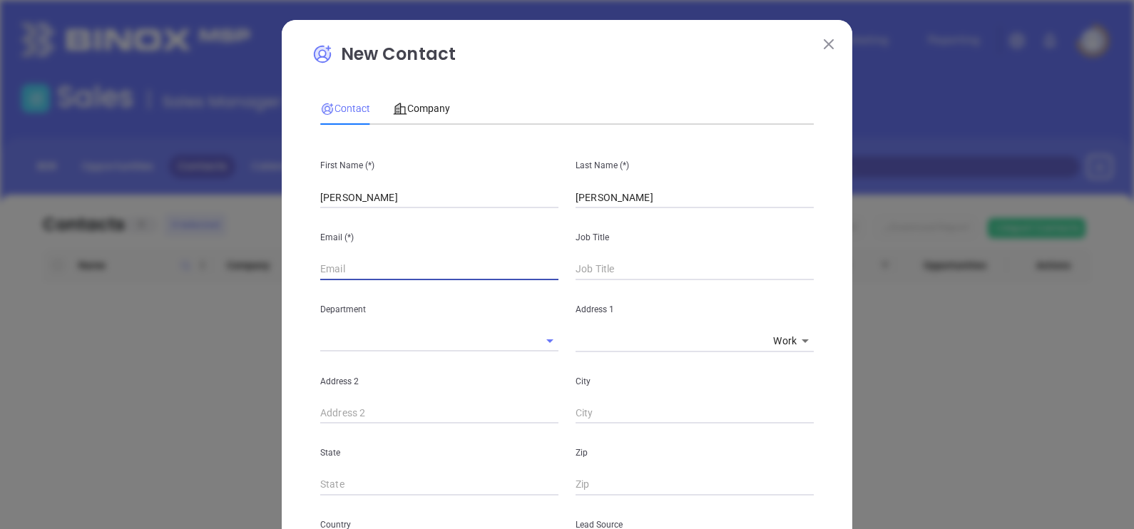
paste input "bbaird@providence-ins.com"
click at [620, 273] on input "text" at bounding box center [695, 269] width 238 height 21
click at [597, 337] on textarea at bounding box center [672, 341] width 192 height 12
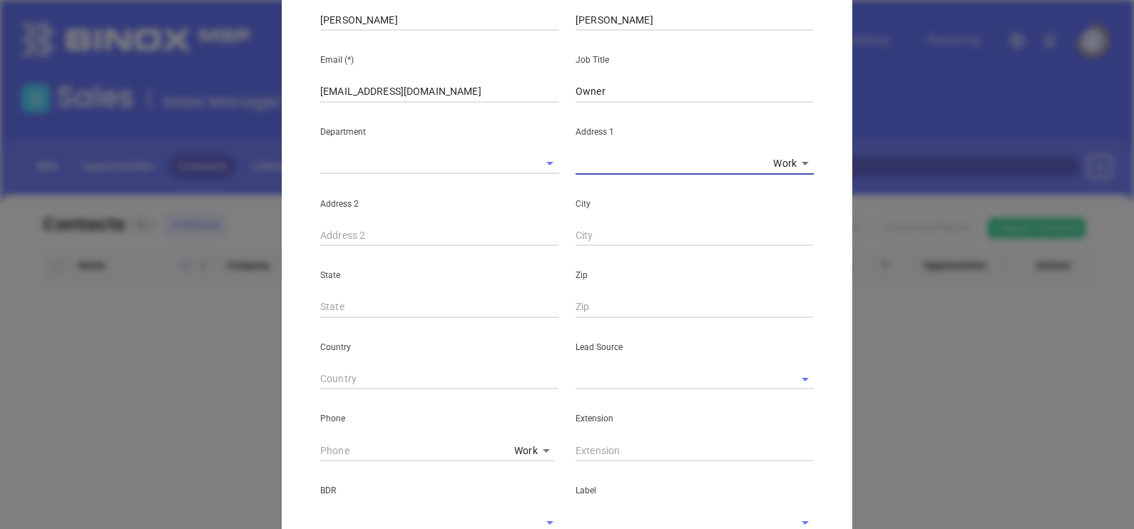
click at [581, 374] on input "text" at bounding box center [675, 379] width 198 height 21
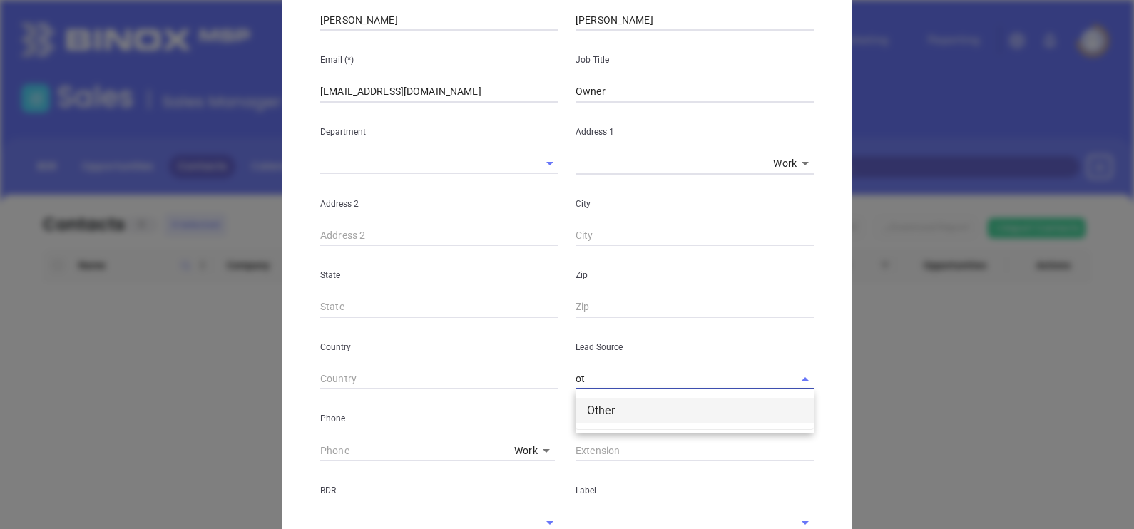
click at [610, 412] on li "Other" at bounding box center [695, 411] width 238 height 26
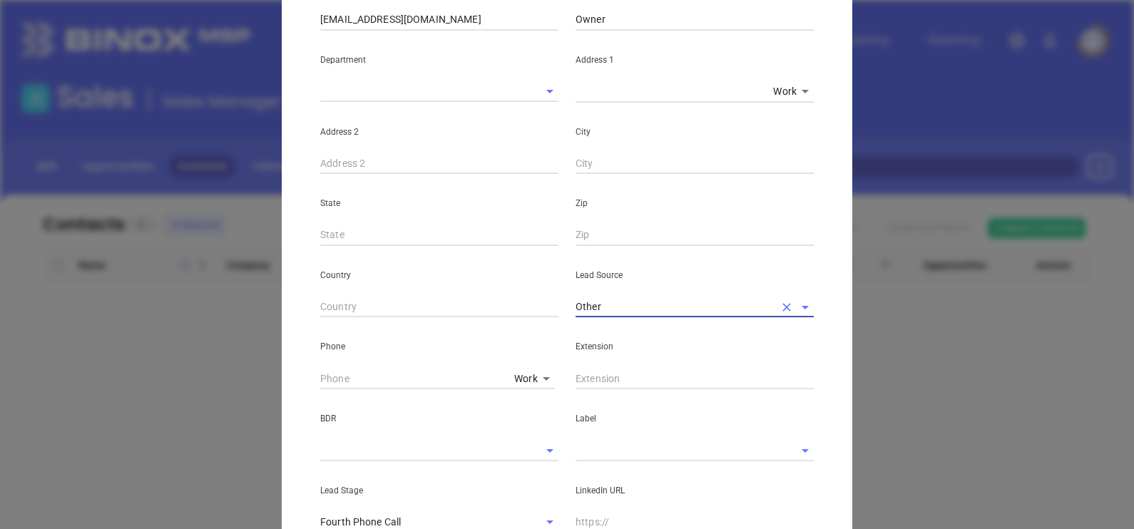
scroll to position [267, 0]
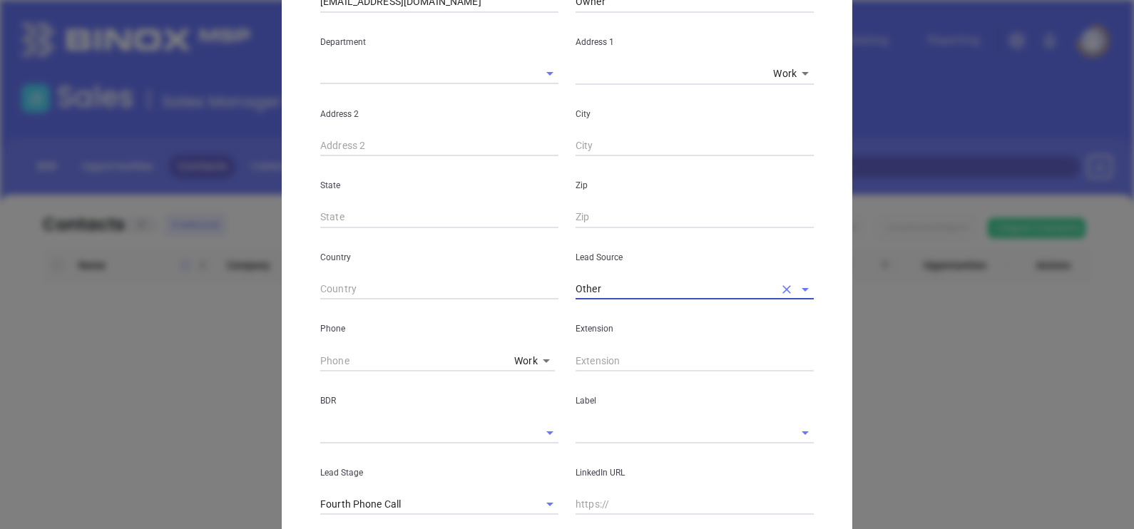
click at [543, 360] on icon at bounding box center [546, 361] width 7 height 4
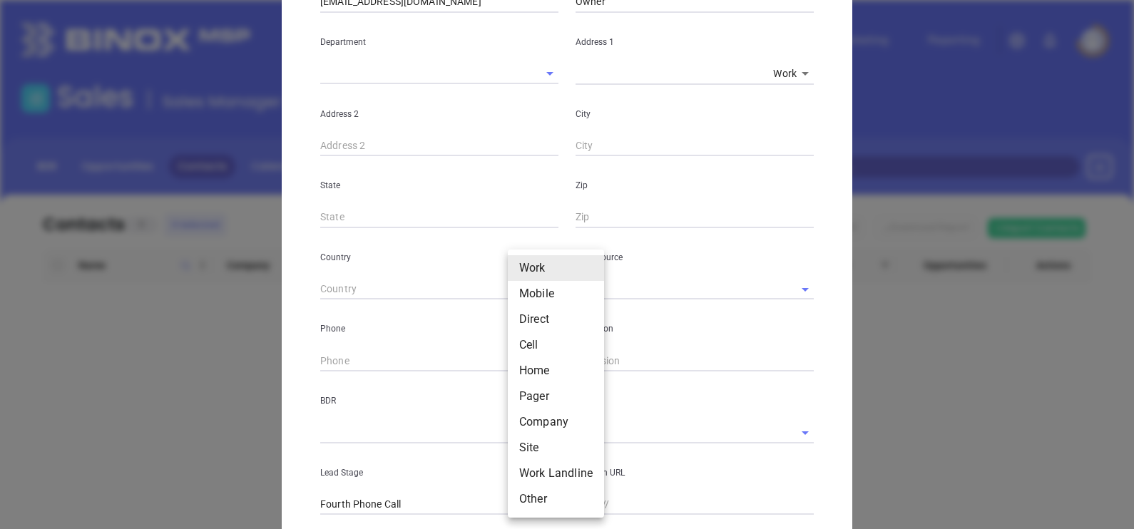
click at [528, 357] on body "Leads CRM Marketing Reporting Financial Leads Leads Sales Sales Manager BDR Opp…" at bounding box center [567, 264] width 1134 height 529
click at [546, 305] on li "Mobile" at bounding box center [556, 294] width 96 height 26
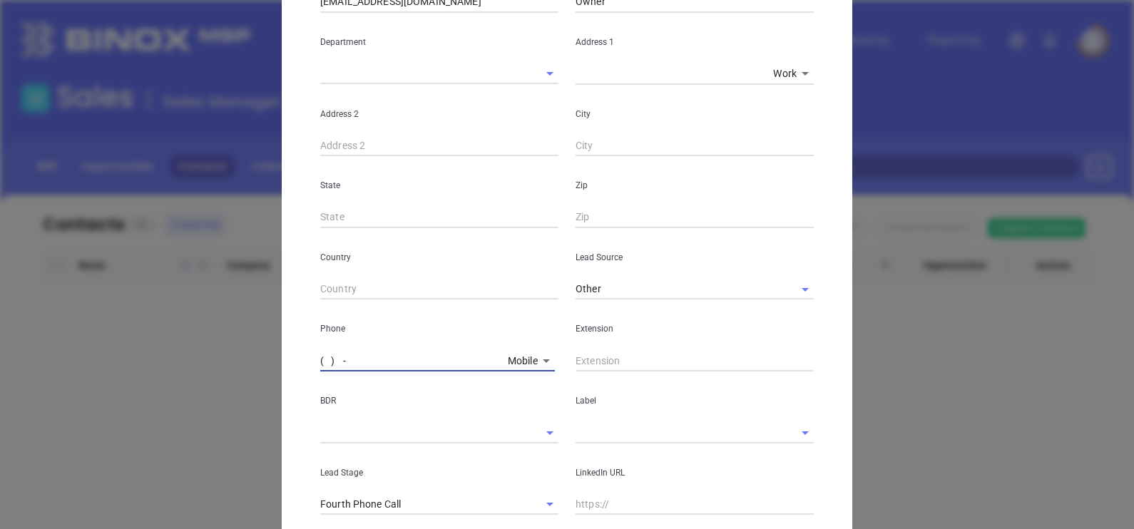
click at [456, 363] on input "( ) -" at bounding box center [411, 360] width 182 height 21
paste input "205) 223-6847"
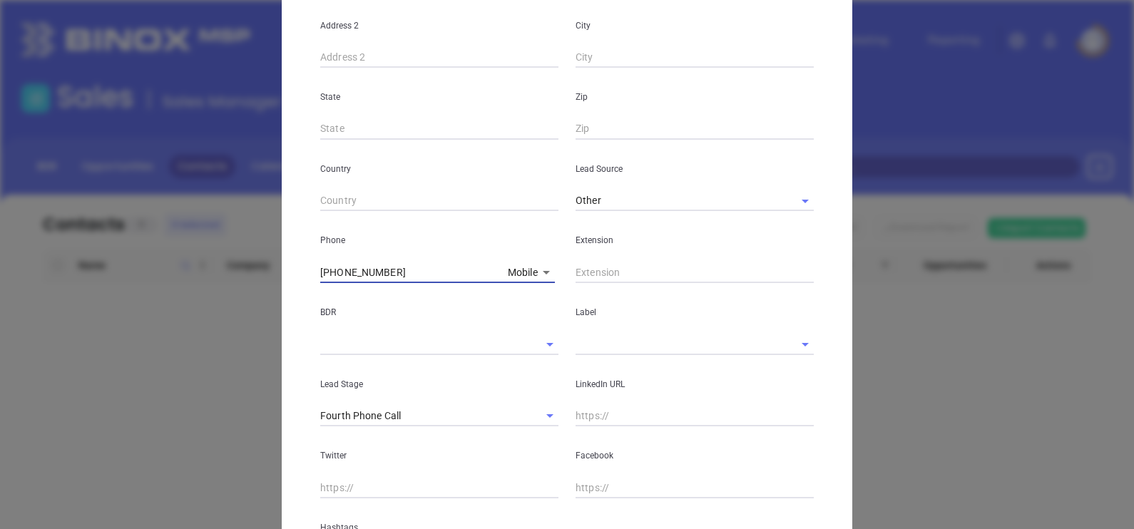
click at [516, 277] on body "Leads CRM Marketing Reporting Financial Leads Leads Sales Sales Manager BDR Opp…" at bounding box center [567, 264] width 1134 height 529
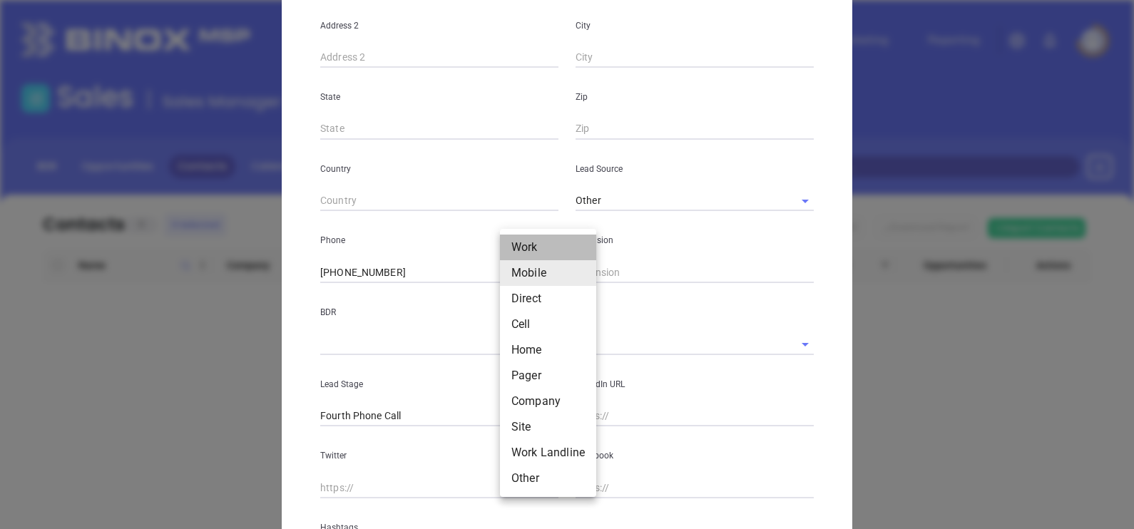
click at [532, 243] on li "Work" at bounding box center [548, 248] width 96 height 26
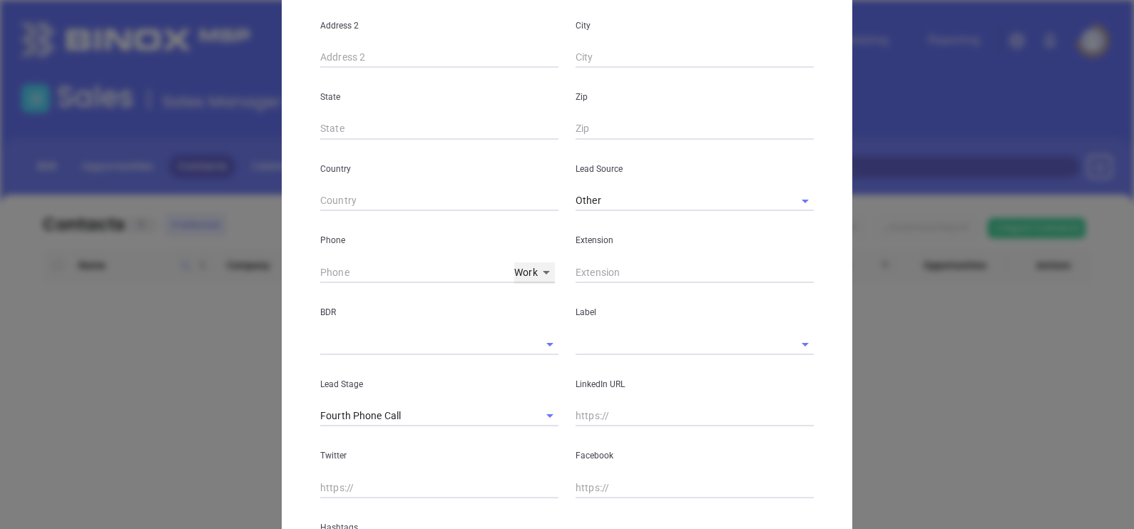
scroll to position [0, 0]
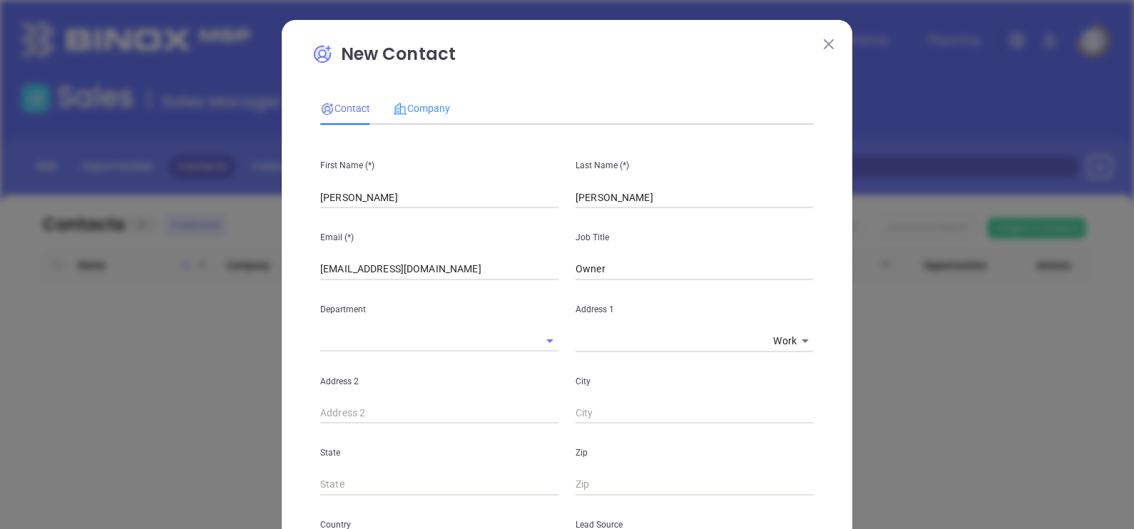
click at [426, 124] on div "Company" at bounding box center [421, 108] width 57 height 33
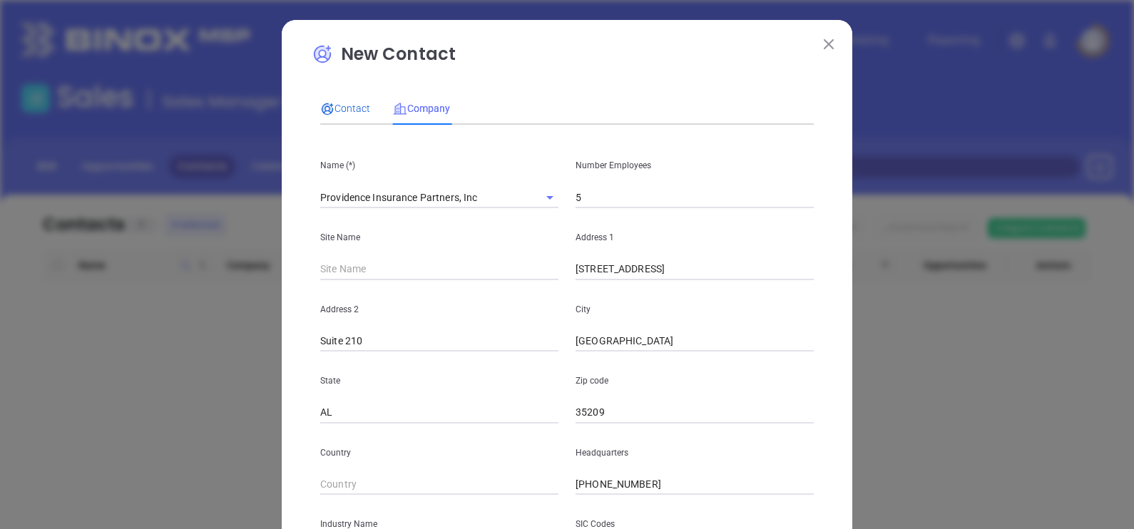
click at [357, 116] on div "Contact" at bounding box center [345, 109] width 50 height 16
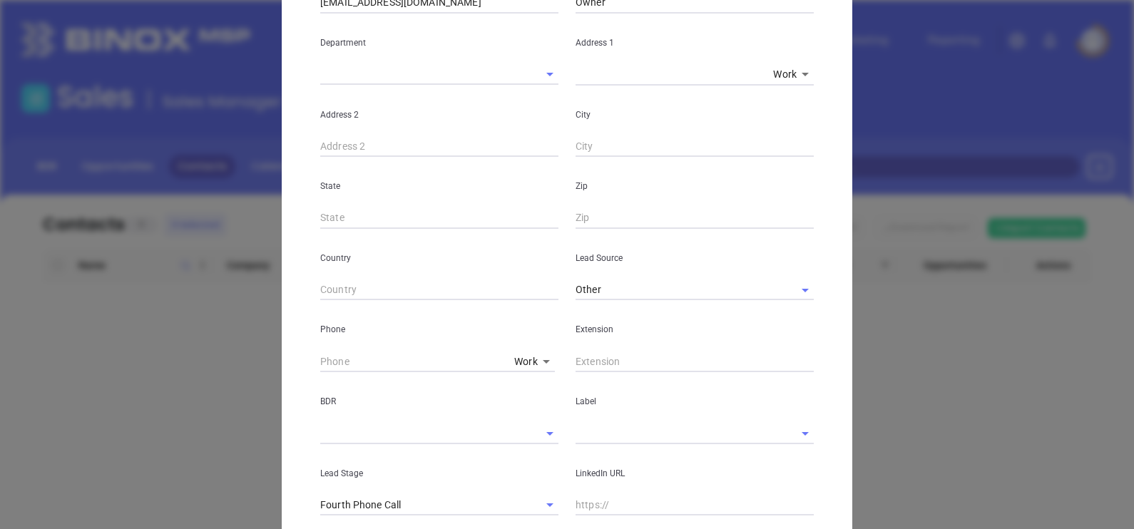
scroll to position [267, 0]
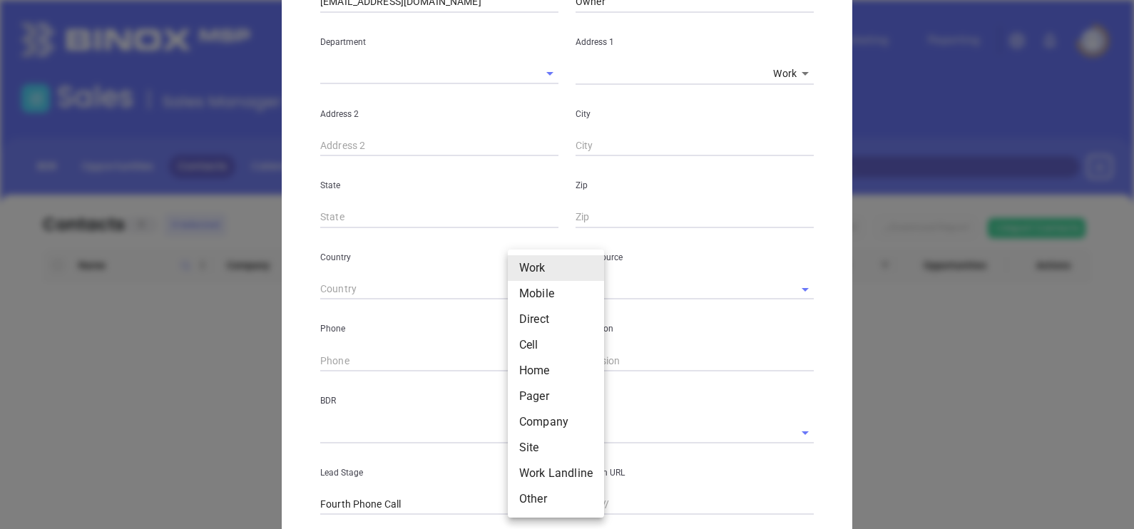
click at [514, 359] on body "Leads CRM Marketing Reporting Financial Leads Leads Sales Sales Manager BDR Opp…" at bounding box center [567, 264] width 1134 height 529
click at [528, 308] on li "Direct" at bounding box center [556, 320] width 96 height 26
click at [522, 356] on body "Leads CRM Marketing Reporting Financial Leads Leads Sales Sales Manager BDR Opp…" at bounding box center [567, 264] width 1134 height 529
click at [535, 300] on li "Mobile" at bounding box center [552, 294] width 96 height 26
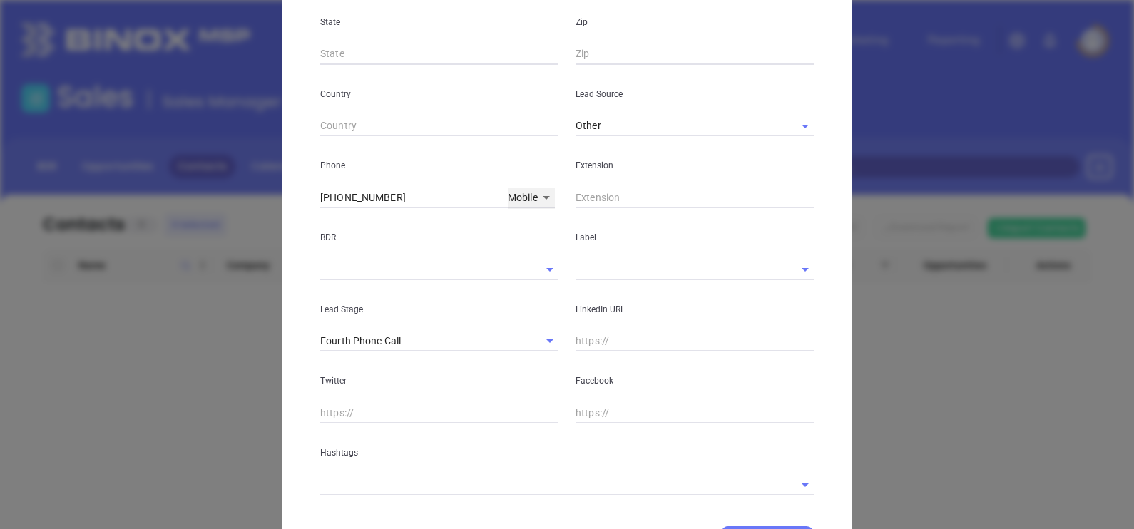
scroll to position [504, 0]
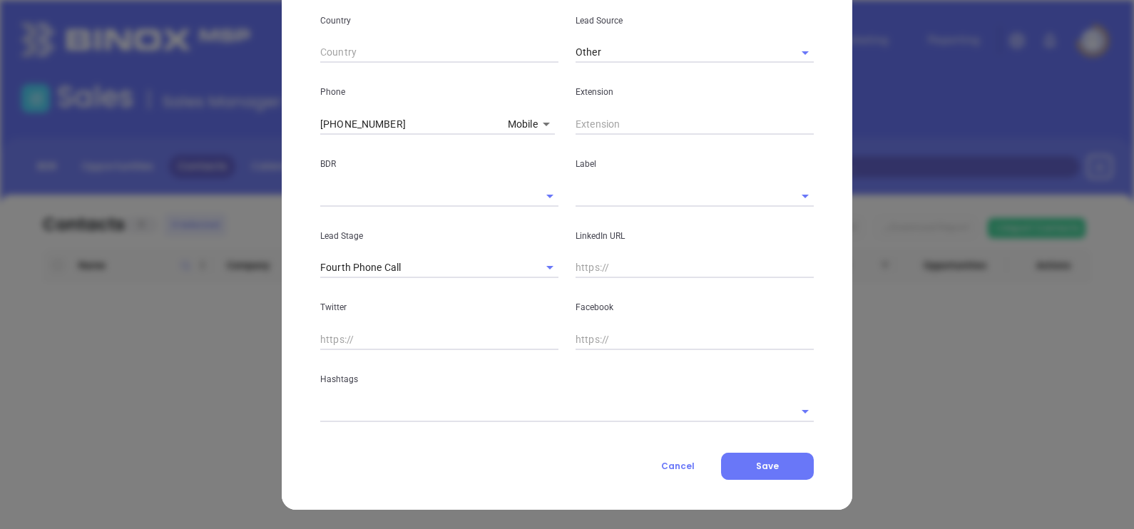
click at [434, 403] on input "text" at bounding box center [547, 411] width 454 height 21
click at [434, 404] on input "text" at bounding box center [547, 411] width 454 height 21
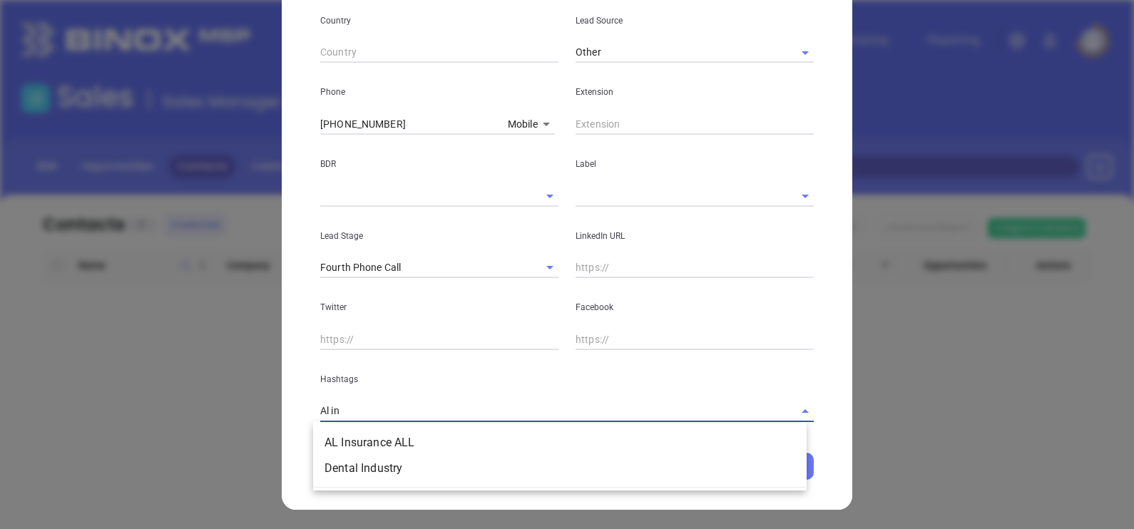
click at [367, 425] on ul "AL Insurance ALL Dental Industry" at bounding box center [560, 455] width 494 height 63
click at [367, 426] on ul "AL Insurance ALL Dental Industry" at bounding box center [560, 455] width 494 height 63
click at [362, 436] on li "AL Insurance ALL" at bounding box center [560, 443] width 494 height 26
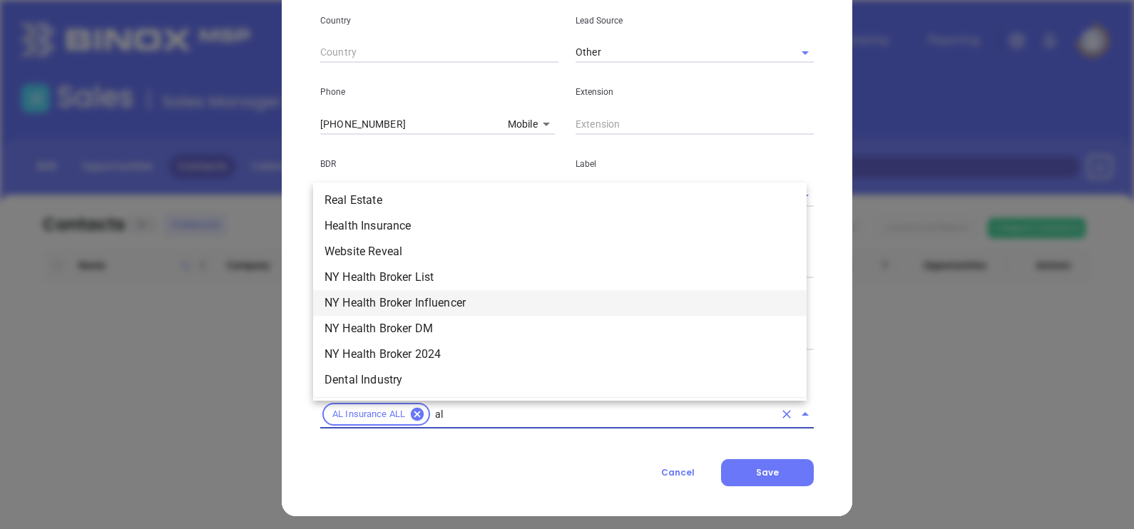
scroll to position [1301, 0]
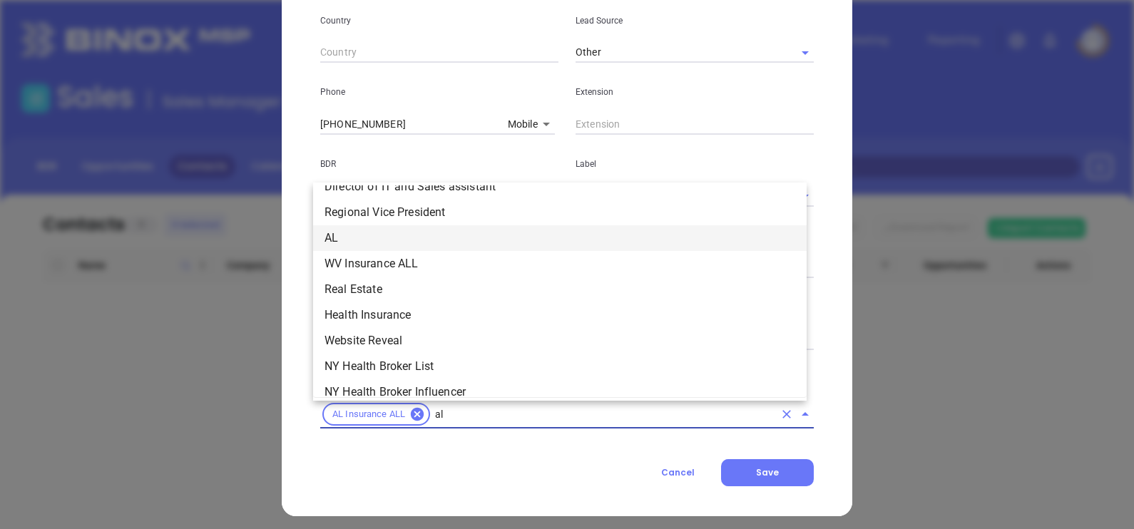
click at [375, 238] on li "AL" at bounding box center [560, 238] width 494 height 26
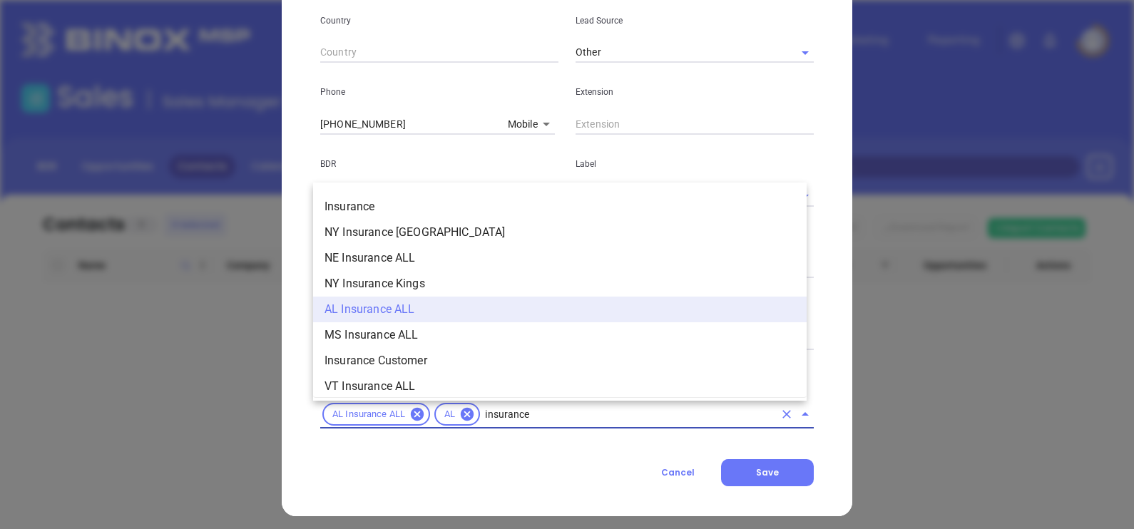
scroll to position [577, 0]
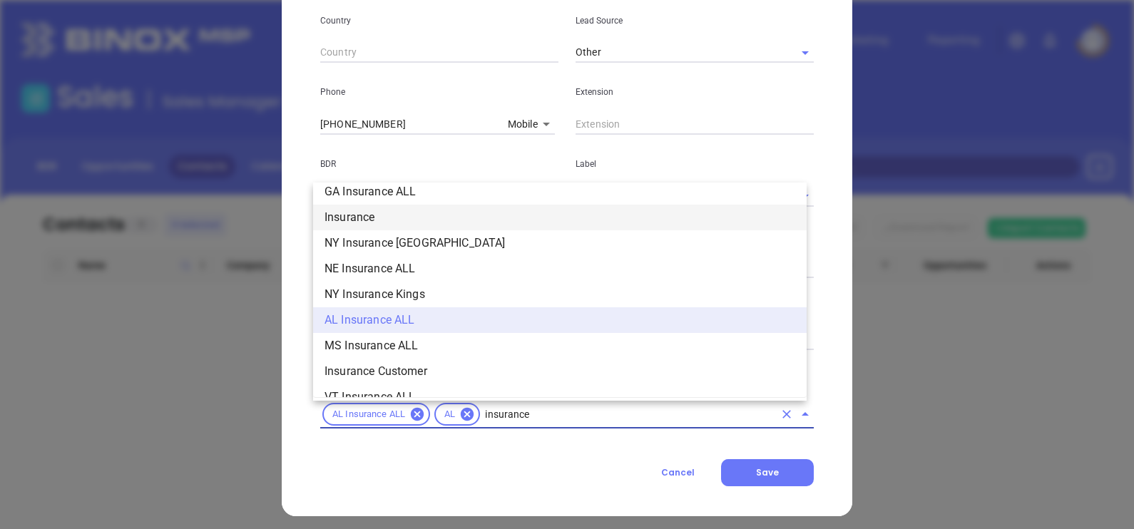
click at [392, 207] on li "Insurance" at bounding box center [560, 218] width 494 height 26
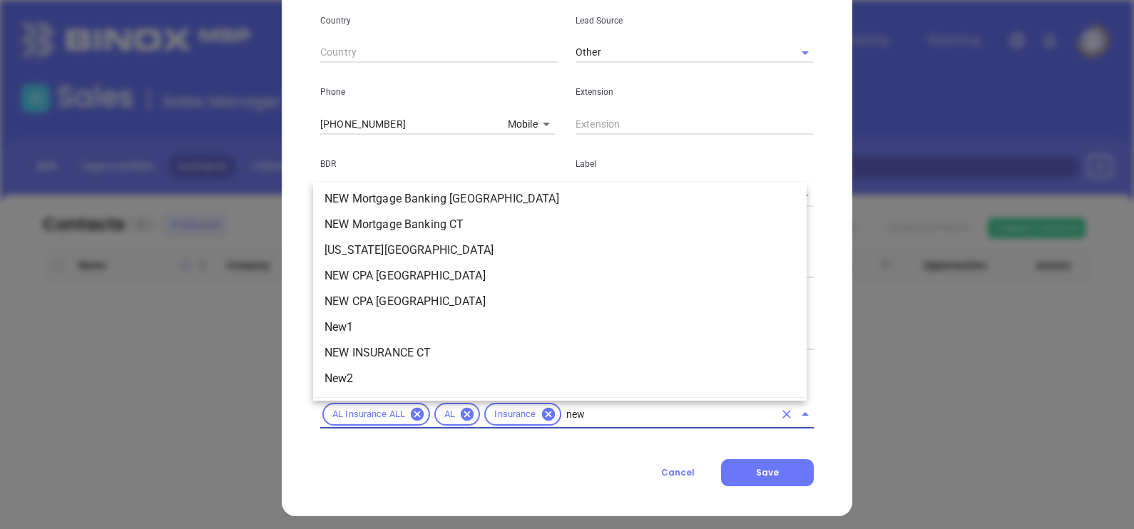
scroll to position [0, 0]
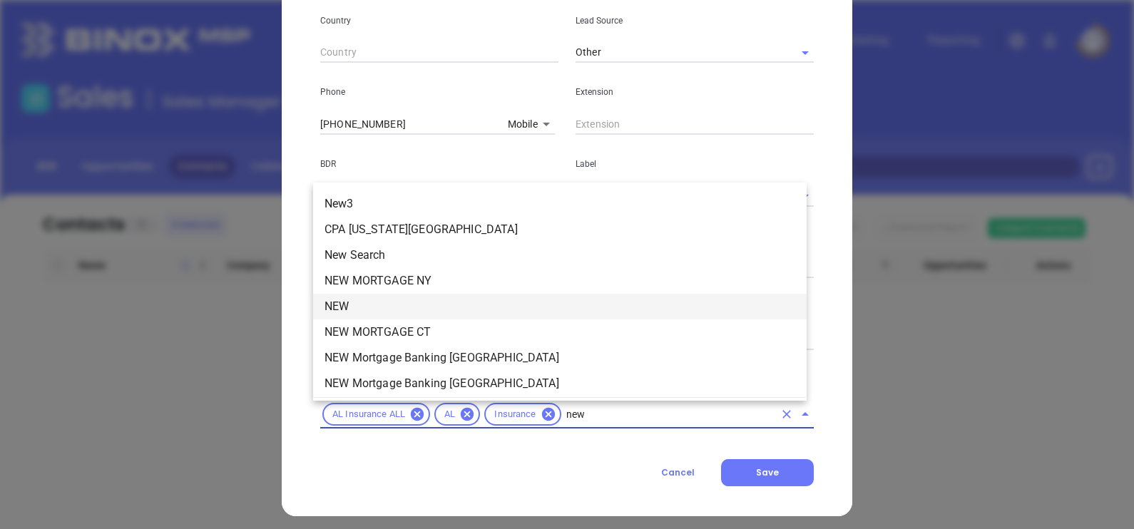
click at [353, 296] on li "NEW" at bounding box center [560, 307] width 494 height 26
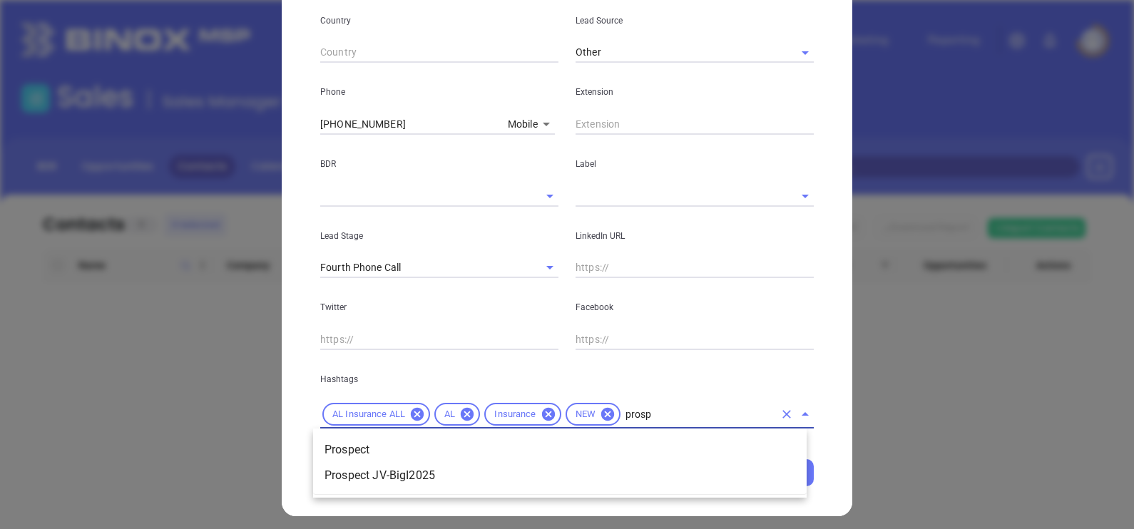
click at [371, 435] on ul "Prospect Prospect JV-BigI2025" at bounding box center [560, 462] width 494 height 63
click at [369, 439] on li "Prospect" at bounding box center [560, 450] width 494 height 26
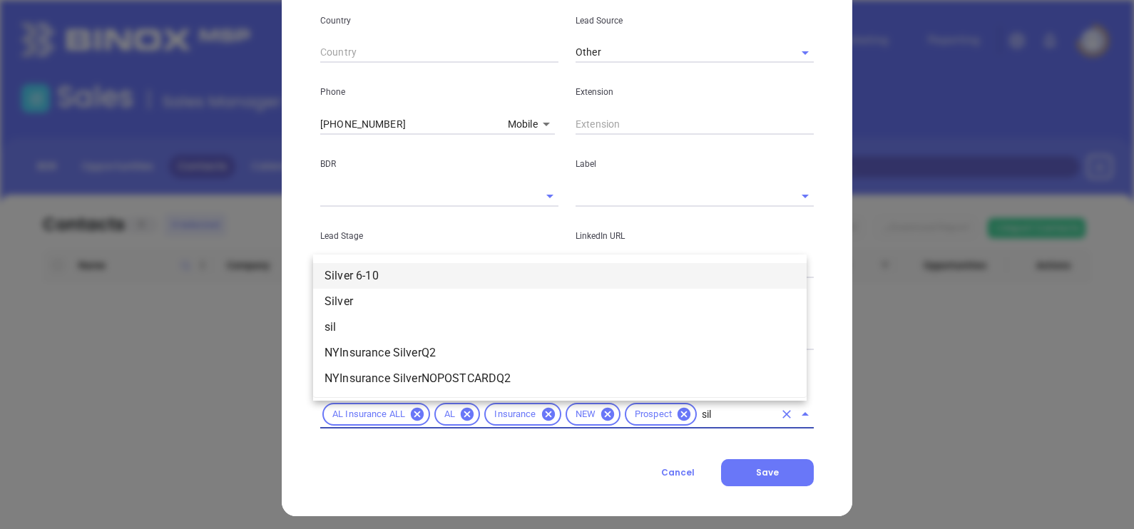
click at [404, 278] on li "Silver 6-10" at bounding box center [560, 276] width 494 height 26
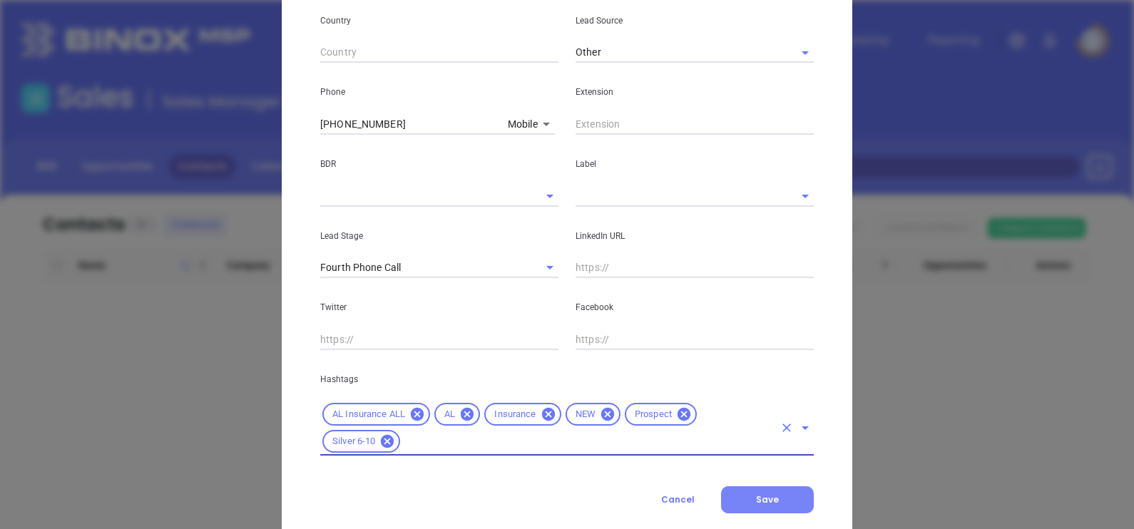
click at [745, 499] on button "Save" at bounding box center [767, 499] width 93 height 27
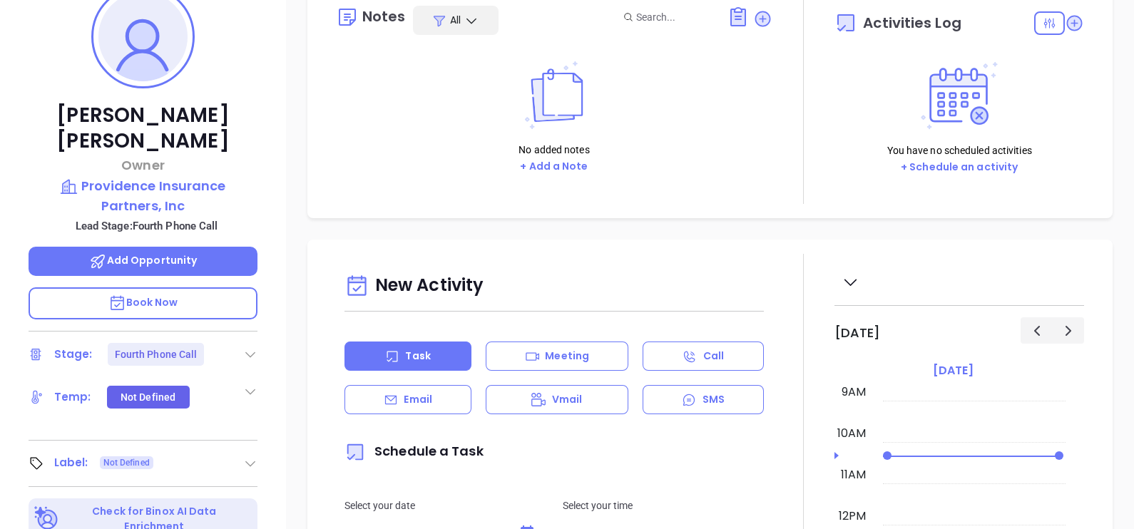
scroll to position [356, 0]
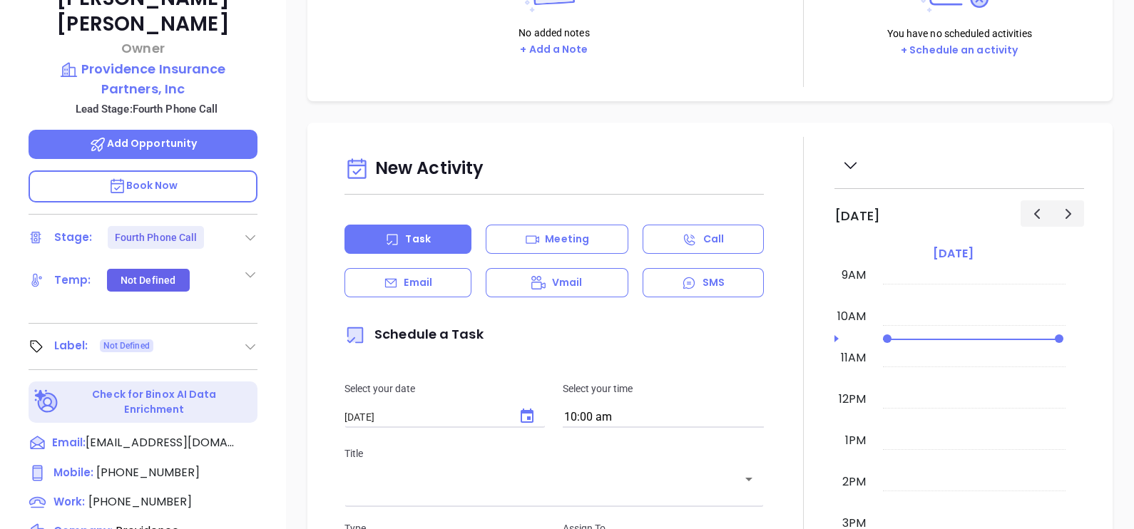
click at [246, 230] on icon at bounding box center [250, 237] width 14 height 14
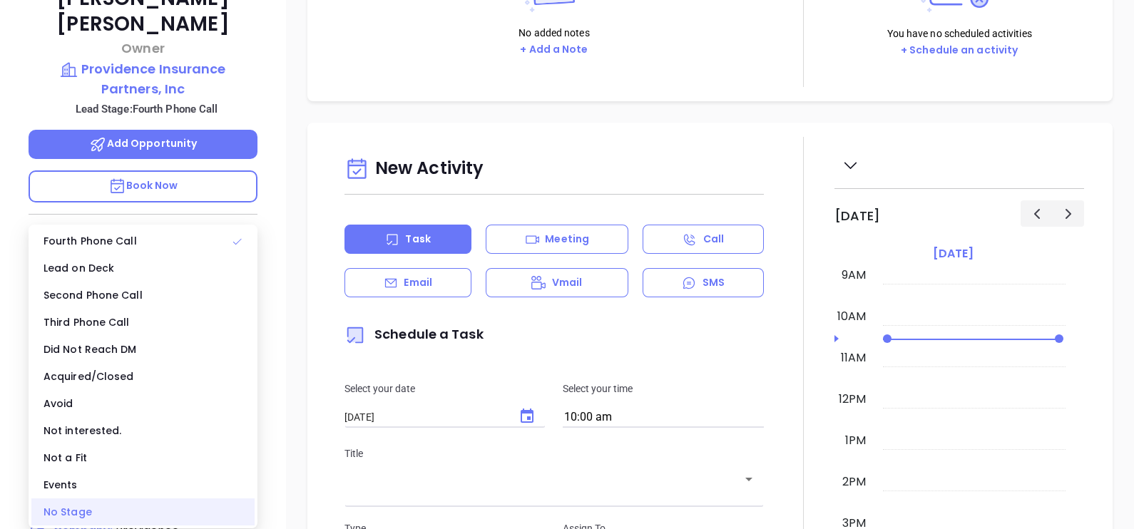
click at [122, 503] on div "No Stage" at bounding box center [142, 512] width 223 height 27
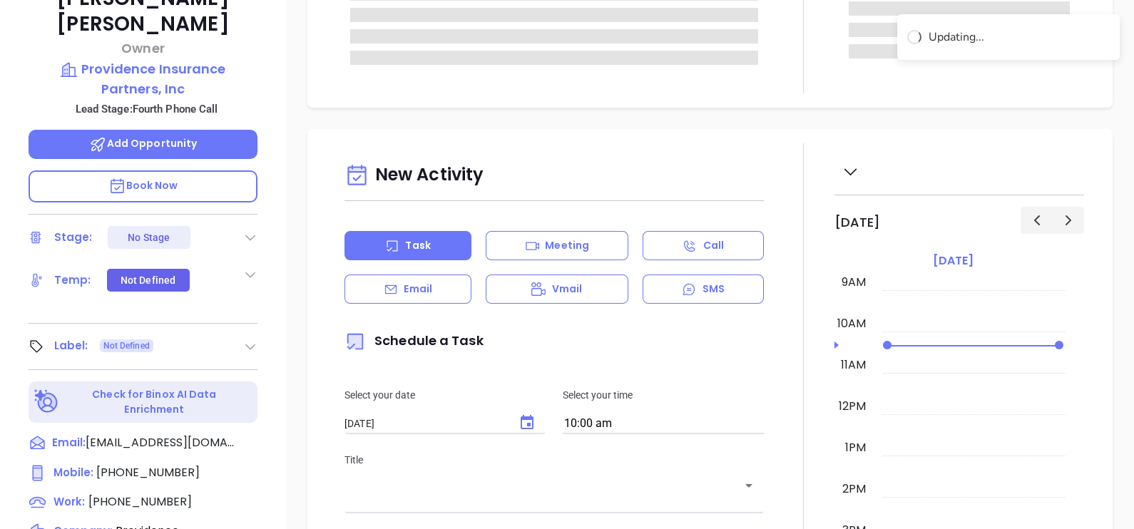
click at [249, 339] on icon at bounding box center [250, 346] width 14 height 14
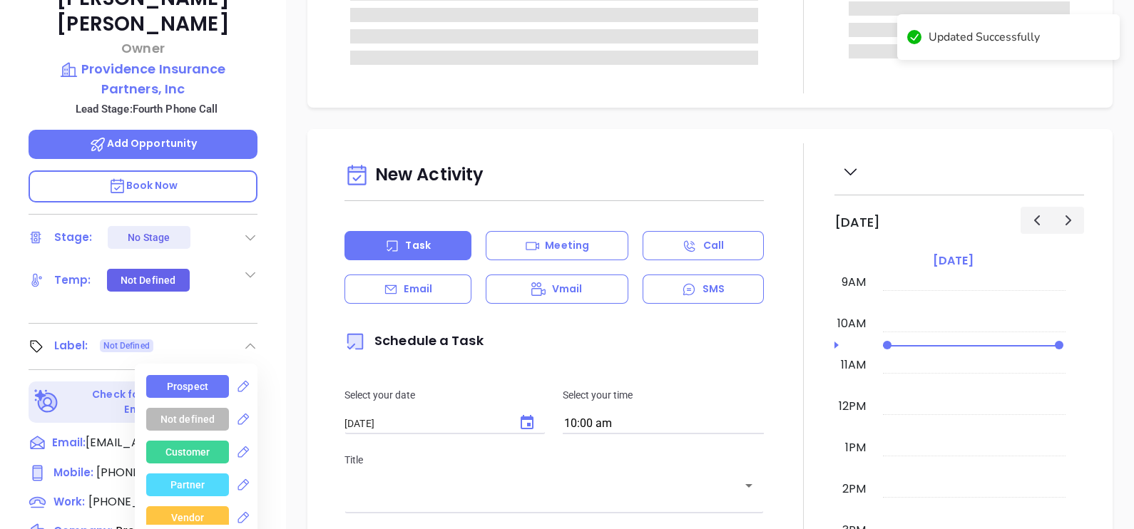
click at [209, 375] on div "Prospect Not defined Customer Partner Vendor Competitor Pending Approval Missed…" at bounding box center [201, 450] width 111 height 150
click at [201, 375] on div "Prospect" at bounding box center [187, 386] width 41 height 23
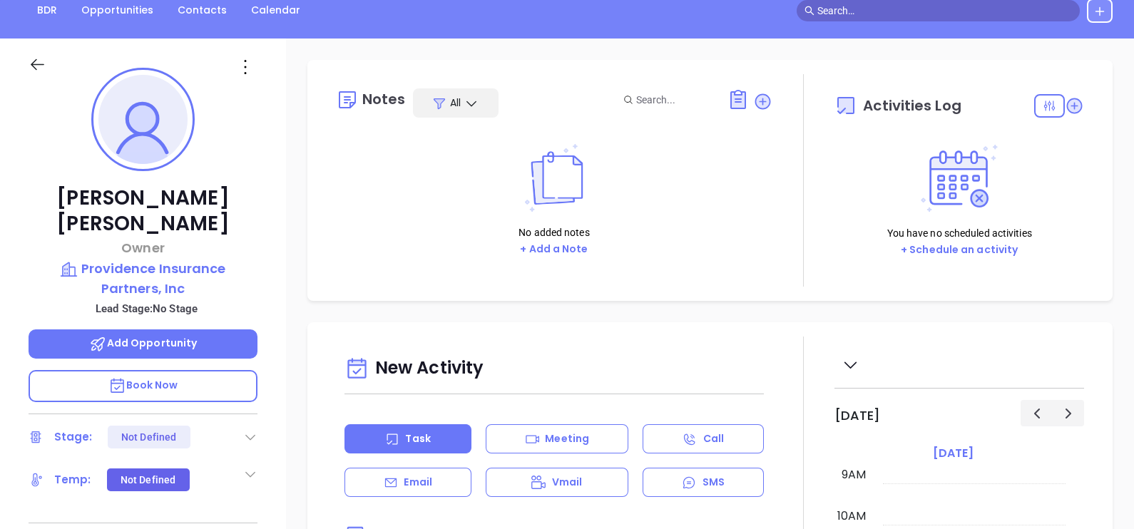
scroll to position [128, 0]
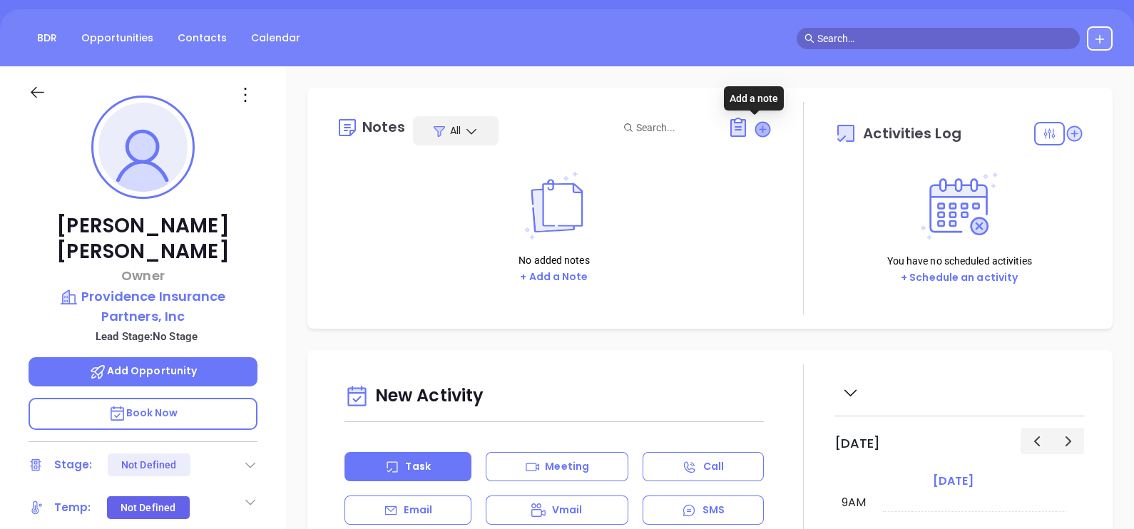
click at [755, 132] on icon at bounding box center [762, 129] width 14 height 14
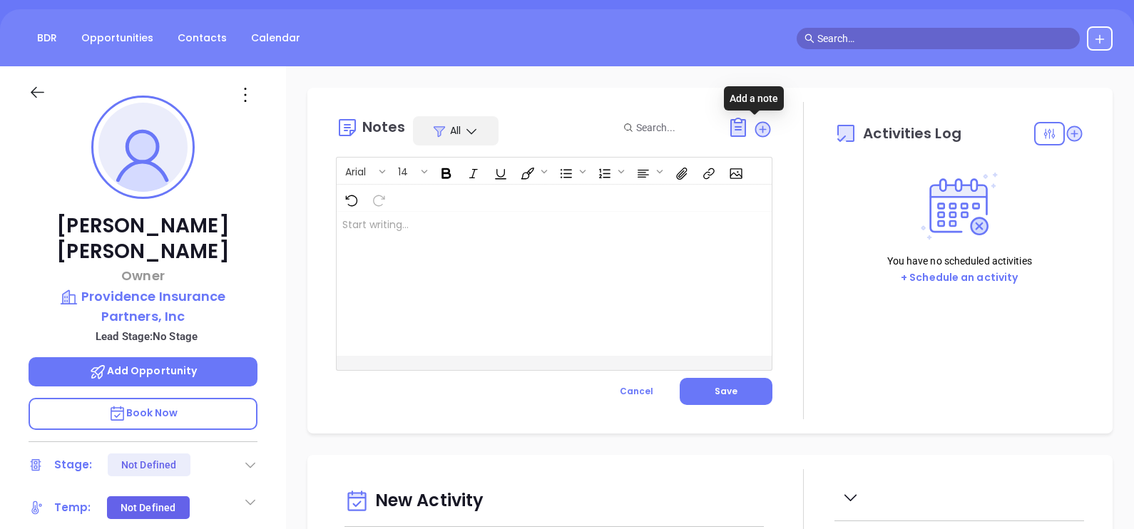
click at [528, 282] on div at bounding box center [539, 284] width 404 height 144
drag, startPoint x: 349, startPoint y: 242, endPoint x: 337, endPoint y: 237, distance: 13.4
click at [463, 262] on div "Moved to silver LinkedIn profile not found." at bounding box center [539, 284] width 404 height 144
click at [702, 389] on button "Save" at bounding box center [726, 391] width 93 height 27
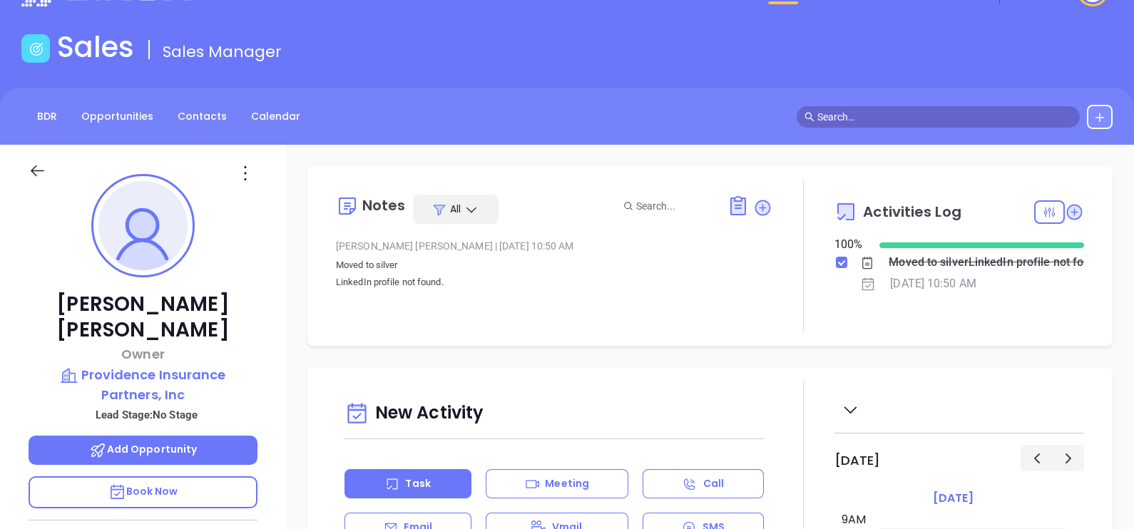
scroll to position [0, 0]
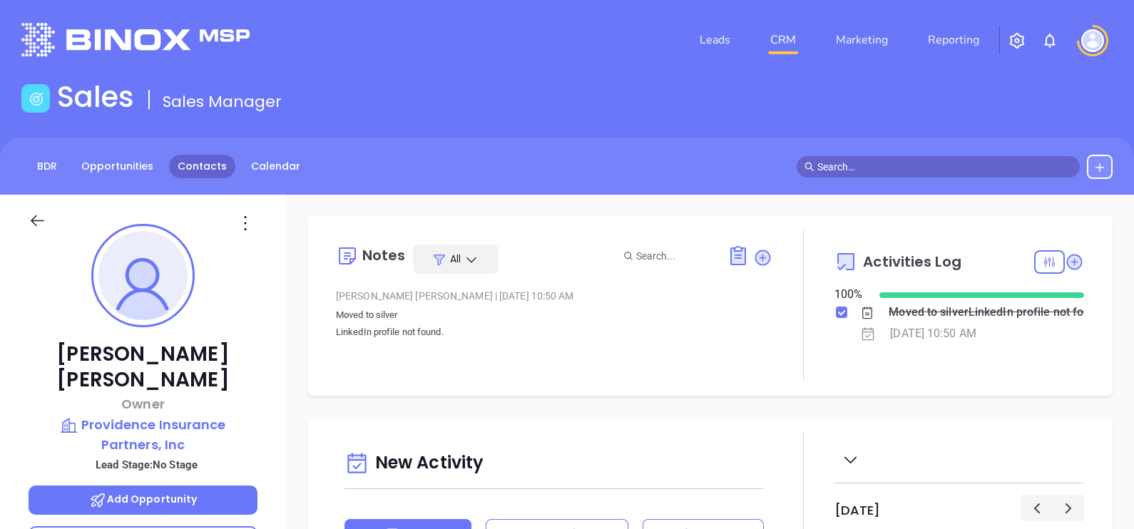
click at [209, 160] on link "Contacts" at bounding box center [202, 167] width 66 height 24
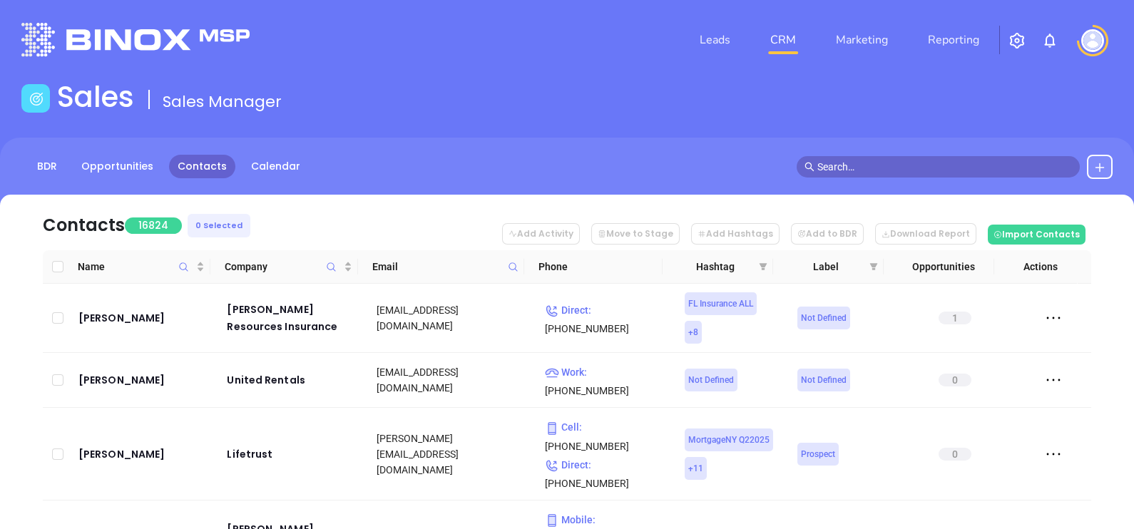
click at [509, 263] on icon at bounding box center [513, 267] width 11 height 11
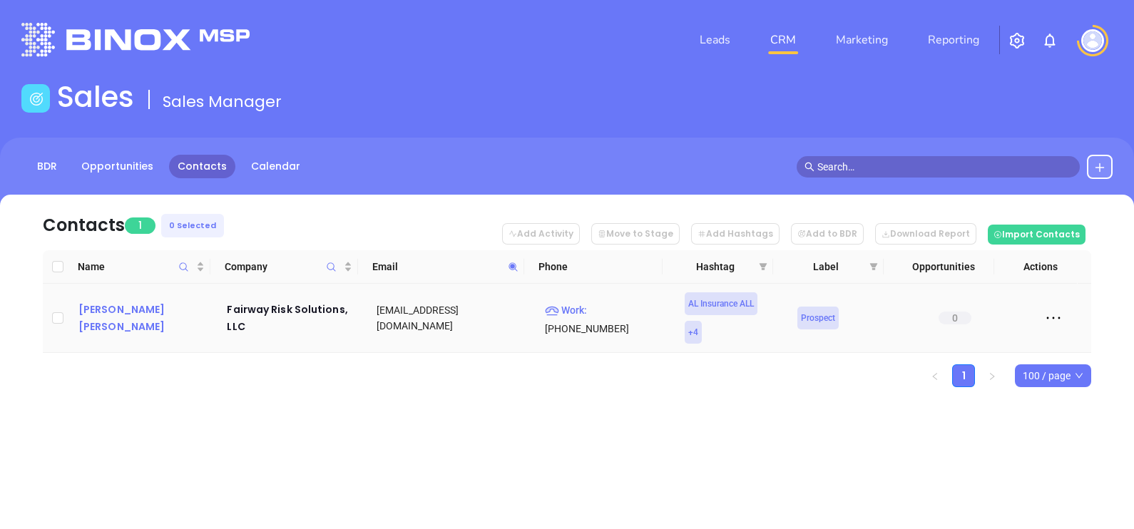
click at [116, 310] on div "[PERSON_NAME] [PERSON_NAME]" at bounding box center [142, 318] width 129 height 34
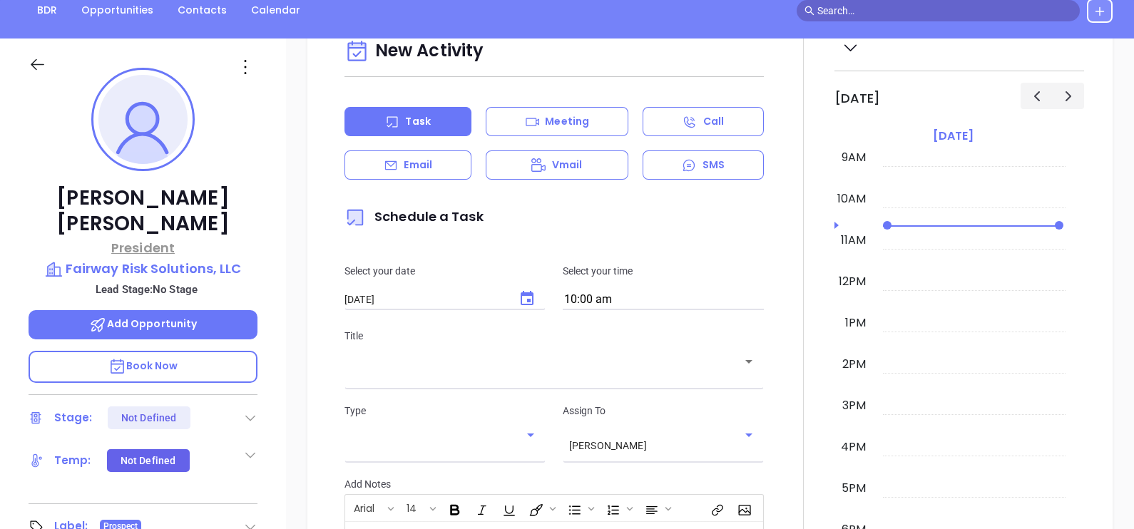
scroll to position [128, 0]
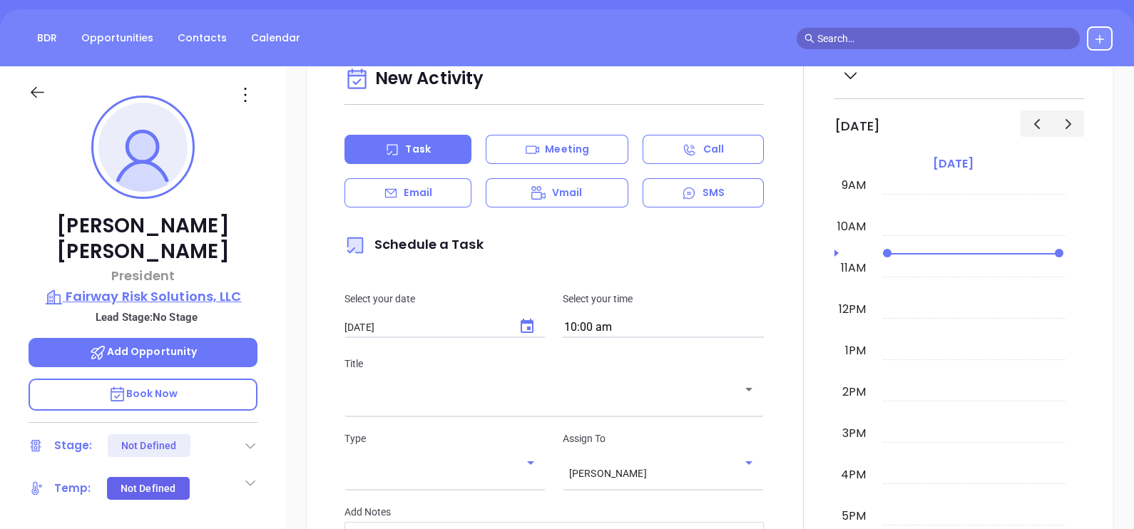
click at [184, 287] on p "Fairway Risk Solutions, LLC" at bounding box center [143, 297] width 229 height 20
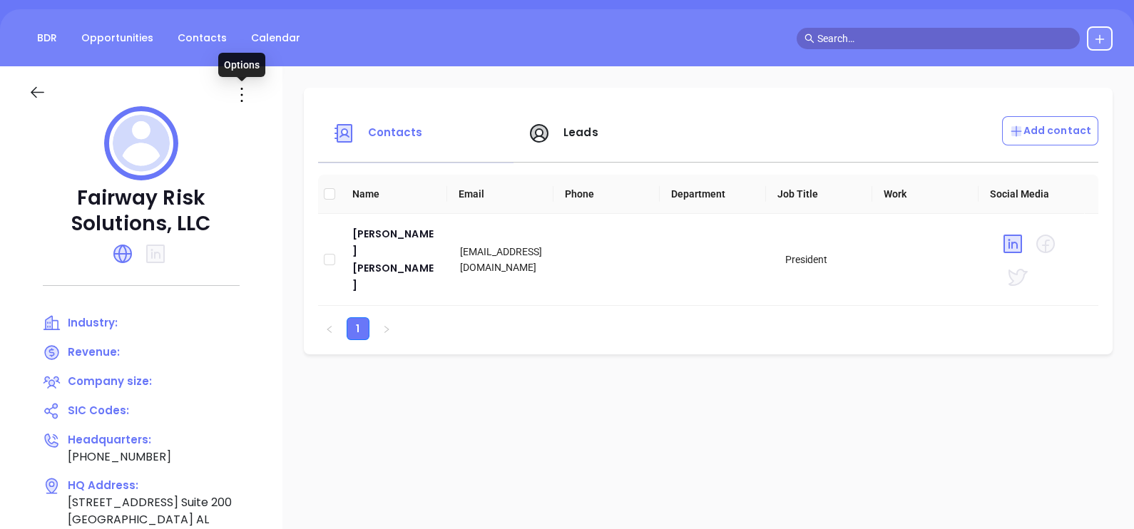
click at [237, 86] on icon at bounding box center [241, 94] width 23 height 23
click at [265, 123] on div "Edit" at bounding box center [306, 123] width 129 height 16
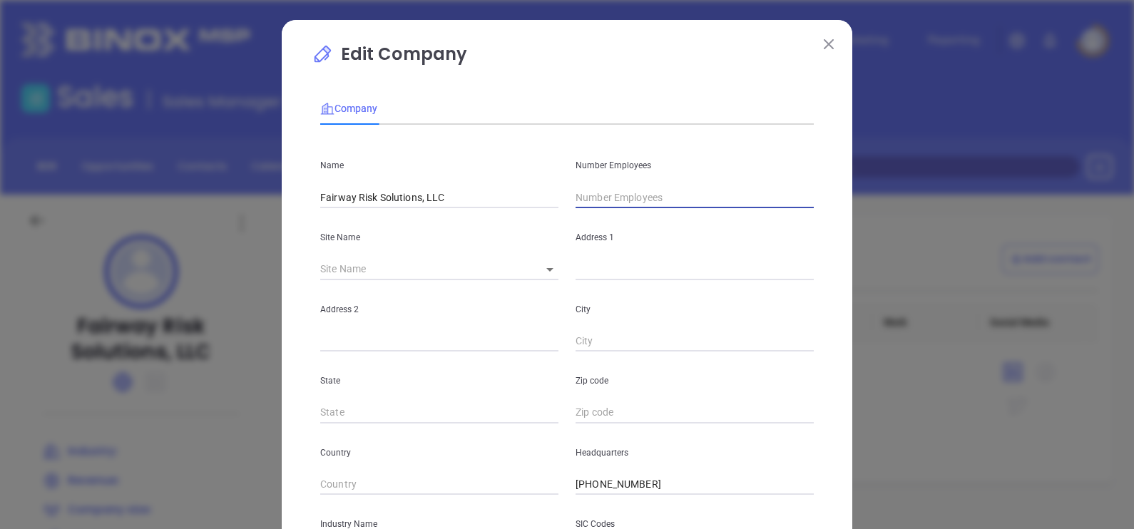
click at [623, 205] on input "text" at bounding box center [695, 197] width 238 height 21
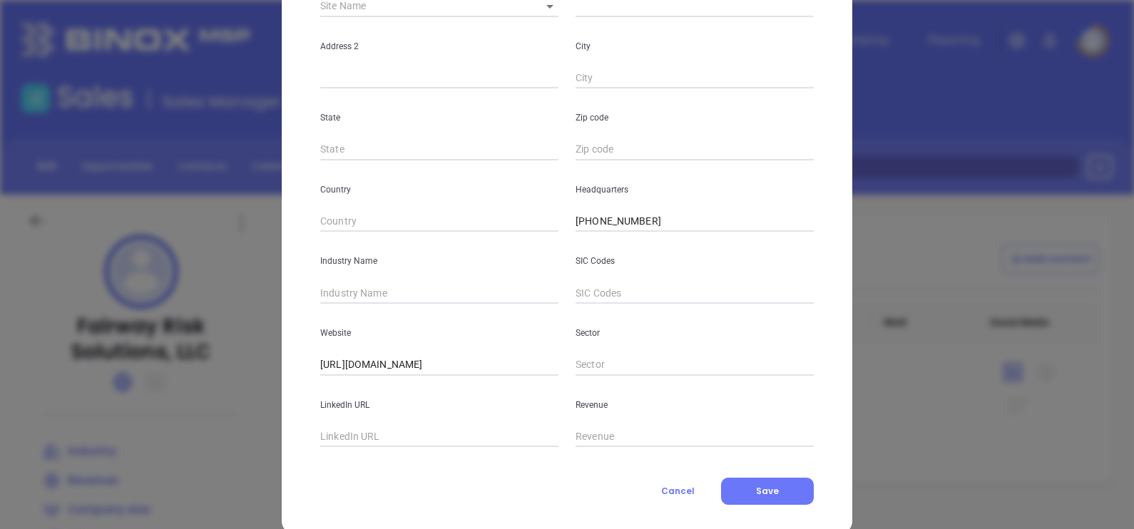
scroll to position [267, 0]
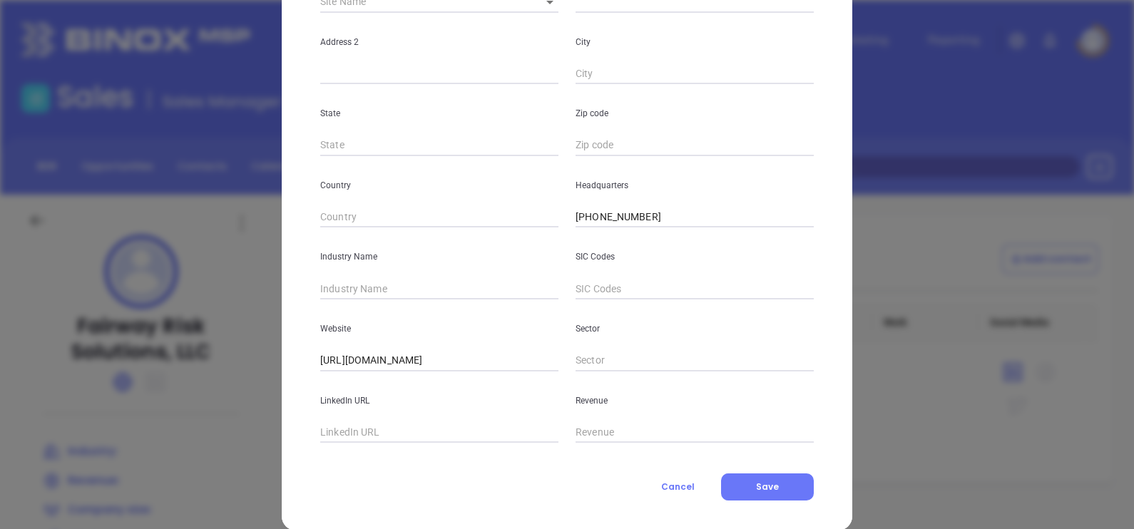
click at [363, 275] on div "Industry Name" at bounding box center [439, 264] width 255 height 72
click at [374, 290] on input "text" at bounding box center [439, 288] width 238 height 21
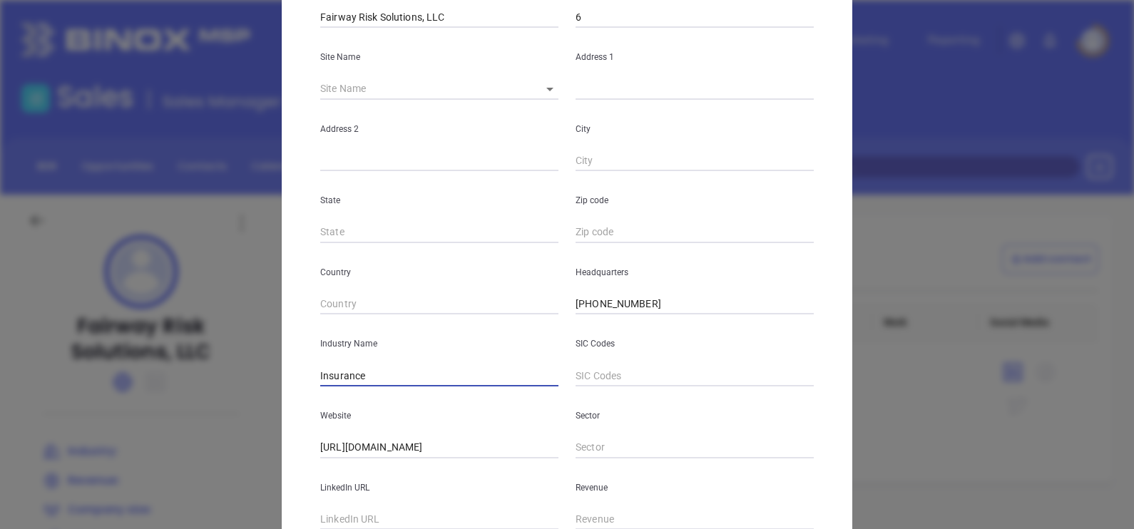
scroll to position [88, 0]
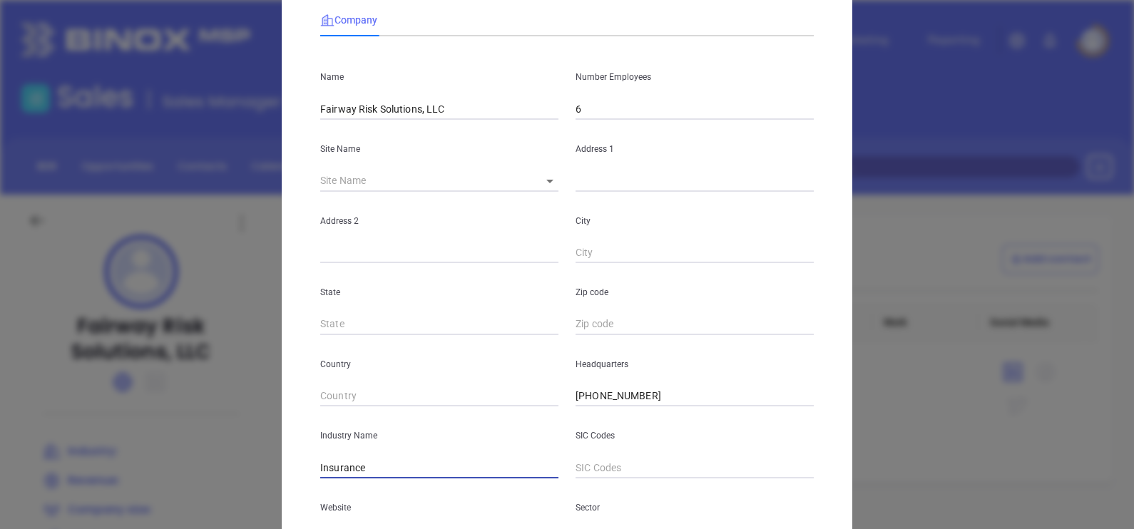
click at [537, 183] on body "Leads CRM Marketing Reporting Financial Leads Leads Sales Sales Manager BDR Opp…" at bounding box center [567, 264] width 1134 height 529
click at [542, 185] on li "[GEOGRAPHIC_DATA]" at bounding box center [589, 182] width 133 height 26
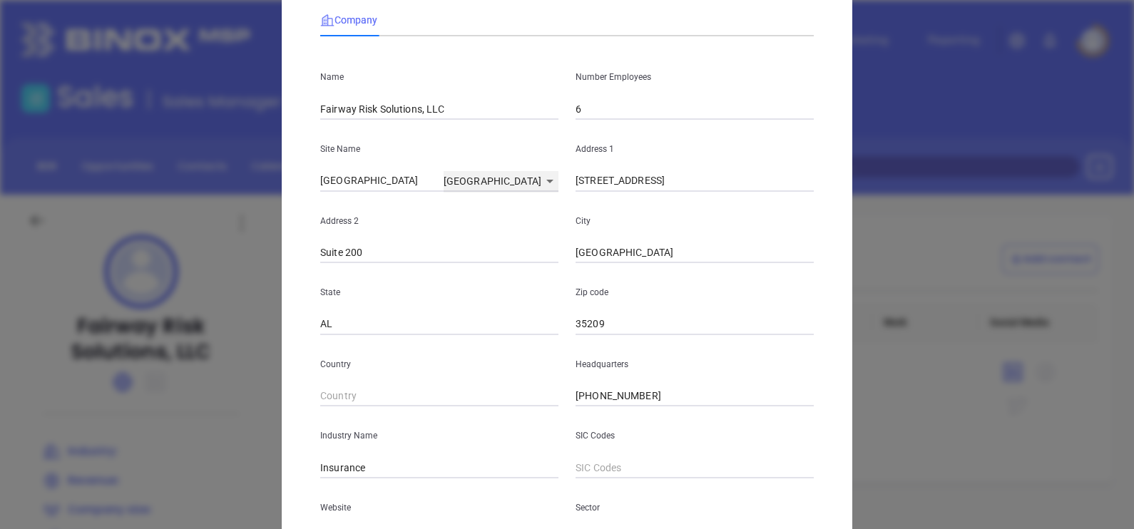
scroll to position [267, 0]
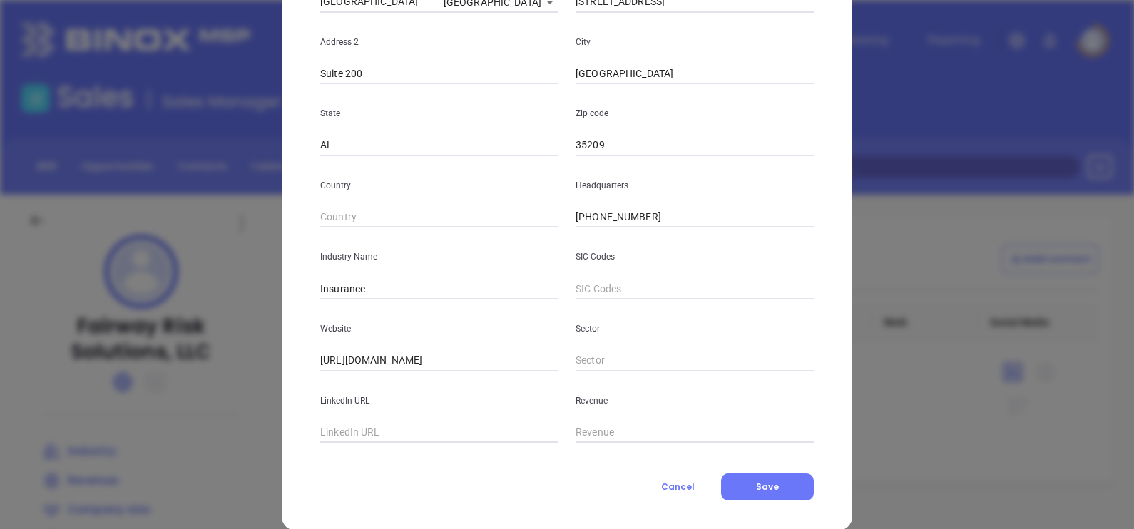
click at [733, 501] on div "Edit Company Company Name Fairway Risk Solutions, LLC Number Employees 6 Site N…" at bounding box center [567, 142] width 571 height 778
click at [735, 492] on button "Save" at bounding box center [767, 487] width 93 height 27
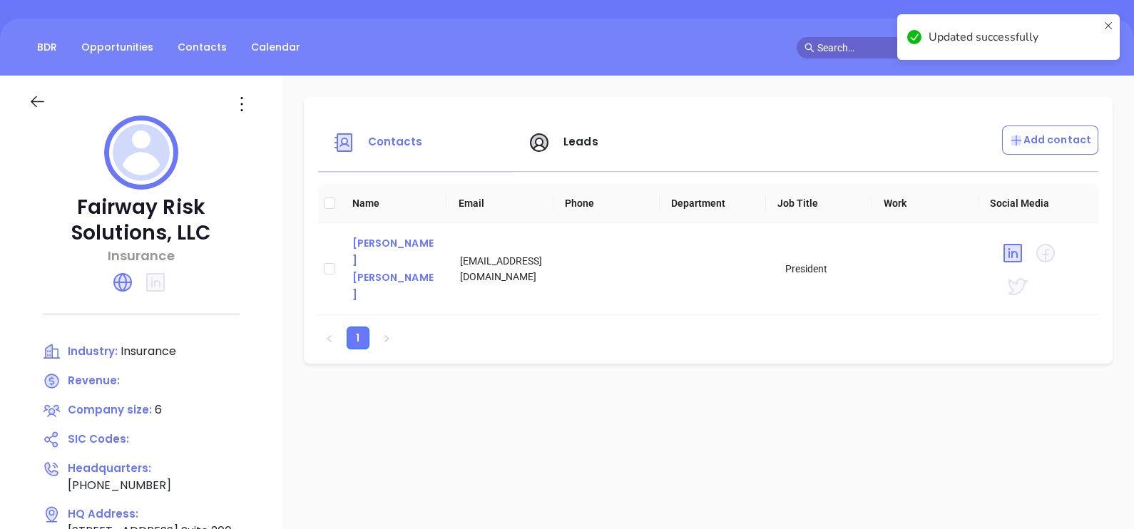
scroll to position [178, 0]
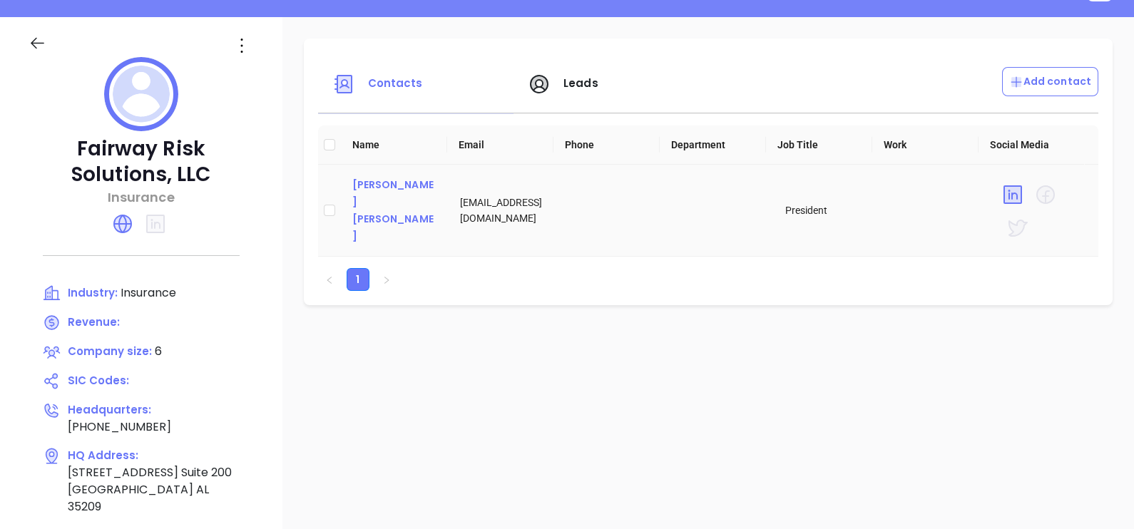
click at [397, 208] on div "[PERSON_NAME] [PERSON_NAME]" at bounding box center [395, 210] width 86 height 68
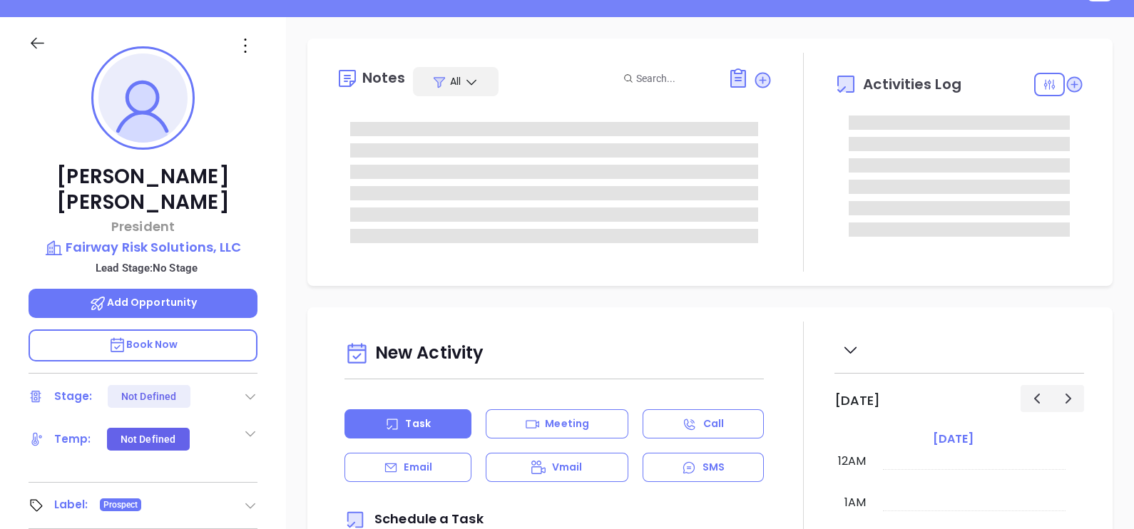
scroll to position [373, 0]
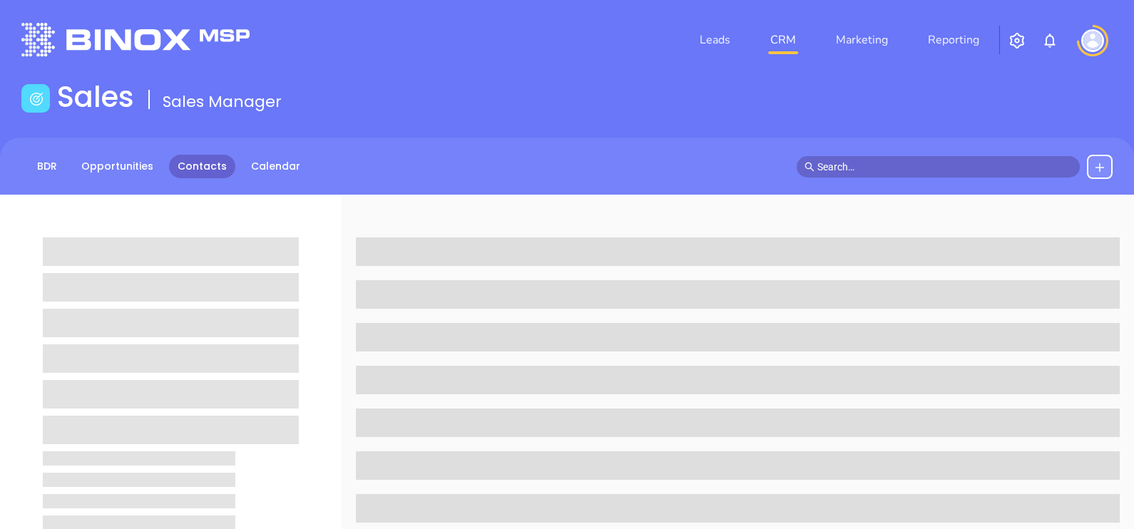
click at [220, 171] on link "Contacts" at bounding box center [202, 167] width 66 height 24
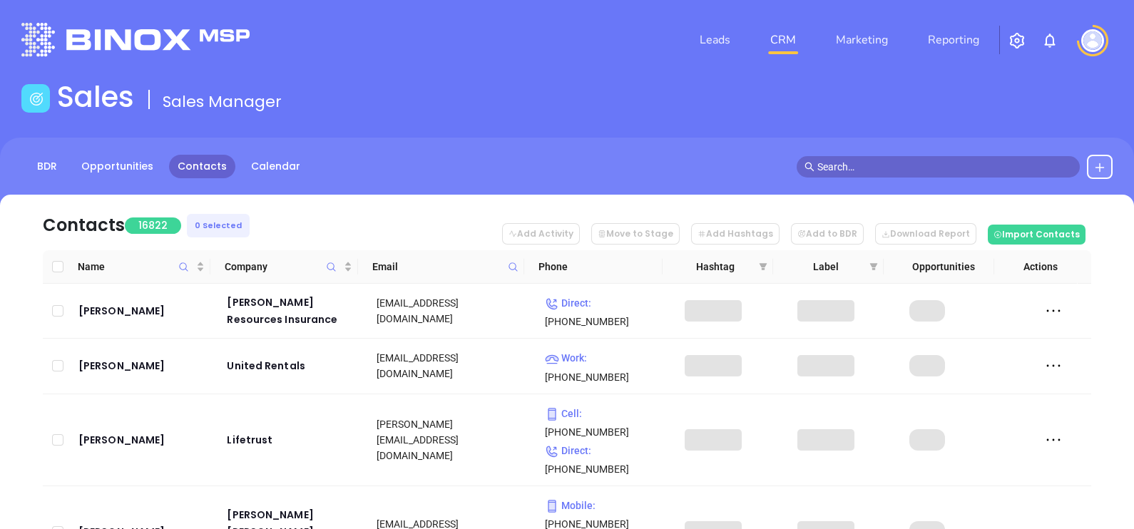
click at [518, 260] on span at bounding box center [513, 266] width 16 height 21
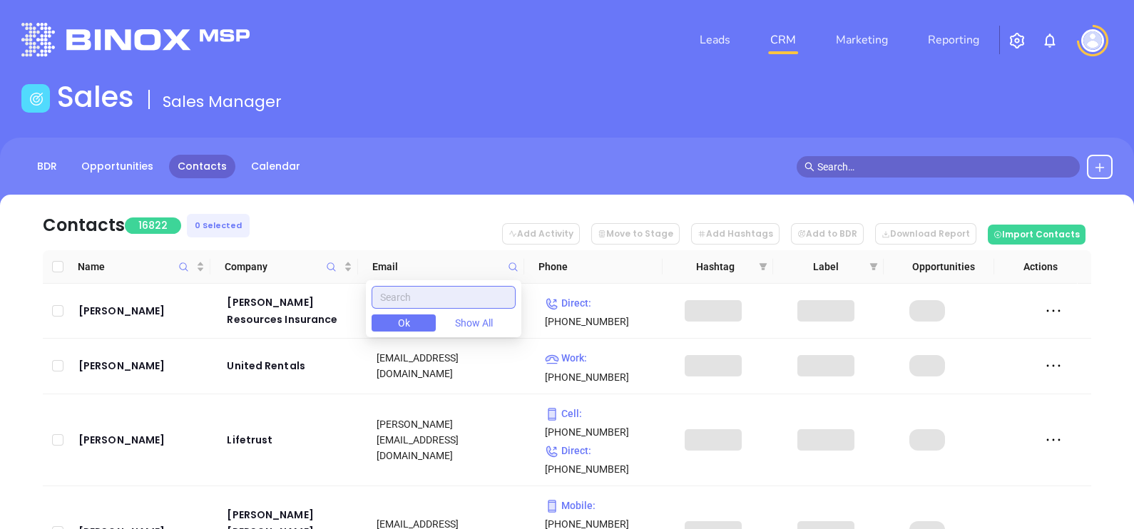
paste input "[DOMAIN_NAME]"
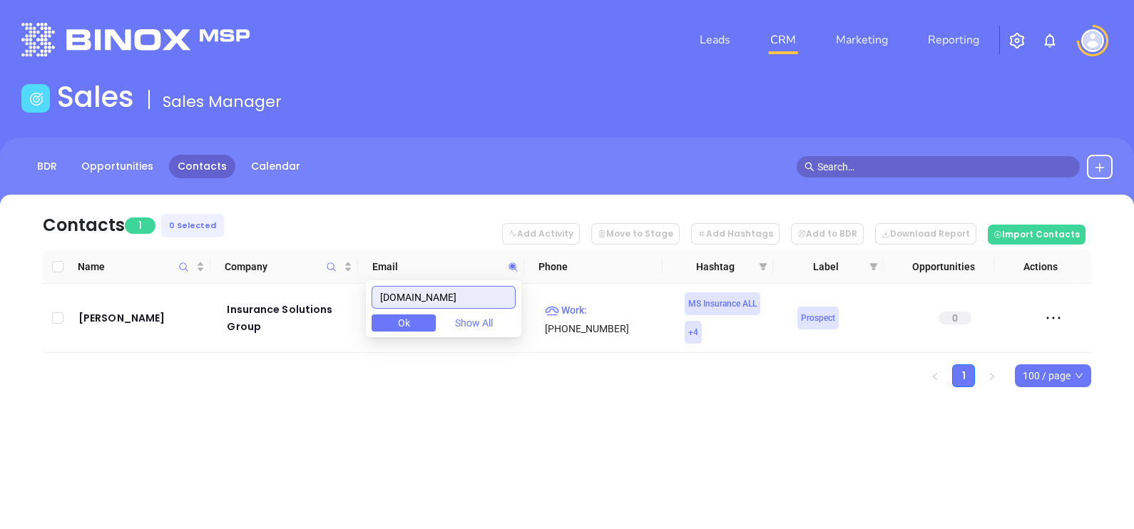
type input "[DOMAIN_NAME]"
drag, startPoint x: 460, startPoint y: 292, endPoint x: 332, endPoint y: 271, distance: 129.4
click at [333, 271] on body "Leads CRM Marketing Reporting Financial Leads Leads Sales Sales Manager BDR Opp…" at bounding box center [567, 264] width 1134 height 529
paste input "hdbinsurance.com"
type input "hdbinsurance.com"
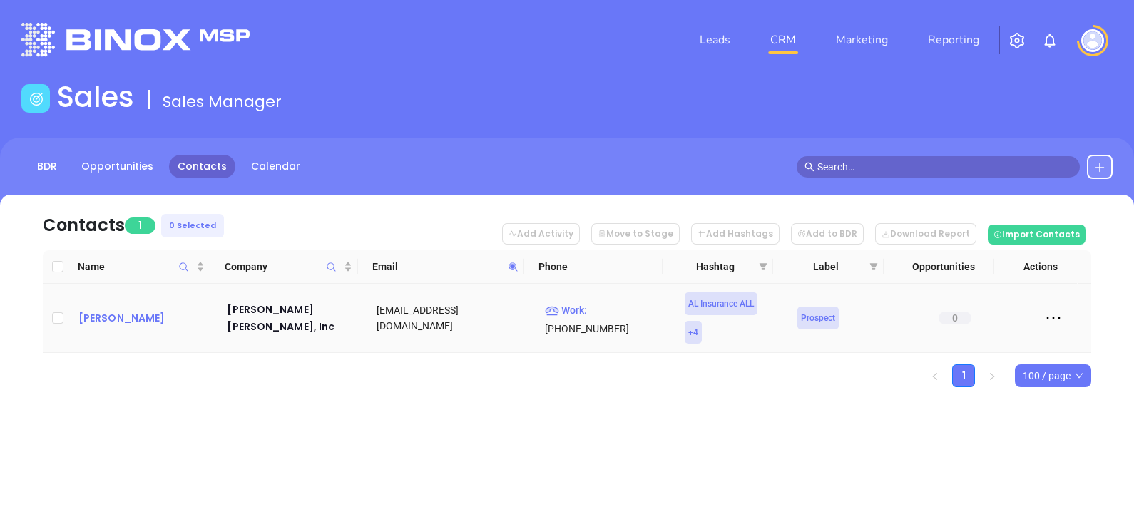
click at [138, 317] on div "David J. Dennis" at bounding box center [142, 318] width 129 height 17
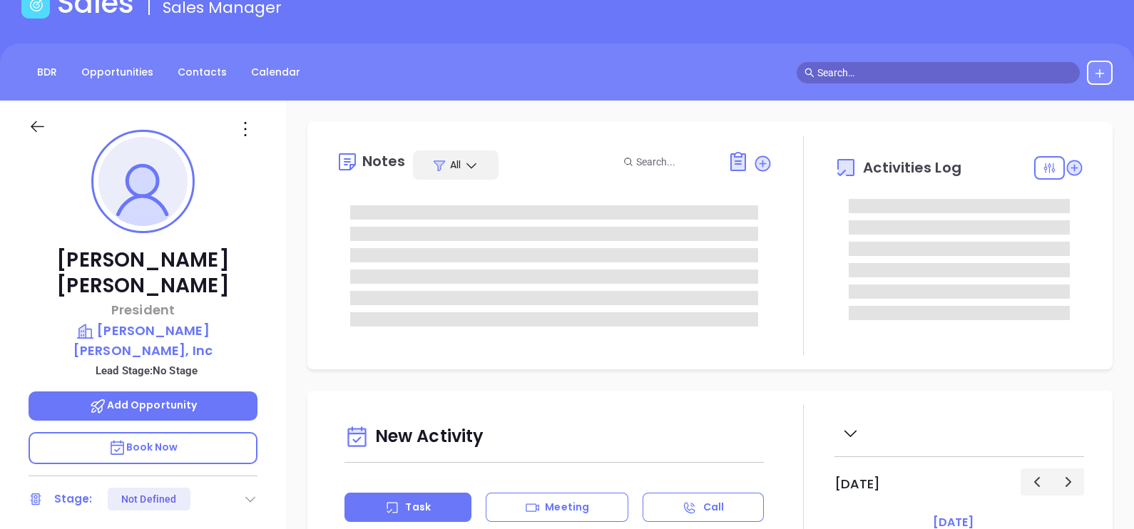
type input "[DATE]"
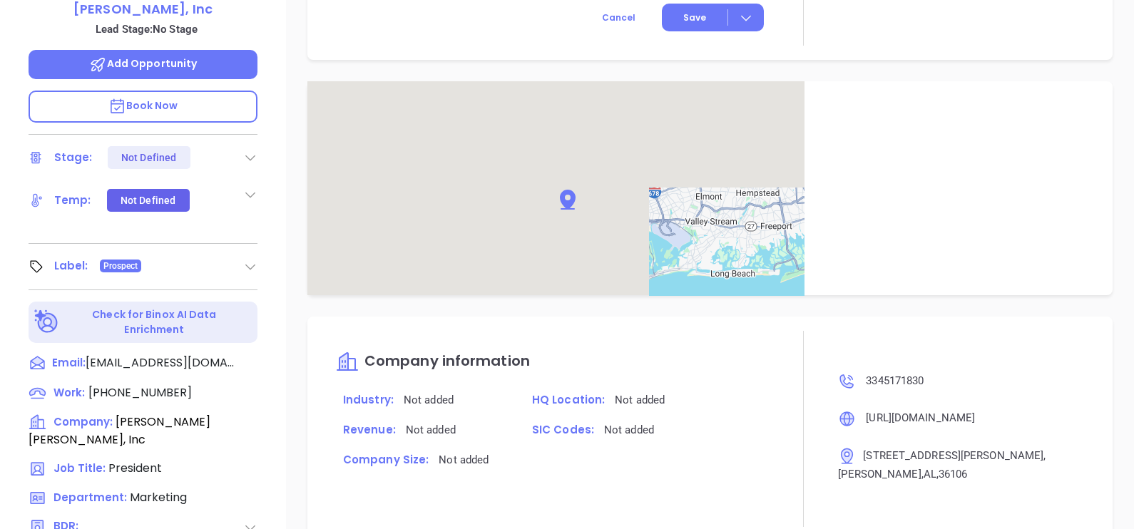
scroll to position [663, 0]
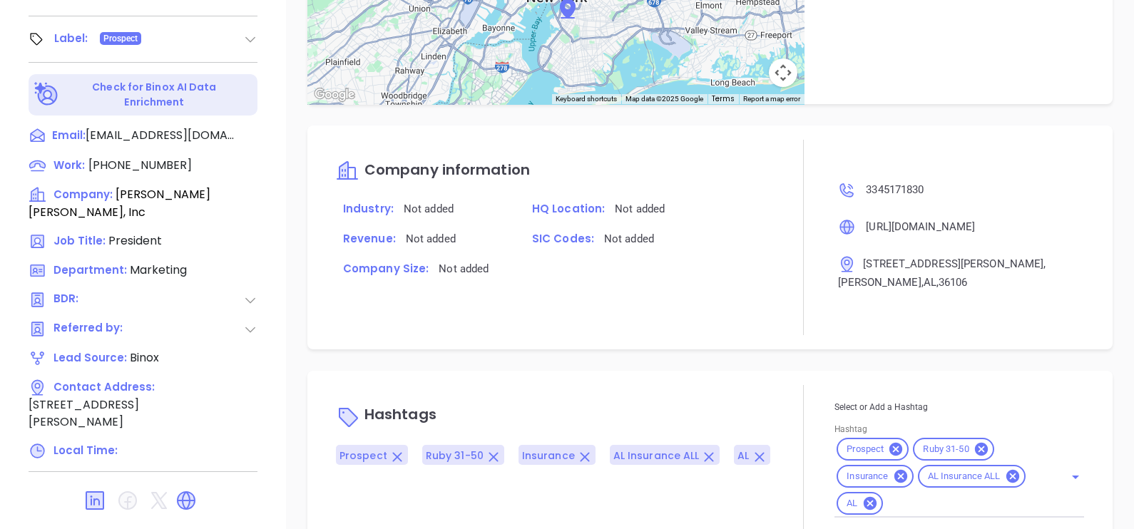
type input "[PERSON_NAME]"
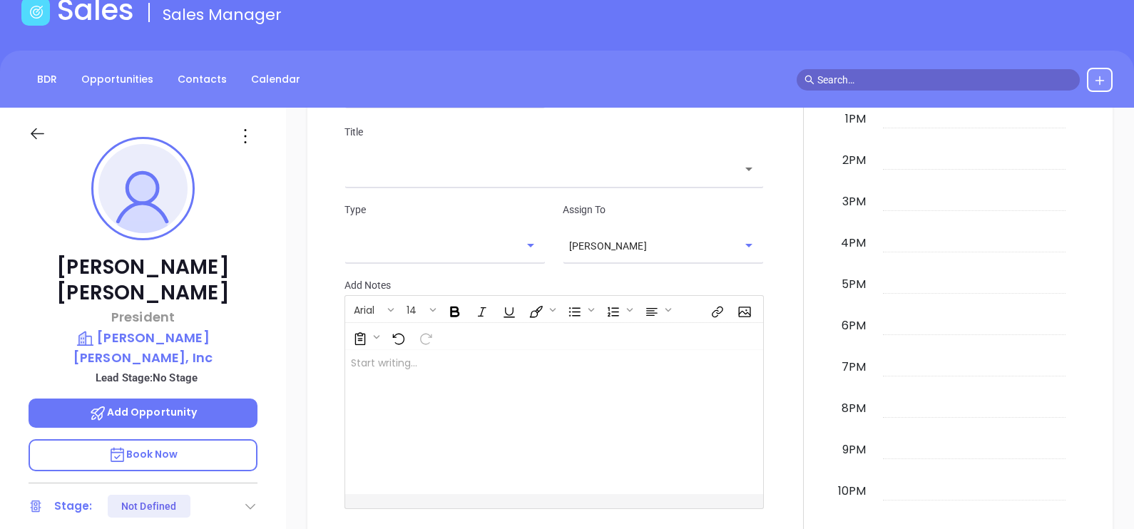
scroll to position [0, 0]
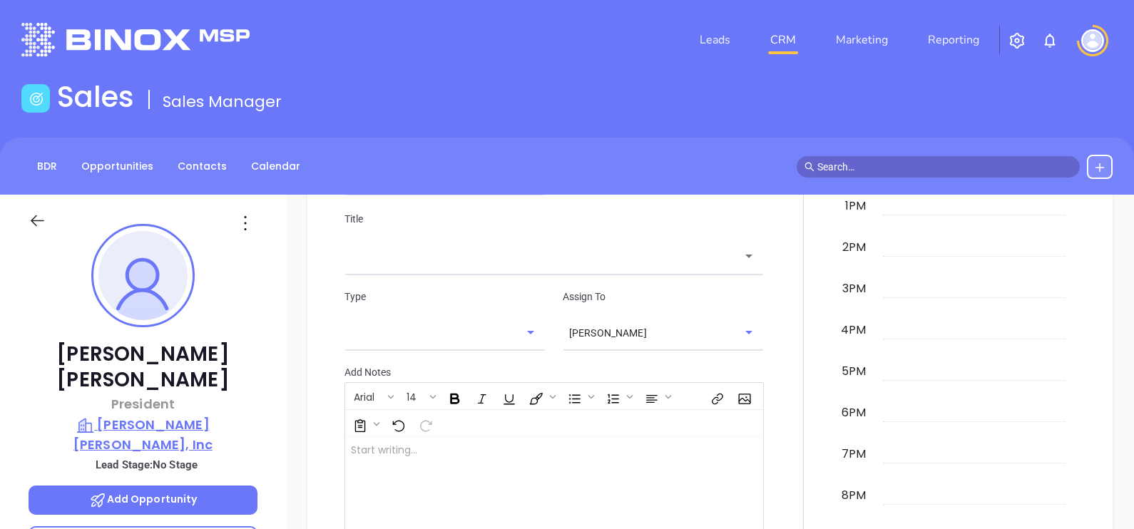
click at [106, 415] on p "Harmon Dennis Bradshaw, Inc" at bounding box center [143, 434] width 229 height 39
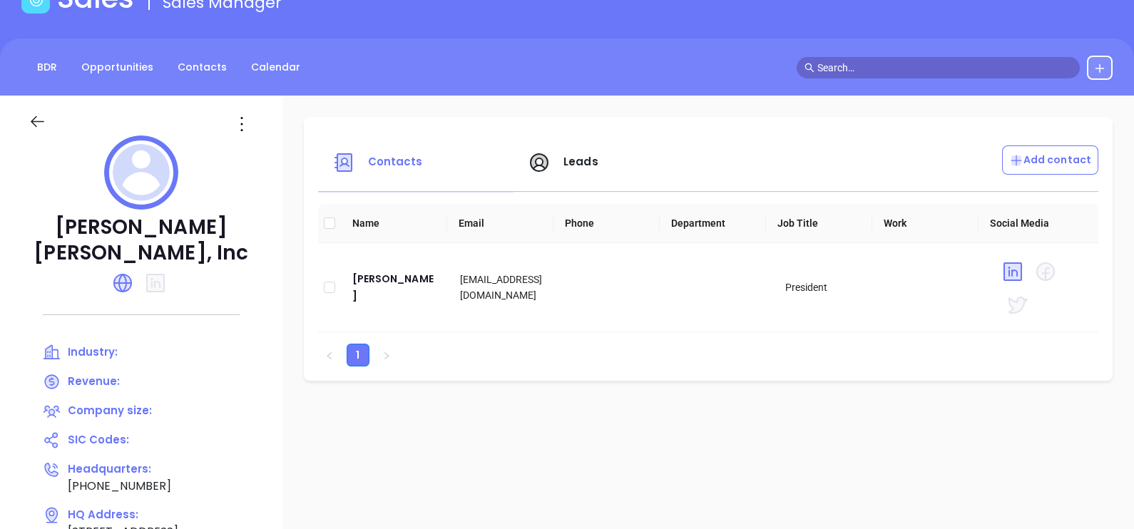
scroll to position [88, 0]
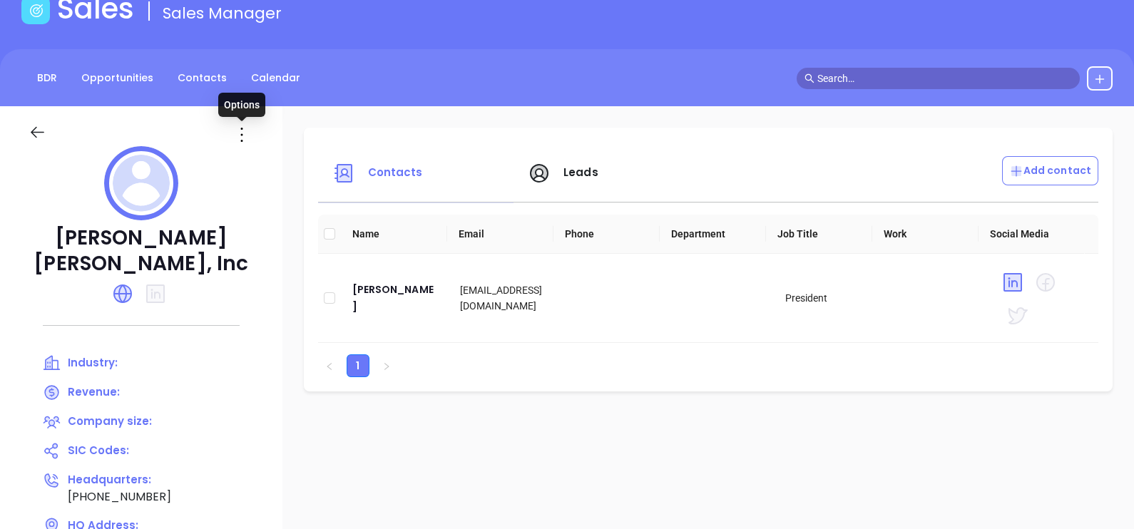
click at [236, 138] on icon at bounding box center [241, 134] width 23 height 23
click at [259, 156] on div "Edit" at bounding box center [306, 163] width 129 height 16
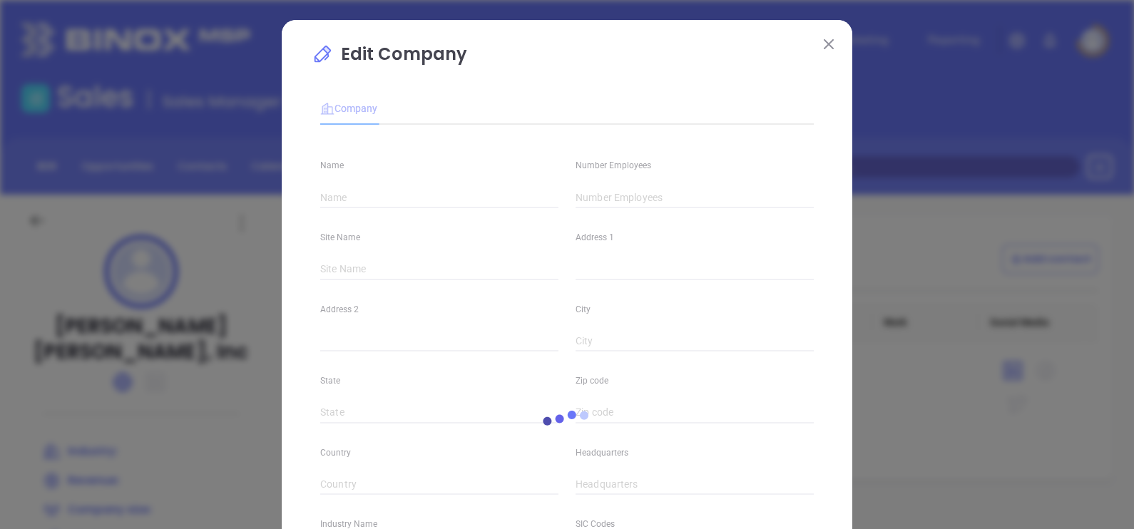
type input "Harmon Dennis Bradshaw, Inc"
type input "(334) 517-1830"
type input "https://hdbinsurance.com/"
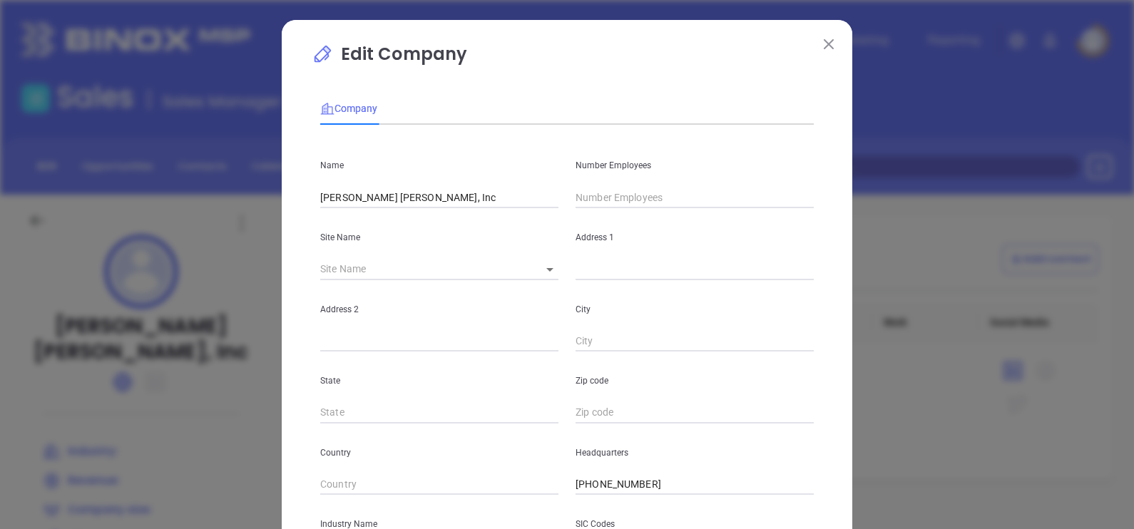
scroll to position [288, 0]
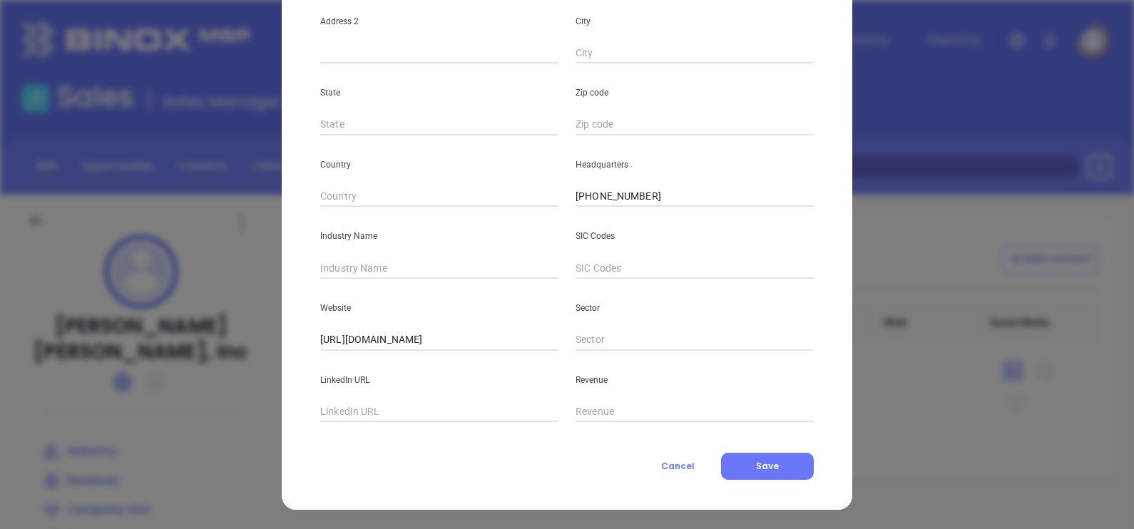
click at [366, 414] on input "text" at bounding box center [439, 412] width 238 height 21
paste input "https://www.linkedin.com/company/harmon-dennis-&-bradshaw-inc-/"
type input "https://www.linkedin.com/company/harmon-dennis-&-bradshaw-inc-/"
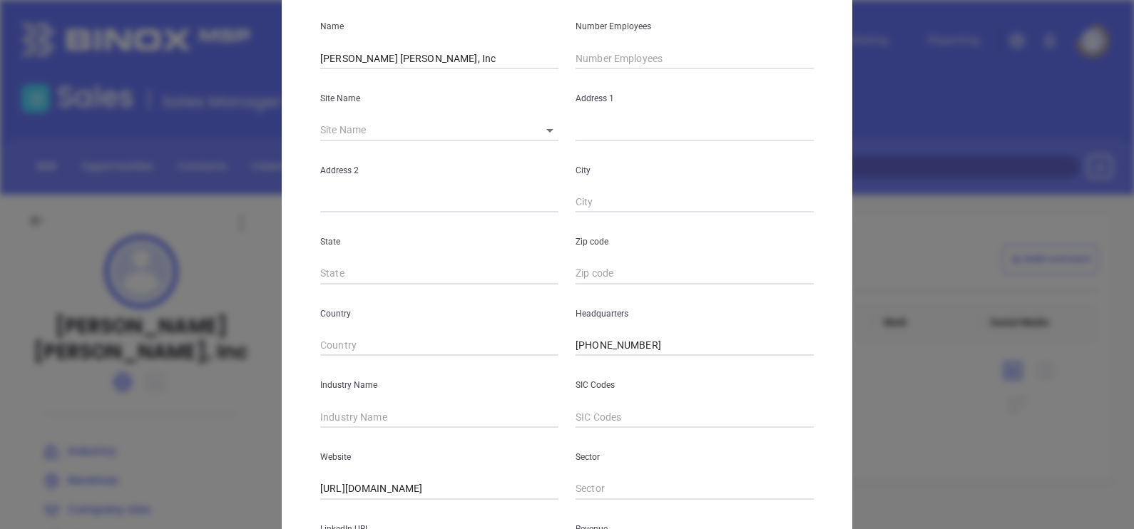
scroll to position [0, 0]
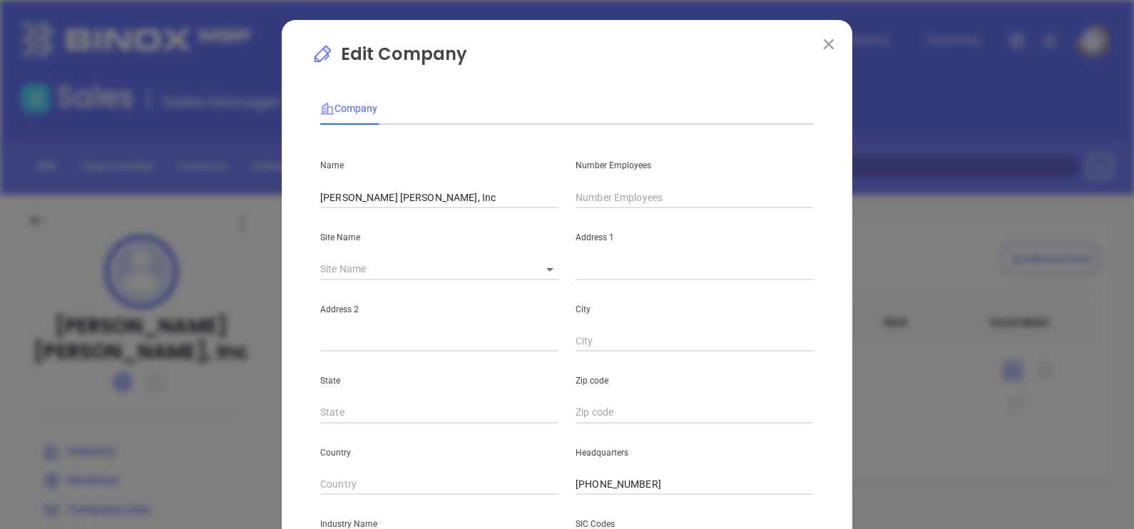
drag, startPoint x: 641, startPoint y: 211, endPoint x: 628, endPoint y: 195, distance: 20.8
click at [639, 210] on div "Address 1" at bounding box center [694, 244] width 255 height 72
click at [628, 193] on input "text" at bounding box center [695, 197] width 238 height 21
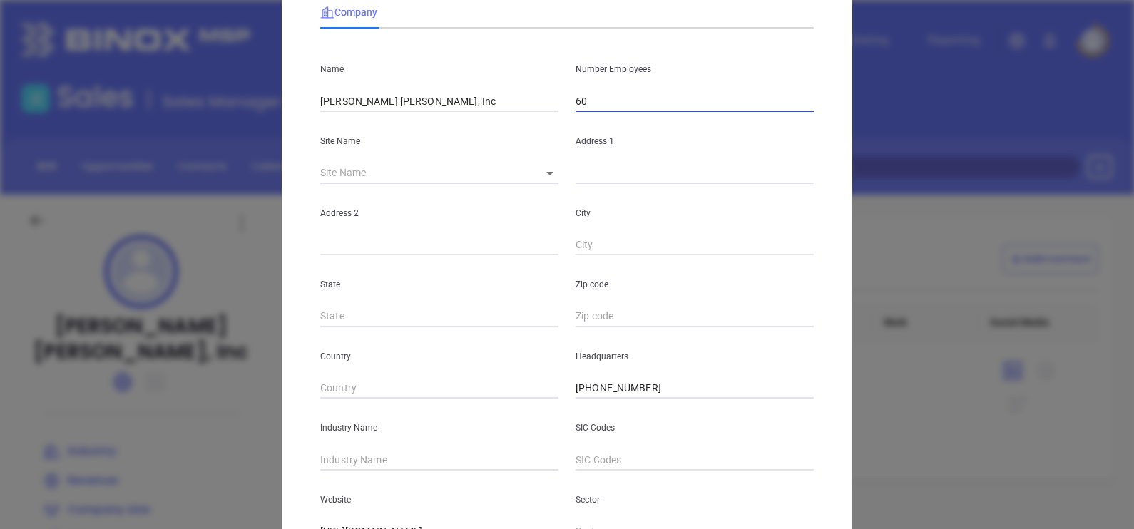
scroll to position [267, 0]
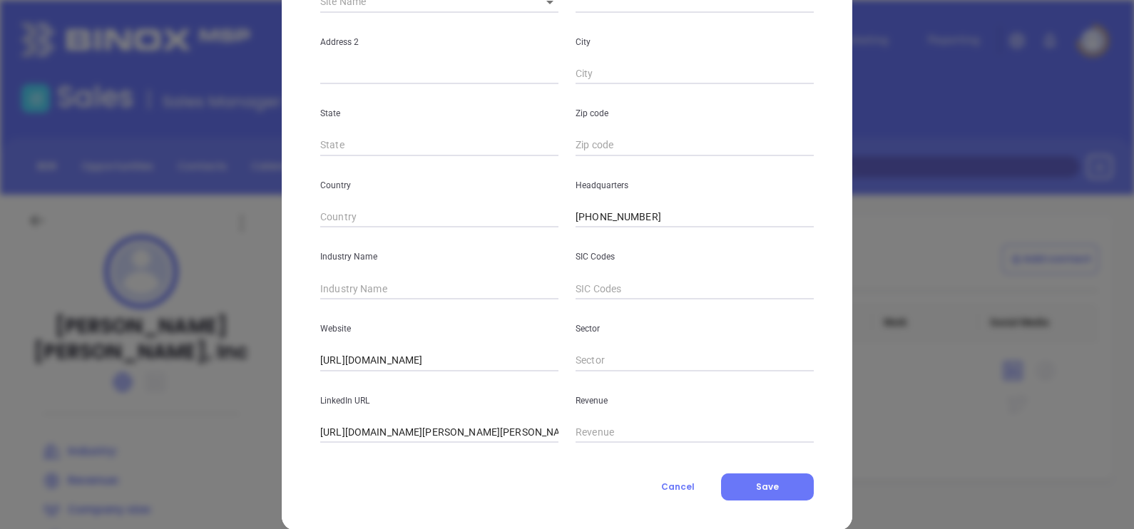
type input "60"
click at [347, 285] on input "text" at bounding box center [439, 288] width 238 height 21
type input "Insurance"
drag, startPoint x: 685, startPoint y: 223, endPoint x: 499, endPoint y: 258, distance: 188.7
click at [501, 257] on div "Name Harmon Dennis Bradshaw, Inc Number Employees 60 Site Name ​ Address 1 Addr…" at bounding box center [567, 156] width 494 height 574
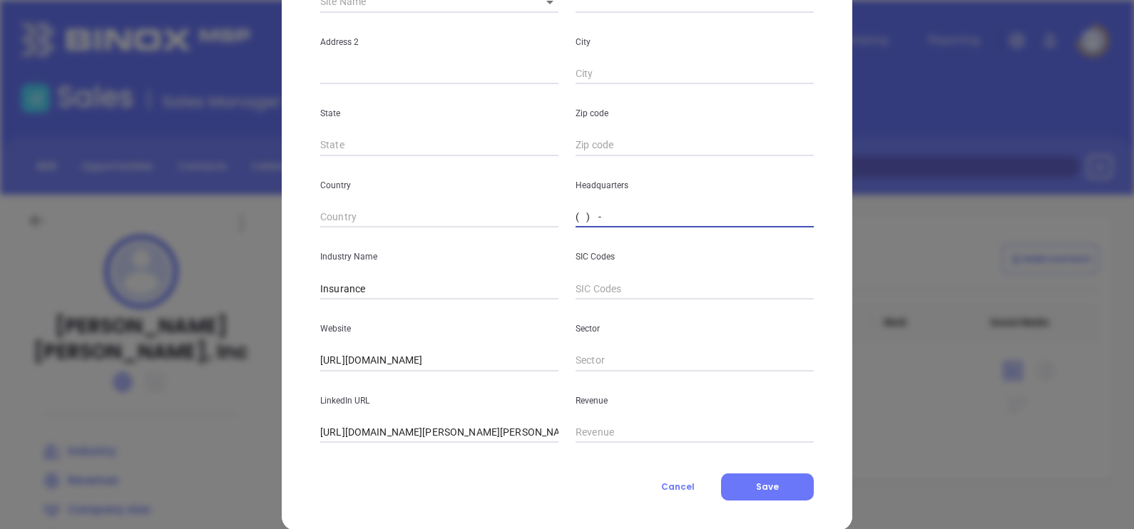
paste input "800) 239-5512"
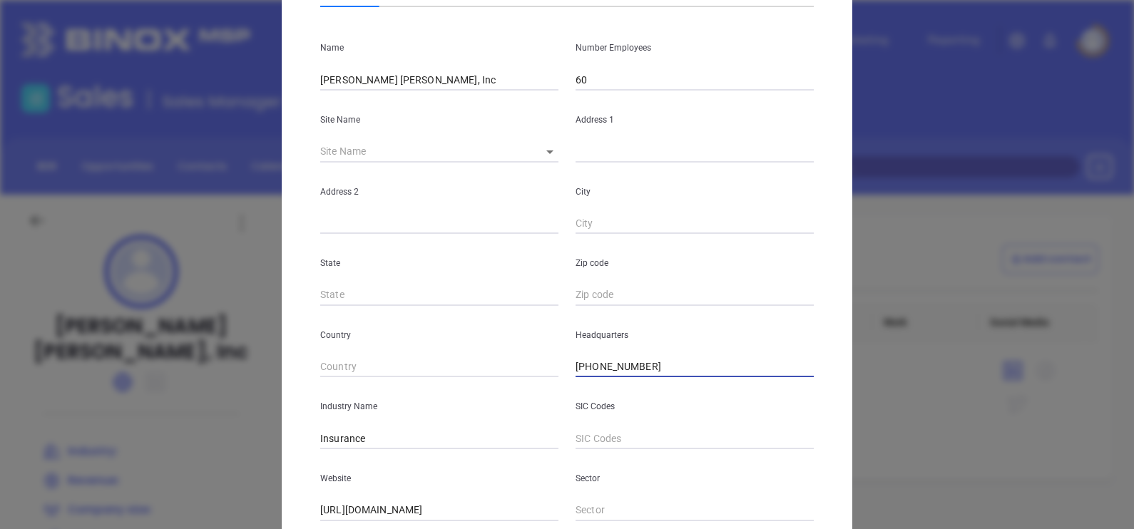
scroll to position [0, 0]
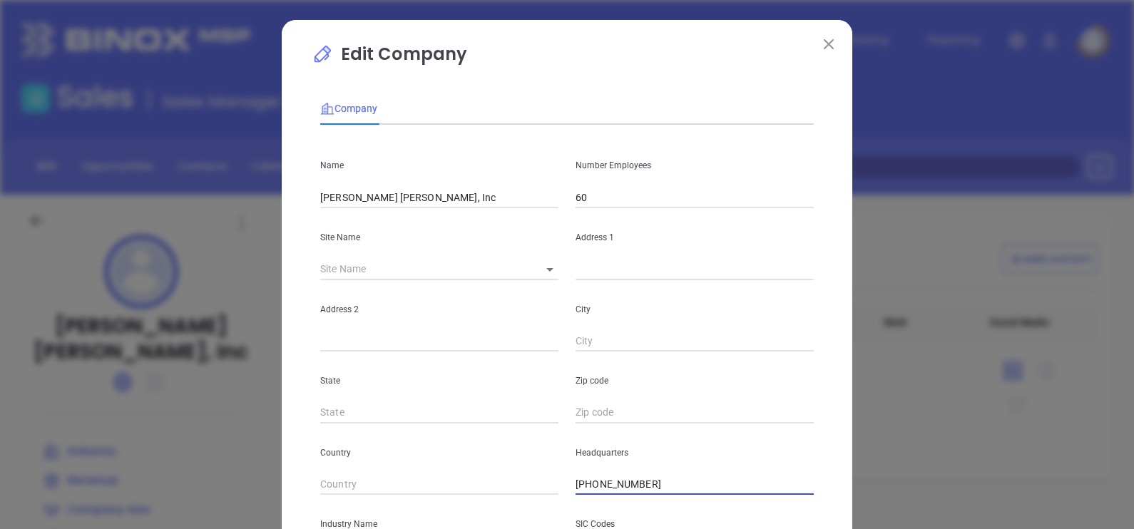
type input "(800) 239-5512"
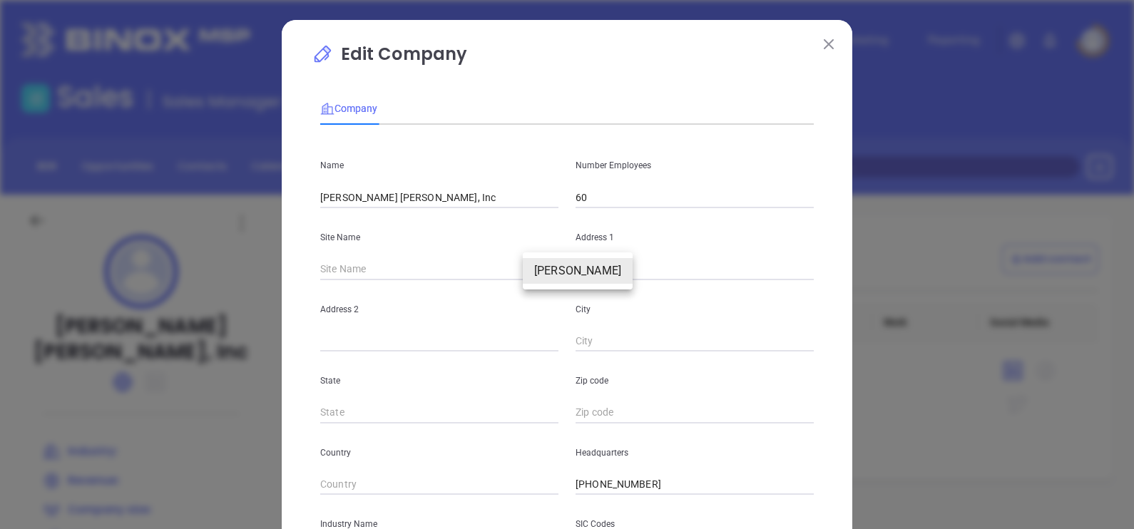
click at [542, 266] on body "Leads CRM Marketing Reporting Financial Leads Leads Sales Sales Manager BDR Opp…" at bounding box center [567, 264] width 1134 height 529
click at [551, 274] on li "Montgomery" at bounding box center [578, 271] width 110 height 26
type input "Montgomery"
type input "4131 Carmichael Road"
type input "Montgomery"
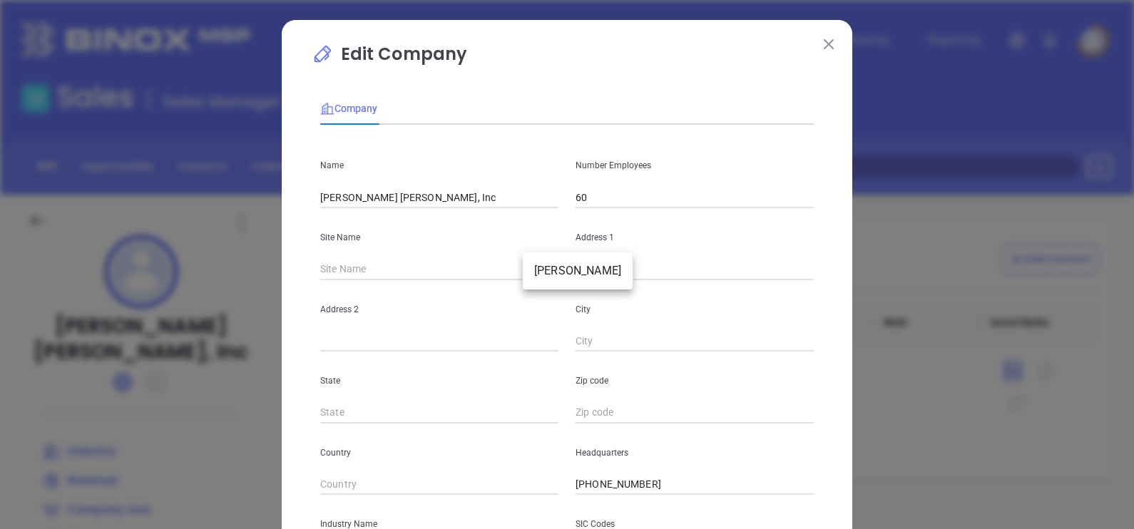
type input "AL"
type input "36106"
type input "120776"
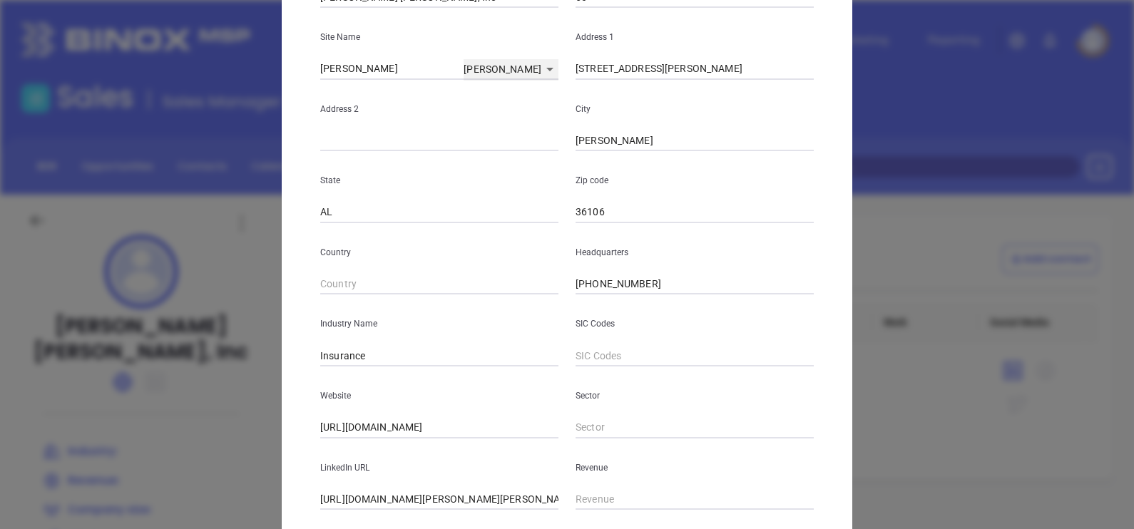
scroll to position [267, 0]
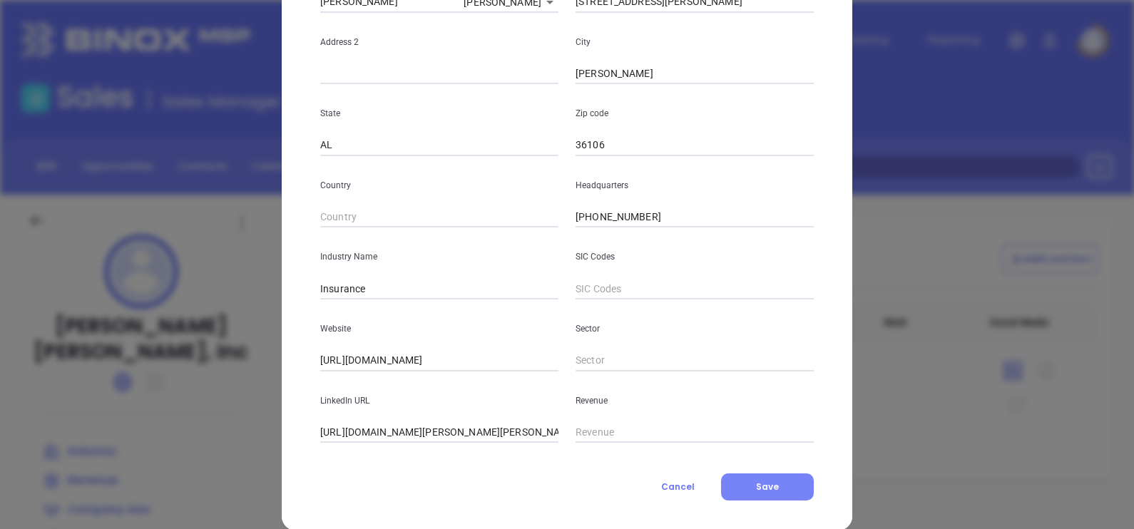
click at [773, 495] on button "Save" at bounding box center [767, 487] width 93 height 27
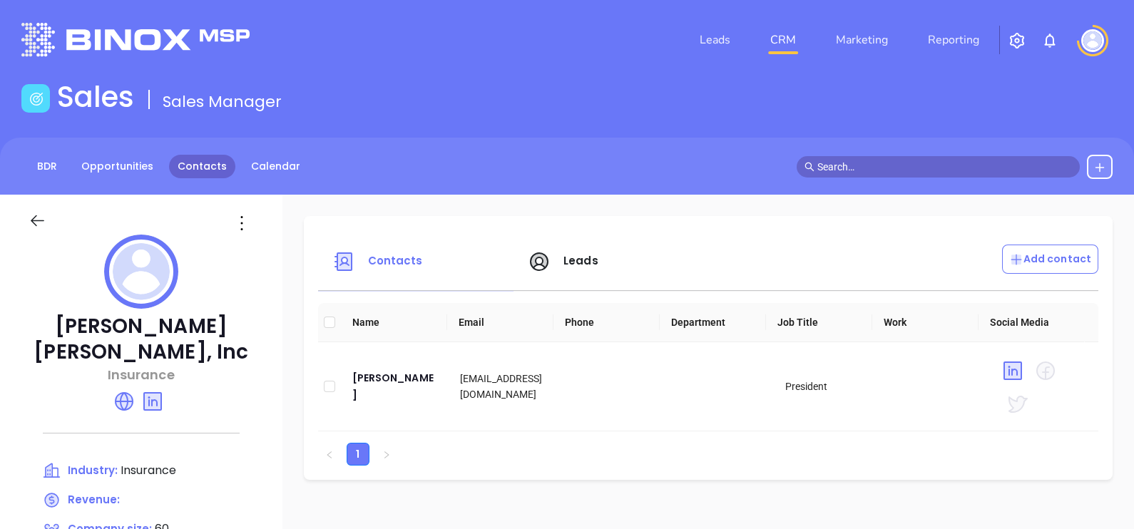
click at [189, 160] on link "Contacts" at bounding box center [202, 167] width 66 height 24
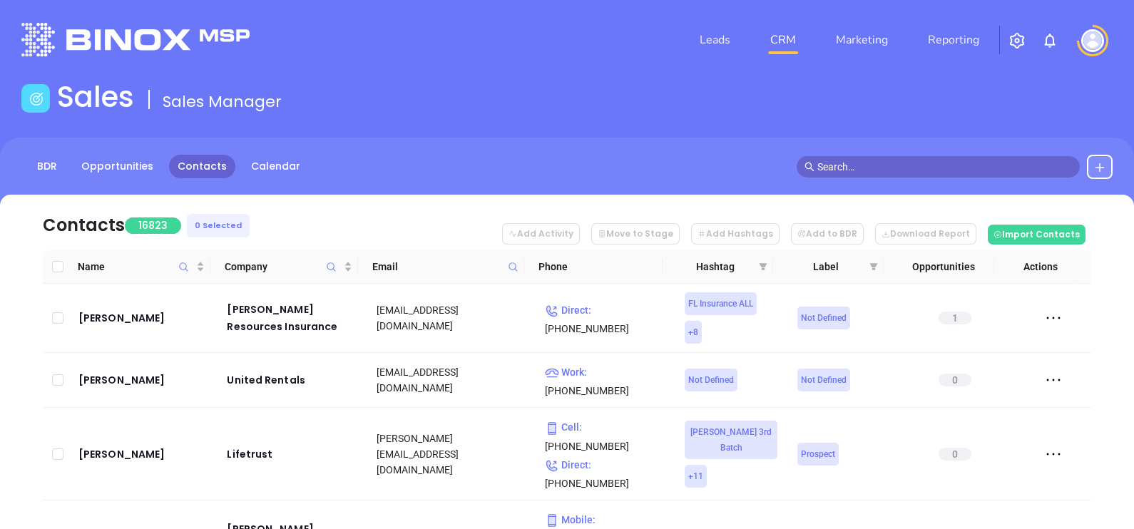
click at [509, 264] on icon at bounding box center [513, 267] width 11 height 11
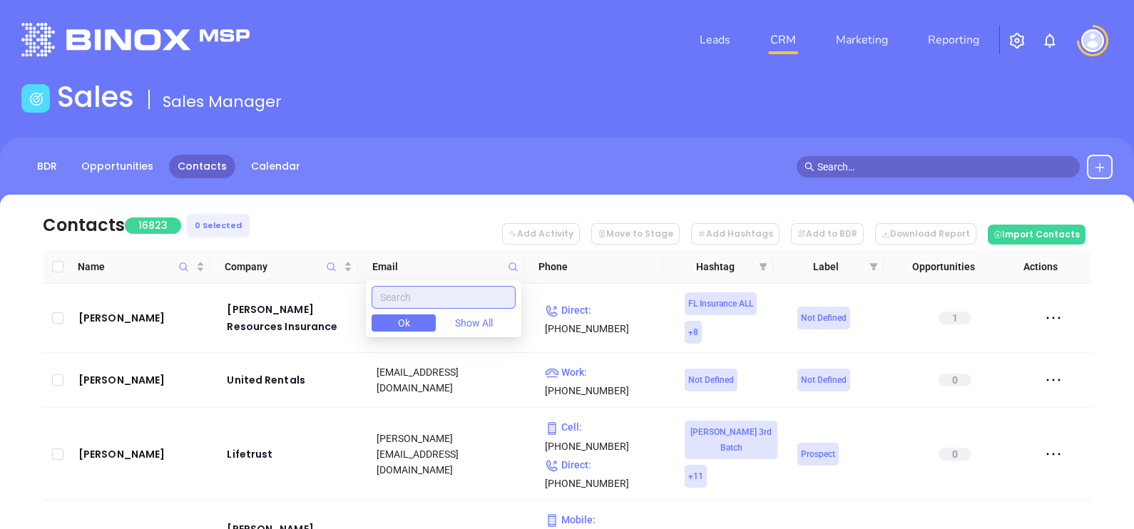
paste input "DensonandFuller.com"
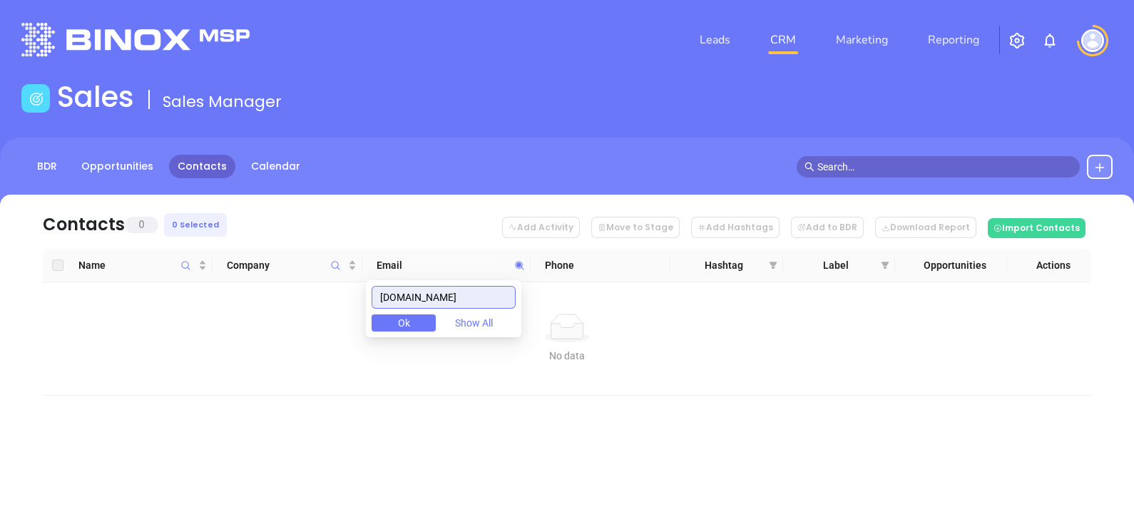
type input "DensonandFuller.com"
drag, startPoint x: 494, startPoint y: 293, endPoint x: 314, endPoint y: 266, distance: 181.8
click at [322, 270] on body "Leads CRM Marketing Reporting Financial Leads Leads Sales Sales Manager BDR Opp…" at bounding box center [567, 264] width 1134 height 529
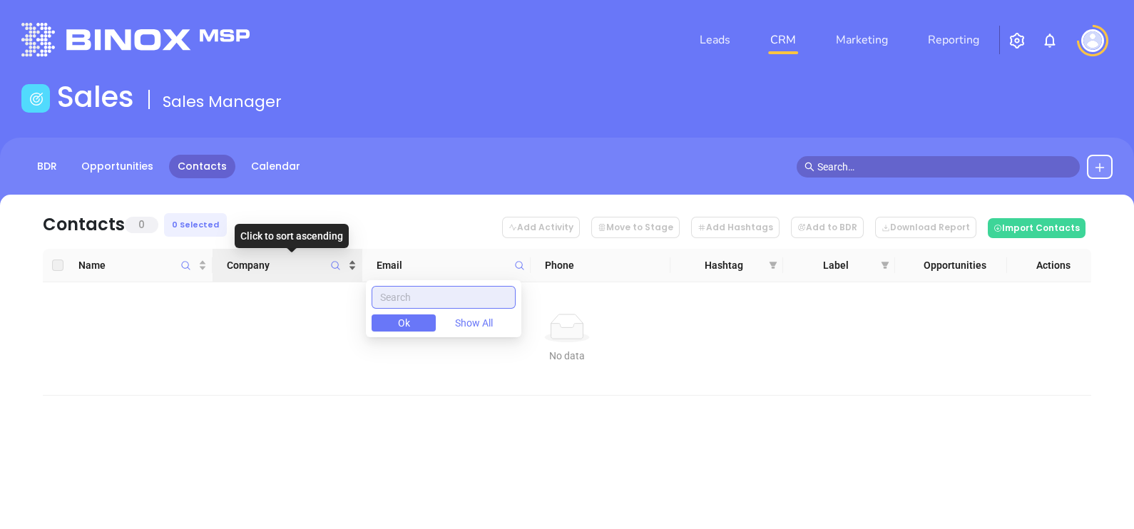
paste input "omhughesinsurance.com"
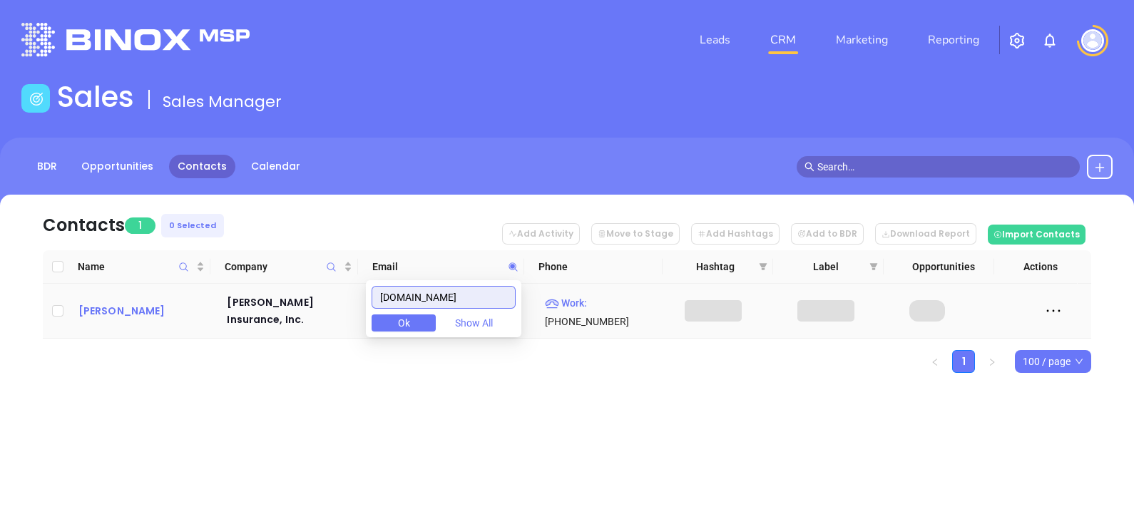
type input "omhughesinsurance.com"
click at [92, 303] on div "Mark Hughes" at bounding box center [142, 310] width 129 height 17
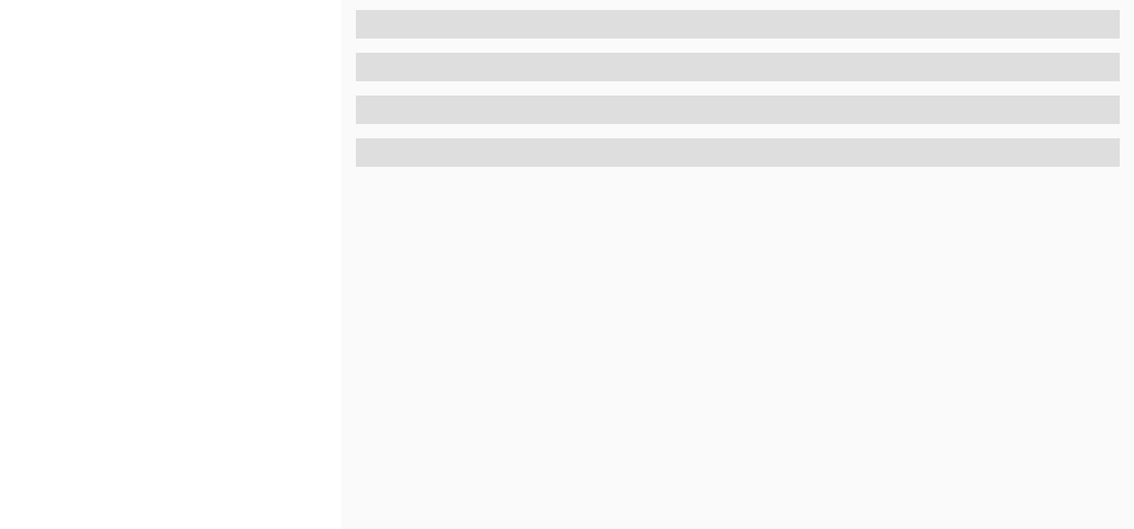
scroll to position [663, 0]
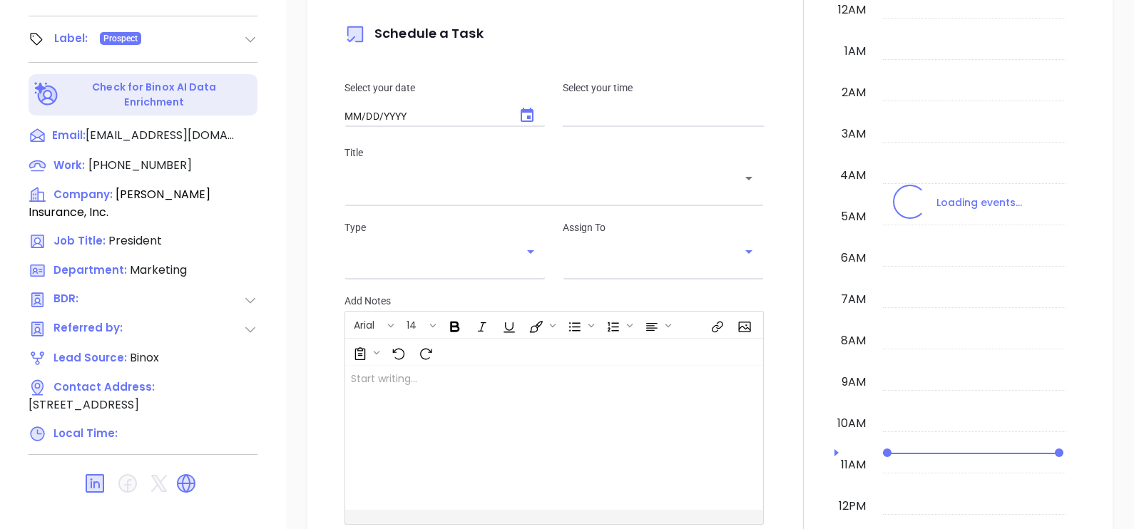
type input "10:00 am"
type input "[DATE]"
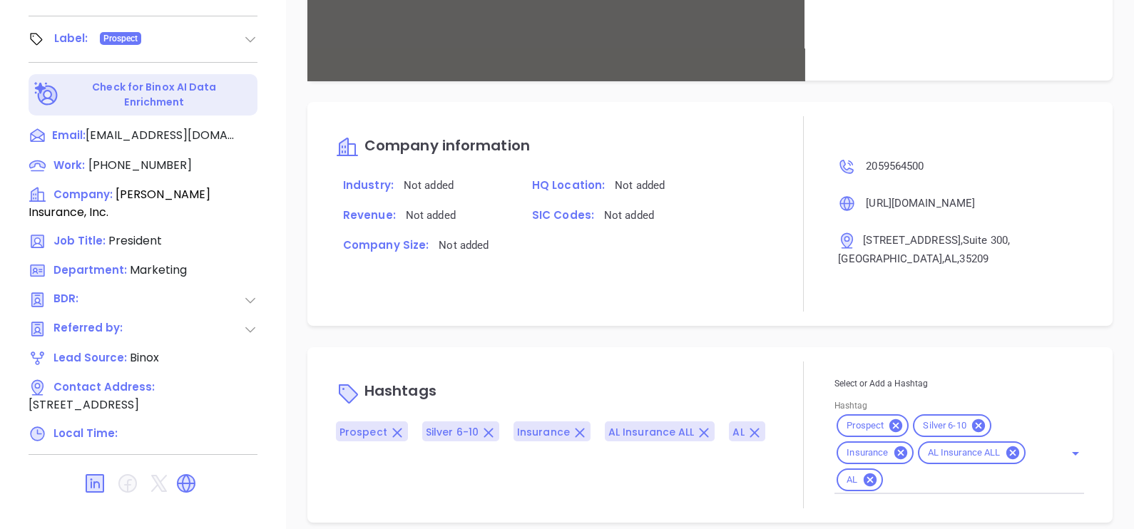
scroll to position [770, 0]
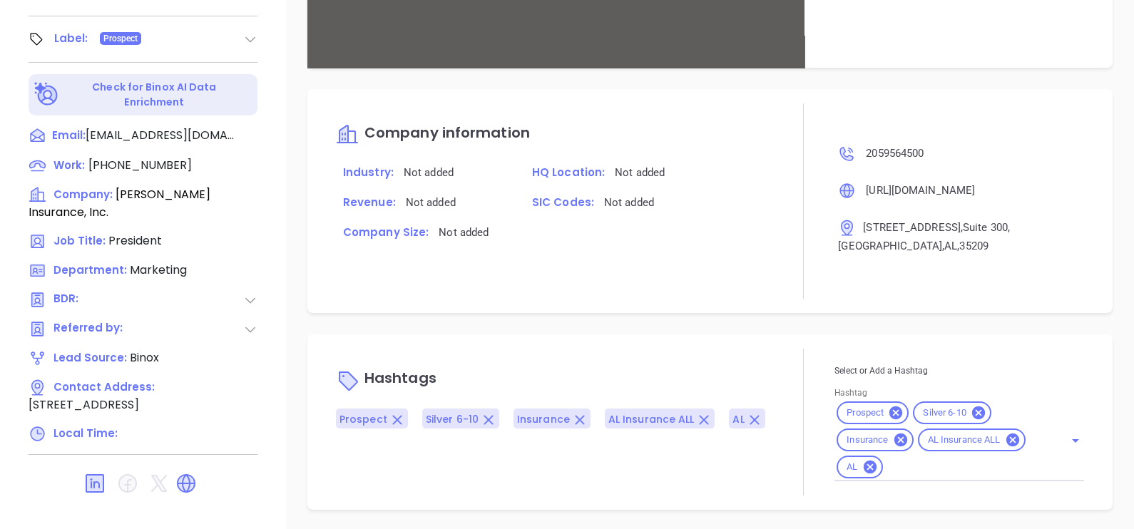
type input "[PERSON_NAME]"
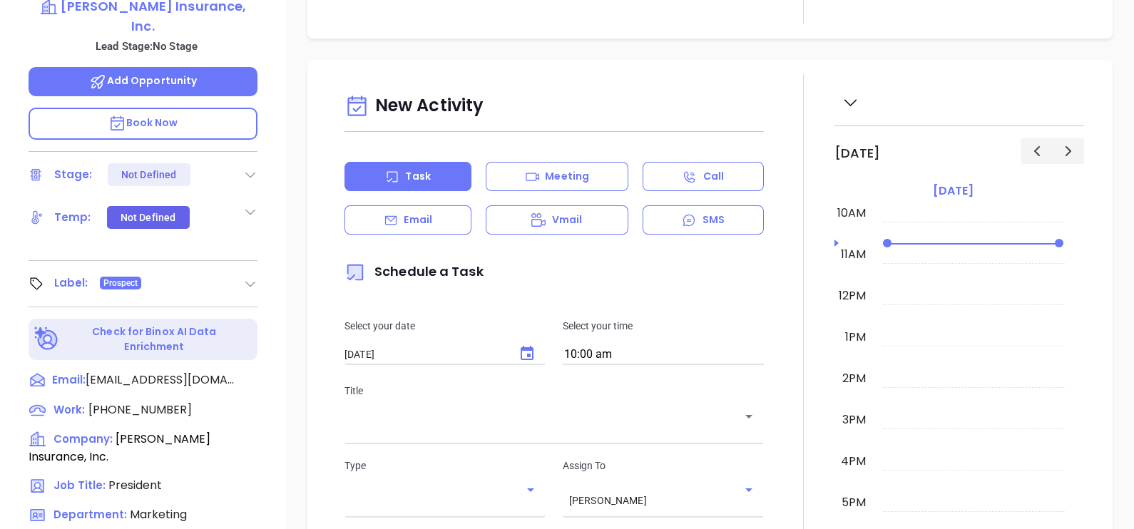
scroll to position [307, 0]
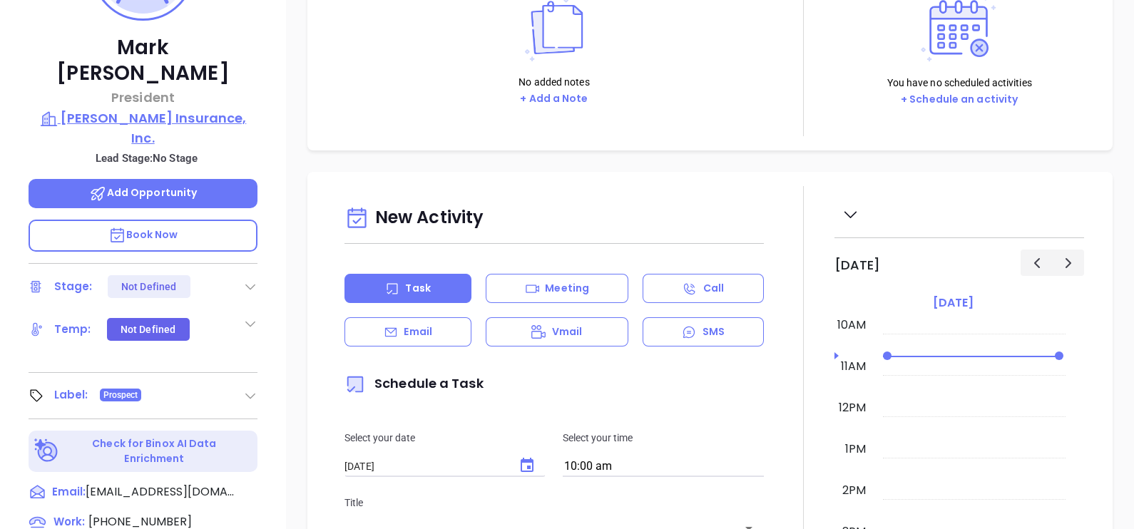
click at [173, 108] on p "O.M. Hughes Insurance, Inc." at bounding box center [143, 127] width 229 height 39
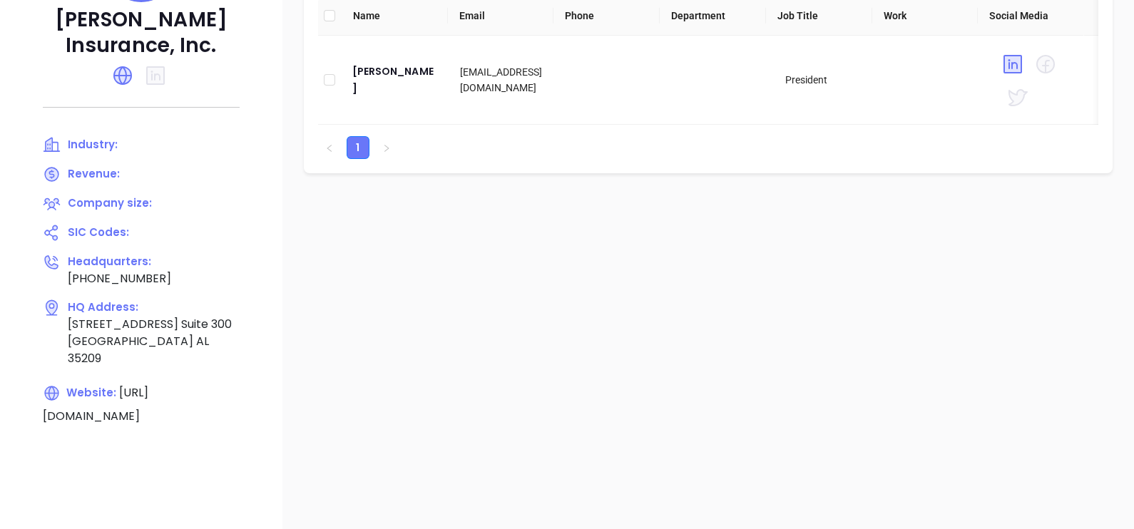
scroll to position [128, 0]
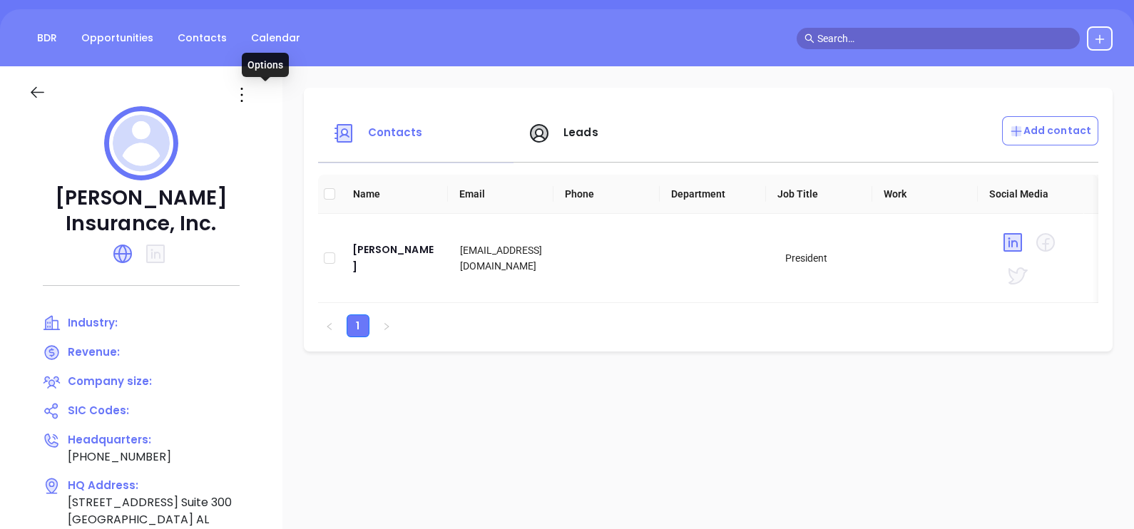
click at [253, 98] on icon at bounding box center [241, 94] width 23 height 23
click at [280, 118] on div "Edit" at bounding box center [329, 123] width 129 height 16
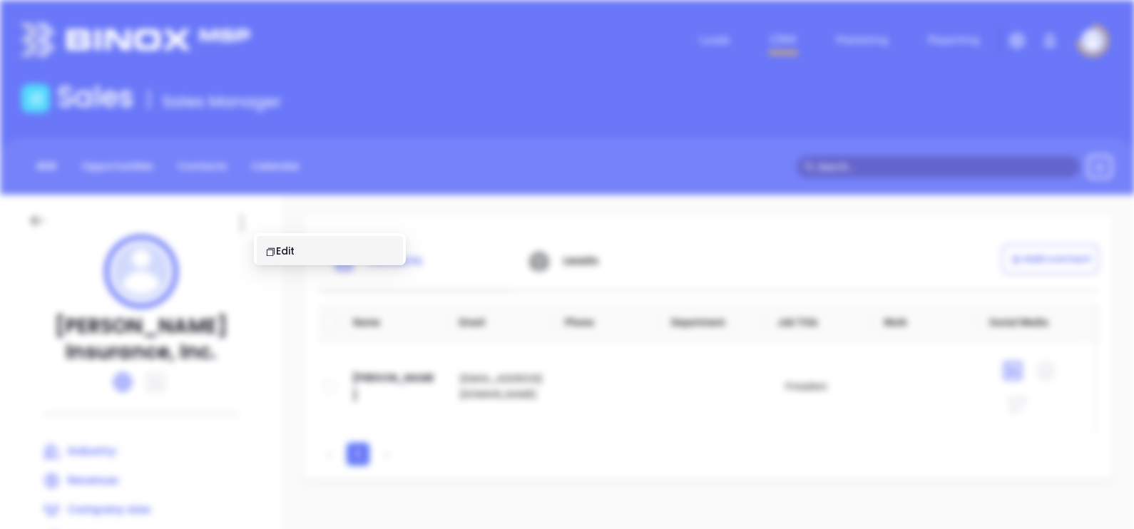
scroll to position [0, 0]
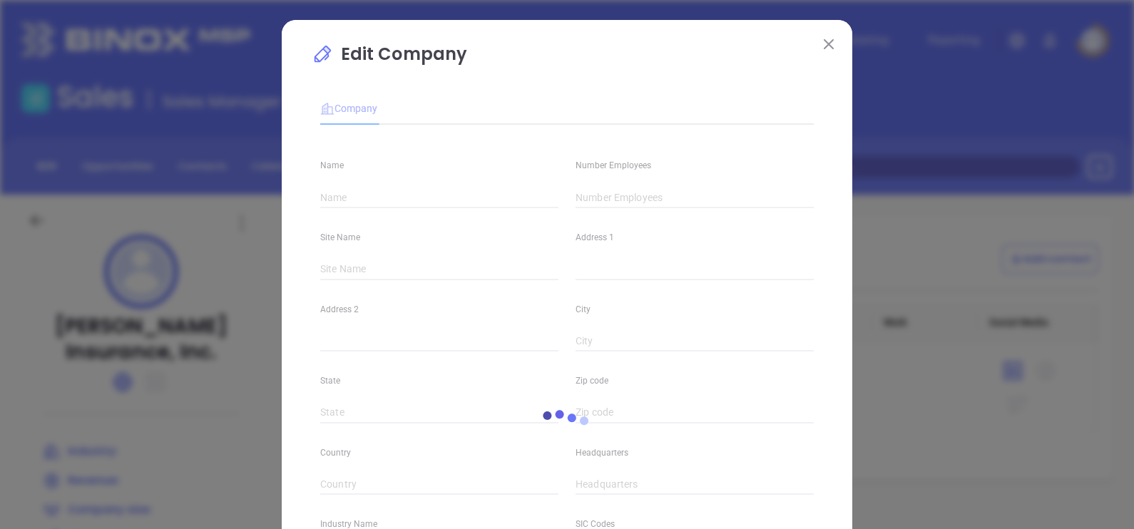
type input "O.M. Hughes Insurance, Inc."
type input "(205) 956-4500"
type input "https://www.omhughesinsurance.com/"
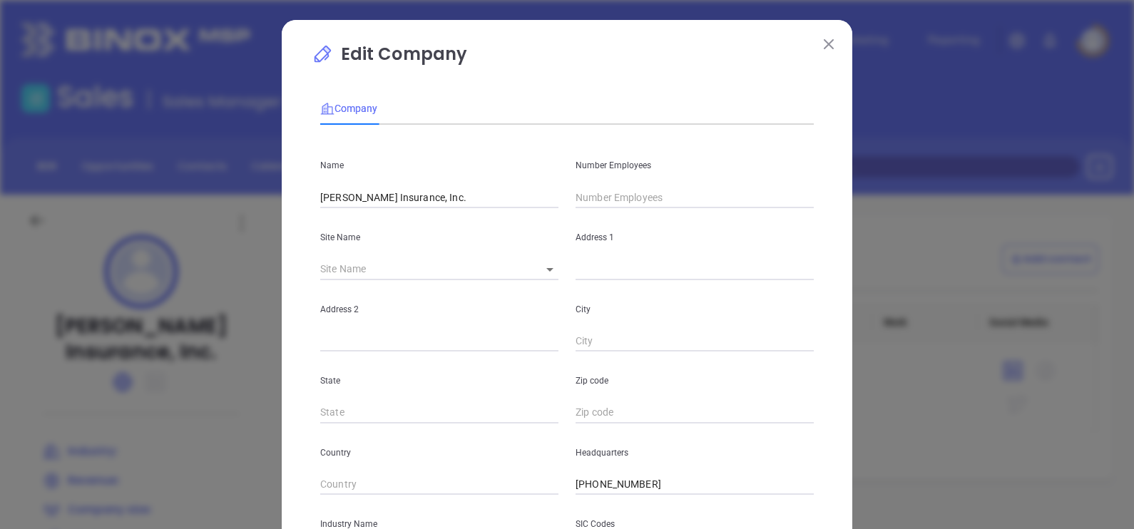
click at [601, 203] on input "text" at bounding box center [695, 197] width 238 height 21
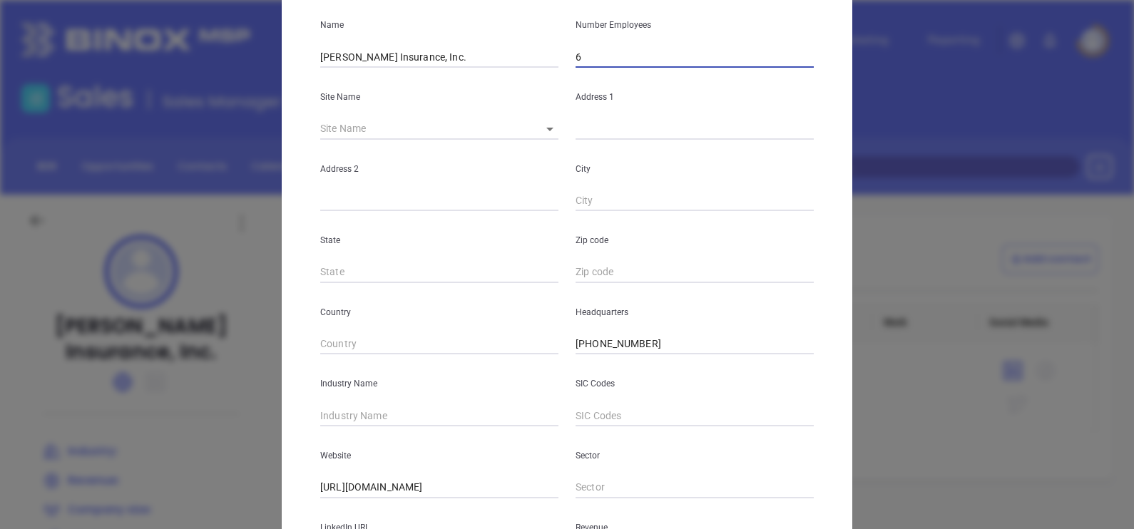
scroll to position [178, 0]
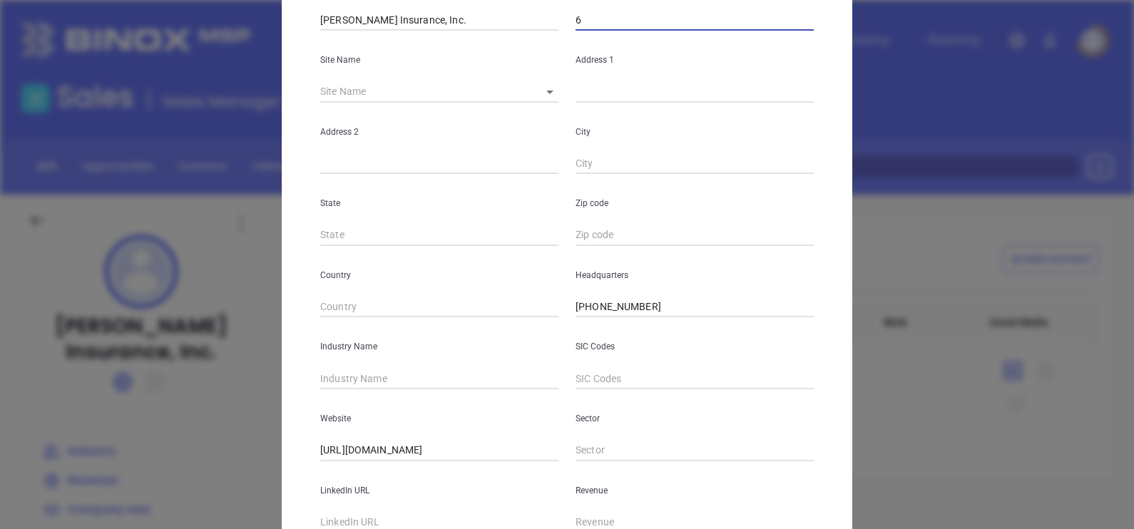
type input "6"
click at [352, 368] on input "text" at bounding box center [439, 378] width 238 height 21
type input "Insurance"
click at [267, 334] on div "Edit Company Company Name O.M. Hughes Insurance, Inc. Number Employees 6 Site N…" at bounding box center [567, 264] width 1134 height 529
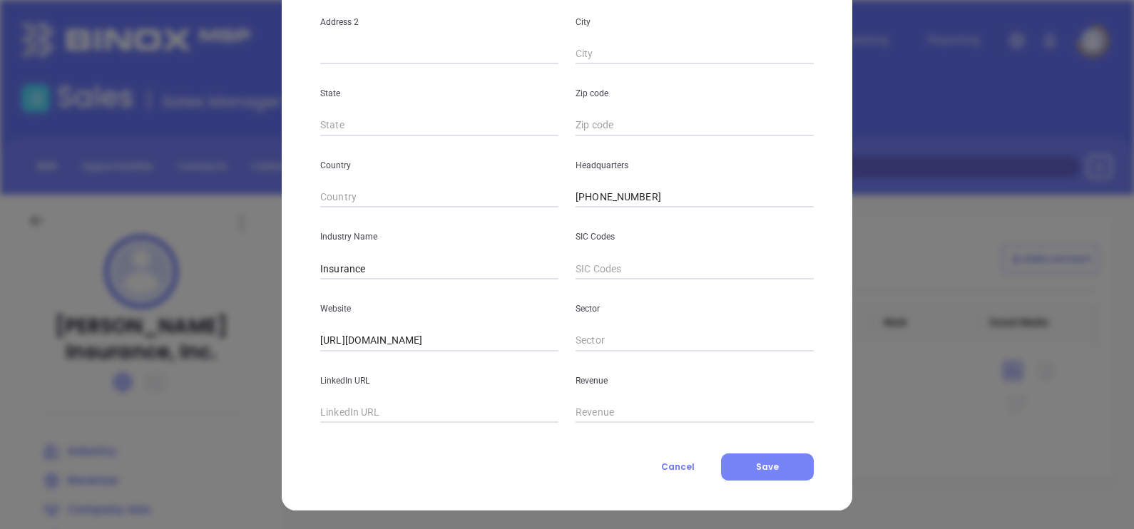
scroll to position [288, 0]
click at [757, 457] on button "Save" at bounding box center [767, 466] width 93 height 27
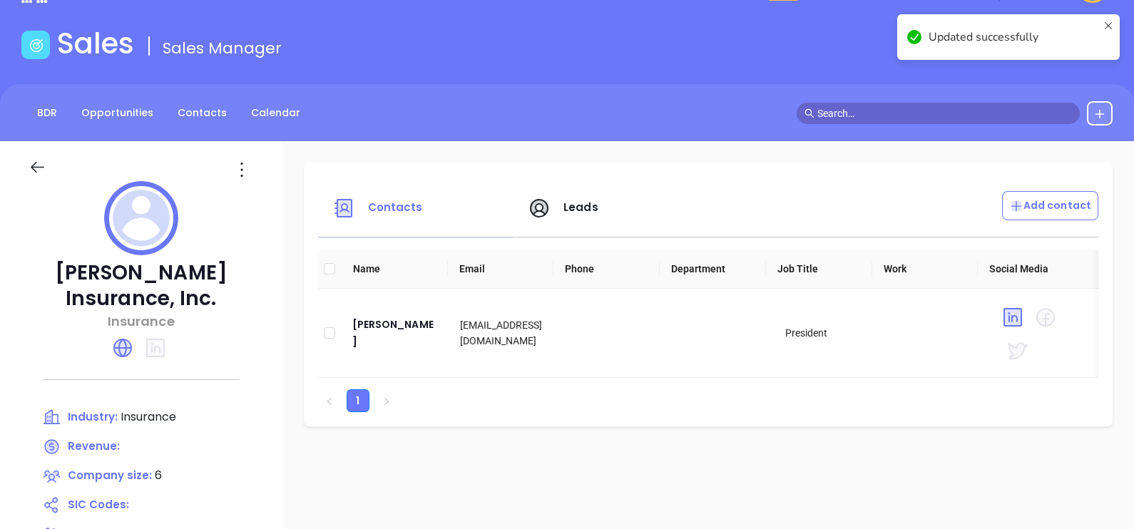
scroll to position [267, 0]
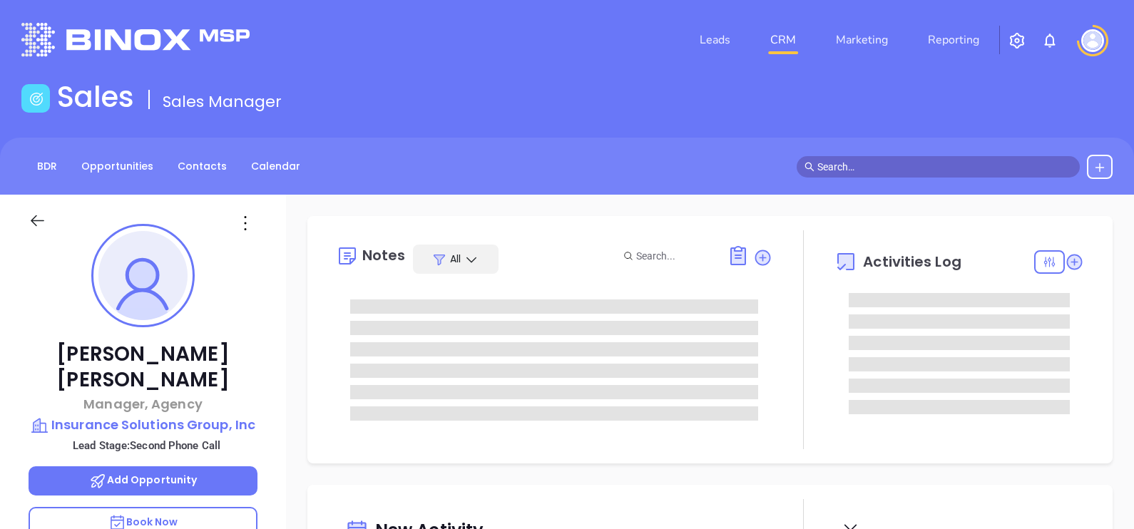
type input "[DATE]"
click at [252, 227] on icon at bounding box center [245, 223] width 23 height 23
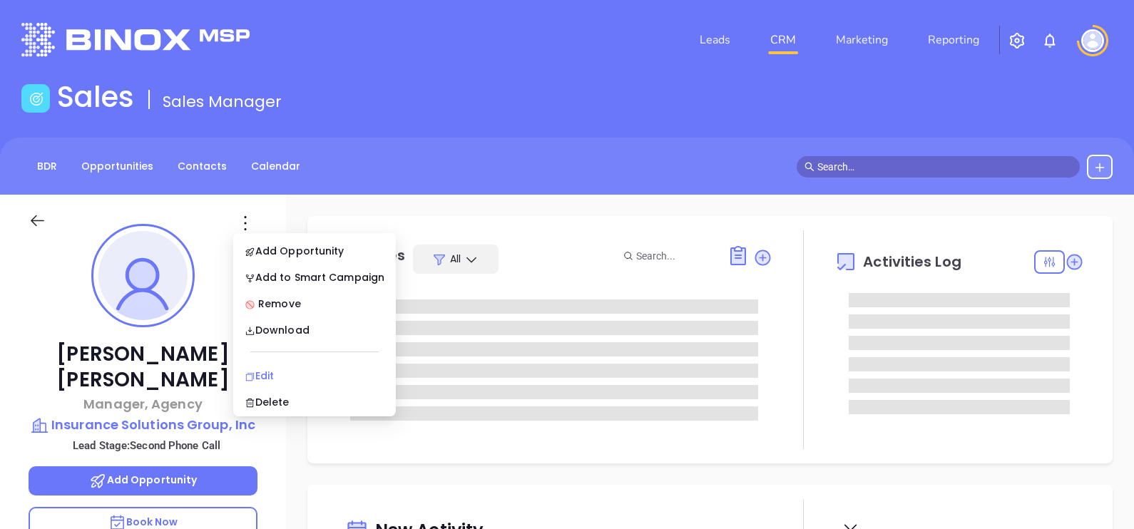
click at [285, 372] on div "Edit" at bounding box center [315, 376] width 140 height 16
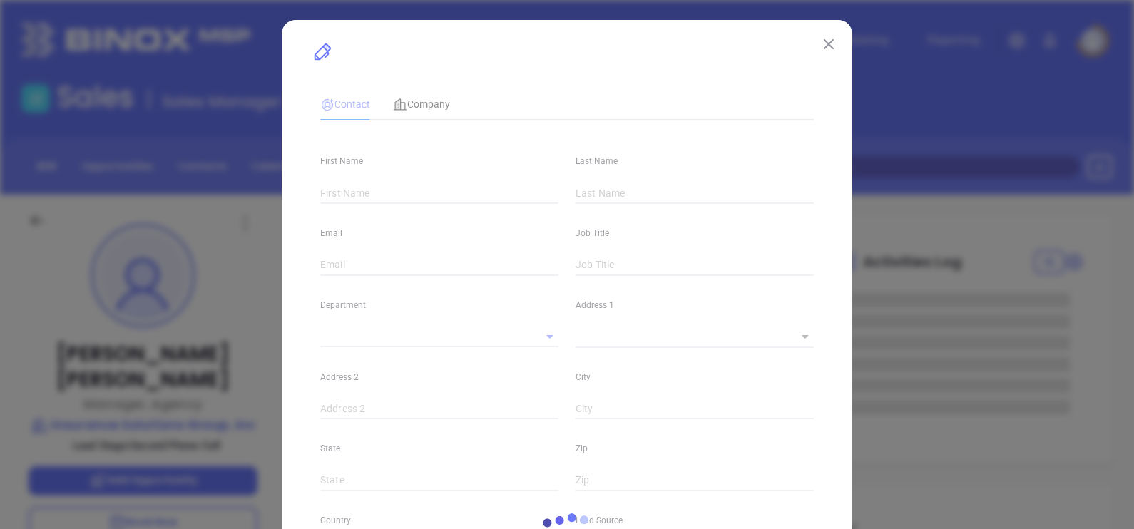
type input "Wendy"
type input "Bruce"
type input "wendy@isgi.biz"
type input "Manager, Agency"
type input "1"
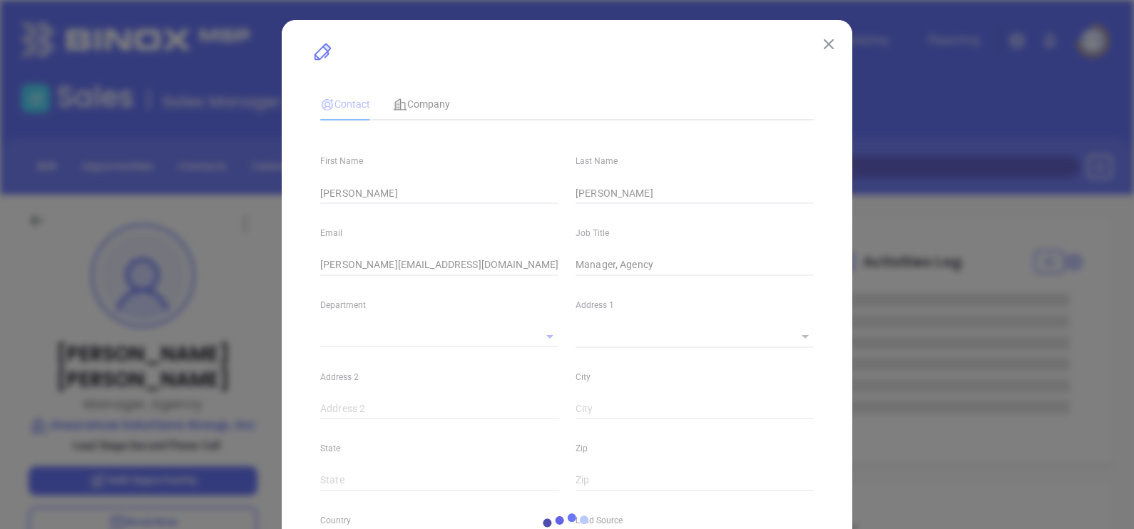
type input "Marketing"
type input "Website Reveal"
type input "undefined undefined"
type input "Second Phone Call"
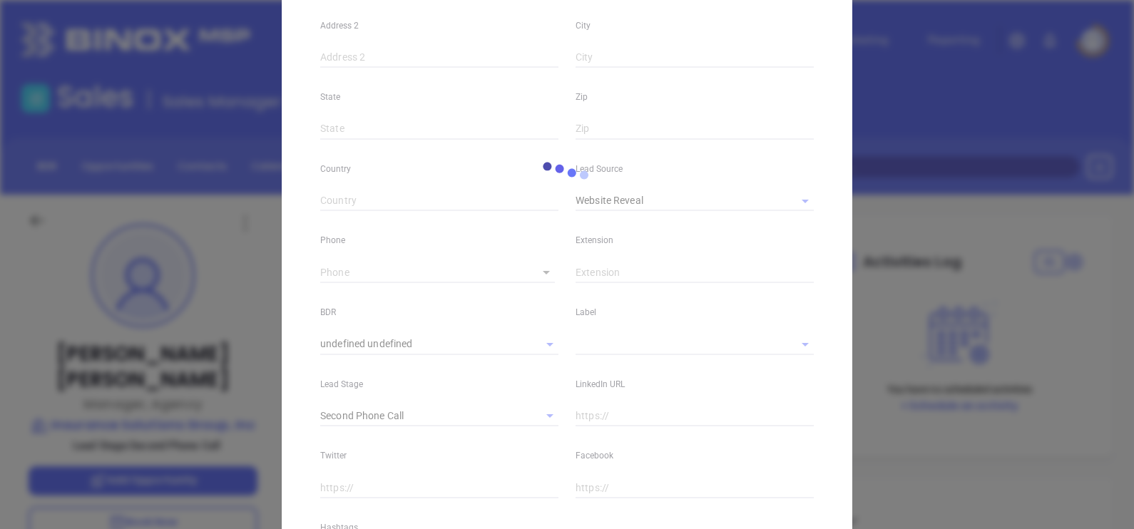
type input "[PERSON_NAME]"
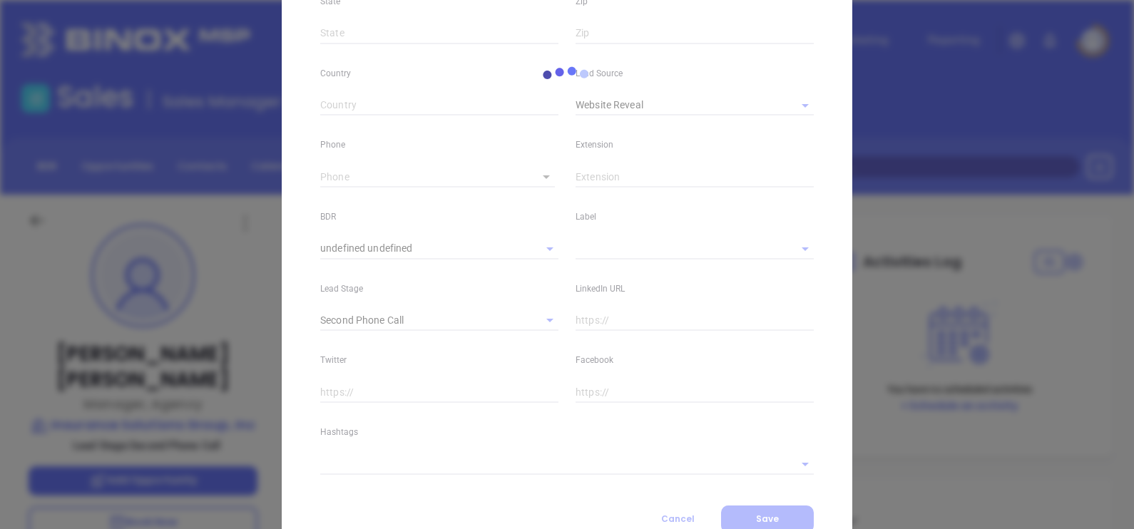
scroll to position [504, 0]
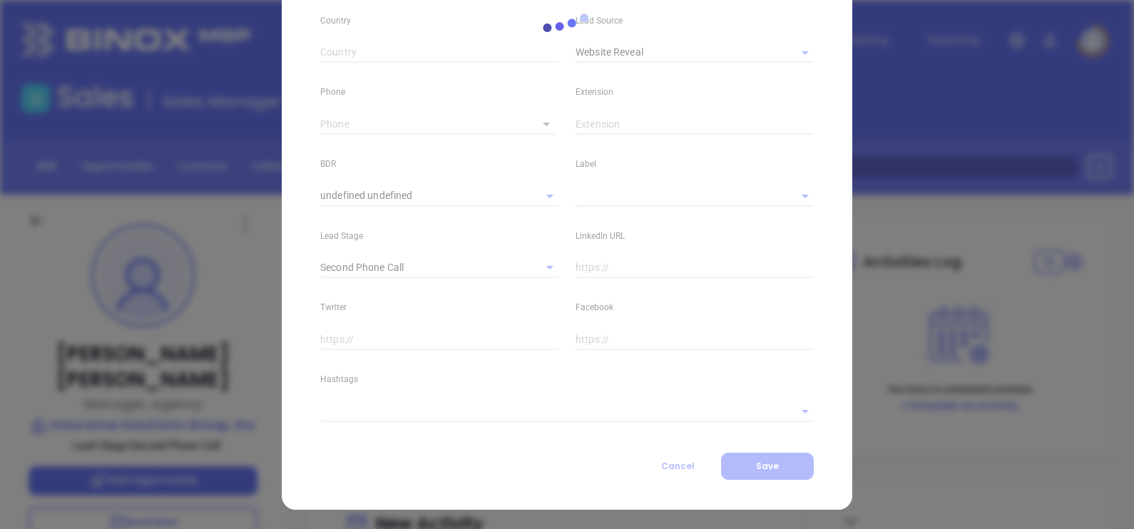
type input "[PHONE_NUMBER]"
type input "1"
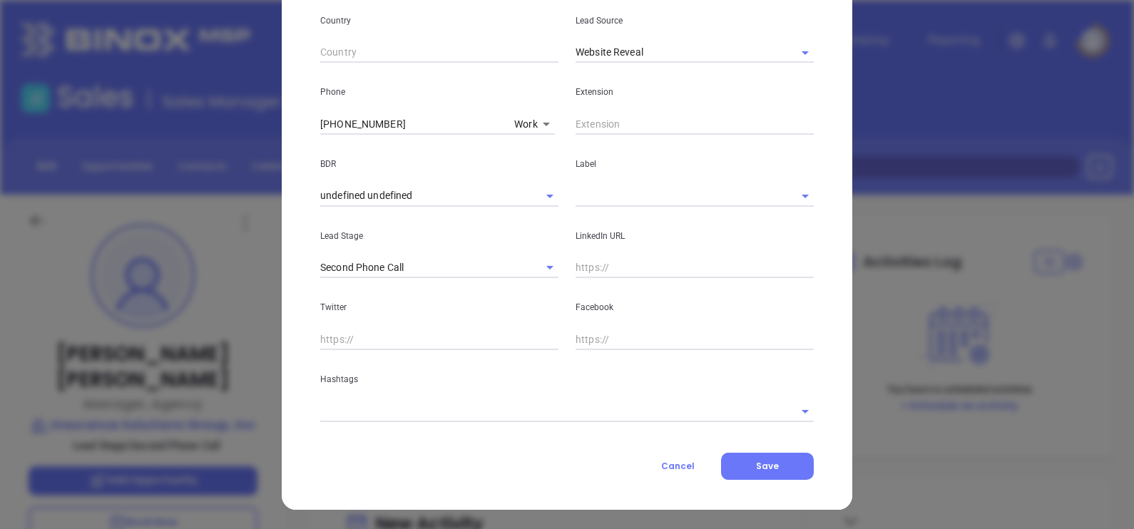
click at [442, 397] on div "Hashtags" at bounding box center [567, 386] width 511 height 72
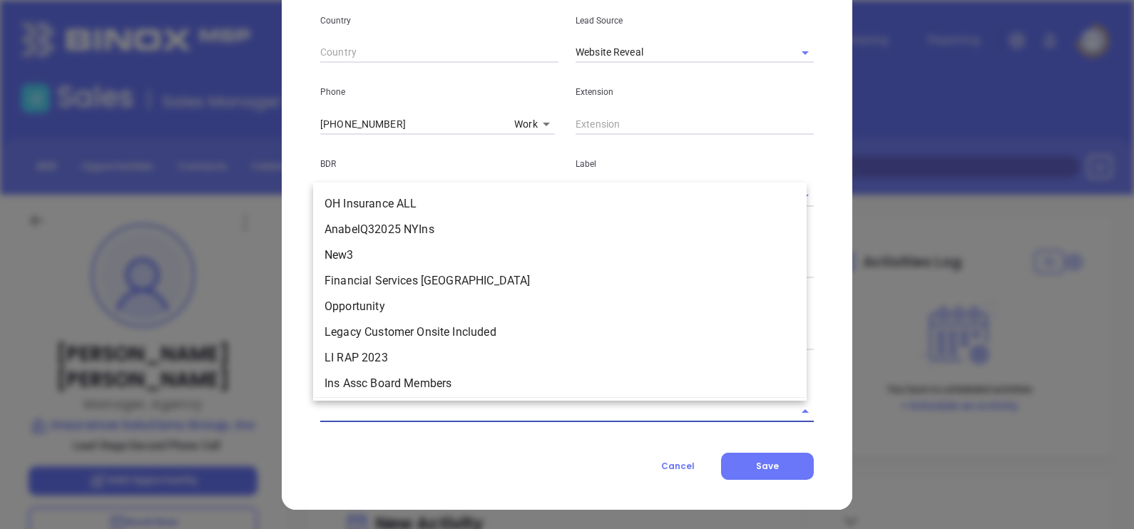
click at [431, 409] on input "text" at bounding box center [547, 411] width 454 height 21
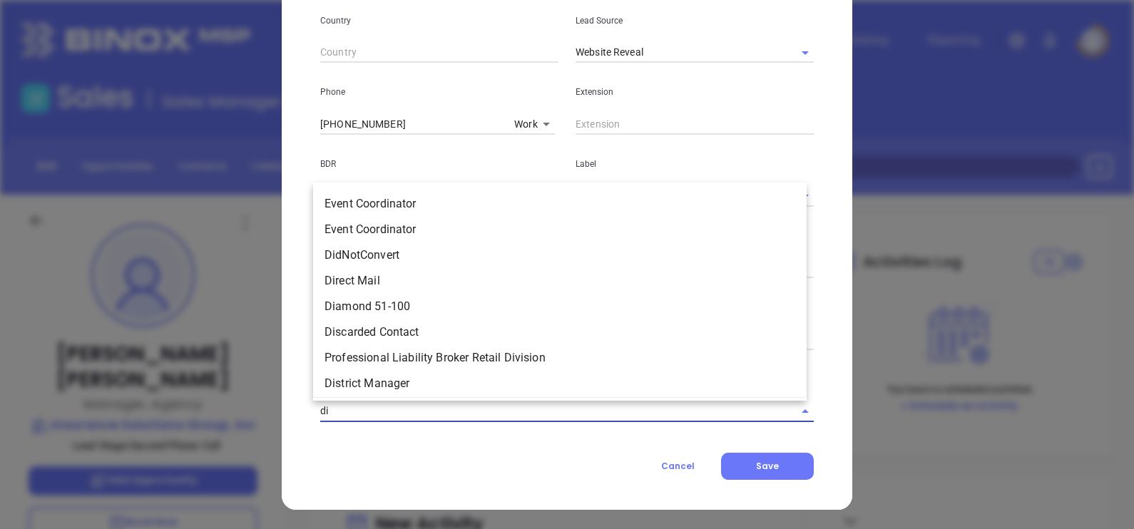
type input "dis"
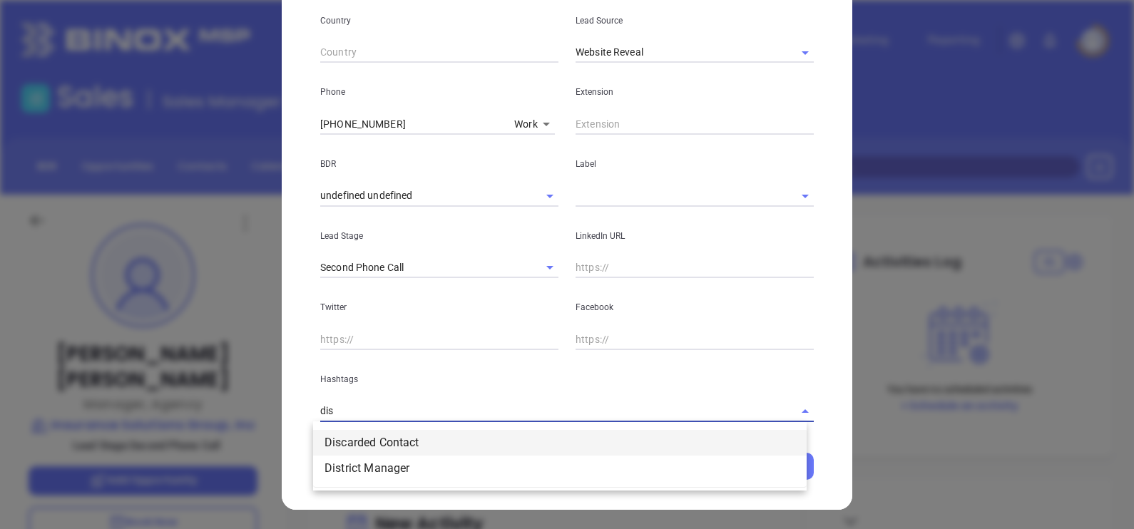
click at [431, 437] on li "Discarded Contact" at bounding box center [560, 443] width 494 height 26
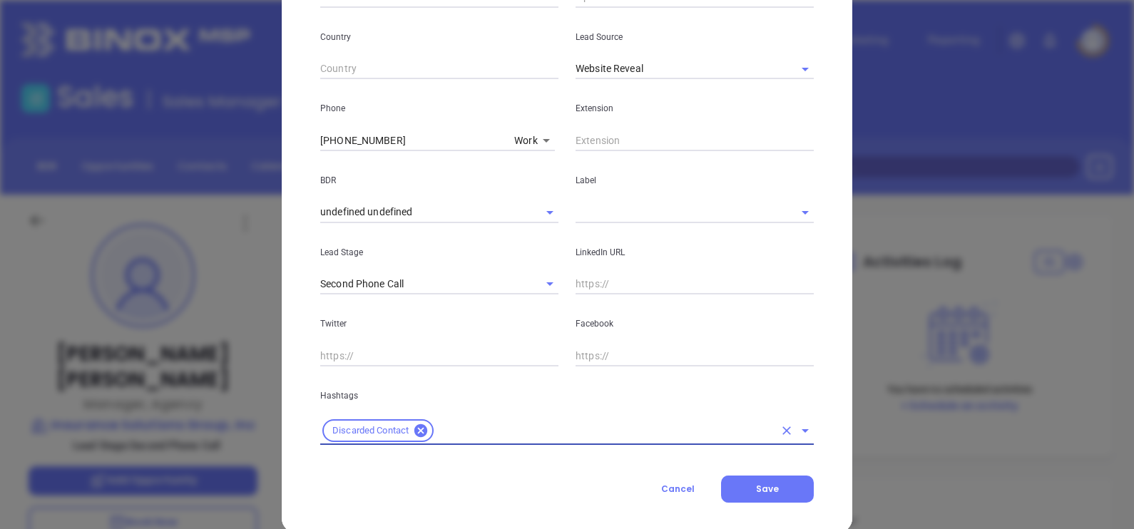
scroll to position [511, 0]
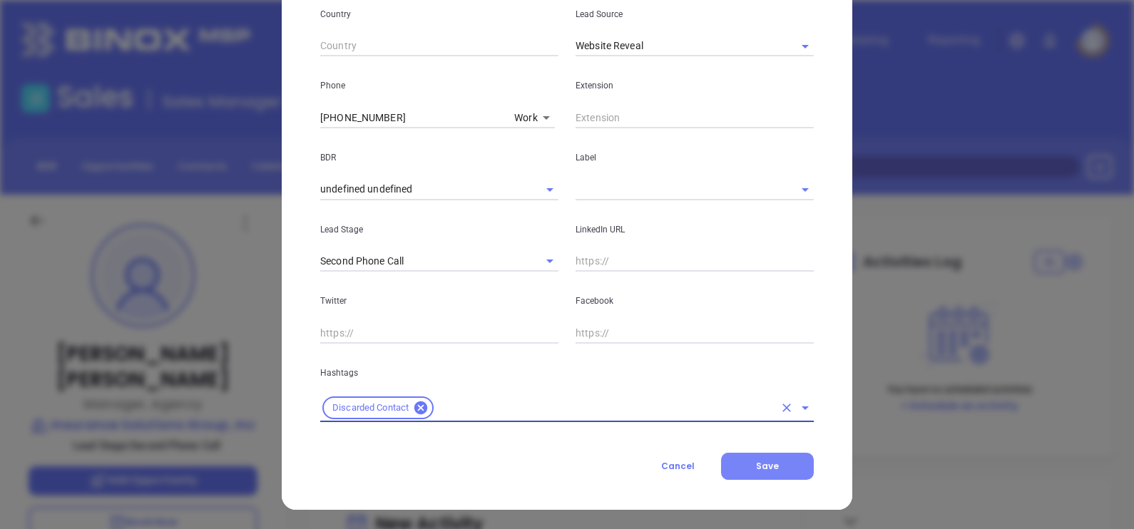
click at [788, 470] on button "Save" at bounding box center [767, 466] width 93 height 27
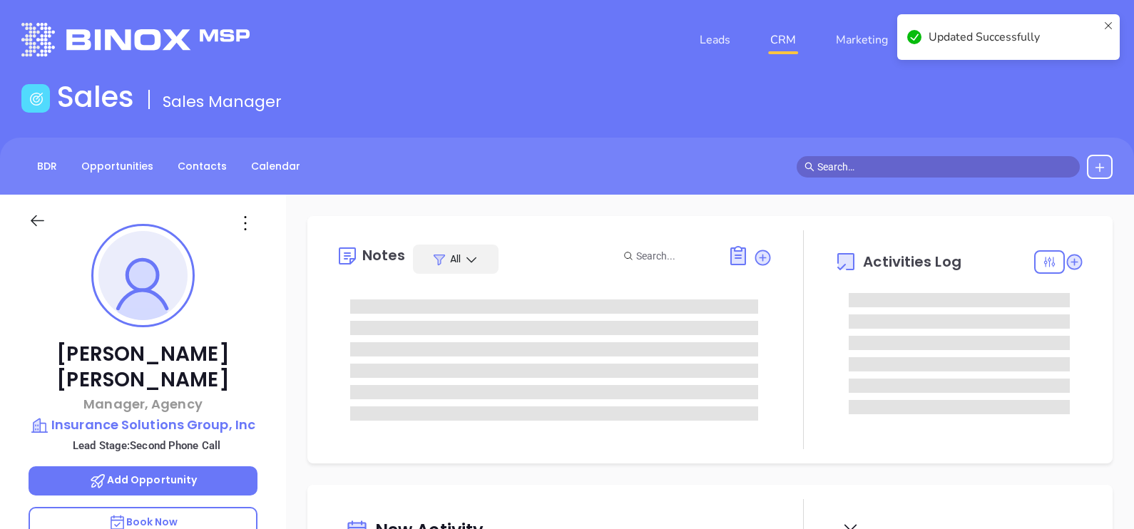
scroll to position [267, 0]
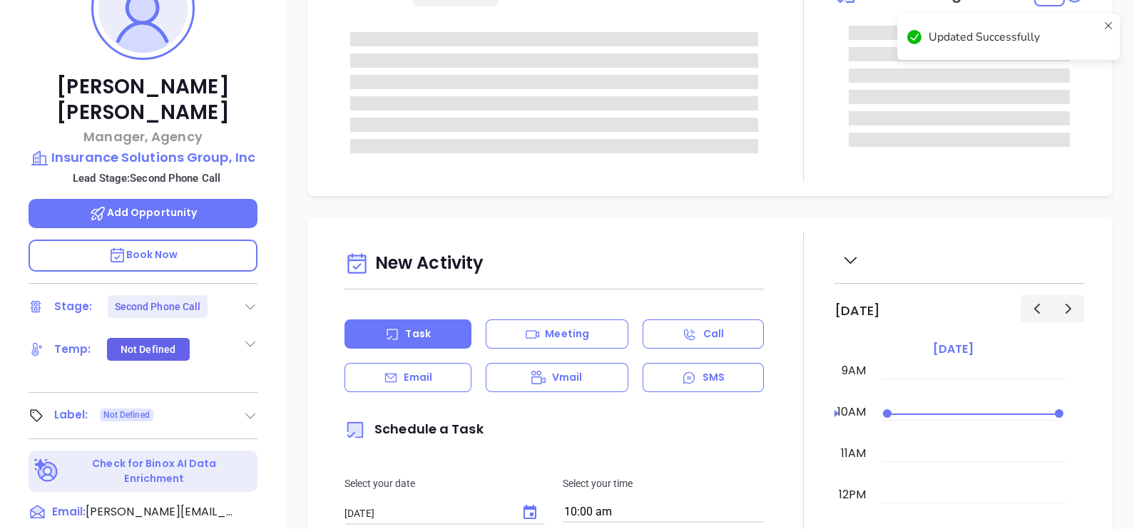
click at [250, 300] on icon at bounding box center [250, 307] width 14 height 14
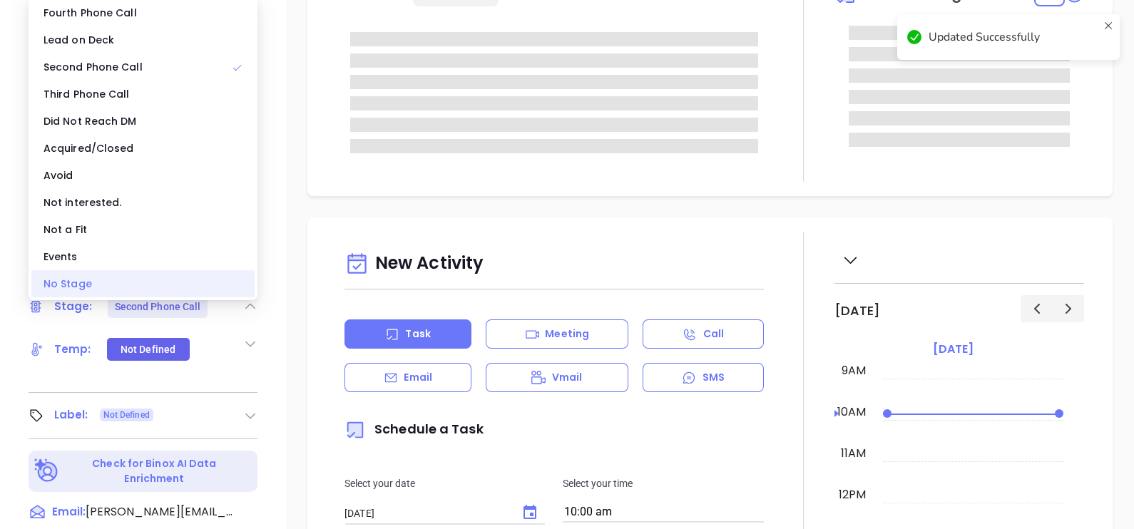
click at [132, 288] on div "No Stage" at bounding box center [142, 283] width 223 height 27
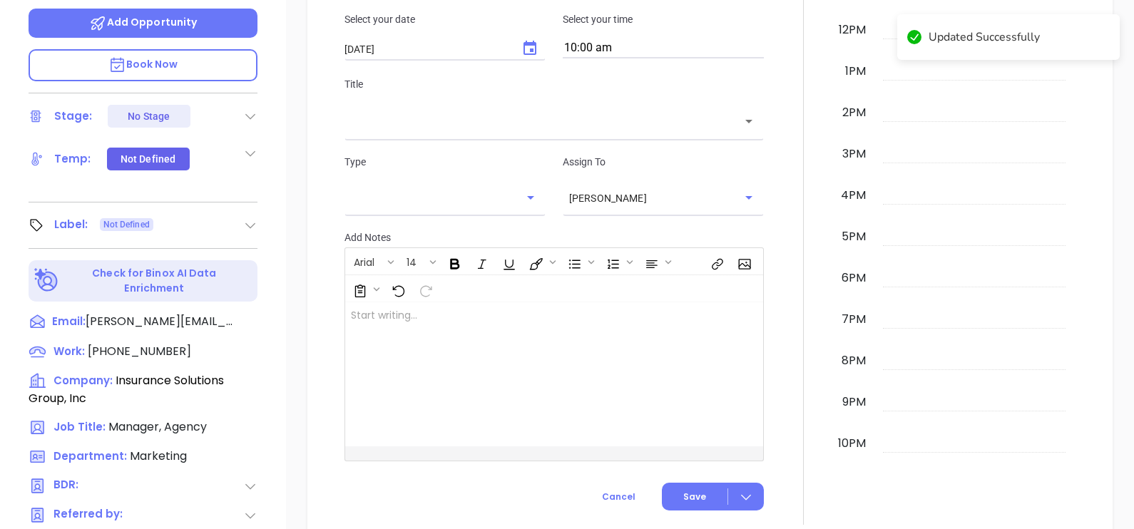
scroll to position [446, 0]
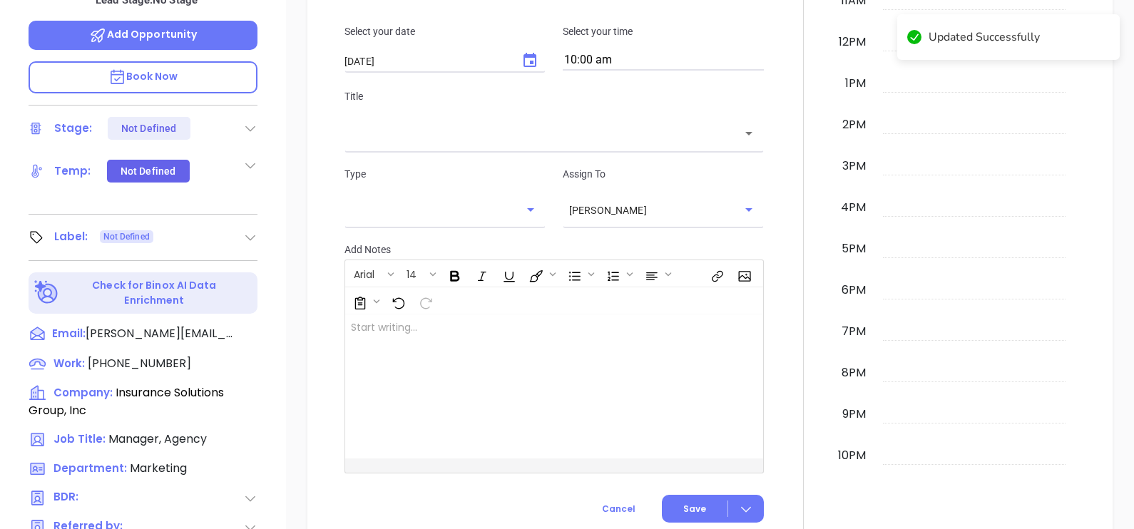
click at [242, 226] on div "Label: Not Defined" at bounding box center [143, 237] width 229 height 23
click at [246, 230] on icon at bounding box center [250, 237] width 14 height 14
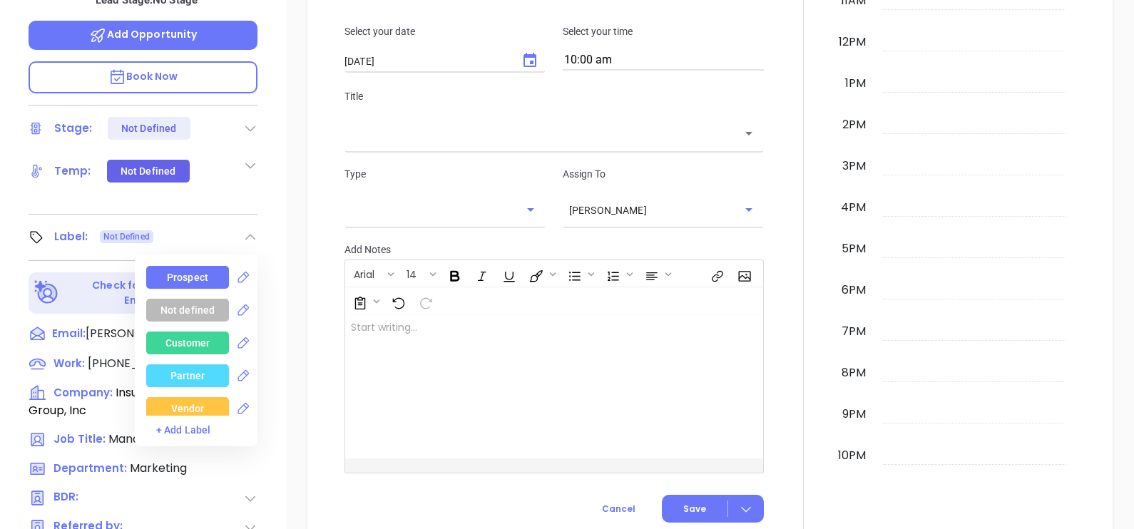
click at [212, 266] on div "Prospect" at bounding box center [187, 277] width 83 height 23
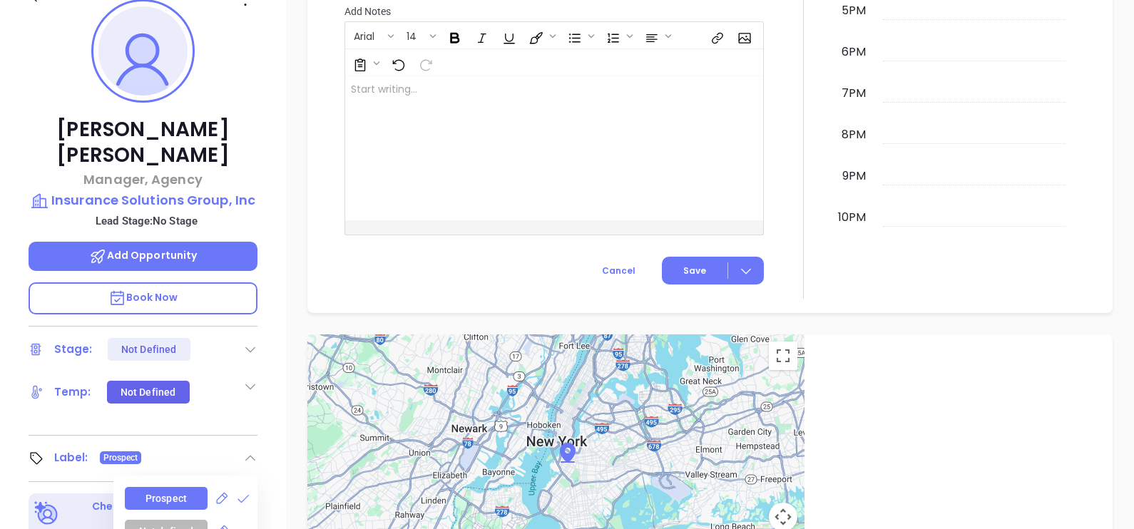
scroll to position [218, 0]
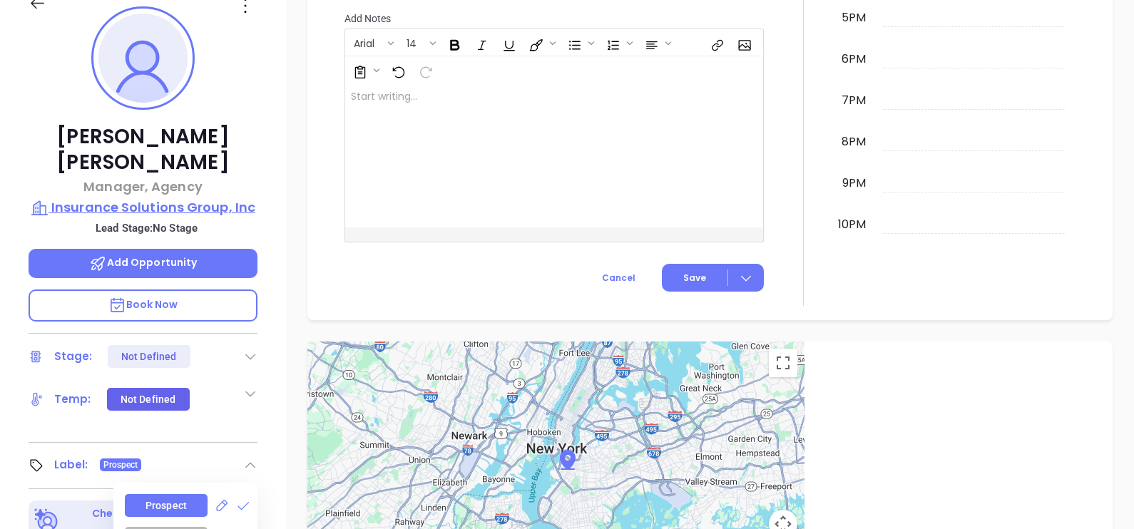
click at [78, 198] on p "Insurance Solutions Group, Inc" at bounding box center [143, 208] width 229 height 20
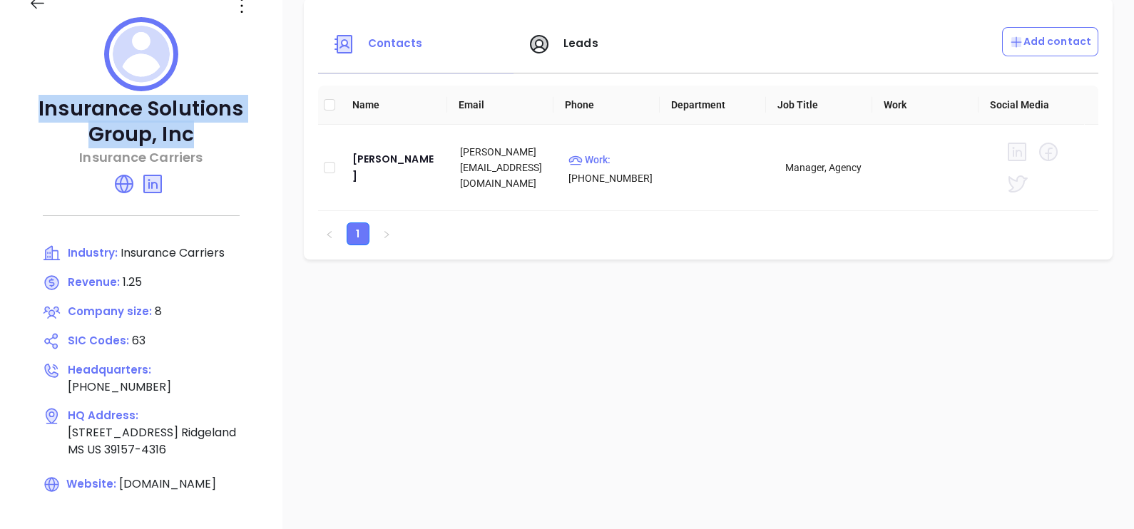
drag, startPoint x: 38, startPoint y: 102, endPoint x: 190, endPoint y: 145, distance: 158.0
click at [190, 145] on p "Insurance Solutions Group, Inc" at bounding box center [141, 121] width 225 height 51
copy p "Insurance Solutions Group, Inc"
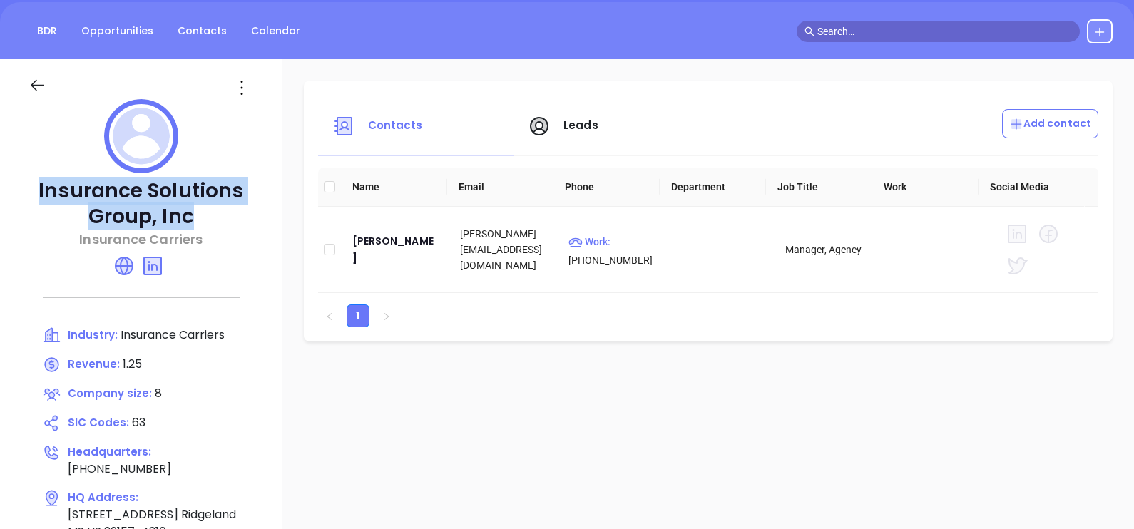
scroll to position [39, 0]
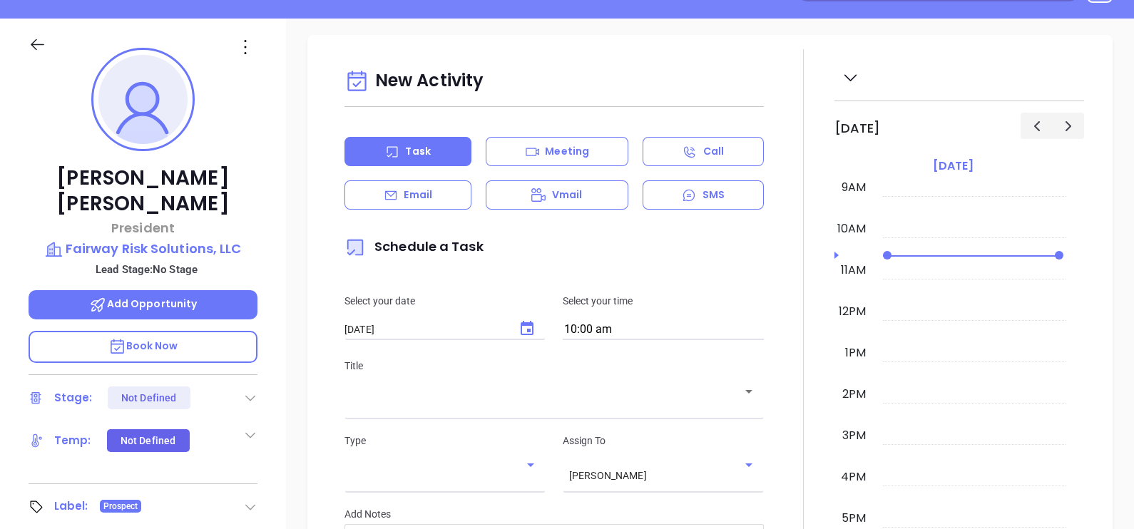
scroll to position [88, 0]
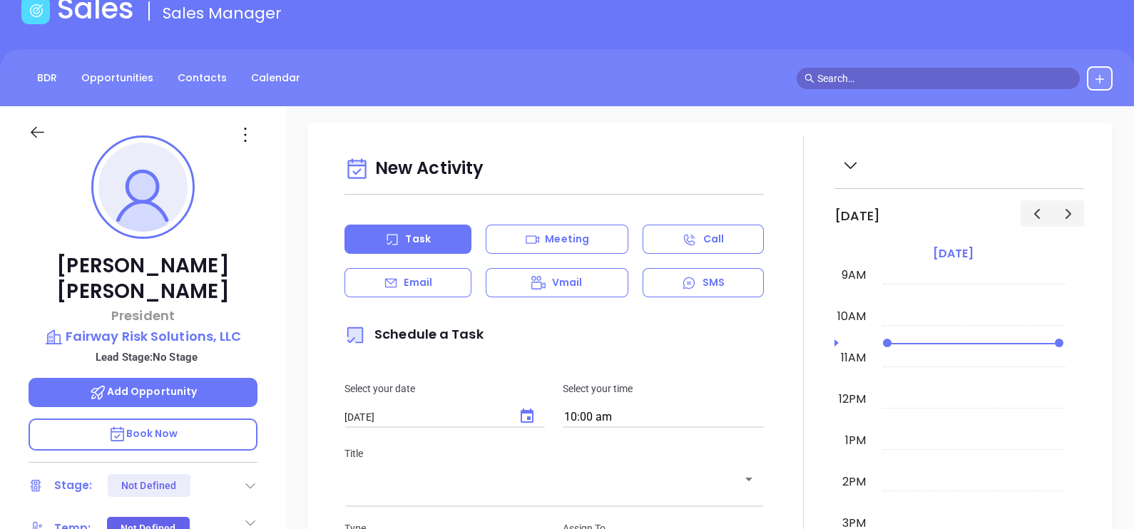
click at [242, 123] on icon at bounding box center [245, 134] width 23 height 23
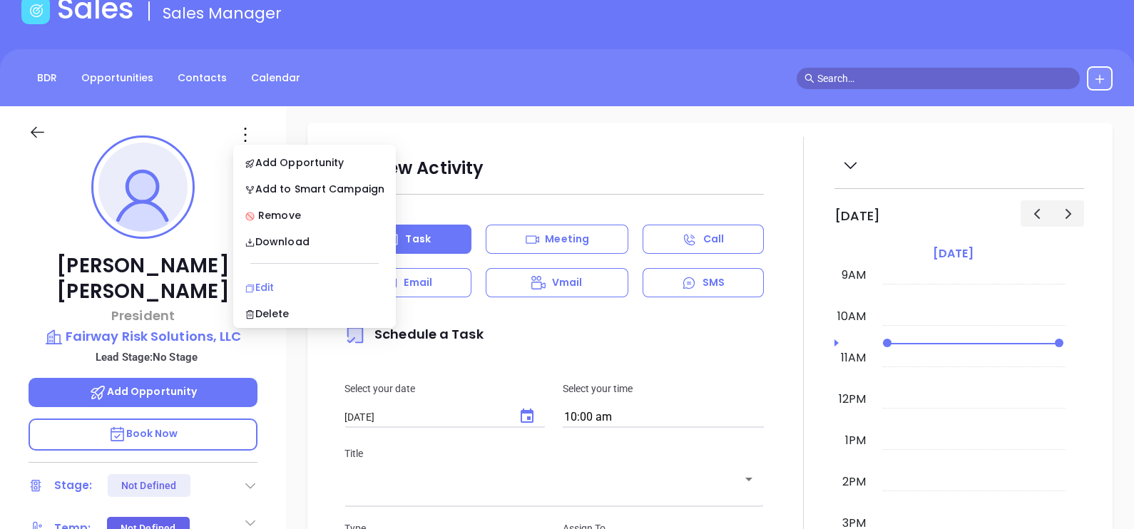
click at [258, 282] on div "Edit" at bounding box center [315, 288] width 140 height 16
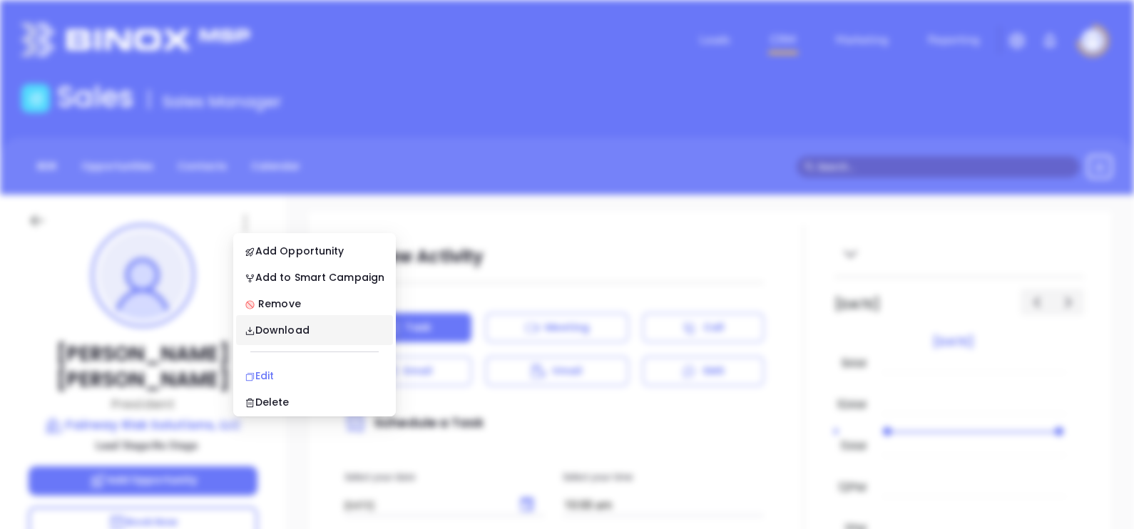
scroll to position [0, 0]
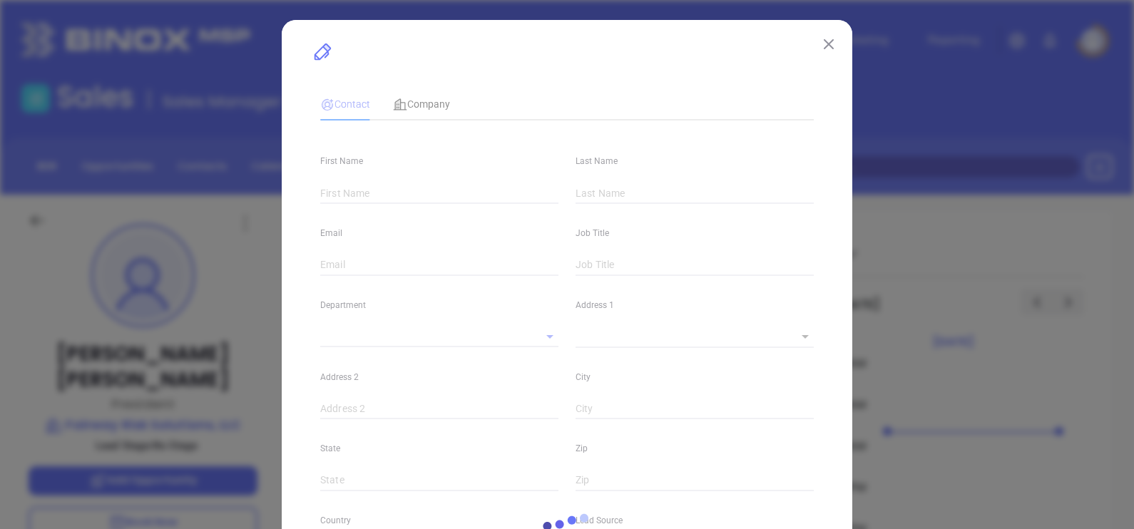
type input "[PERSON_NAME]"
type input "[EMAIL_ADDRESS][DOMAIN_NAME]"
type input "President"
type input "1"
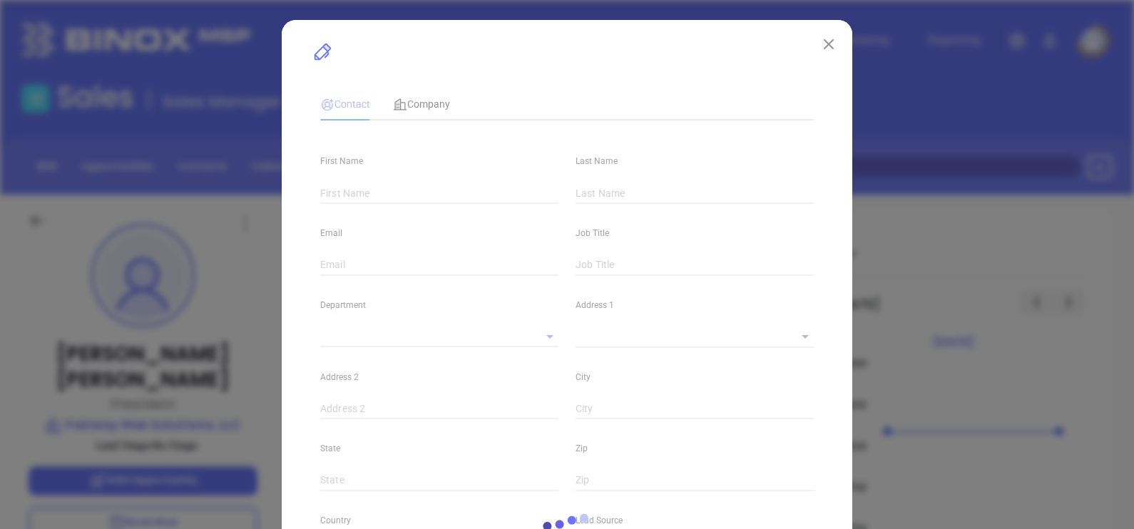
type input "[DOMAIN_NAME][URL][PERSON_NAME]"
type input "Marketing"
type input "Binox"
type input "undefined undefined"
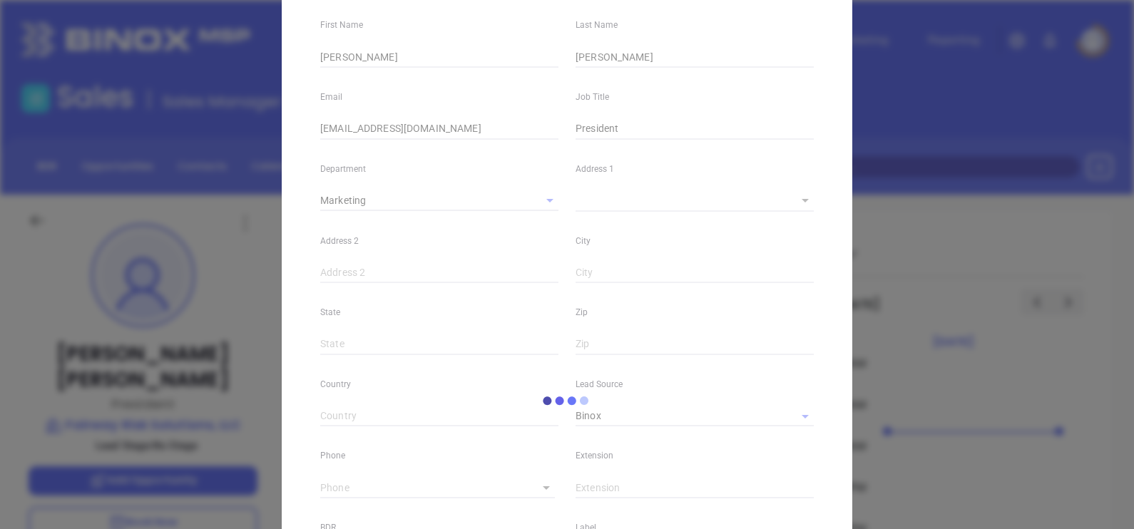
scroll to position [446, 0]
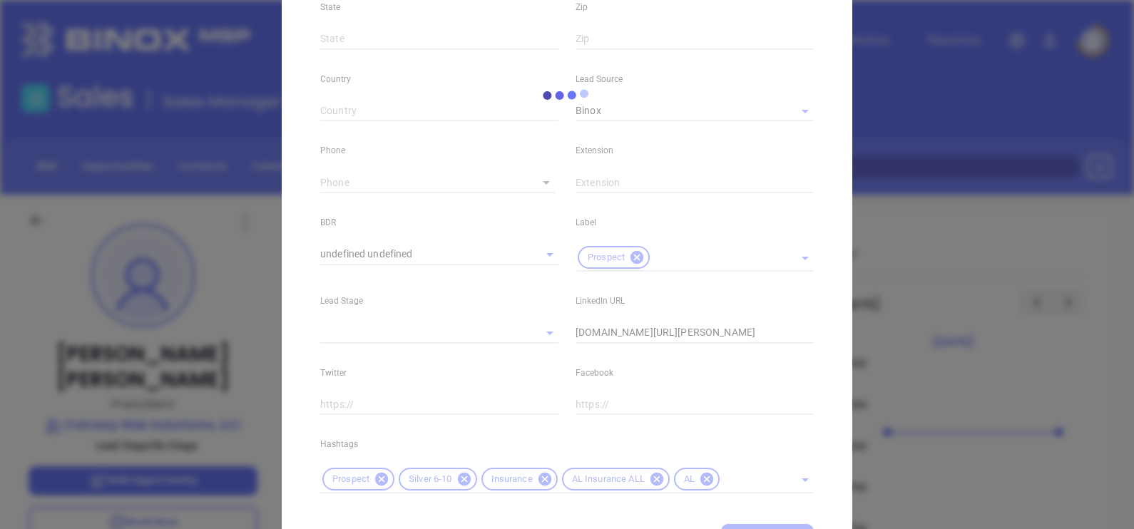
type input "[PHONE_NUMBER]"
type input "1"
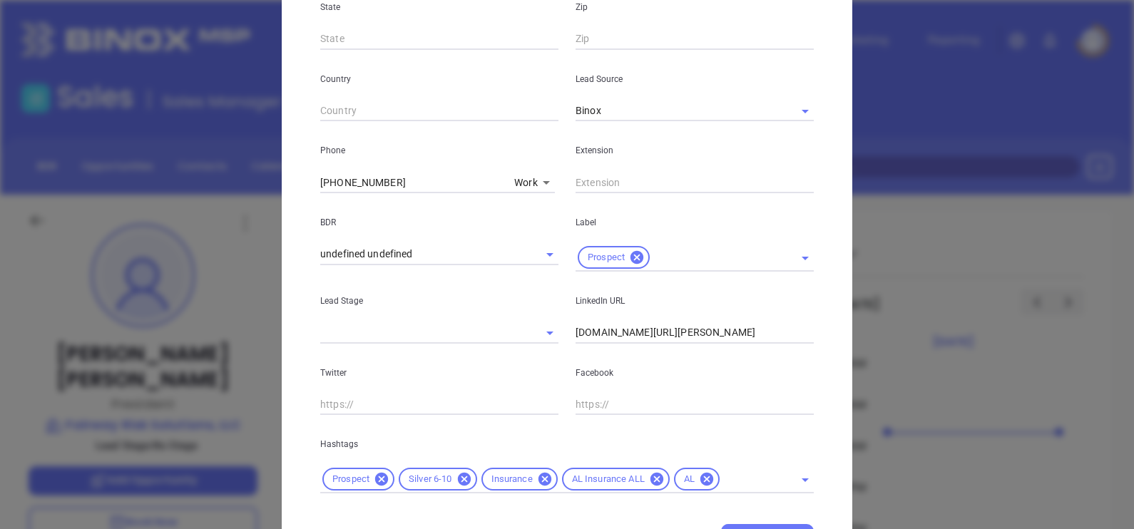
click at [523, 188] on body "Leads CRM Marketing Reporting Financial Leads Leads Sales Sales Manager BDR Opp…" at bounding box center [567, 264] width 1134 height 529
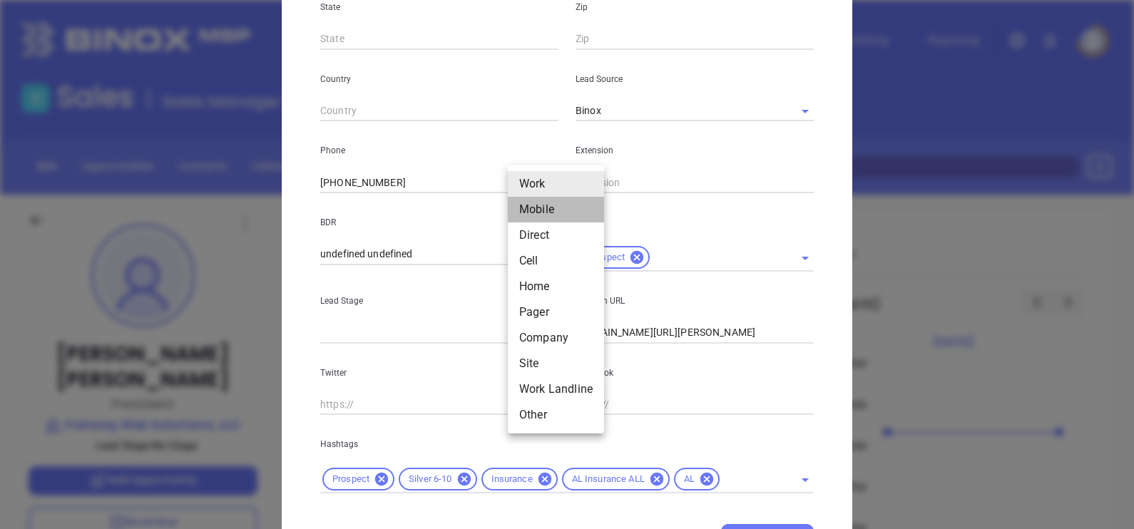
click at [532, 200] on li "Mobile" at bounding box center [556, 210] width 96 height 26
type input "2"
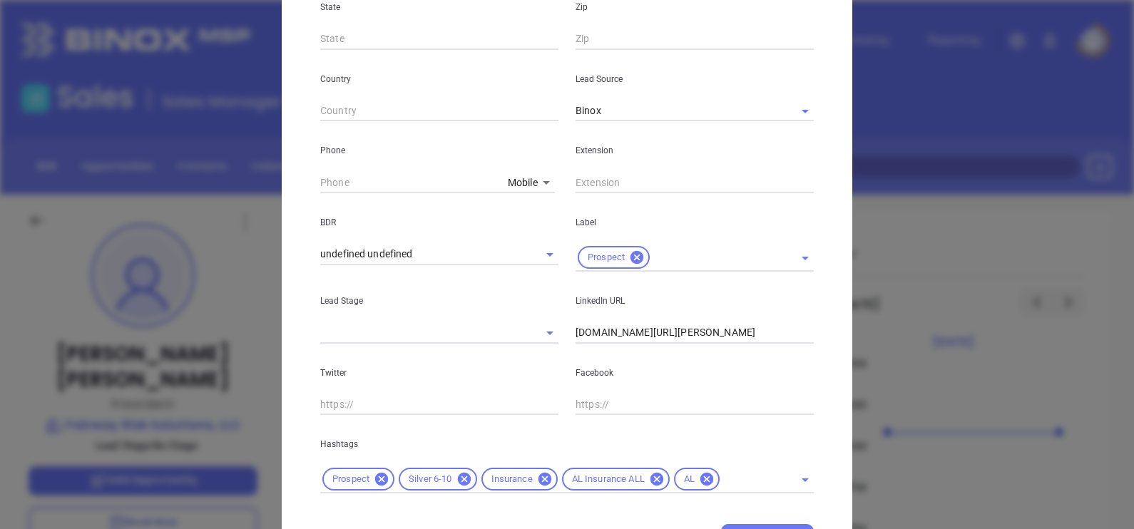
type input "( ) -"
click at [388, 189] on input "( ) -" at bounding box center [411, 182] width 182 height 21
paste input "205) 902-4128"
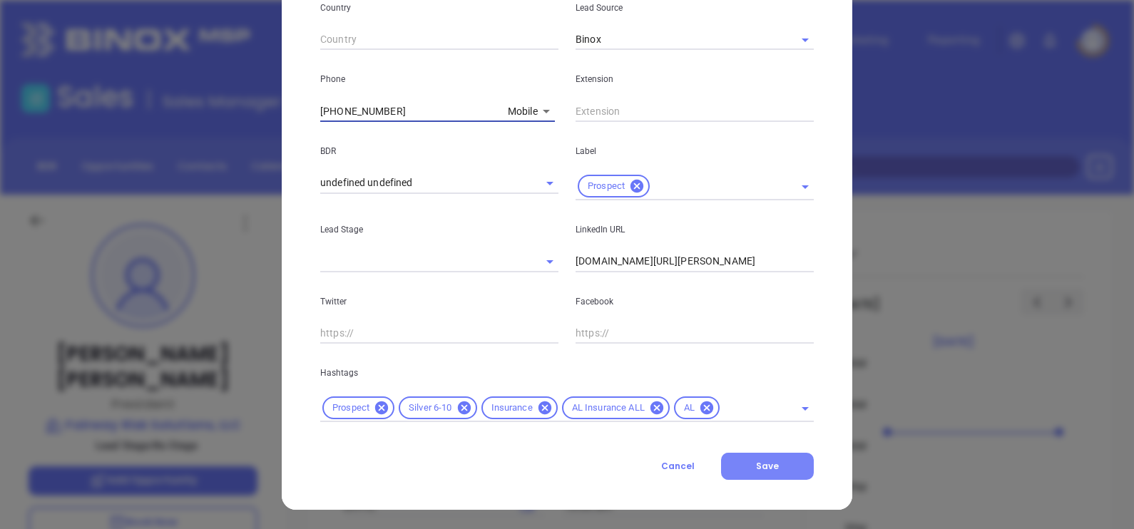
type input "[PHONE_NUMBER]"
click at [767, 467] on span "Save" at bounding box center [767, 466] width 23 height 12
